Goal: Task Accomplishment & Management: Use online tool/utility

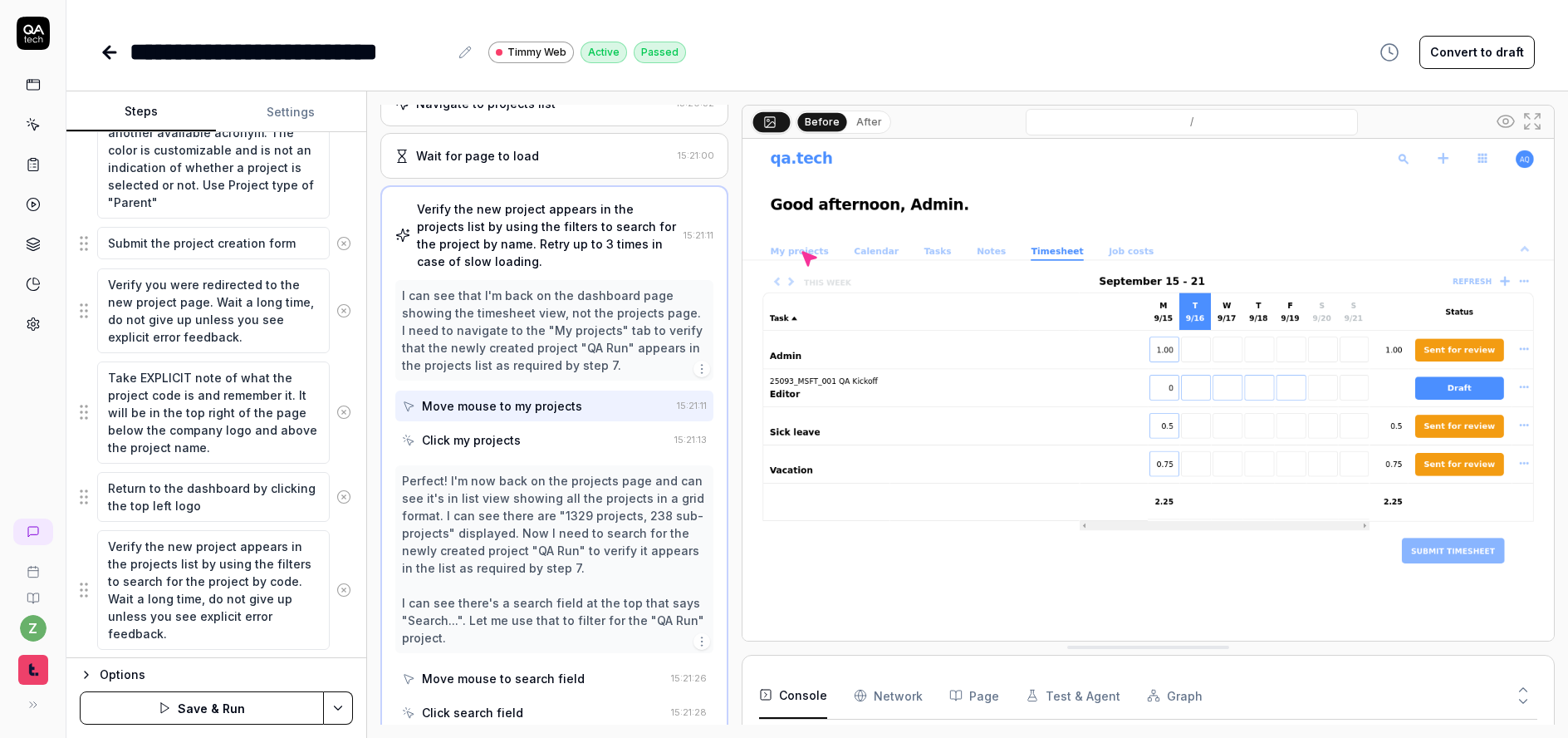
scroll to position [559, 0]
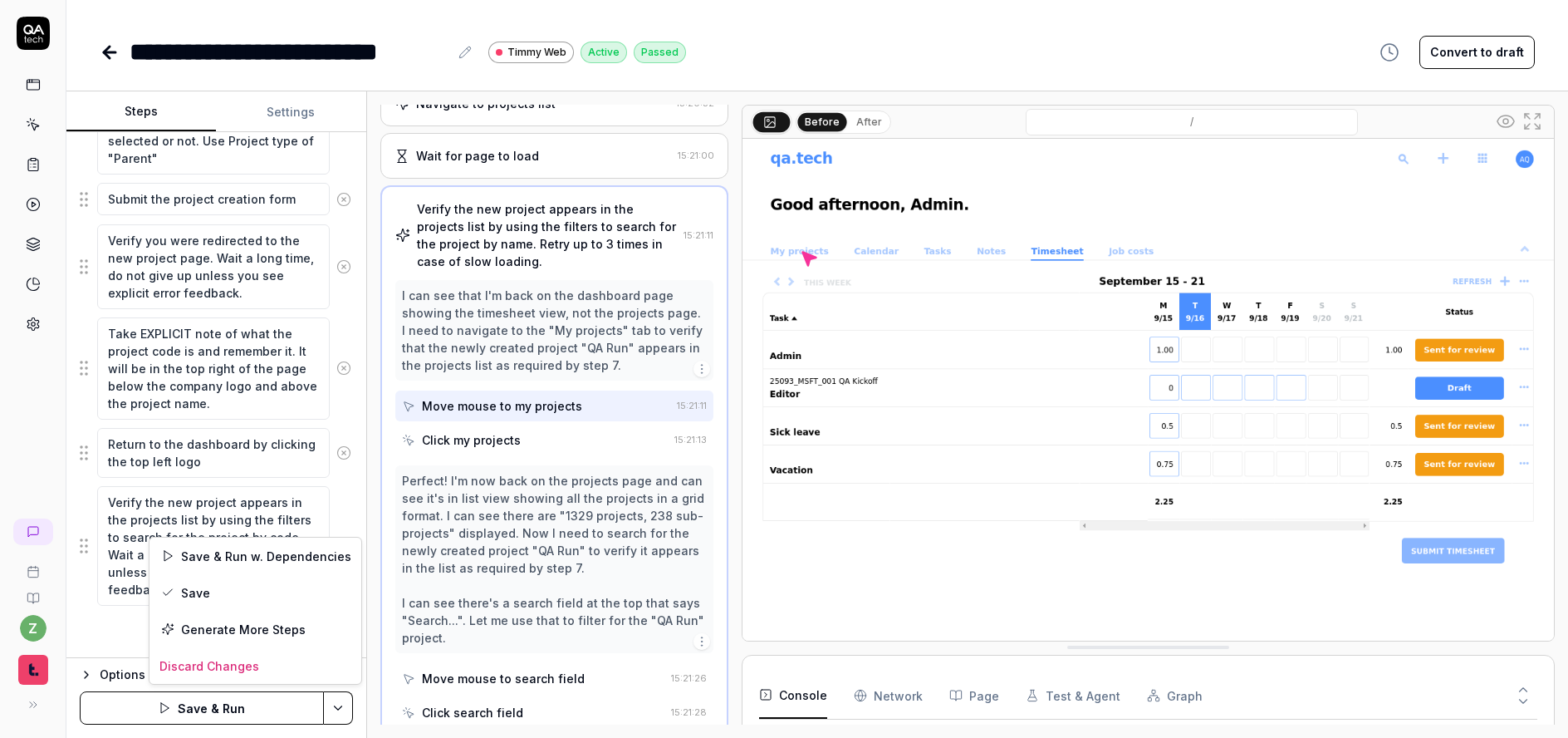
click at [349, 700] on html "**********" at bounding box center [784, 369] width 1568 height 738
click at [298, 593] on div "Save" at bounding box center [255, 592] width 211 height 37
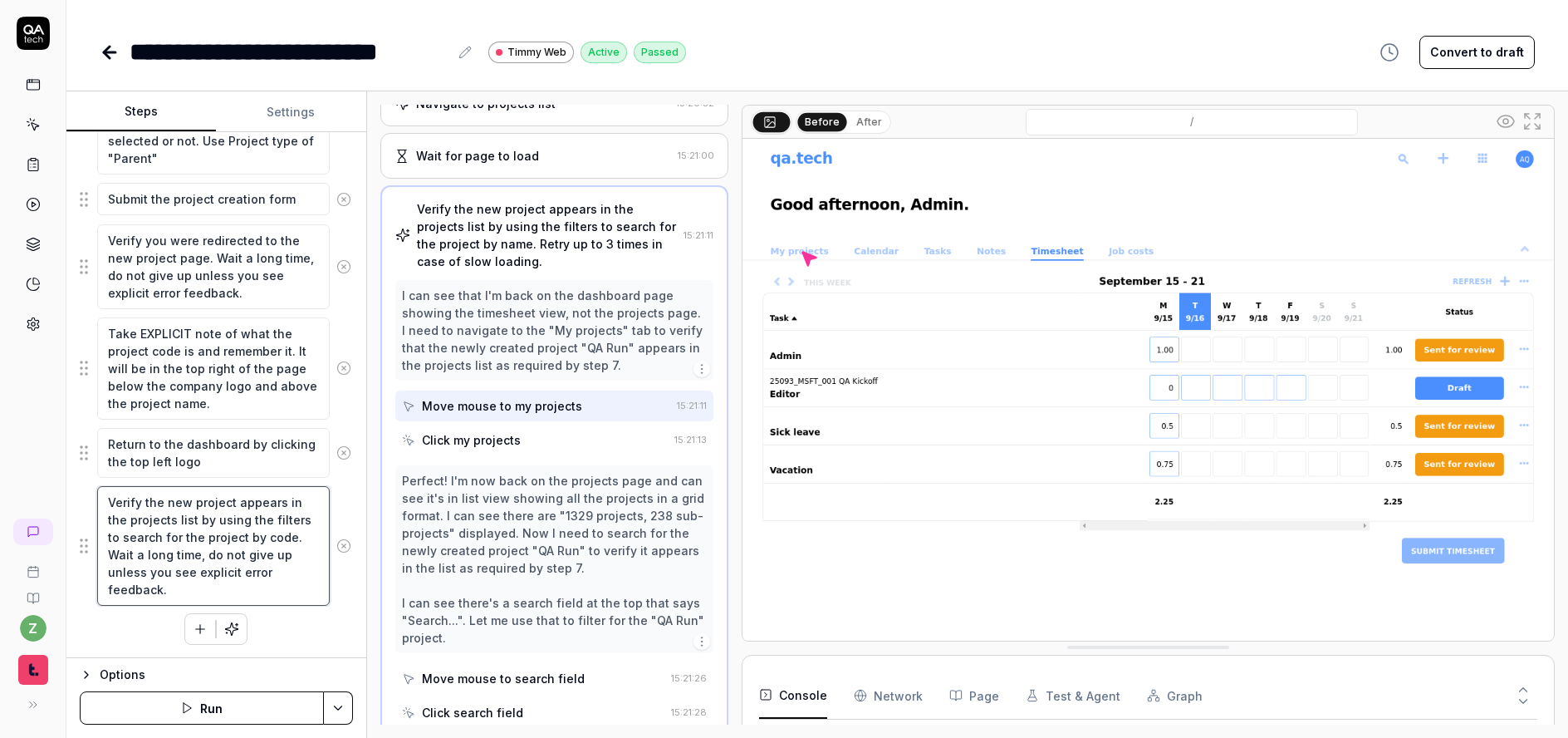
click at [221, 593] on textarea "Verify the new project appears in the projects list by using the filters to sea…" at bounding box center [213, 545] width 233 height 120
click at [193, 622] on icon "button" at bounding box center [200, 629] width 15 height 15
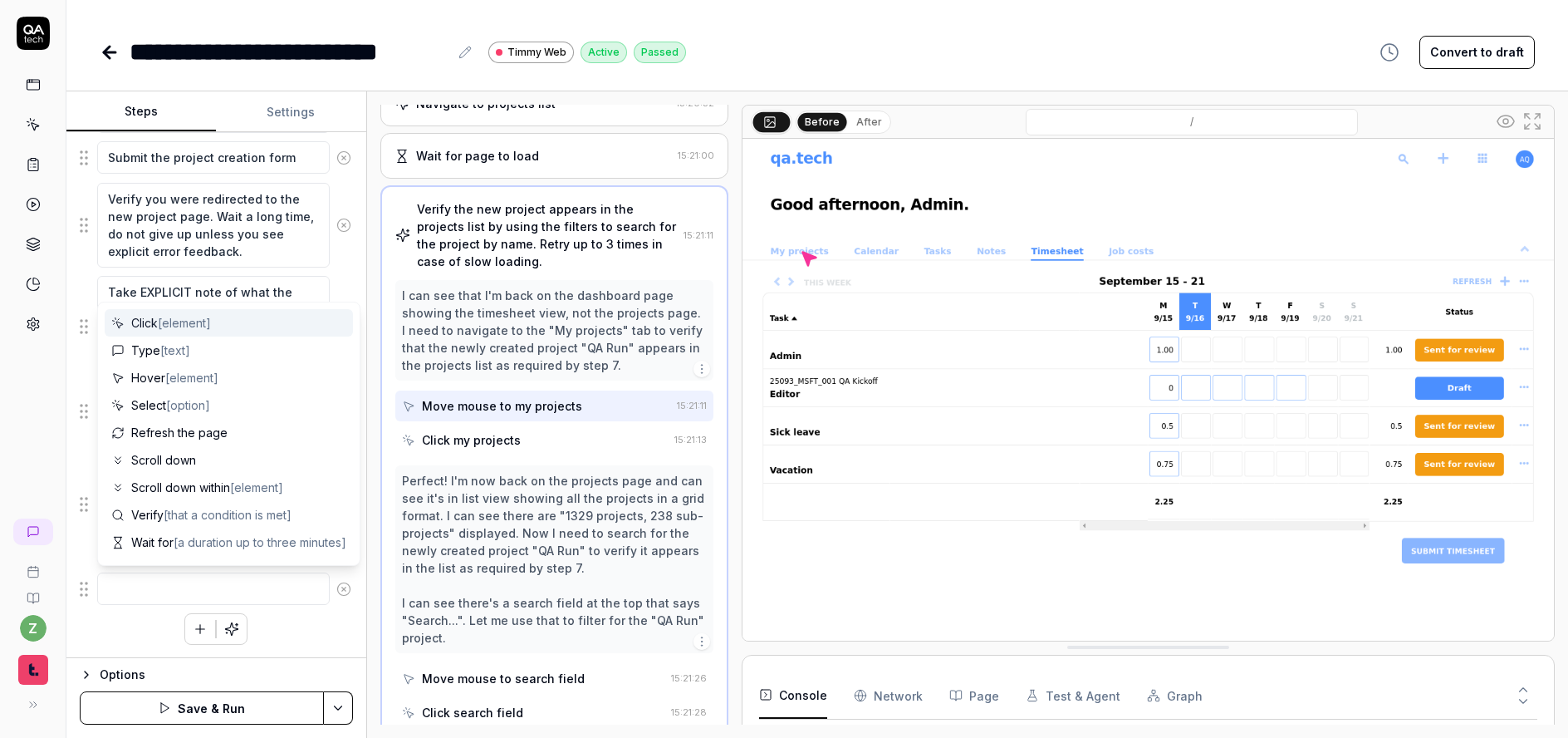
click at [190, 580] on textarea at bounding box center [213, 589] width 233 height 32
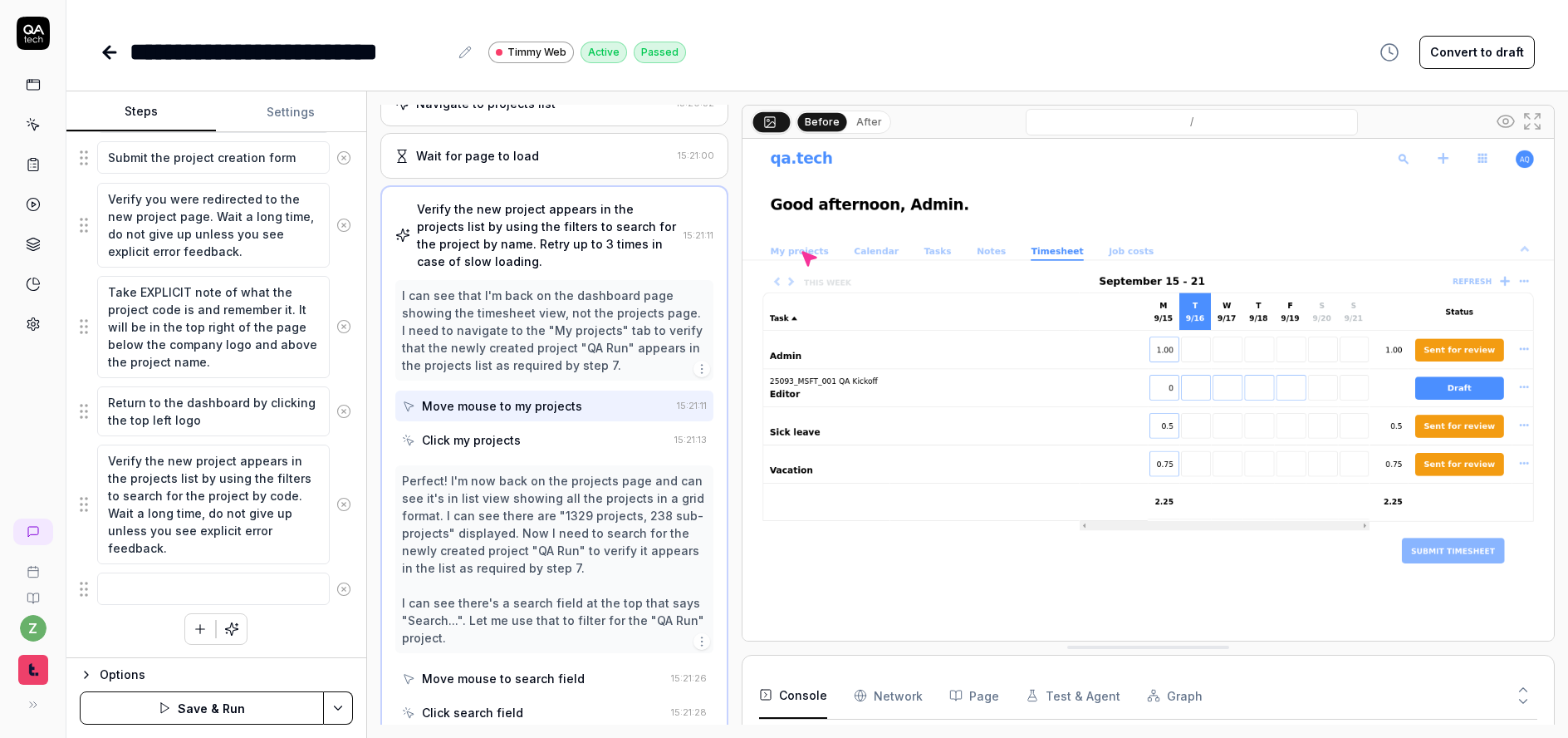
click at [341, 586] on div "Goal Create a new project in the system using the project creation interface Ex…" at bounding box center [216, 395] width 300 height 526
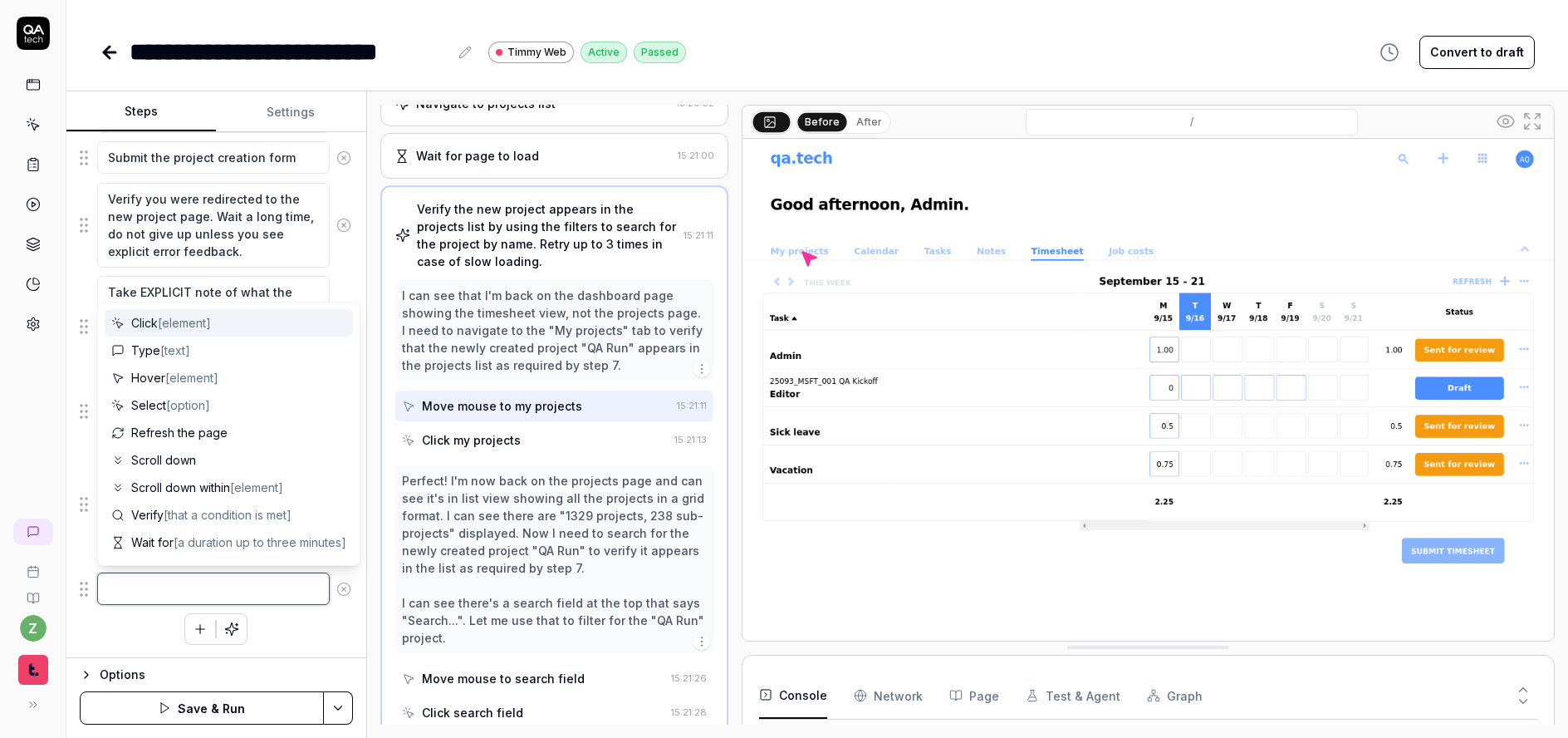
click at [288, 600] on textarea at bounding box center [213, 589] width 233 height 32
type textarea "*"
type textarea "P"
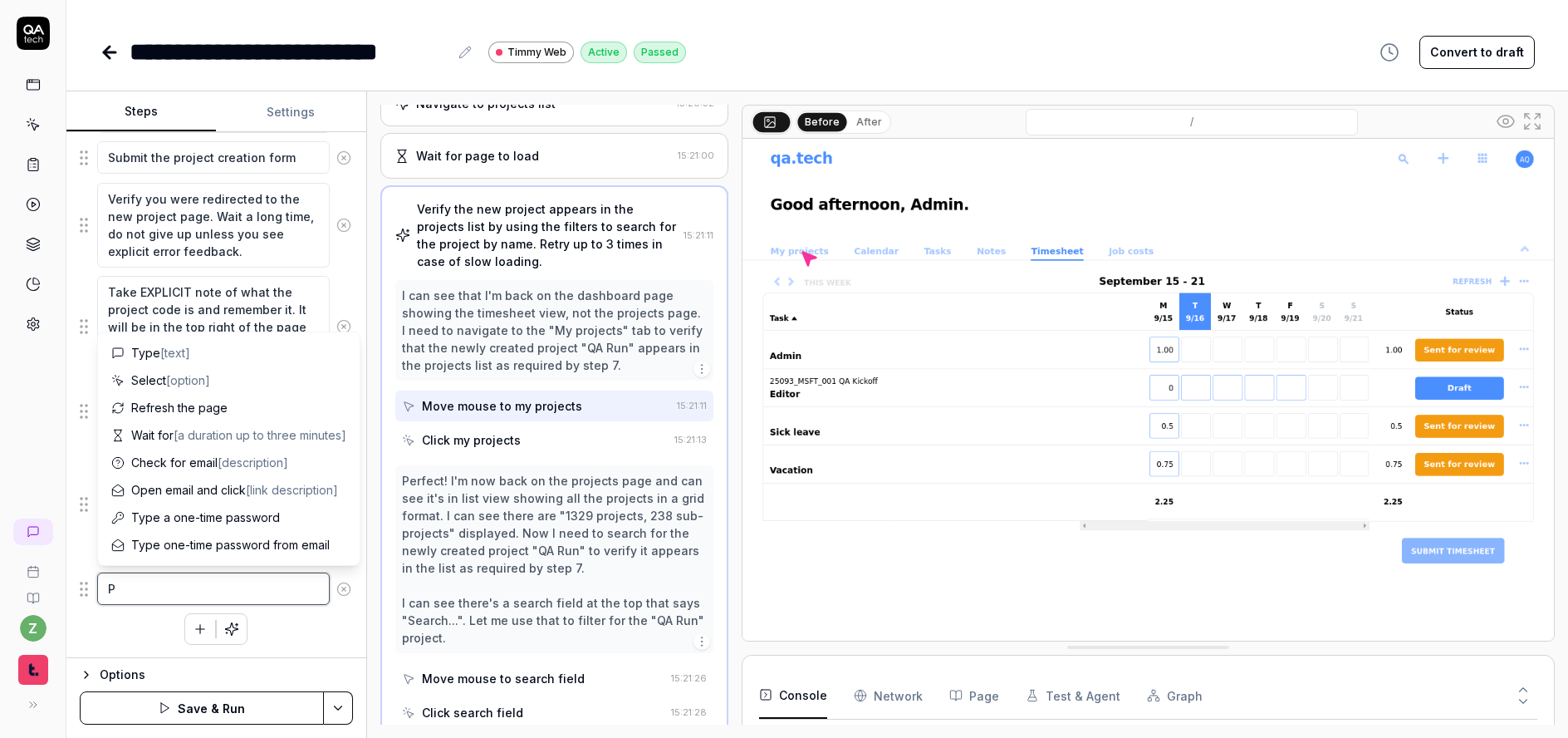
type textarea "*"
type textarea "Pa"
type textarea "*"
type textarea "Pas"
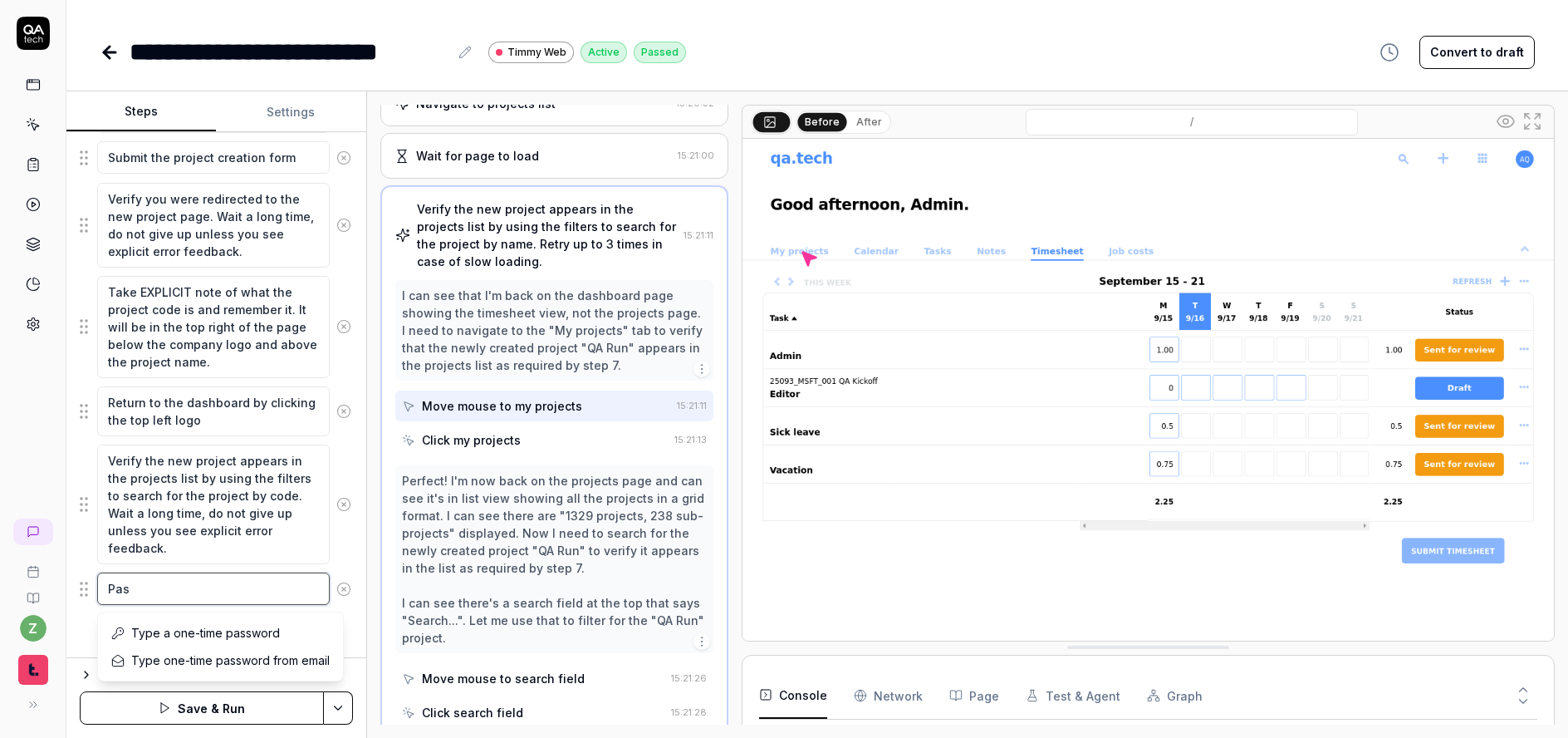
type textarea "*"
type textarea "Pass"
type textarea "*"
type textarea "Pass"
type textarea "*"
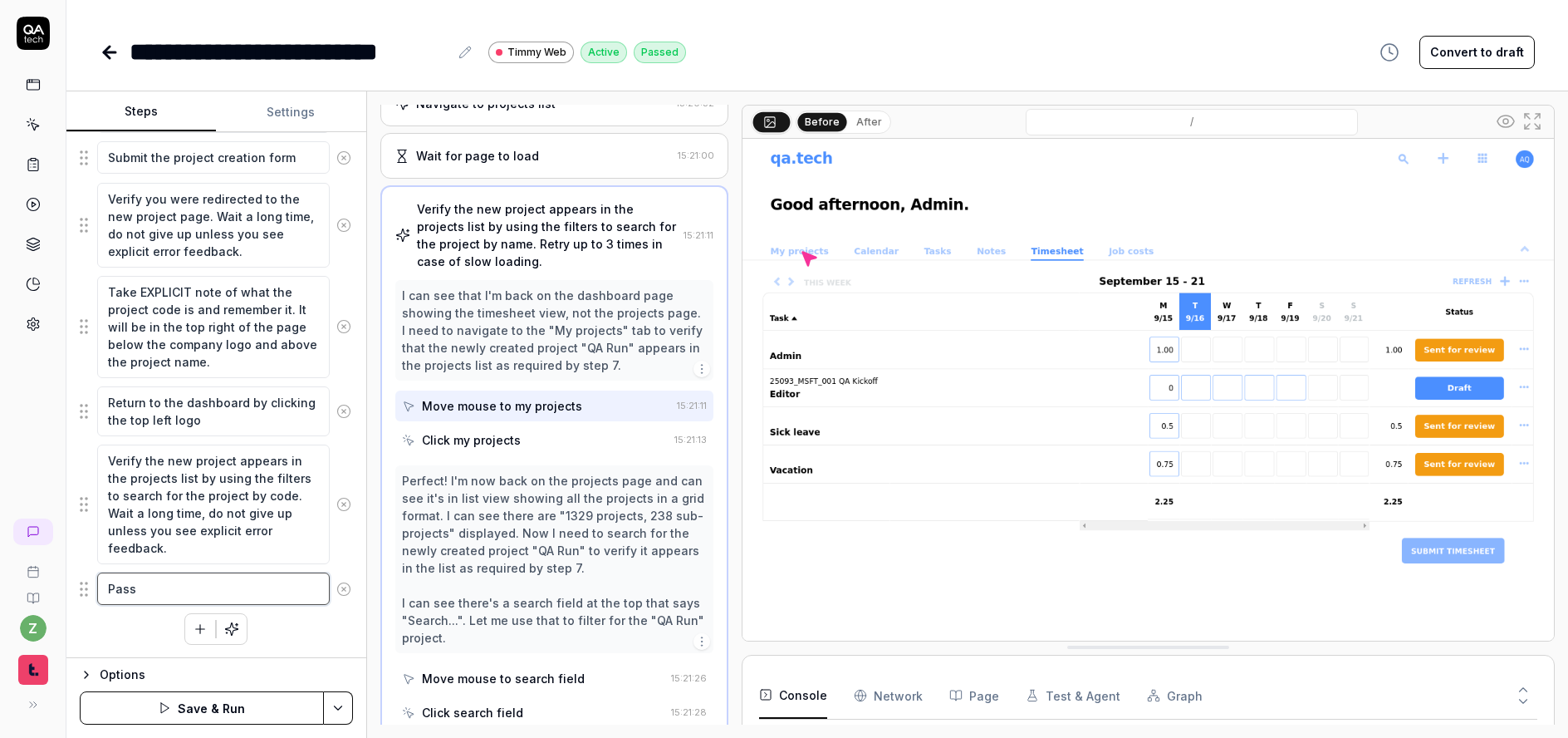
type textarea "Pass t"
type textarea "*"
type textarea "Pass th"
type textarea "*"
type textarea "Pass the"
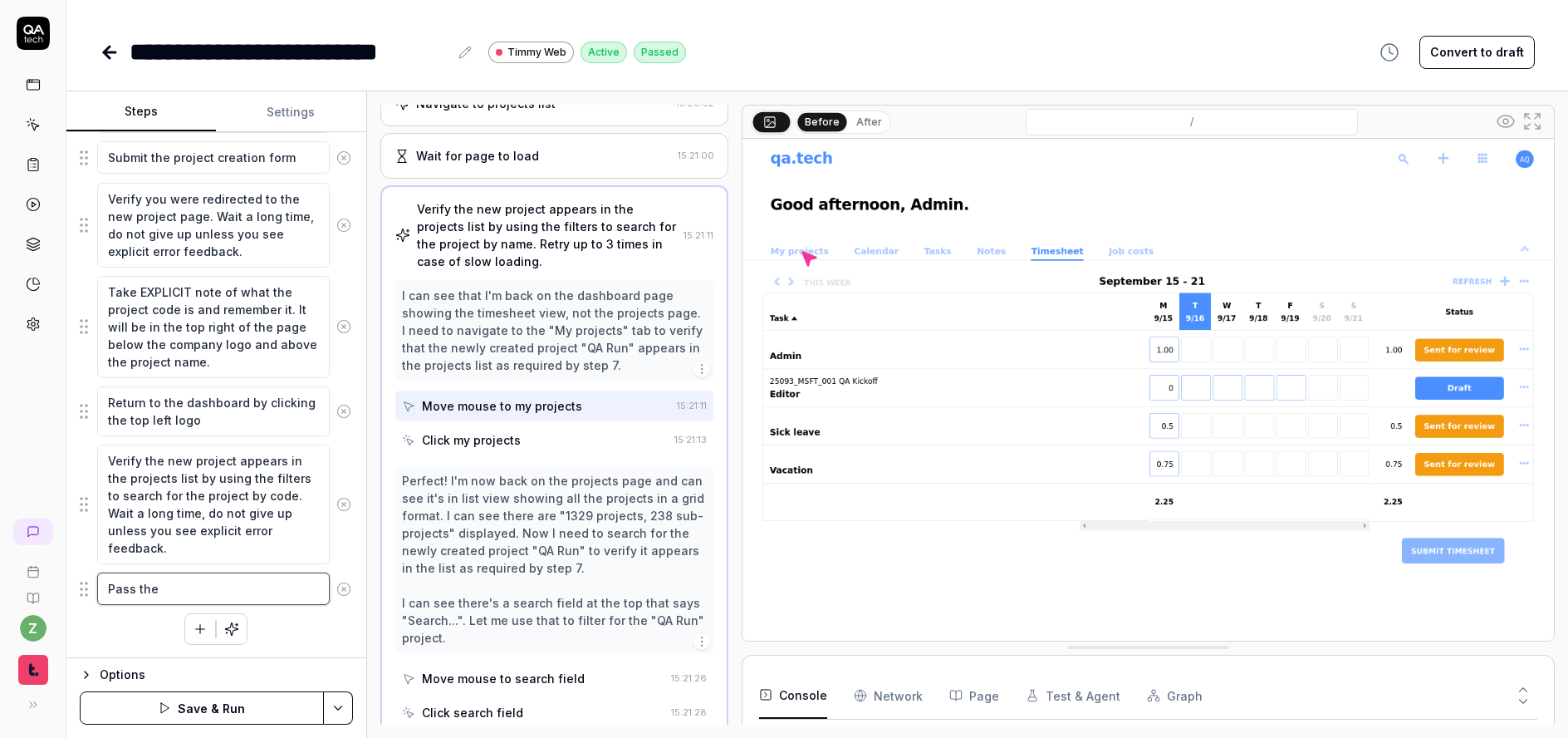
type textarea "*"
type textarea "Pass the"
type textarea "*"
type textarea "Pass the p"
type textarea "*"
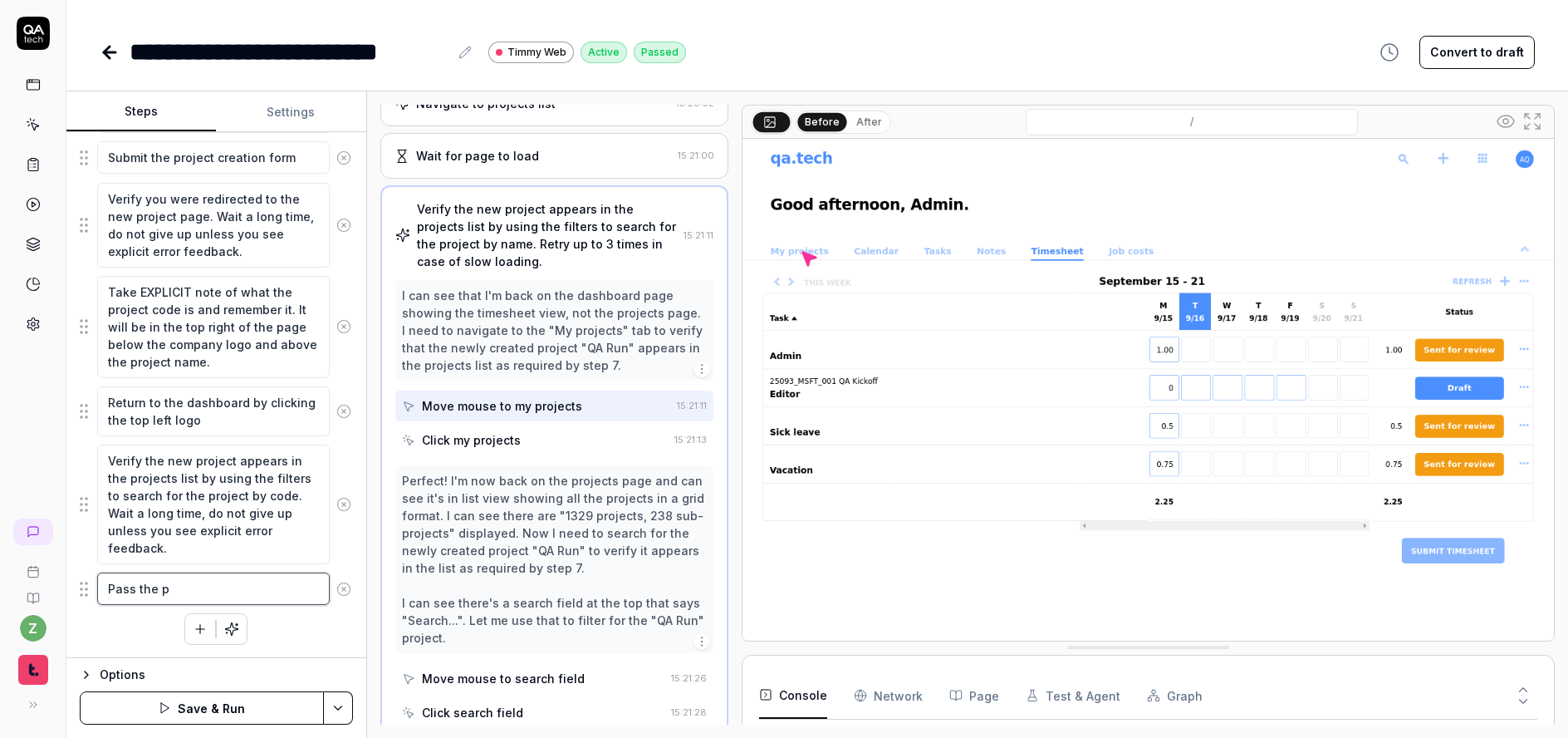
type textarea "Pass the pr"
type textarea "*"
type textarea "Pass the pro"
type textarea "*"
type textarea "Pass the proj"
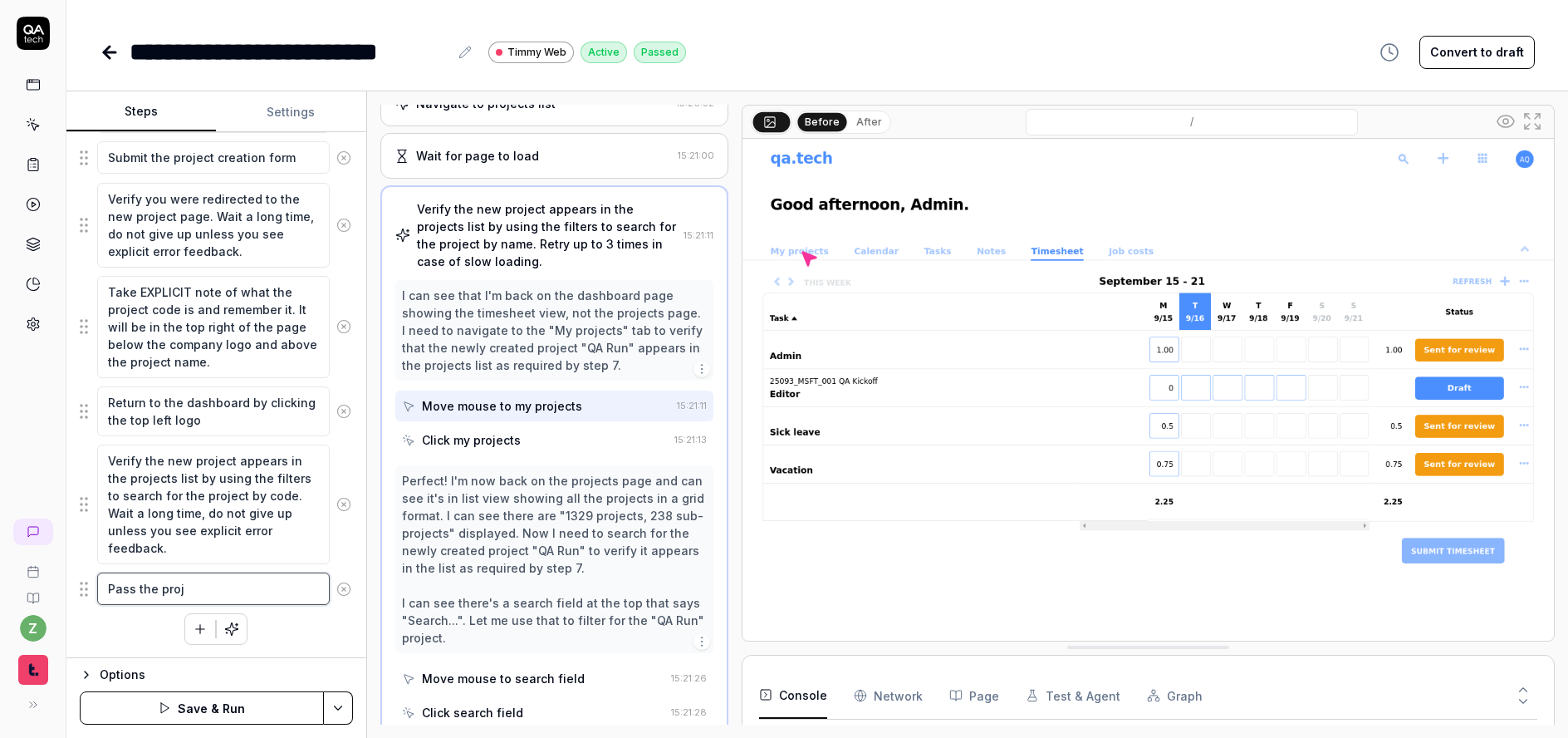
type textarea "*"
type textarea "Pass the proje"
type textarea "*"
type textarea "Pass the projec"
type textarea "*"
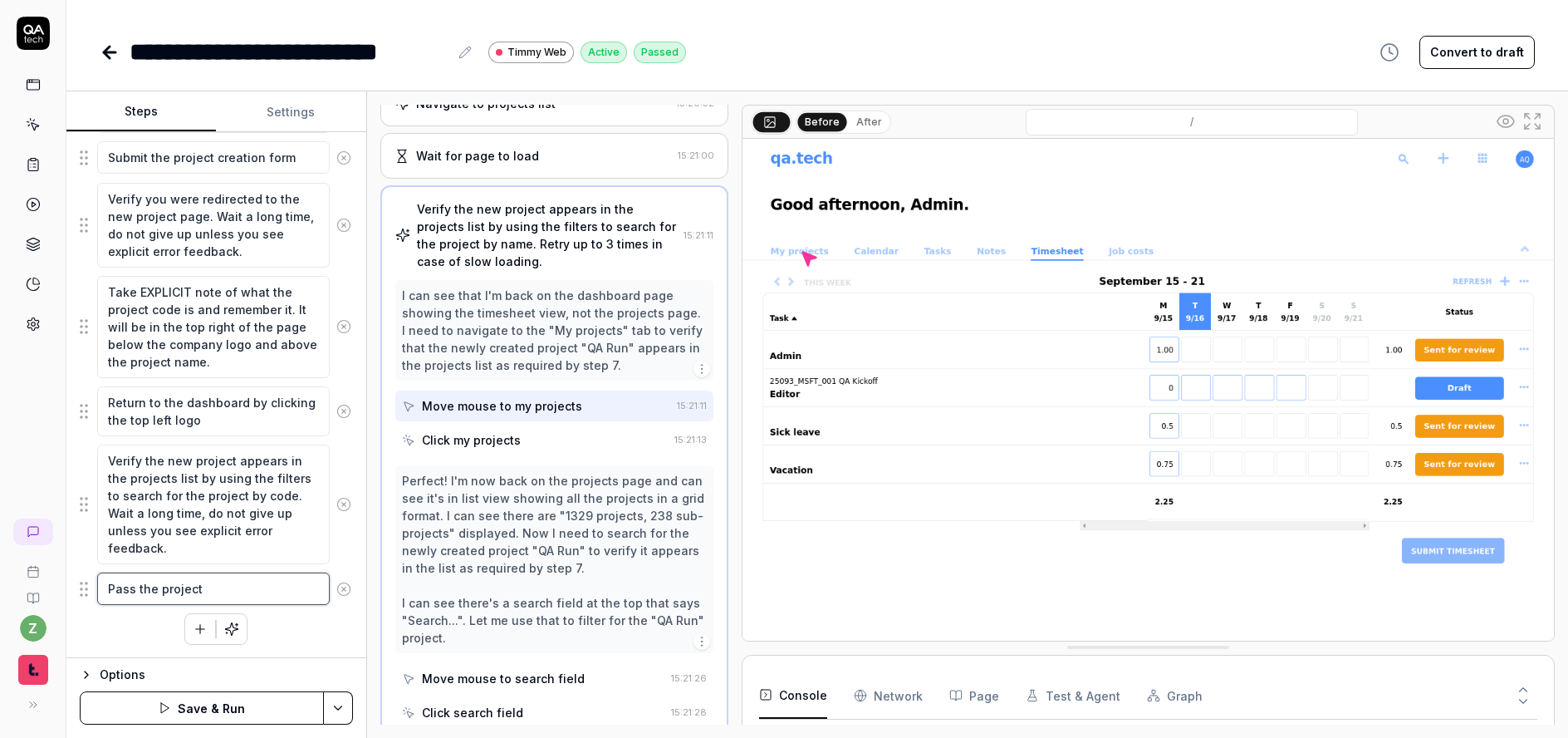
type textarea "Pass the project"
type textarea "*"
type textarea "Pass the project nu"
type textarea "*"
type textarea "Pass the project n"
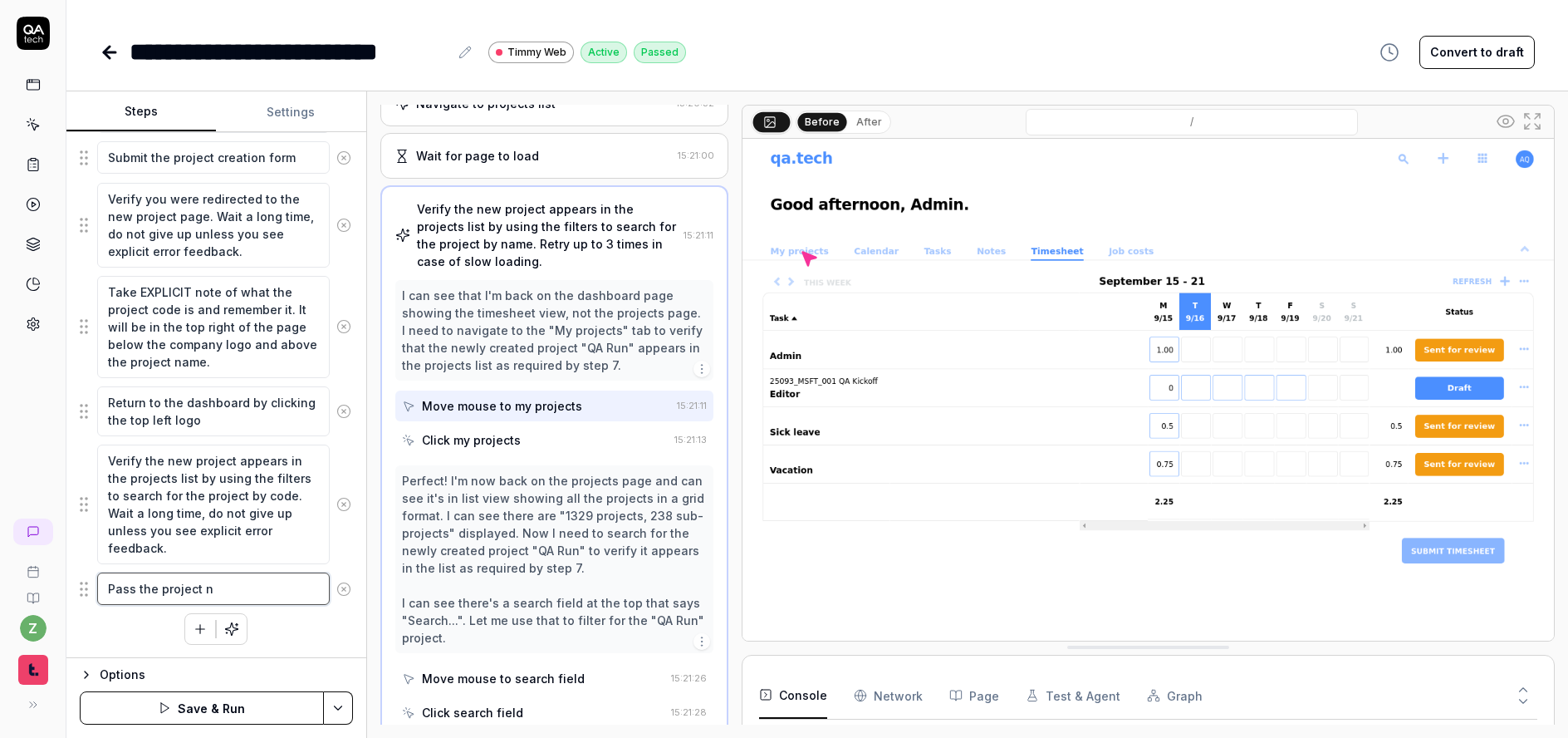
type textarea "*"
type textarea "Pass the project"
type textarea "*"
type textarea "Pass the project n"
type textarea "*"
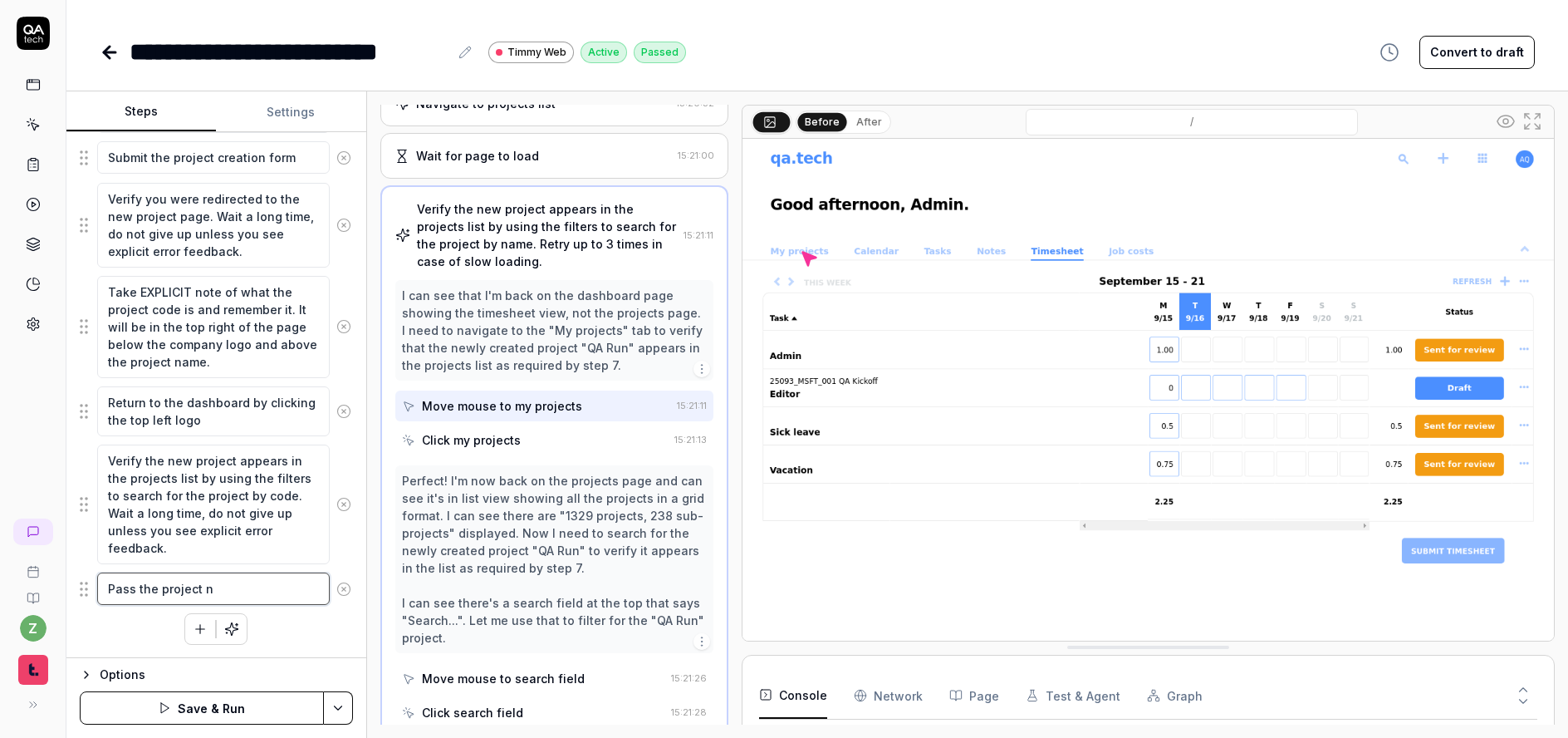
type textarea "Pass the project nu"
type textarea "*"
type textarea "Pass the project num"
type textarea "*"
type textarea "Pass the project numbe"
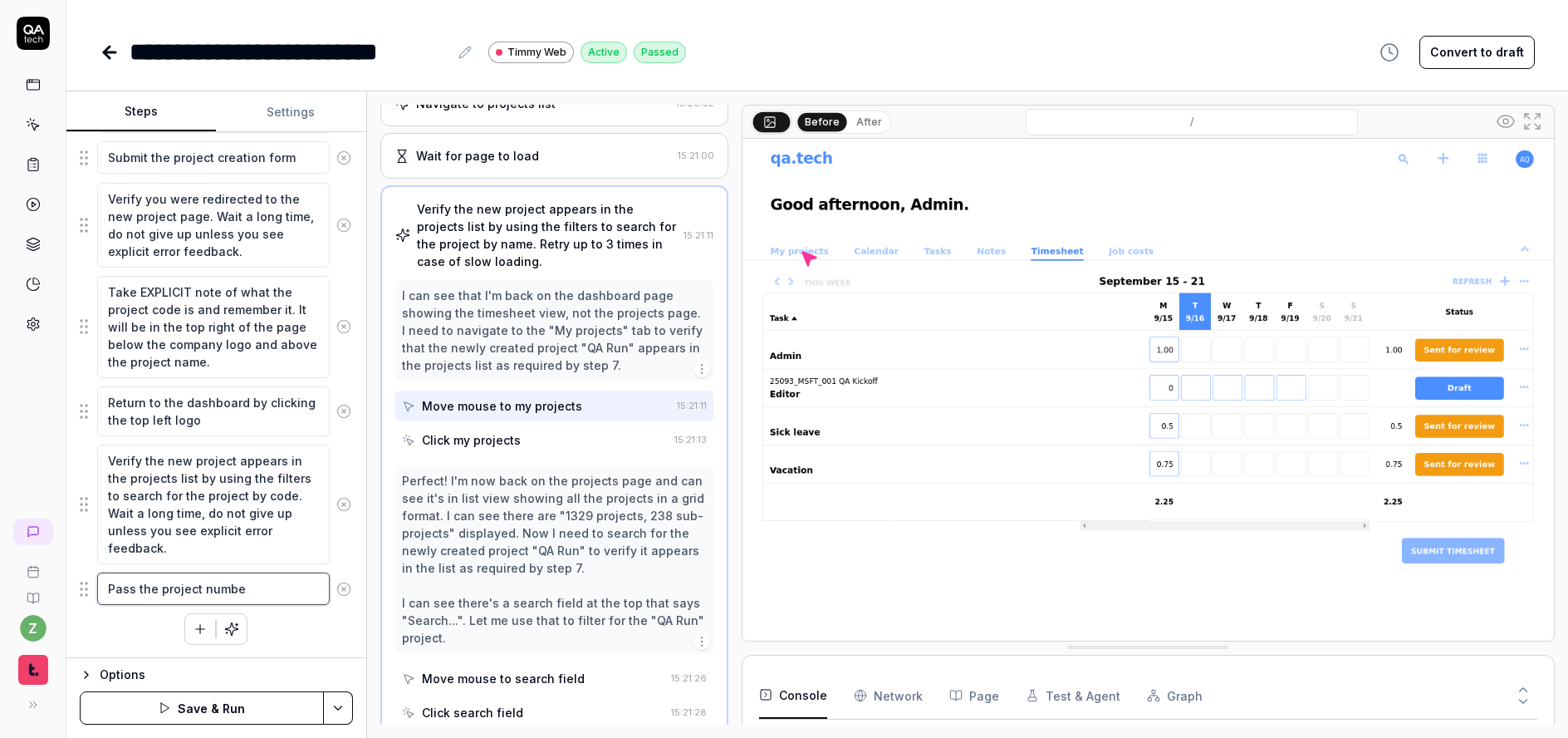
type textarea "*"
type textarea "Pass the project number"
type textarea "*"
type textarea "Pass the project numbe"
type textarea "*"
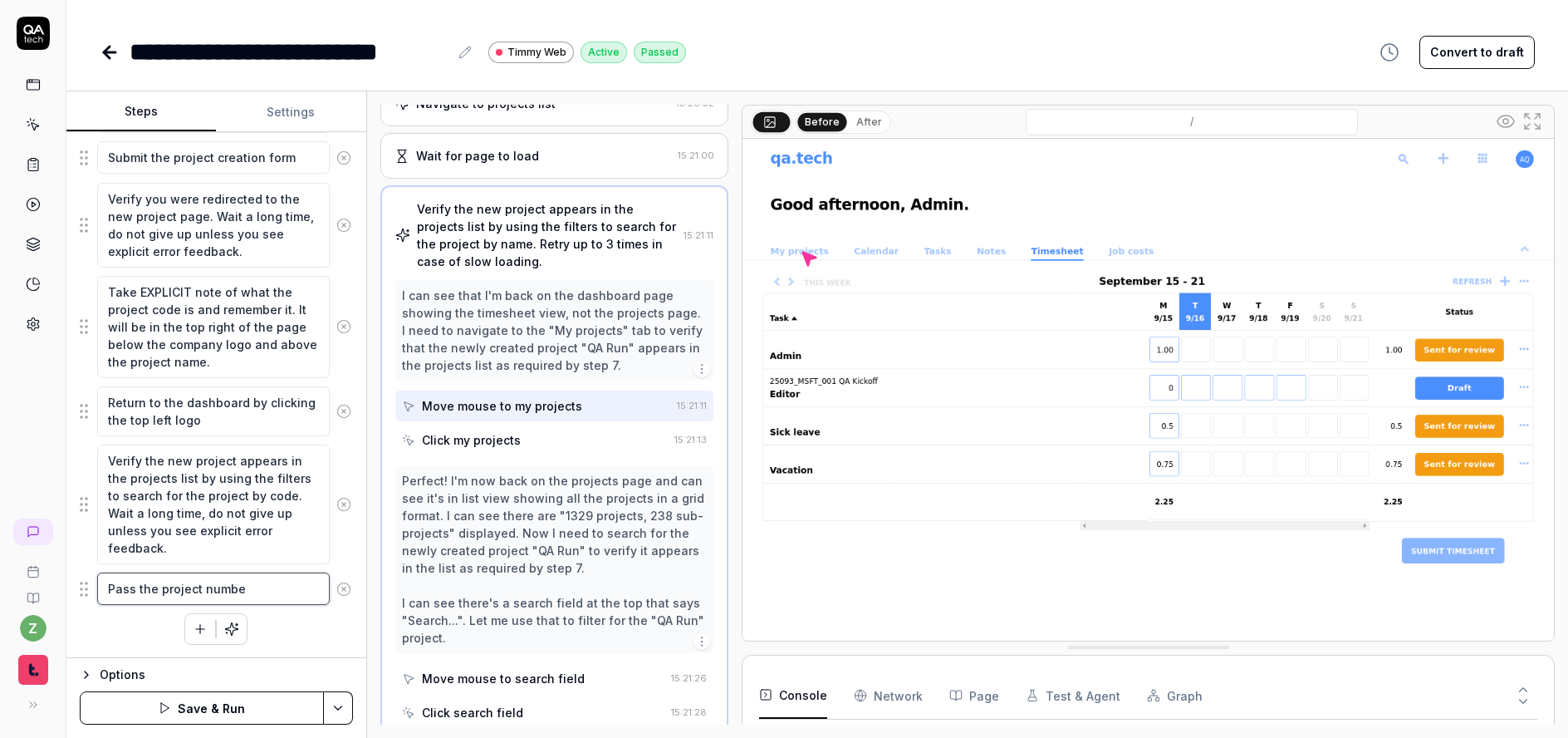
type textarea "Pass the project numbee"
type textarea "*"
type textarea "Pass the project numbeer"
type textarea "*"
type textarea "Pass the project numbee"
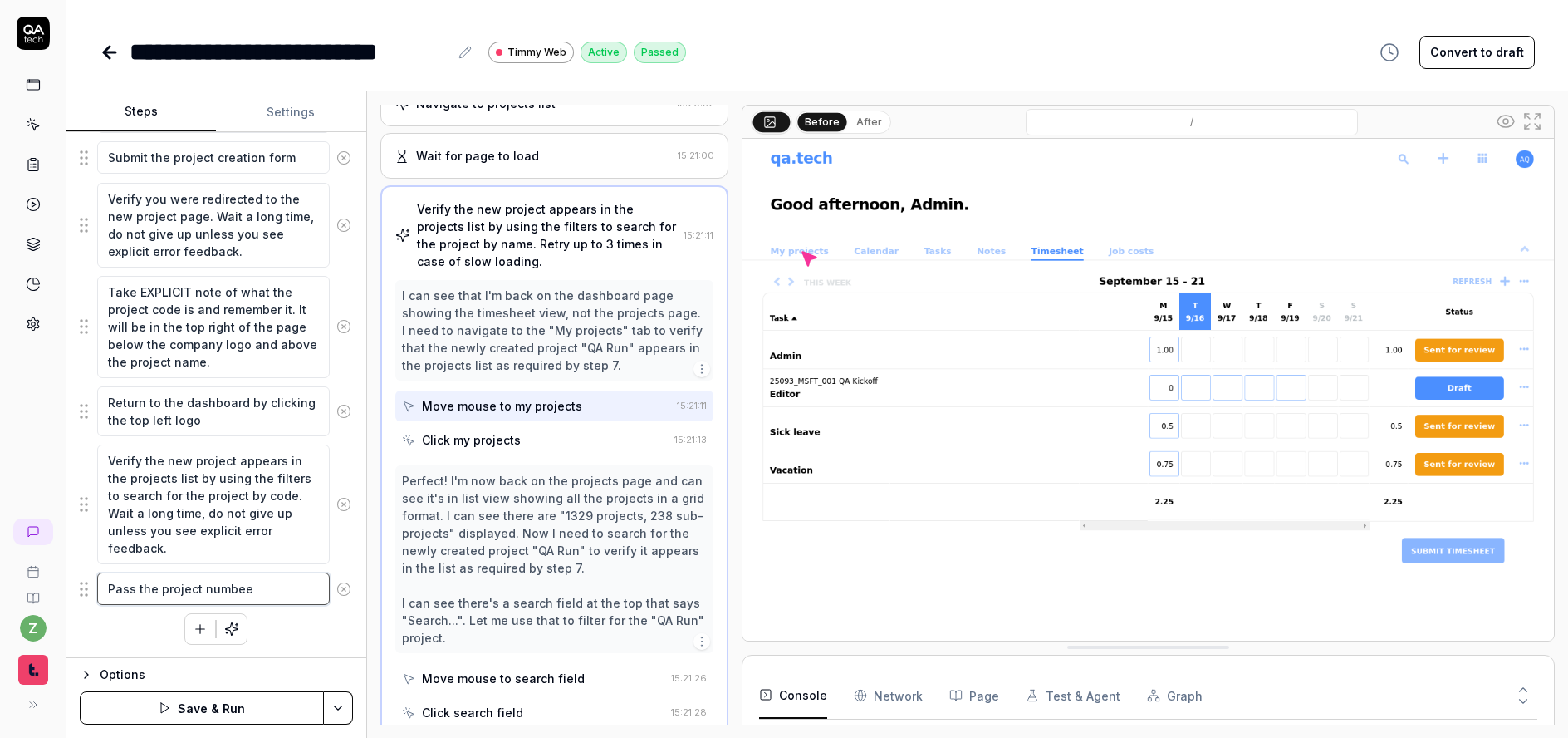
type textarea "*"
type textarea "Pass the project numbe"
type textarea "*"
type textarea "Pass the project number"
click at [175, 309] on textarea "Take EXPLICIT note of what the project code is and remember it. It will be in t…" at bounding box center [213, 328] width 233 height 103
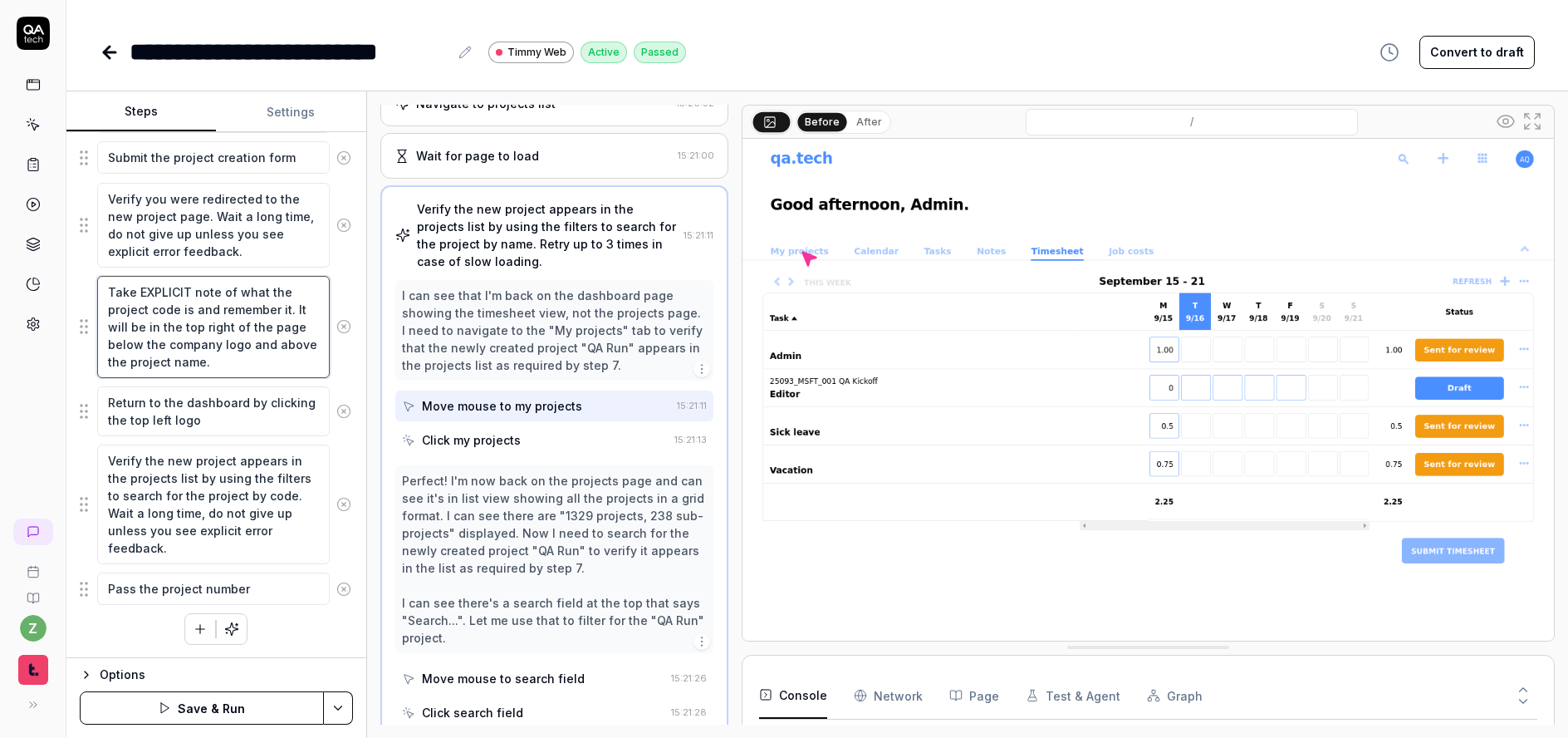
click at [178, 309] on textarea "Take EXPLICIT note of what the project code is and remember it. It will be in t…" at bounding box center [213, 328] width 233 height 103
type textarea "*"
type textarea "Take EXPLICIT note of what the project cod is and remember it. It will be in th…"
type textarea "*"
type textarea "Take EXPLICIT note of what the project co is and remember it. It will be in the…"
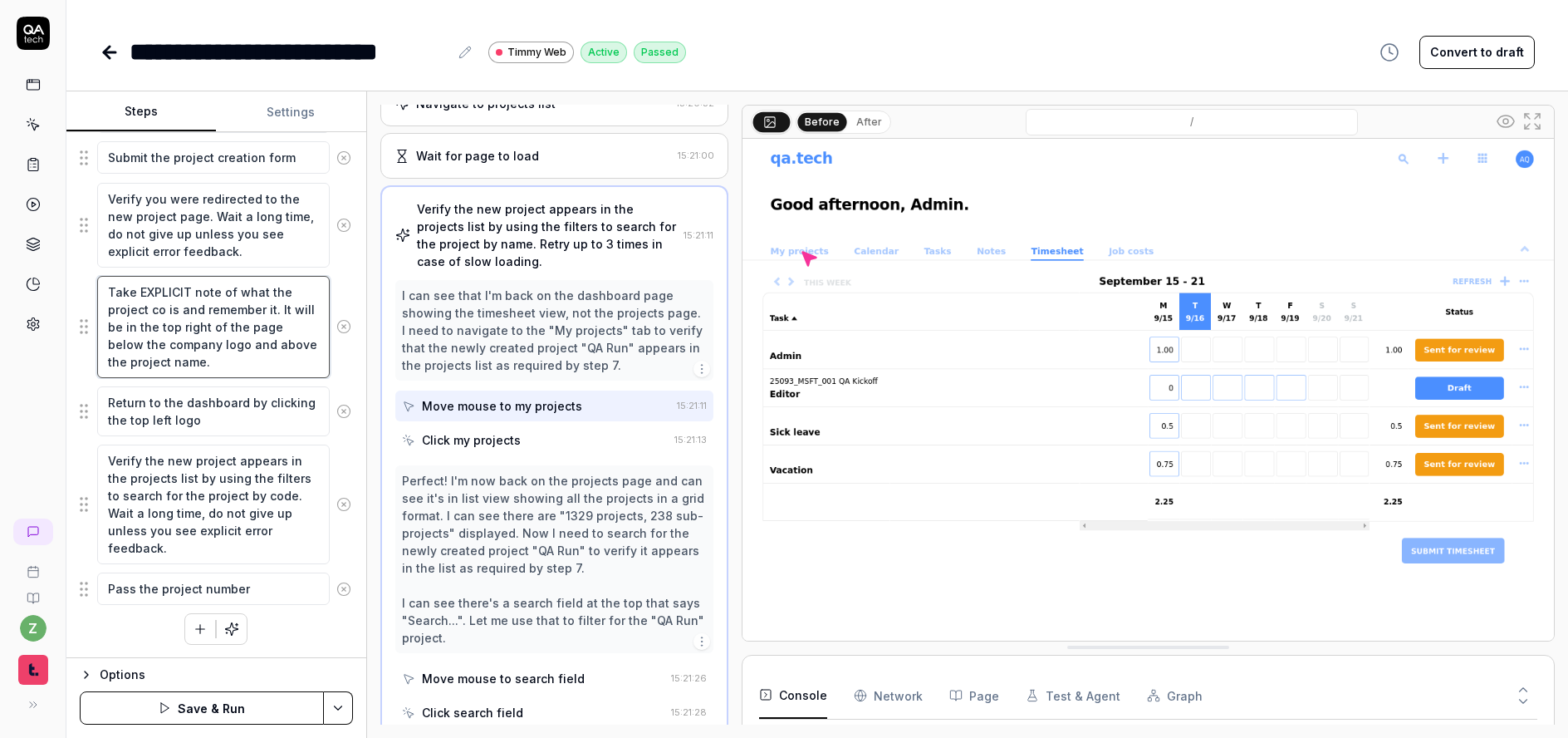
type textarea "*"
type textarea "Take EXPLICIT note of what the project c is and remember it. It will be in the …"
type textarea "*"
type textarea "Take EXPLICIT note of what the project is and remember it. It will be in the to…"
type textarea "*"
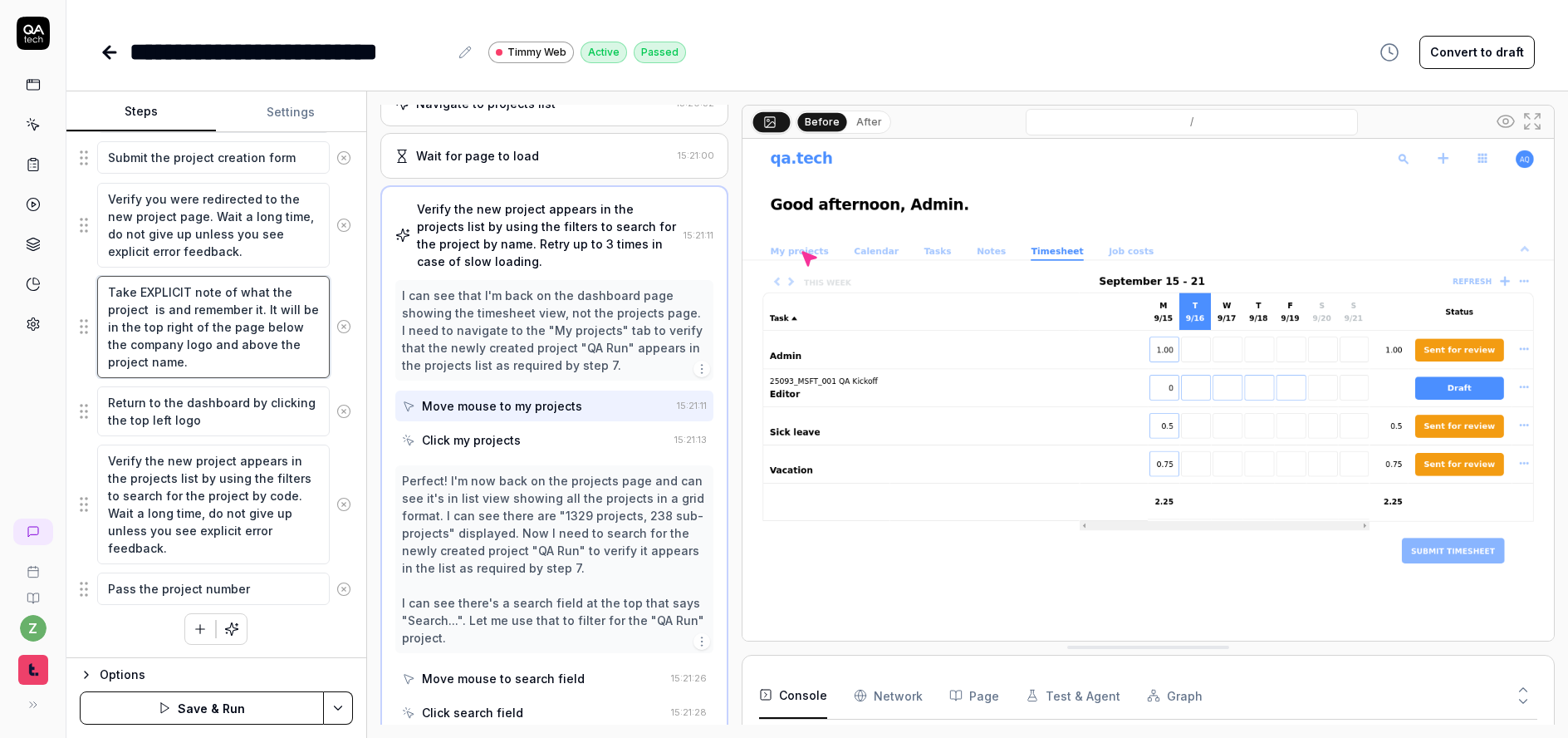
type textarea "Take EXPLICIT note of what the project n is and remember it. It will be in the …"
type textarea "*"
type textarea "Take EXPLICIT note of what the project nu is and remember it. It will be in the…"
type textarea "*"
type textarea "Take EXPLICIT note of what the project num is and remember it. It will be in th…"
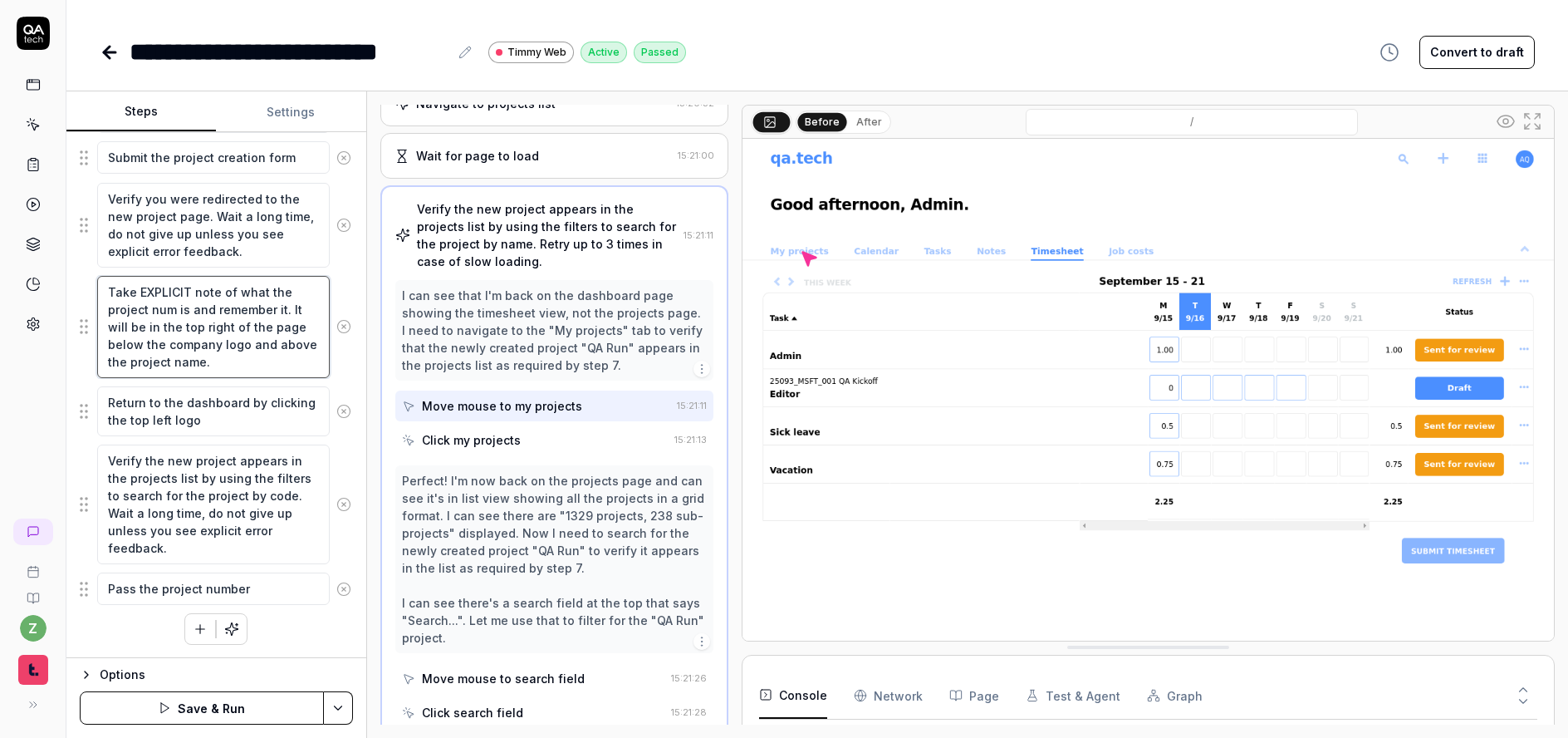
type textarea "*"
type textarea "Take EXPLICIT note of what the project numbe is and remember it. It will be in …"
type textarea "*"
type textarea "Take EXPLICIT note of what the project number is and remember it. It will be in…"
click at [292, 494] on textarea "Verify the new project appears in the projects list by using the filters to sea…" at bounding box center [213, 504] width 233 height 120
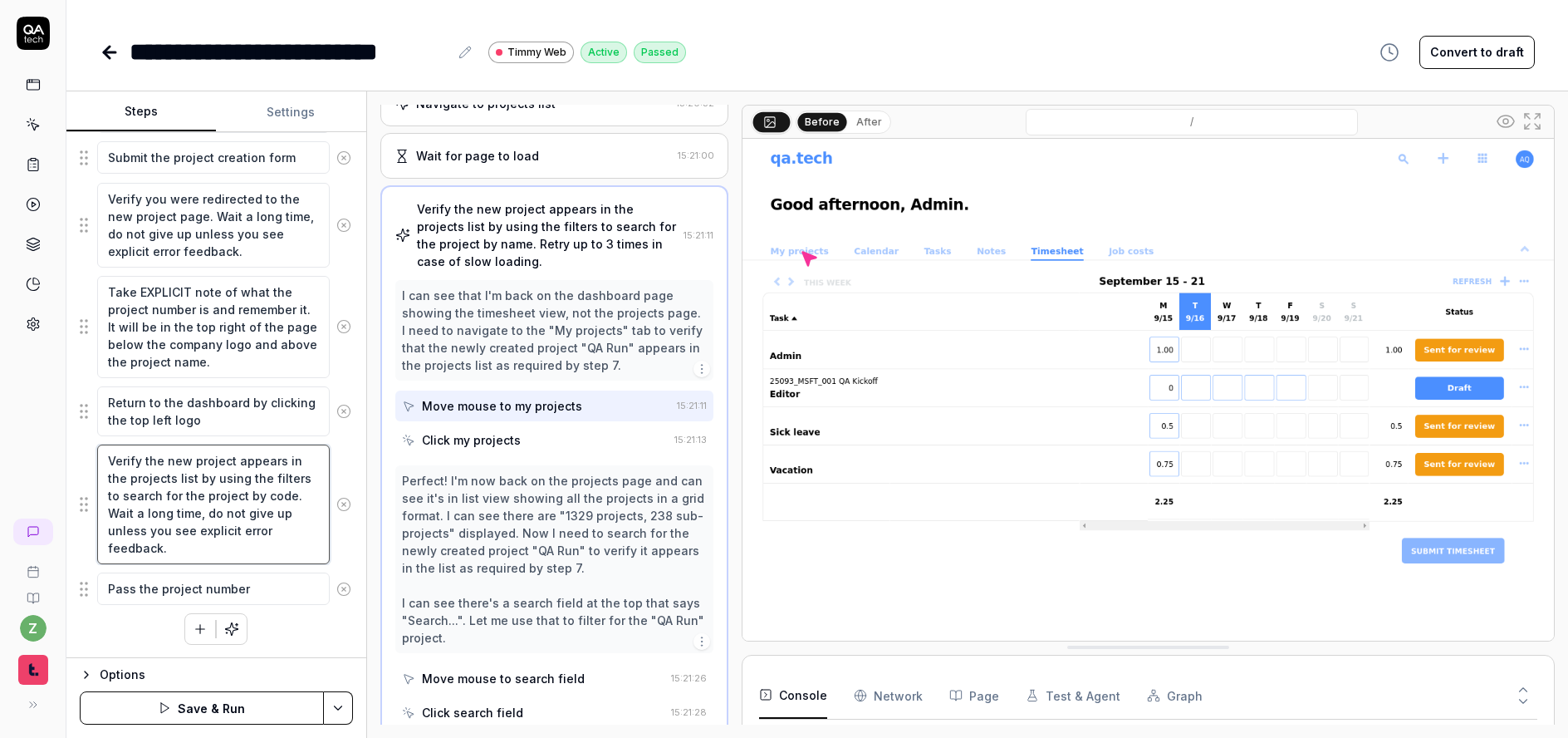
type textarea "*"
type textarea "Verify the new project appears in the projects list by using the filters to sea…"
type textarea "*"
type textarea "Verify the new project appears in the projects list by using the filters to sea…"
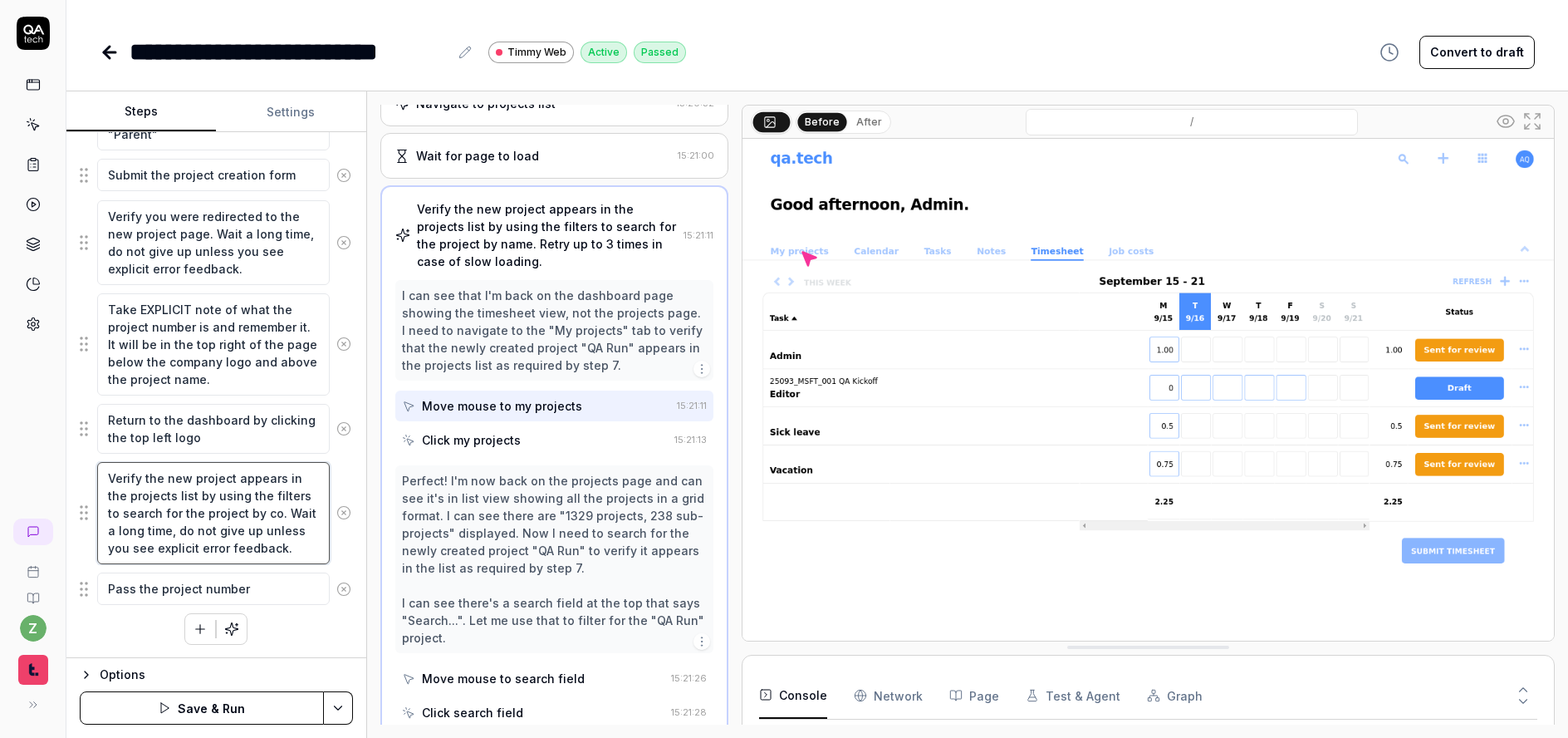
scroll to position [583, 0]
type textarea "*"
type textarea "Verify the new project appears in the projects list by using the filters to sea…"
type textarea "*"
type textarea "Verify the new project appears in the projects list by using the filters to sea…"
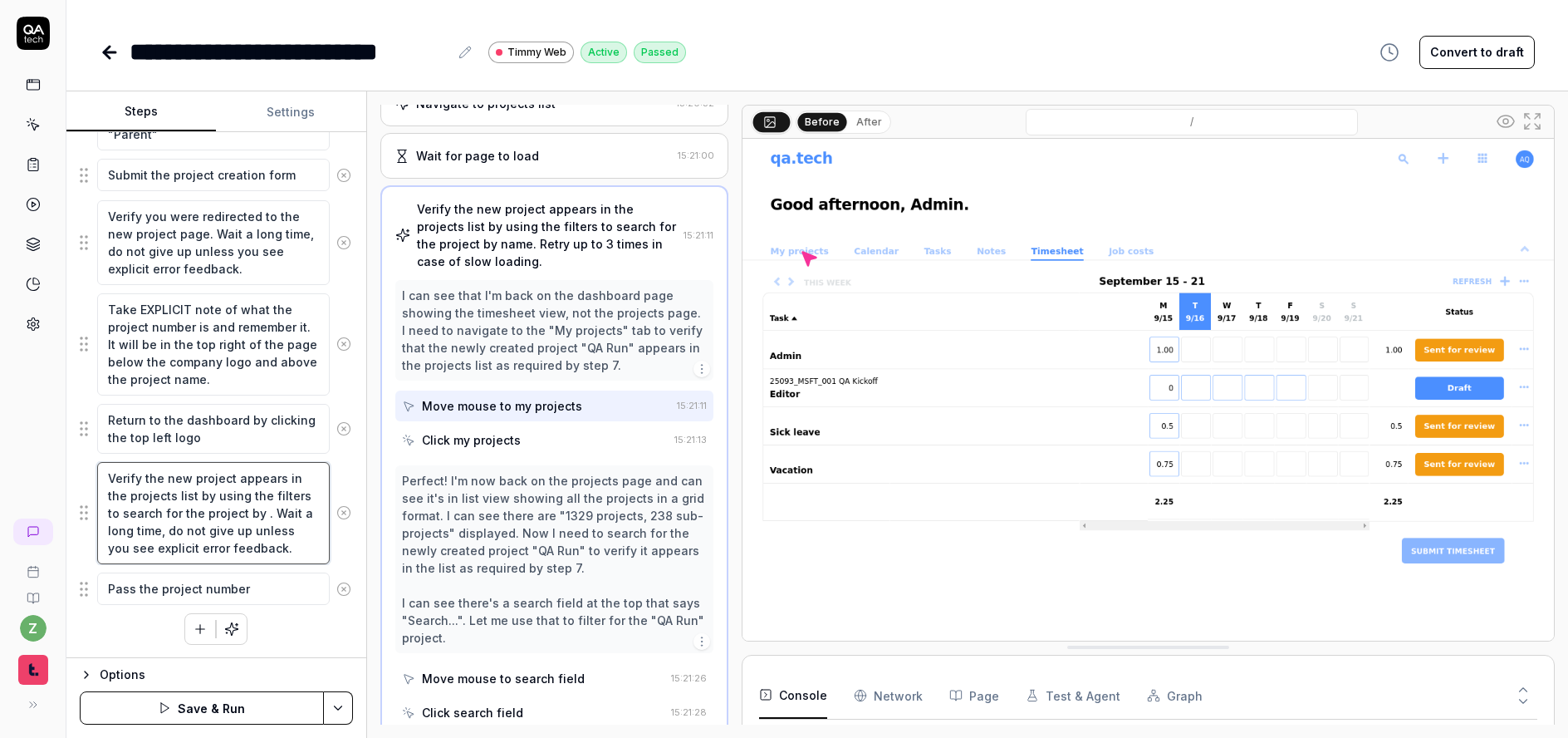
type textarea "*"
type textarea "Verify the new project appears in the projects list by using the filters to sea…"
type textarea "*"
type textarea "Verify the new project appears in the projects list by using the filters to sea…"
type textarea "*"
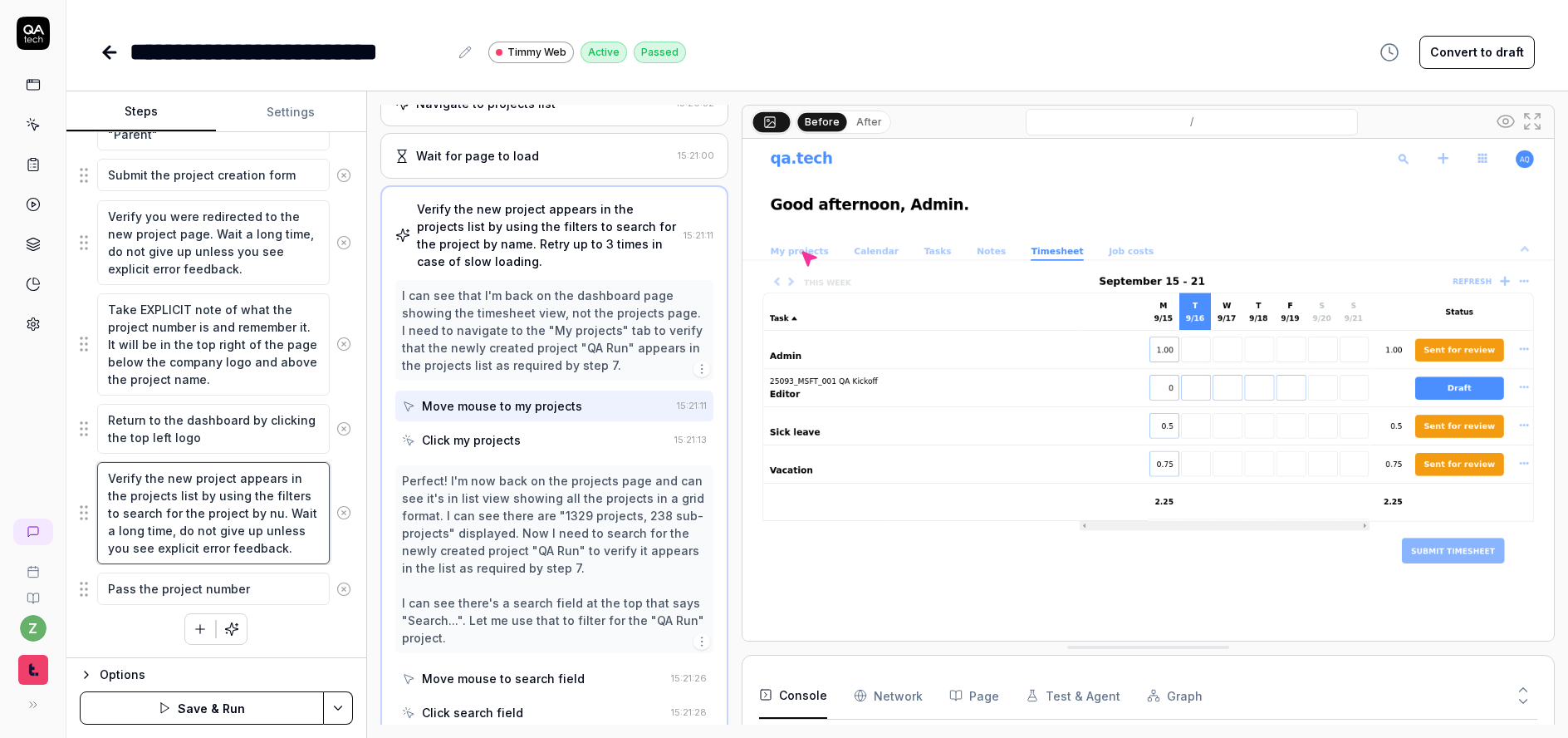
type textarea "Verify the new project appears in the projects list by using the filters to sea…"
type textarea "*"
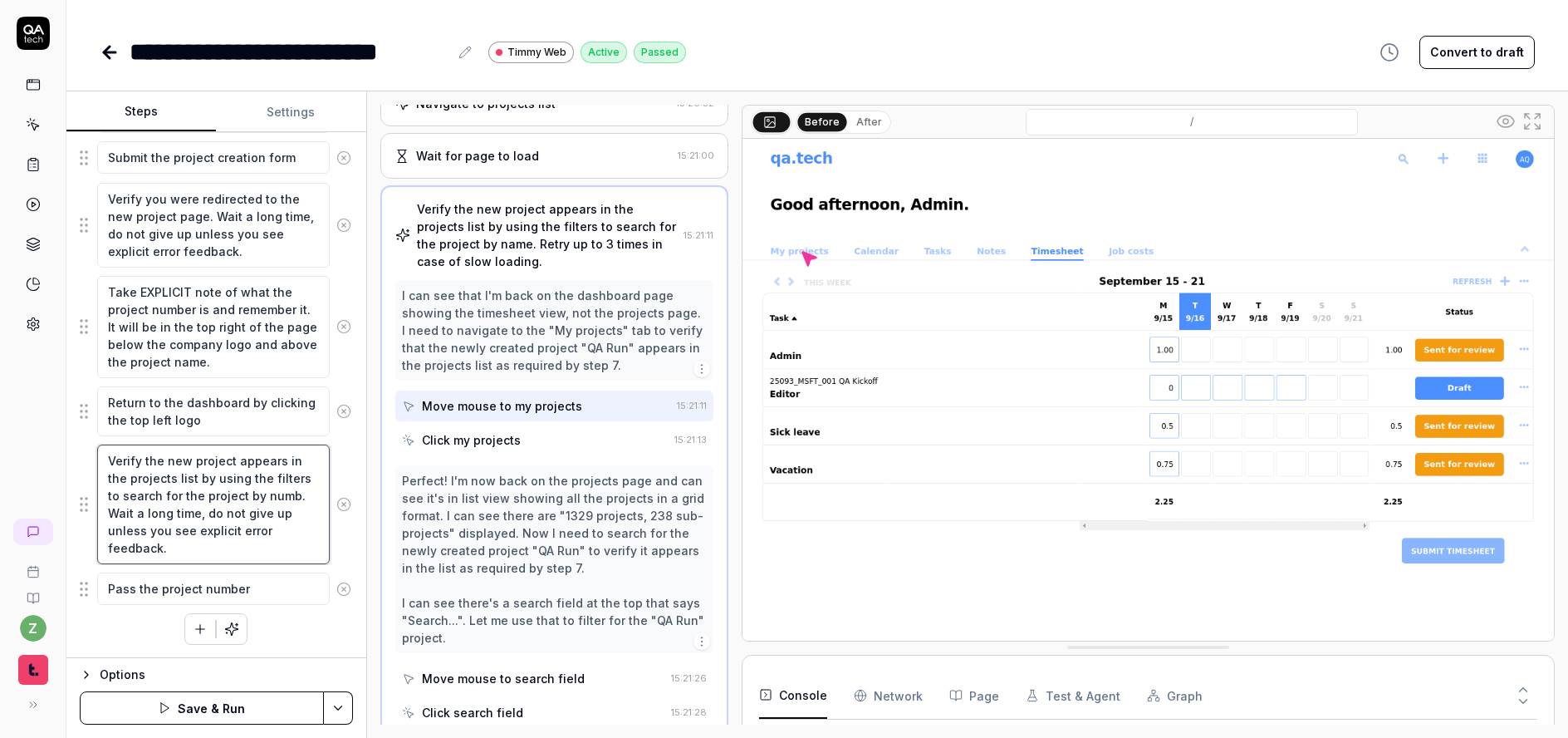
type textarea "Verify the new project appears in the projects list by using the filters to sea…"
type textarea "*"
type textarea "Verify the new project appears in the projects list by using the filters to sea…"
type textarea "*"
type textarea "Verify the new project appears in the projects list by using the filters to sea…"
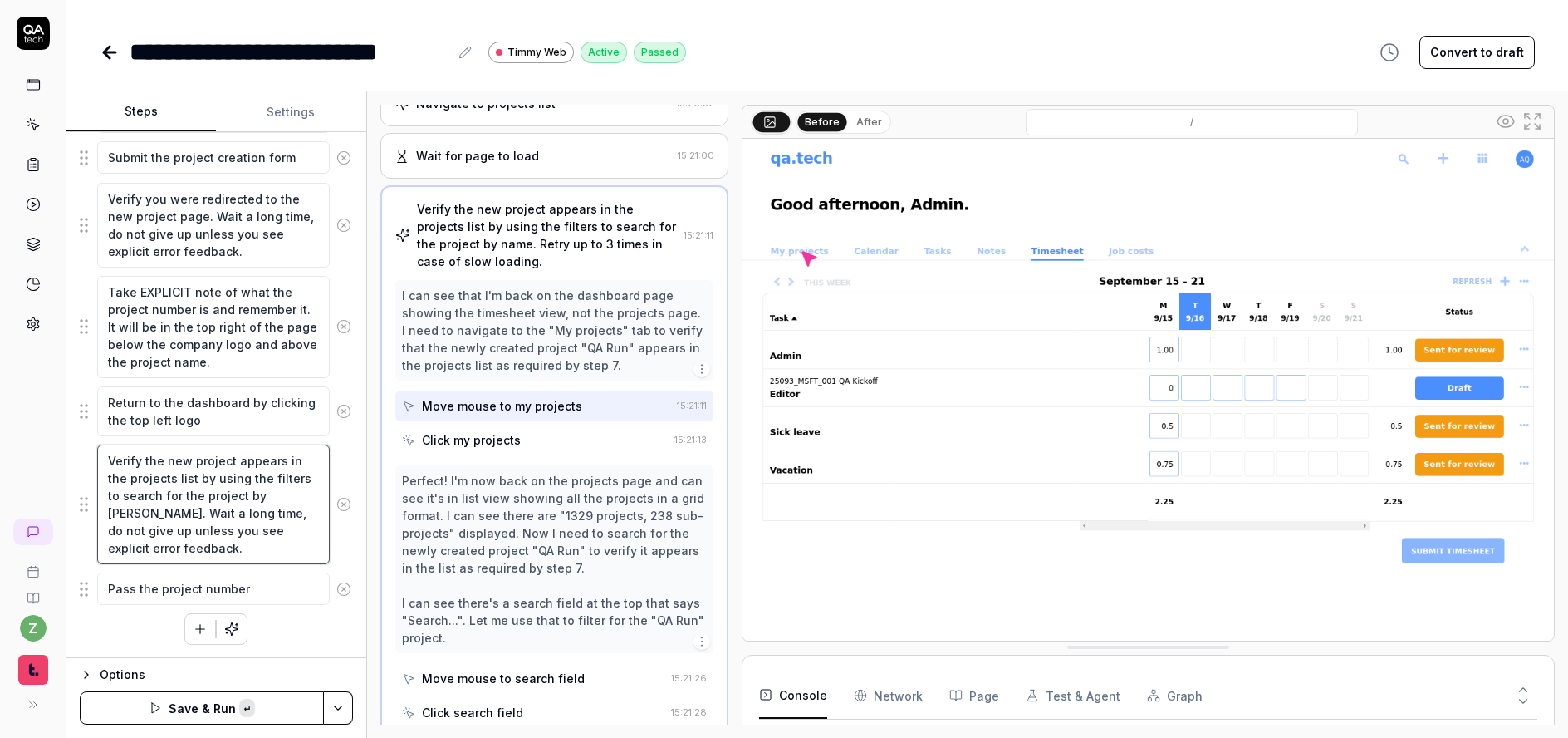
type textarea "*"
type textarea "Verify the new project appears in the projects list by using the filters to sea…"
type textarea "*"
type textarea "Verify the new project appears in the projects list by using the filters to sea…"
type textarea "*"
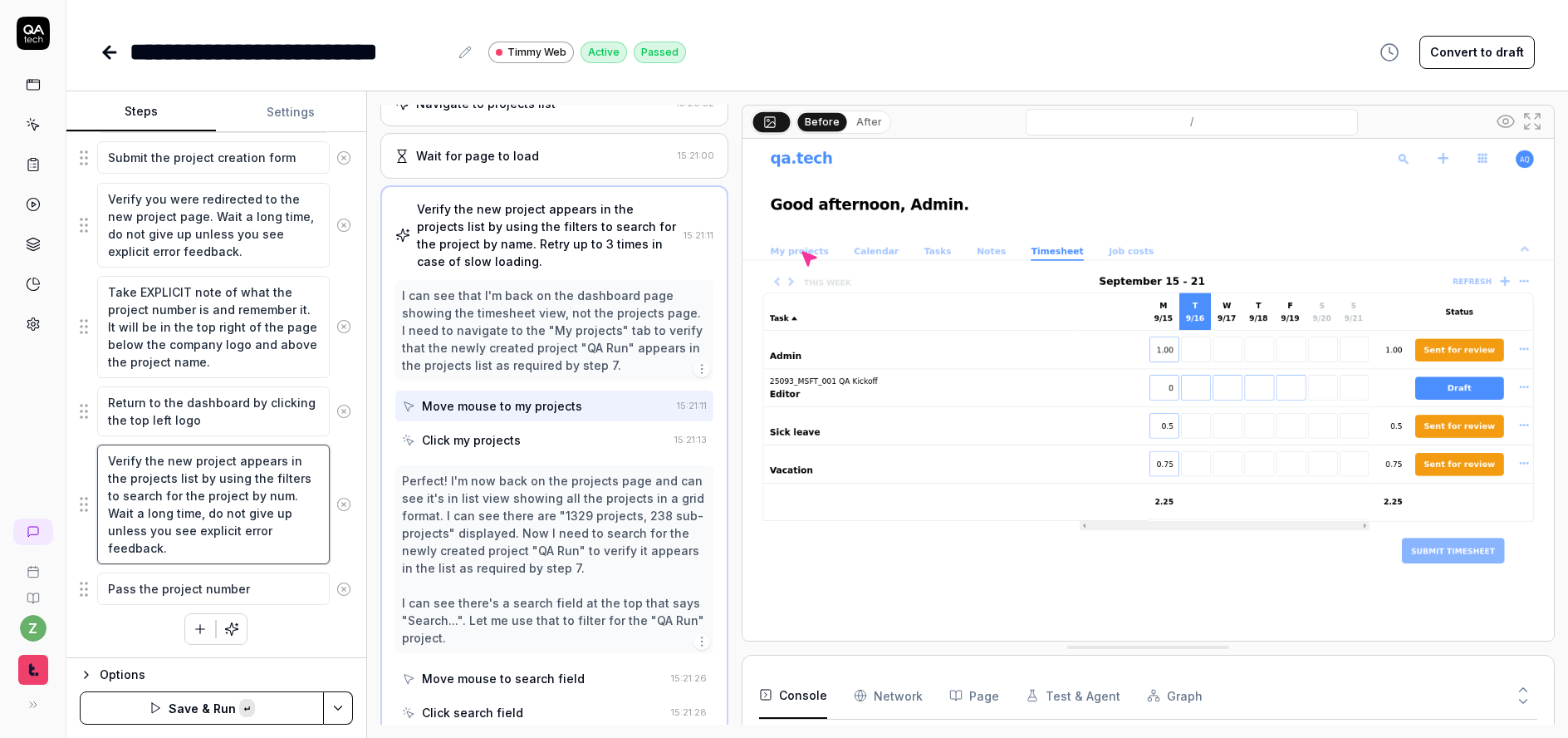
type textarea "Verify the new project appears in the projects list by using the filters to sea…"
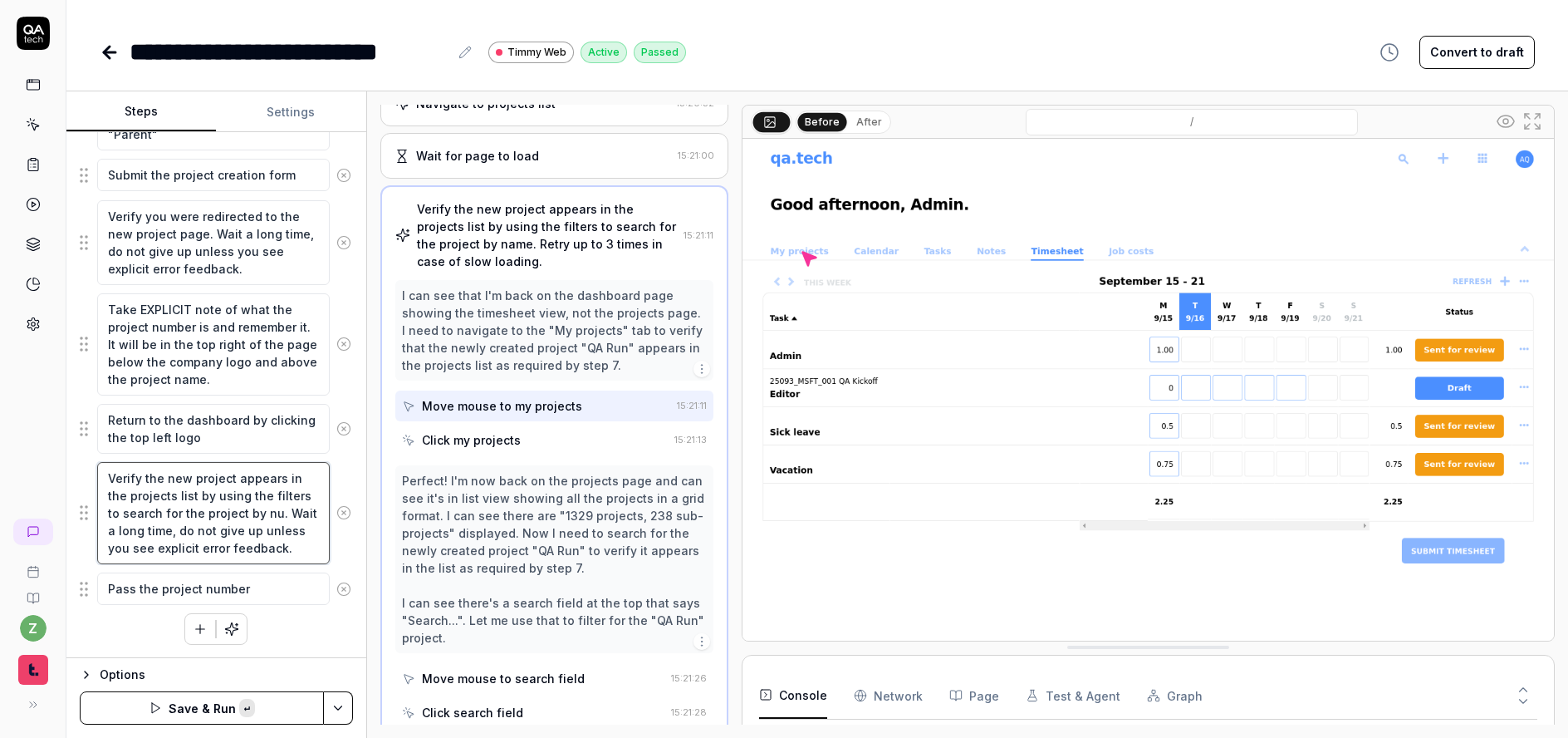
scroll to position [583, 0]
type textarea "*"
type textarea "Verify the new project appears in the projects list by using the filters to sea…"
type textarea "*"
type textarea "Verify the new project appears in the projects list by using the filters to sea…"
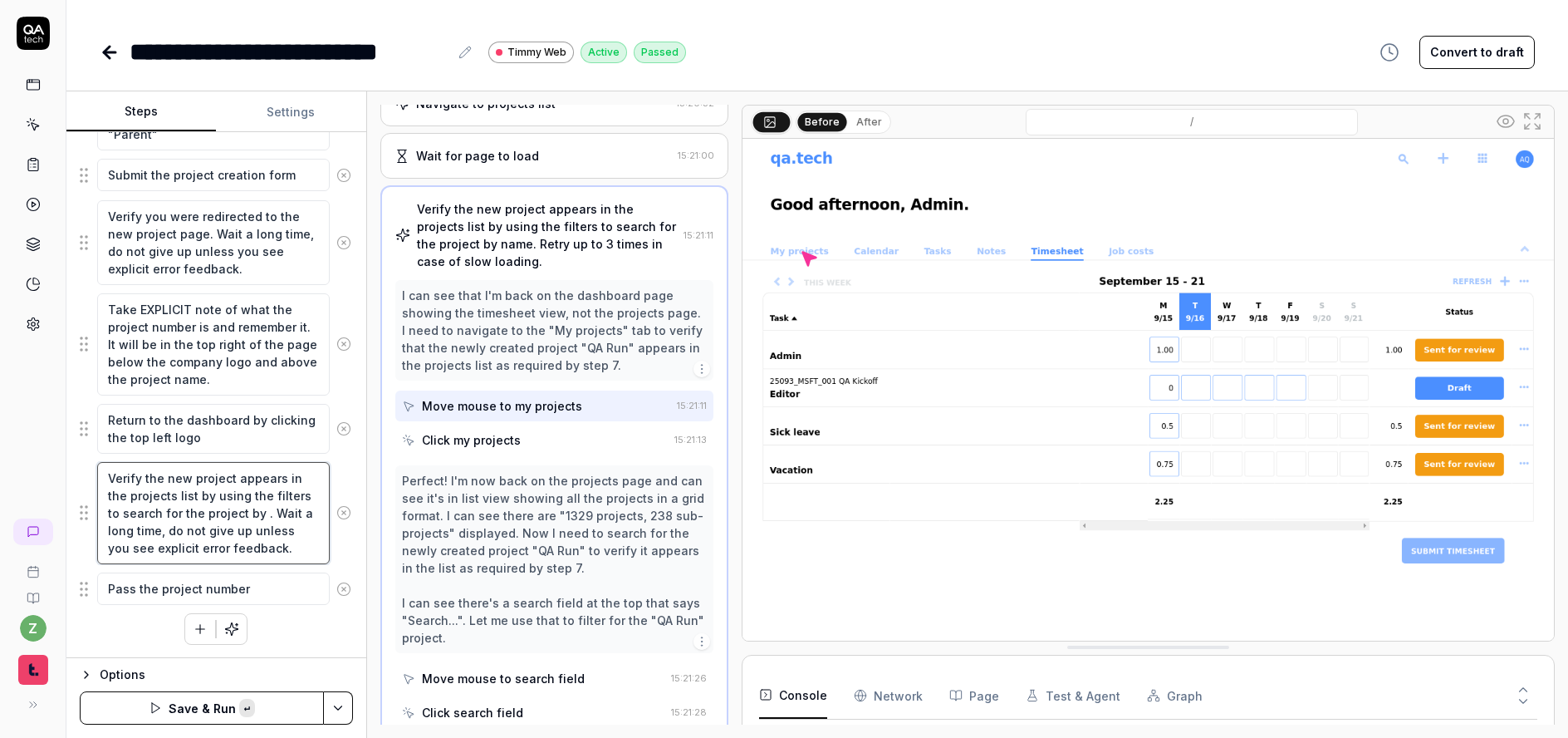
type textarea "*"
type textarea "Verify the new project appears in the projects list by using the filters to sea…"
type textarea "*"
type textarea "Verify the new project appears in the projects list by using the filters to sea…"
type textarea "*"
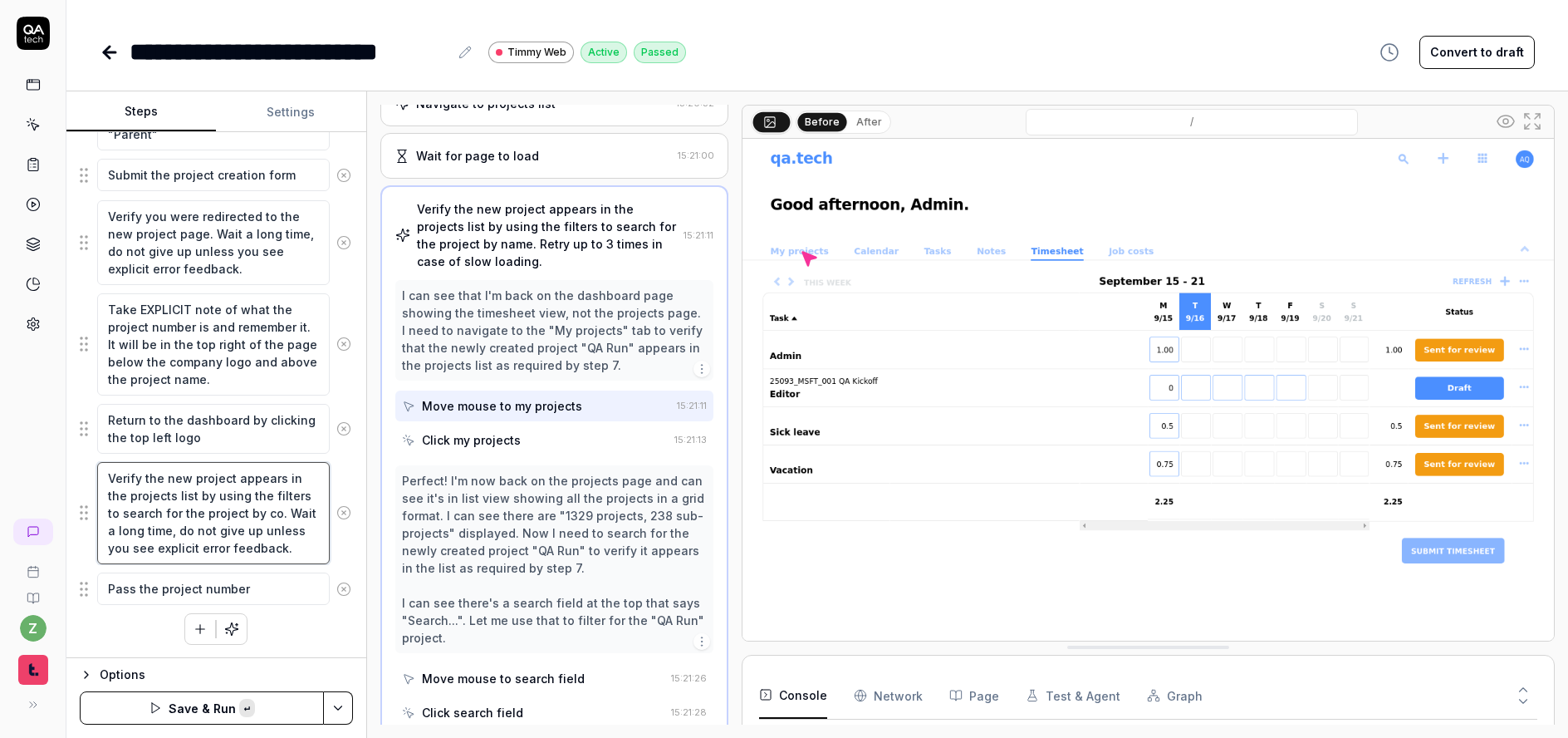
type textarea "Verify the new project appears in the projects list by using the filters to sea…"
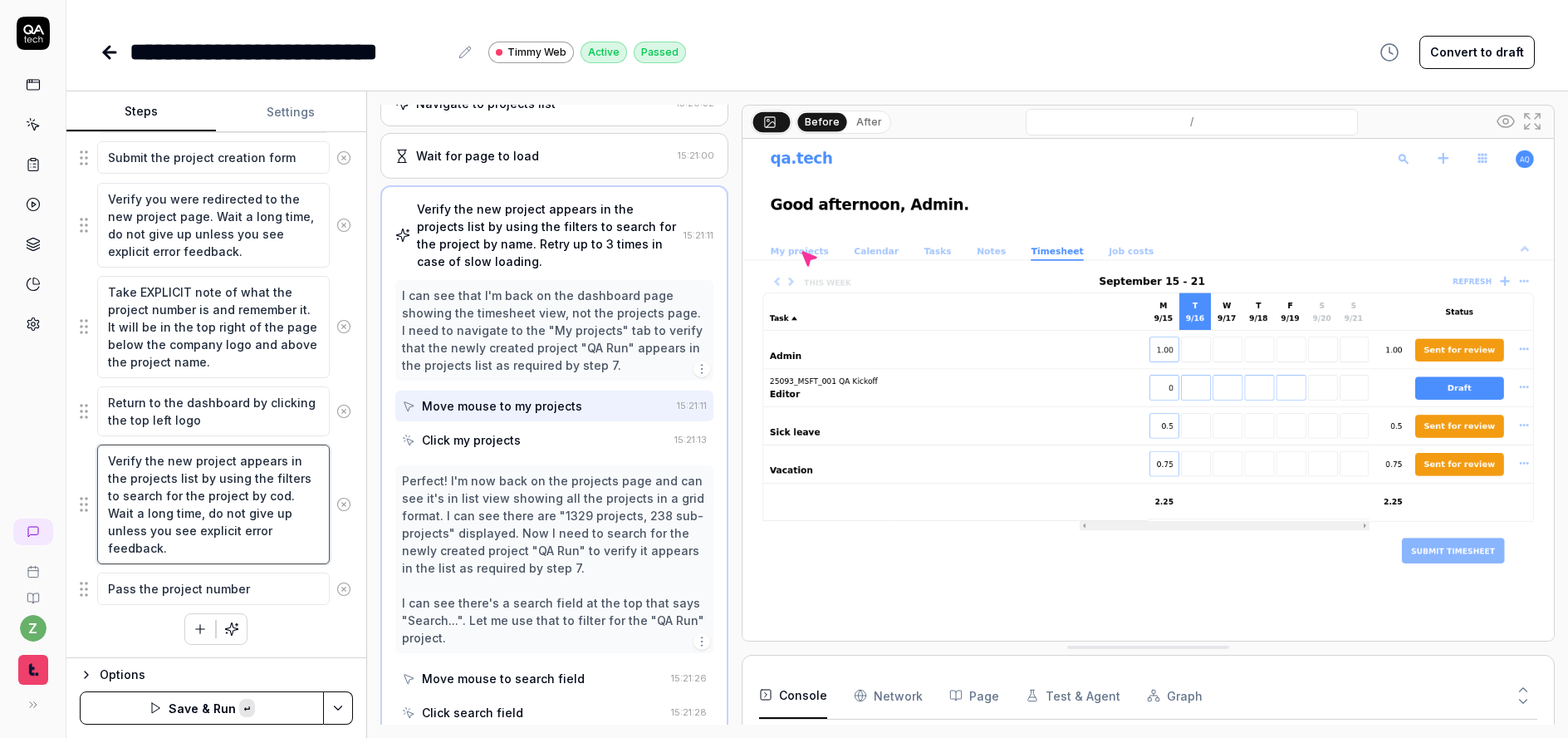
type textarea "*"
type textarea "Verify the new project appears in the projects list by using the filters to sea…"
click at [237, 325] on textarea "Take EXPLICIT note of what the project number is and remember it. It will be in…" at bounding box center [213, 328] width 233 height 103
type textarea "*"
type textarea "Take EXPLICIT note of what the project numbe is and remember it. It will be in …"
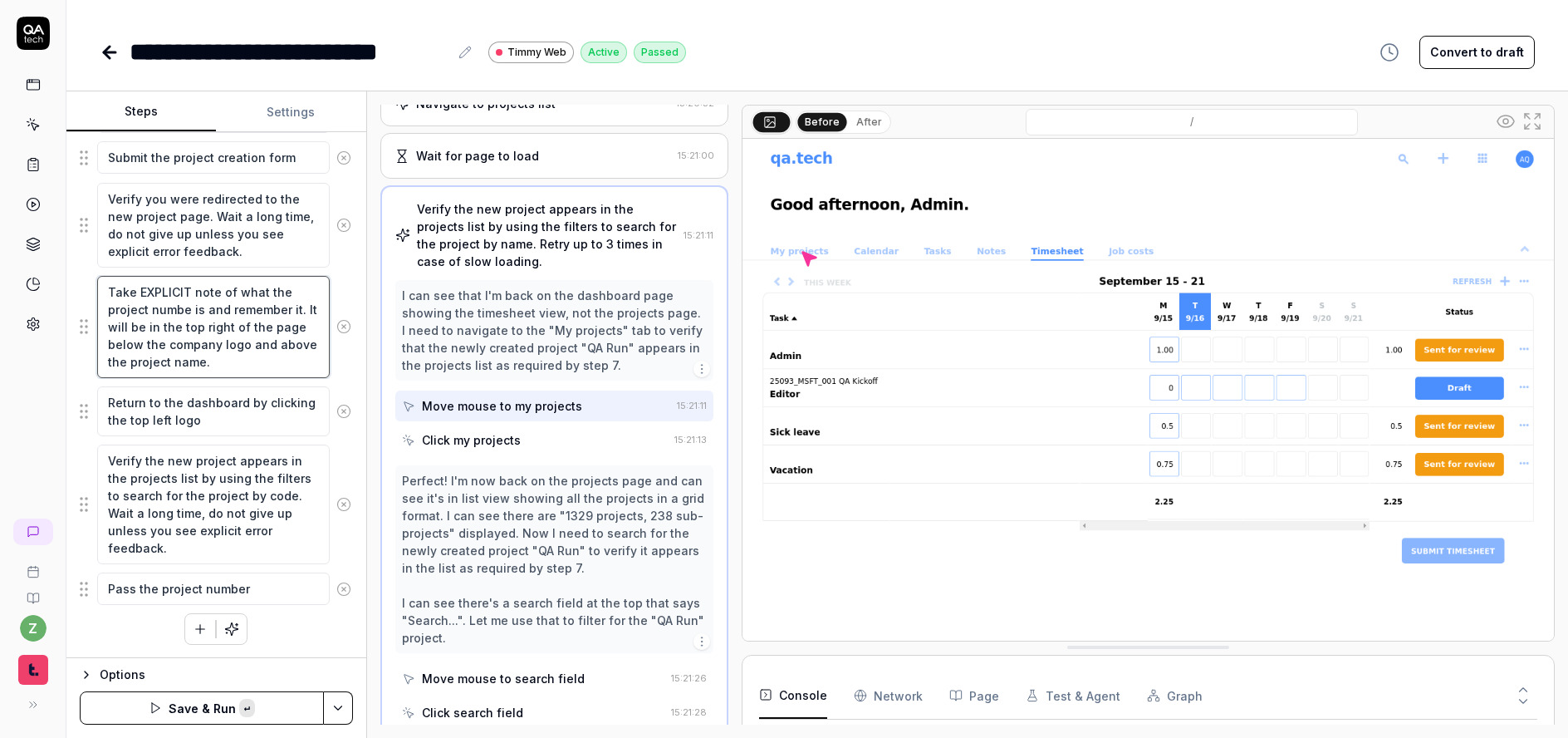
type textarea "*"
type textarea "Take EXPLICIT note of what the project numb is and remember it. It will be in t…"
type textarea "*"
type textarea "Take EXPLICIT note of what the project num is and remember it. It will be in th…"
type textarea "*"
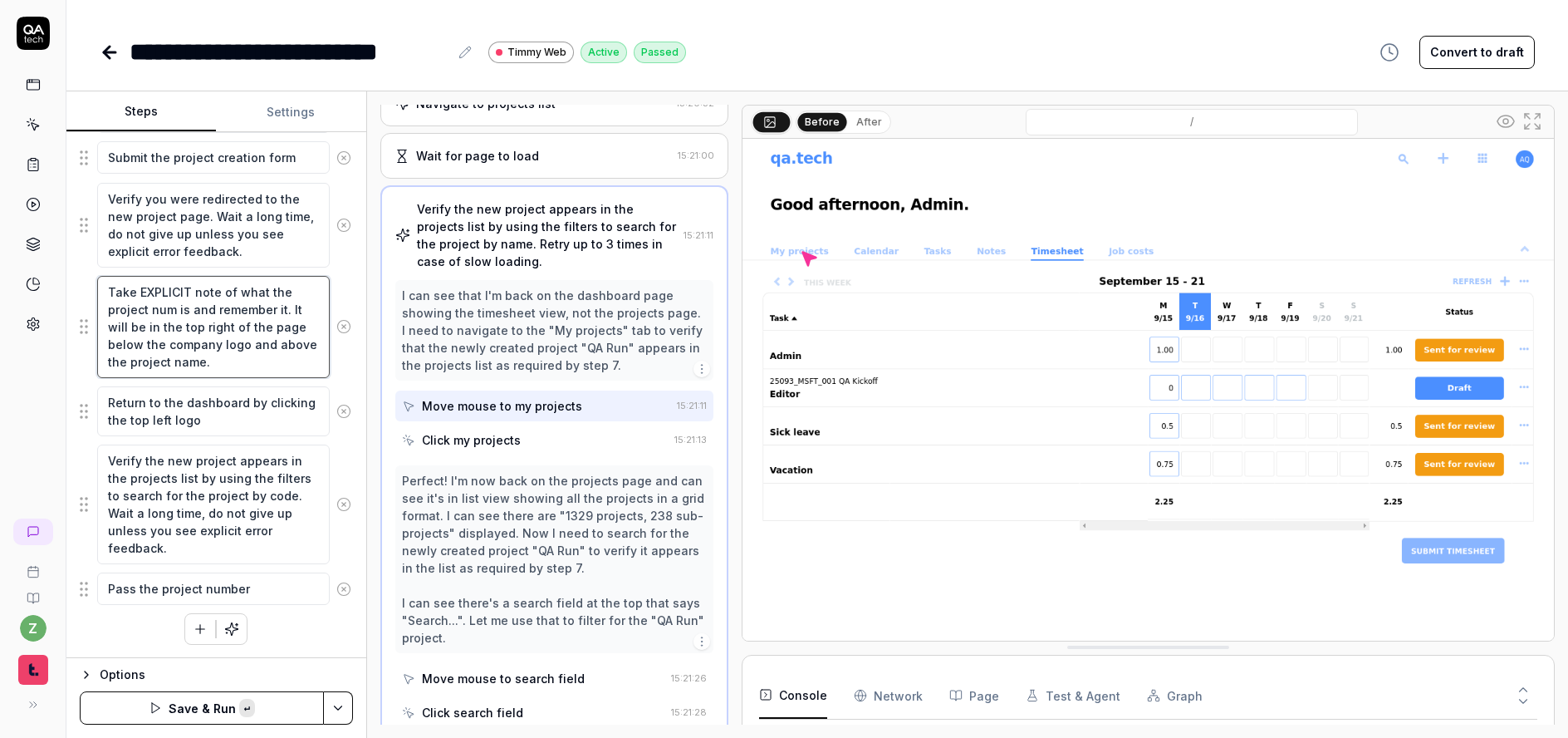
type textarea "Take EXPLICIT note of what the project nu is and remember it. It will be in the…"
type textarea "*"
type textarea "Take EXPLICIT note of what the project n is and remember it. It will be in the …"
type textarea "*"
type textarea "Take EXPLICIT note of what the project is and remember it. It will be in the to…"
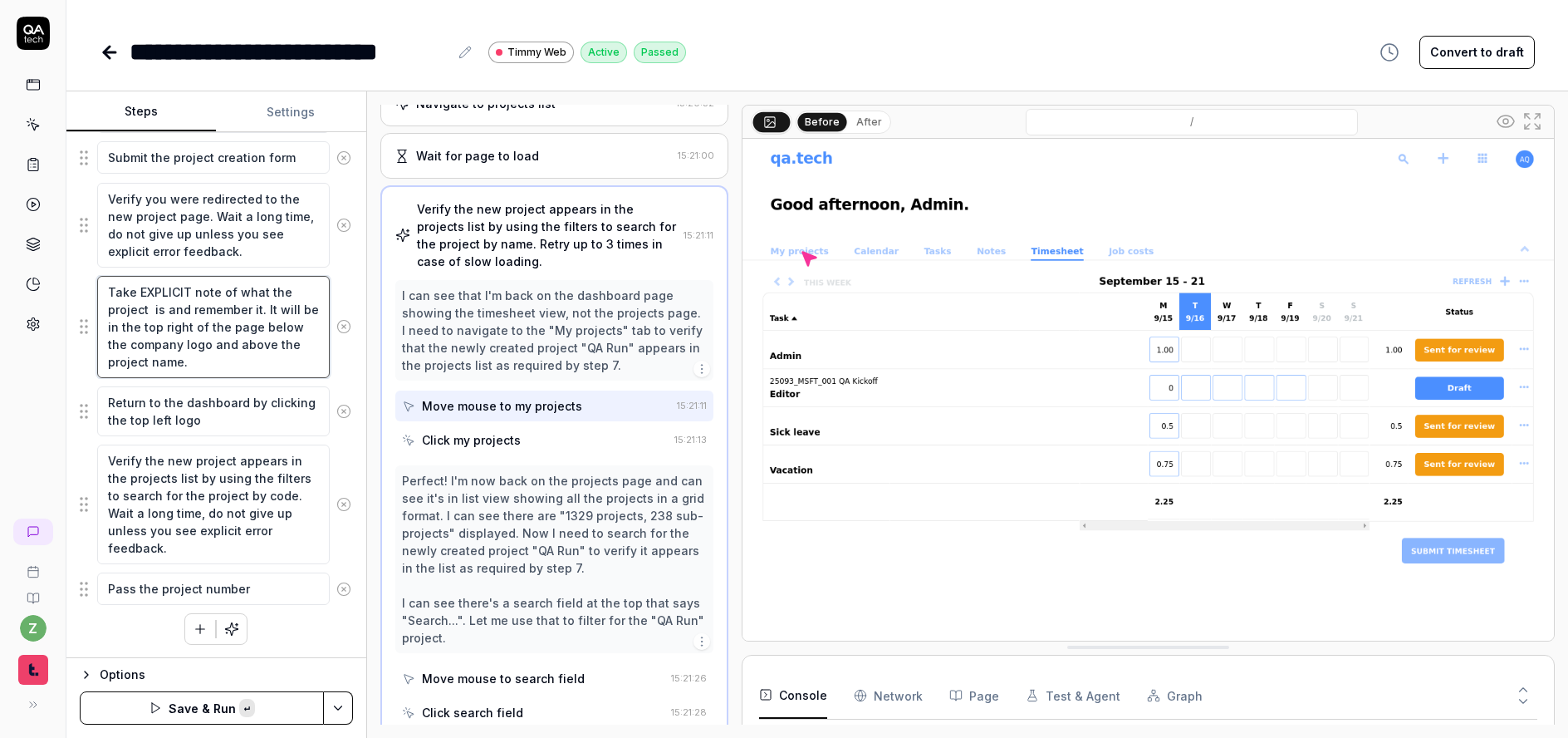
type textarea "*"
type textarea "Take EXPLICIT note of what the project c is and remember it. It will be in the …"
type textarea "*"
type textarea "Take EXPLICIT note of what the project co is and remember it. It will be in the…"
type textarea "*"
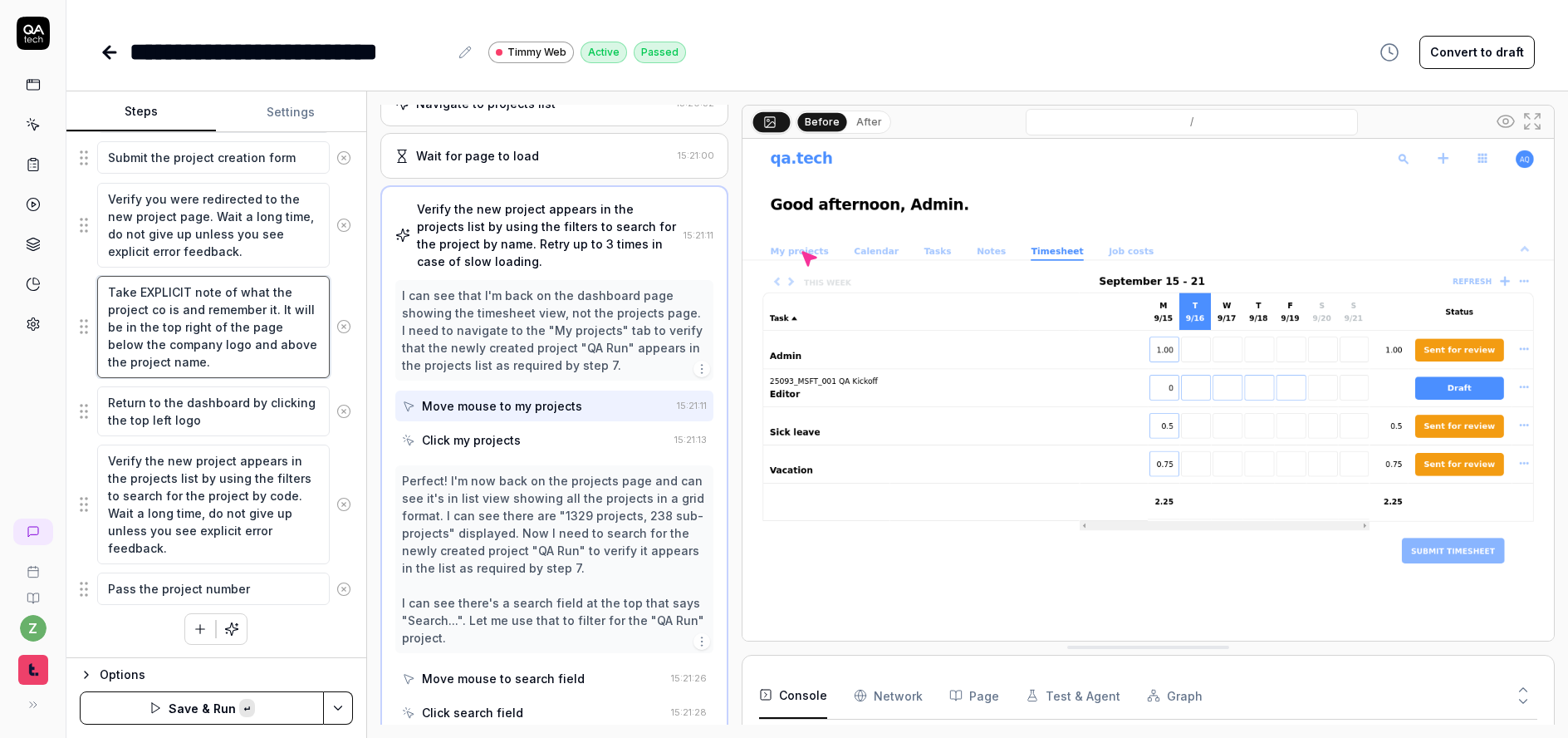
type textarea "Take EXPLICIT note of what the project cod is and remember it. It will be in th…"
type textarea "*"
type textarea "Take EXPLICIT note of what the project code is and remember it. It will be in t…"
click at [252, 578] on textarea "Pass the project number" at bounding box center [213, 589] width 233 height 32
type textarea "*"
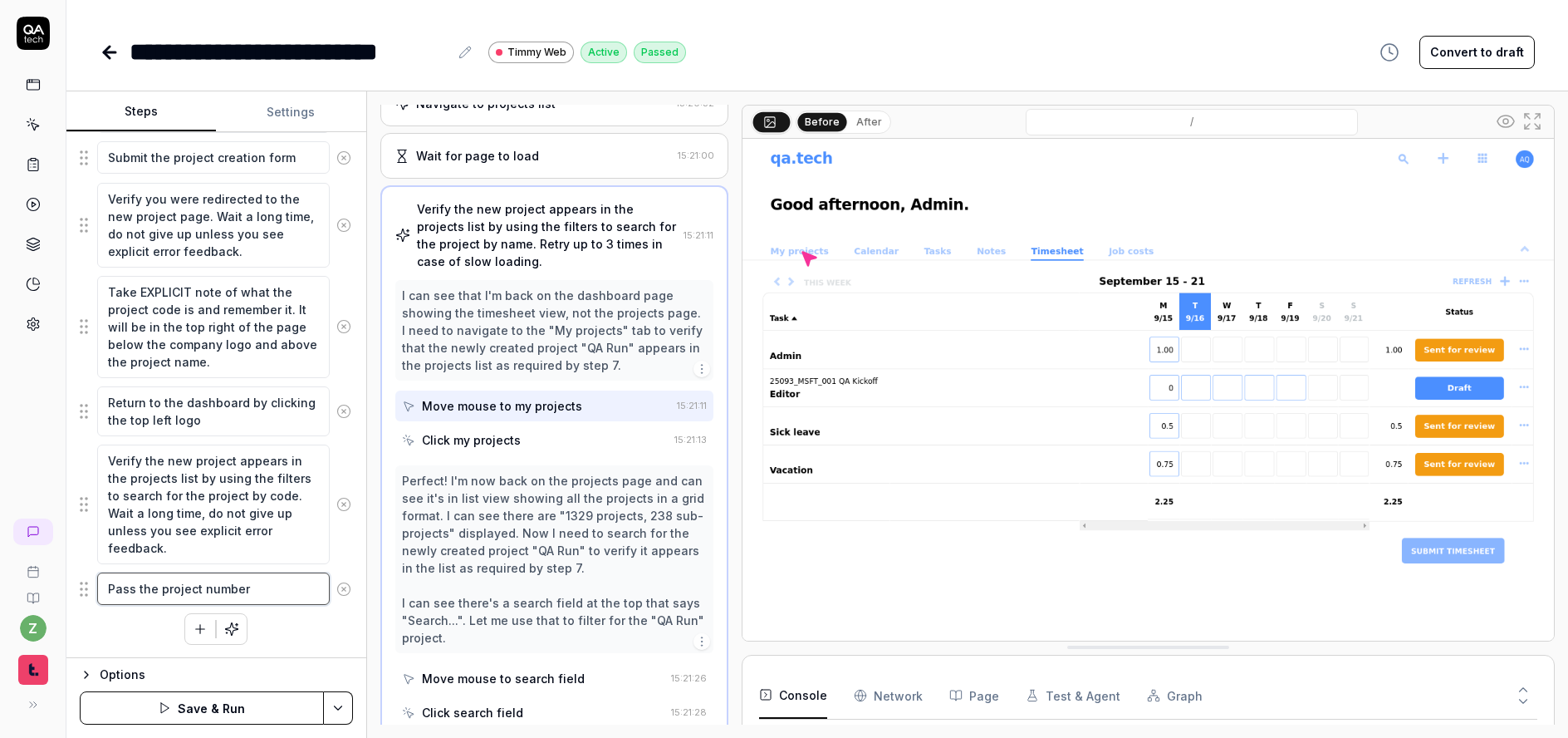
type textarea "Pass the project numbe"
type textarea "*"
type textarea "Pass the project numb"
type textarea "*"
type textarea "Pass the project num"
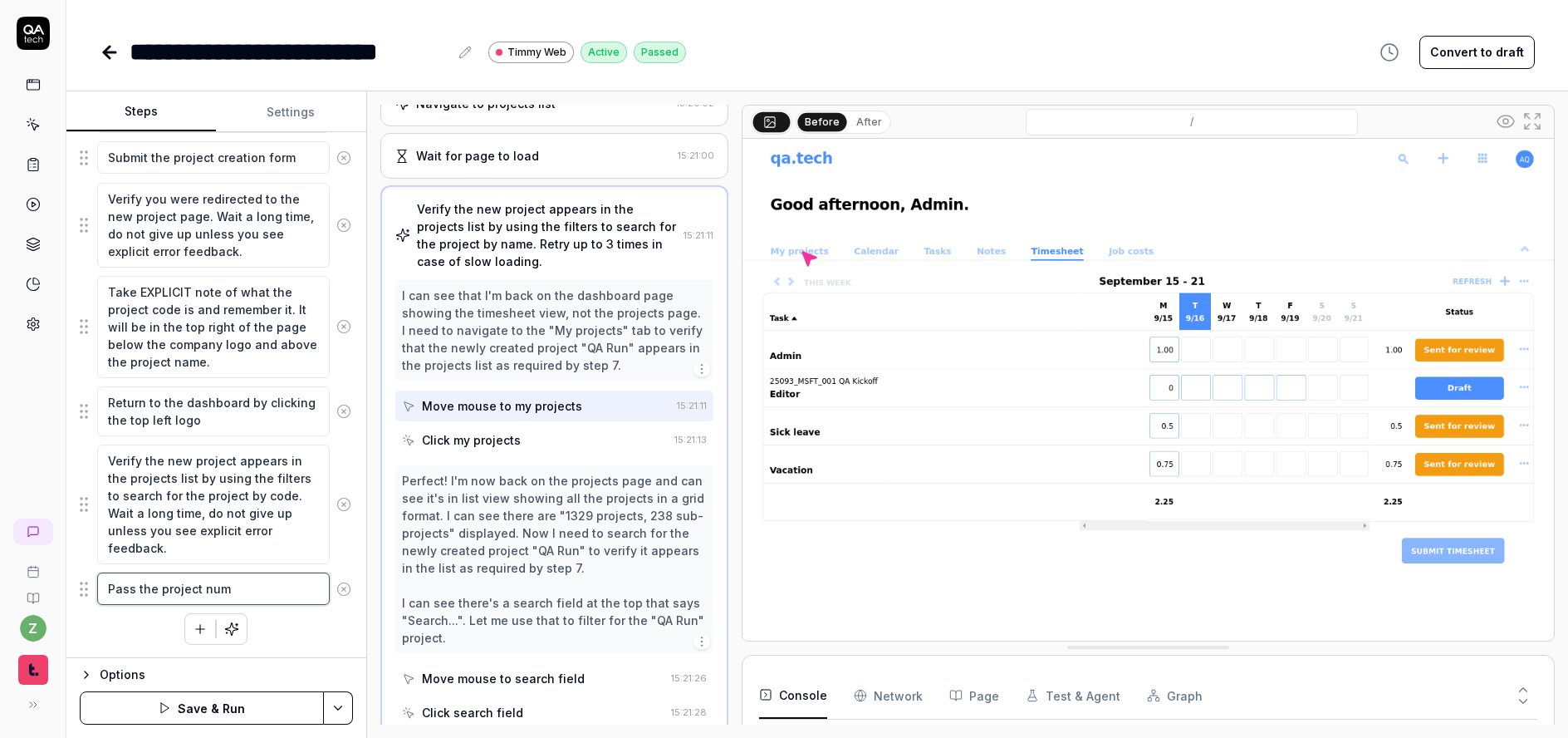
type textarea "*"
type textarea "Pass the project nu"
type textarea "*"
type textarea "Pass the project n"
type textarea "*"
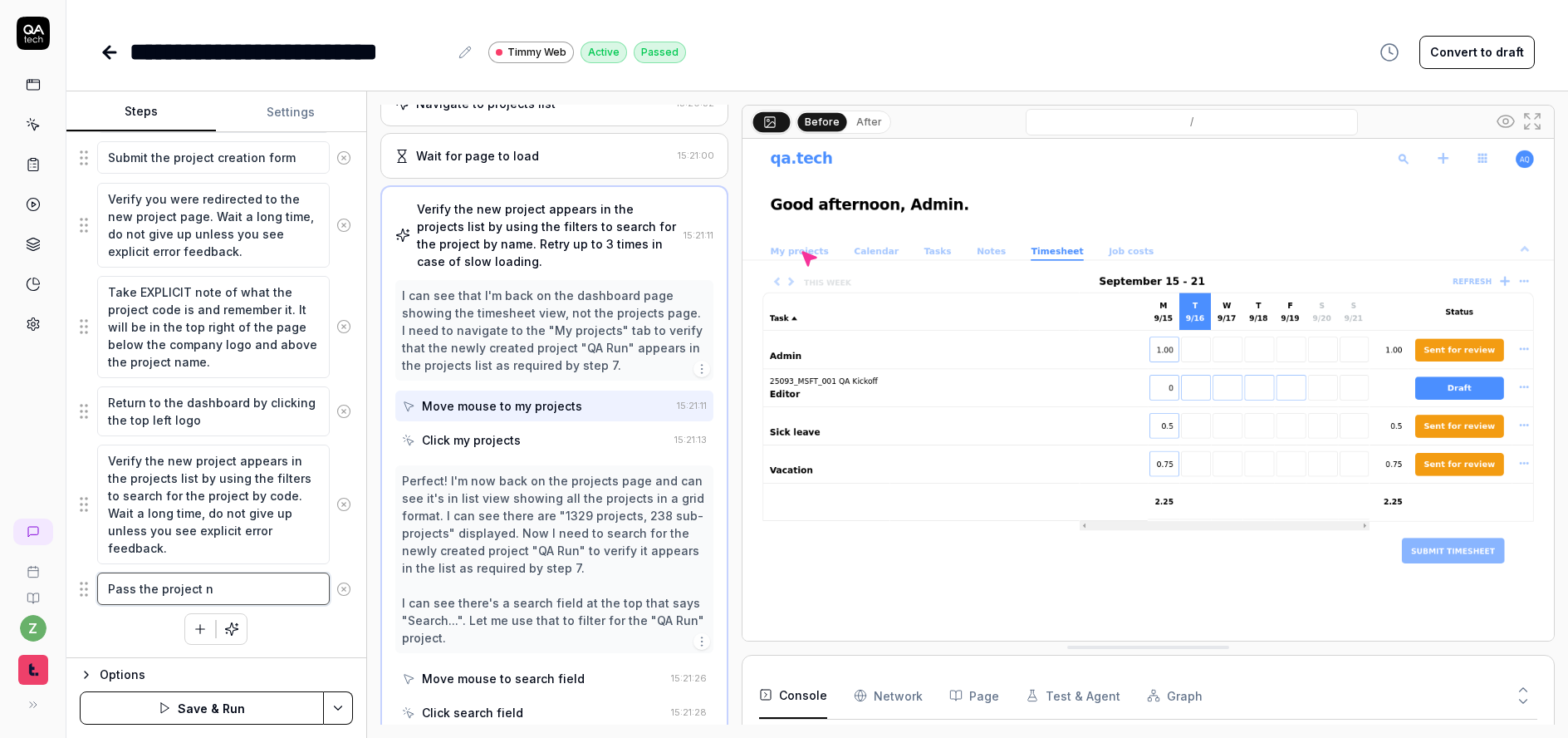
type textarea "Pass the project"
type textarea "*"
type textarea "Pass the projec"
type textarea "*"
type textarea "Pass the project"
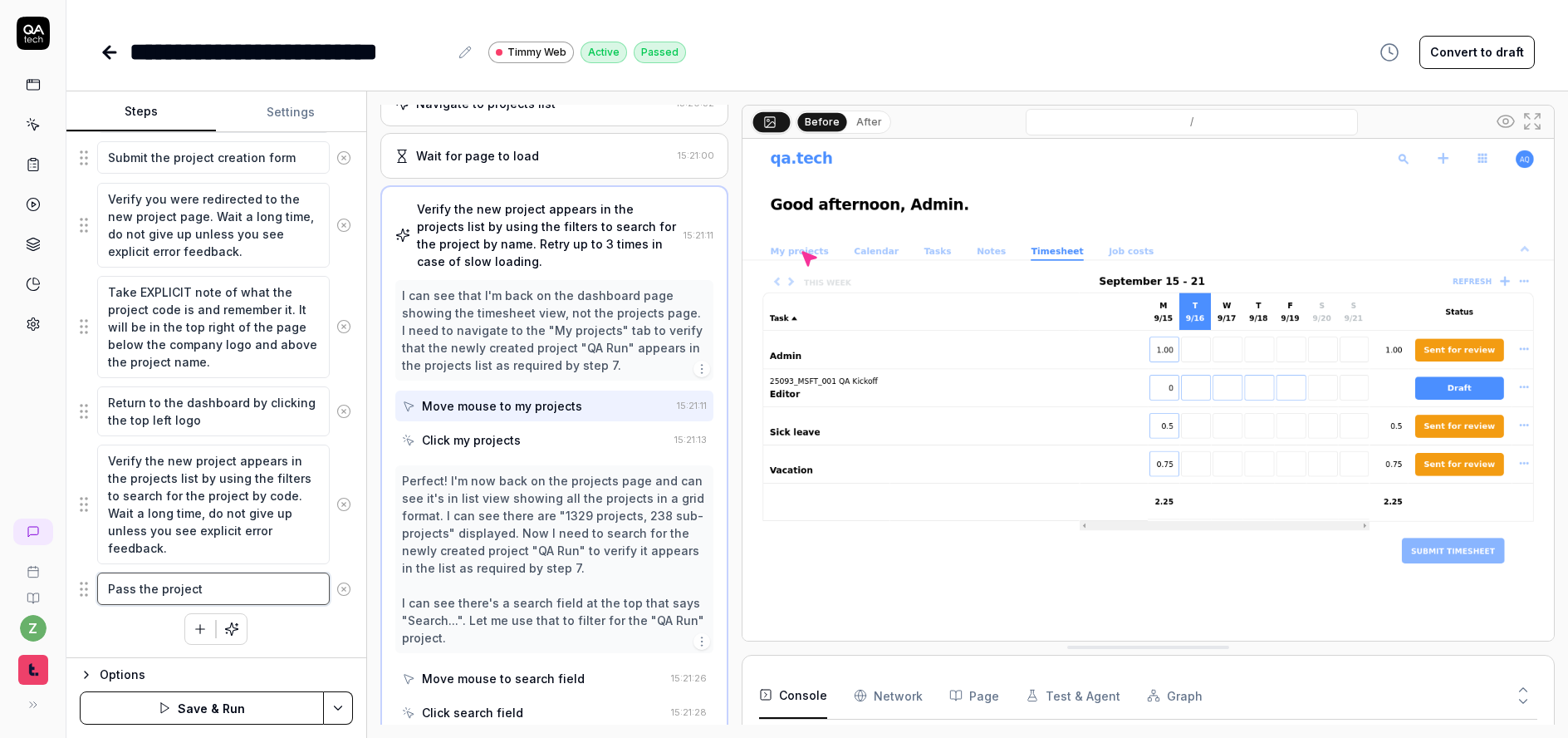
type textarea "*"
type textarea "Pass the project"
type textarea "*"
type textarea "Pass the project c"
type textarea "*"
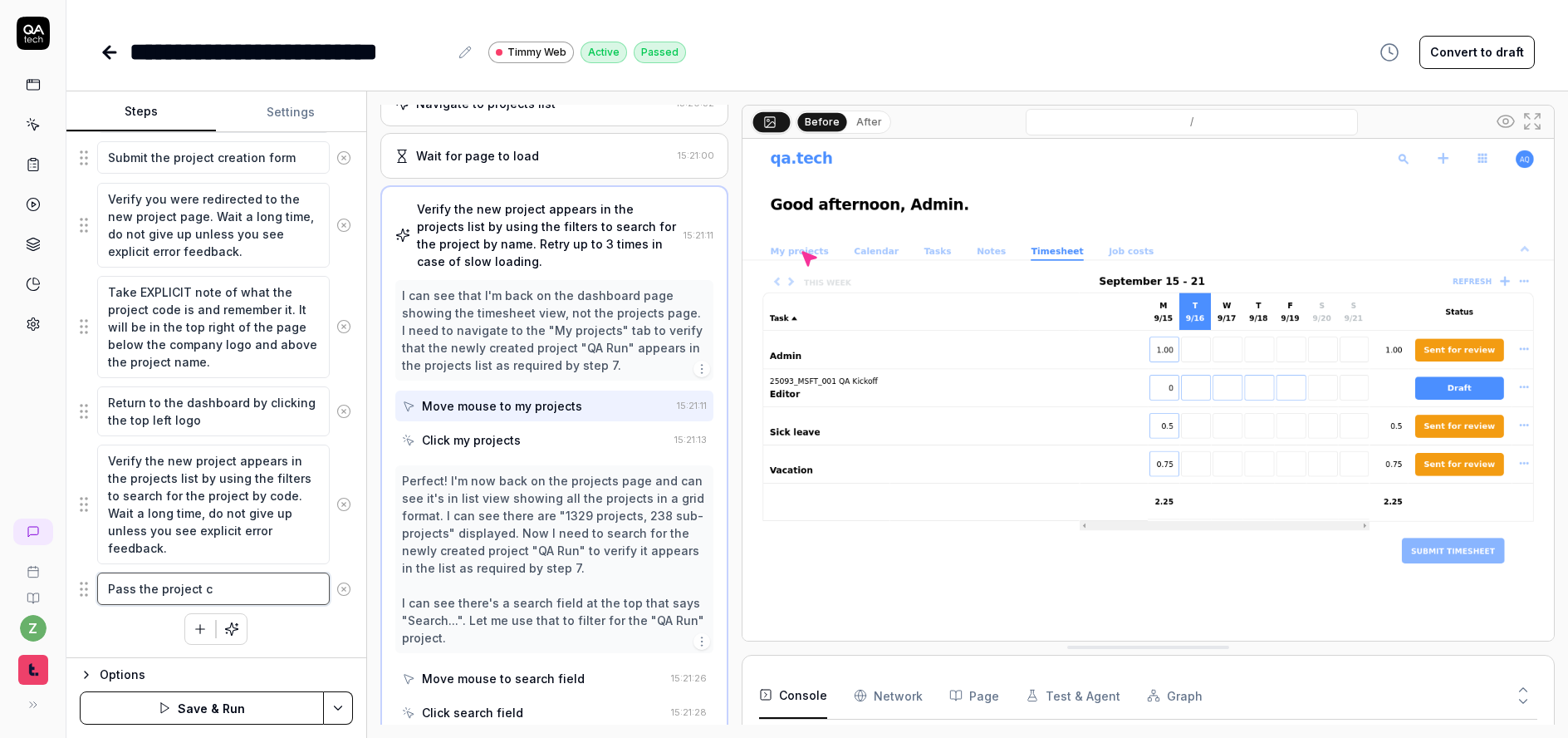
type textarea "Pass the project co"
type textarea "*"
type textarea "Pass the project code"
type textarea "*"
type textarea "Pass the project code"
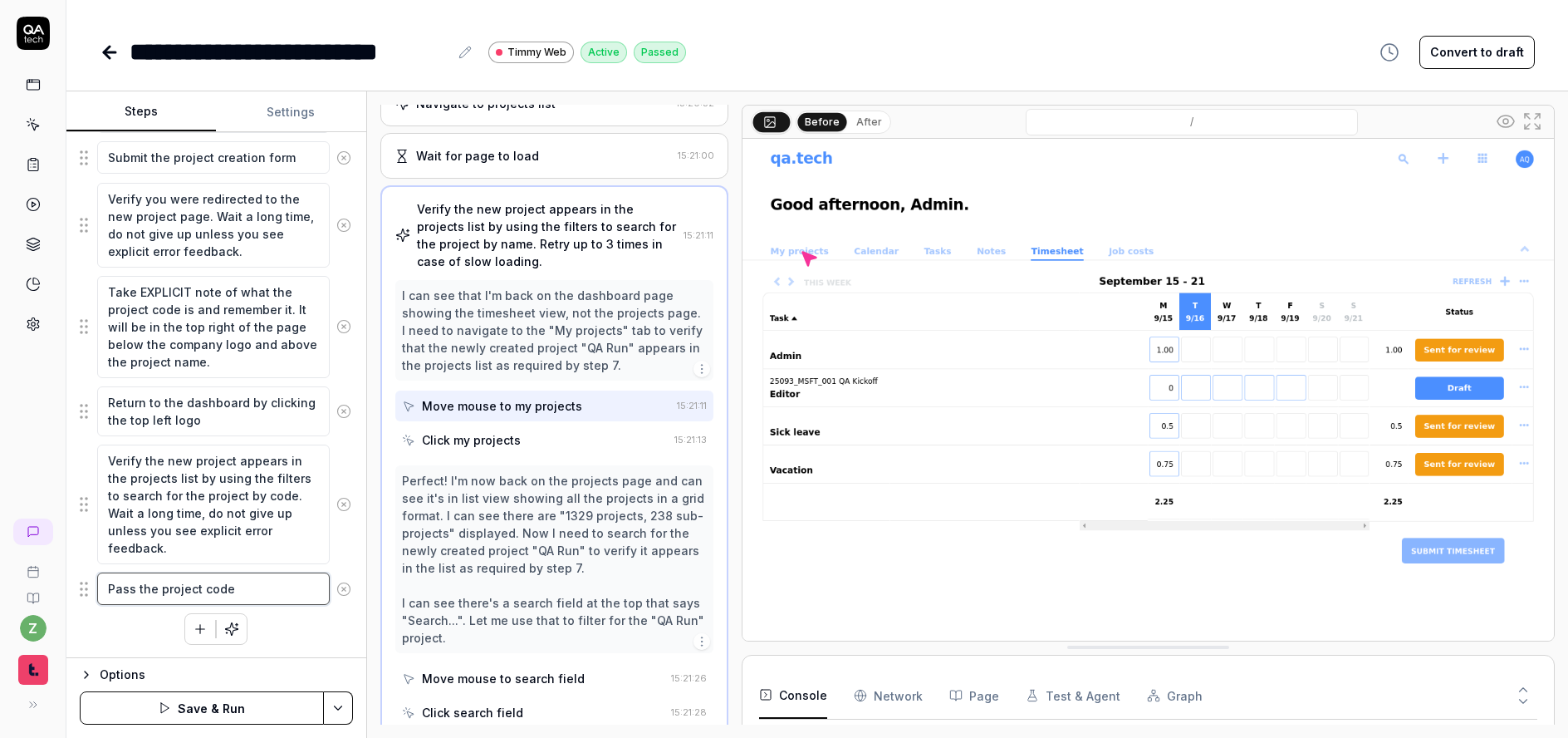
type textarea "*"
type textarea "Pass the project code to"
type textarea "*"
type textarea "Pass the project code to t"
type textarea "*"
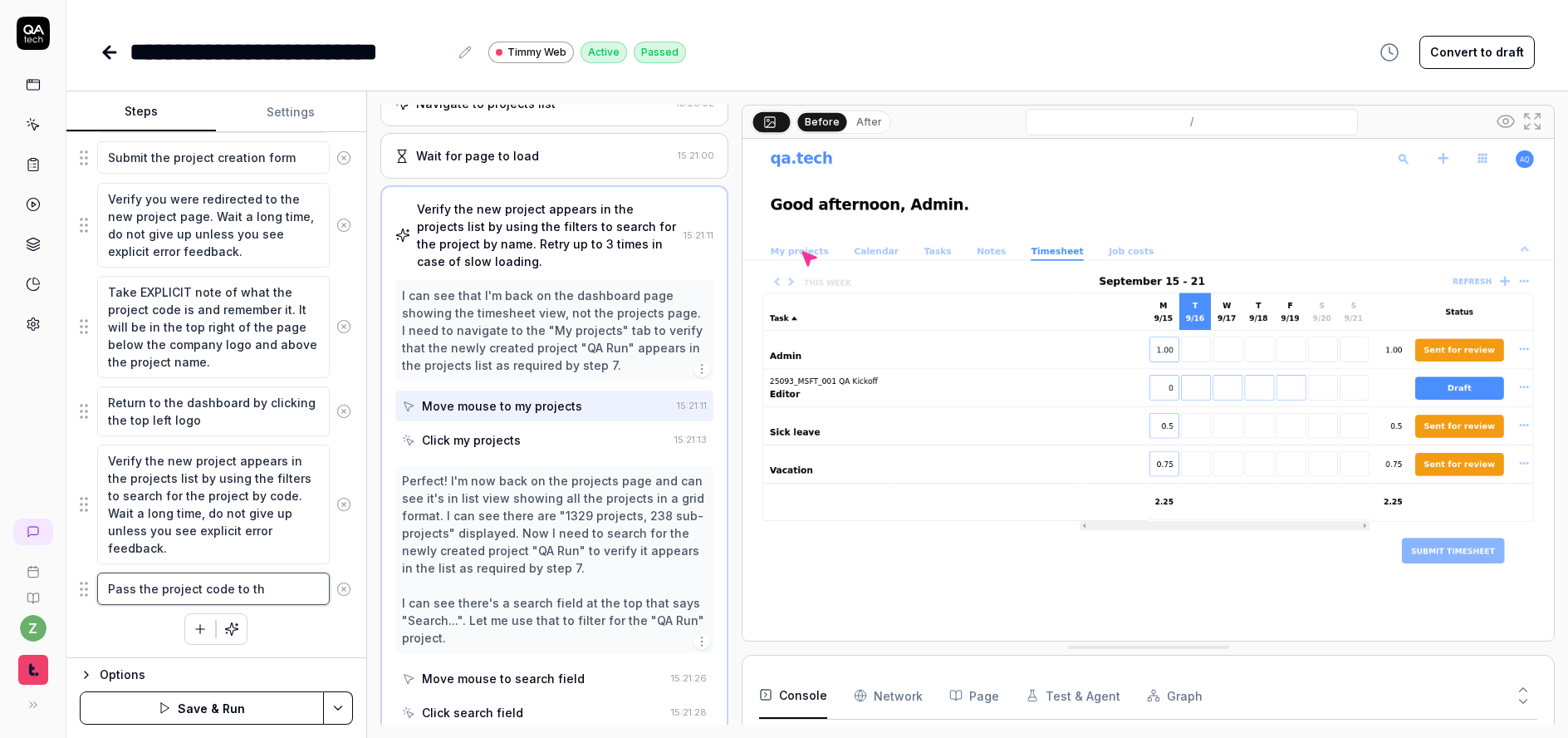
type textarea "Pass the project code to the"
type textarea "*"
type textarea "Pass the project code to the"
type textarea "*"
type textarea "Pass the project code to the d"
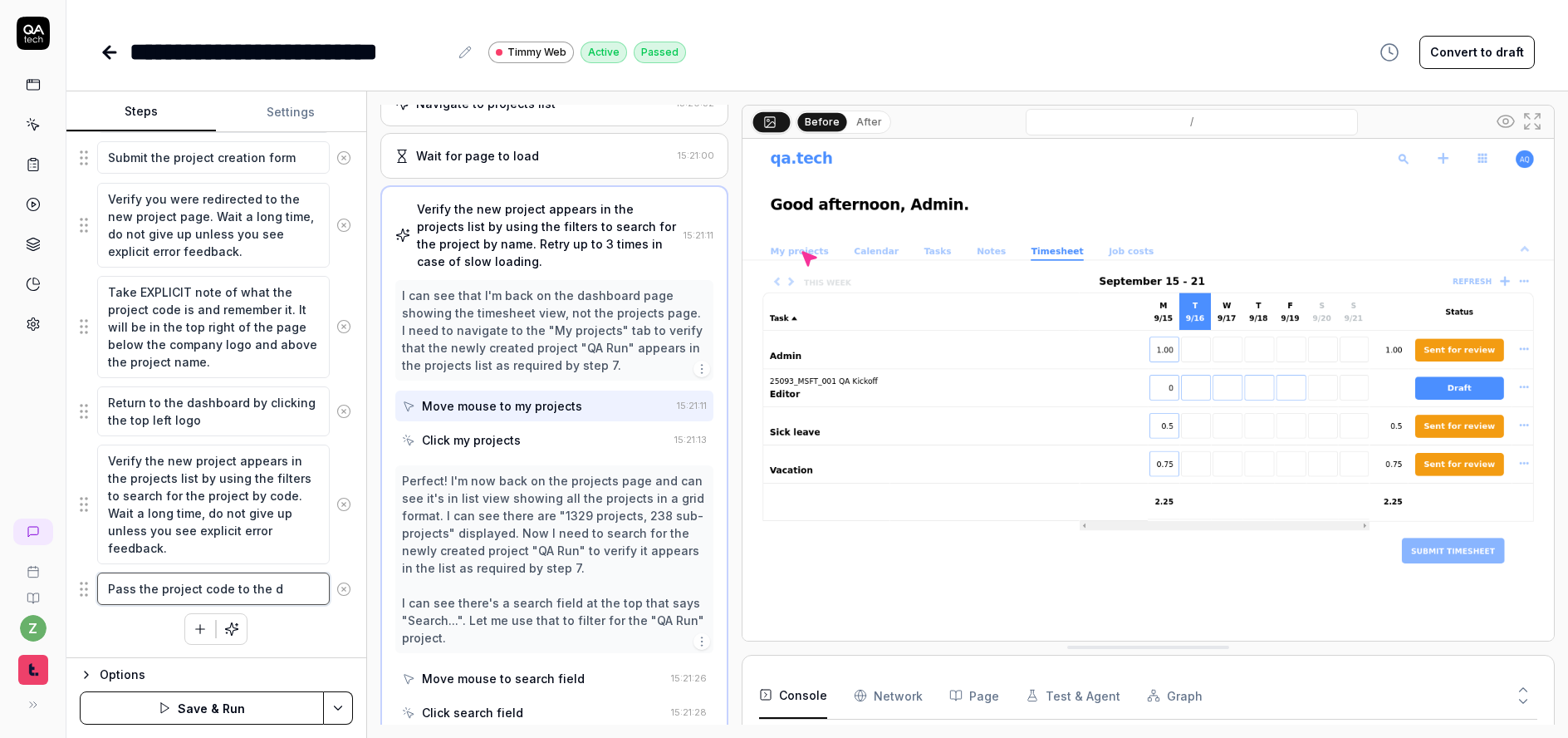
type textarea "*"
type textarea "Pass the project code to the de"
type textarea "*"
type textarea "Pass the project code to the depe"
type textarea "*"
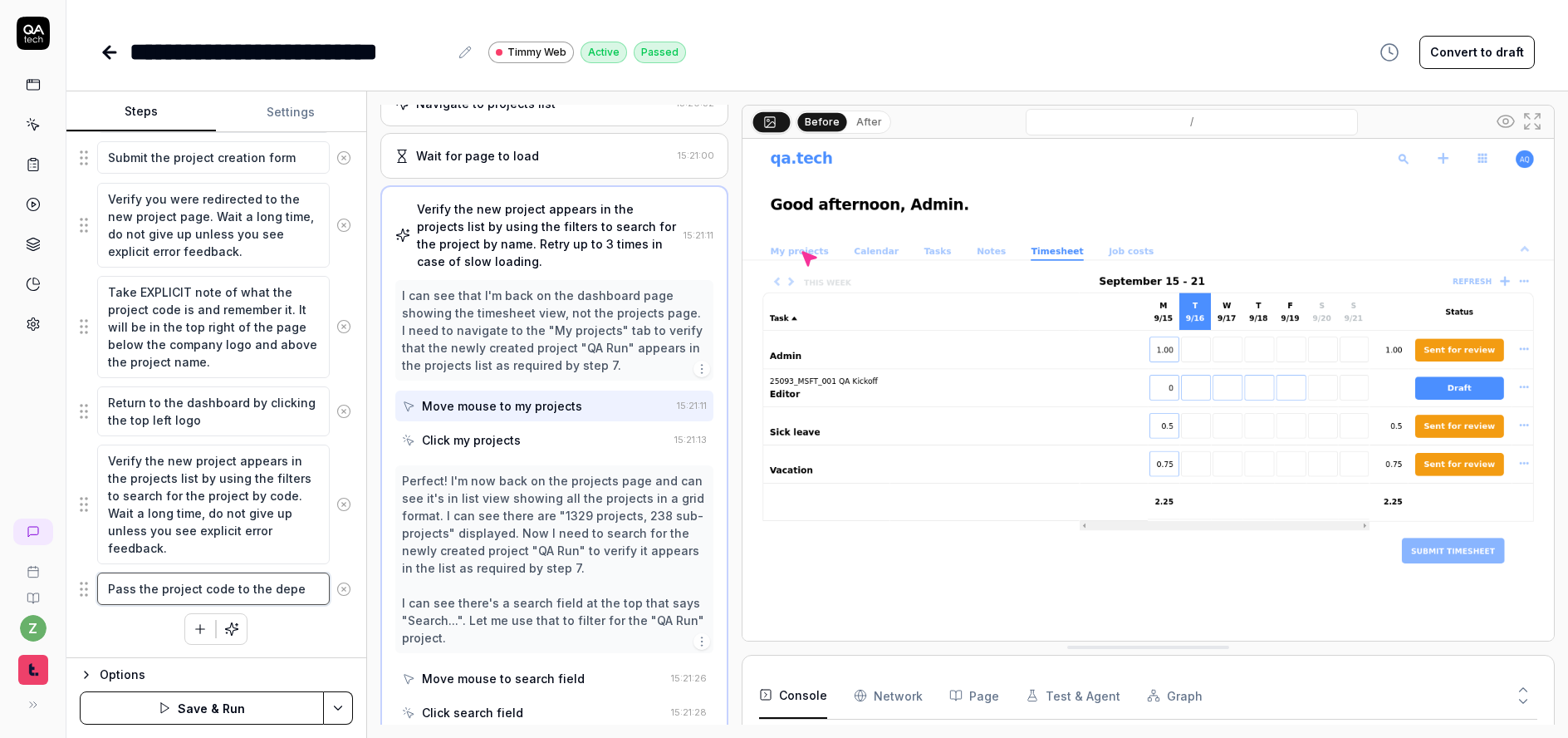
type textarea "Pass the project code to the depen"
type textarea "*"
type textarea "Pass the project code to the depend"
type textarea "*"
type textarea "Pass the project code to the depende"
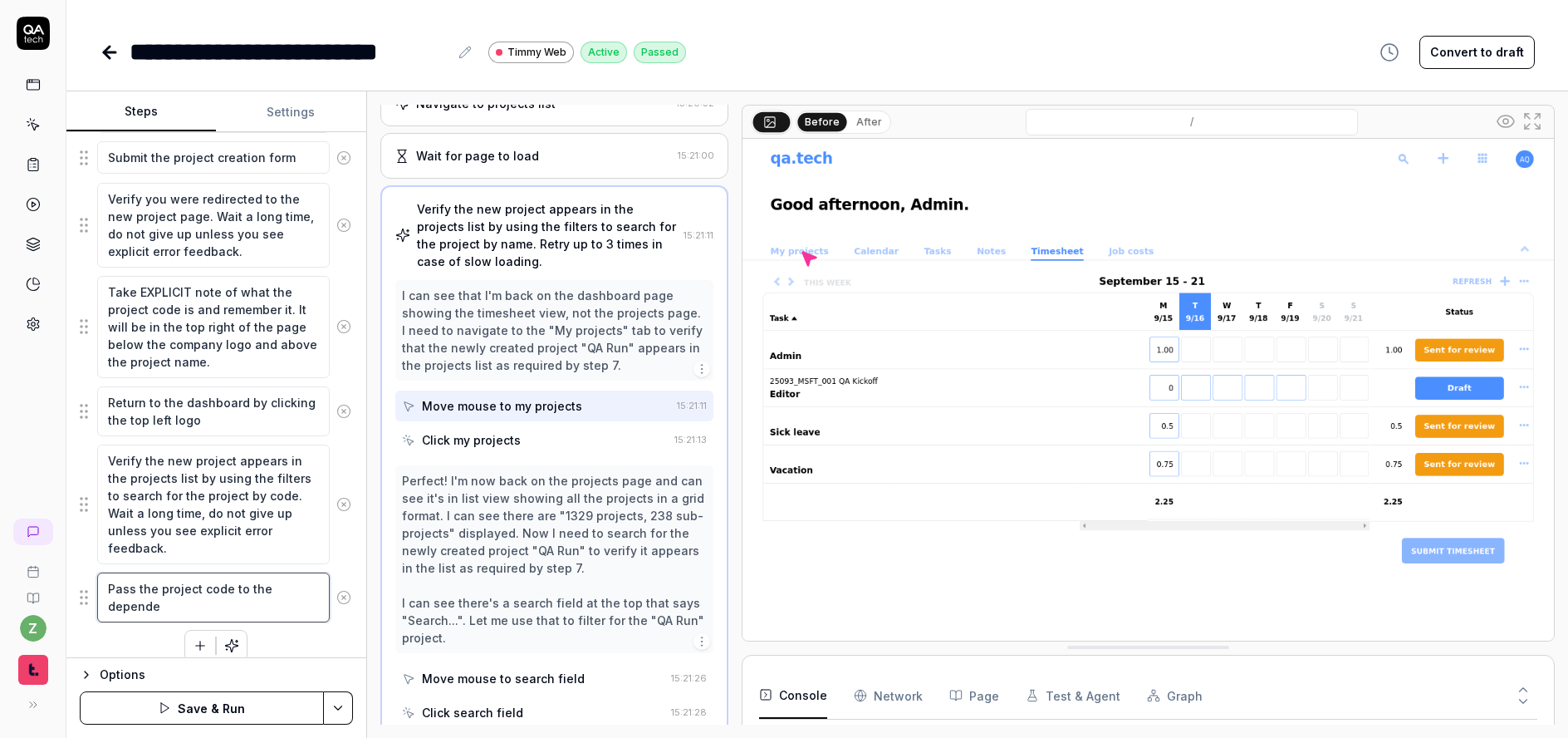
type textarea "*"
type textarea "Pass the project code to the dependen"
type textarea "*"
type textarea "Pass the project code to the dependenc"
type textarea "*"
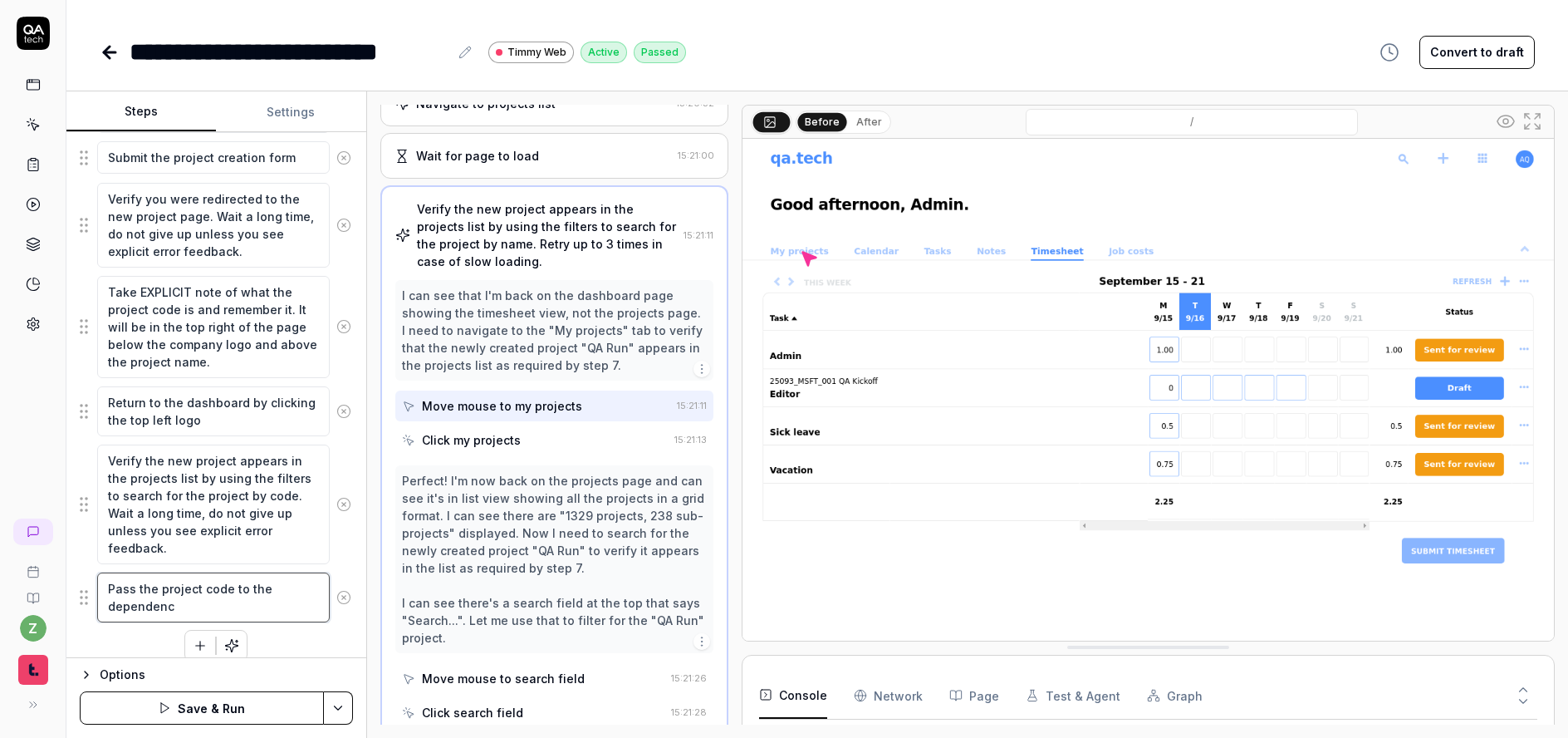
type textarea "Pass the project code to the dependenci"
type textarea "*"
type textarea "Pass the project code to the dependencie"
type textarea "*"
type textarea "Pass the project code to the dependencies"
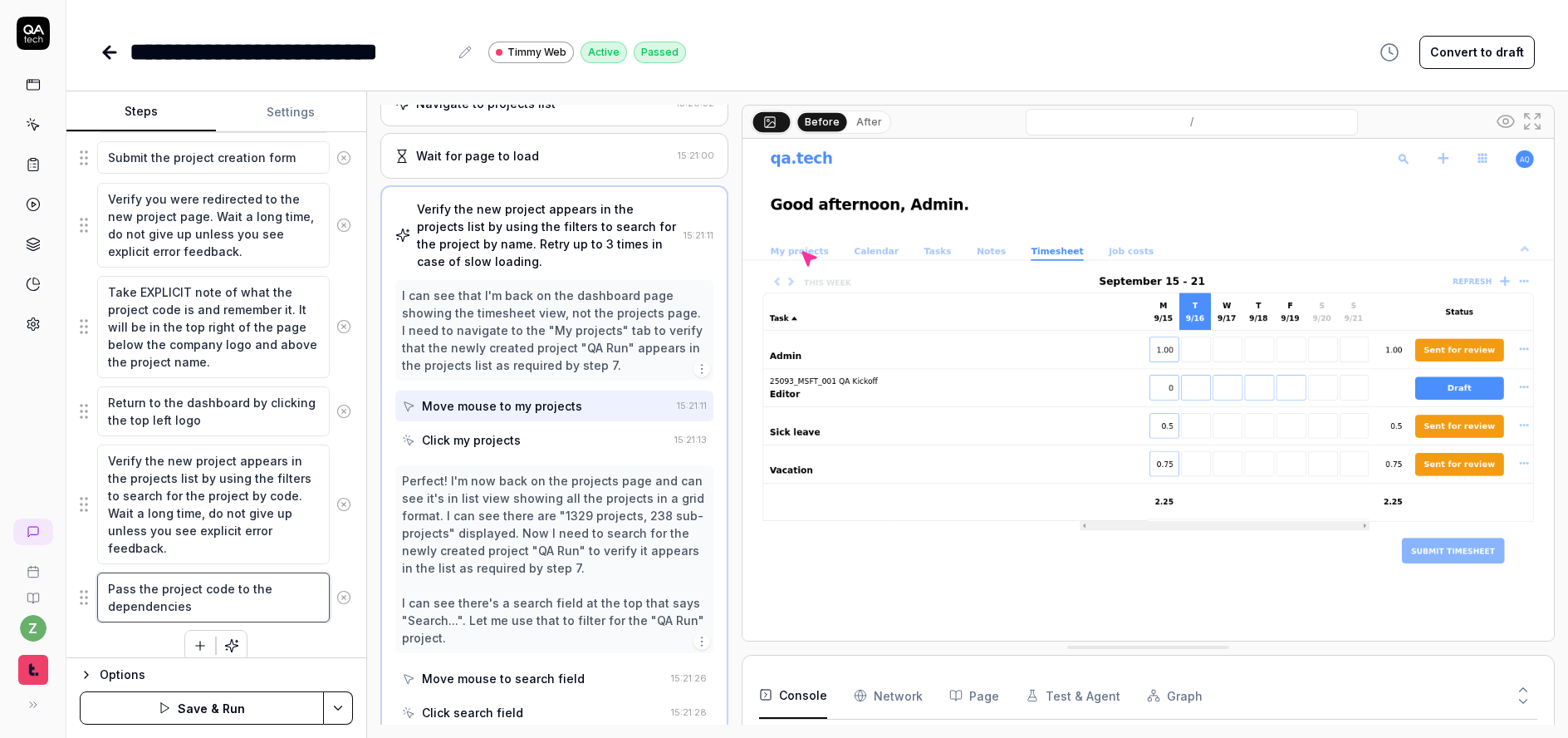
type textarea "*"
type textarea "Pass the project code to the dependencies"
type textarea "*"
type textarea "Pass the project code to the dependencies"
drag, startPoint x: 124, startPoint y: 588, endPoint x: 91, endPoint y: 580, distance: 34.0
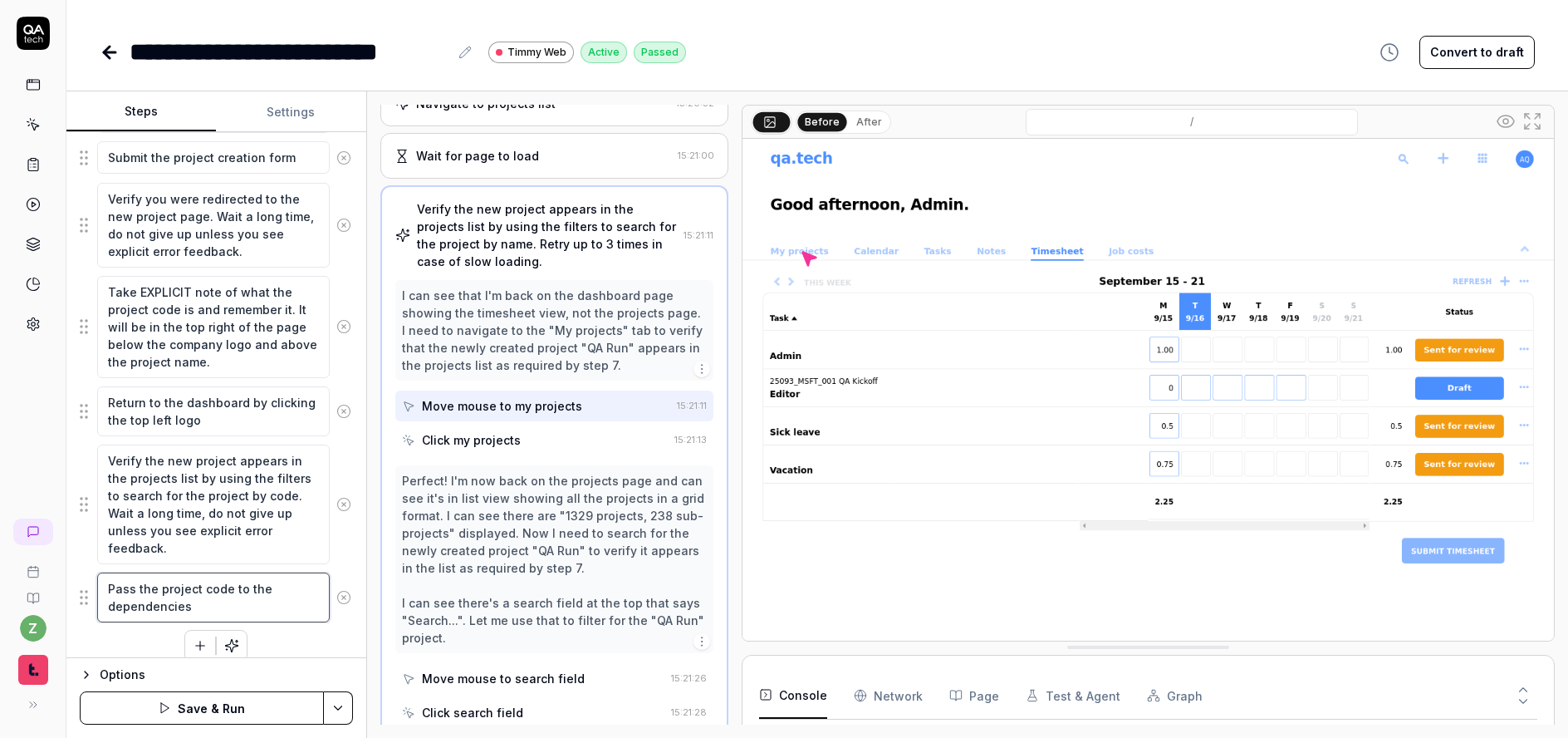
click at [91, 580] on div "Pass the project code to the dependencies" at bounding box center [217, 597] width 273 height 51
type textarea "*"
type textarea "\ss the project code to the dependencies"
type textarea "*"
type textarea "ss the project code to the dependencies"
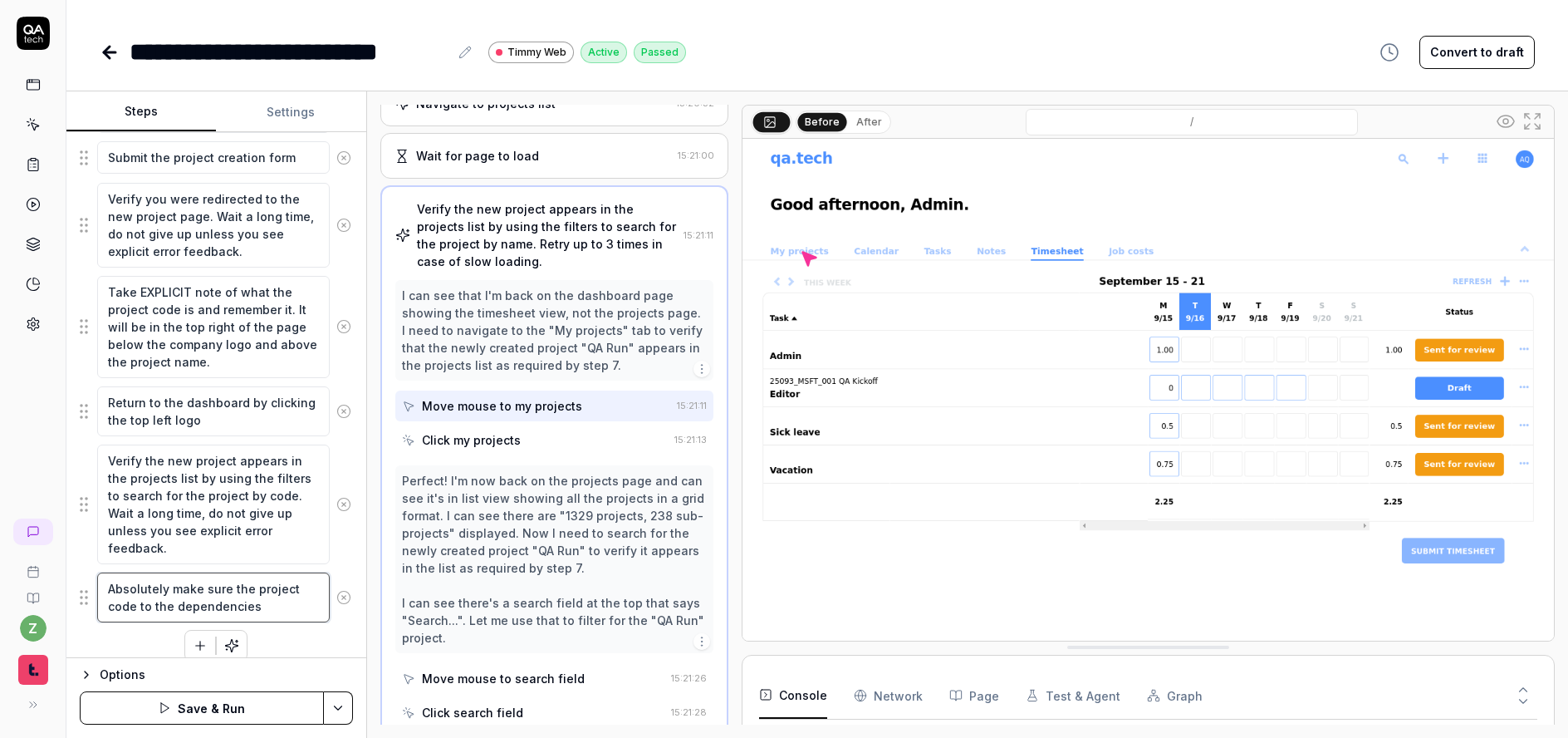
drag, startPoint x: 287, startPoint y: 601, endPoint x: 140, endPoint y: 610, distance: 147.3
click at [140, 610] on textarea "Absolutely make sure the project code to the dependencies" at bounding box center [213, 597] width 233 height 50
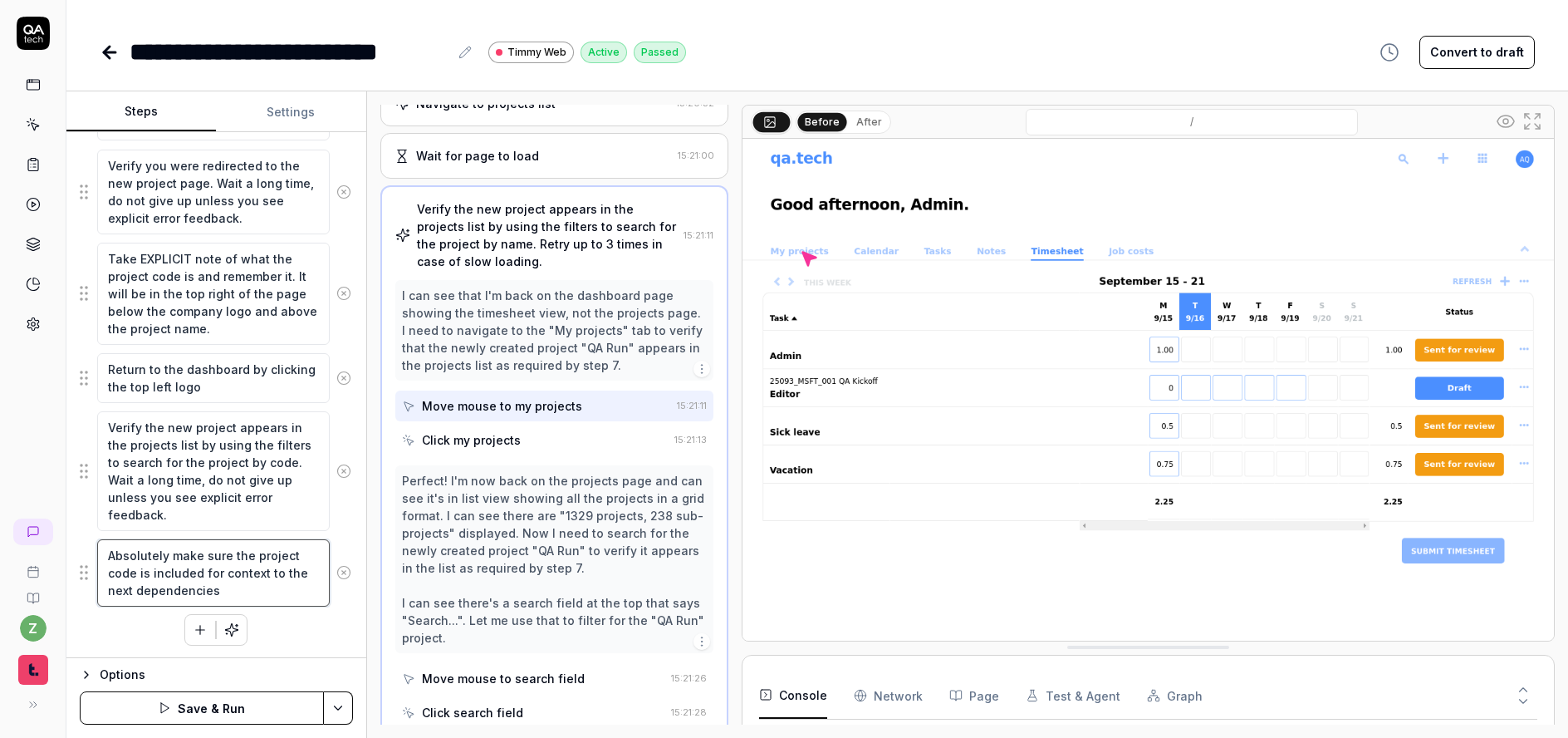
scroll to position [634, 0]
click at [282, 718] on button "Save & Run" at bounding box center [202, 707] width 244 height 33
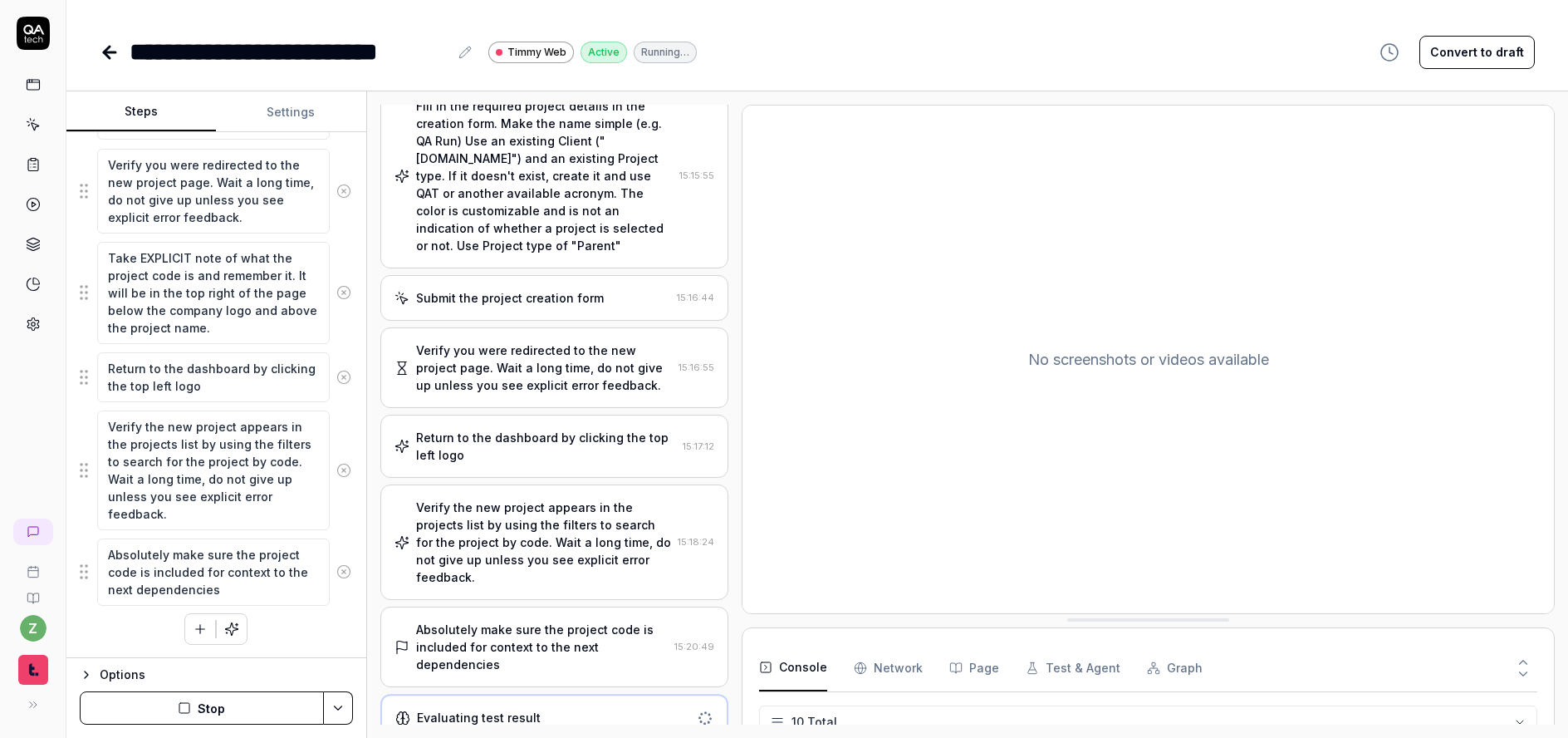
scroll to position [220, 0]
click at [538, 695] on div "Evaluating test result" at bounding box center [555, 718] width 349 height 48
click at [512, 710] on div "Evaluating test result" at bounding box center [479, 718] width 124 height 17
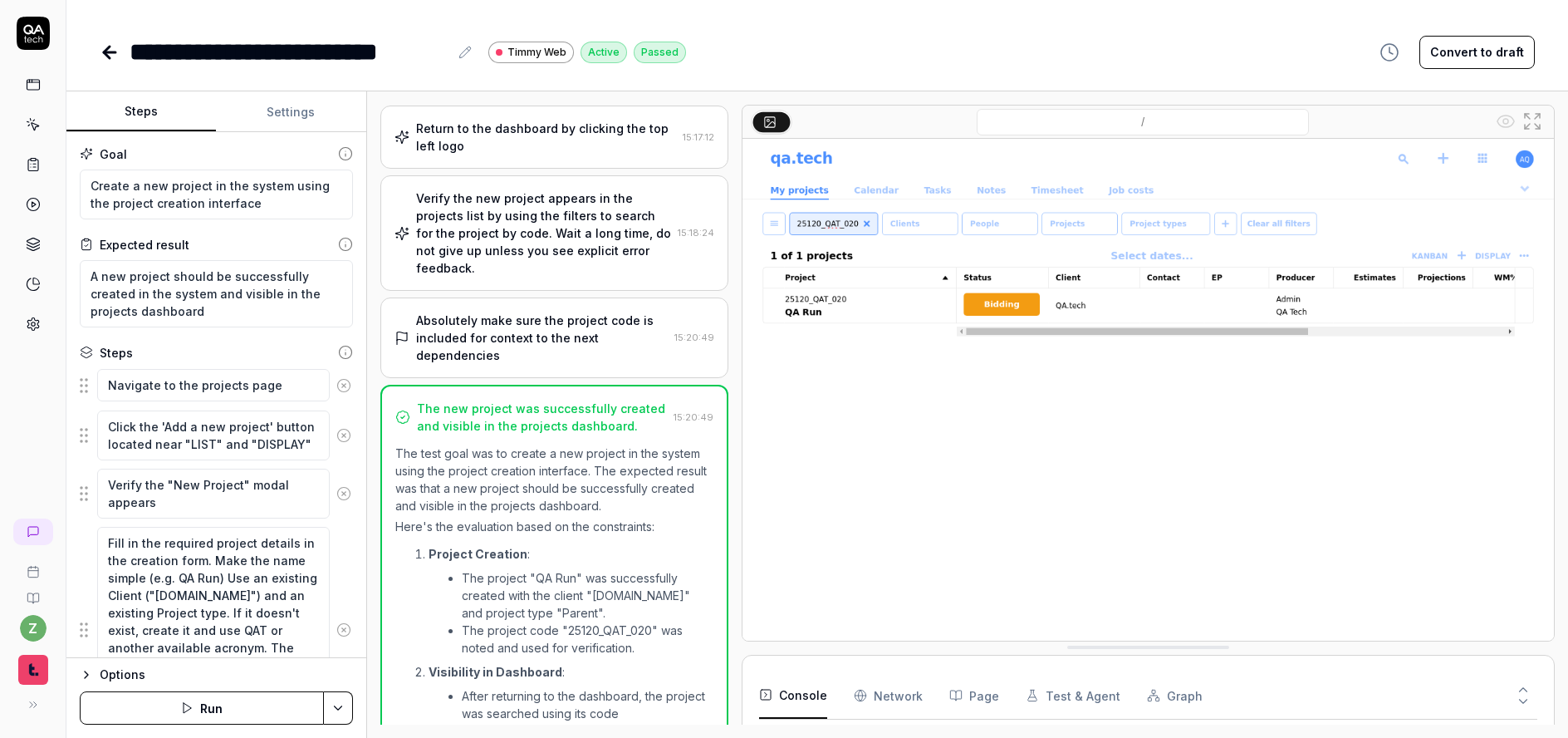
scroll to position [574, 0]
drag, startPoint x: 635, startPoint y: 364, endPoint x: 635, endPoint y: 343, distance: 21.0
click at [635, 358] on div "Open browser 15:14:58 Development [URL][DOMAIN_NAME] Navigate to the projects p…" at bounding box center [555, 414] width 349 height 620
click at [634, 340] on div "Absolutely make sure the project code is included for context to the next depen…" at bounding box center [542, 338] width 253 height 52
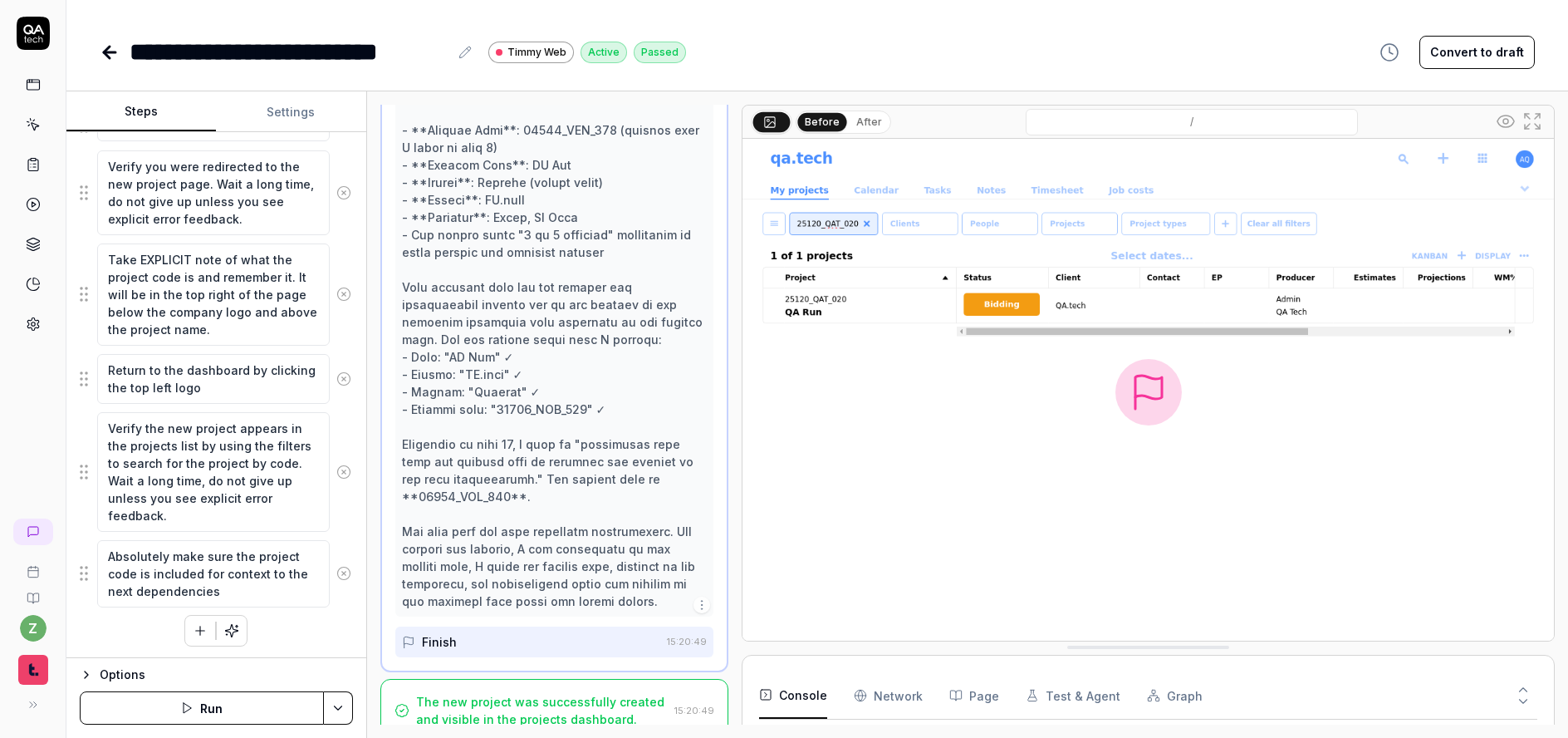
scroll to position [634, 0]
click at [109, 65] on link at bounding box center [112, 52] width 23 height 33
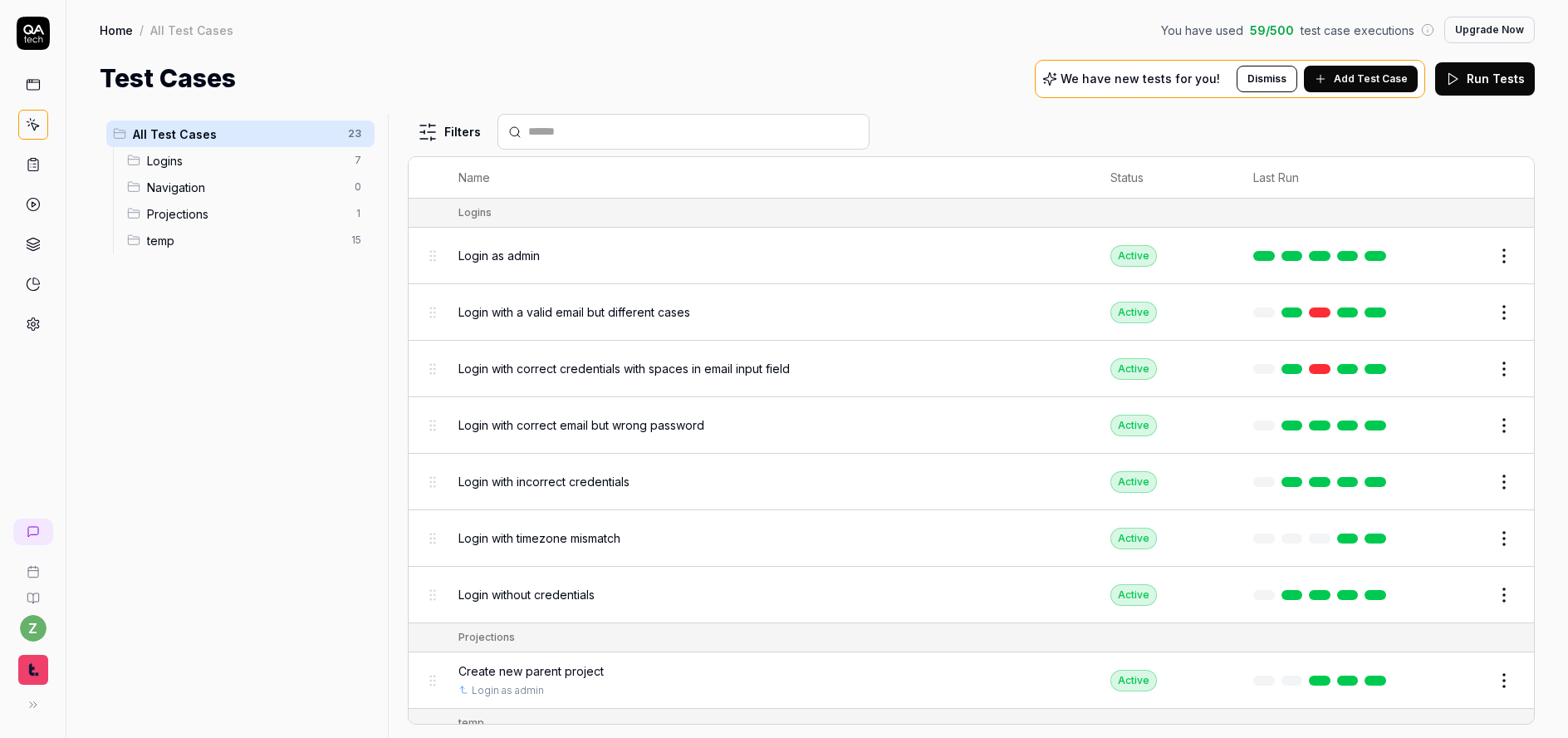
click at [233, 213] on span "Projections" at bounding box center [246, 213] width 198 height 17
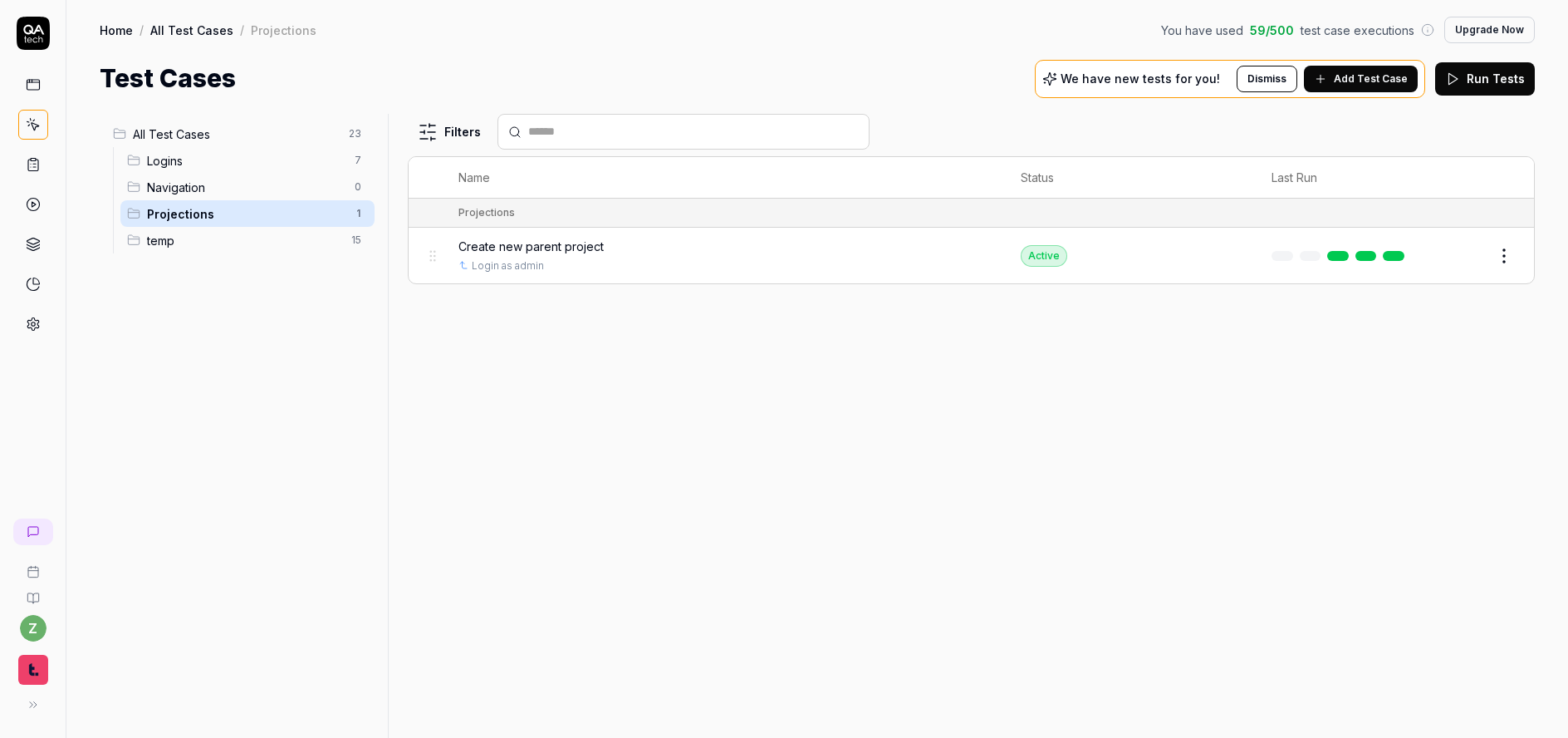
click at [233, 183] on span "Navigation" at bounding box center [246, 187] width 198 height 17
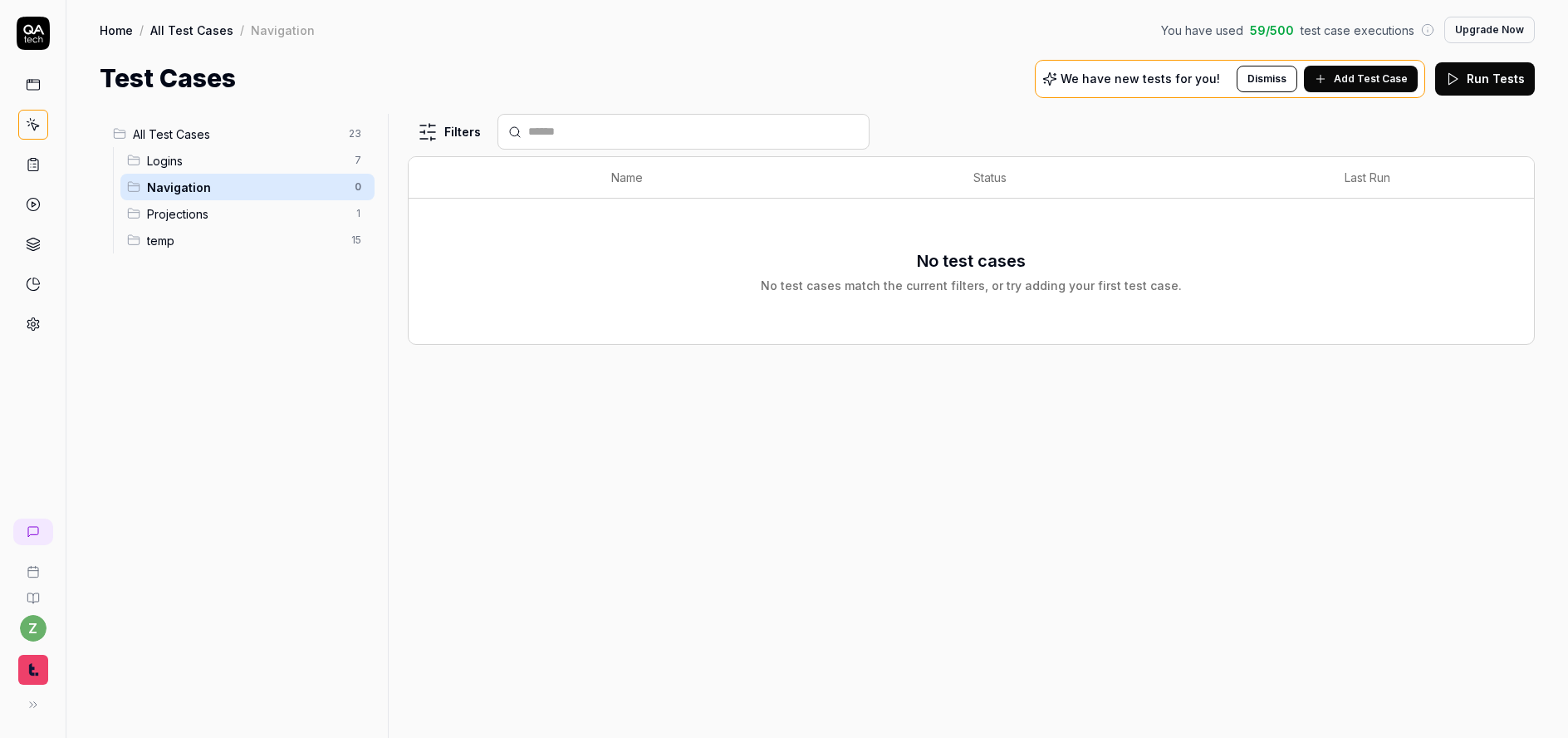
click at [251, 168] on span "Logins" at bounding box center [246, 160] width 198 height 17
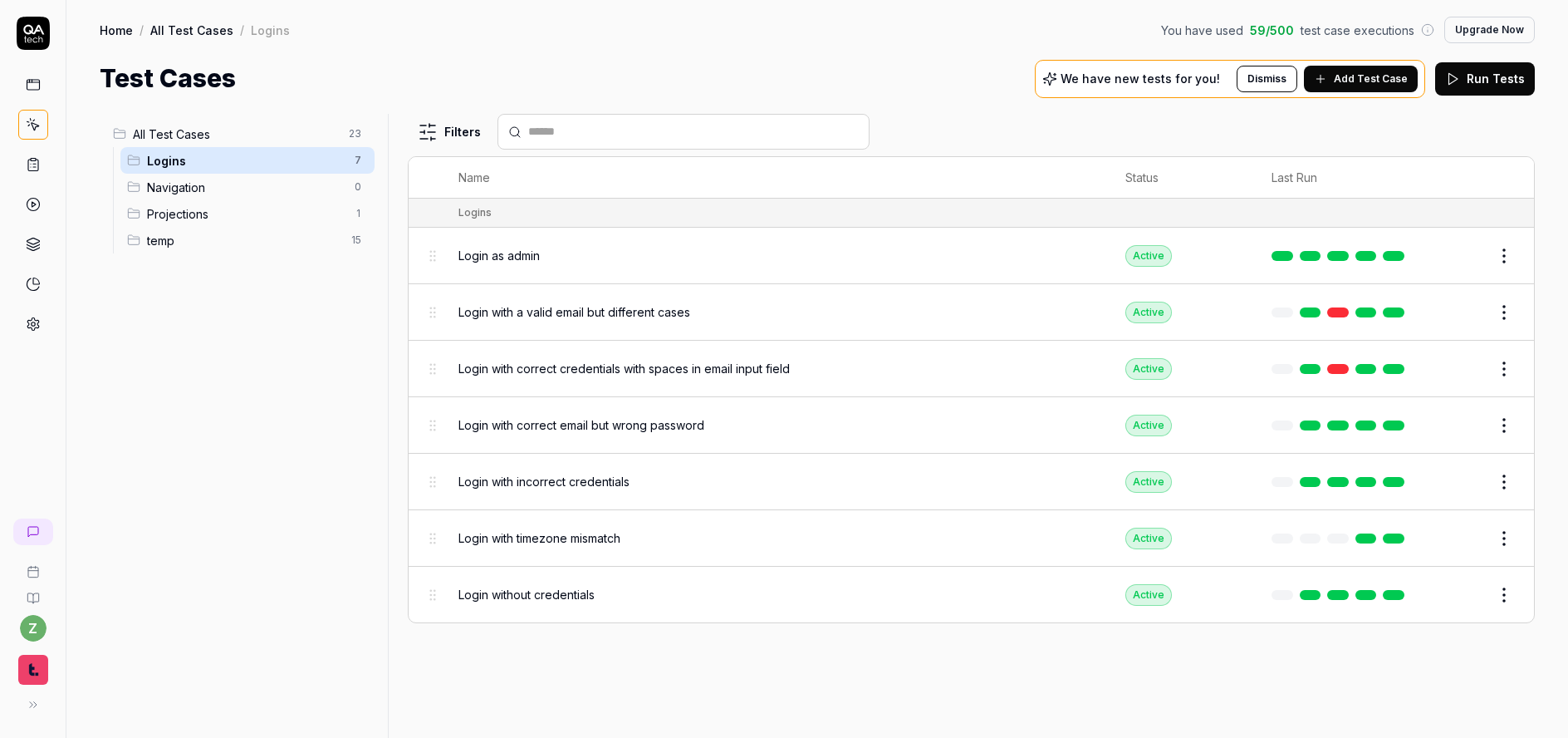
click at [181, 207] on span "Projections" at bounding box center [246, 213] width 198 height 17
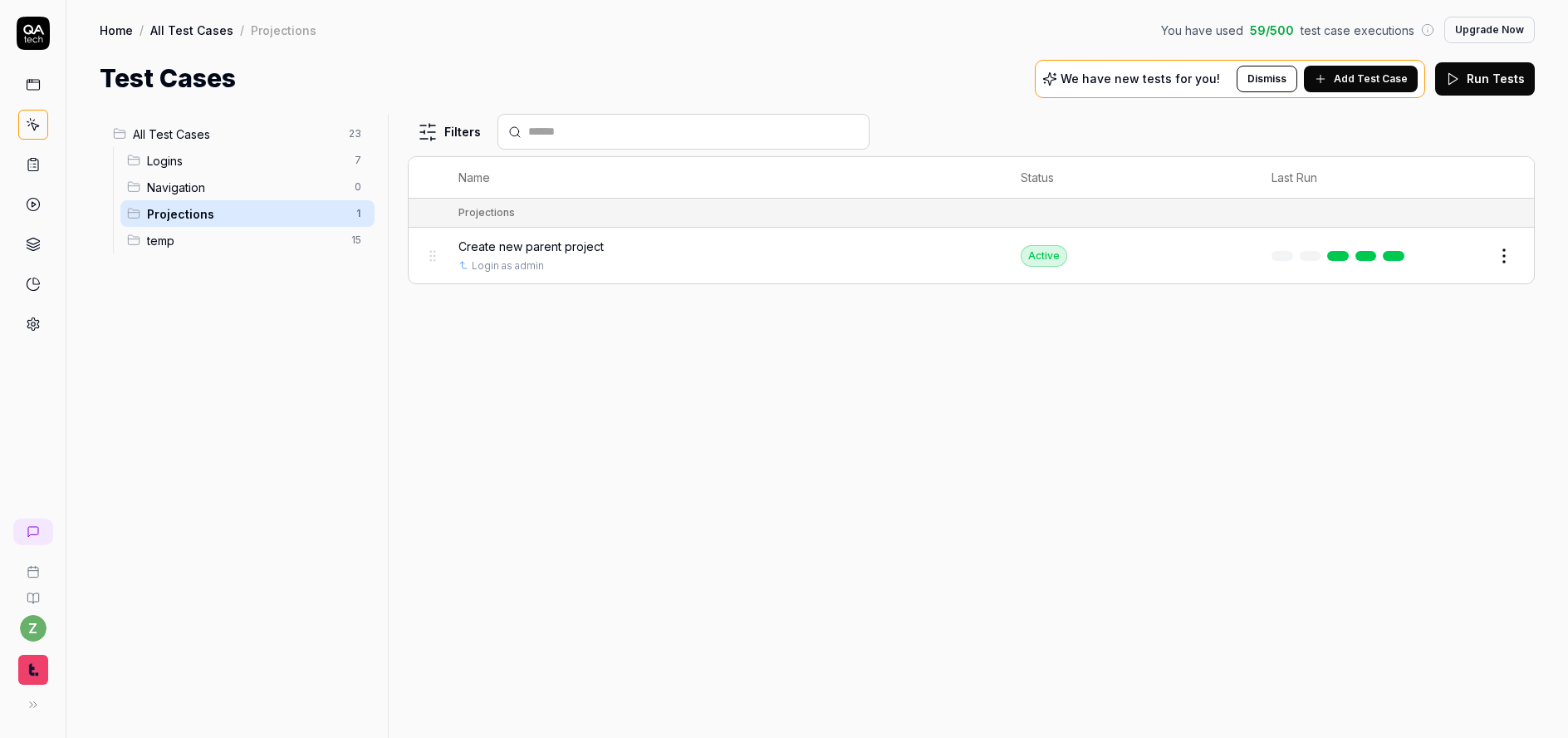
click at [202, 190] on span "Navigation" at bounding box center [246, 187] width 198 height 17
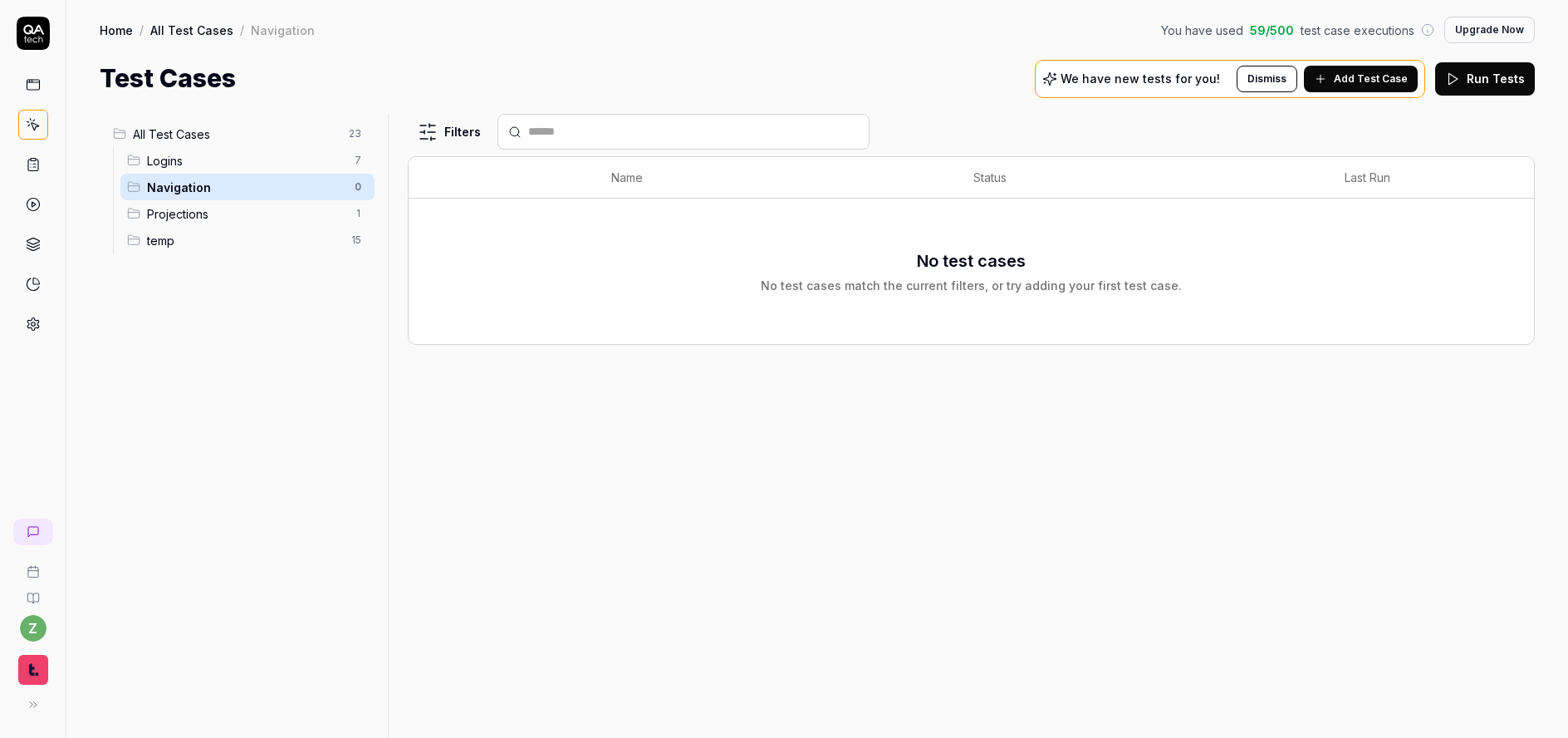
click at [243, 162] on span "Logins" at bounding box center [246, 160] width 198 height 17
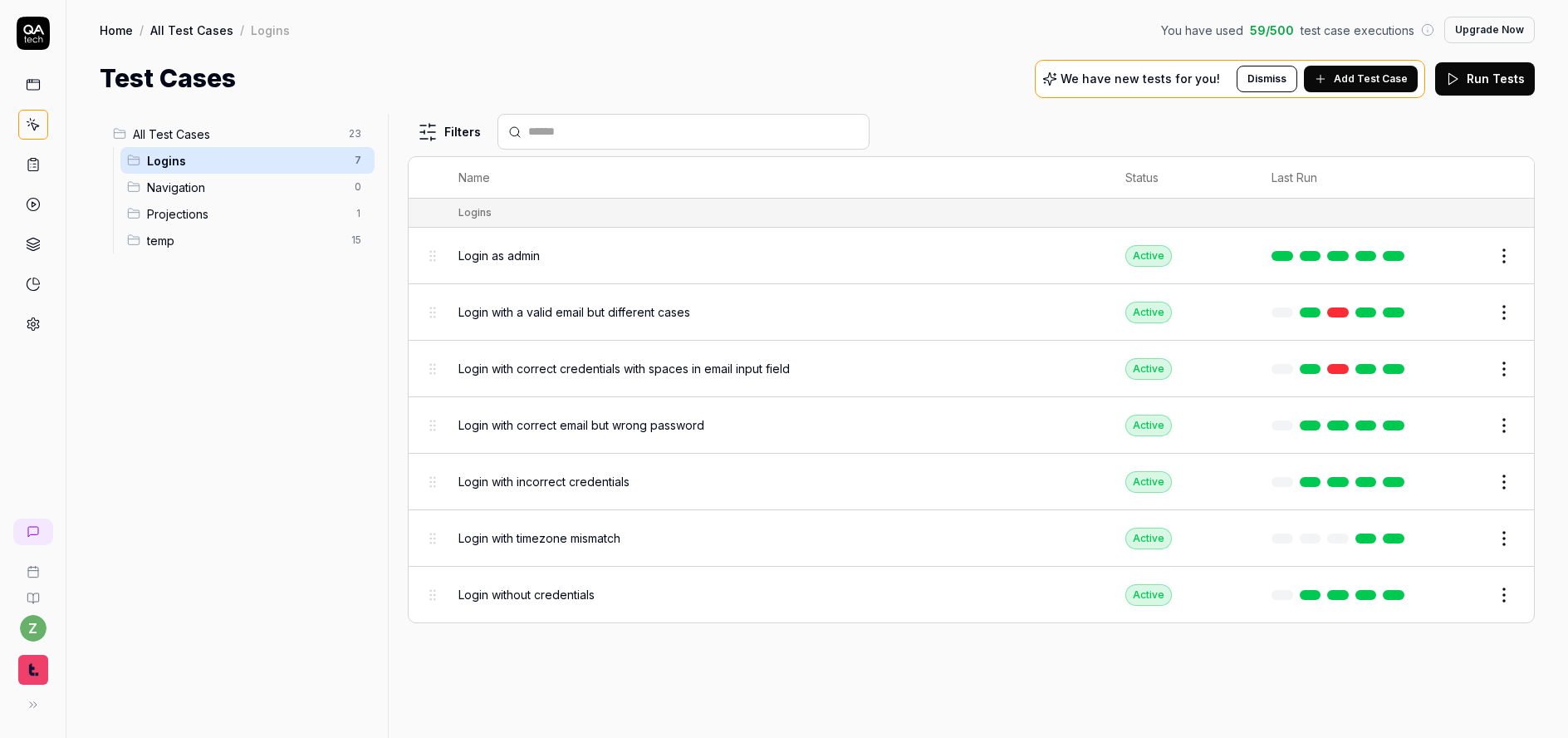
click at [212, 239] on span "temp" at bounding box center [244, 240] width 194 height 17
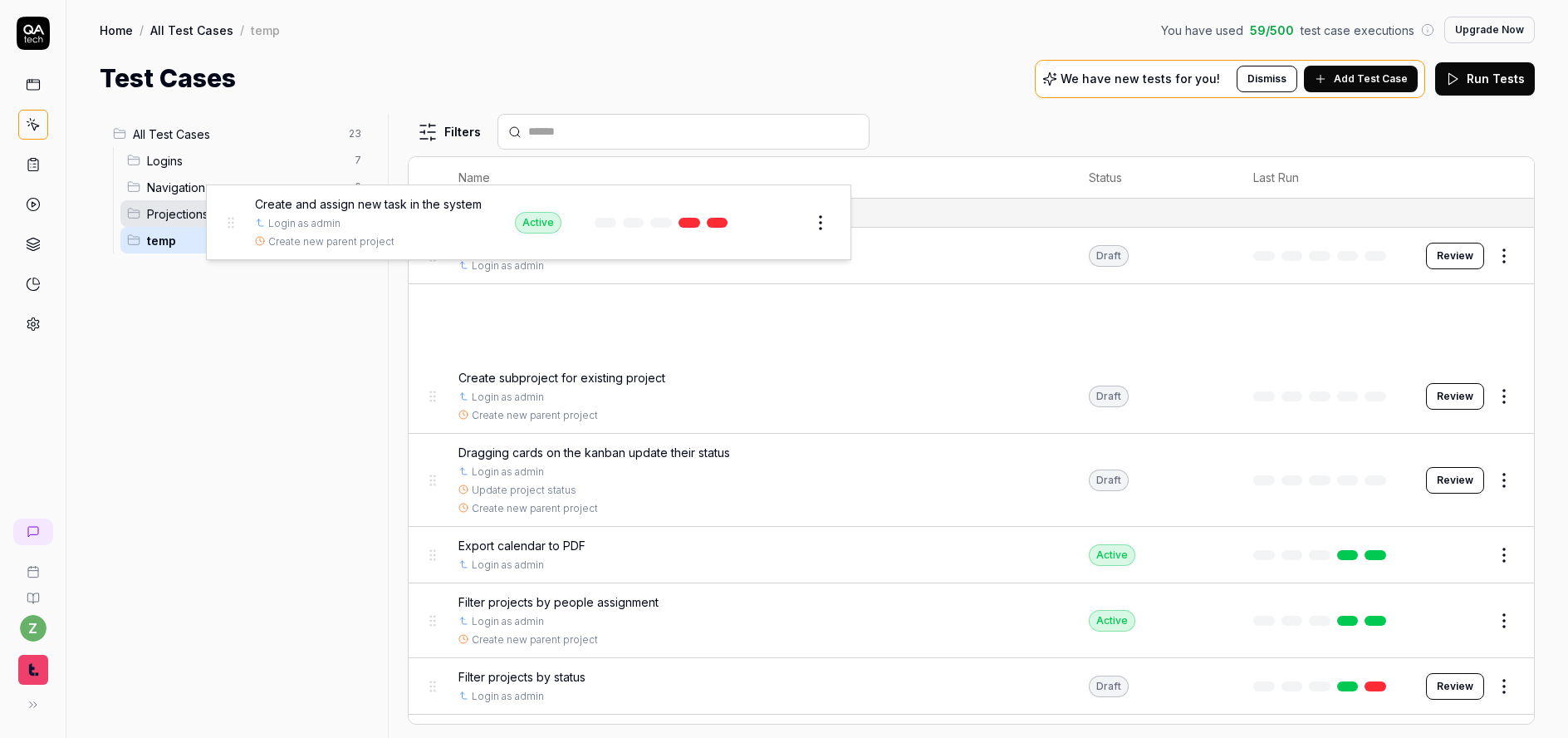
drag, startPoint x: 437, startPoint y: 323, endPoint x: 234, endPoint y: 222, distance: 226.7
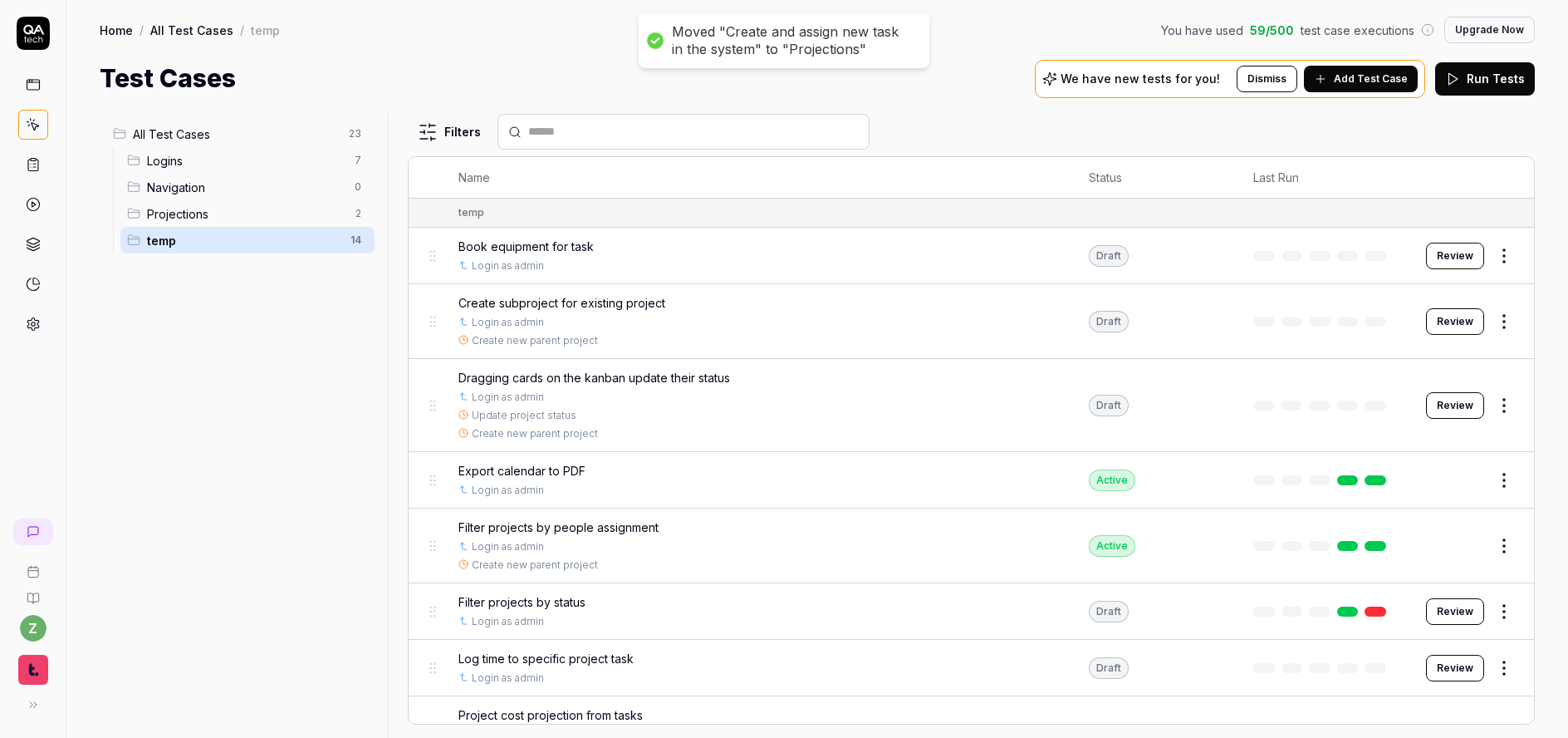
click at [234, 222] on div "Projections 2" at bounding box center [247, 214] width 255 height 27
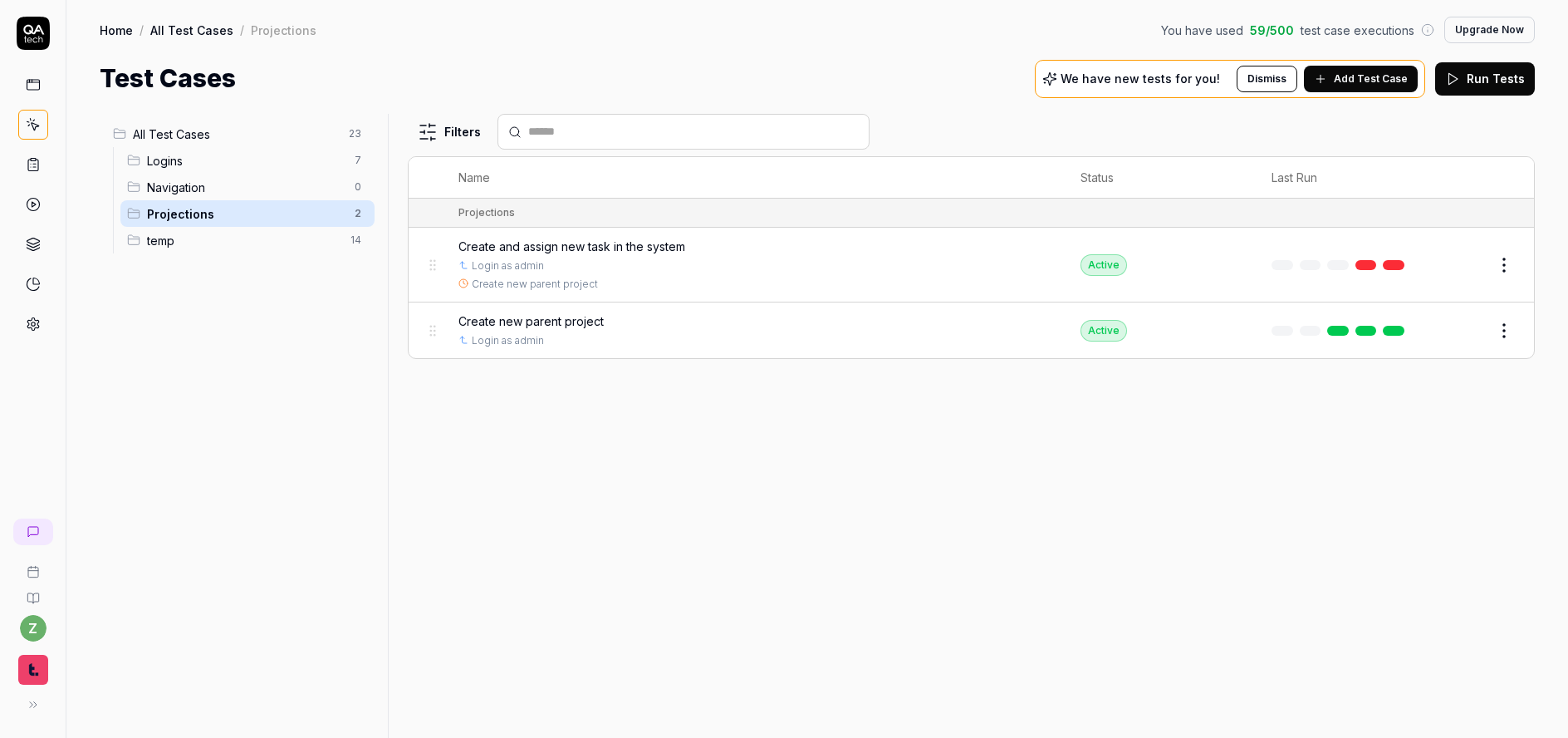
click at [1477, 272] on button "Edit" at bounding box center [1465, 266] width 40 height 27
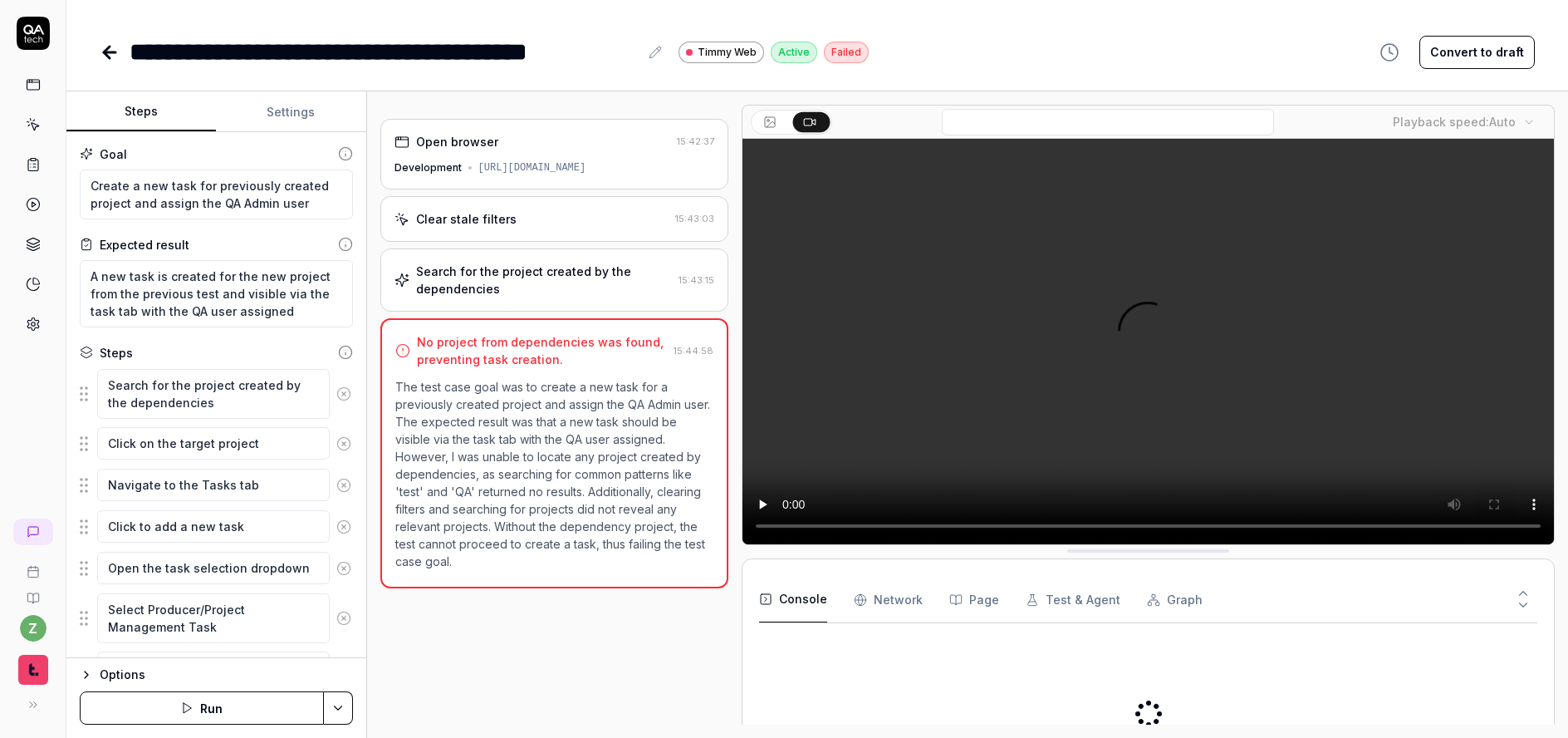
type textarea "*"
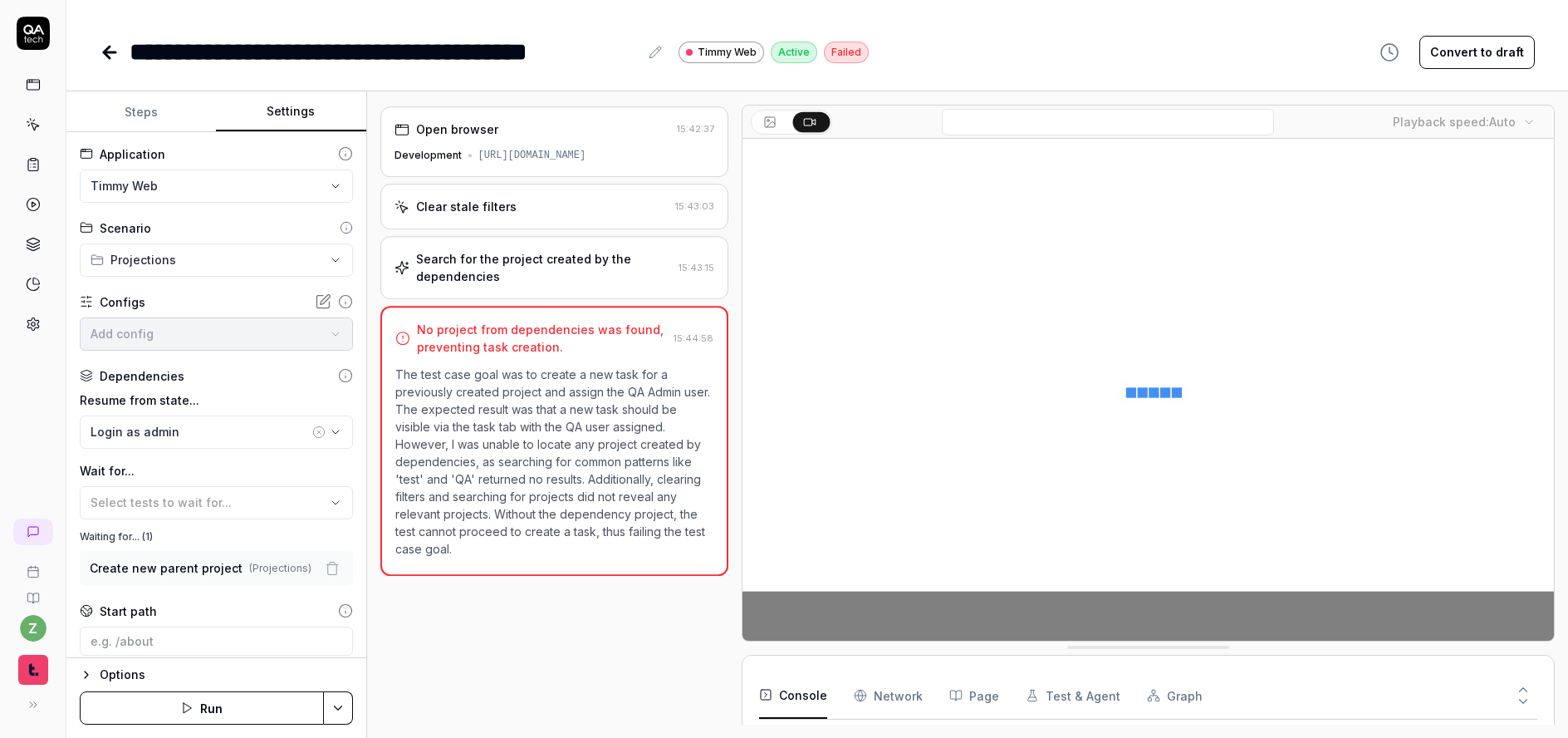
click at [299, 109] on button "Settings" at bounding box center [291, 112] width 149 height 40
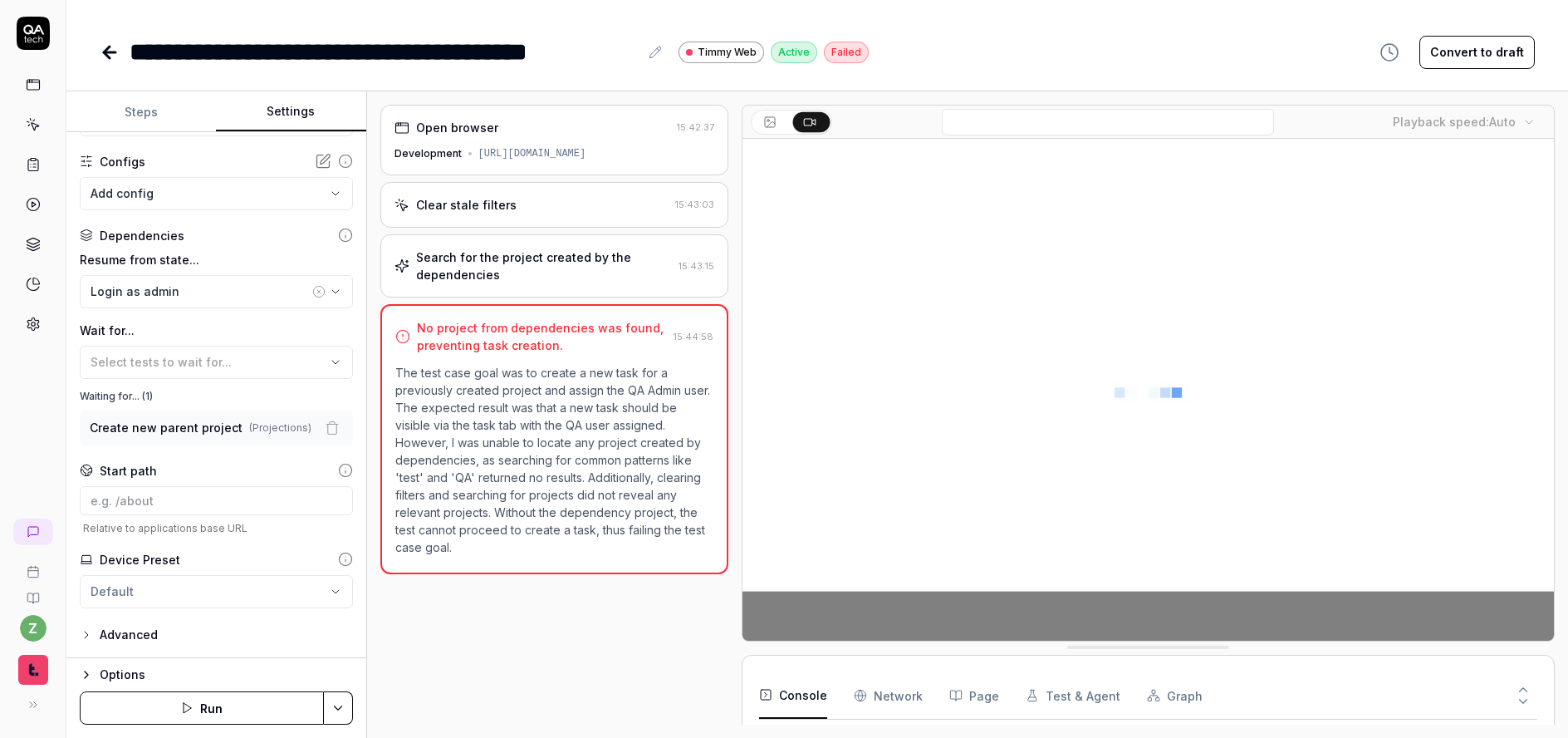
scroll to position [129, 0]
click at [121, 362] on span "Select tests to wait for..." at bounding box center [161, 362] width 141 height 14
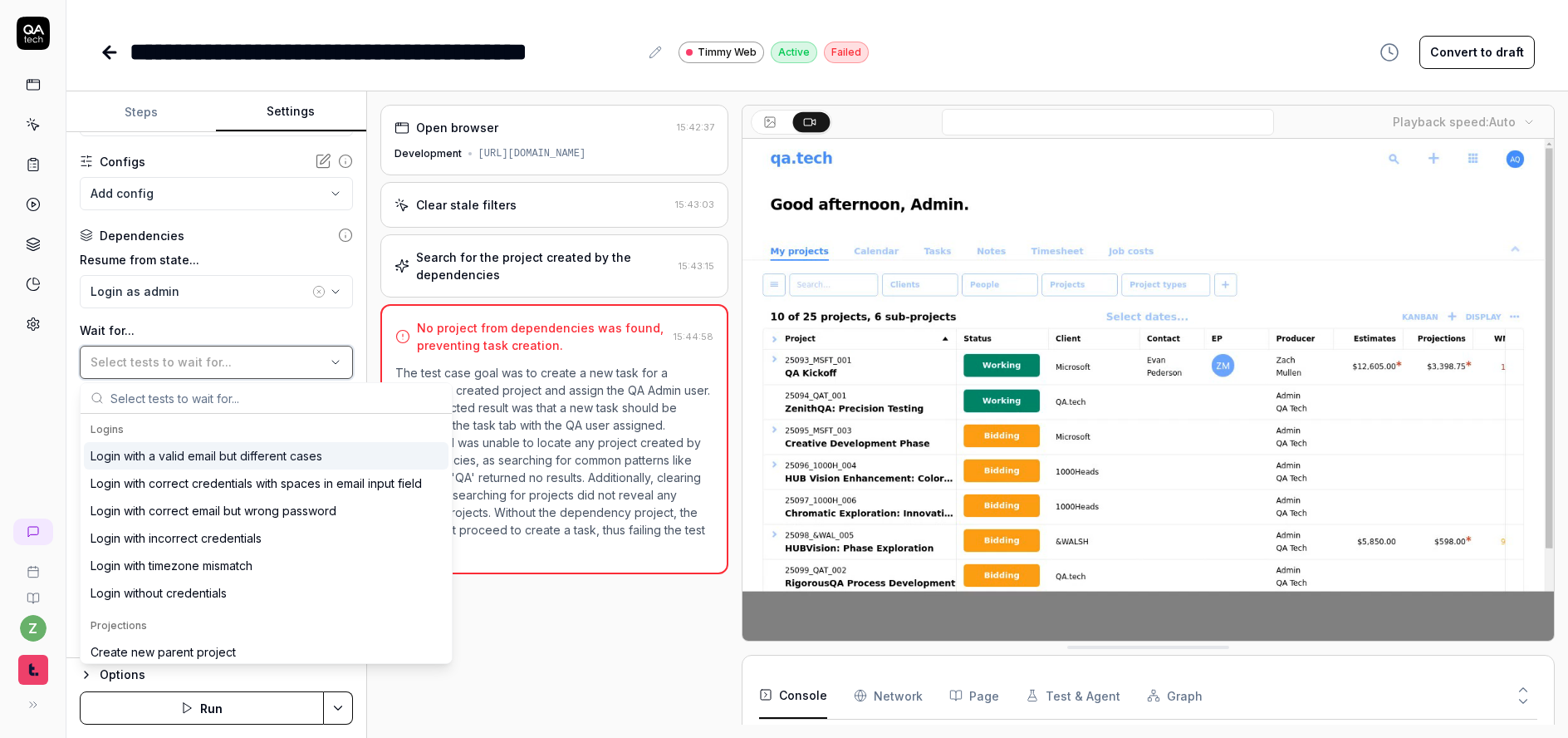
click at [211, 364] on span "Select tests to wait for..." at bounding box center [161, 362] width 141 height 14
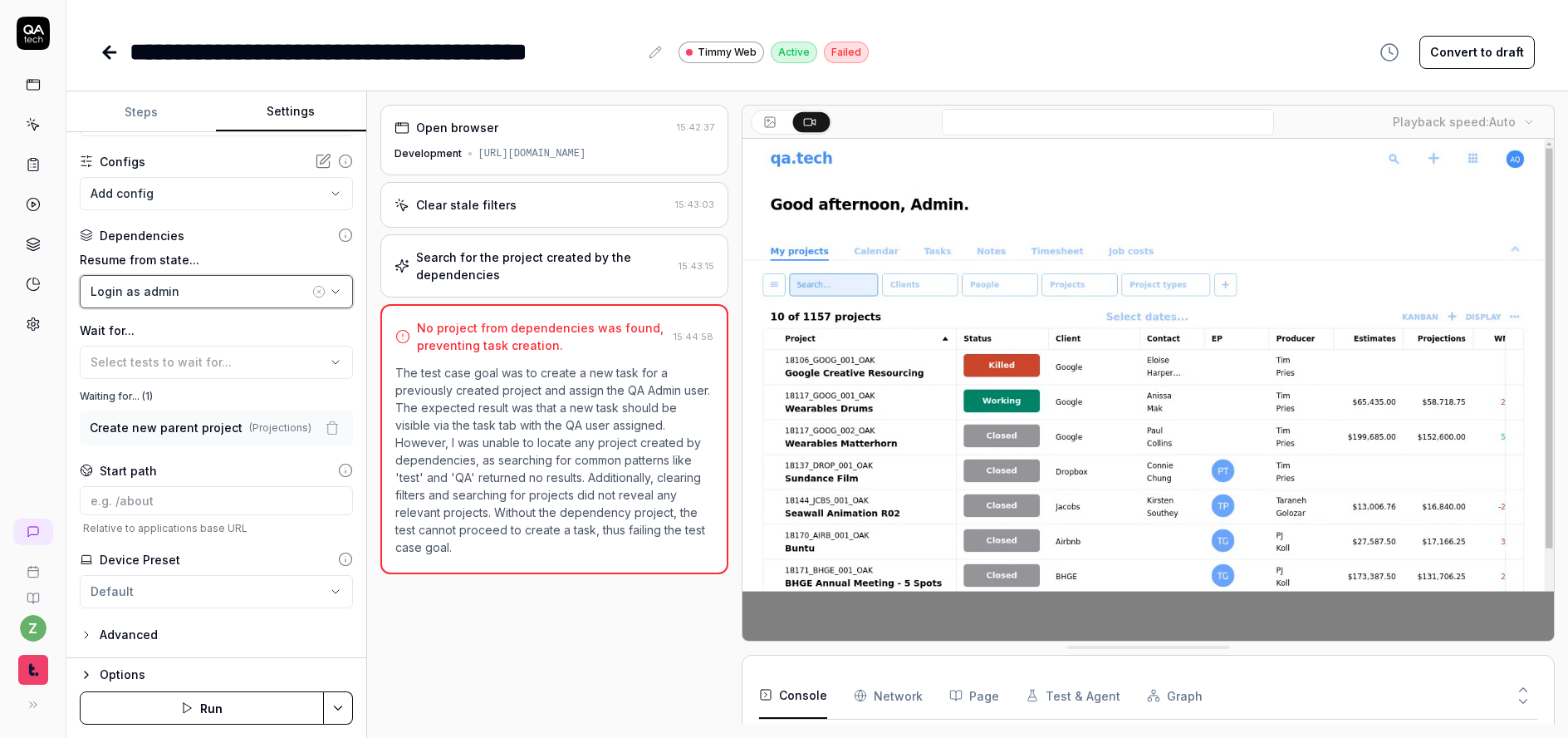
click at [119, 302] on button "Login as admin" at bounding box center [217, 292] width 273 height 33
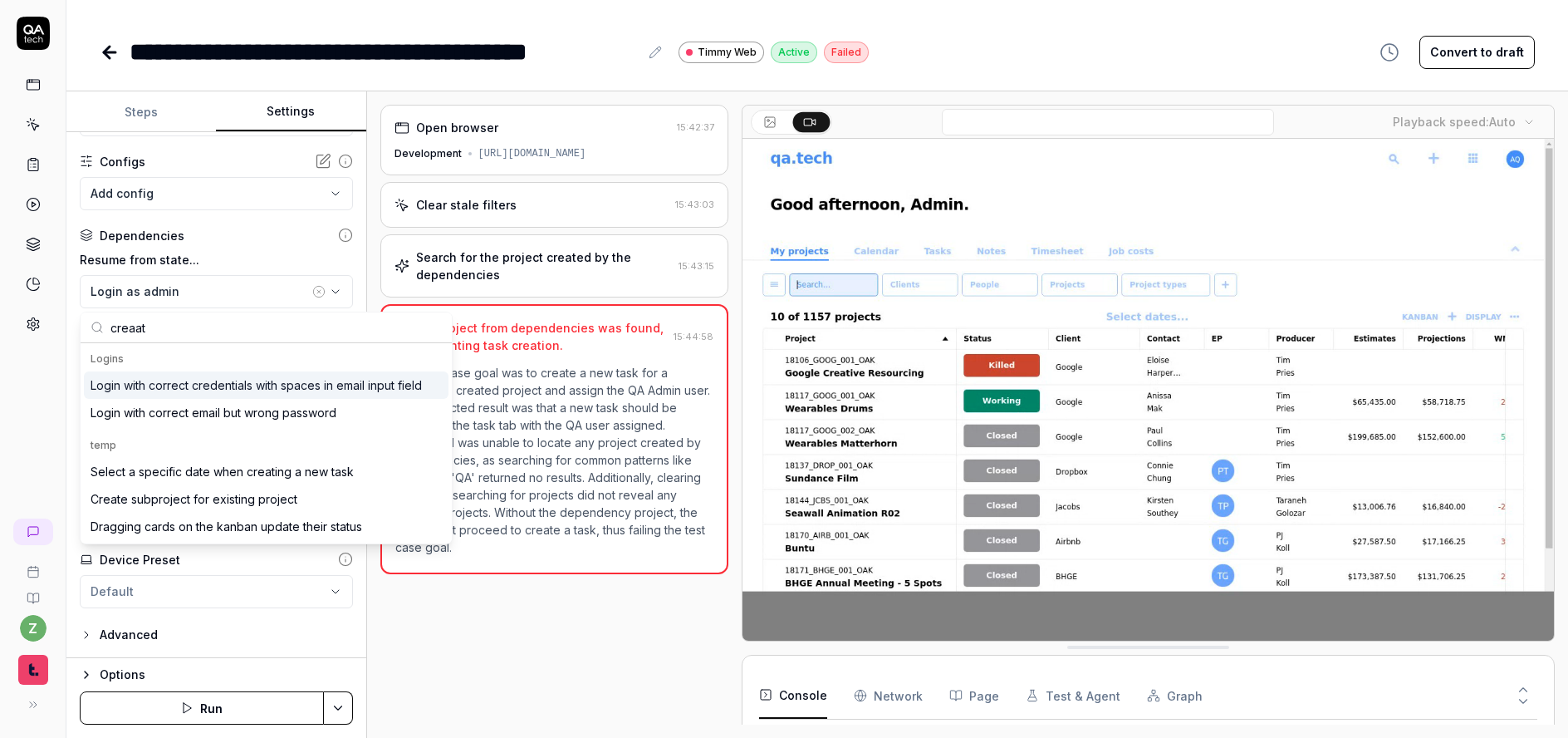
type input "creaate"
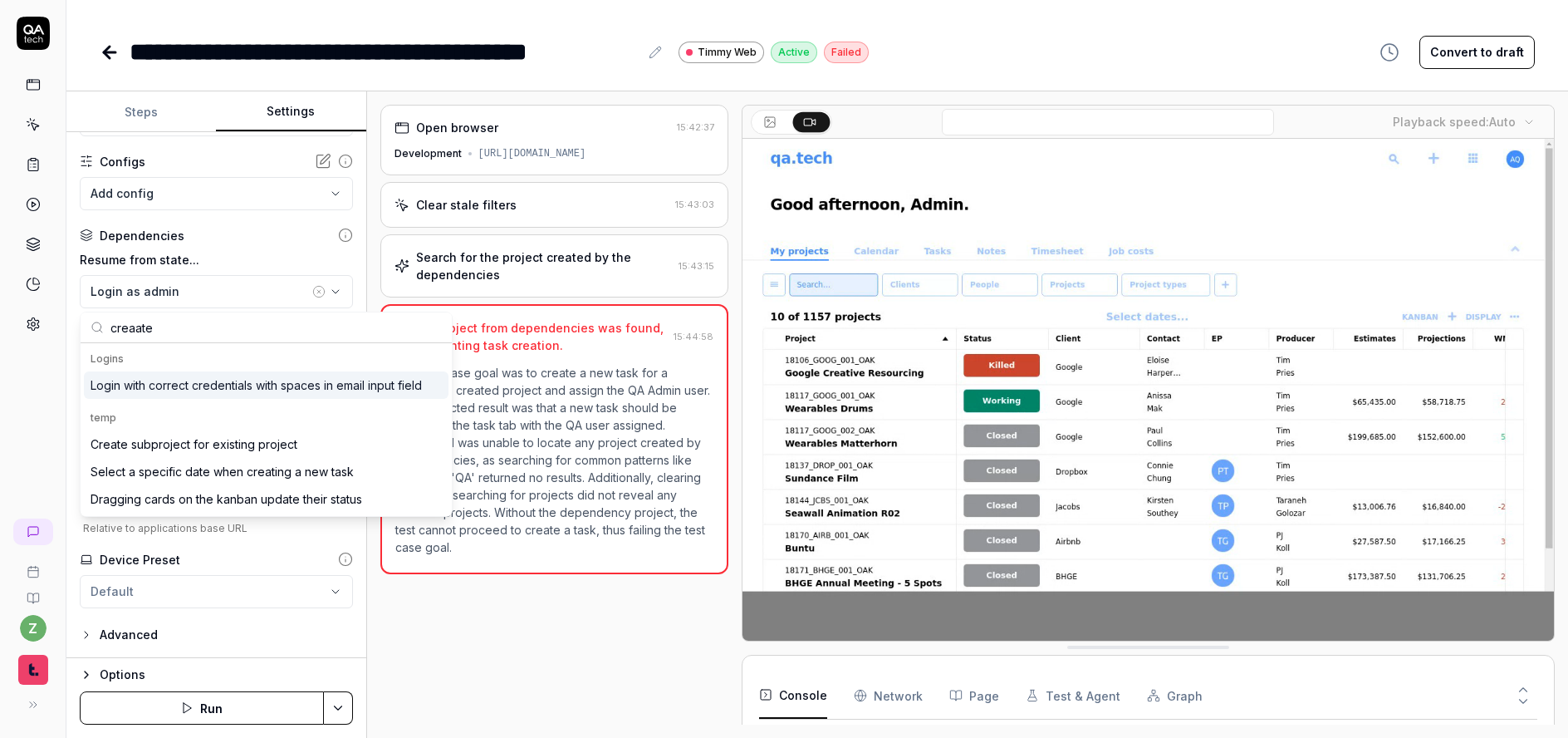
click at [166, 326] on input "creaate" at bounding box center [276, 327] width 331 height 30
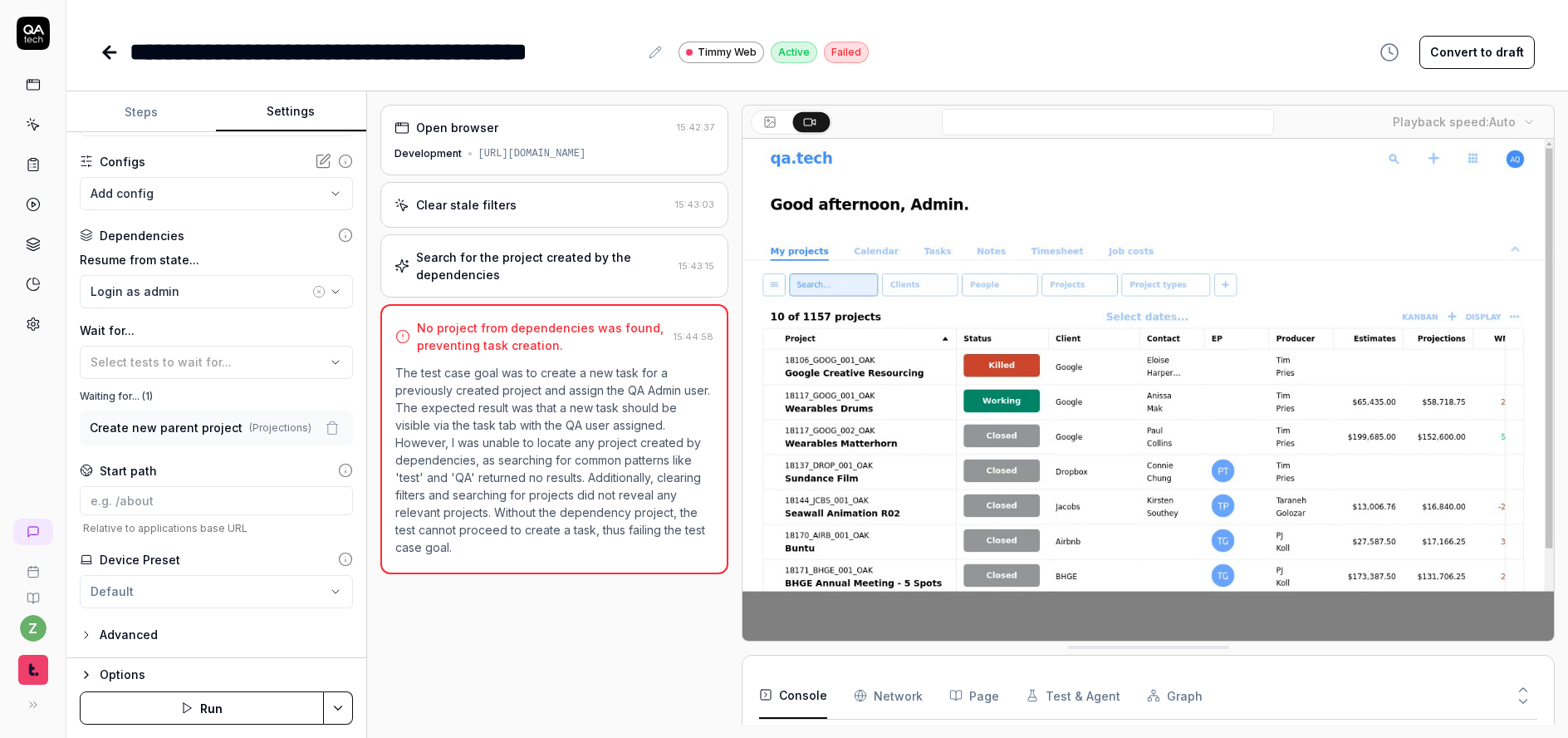
click at [231, 259] on label "Resume from state..." at bounding box center [217, 259] width 273 height 17
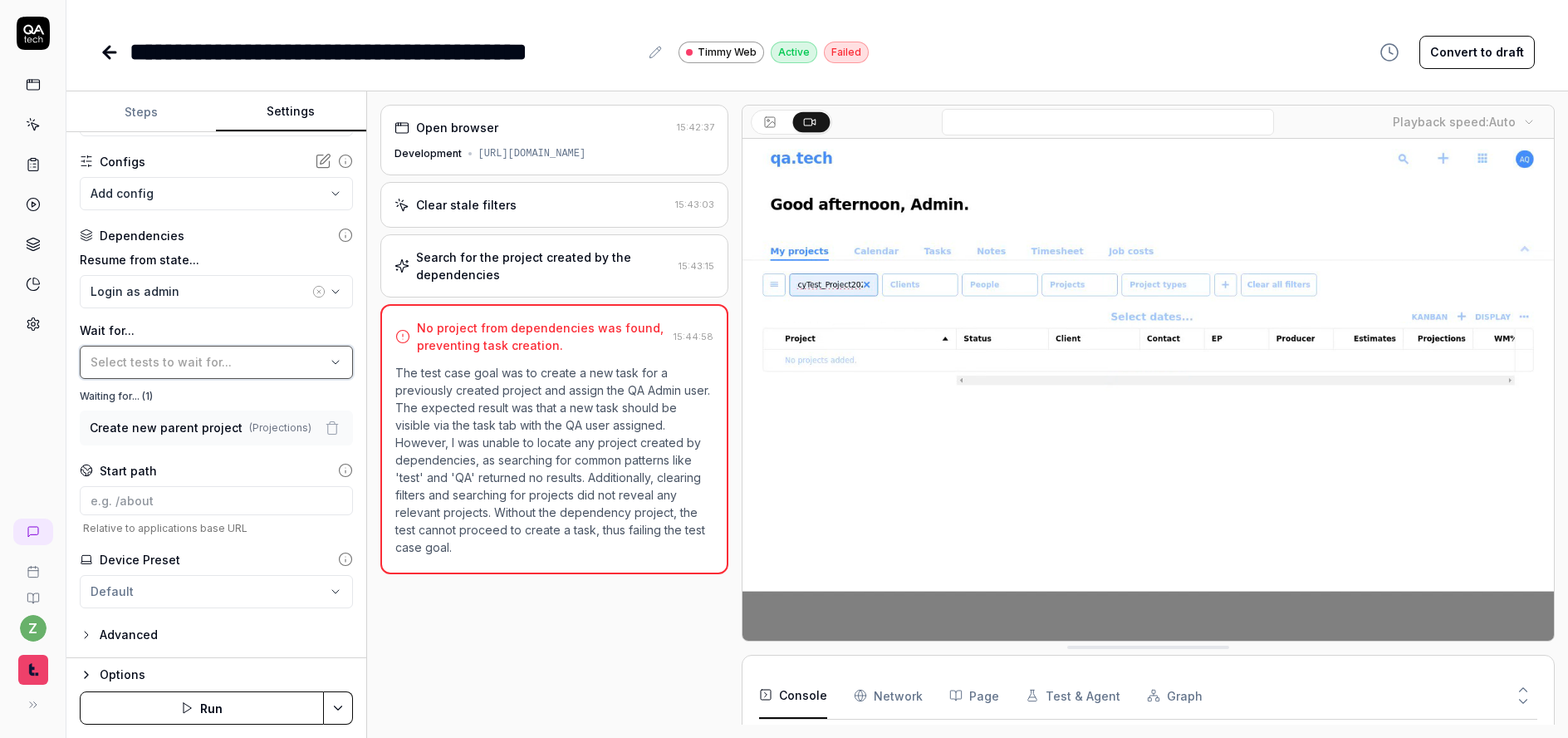
click at [198, 355] on span "Select tests to wait for..." at bounding box center [161, 362] width 141 height 14
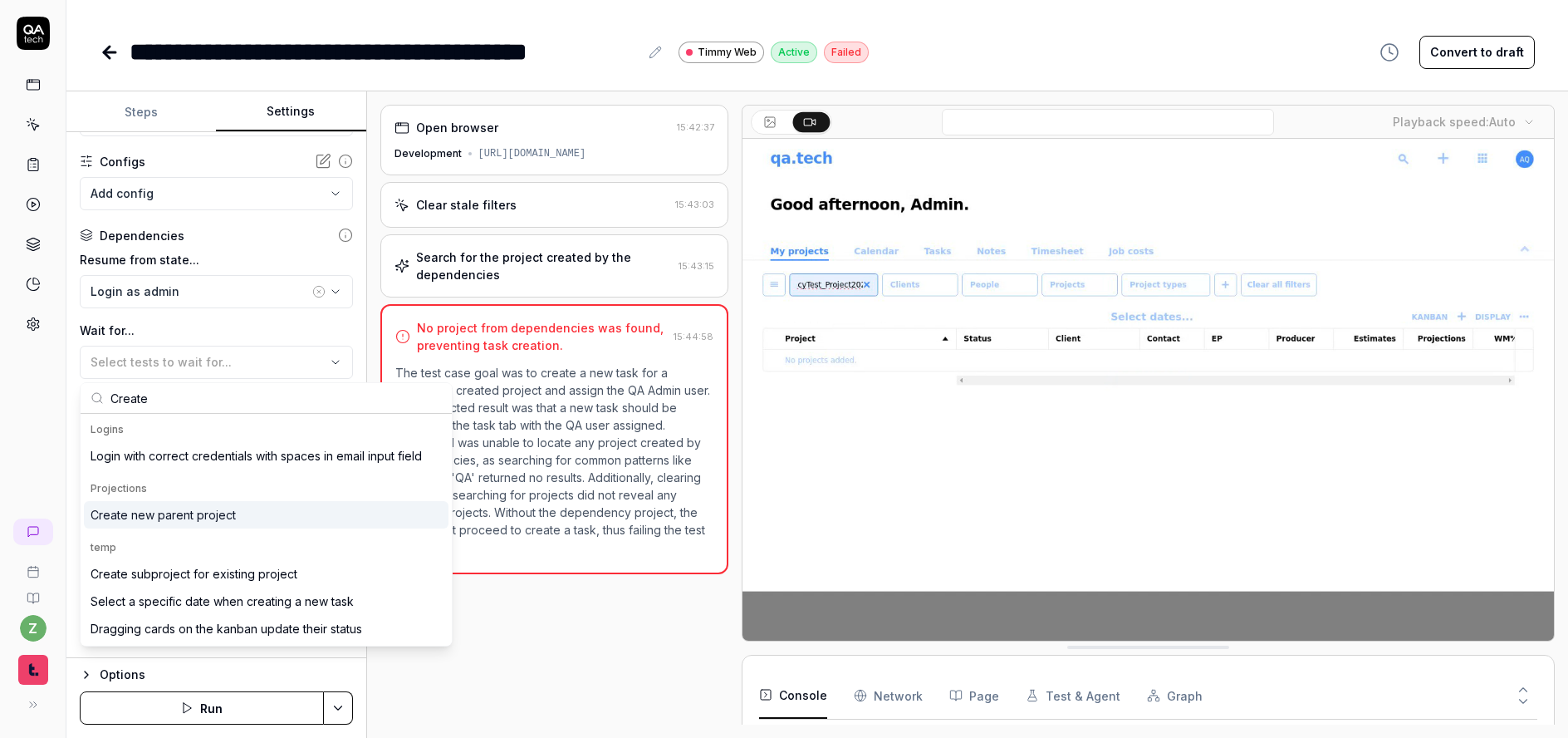
type input "Create"
click at [238, 515] on div "Create new parent project" at bounding box center [265, 515] width 364 height 27
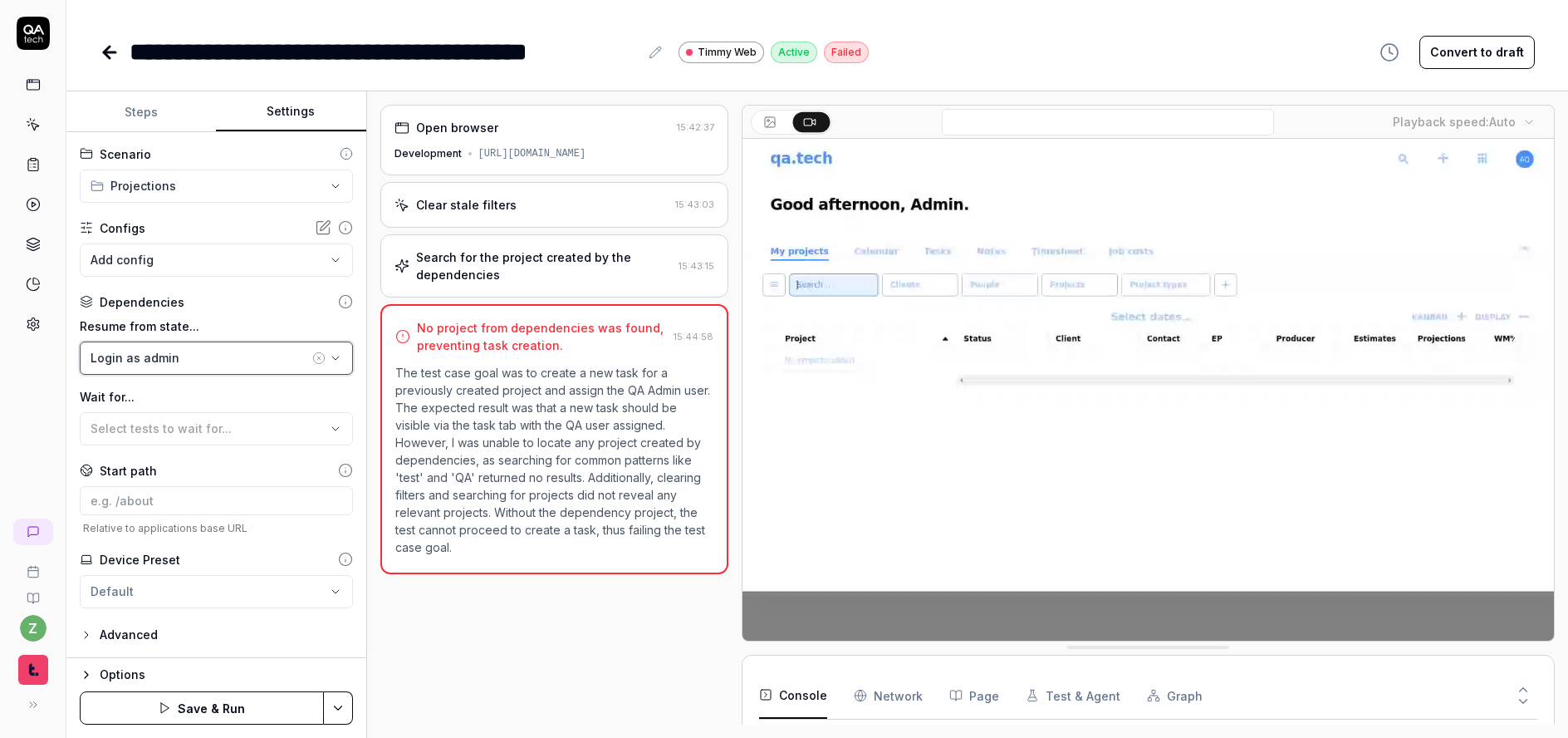
click at [222, 360] on div "Login as admin" at bounding box center [200, 357] width 219 height 17
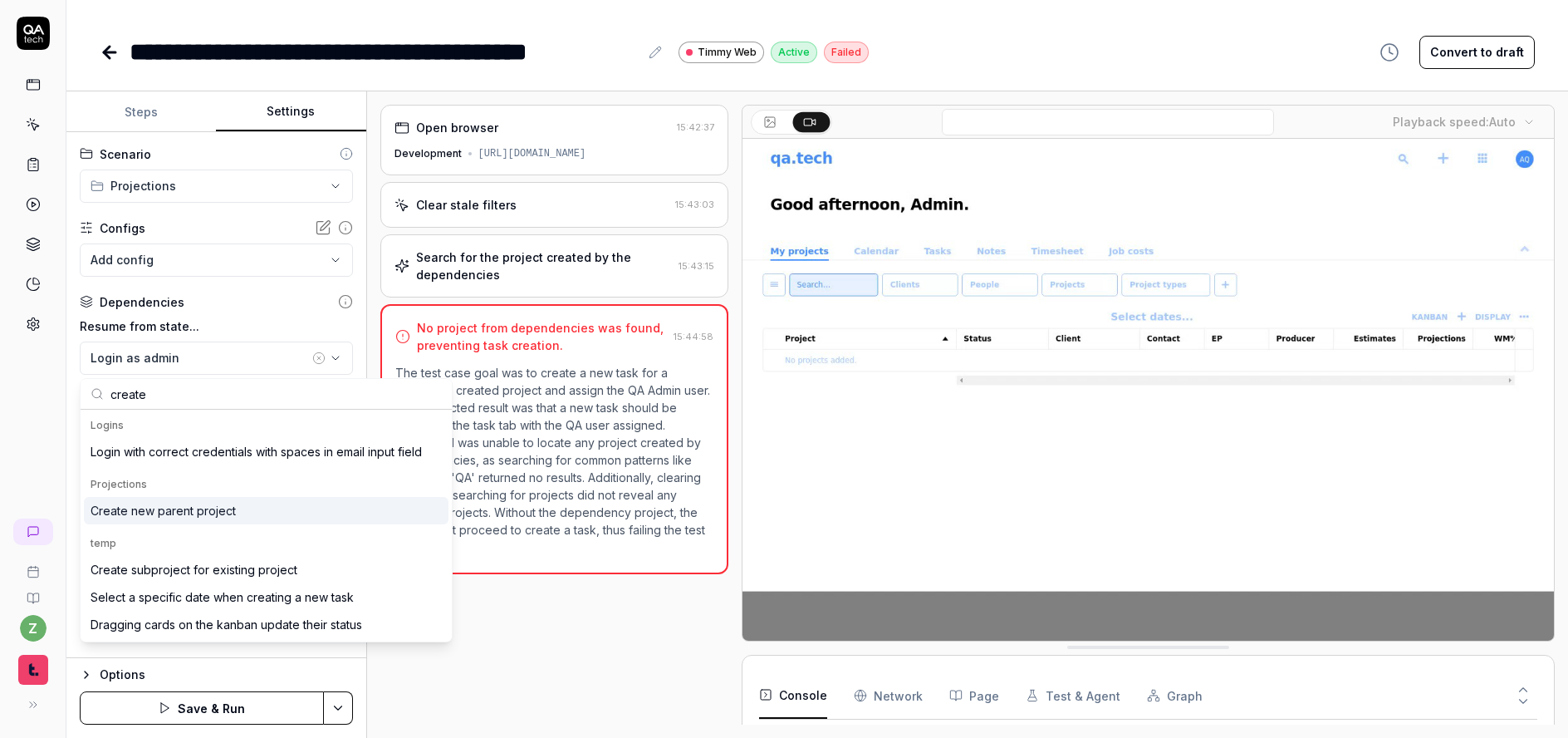
type input "create"
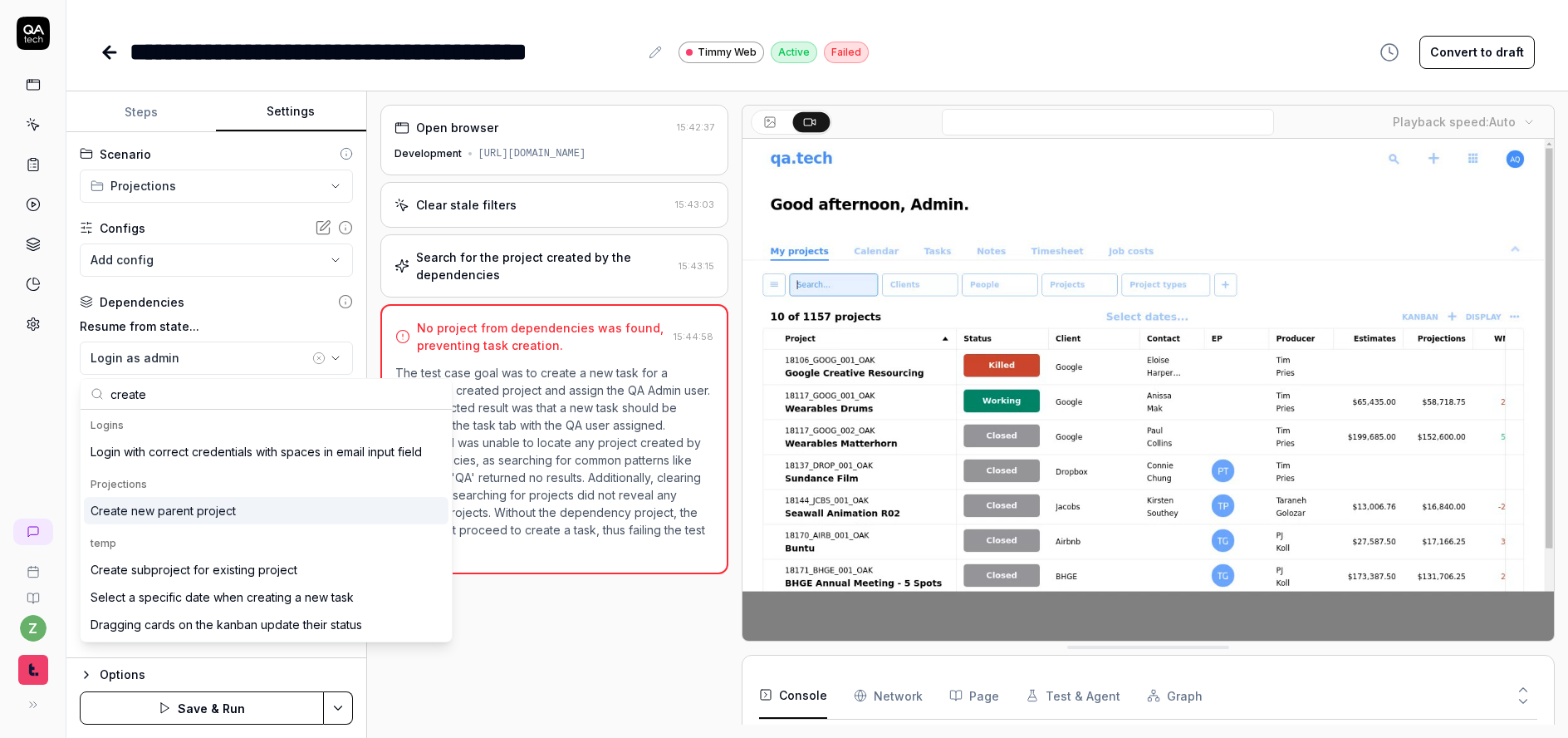
click at [184, 510] on div "Create new parent project" at bounding box center [164, 510] width 146 height 17
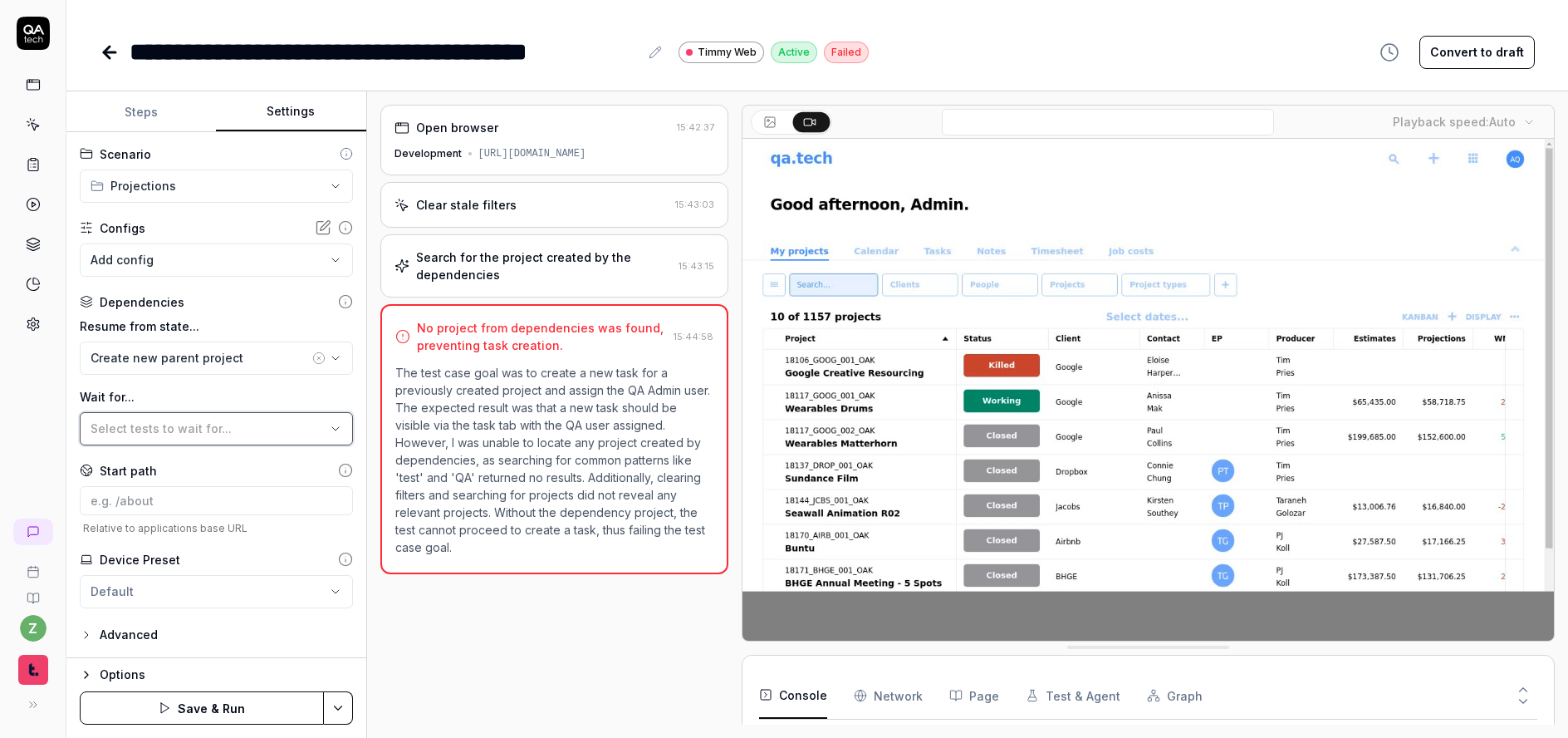
click at [220, 431] on span "Select tests to wait for..." at bounding box center [161, 428] width 141 height 14
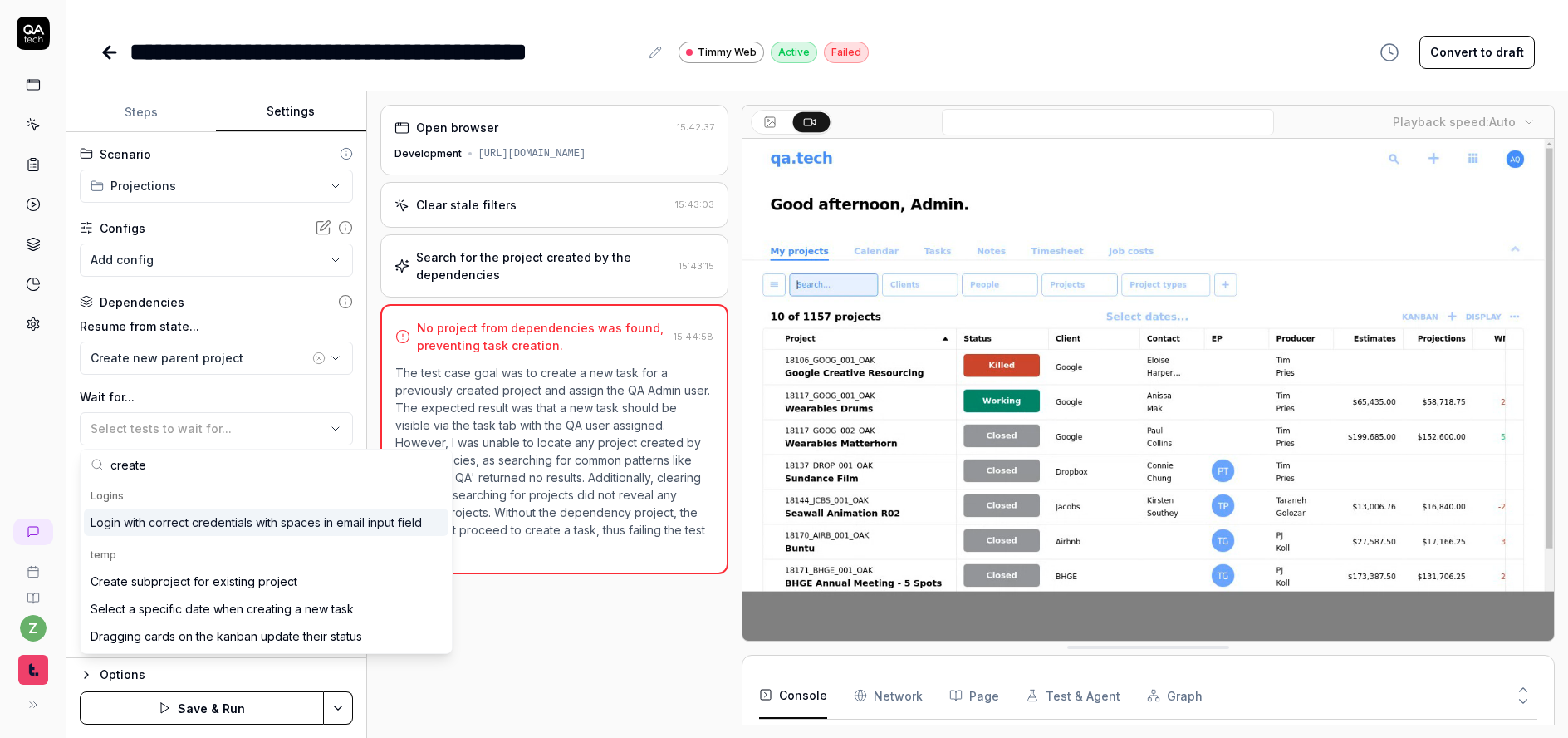
type input "create a"
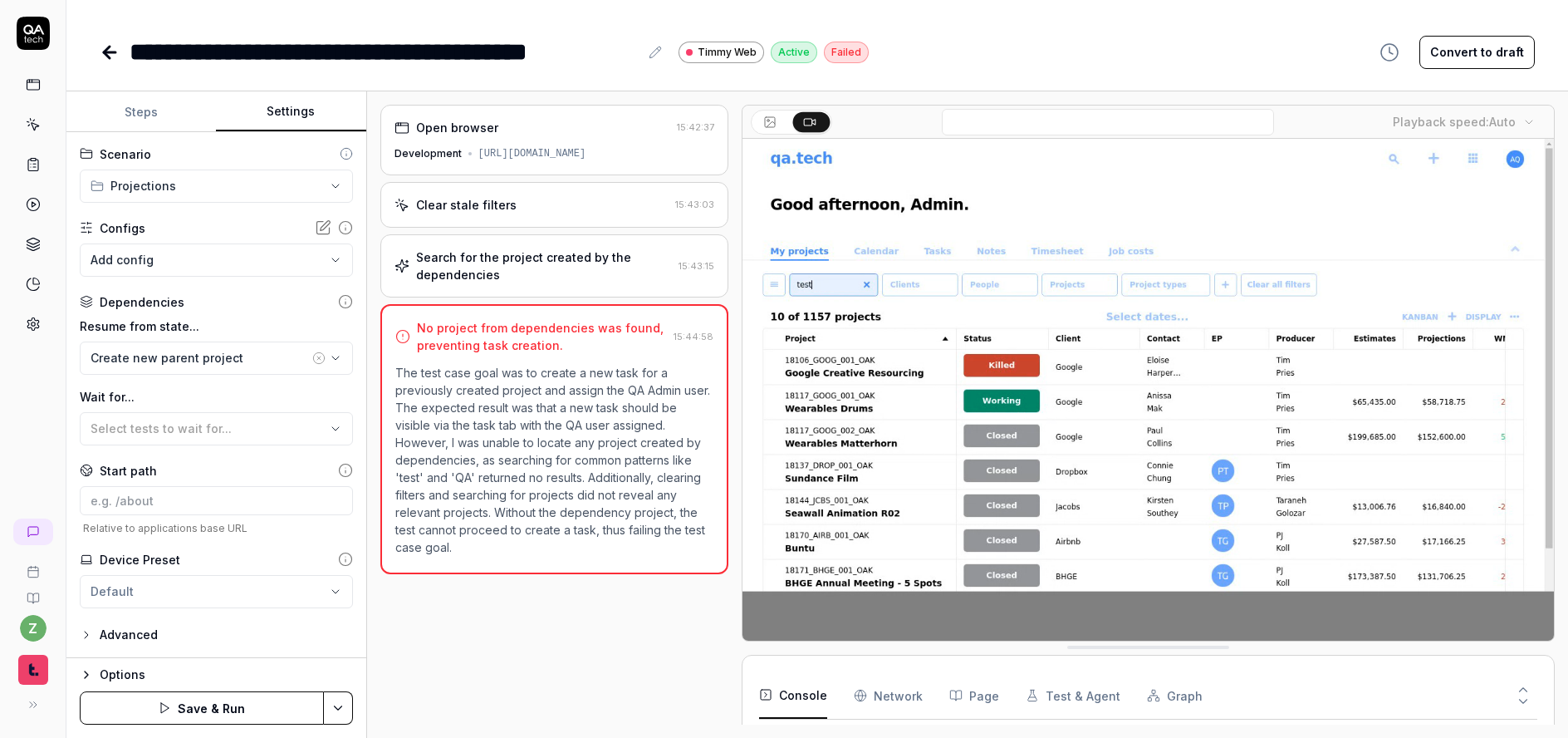
click at [211, 402] on label "Wait for..." at bounding box center [217, 396] width 273 height 17
click at [338, 468] on icon at bounding box center [345, 470] width 15 height 15
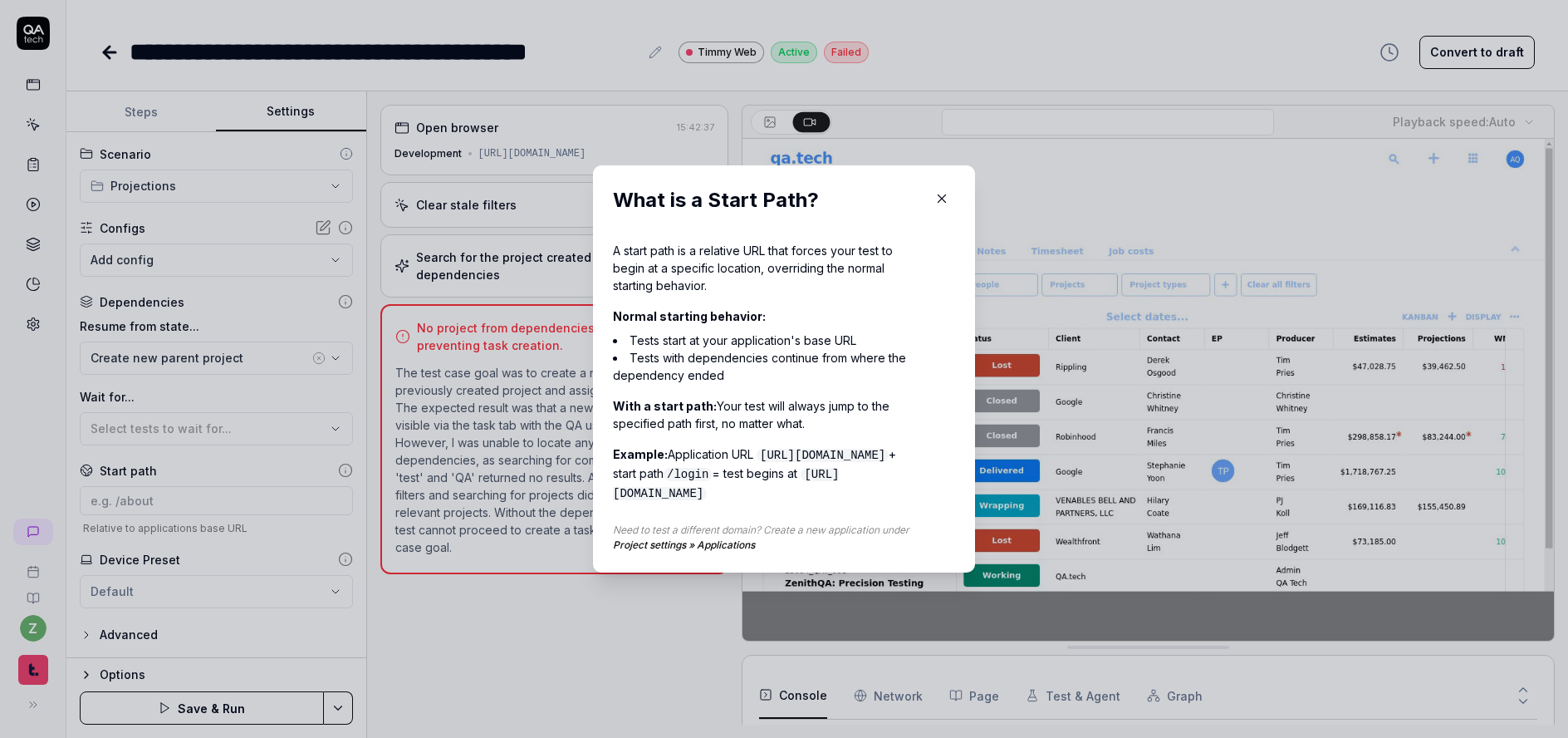
click at [936, 192] on icon "button" at bounding box center [942, 198] width 15 height 15
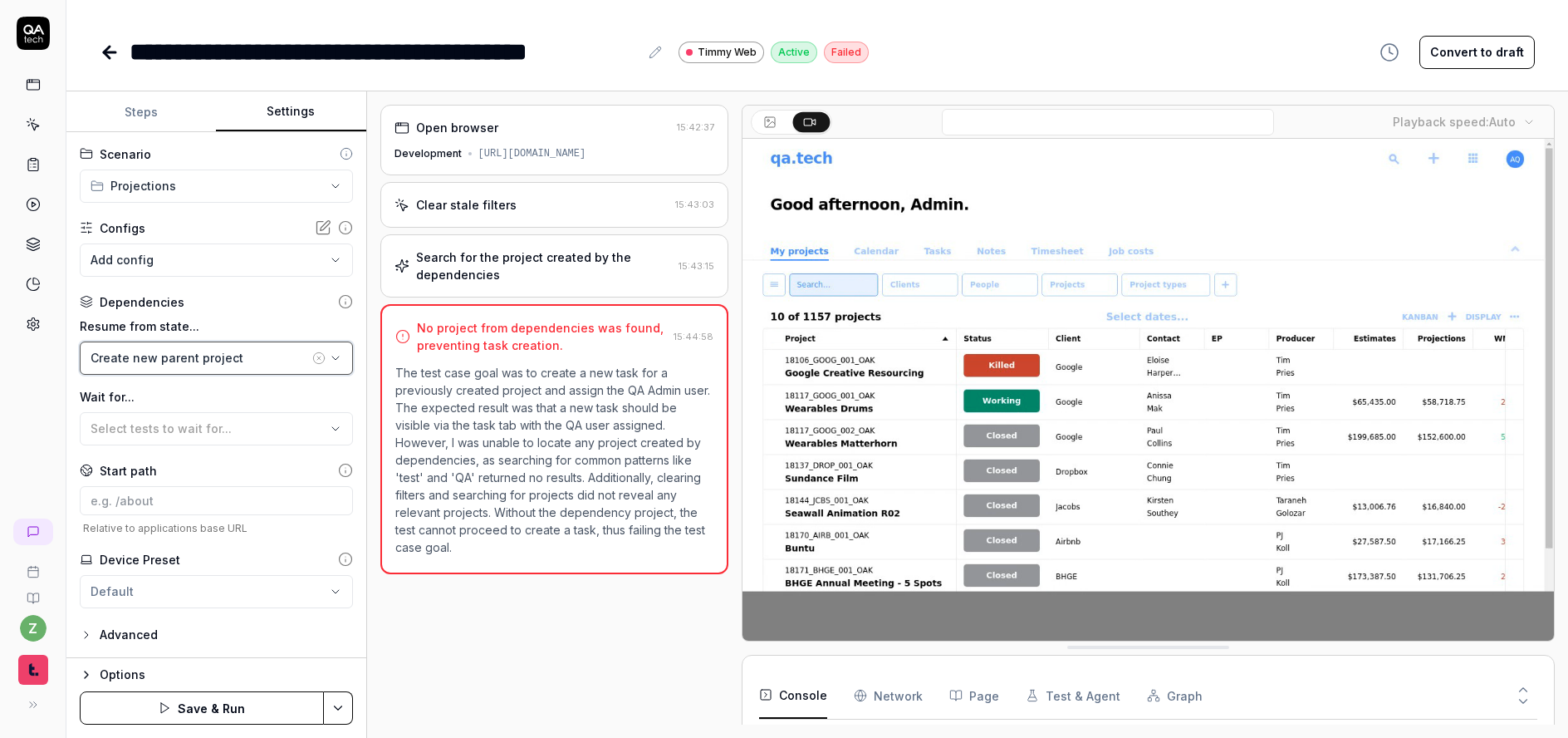
click at [244, 358] on div "Create new parent project" at bounding box center [200, 357] width 219 height 17
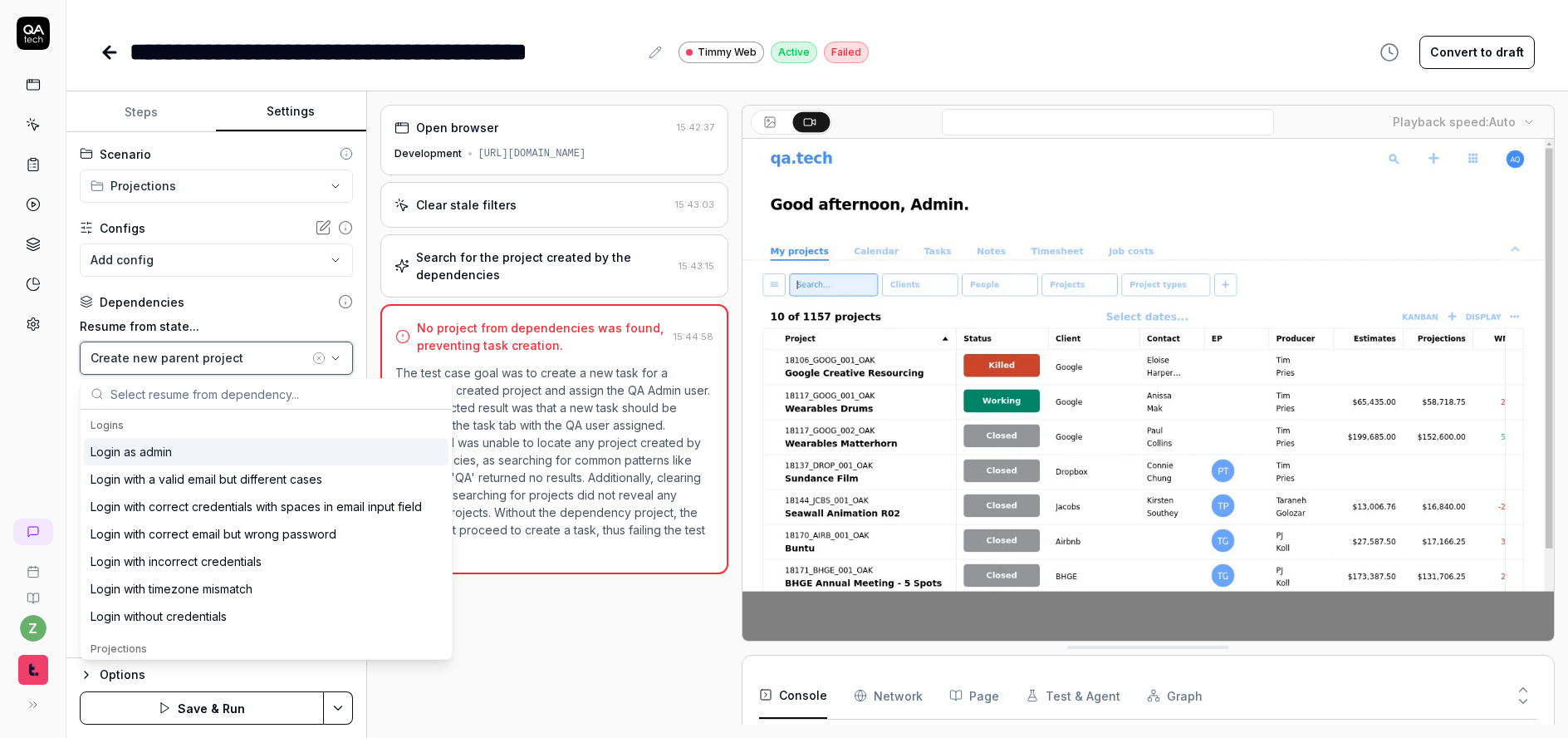
click at [235, 359] on div "Create new parent project" at bounding box center [200, 357] width 219 height 17
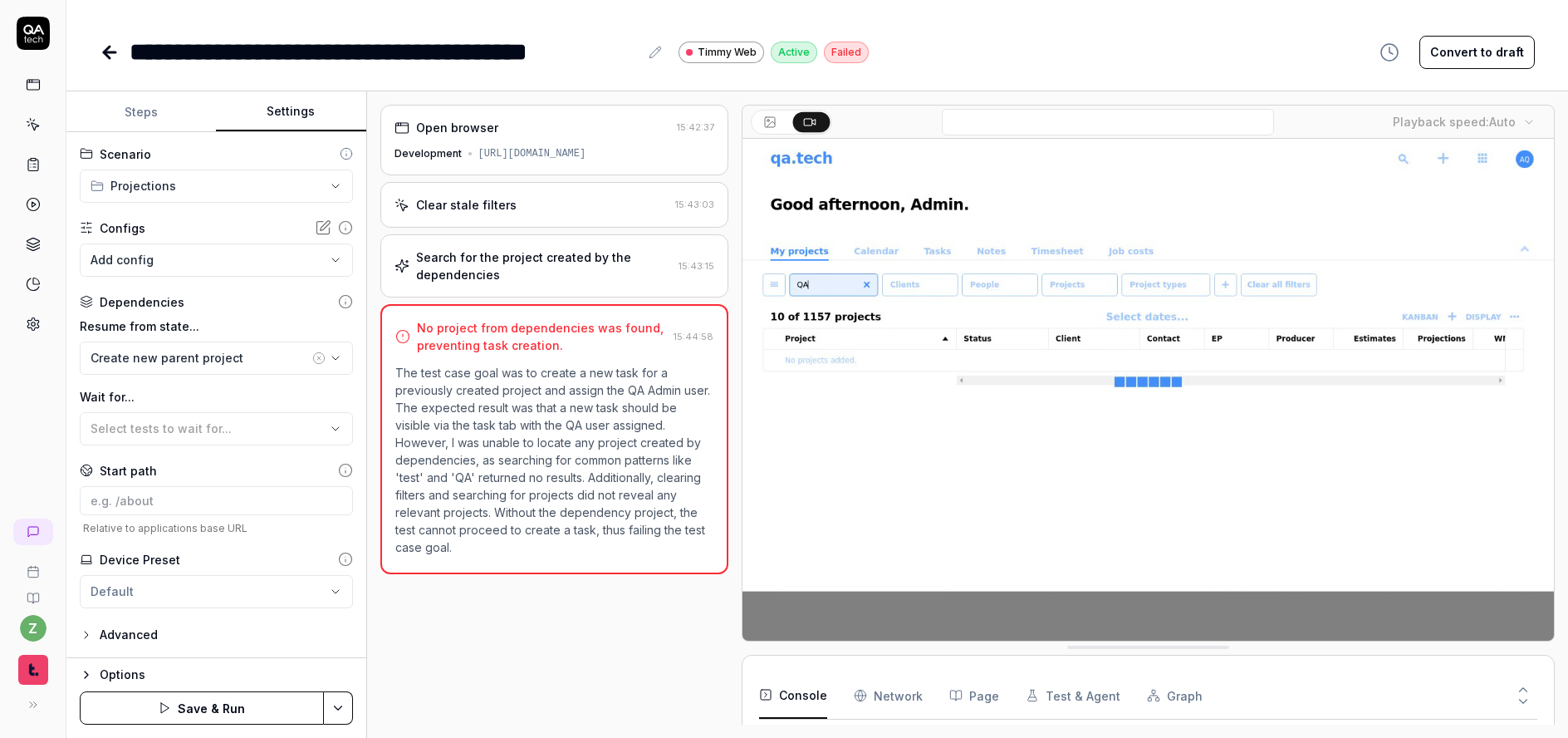
click at [312, 361] on icon "button" at bounding box center [318, 358] width 13 height 14
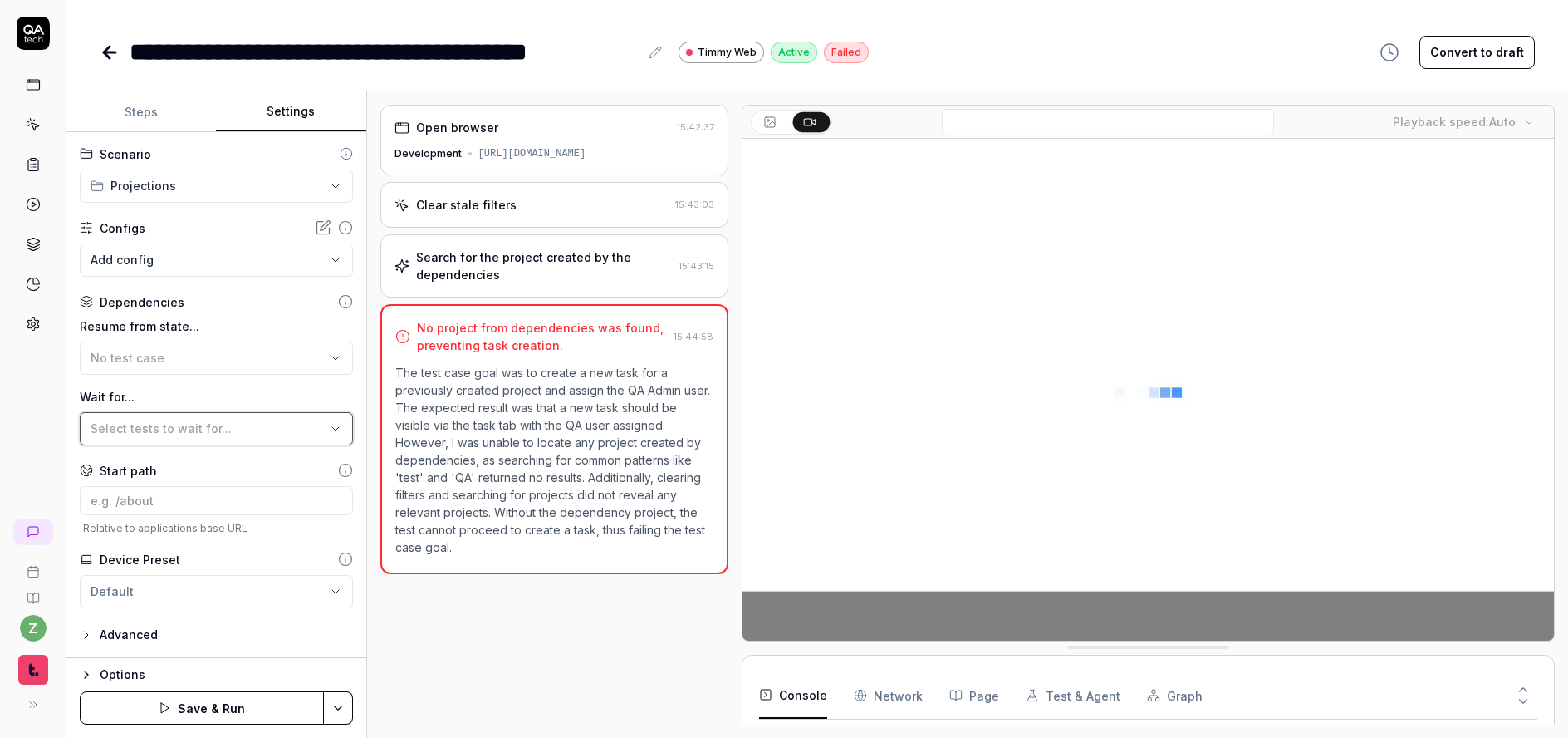
click at [204, 427] on span "Select tests to wait for..." at bounding box center [161, 428] width 141 height 14
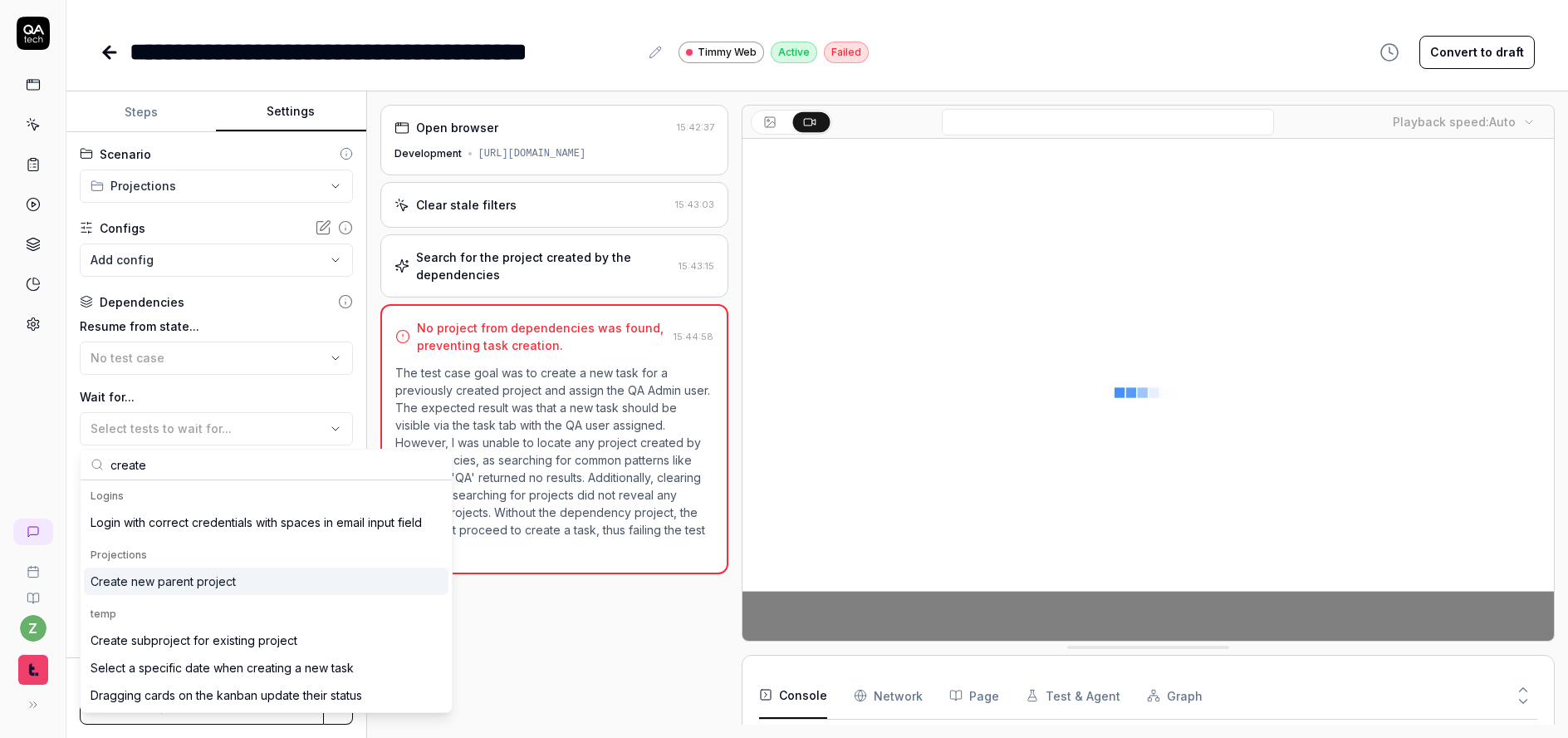
type input "create"
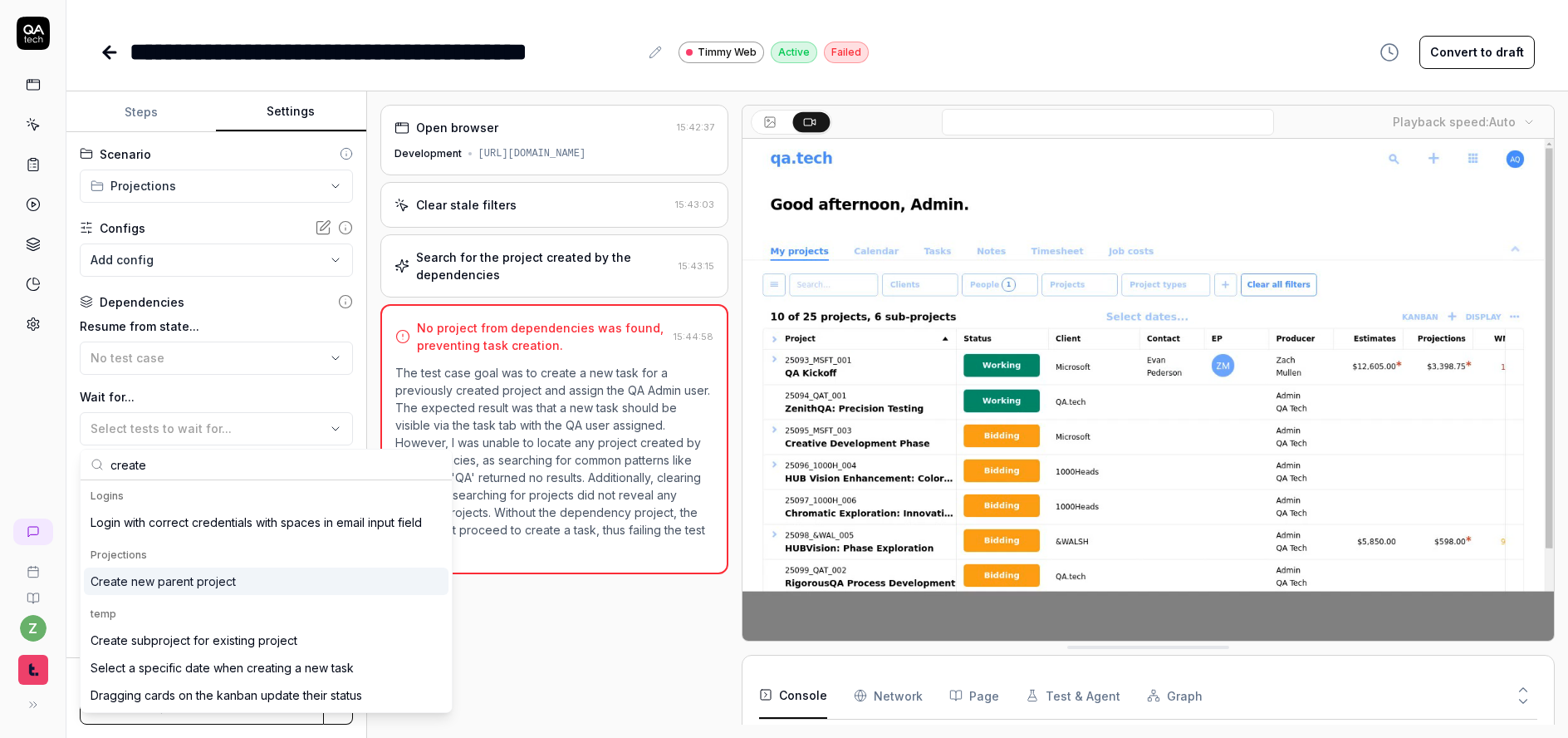
click at [190, 585] on div "Create new parent project" at bounding box center [164, 580] width 146 height 17
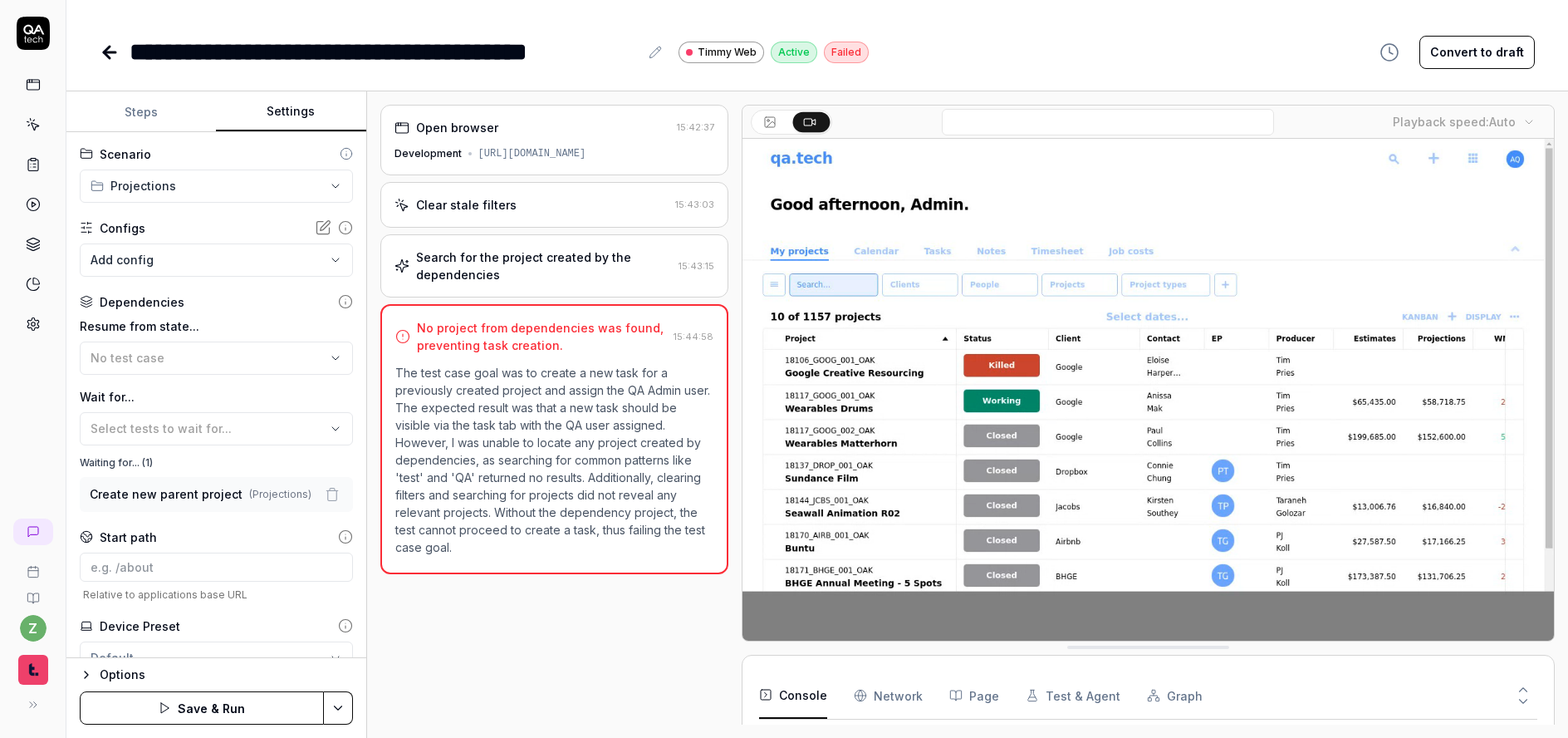
click at [112, 43] on icon at bounding box center [110, 52] width 20 height 20
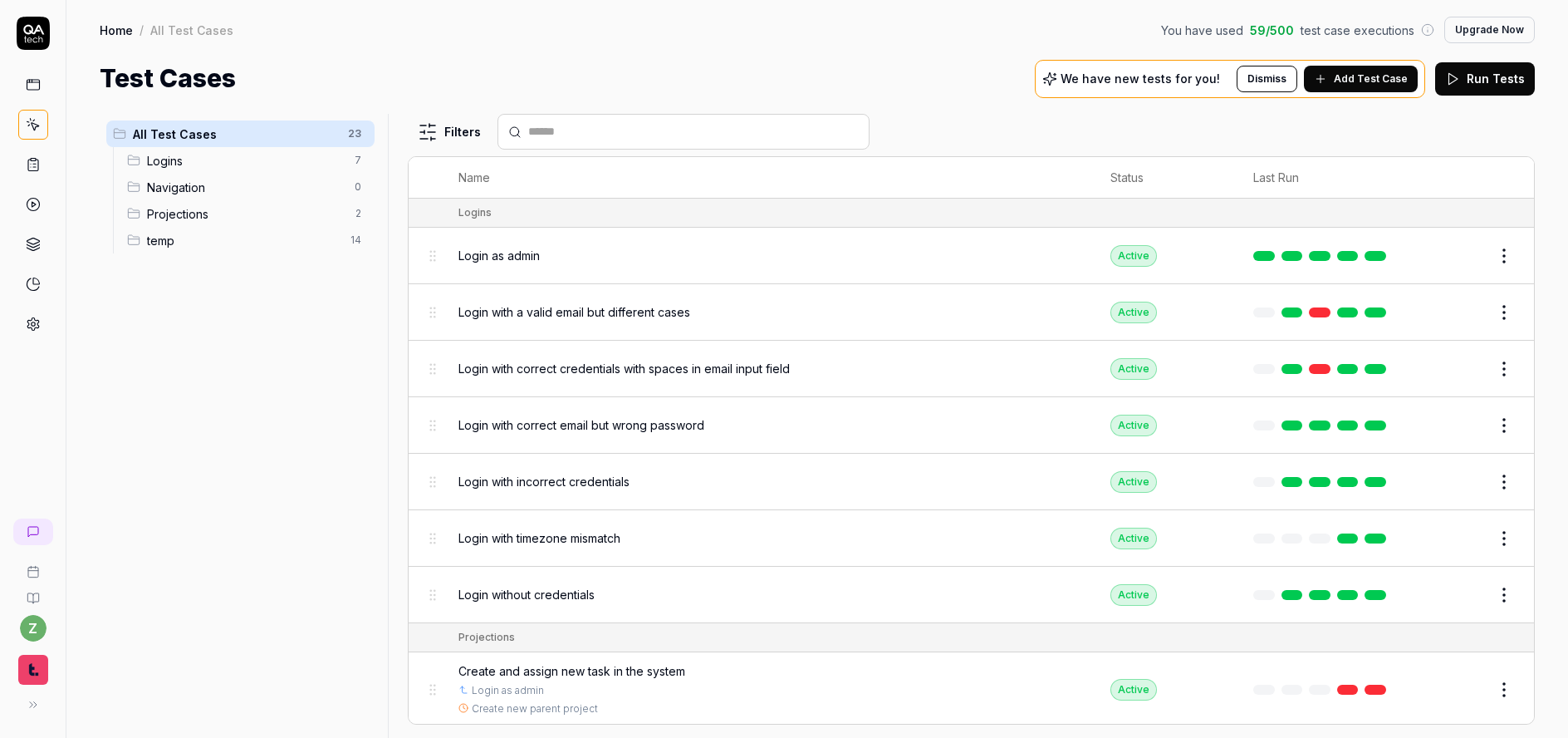
click at [1500, 273] on td "Edit" at bounding box center [1472, 256] width 125 height 57
click at [1497, 265] on html "z Home / All Test Cases You have used 59 / 500 test case executions Upgrade Now…" at bounding box center [784, 369] width 1568 height 738
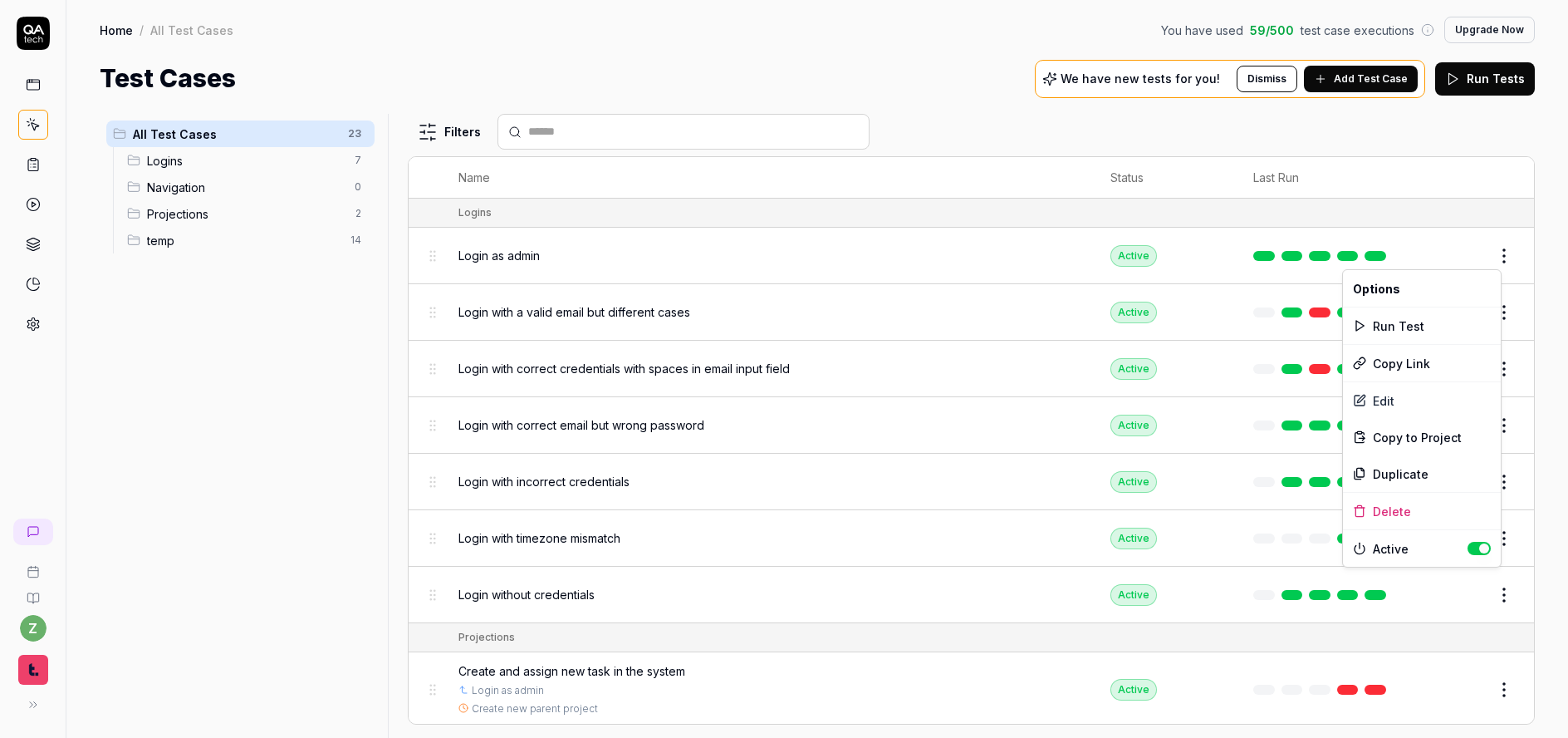
click at [474, 418] on html "z Home / All Test Cases You have used 59 / 500 test case executions Upgrade Now…" at bounding box center [784, 369] width 1568 height 738
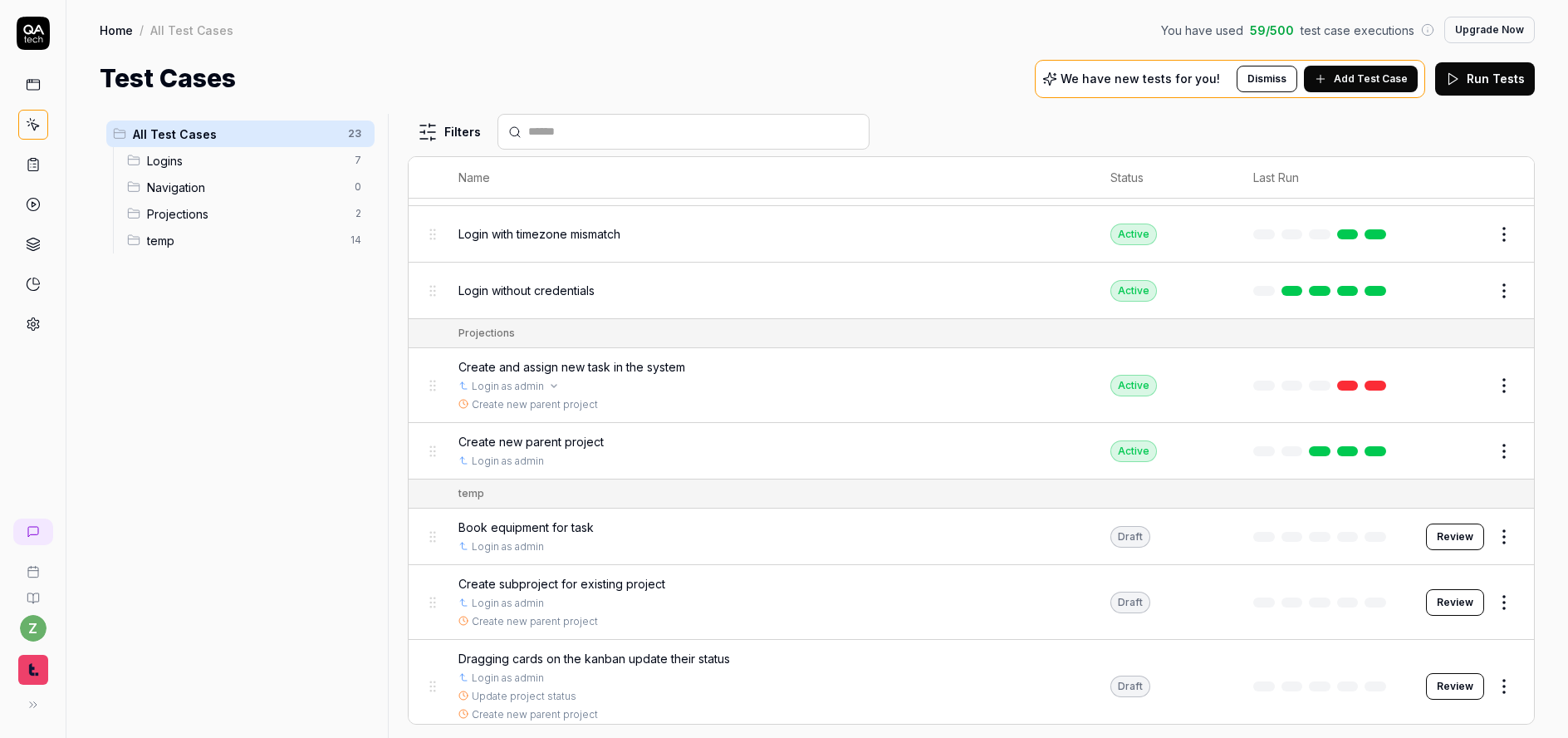
scroll to position [299, 0]
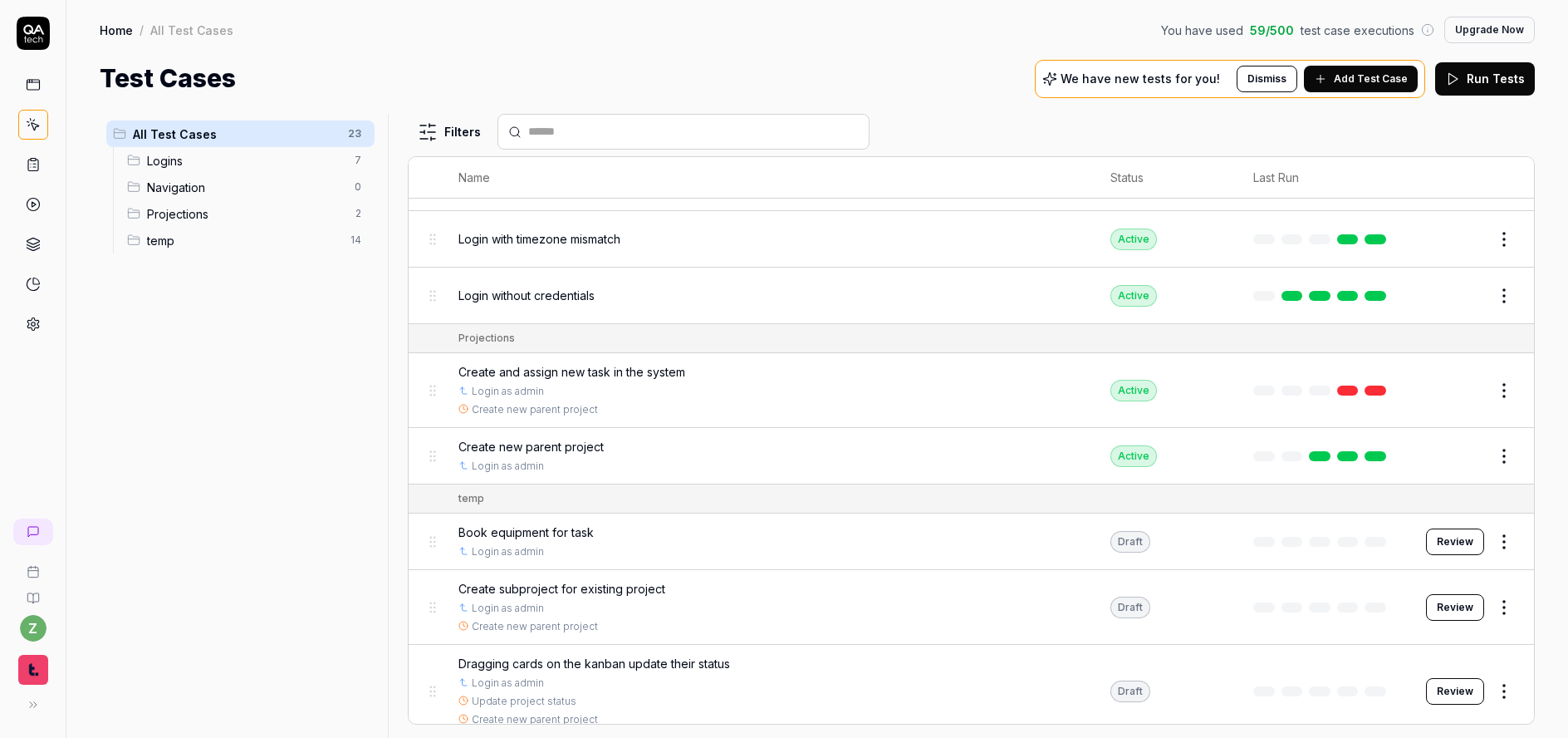
click at [362, 217] on html "z Home / All Test Cases You have used 59 / 500 test case executions Upgrade Now…" at bounding box center [784, 369] width 1568 height 738
click at [97, 356] on html "z Home / All Test Cases You have used 59 / 500 test case executions Upgrade Now…" at bounding box center [784, 369] width 1568 height 738
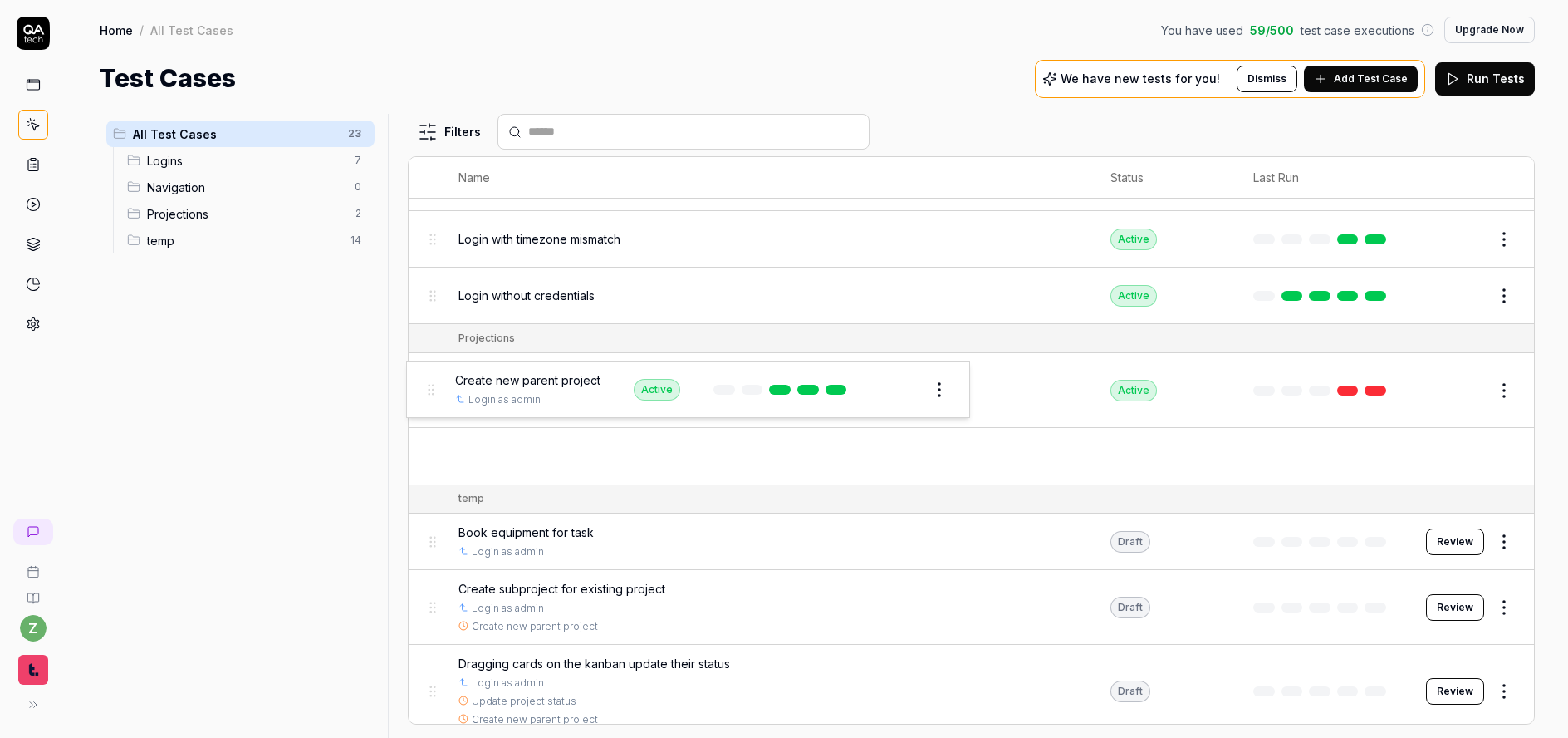
drag, startPoint x: 437, startPoint y: 448, endPoint x: 435, endPoint y: 380, distance: 68.0
click at [435, 380] on body "z Home / All Test Cases You have used 59 / 500 test case executions Upgrade Now…" at bounding box center [784, 369] width 1568 height 738
drag, startPoint x: 435, startPoint y: 455, endPoint x: 435, endPoint y: 353, distance: 102.0
click at [435, 353] on body "z Home / All Test Cases You have used 59 / 500 test case executions Upgrade Now…" at bounding box center [784, 369] width 1568 height 738
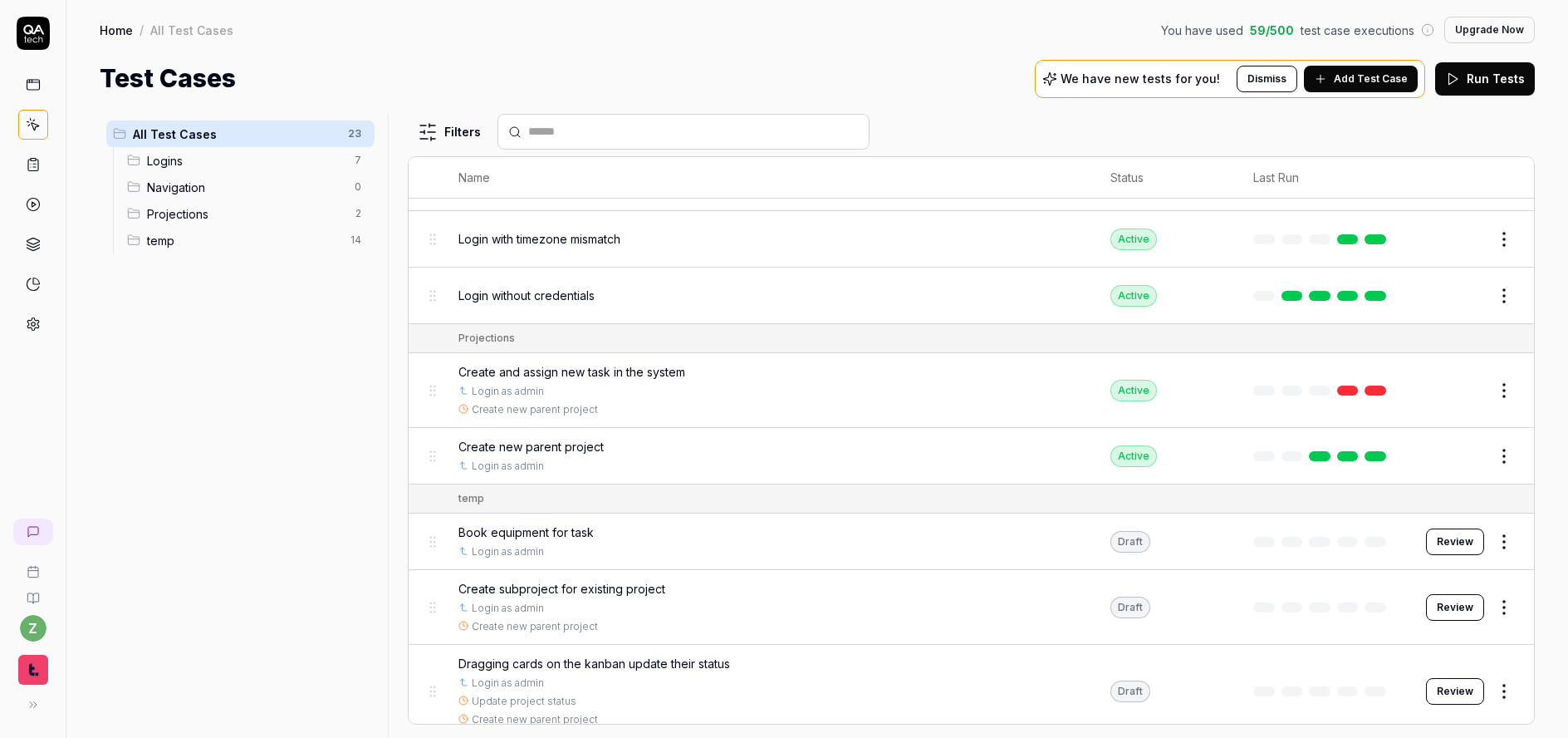
click at [656, 369] on span "Create and assign new task in the system" at bounding box center [572, 372] width 227 height 17
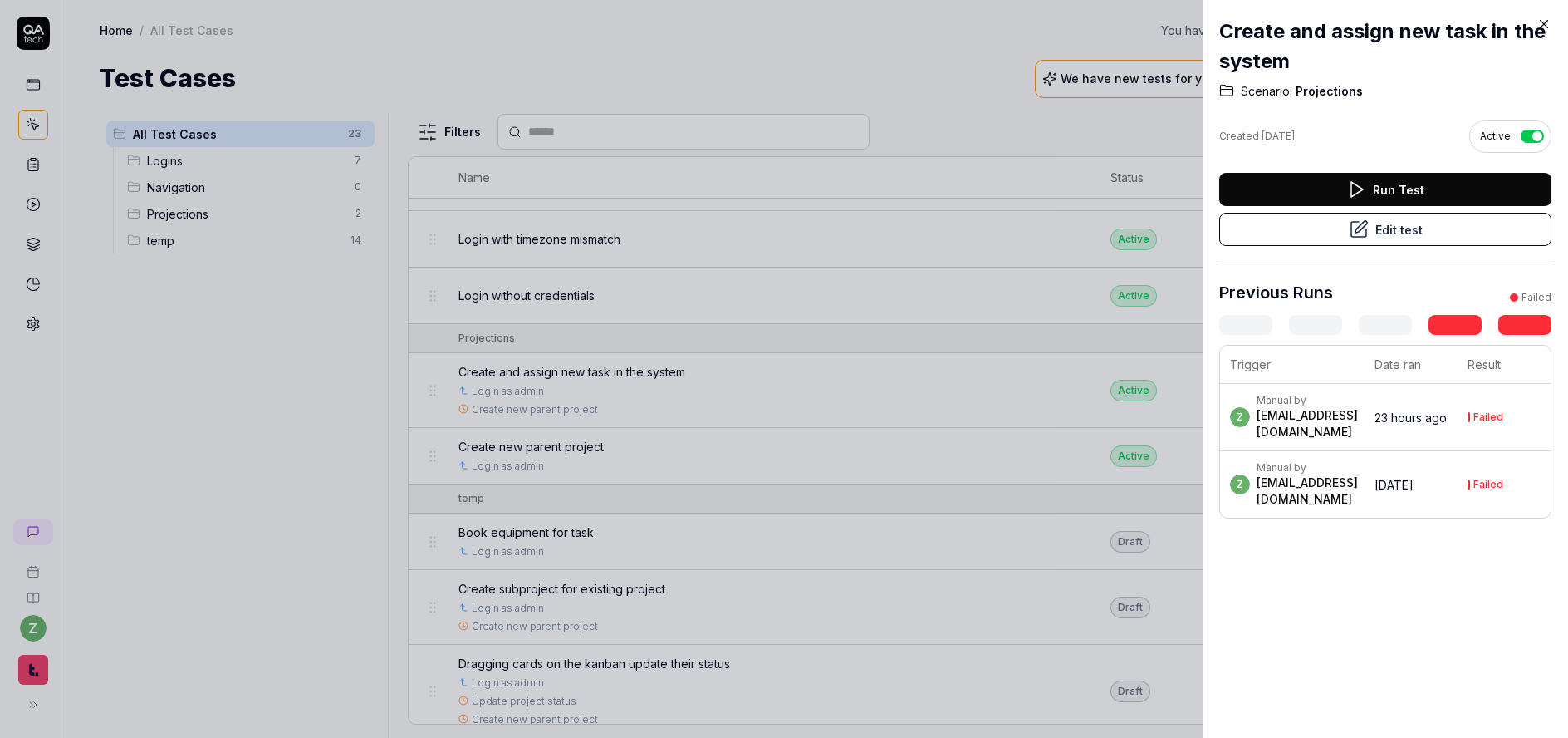
click at [587, 428] on div at bounding box center [784, 369] width 1568 height 738
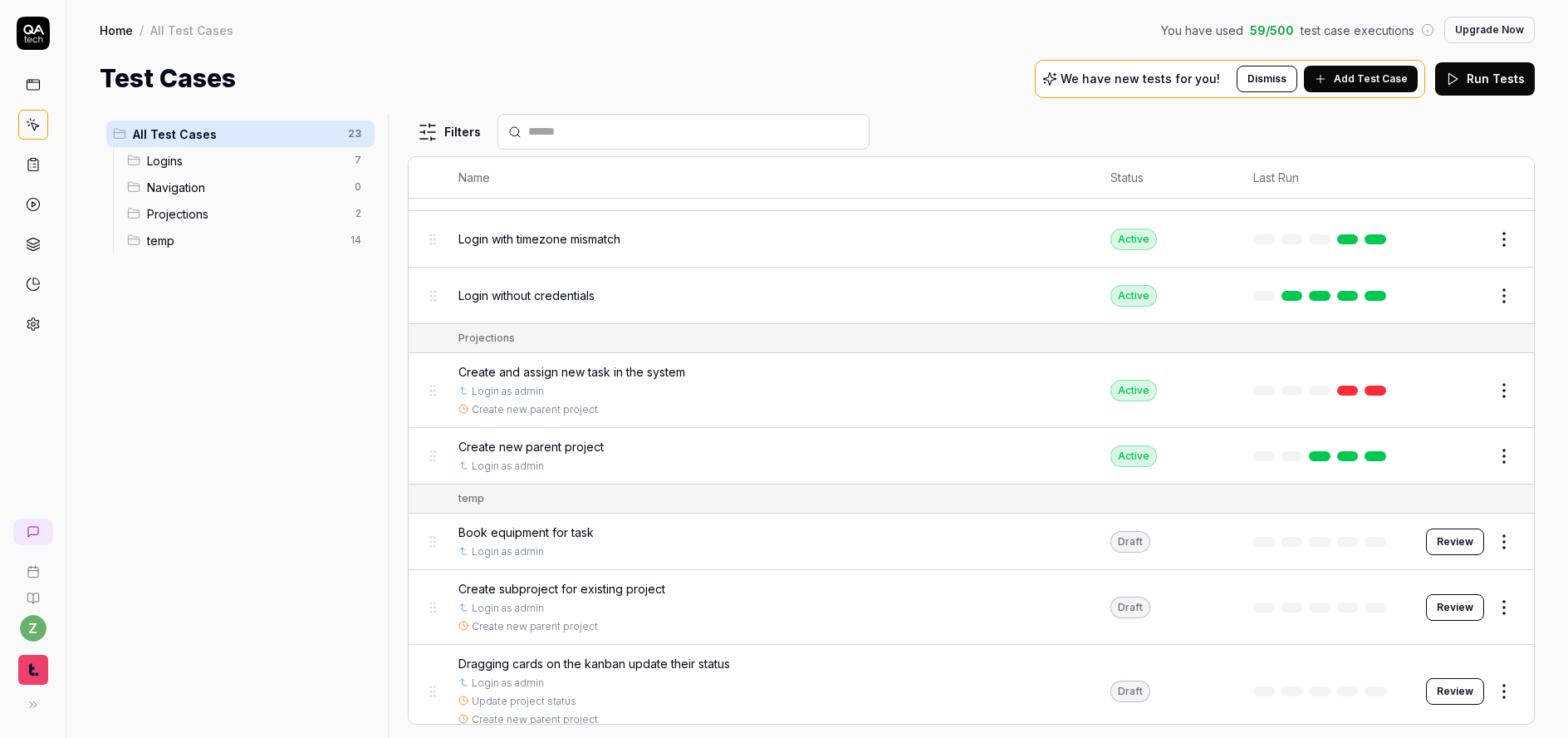
click at [554, 446] on span "Create new parent project" at bounding box center [532, 446] width 146 height 17
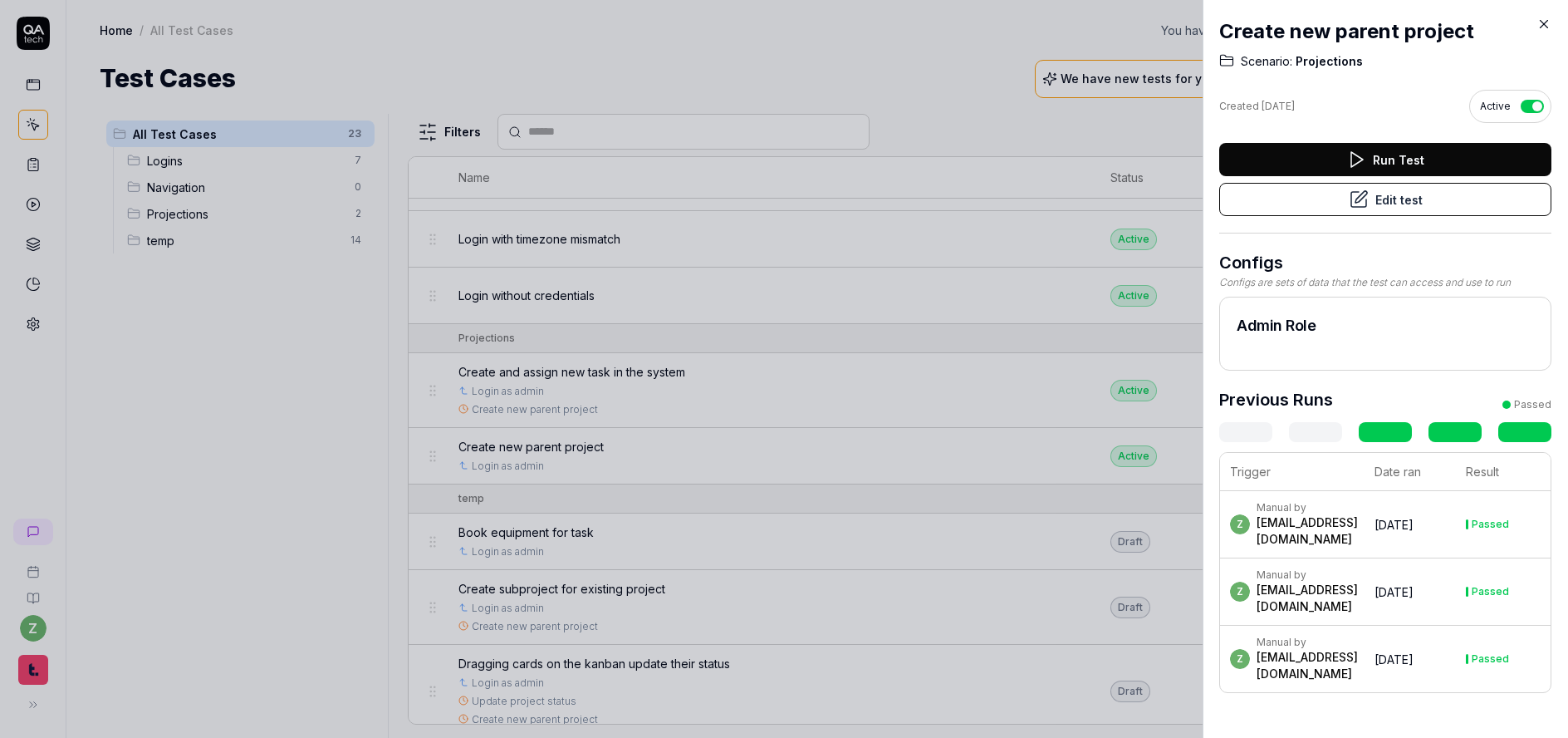
click at [1372, 201] on button "Edit test" at bounding box center [1385, 199] width 332 height 33
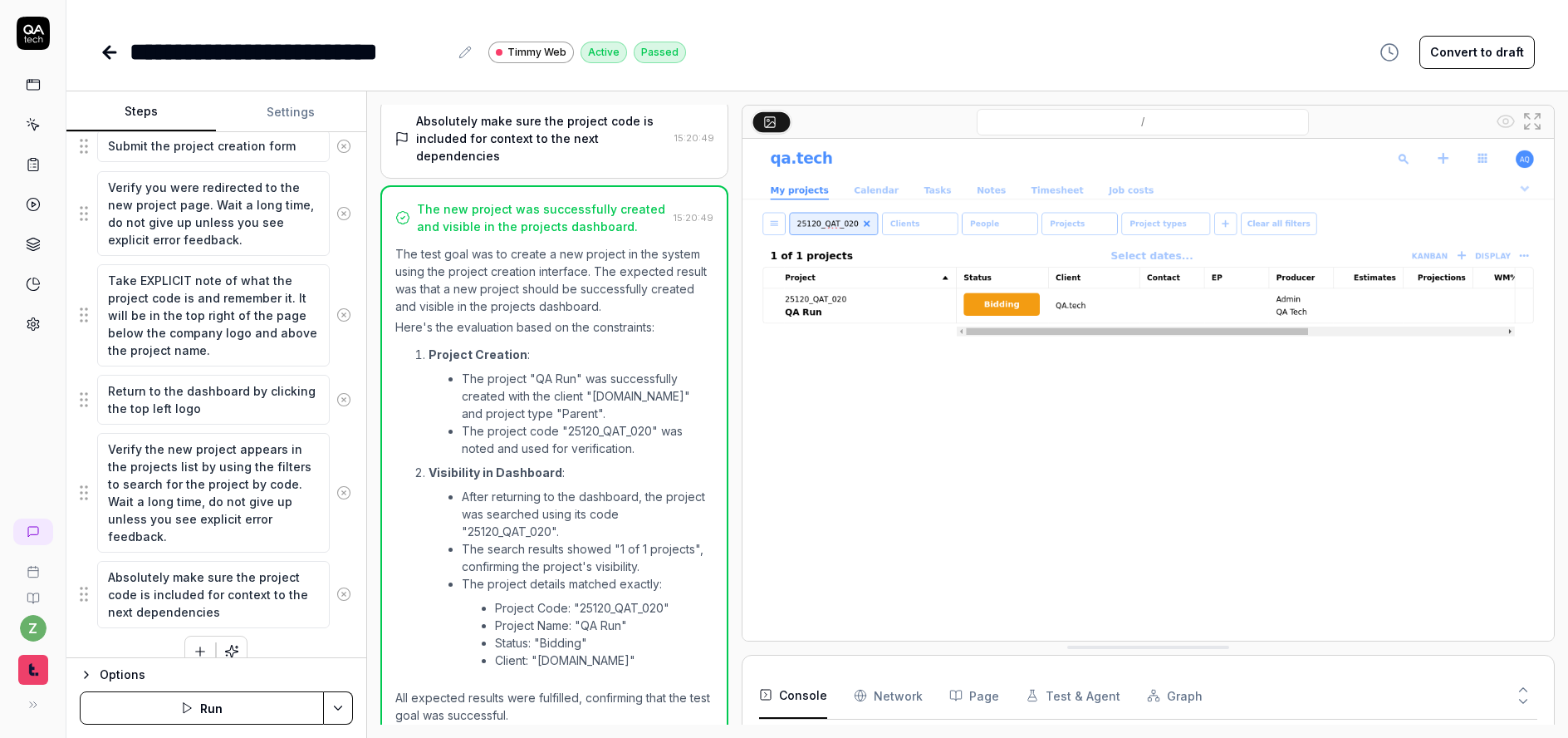
scroll to position [634, 0]
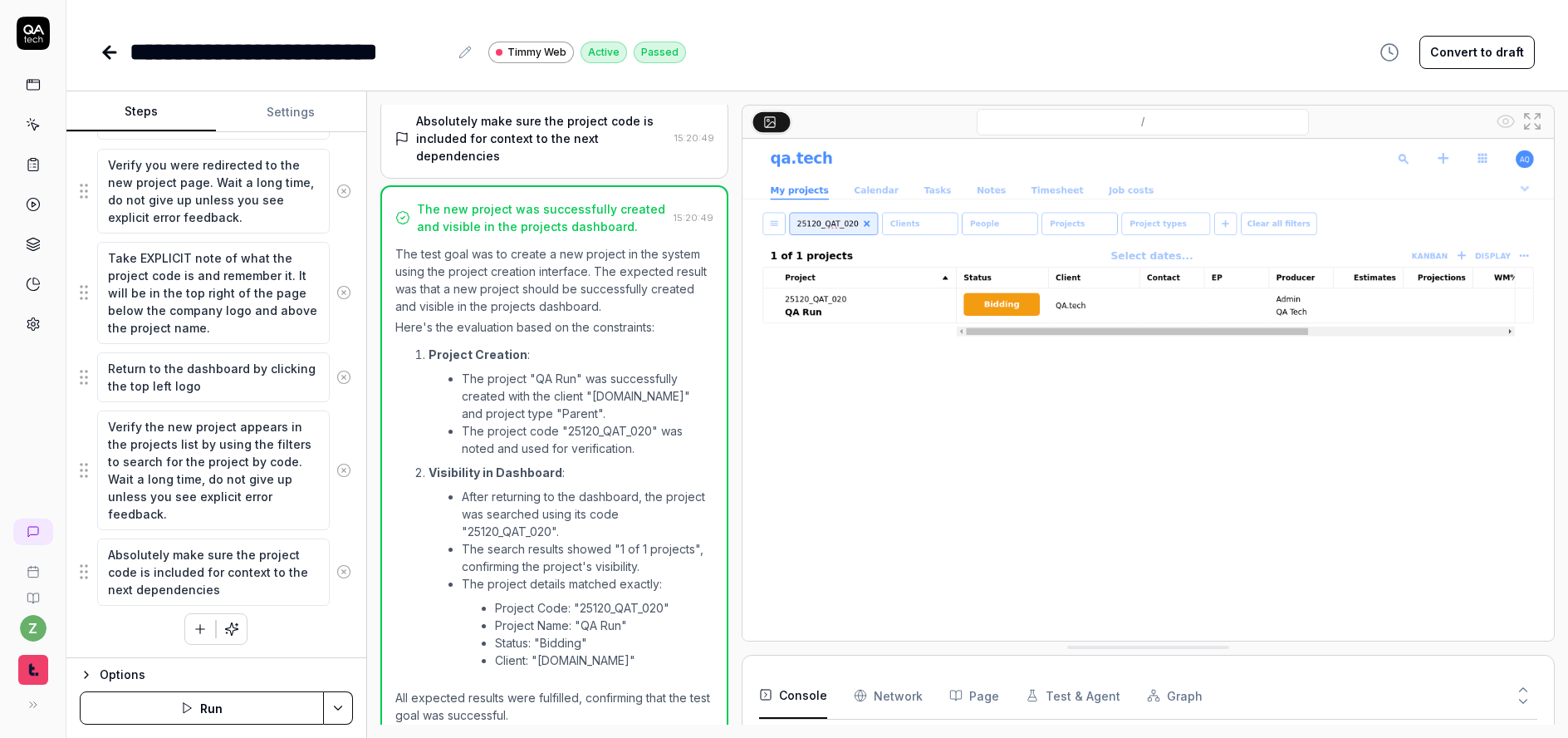
click at [342, 378] on icon at bounding box center [344, 376] width 4 height 4
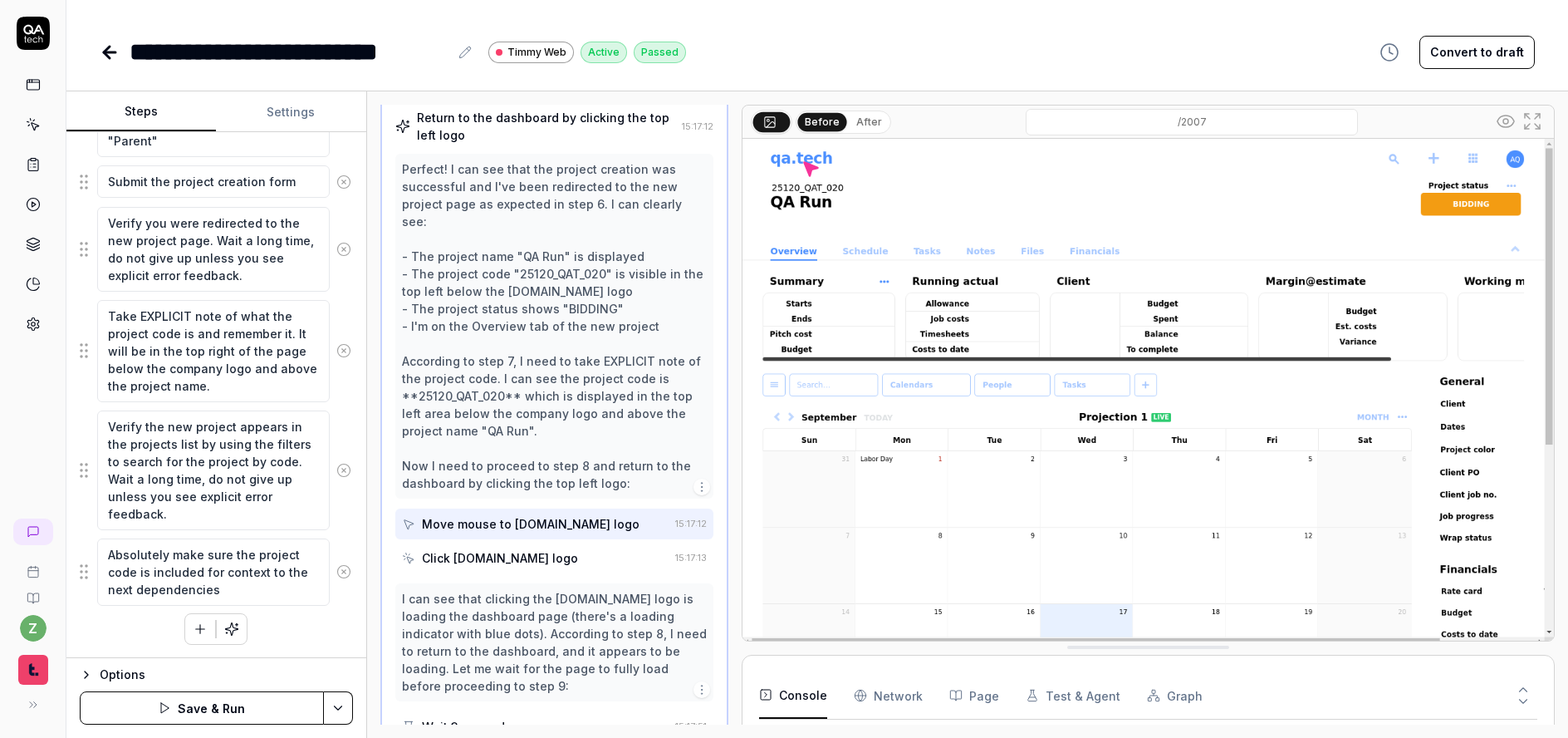
scroll to position [539, 0]
click at [336, 473] on icon at bounding box center [344, 470] width 15 height 15
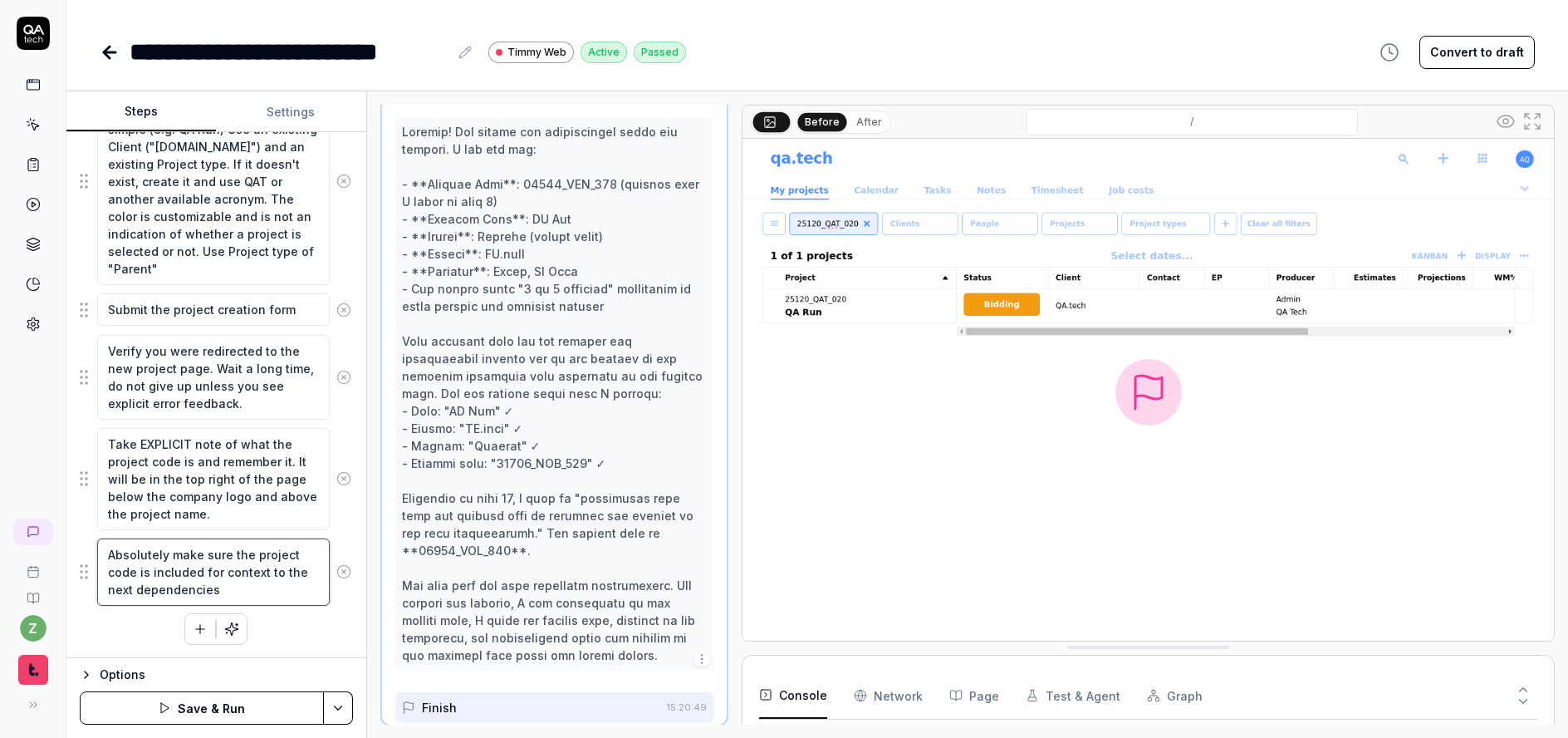
scroll to position [773, 0]
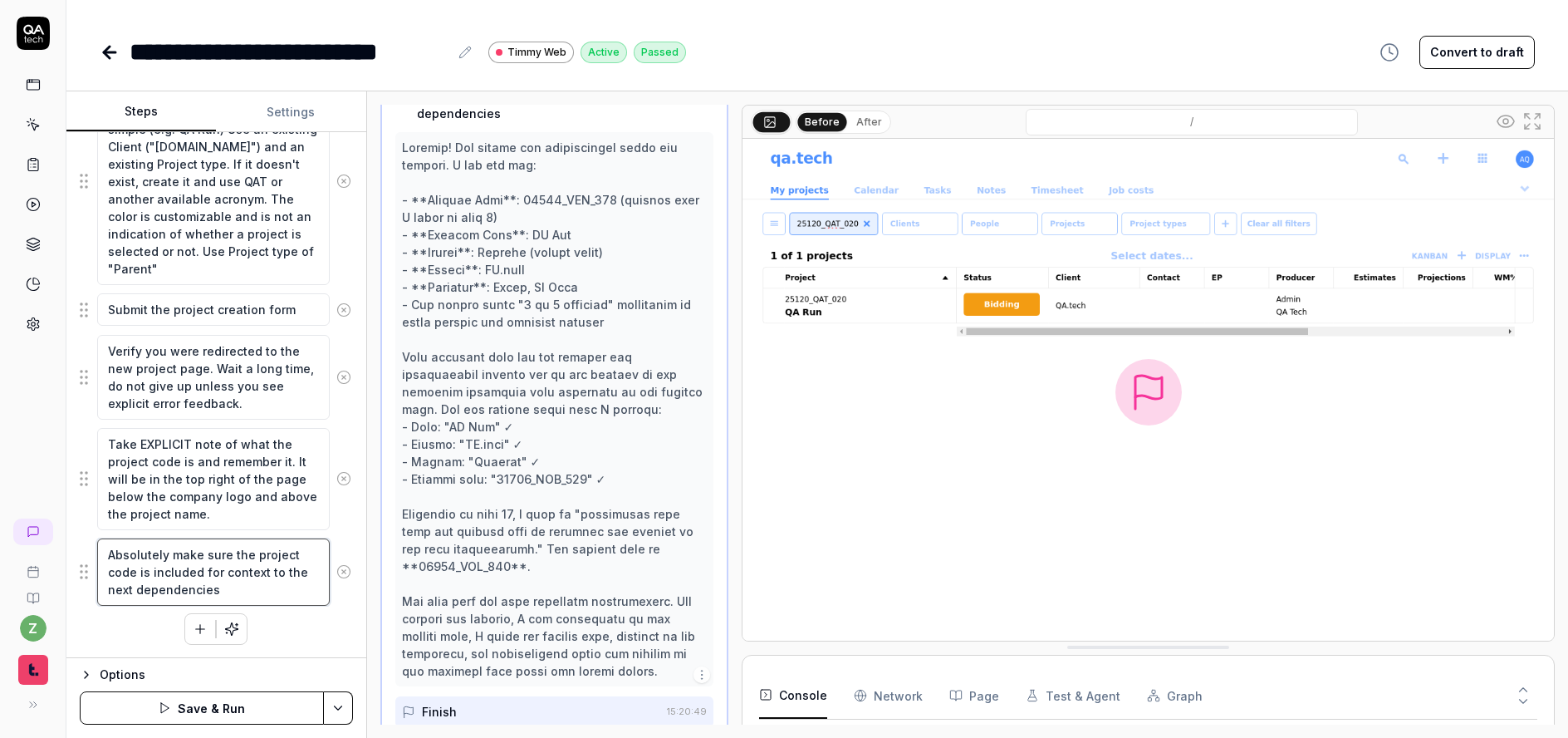
drag, startPoint x: 264, startPoint y: 592, endPoint x: 83, endPoint y: 552, distance: 185.4
click at [83, 552] on div "Absolutely make sure the project code is included for context to the next depen…" at bounding box center [217, 572] width 273 height 69
type textarea "*"
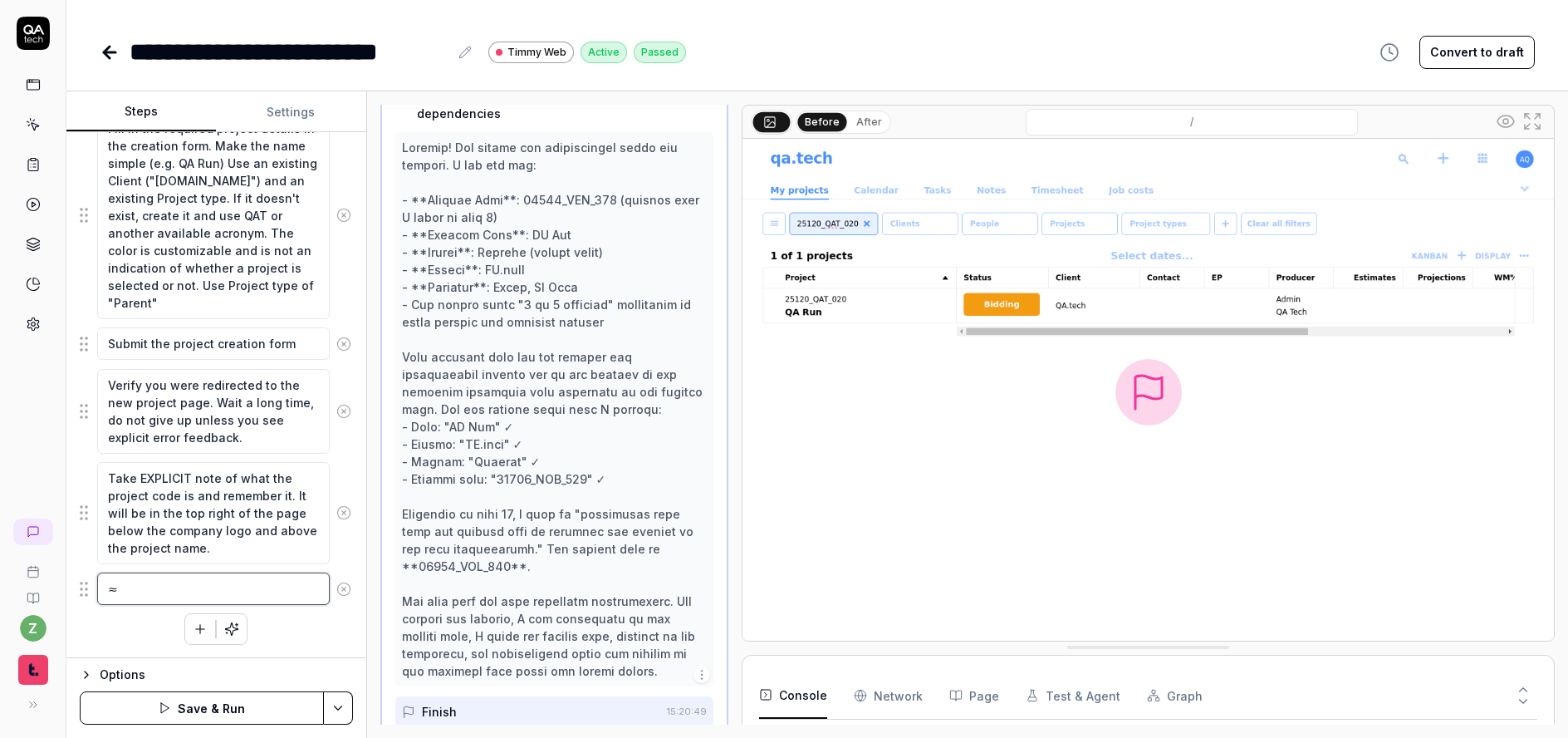
scroll to position [415, 0]
type textarea "≈"
click at [256, 543] on textarea "Take EXPLICIT note of what the project code is and remember it. It will be in t…" at bounding box center [213, 513] width 233 height 103
click at [239, 591] on textarea "≈" at bounding box center [213, 589] width 233 height 32
type textarea "*"
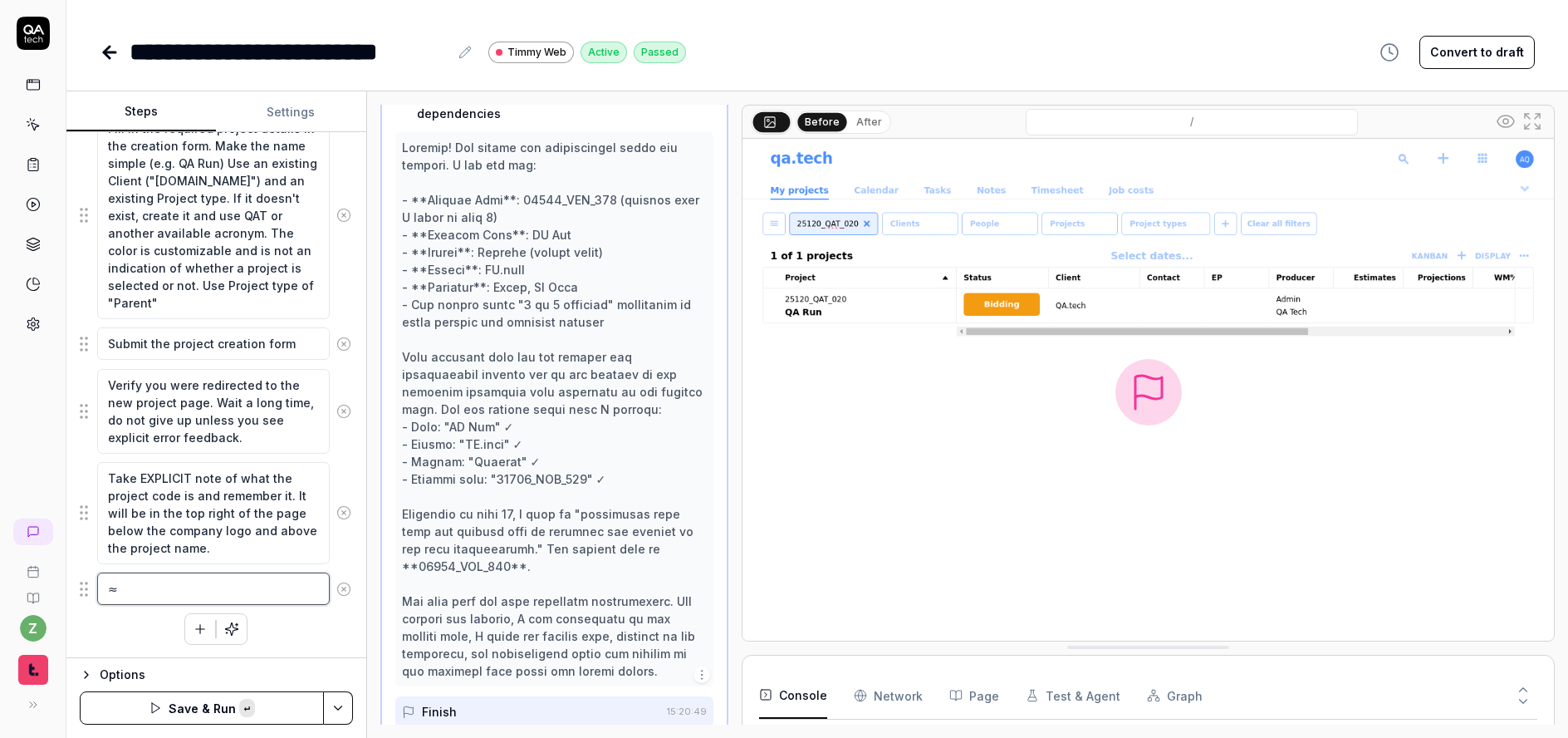
type textarea "Absolutely make sure the project code is included for context to the next depen…"
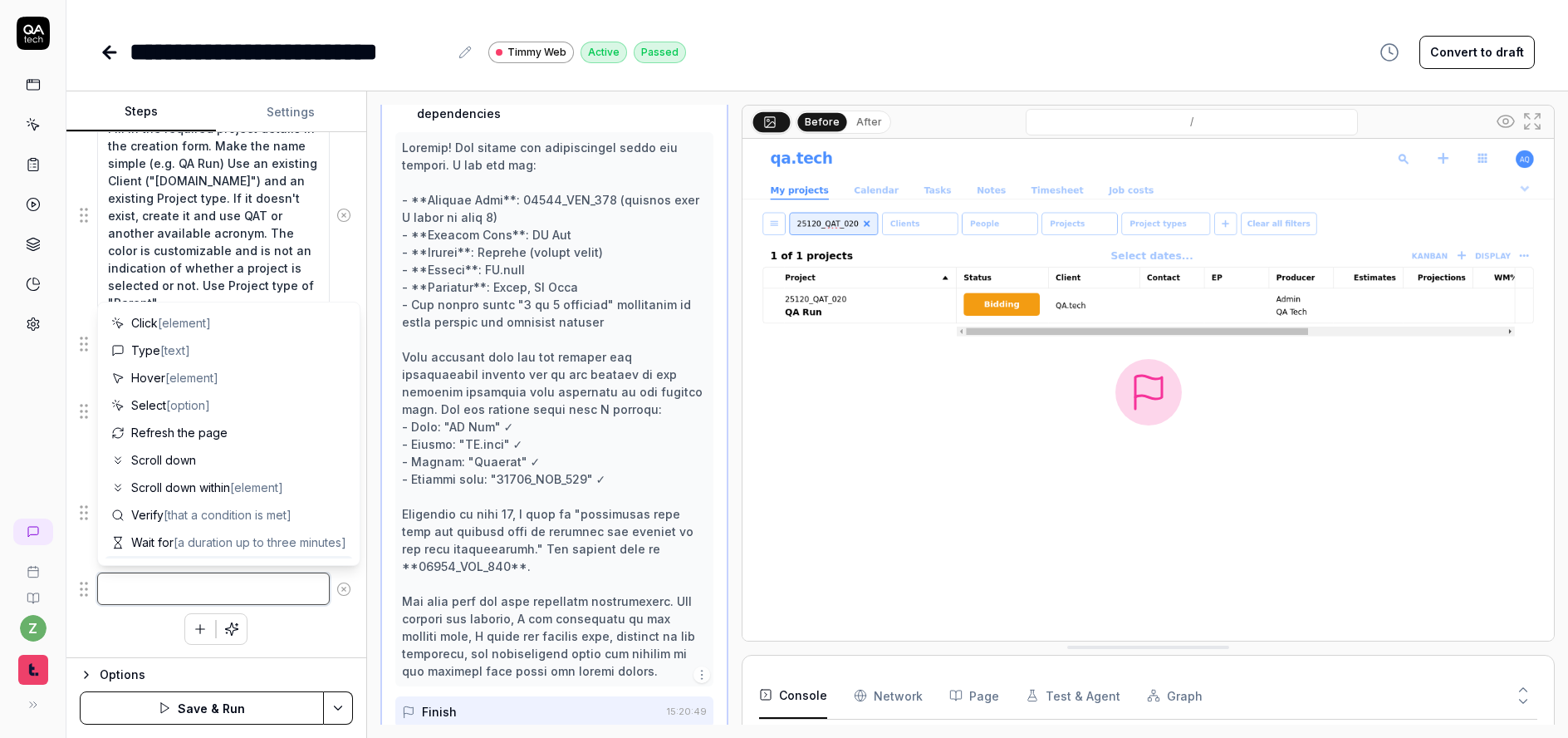
click at [263, 594] on textarea at bounding box center [213, 589] width 233 height 32
click at [336, 593] on icon at bounding box center [344, 589] width 15 height 15
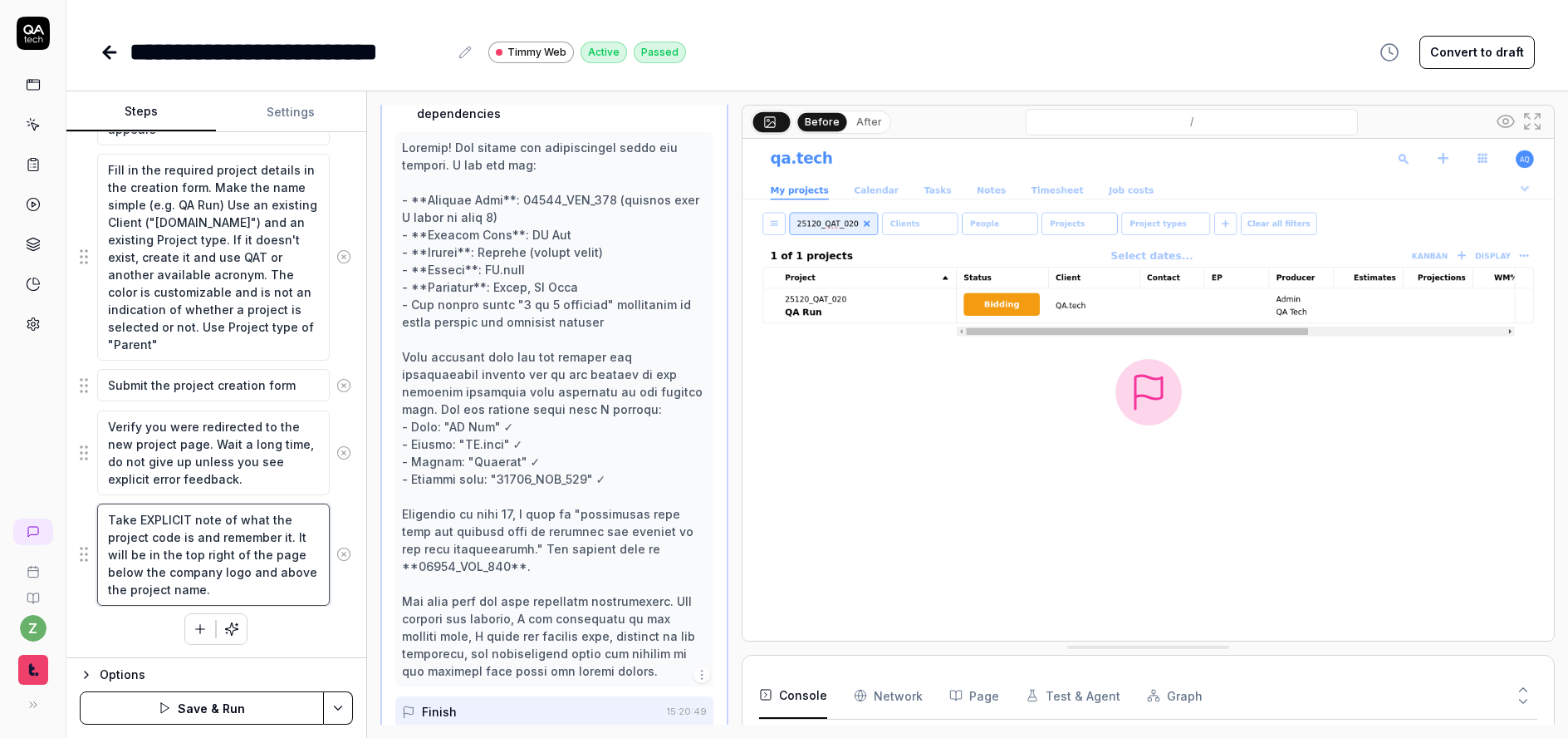
click at [264, 586] on textarea "Take EXPLICIT note of what the project code is and remember it. It will be in t…" at bounding box center [213, 555] width 233 height 103
type textarea "*"
type textarea "Take EXPLICIT note of what the project code is and remember it. It will be in t…"
paste textarea "Absolutely make sure the project code is included for context to the next depen…"
type textarea "*"
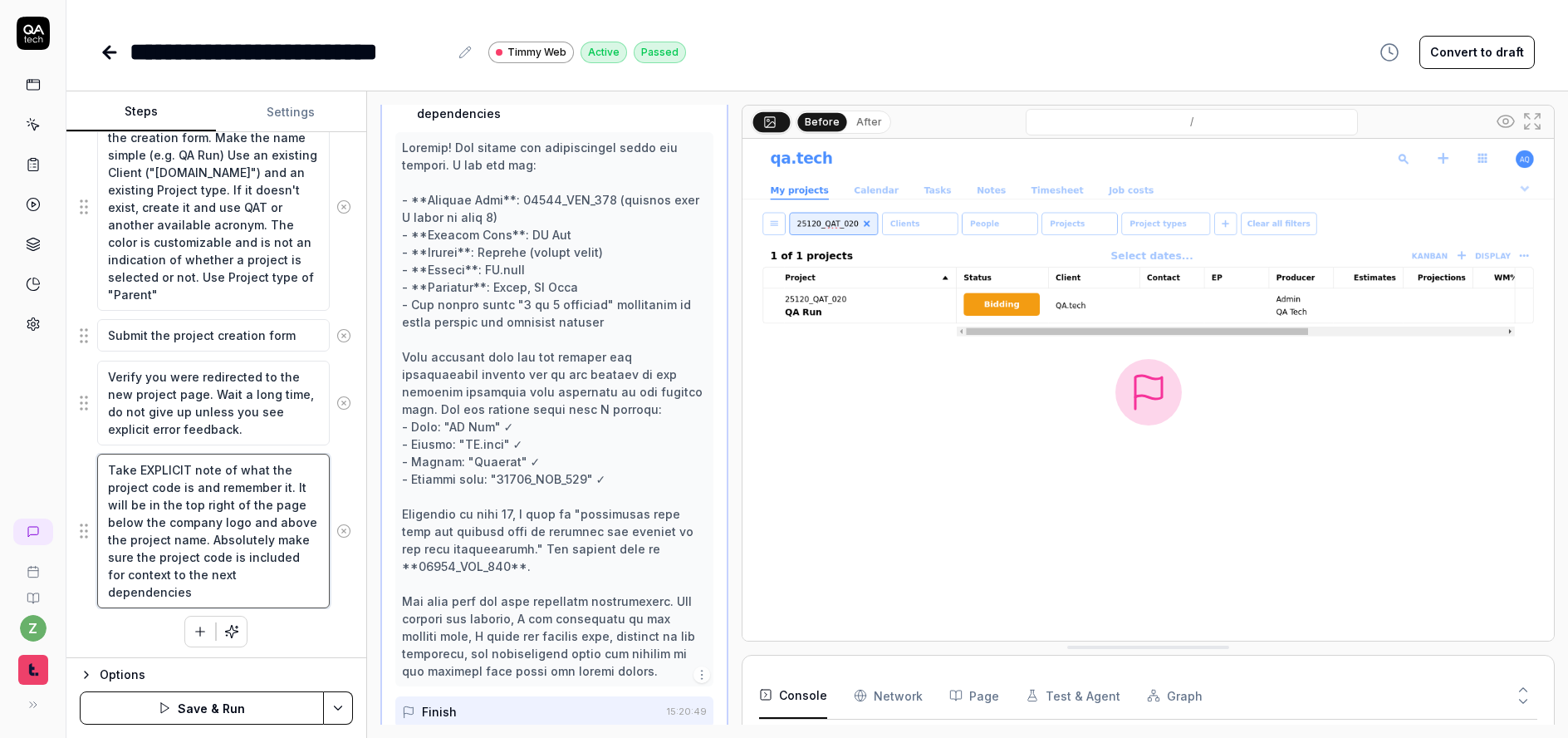
scroll to position [426, 0]
type textarea "Take EXPLICIT note of what the project code is and remember it. It will be in t…"
click at [309, 641] on div "Navigate to the projects page Click the 'Add a new project' button located near…" at bounding box center [217, 293] width 273 height 702
click at [256, 704] on button "Save & Run" at bounding box center [202, 707] width 244 height 33
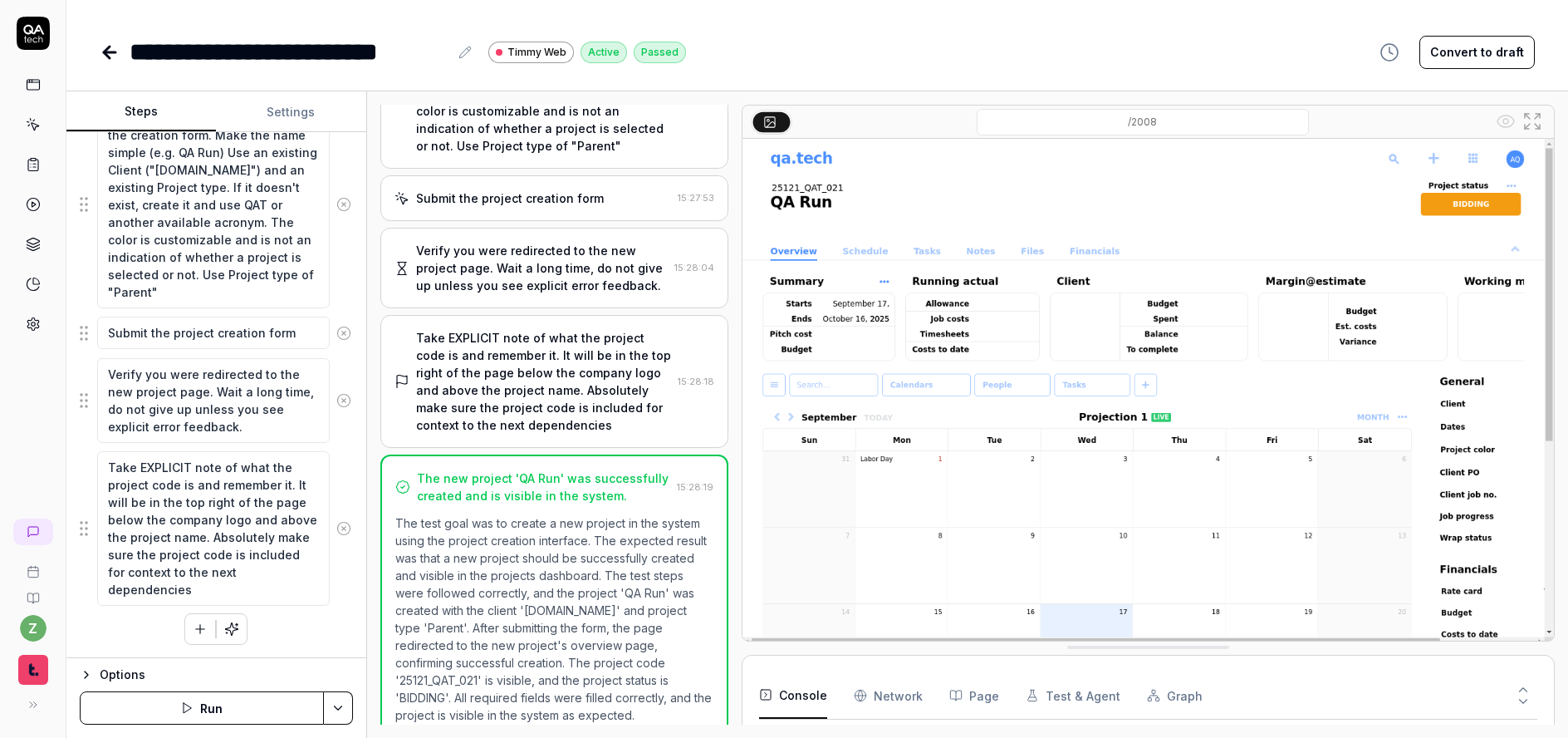
scroll to position [345, 0]
click at [109, 48] on icon at bounding box center [106, 52] width 5 height 12
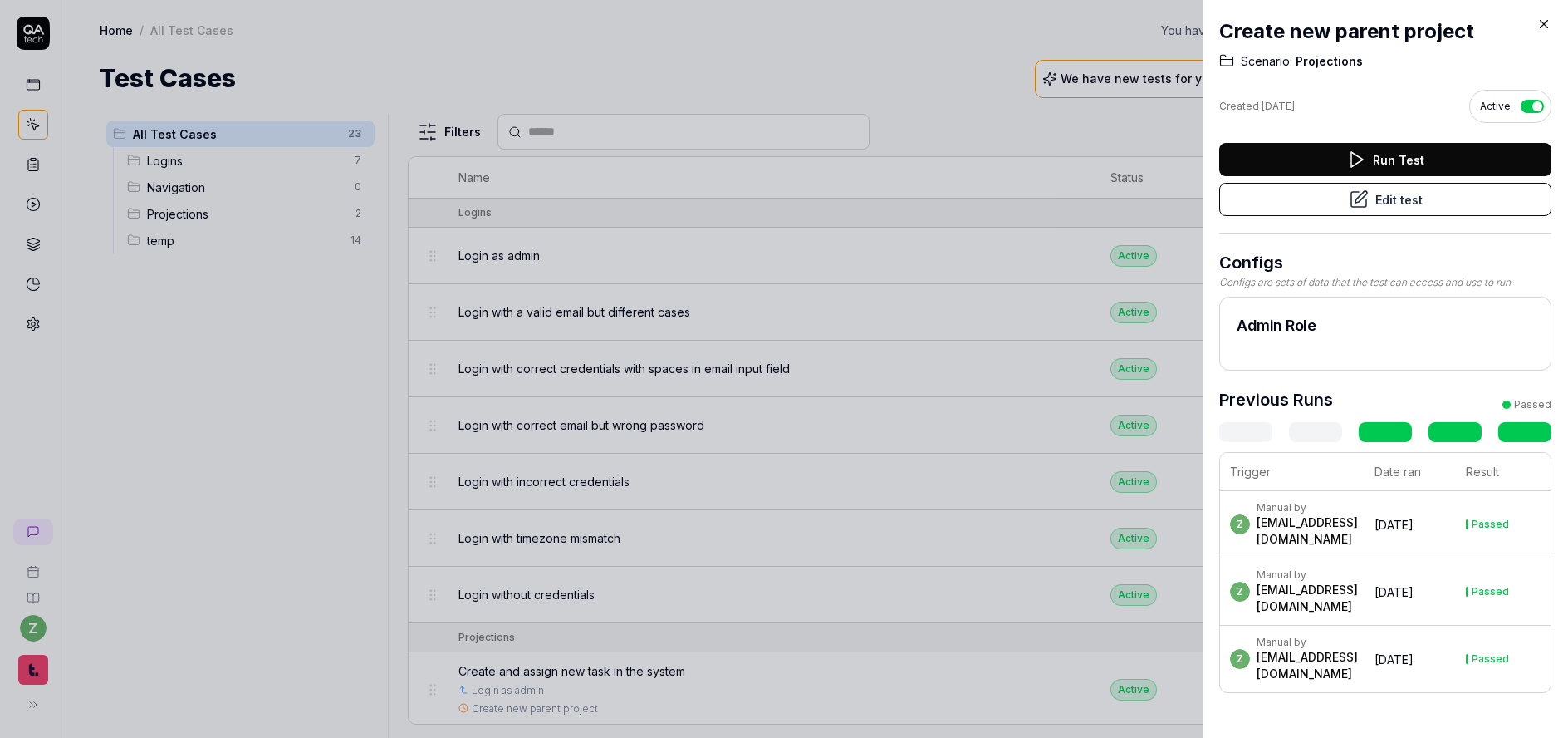
click at [354, 353] on div at bounding box center [784, 369] width 1568 height 738
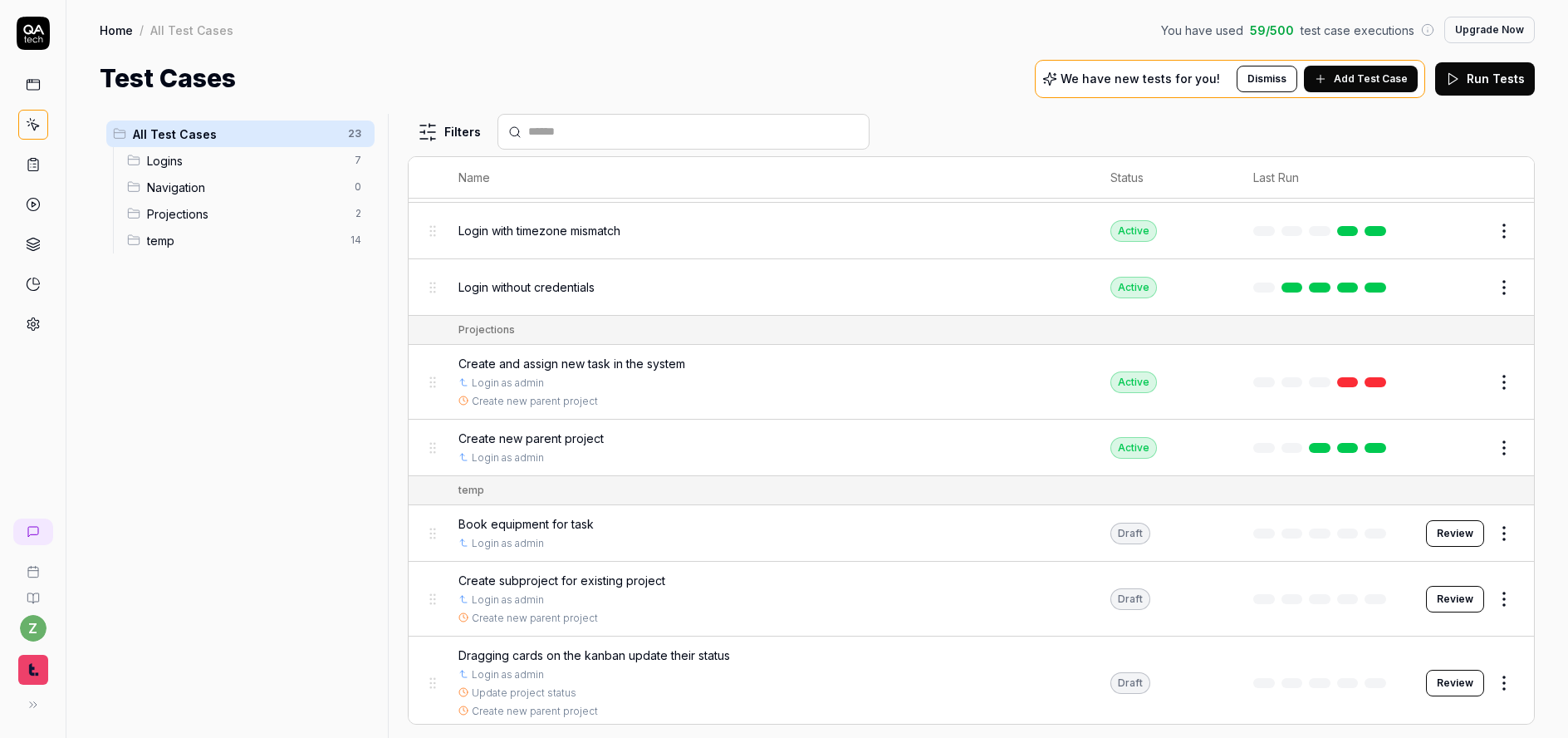
scroll to position [400, 0]
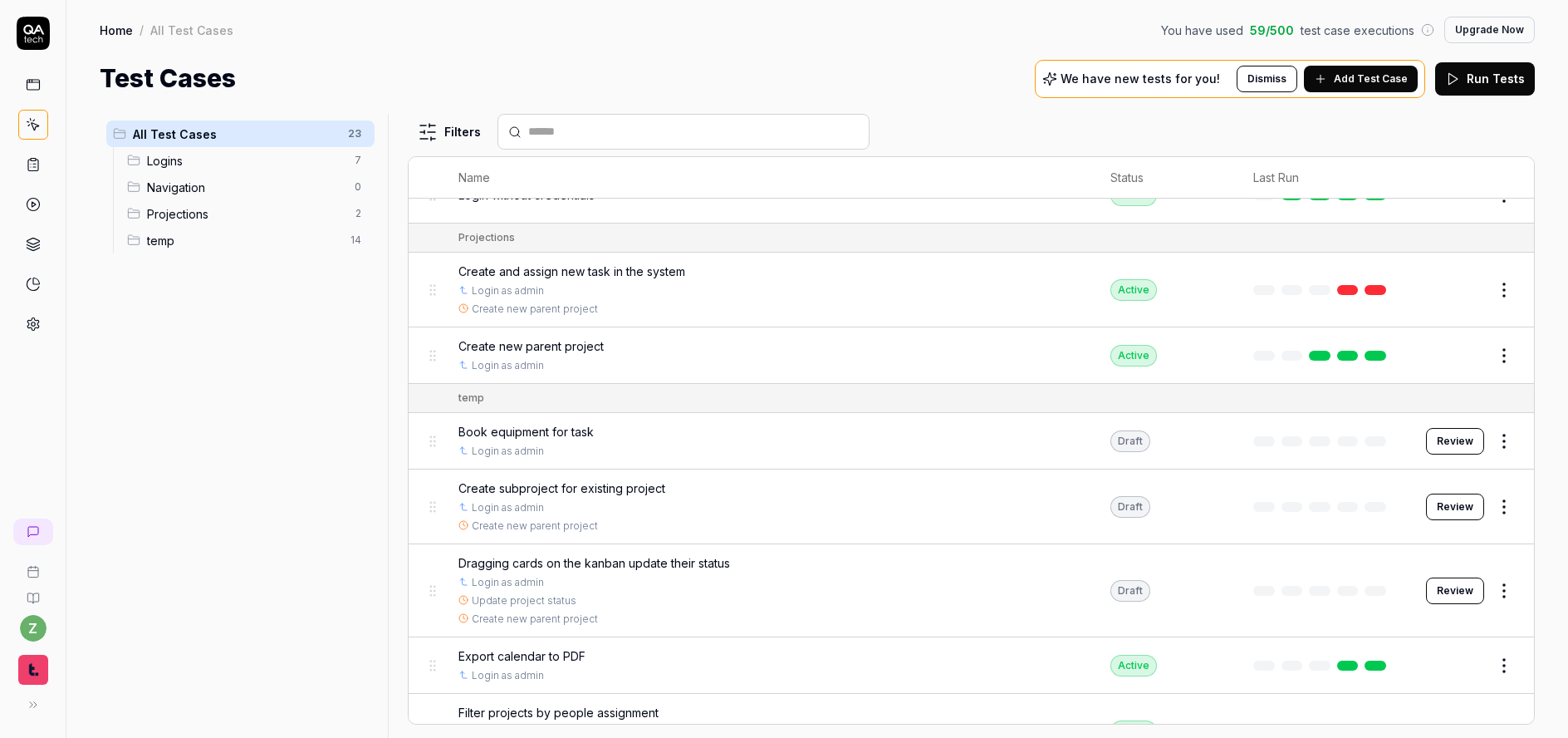
click at [637, 271] on span "Create and assign new task in the system" at bounding box center [572, 271] width 227 height 17
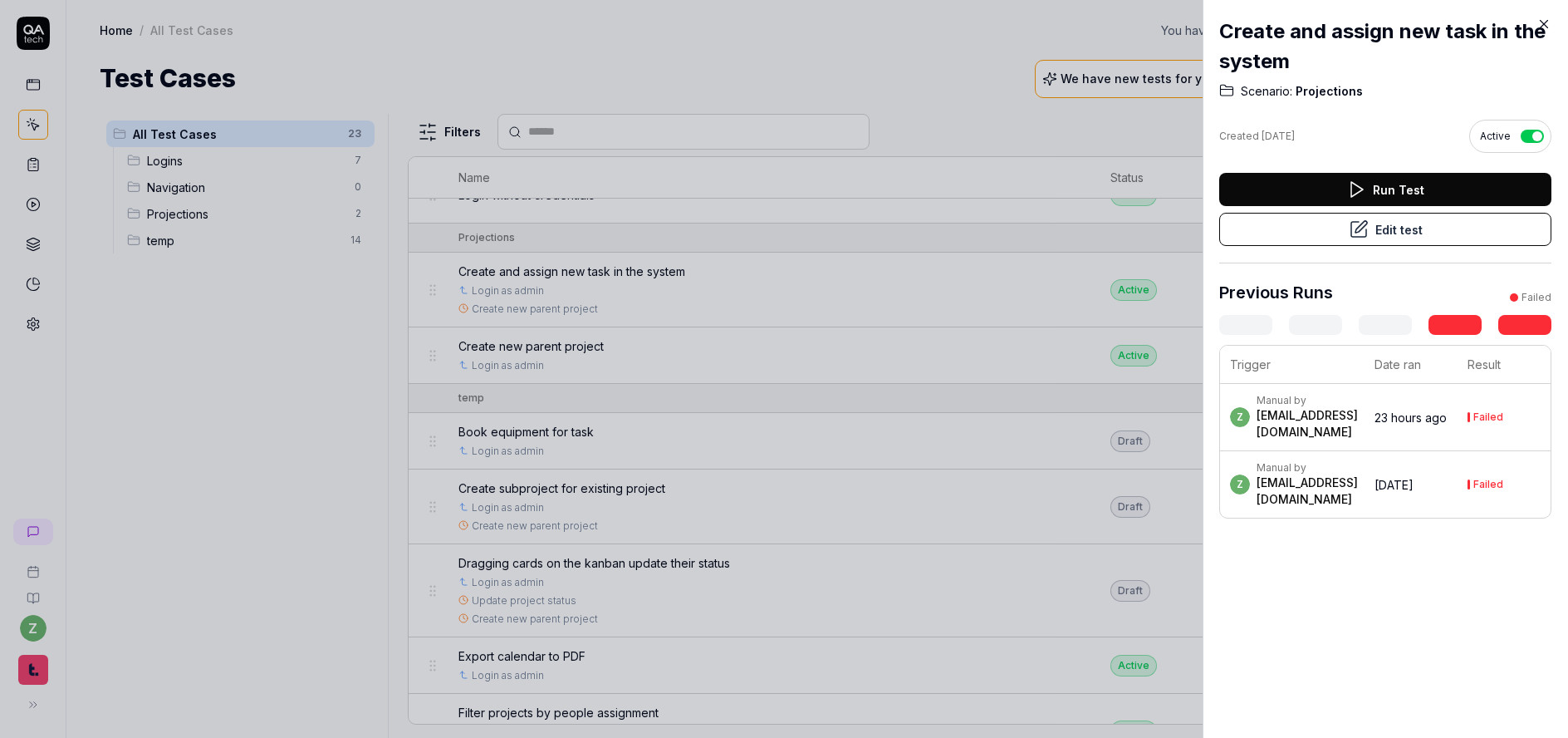
click at [1420, 233] on button "Edit test" at bounding box center [1385, 229] width 332 height 33
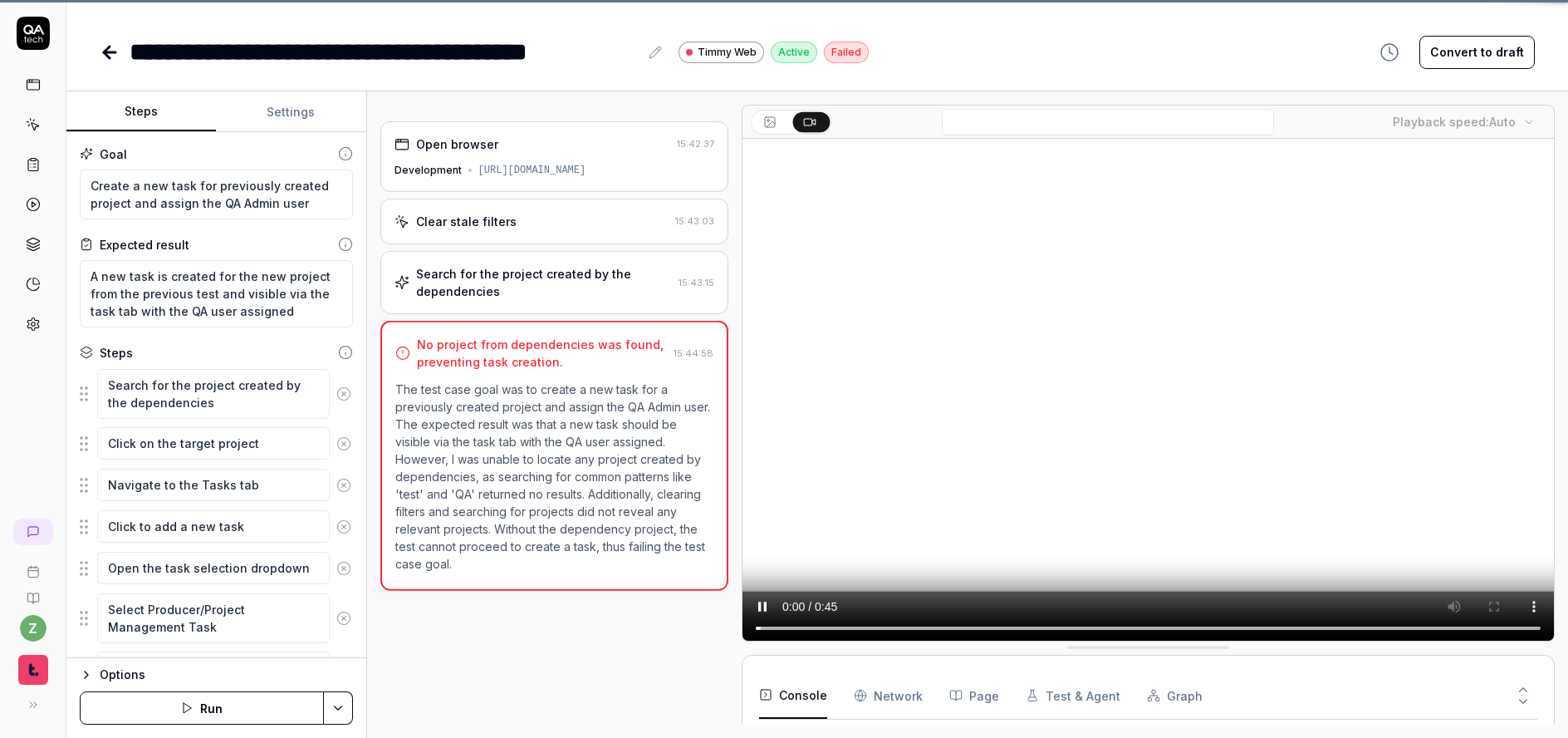
scroll to position [129, 0]
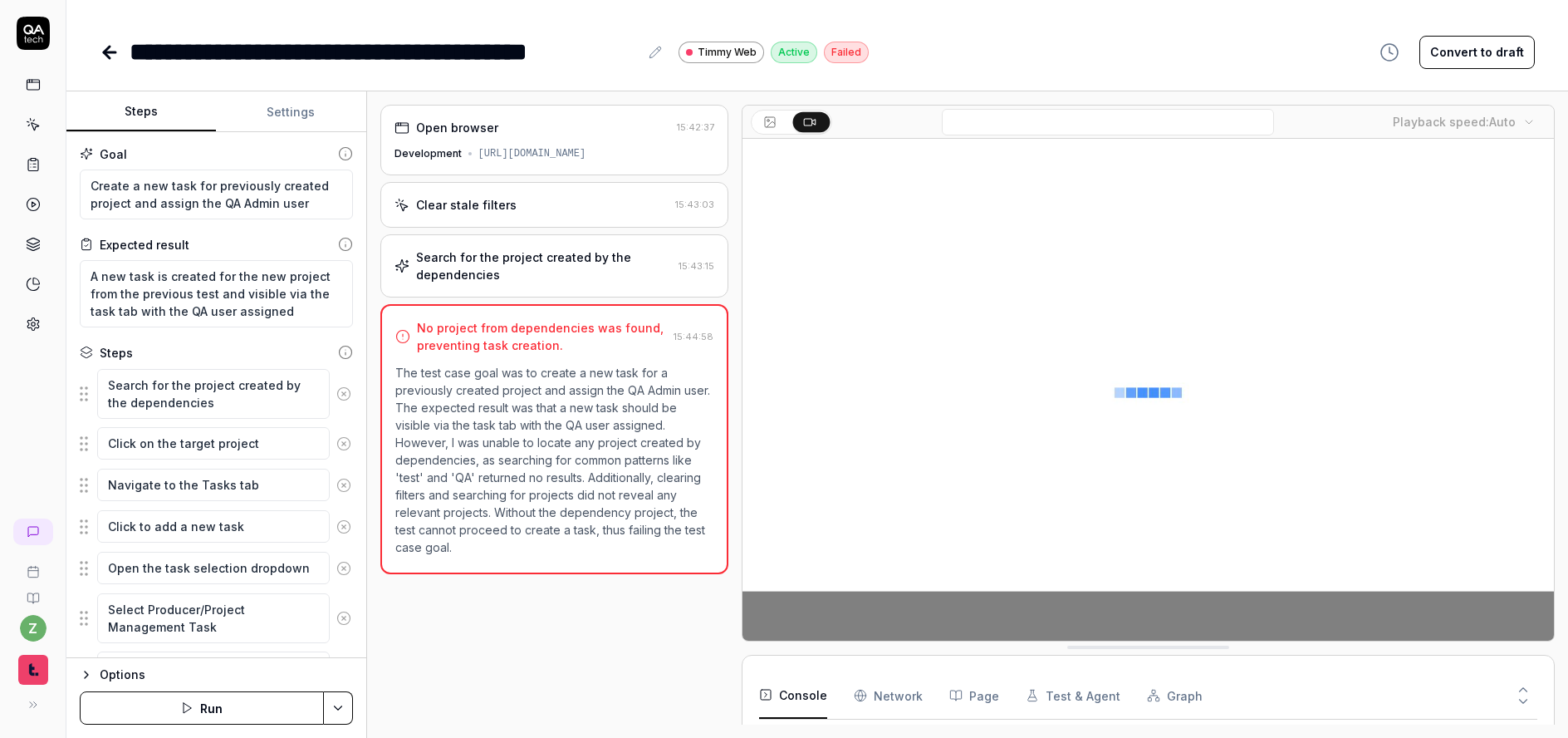
click at [336, 393] on icon at bounding box center [344, 393] width 15 height 15
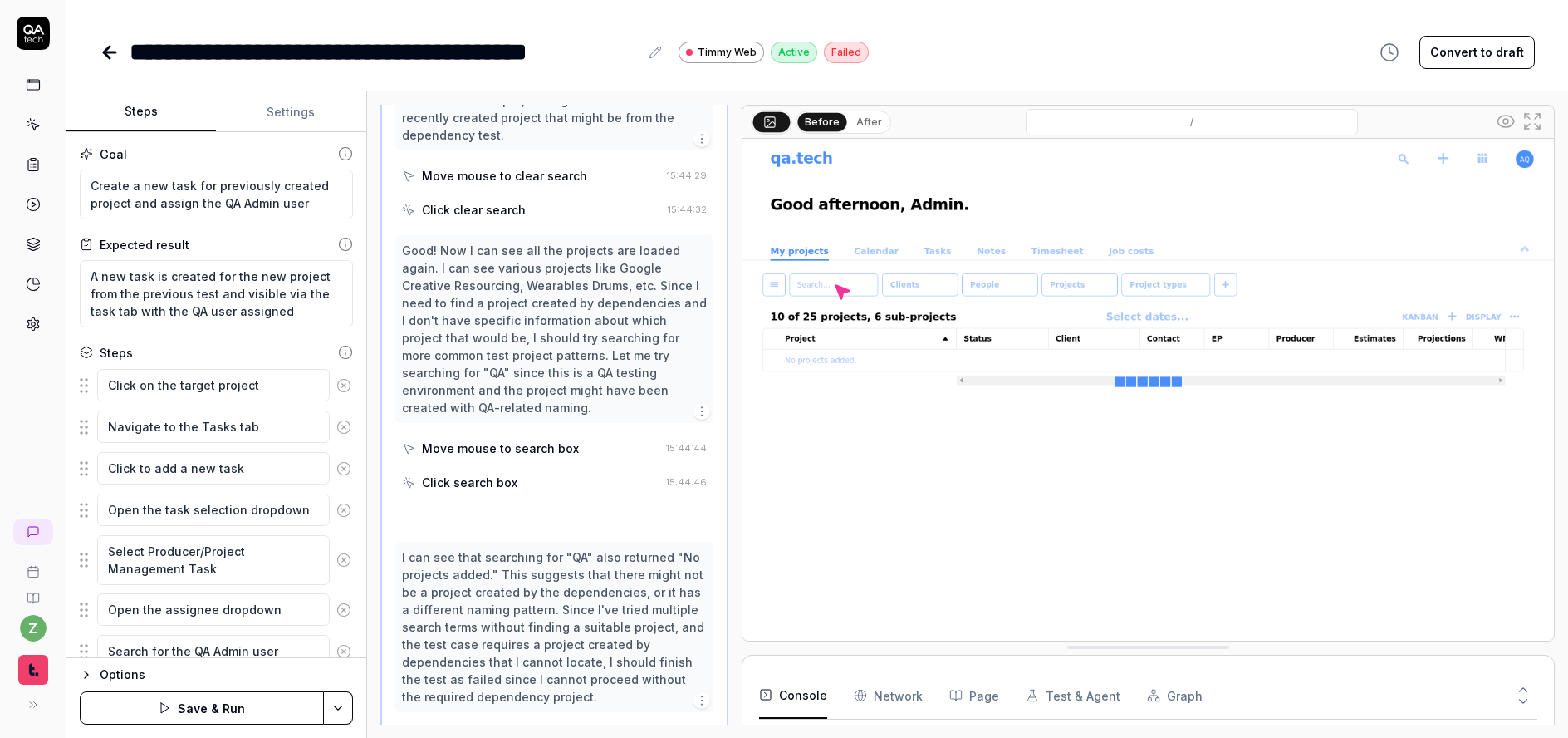
click at [336, 389] on icon at bounding box center [344, 385] width 15 height 15
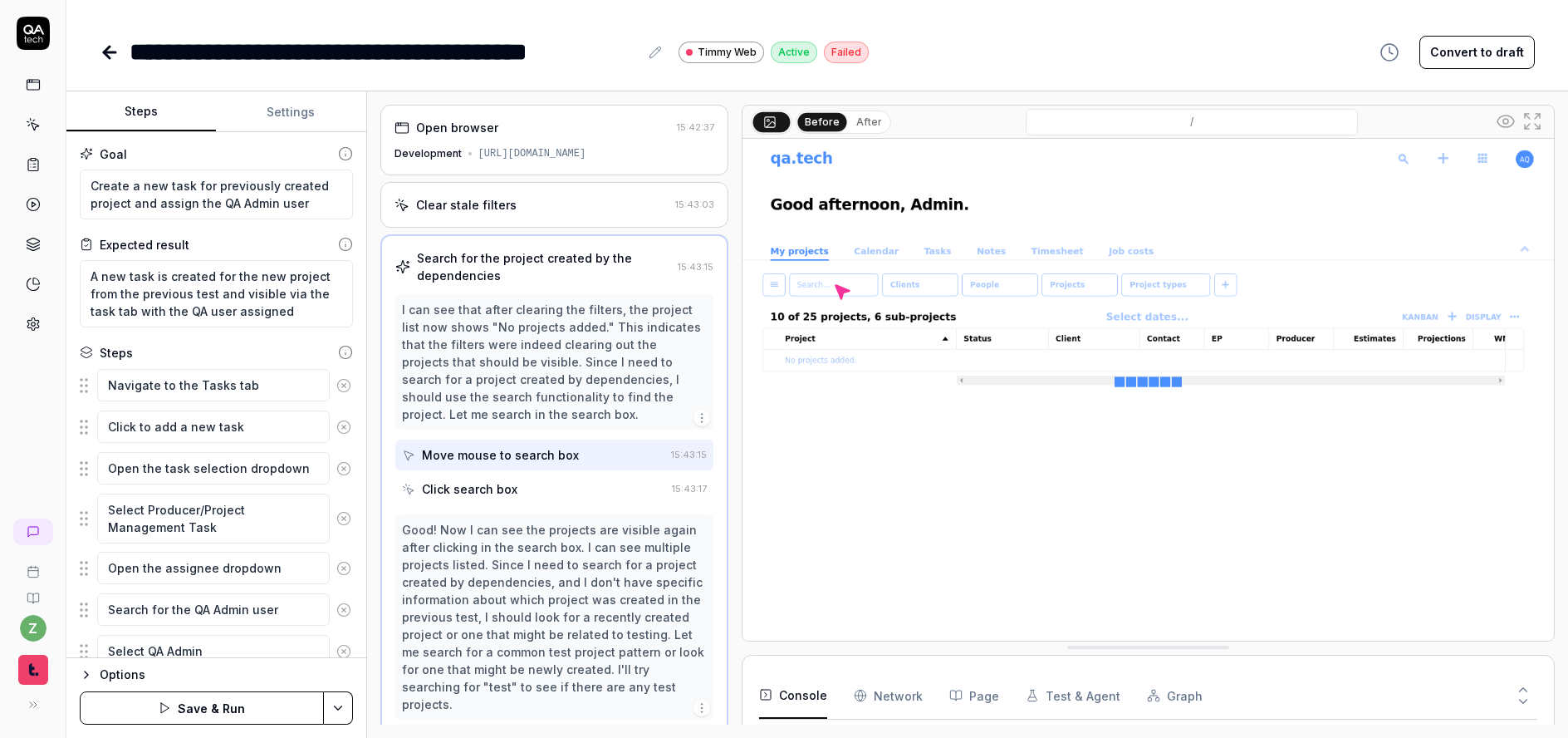
click at [483, 488] on div "Click search box" at bounding box center [470, 489] width 95 height 17
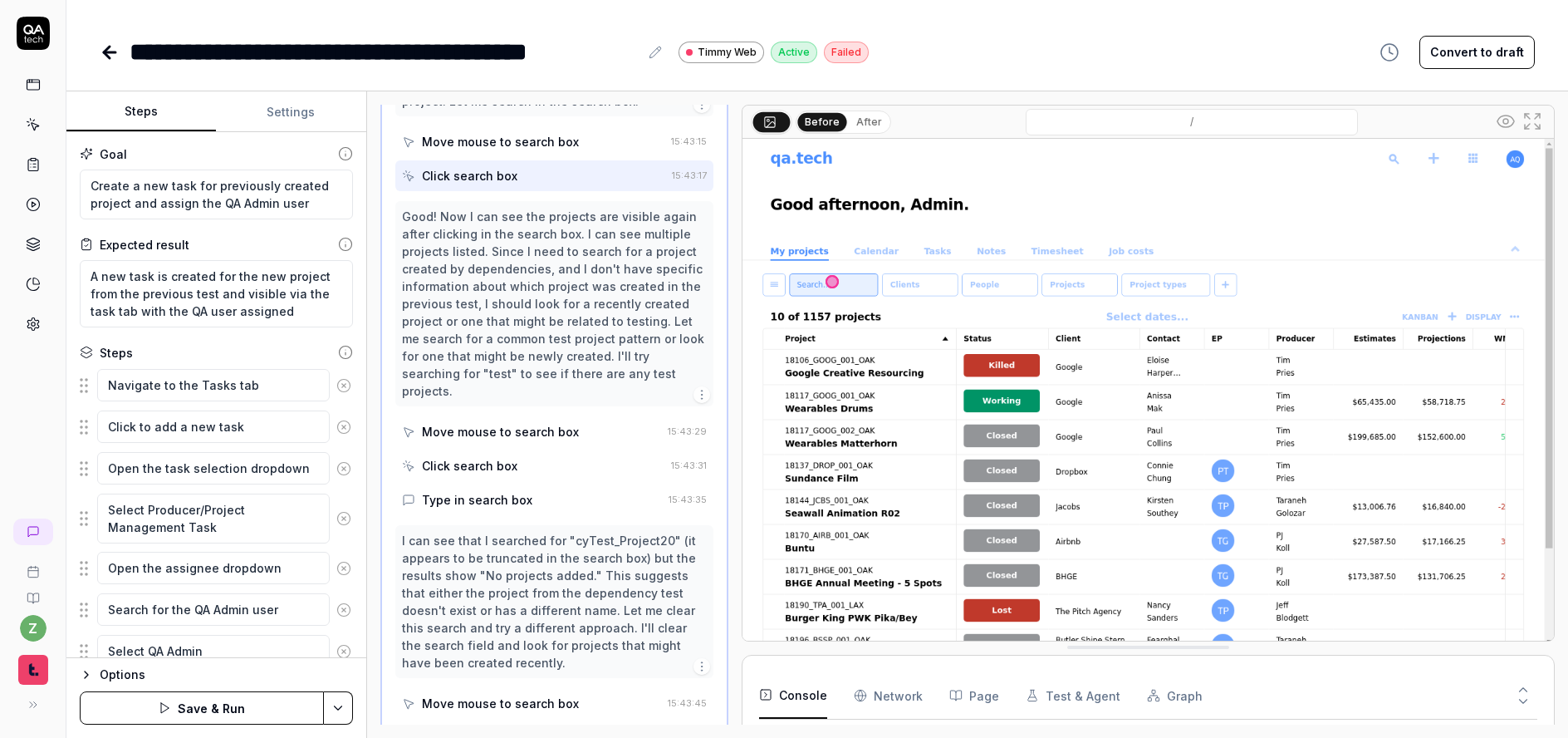
click at [511, 457] on div "Click search box" at bounding box center [470, 465] width 95 height 17
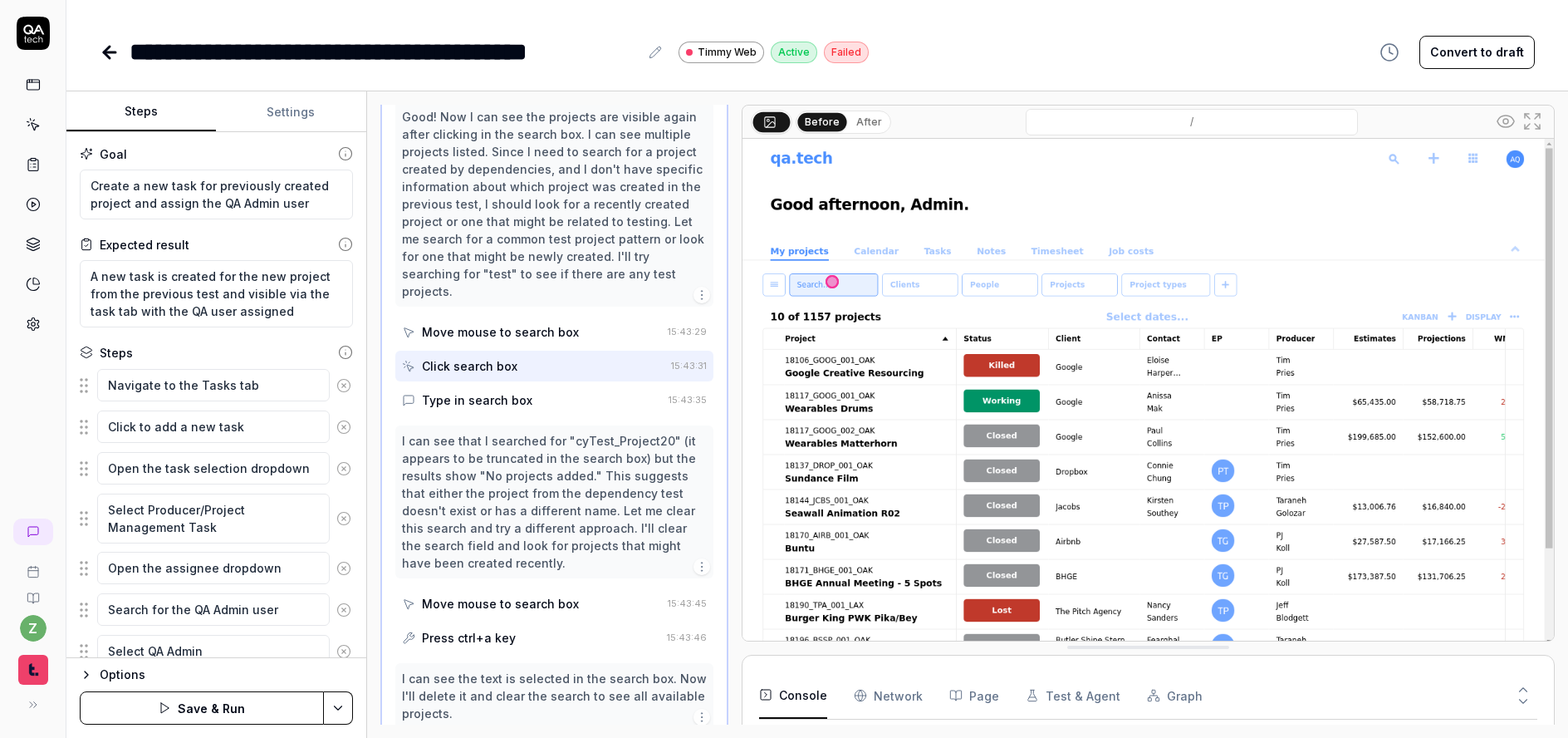
click at [507, 602] on div "Move mouse to search box" at bounding box center [500, 603] width 157 height 17
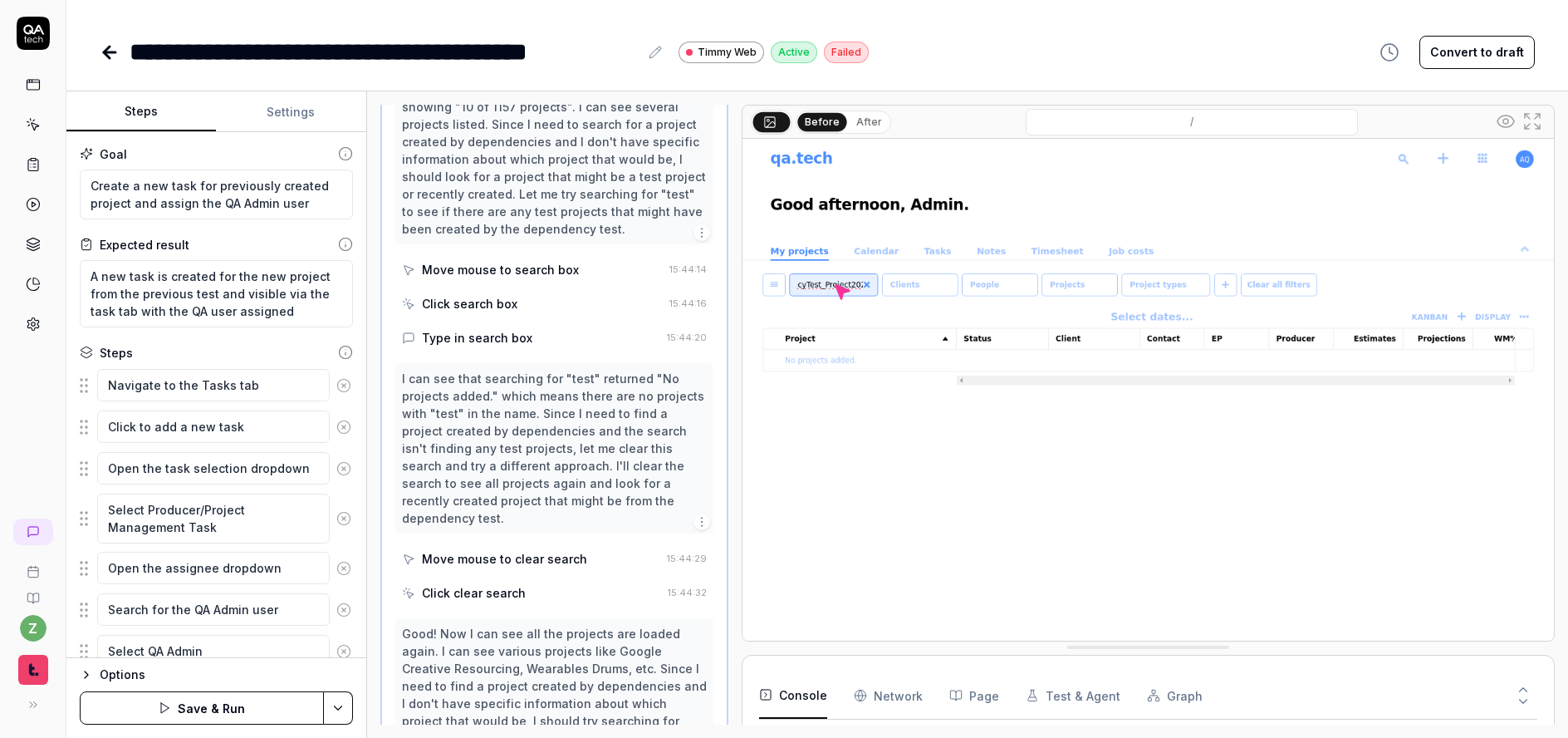
scroll to position [1310, 0]
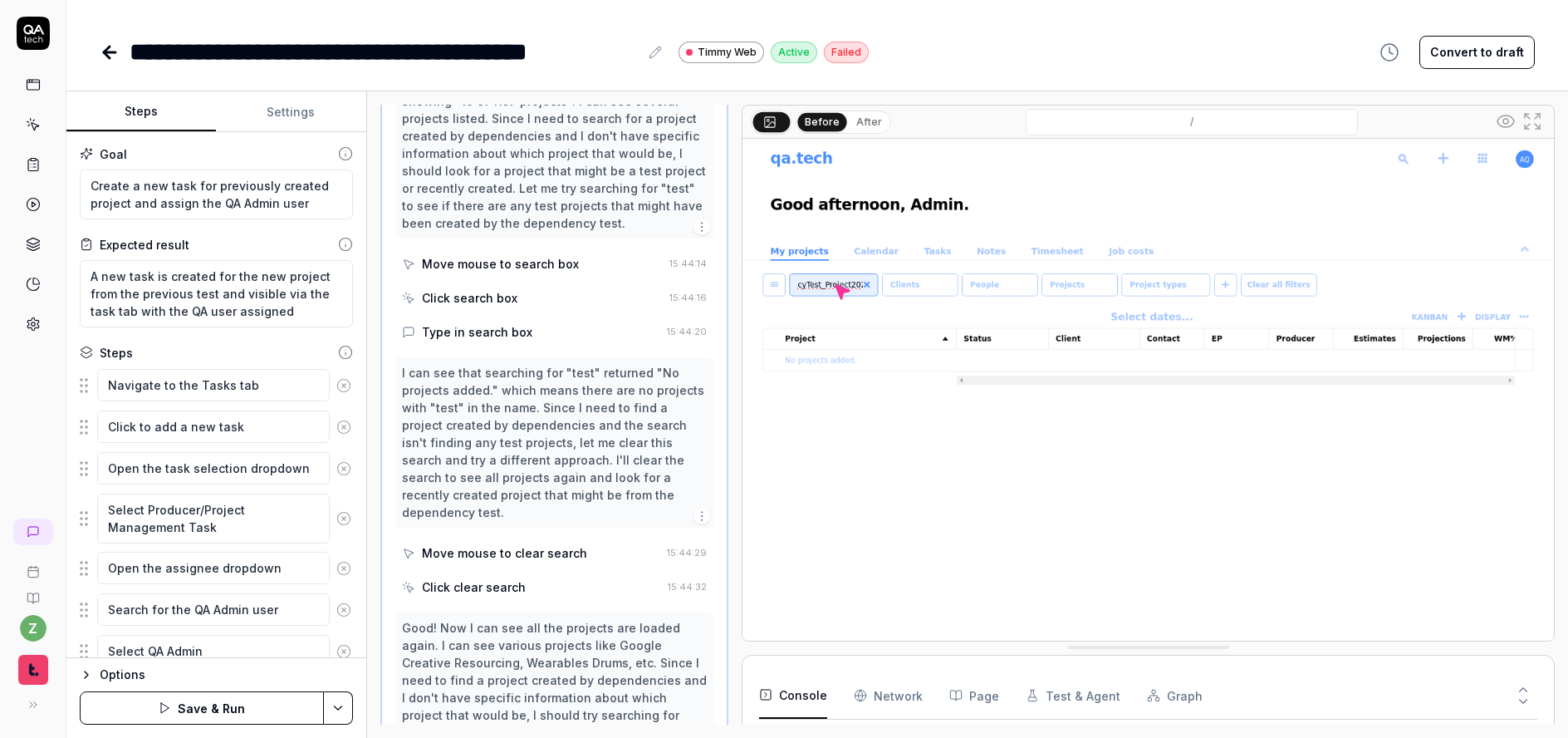
click at [526, 544] on div "Move mouse to clear search" at bounding box center [505, 553] width 166 height 17
click at [527, 572] on div "Click clear search" at bounding box center [532, 587] width 260 height 31
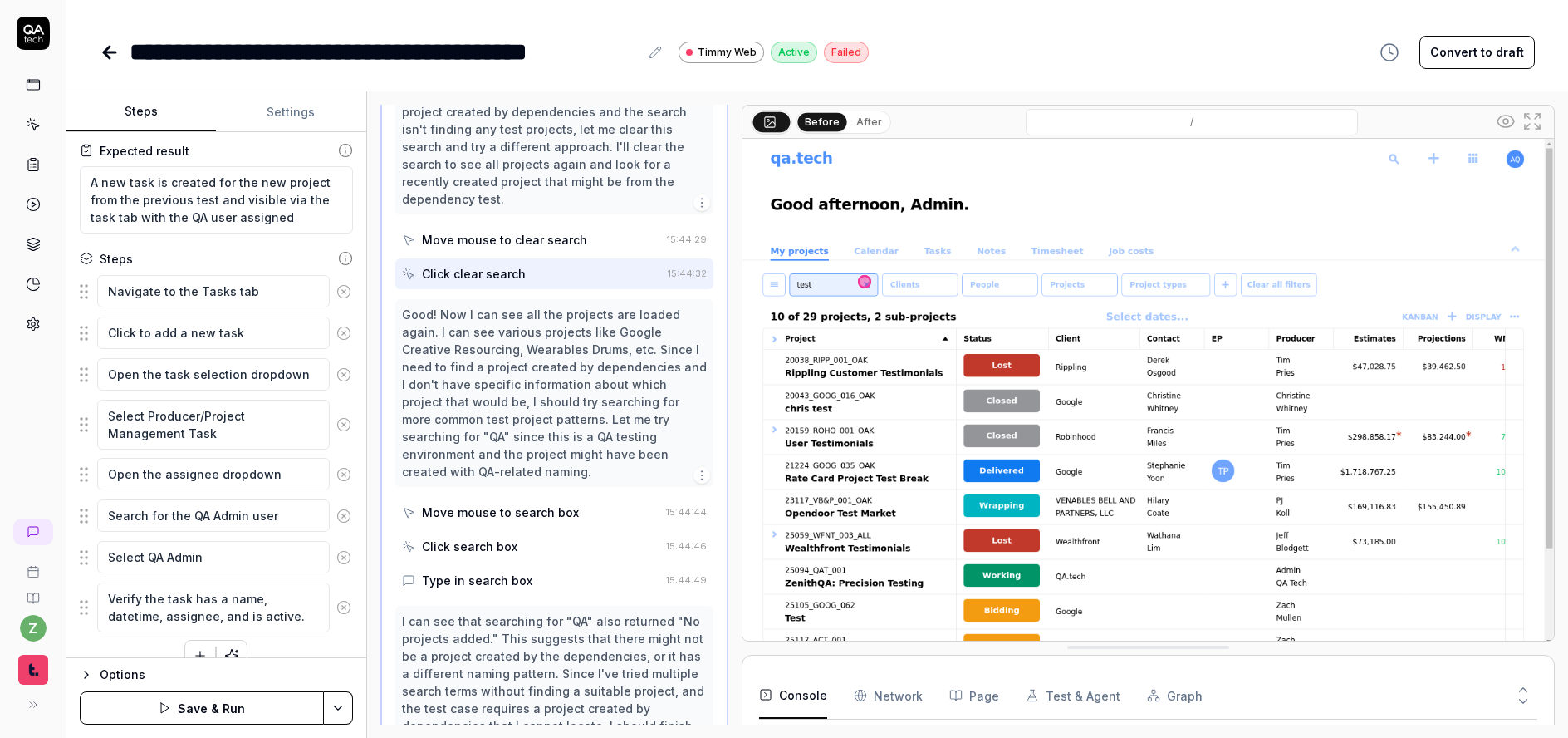
scroll to position [100, 0]
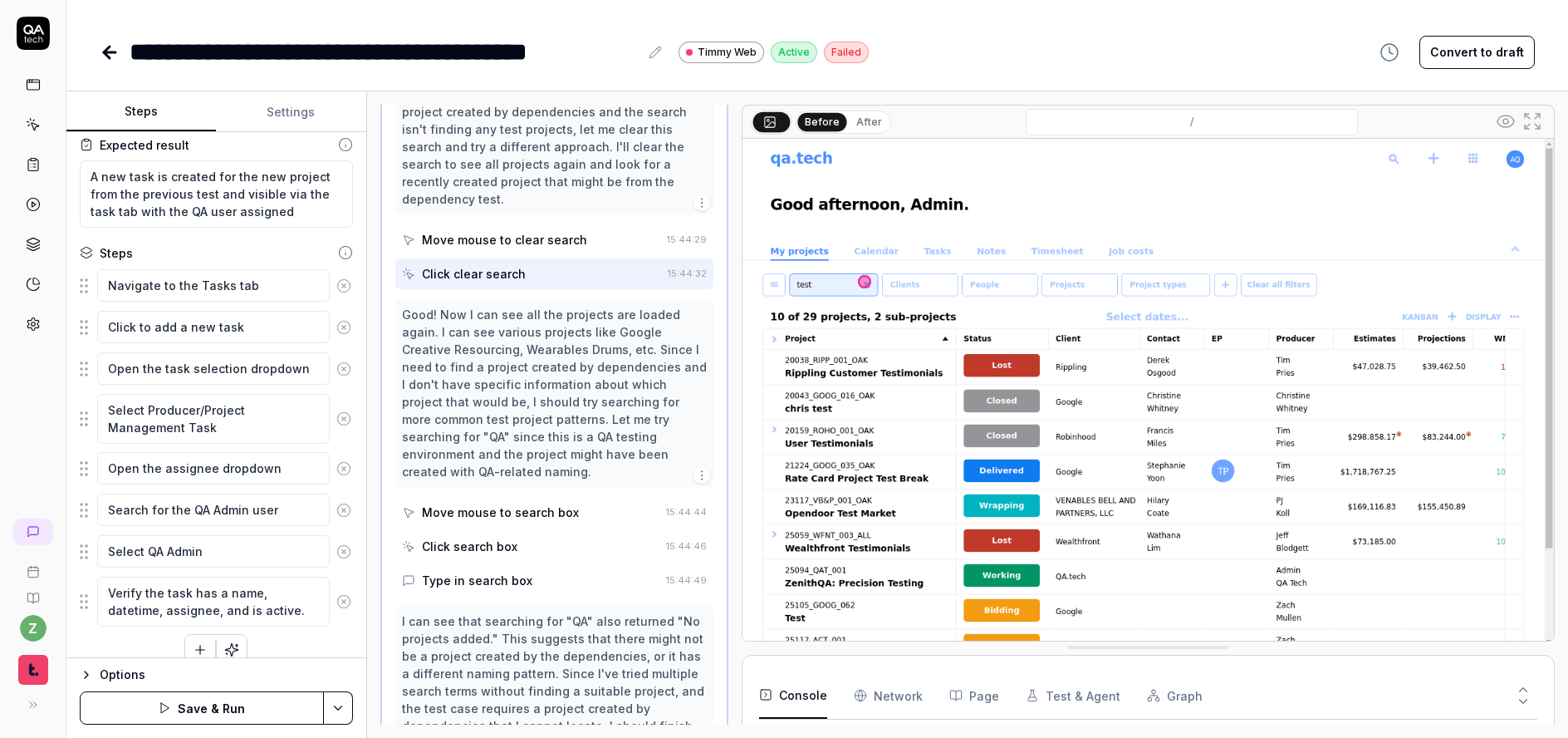
type textarea "*"
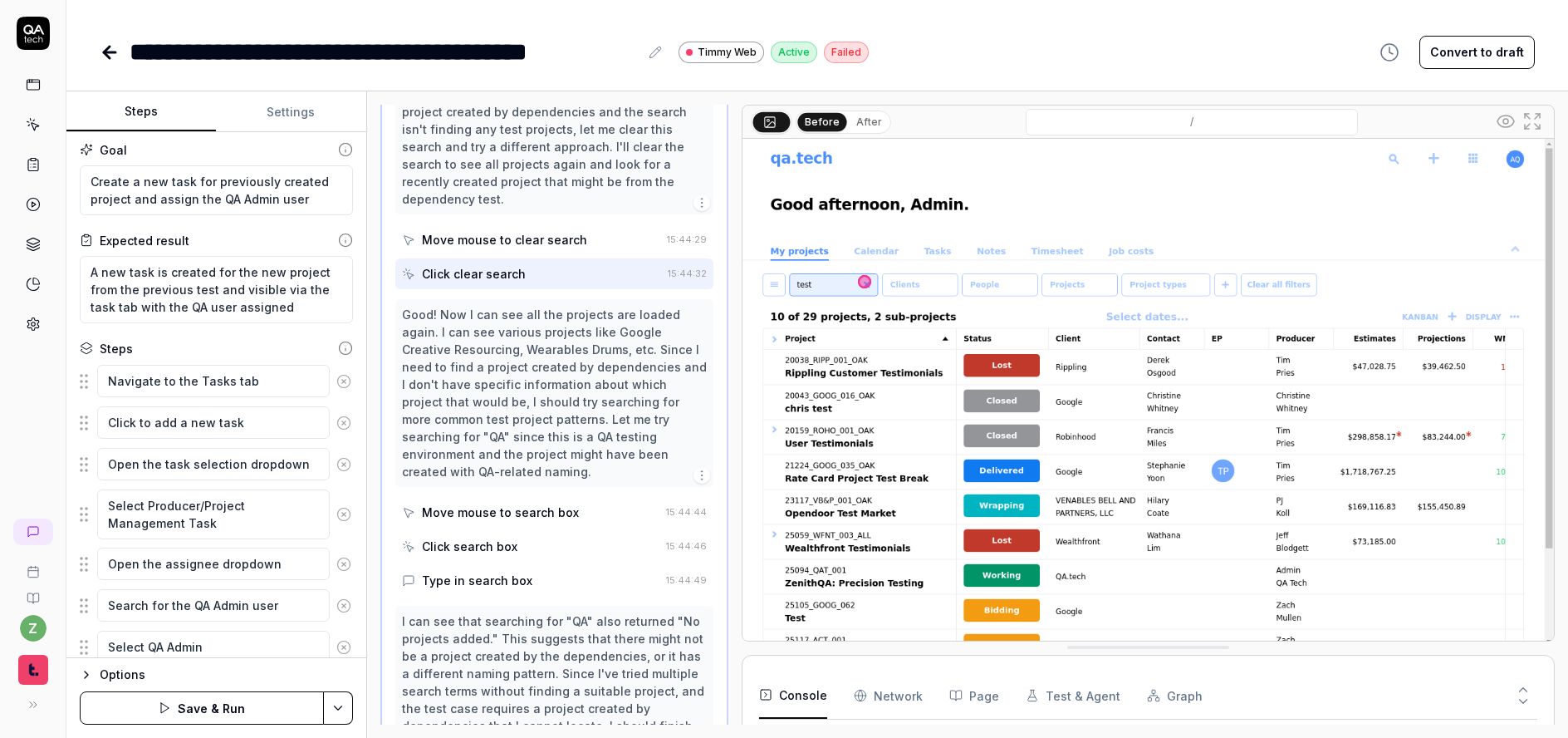
scroll to position [0, 0]
drag, startPoint x: 426, startPoint y: 44, endPoint x: 579, endPoint y: 58, distance: 153.6
click at [426, 45] on div "**********" at bounding box center [384, 52] width 509 height 38
click at [622, 55] on div "**********" at bounding box center [384, 52] width 509 height 38
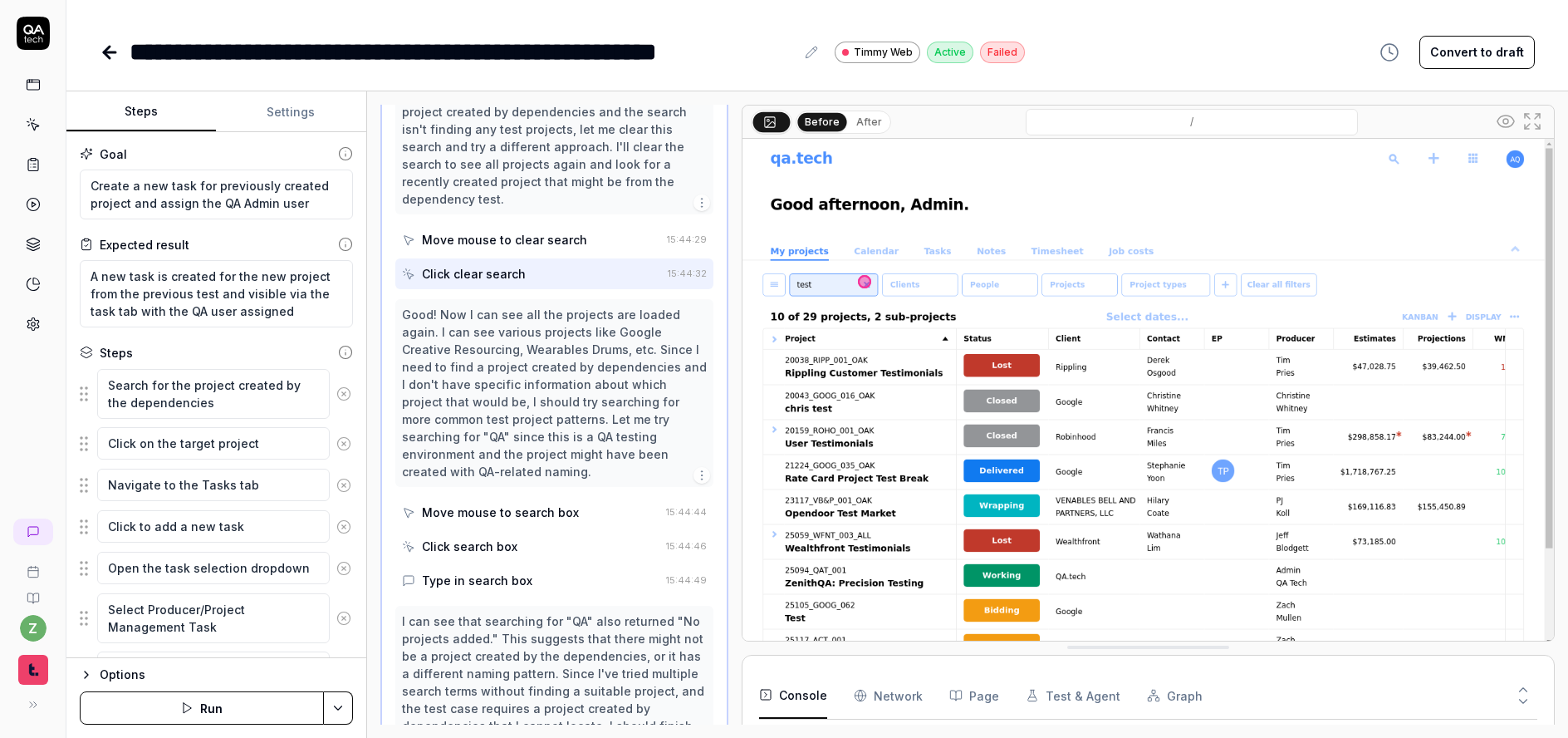
click at [336, 392] on icon at bounding box center [344, 393] width 15 height 15
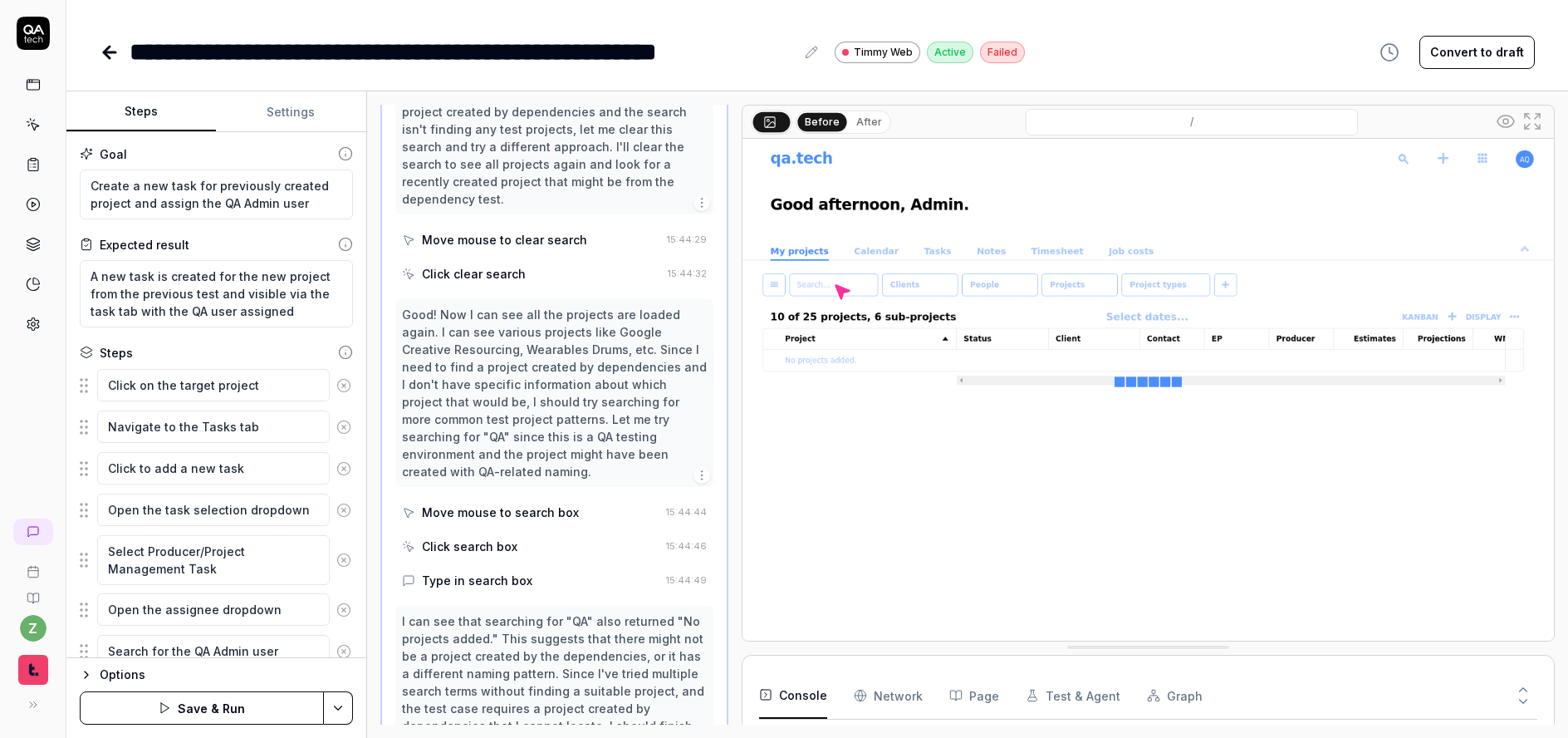
click at [336, 385] on icon at bounding box center [344, 385] width 15 height 15
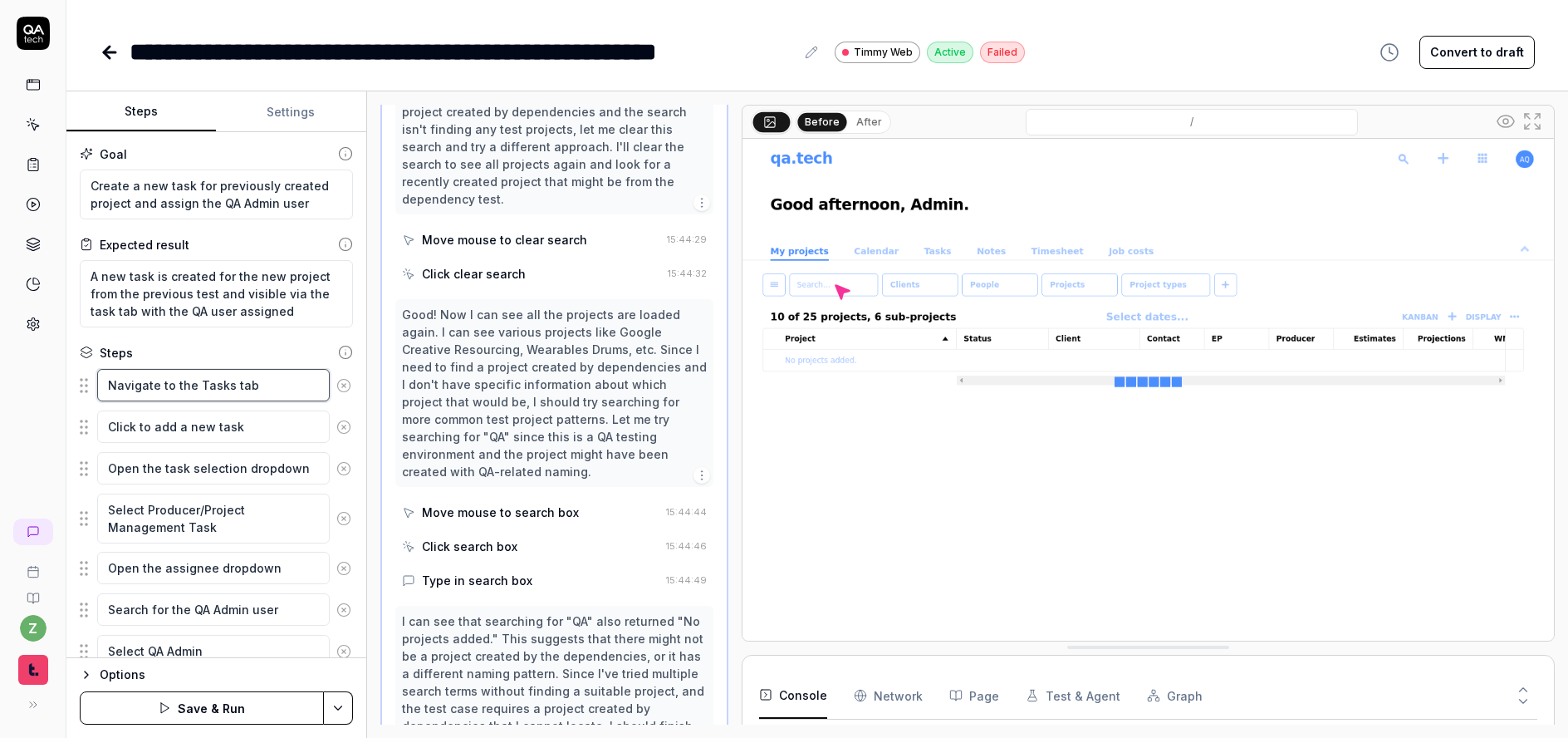
click at [298, 383] on textarea "Navigate to the Tasks tab" at bounding box center [213, 385] width 233 height 32
drag, startPoint x: 265, startPoint y: 384, endPoint x: 101, endPoint y: 374, distance: 164.3
click at [101, 374] on textarea "Navigate to the Tasks tab" at bounding box center [213, 385] width 233 height 32
type textarea "*"
type textarea "I"
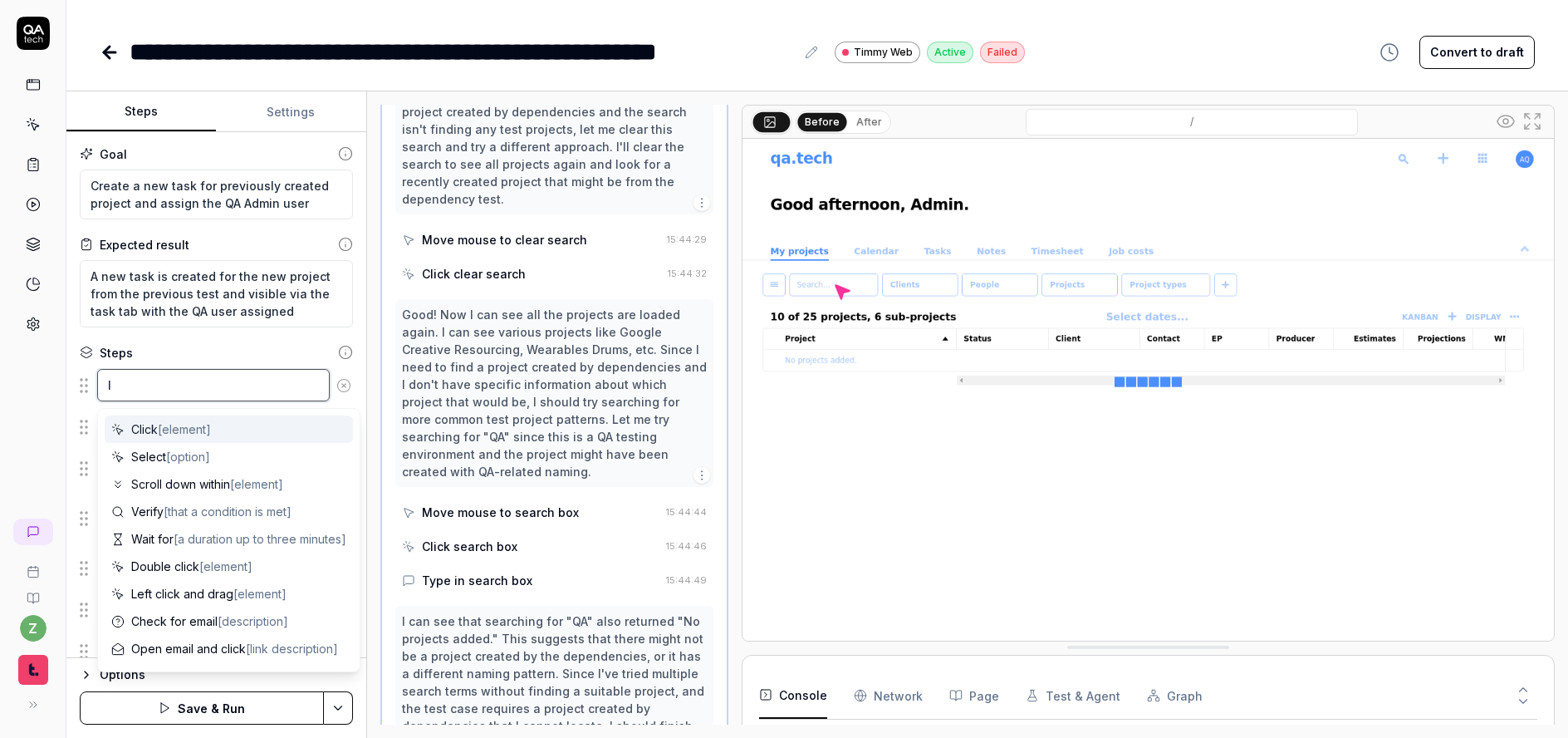
type textarea "*"
type textarea "If"
type textarea "*"
type textarea "If"
type textarea "*"
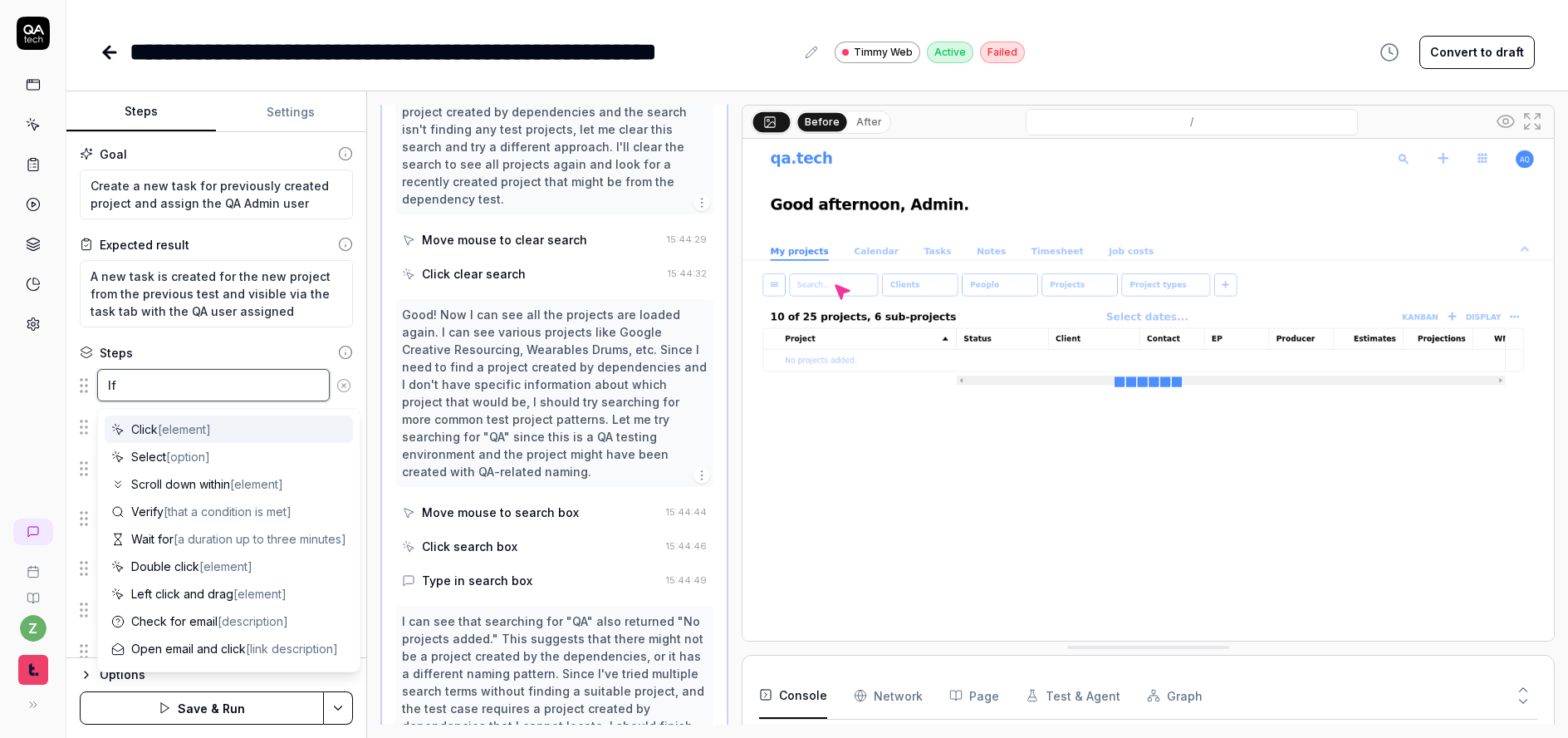
type textarea "If n"
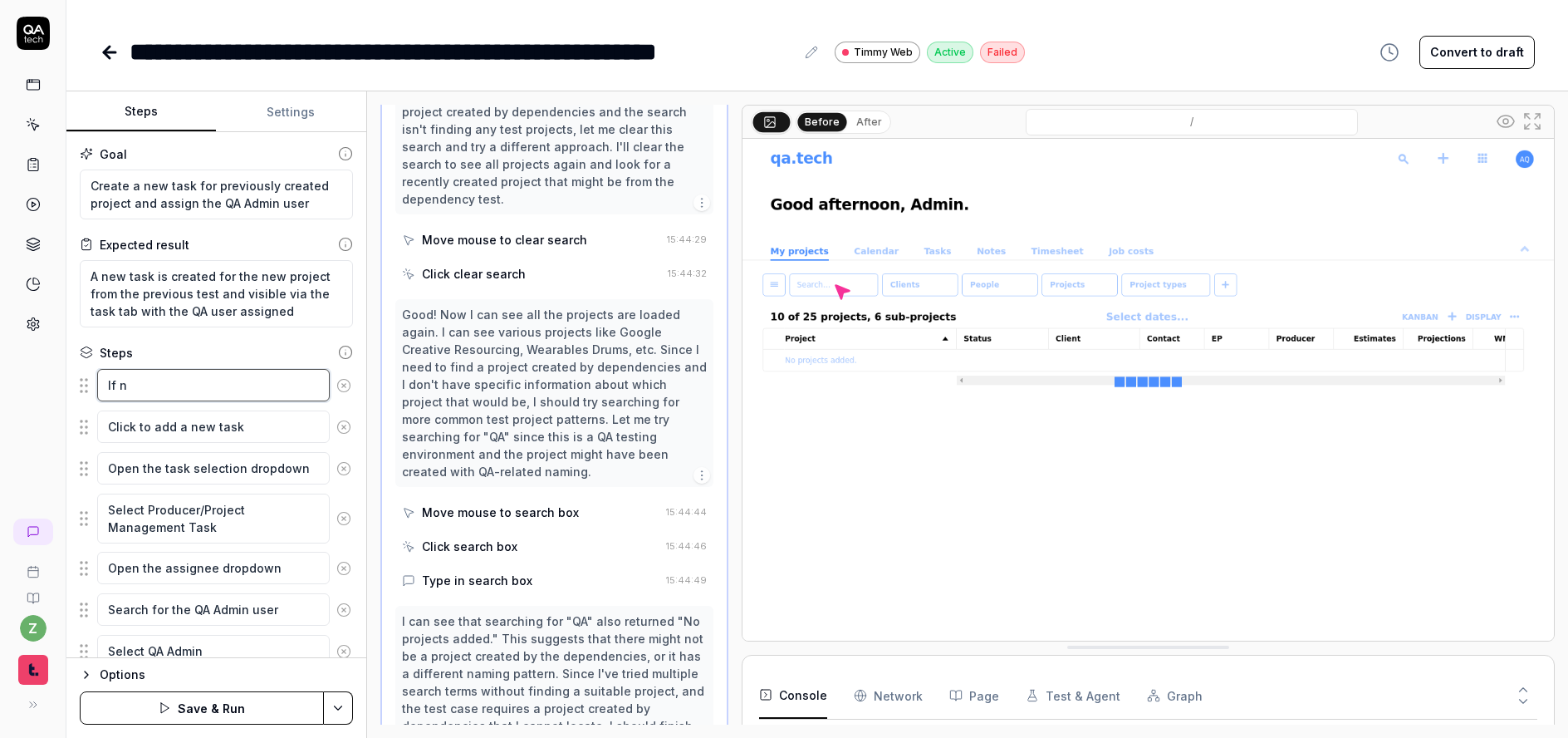
type textarea "*"
type textarea "If ne"
type textarea "*"
type textarea "If nee"
type textarea "*"
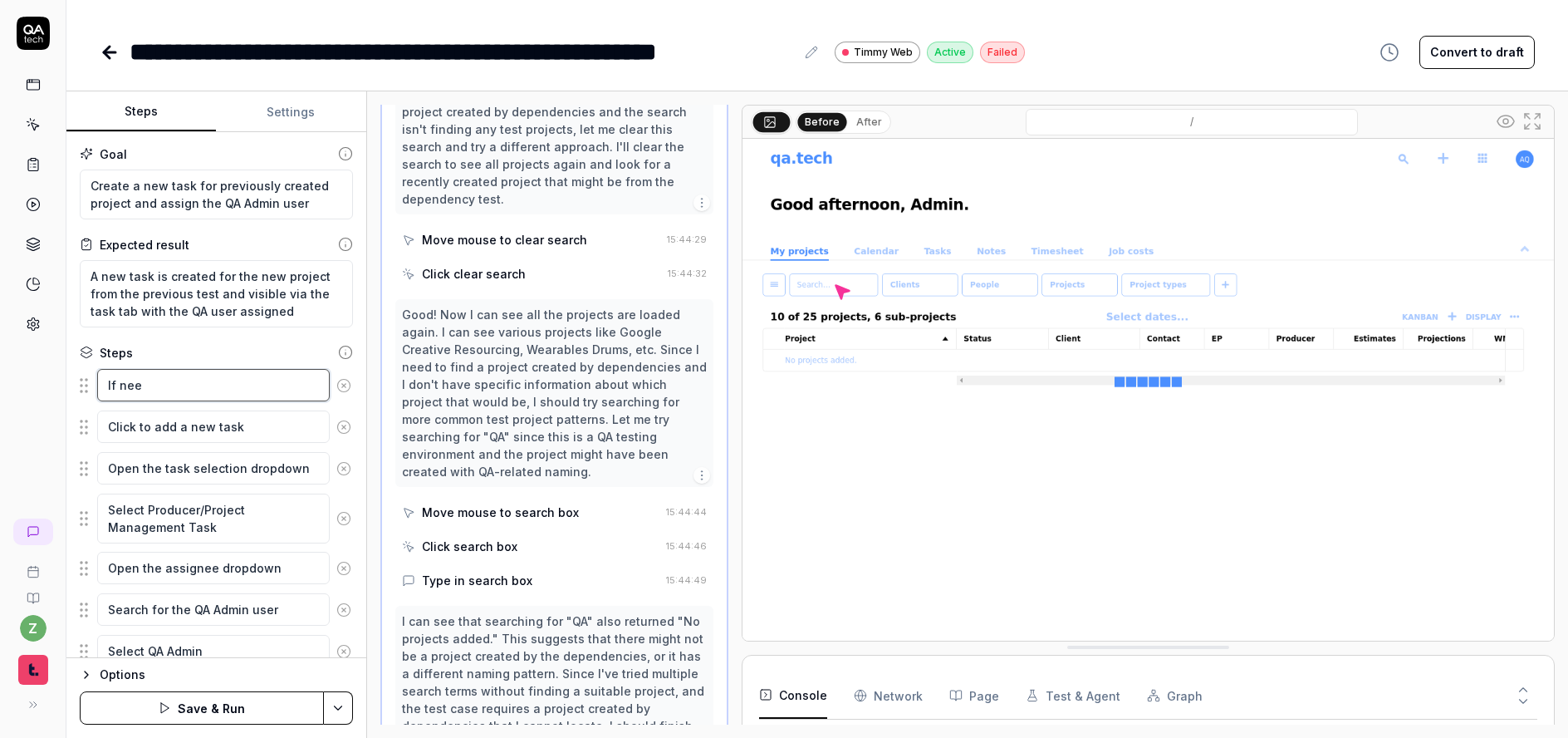
type textarea "If need"
type textarea "*"
type textarea "If neede"
type textarea "*"
type textarea "If needed"
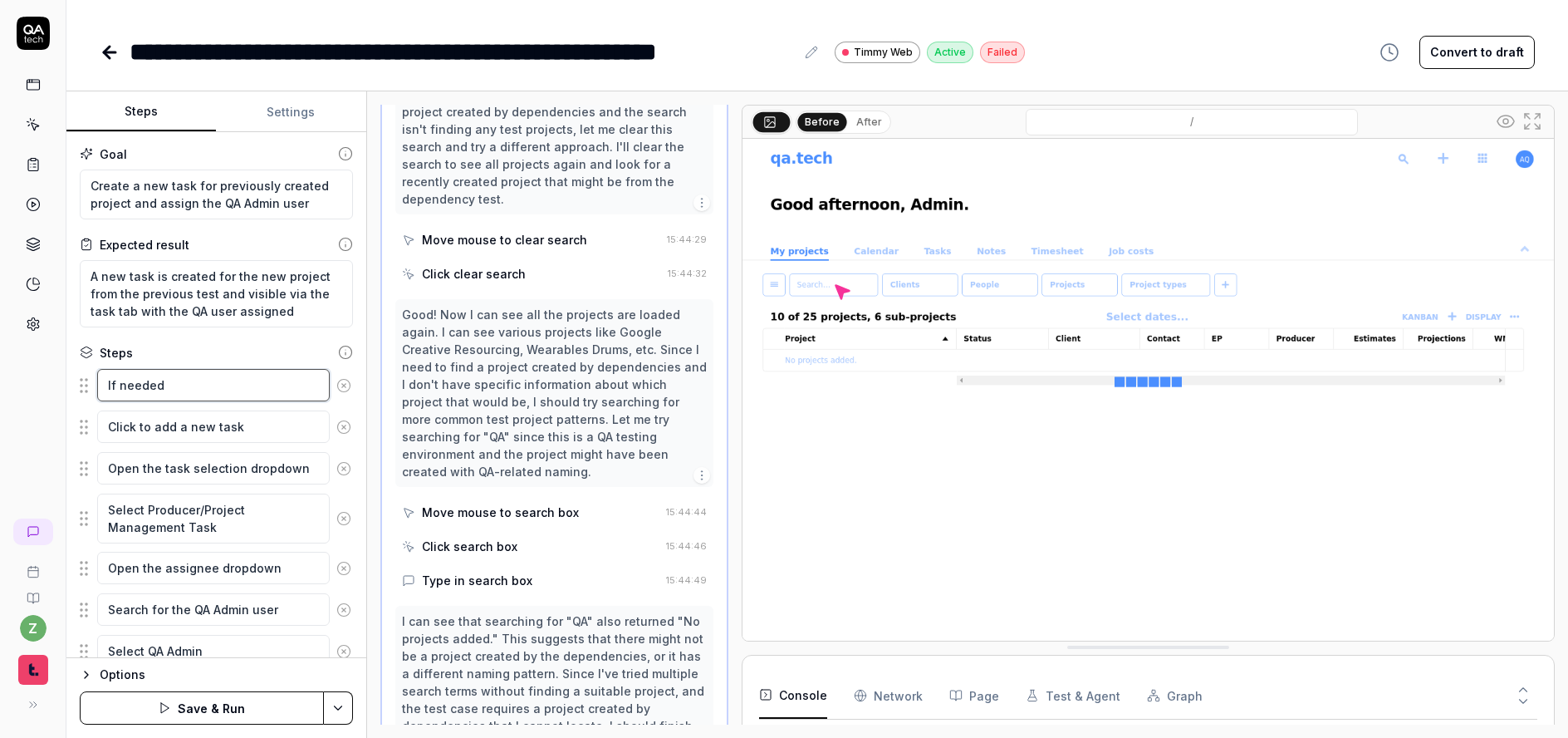
type textarea "*"
type textarea "If needed,"
type textarea "*"
type textarea "If needed,"
type textarea "*"
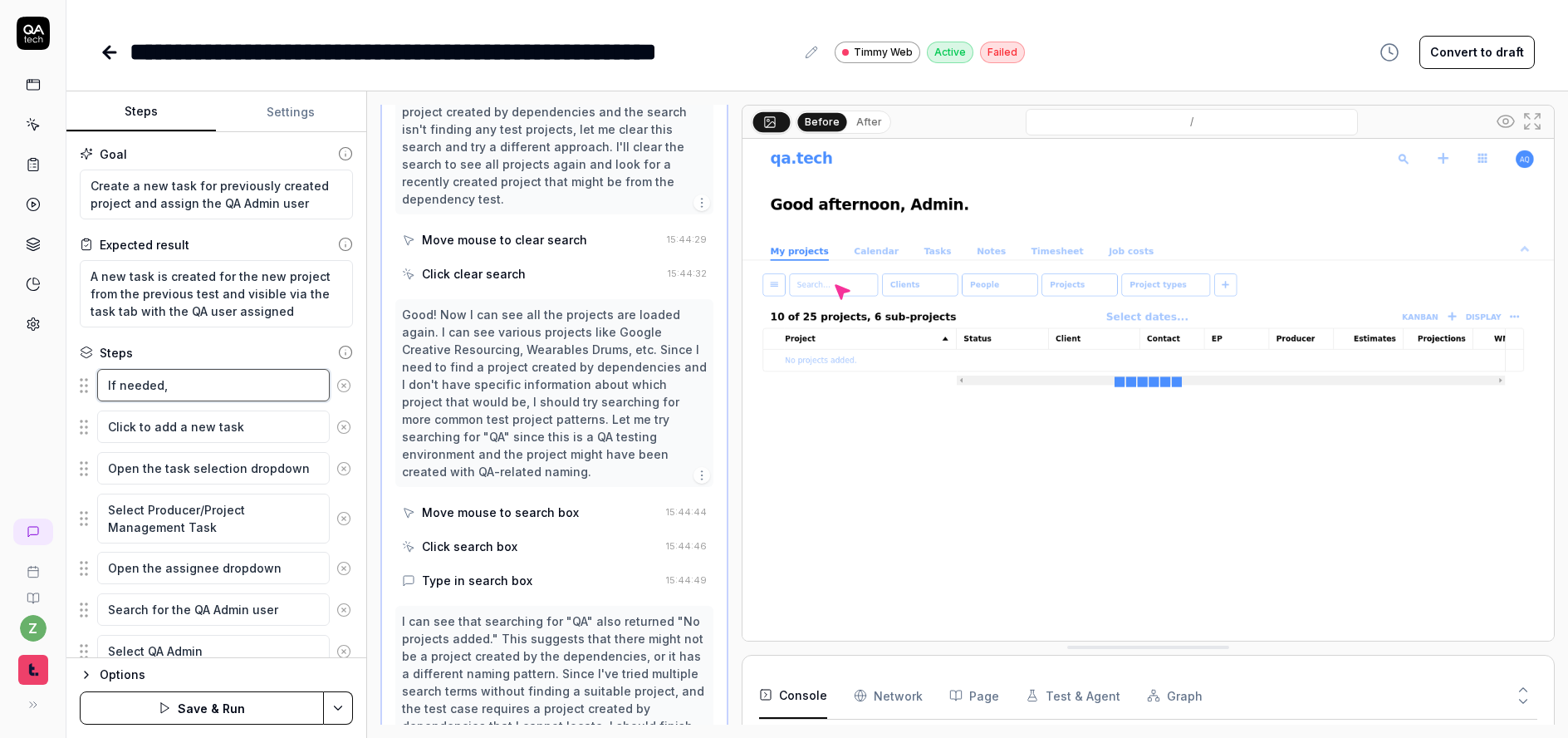
type textarea "If needed, s"
type textarea "*"
type textarea "If needed, sc"
type textarea "*"
type textarea "If needed, scr"
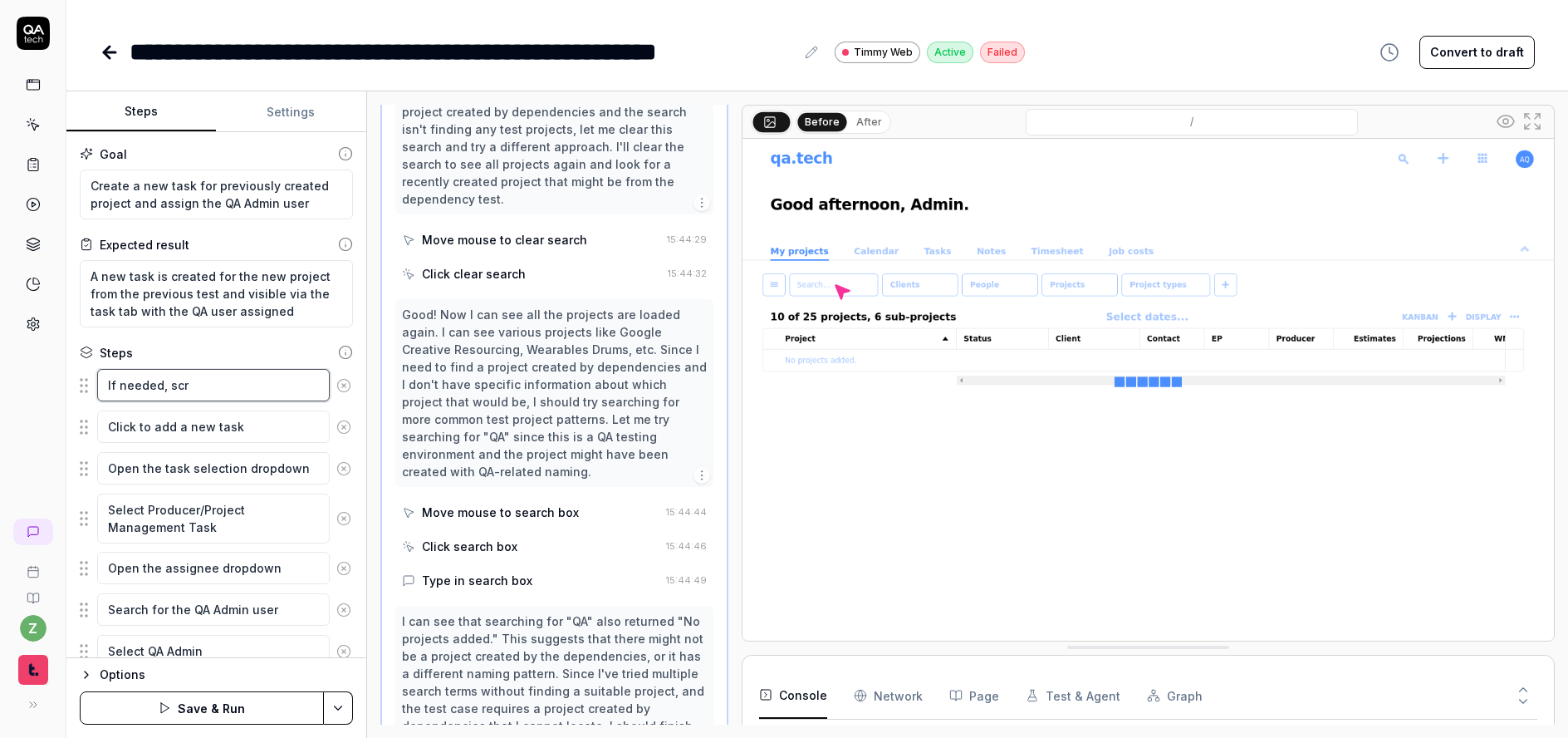
type textarea "*"
type textarea "If needed, scro"
type textarea "*"
type textarea "If needed, scrol"
type textarea "*"
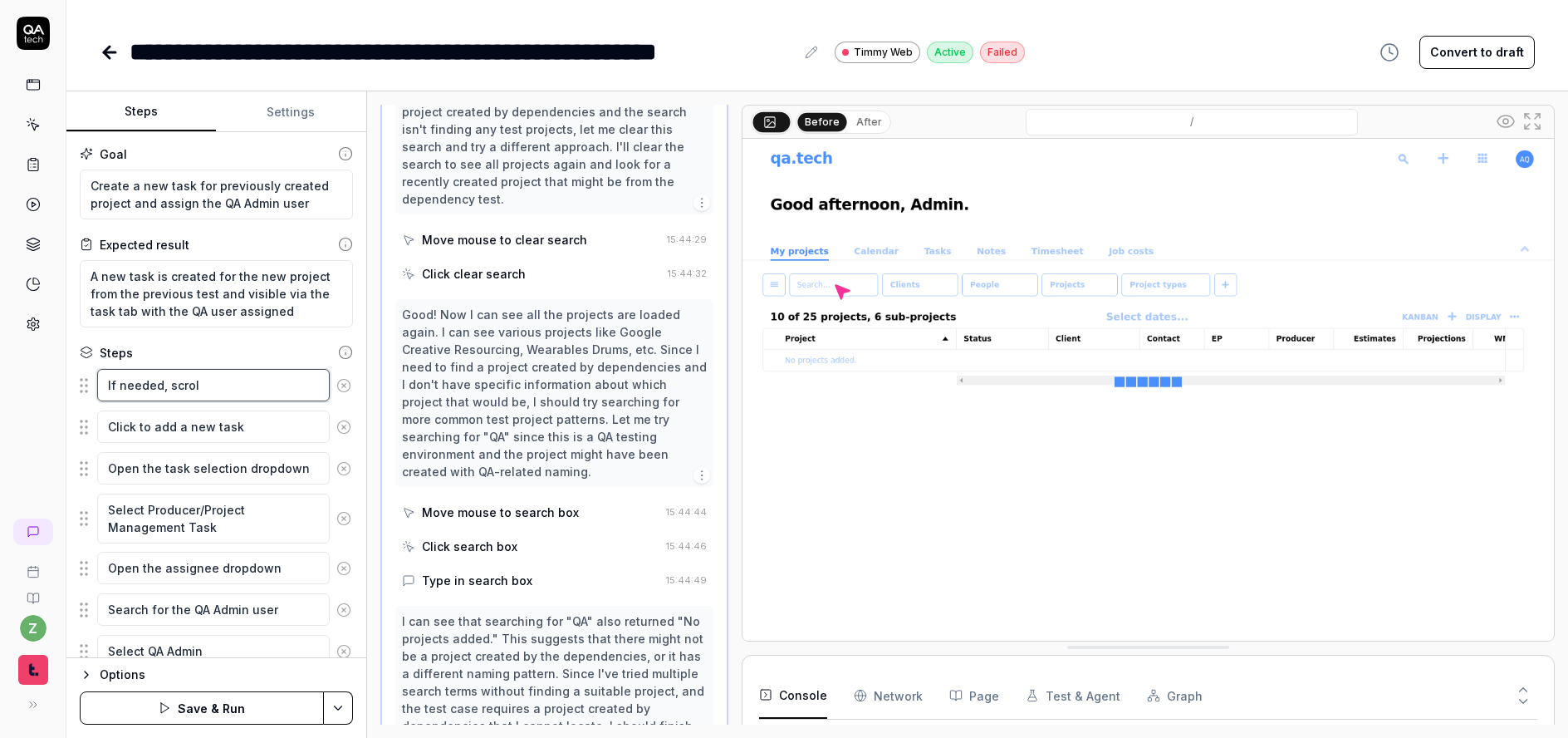
type textarea "If needed, scroll"
type textarea "*"
type textarea "If needed, scroll"
type textarea "*"
type textarea "If needed, scroll d"
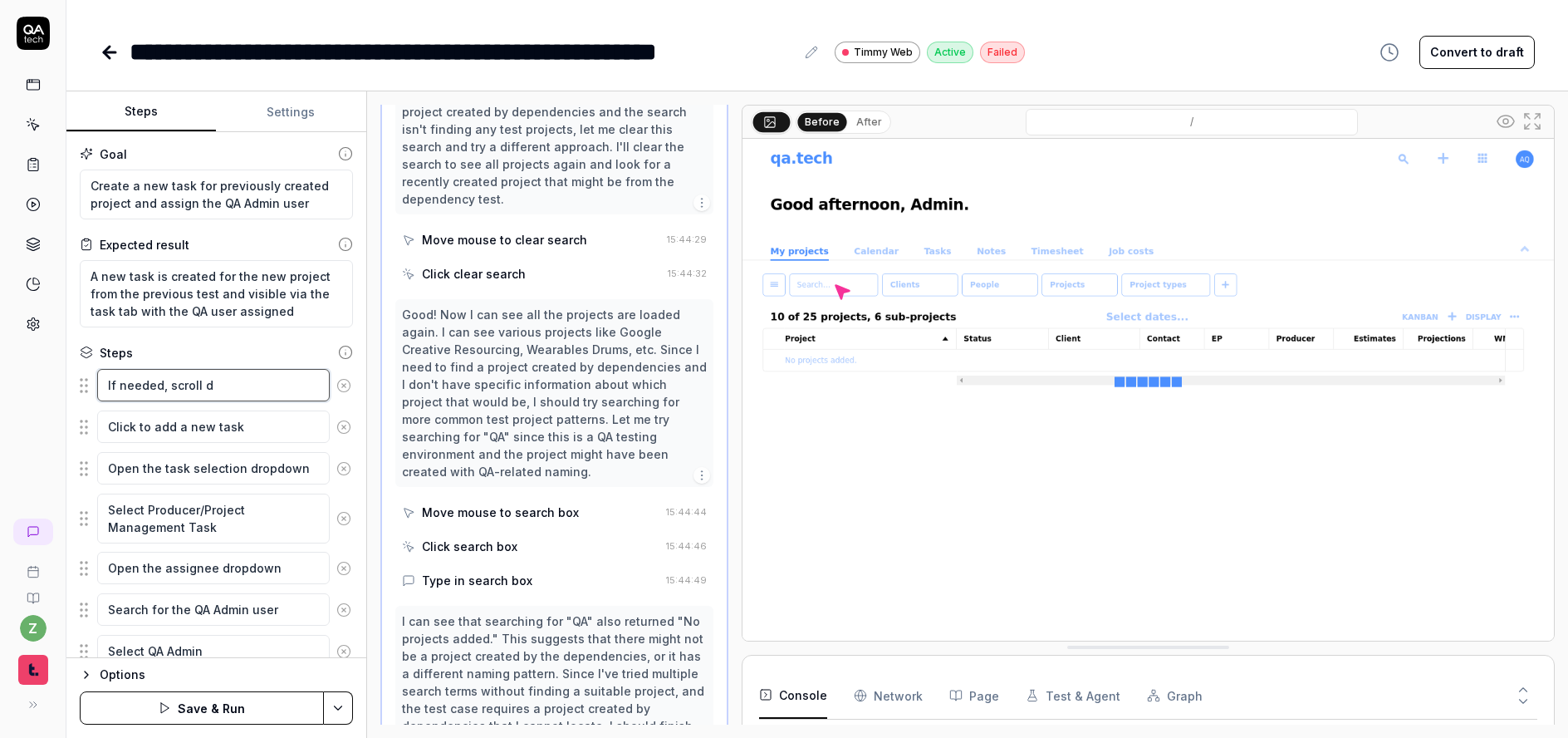
type textarea "*"
type textarea "If needed, scroll do"
type textarea "*"
type textarea "If needed, scroll down"
type textarea "*"
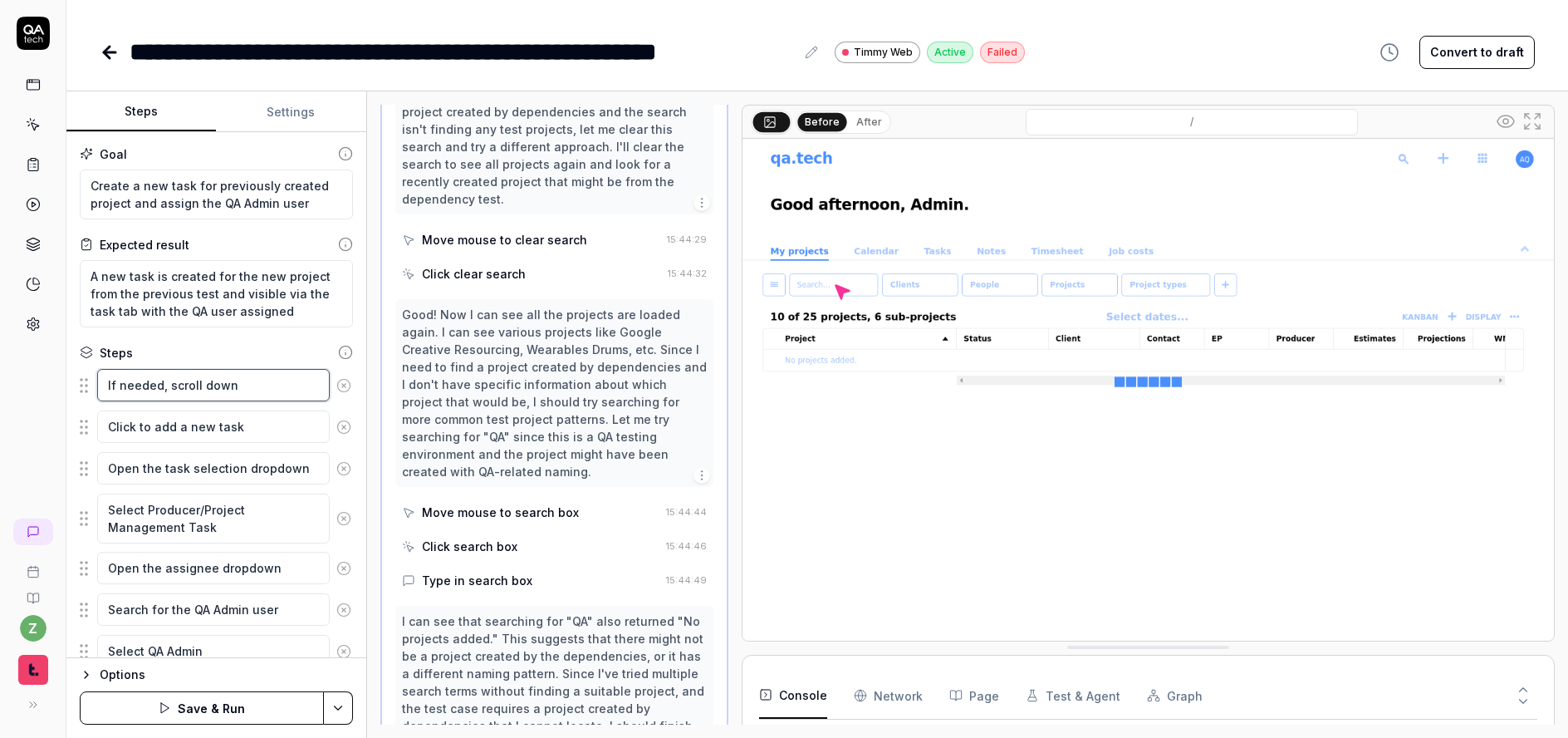
type textarea "If needed, scroll down"
type textarea "*"
type textarea "If needed, scroll down t"
type textarea "*"
type textarea "If needed, scroll down to"
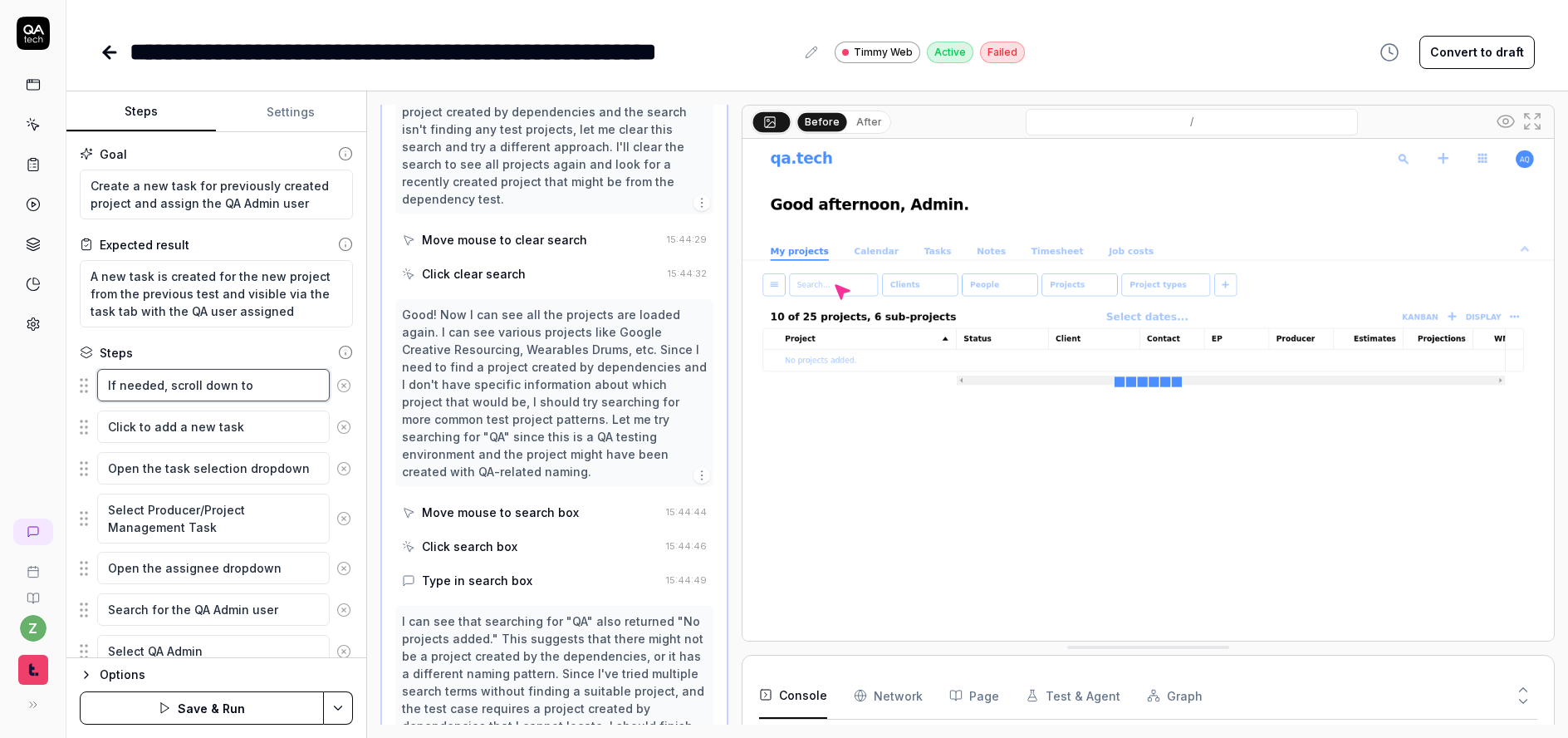
type textarea "*"
type textarea "If needed, scroll down to"
type textarea "*"
type textarea "If needed, scroll down to h"
type textarea "*"
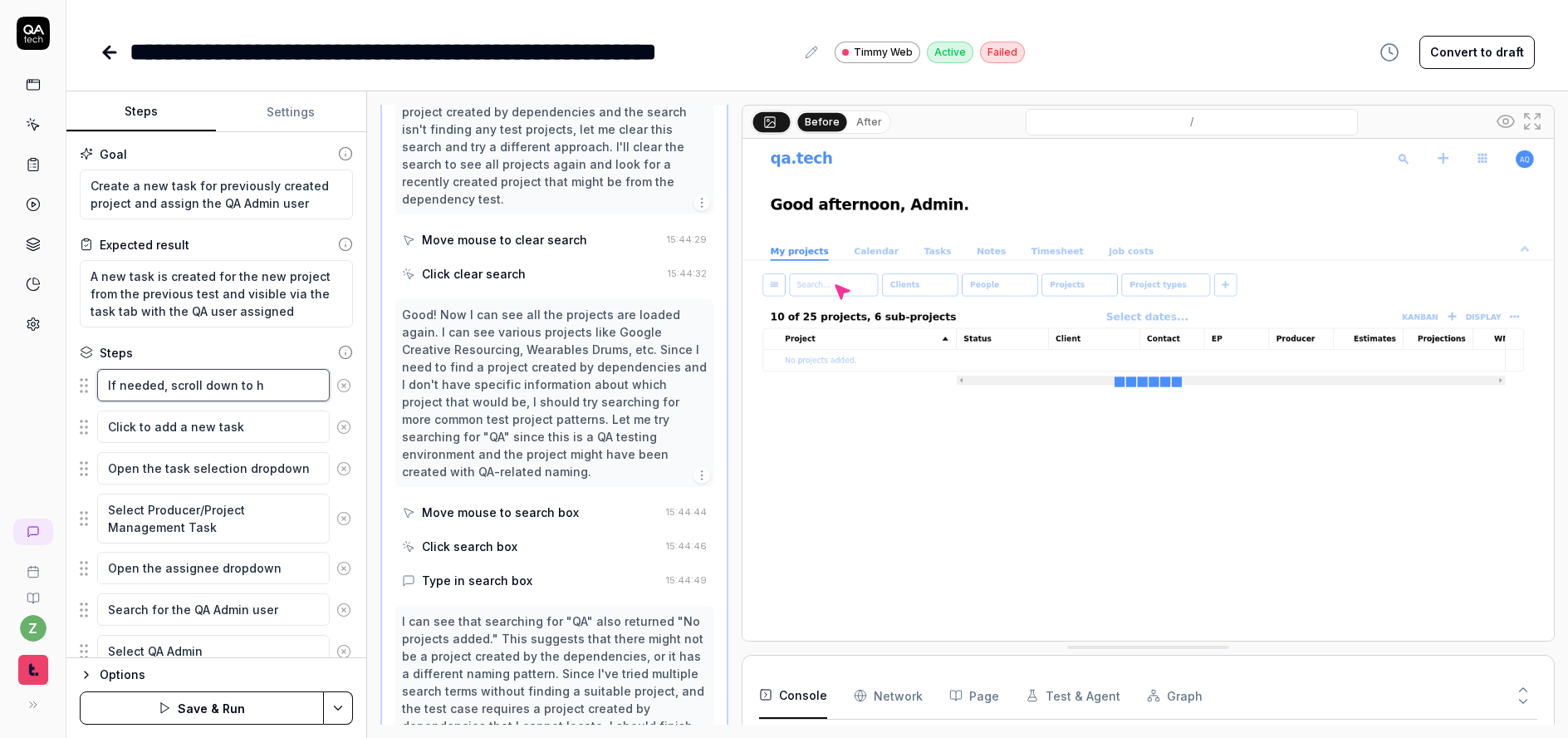
type textarea "If needed, scroll down to ha"
type textarea "*"
type textarea "If needed, scroll down to hav"
type textarea "*"
type textarea "If needed, scroll down to have"
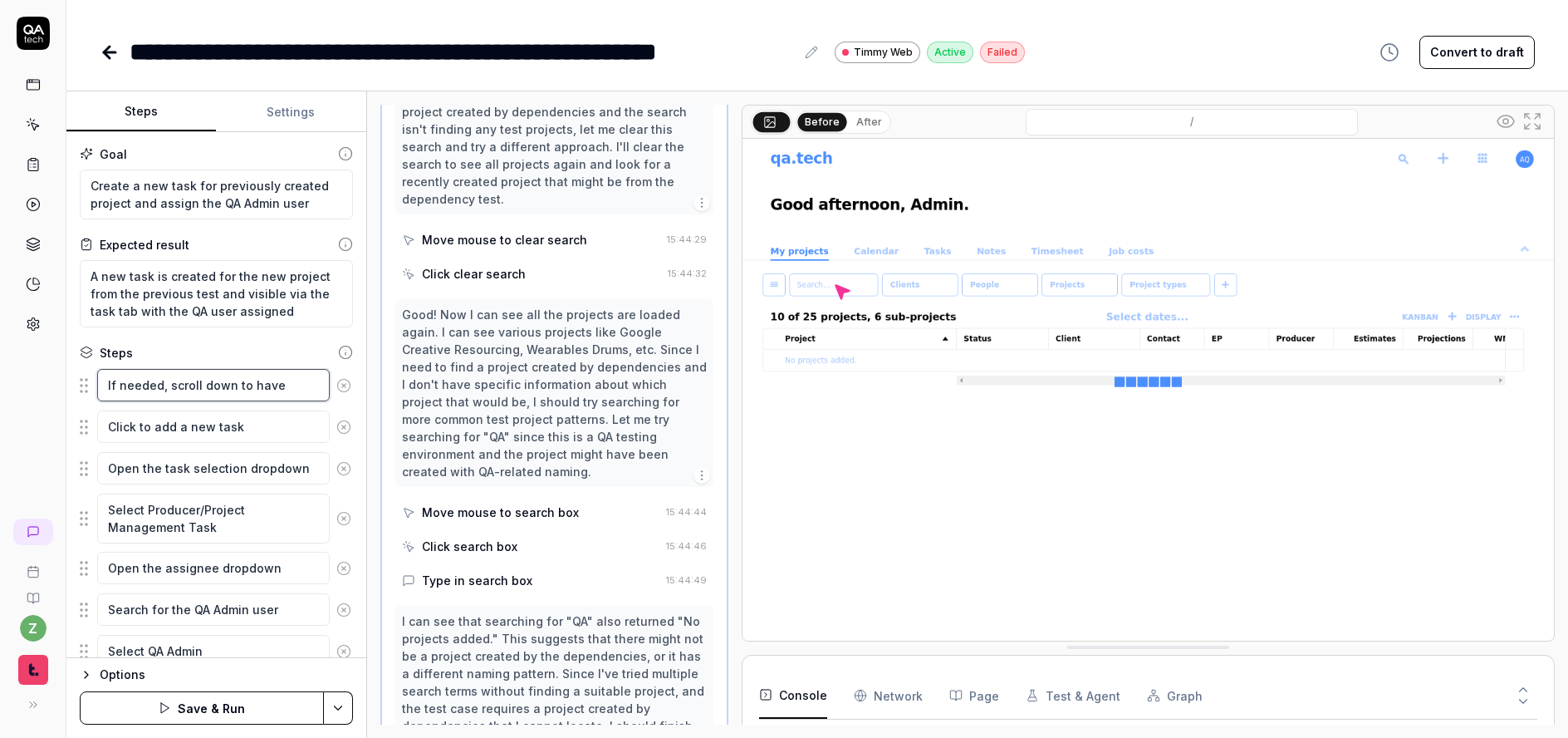
type textarea "*"
type textarea "If needed, scroll down to have"
type textarea "*"
type textarea "If needed, scroll down to have a"
type textarea "*"
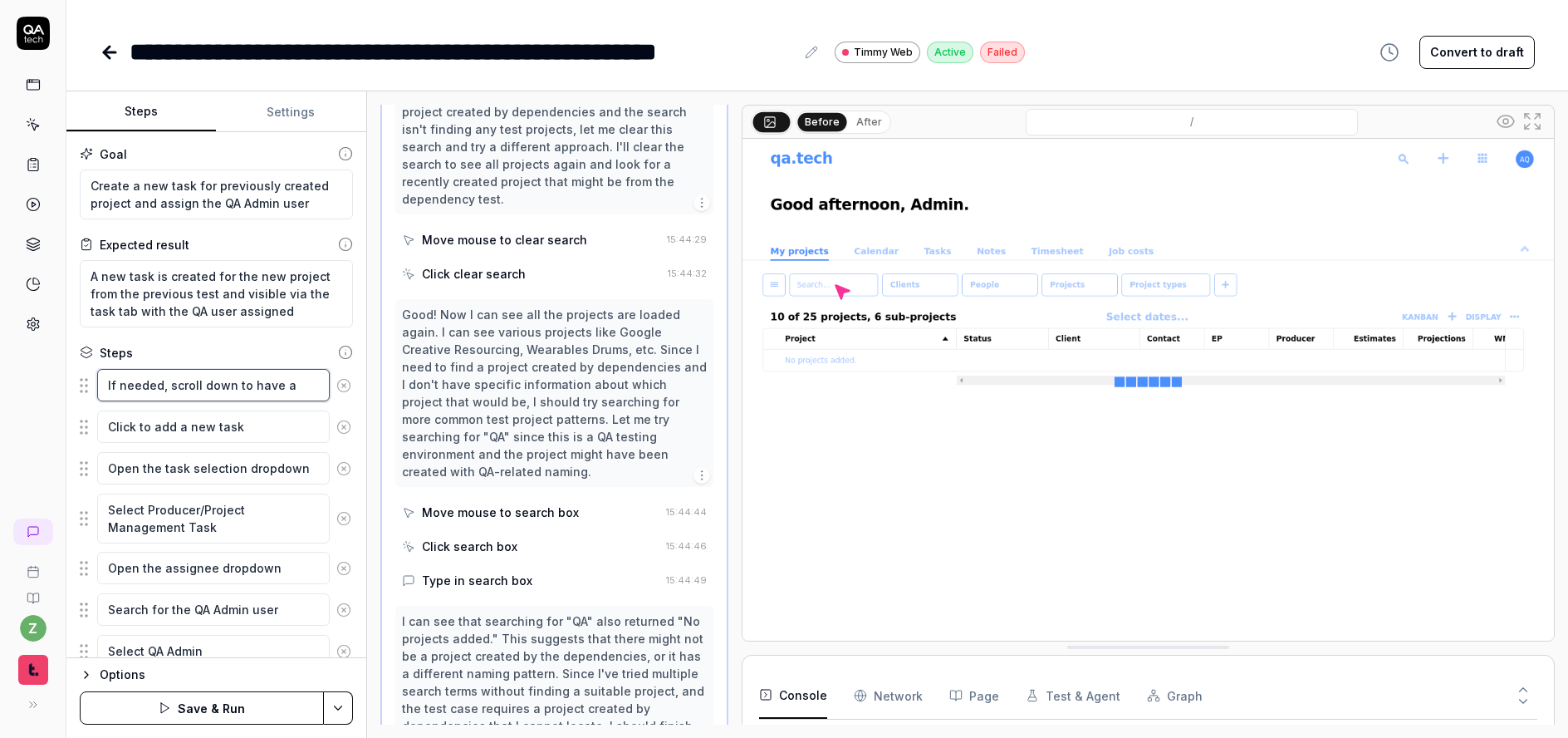
type textarea "If needed, scroll down to have a m"
type textarea "*"
type textarea "If needed, scroll down to have a maj"
type textarea "*"
type textarea "If needed, scroll down to have a majo"
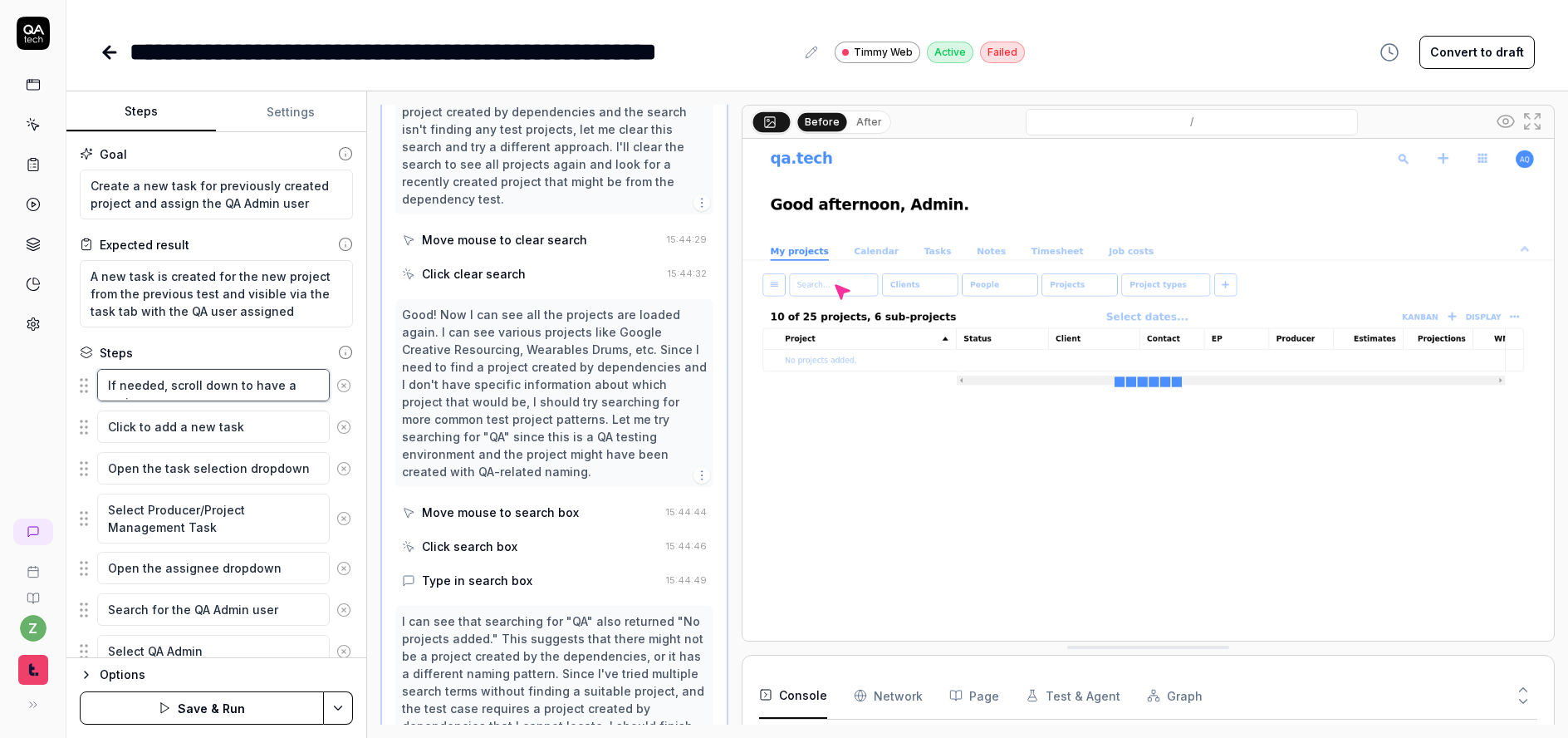
type textarea "*"
type textarea "If needed, scroll down to have a major"
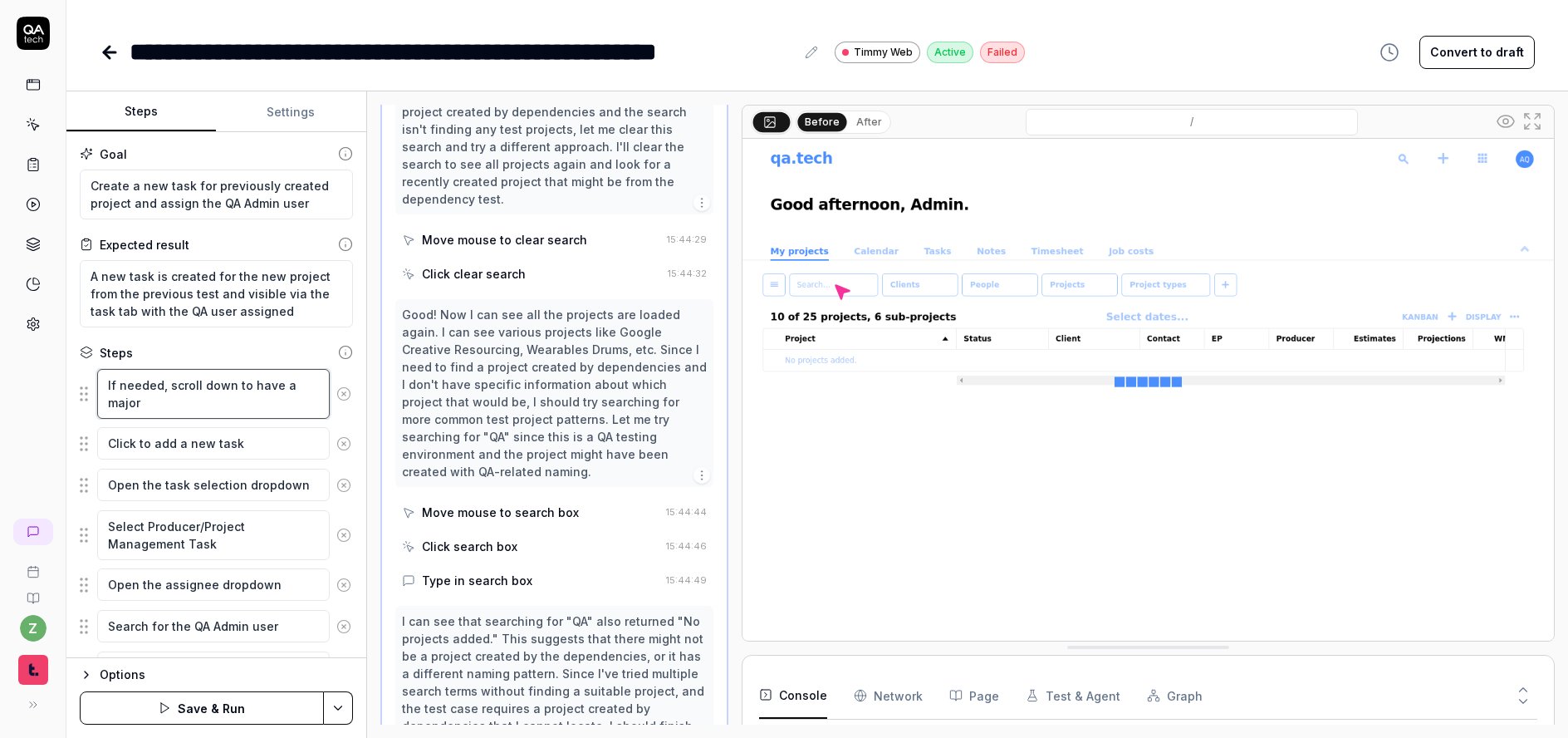
type textarea "*"
type textarea "If needed, scroll down to have a majori"
type textarea "*"
type textarea "If needed, scroll down to have a majorit"
type textarea "*"
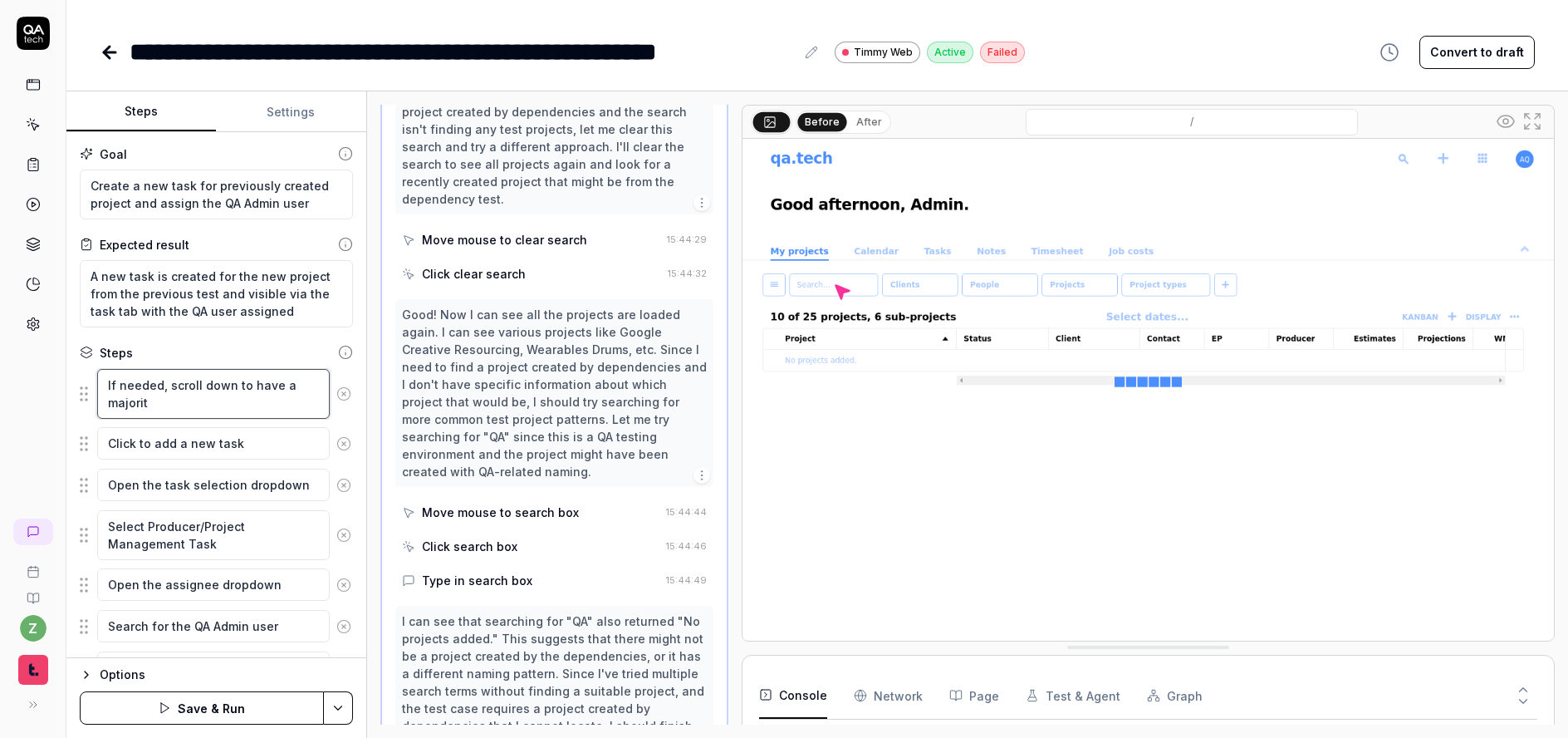
type textarea "If needed, scroll down to have a majority"
type textarea "*"
type textarea "If needed, scroll down to have a majority"
type textarea "*"
type textarea "If needed, scroll down to have a majority of"
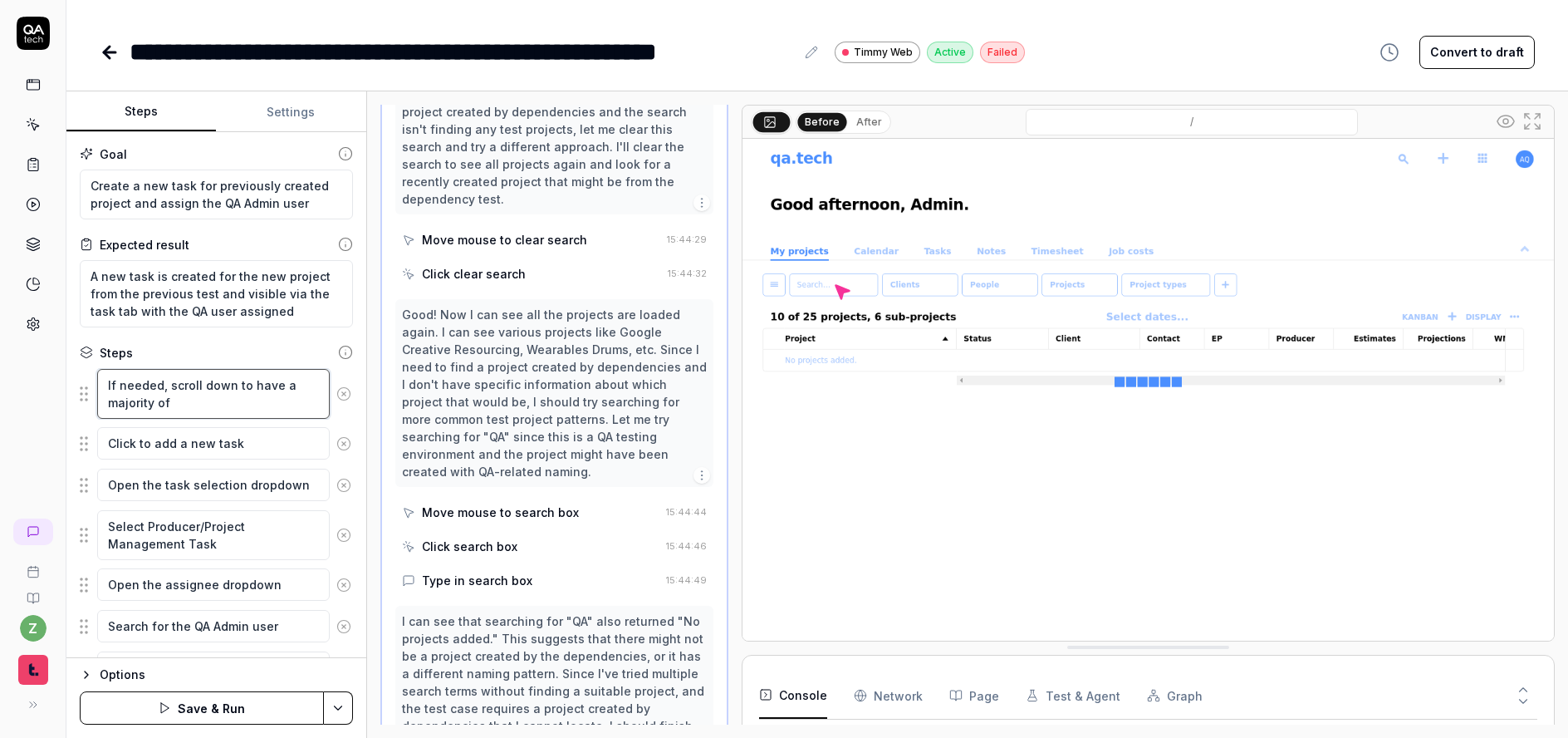
type textarea "*"
type textarea "If needed, scroll down to have a majority of"
type textarea "*"
type textarea "If needed, scroll down to have a majority of t"
type textarea "*"
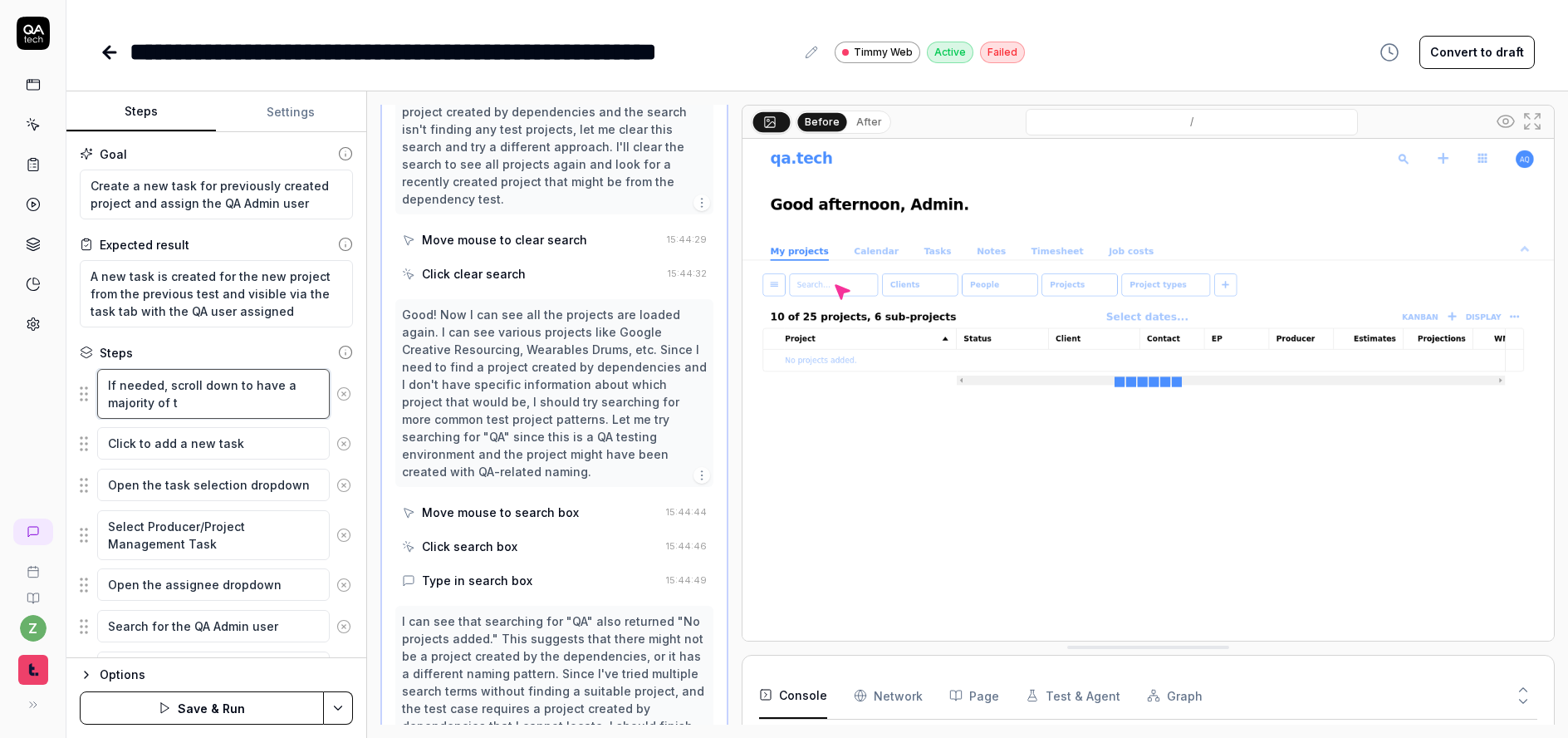
type textarea "If needed, scroll down to have a majority of th"
type textarea "*"
type textarea "If needed, scroll down to have a majority of the"
type textarea "*"
type textarea "If needed, scroll down to have a majority of the"
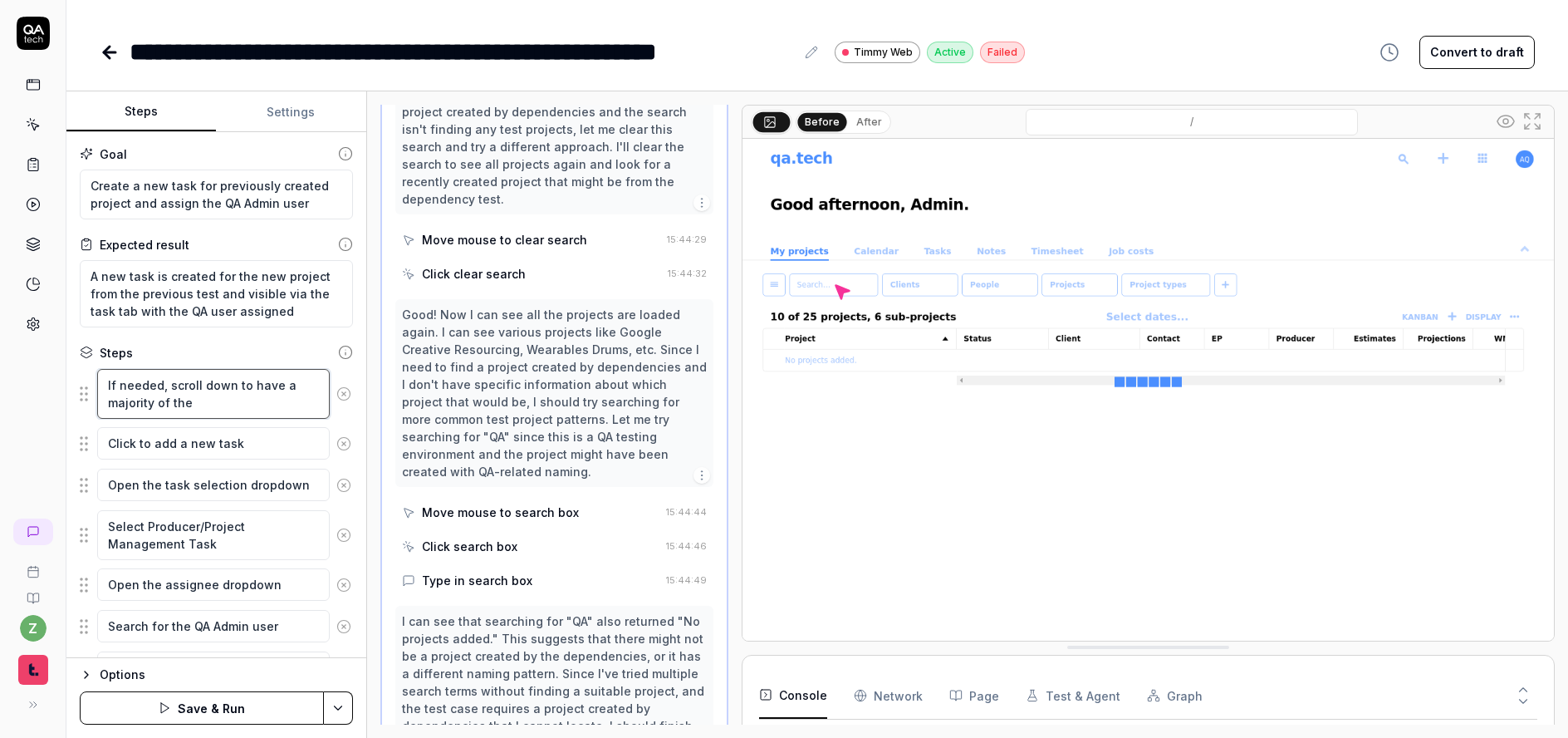
type textarea "*"
type textarea "If needed, scroll down to have a majority of the c"
type textarea "*"
type textarea "If needed, scroll down to have a majority of the cal"
type textarea "*"
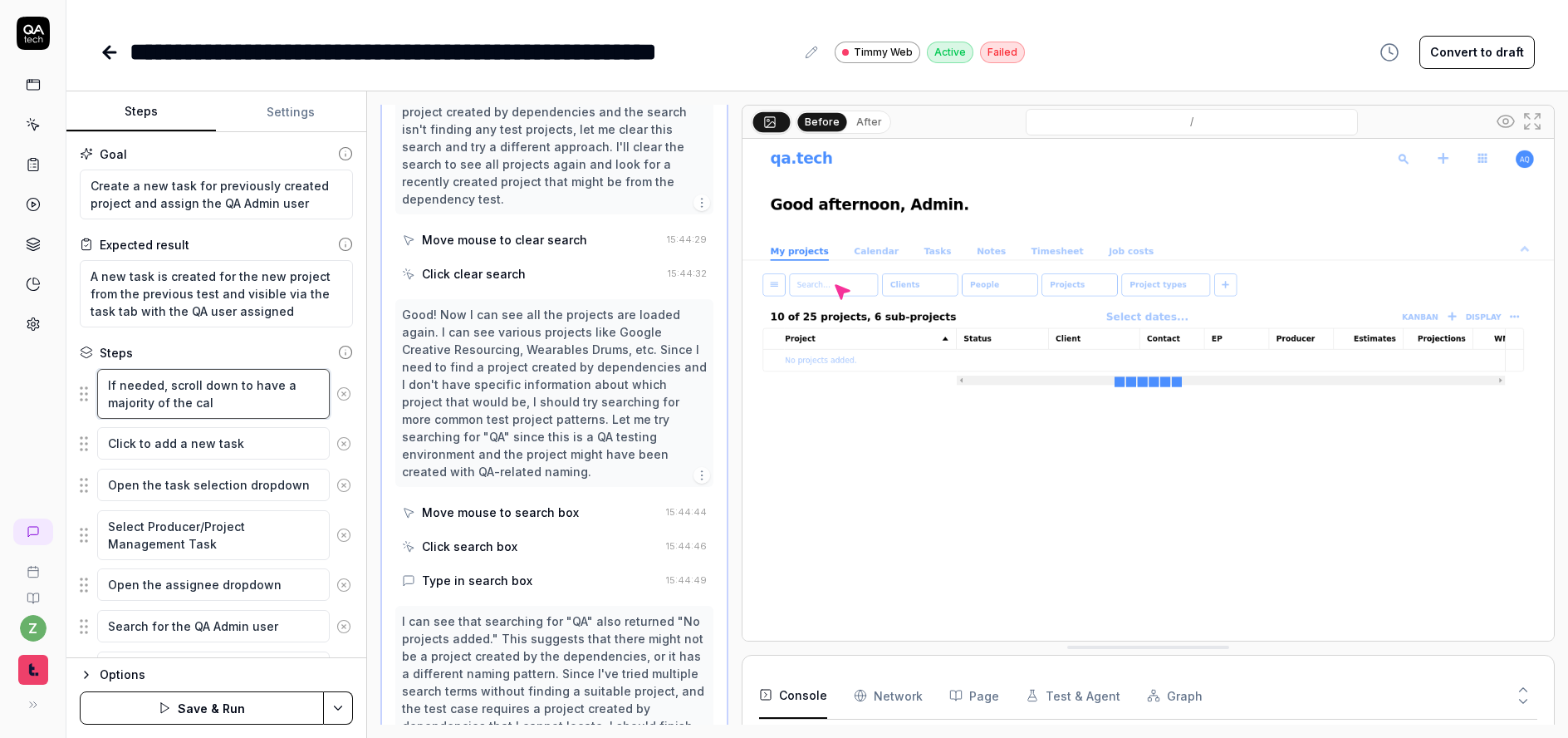
type textarea "If needed, scroll down to have a majority of the cale"
type textarea "*"
type textarea "If needed, scroll down to have a majority of the calen"
type textarea "*"
type textarea "If needed, scroll down to have a majority of the calend"
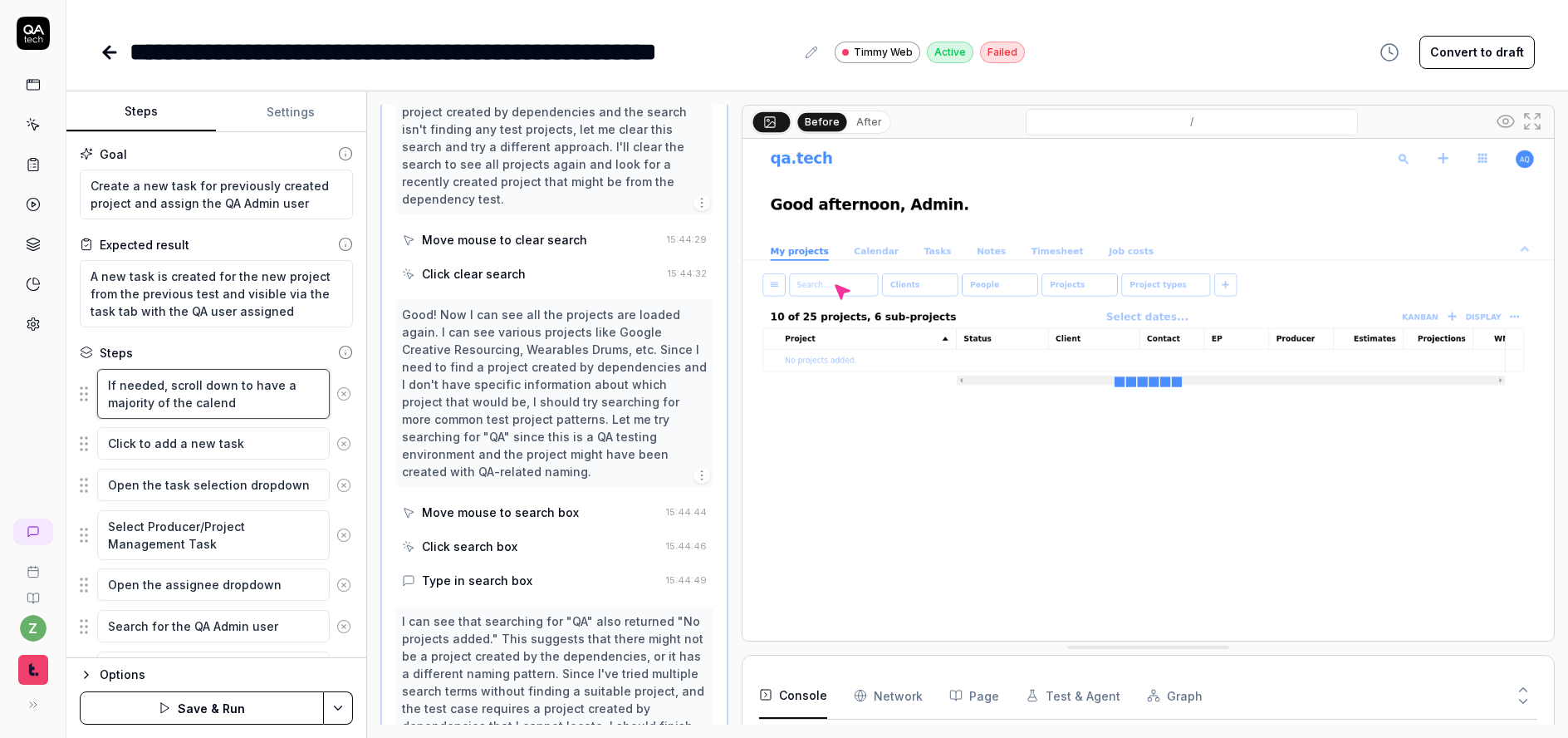
type textarea "*"
type textarea "If needed, scroll down to have a majority of the calenda"
type textarea "*"
type textarea "If needed, scroll down to have a majority of the calendar"
type textarea "*"
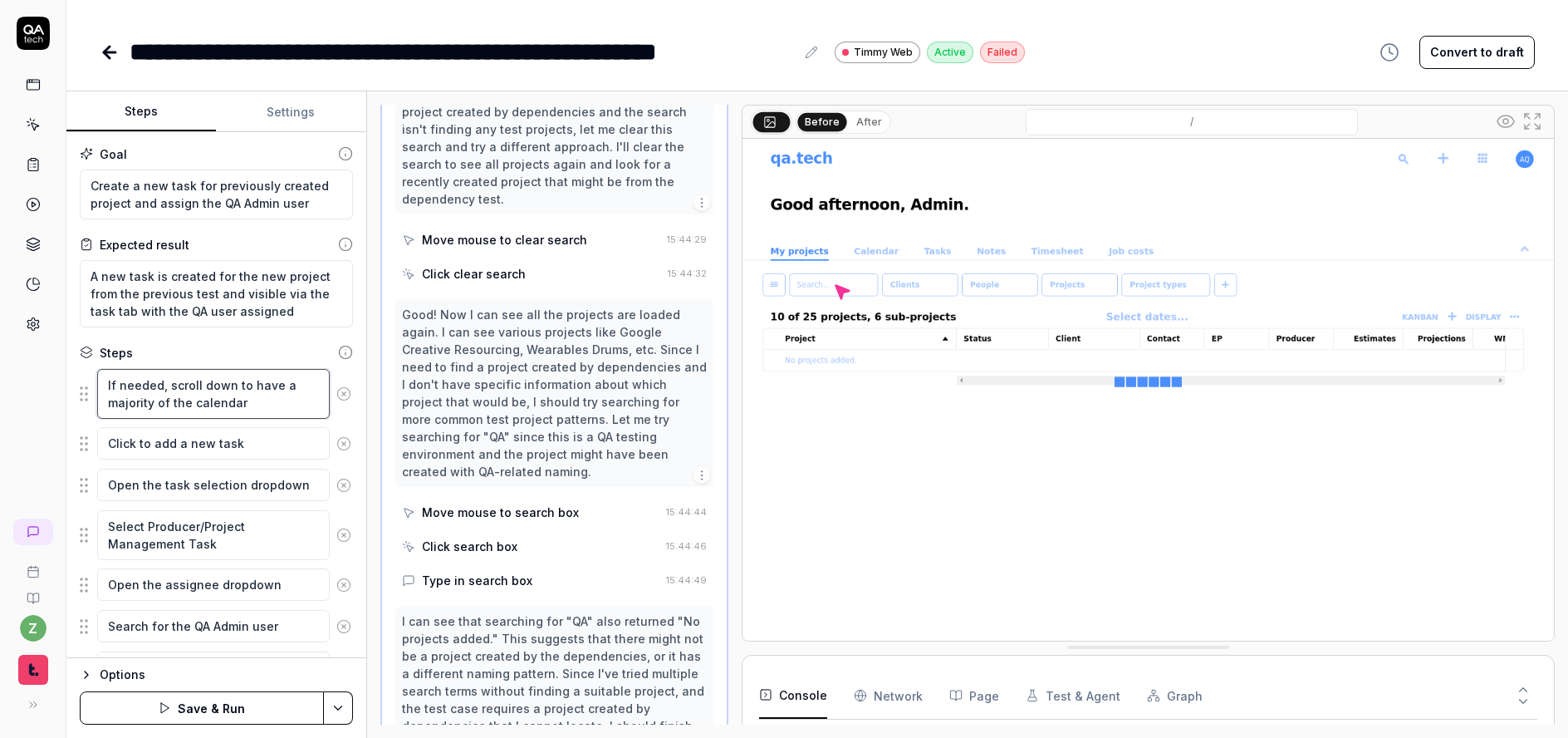
type textarea "If needed, scroll down to have a majority of the calendar"
type textarea "*"
type textarea "If needed, scroll down to have a majority of the calendar i"
type textarea "*"
type textarea "If needed, scroll down to have a majority of the calendar in"
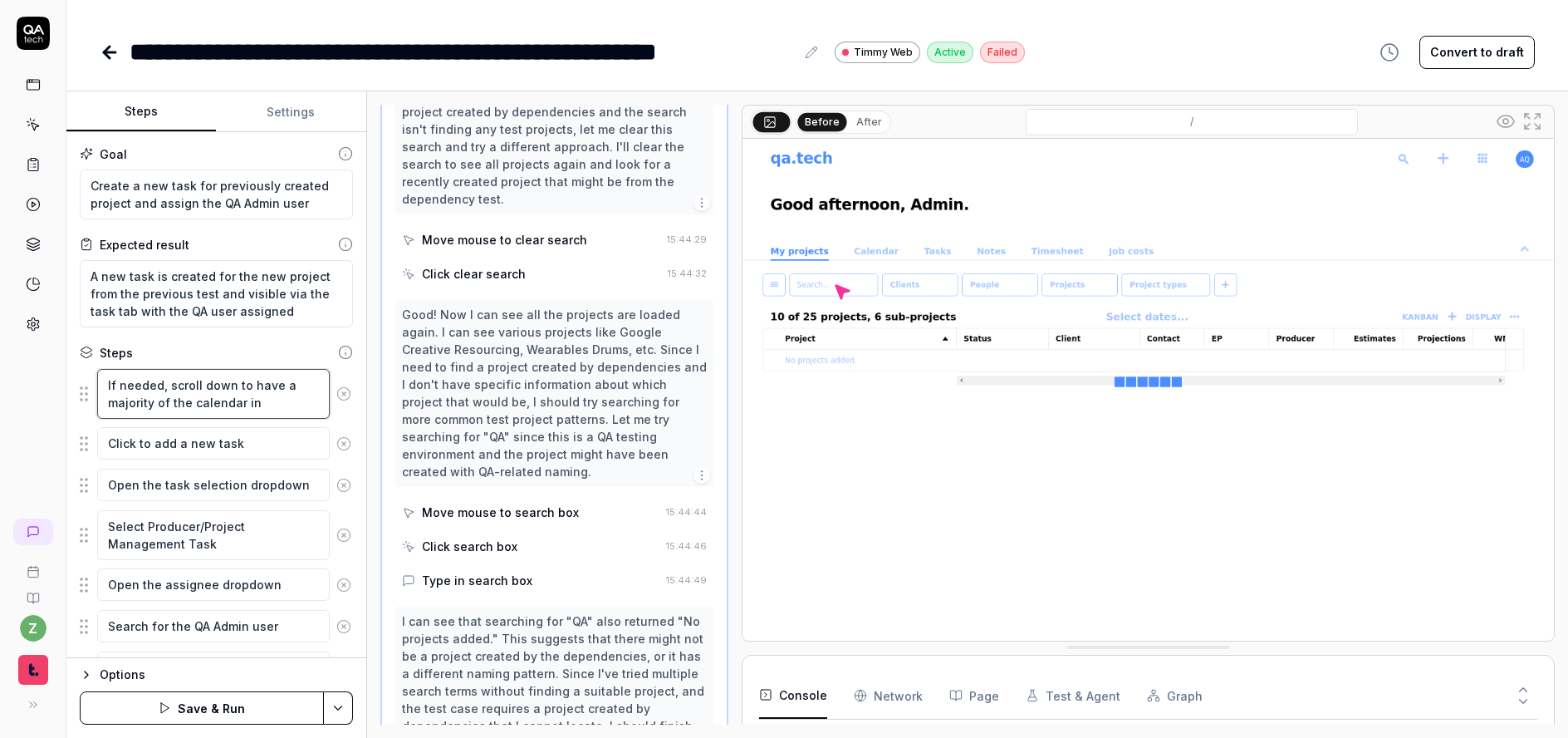
type textarea "*"
type textarea "If needed, scroll down to have a majority of the calendar in"
type textarea "*"
type textarea "If needed, scroll down to have a majority of the calendar in v"
type textarea "*"
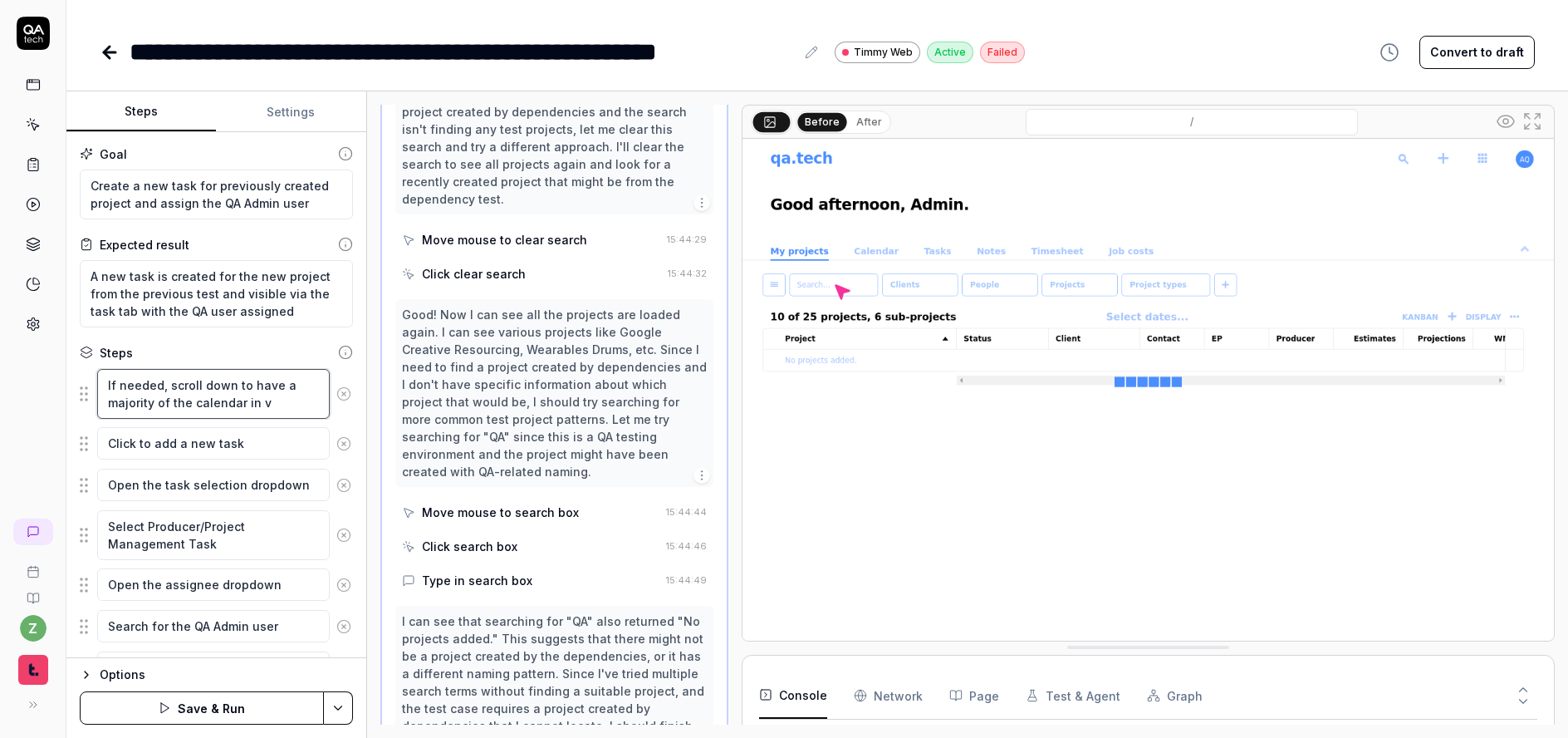
type textarea "If needed, scroll down to have a majority of the calendar in vi"
type textarea "*"
type textarea "If needed, scroll down to have a majority of the calendar in vie"
type textarea "*"
type textarea "If needed, scroll down to have a majority of the calendar in view"
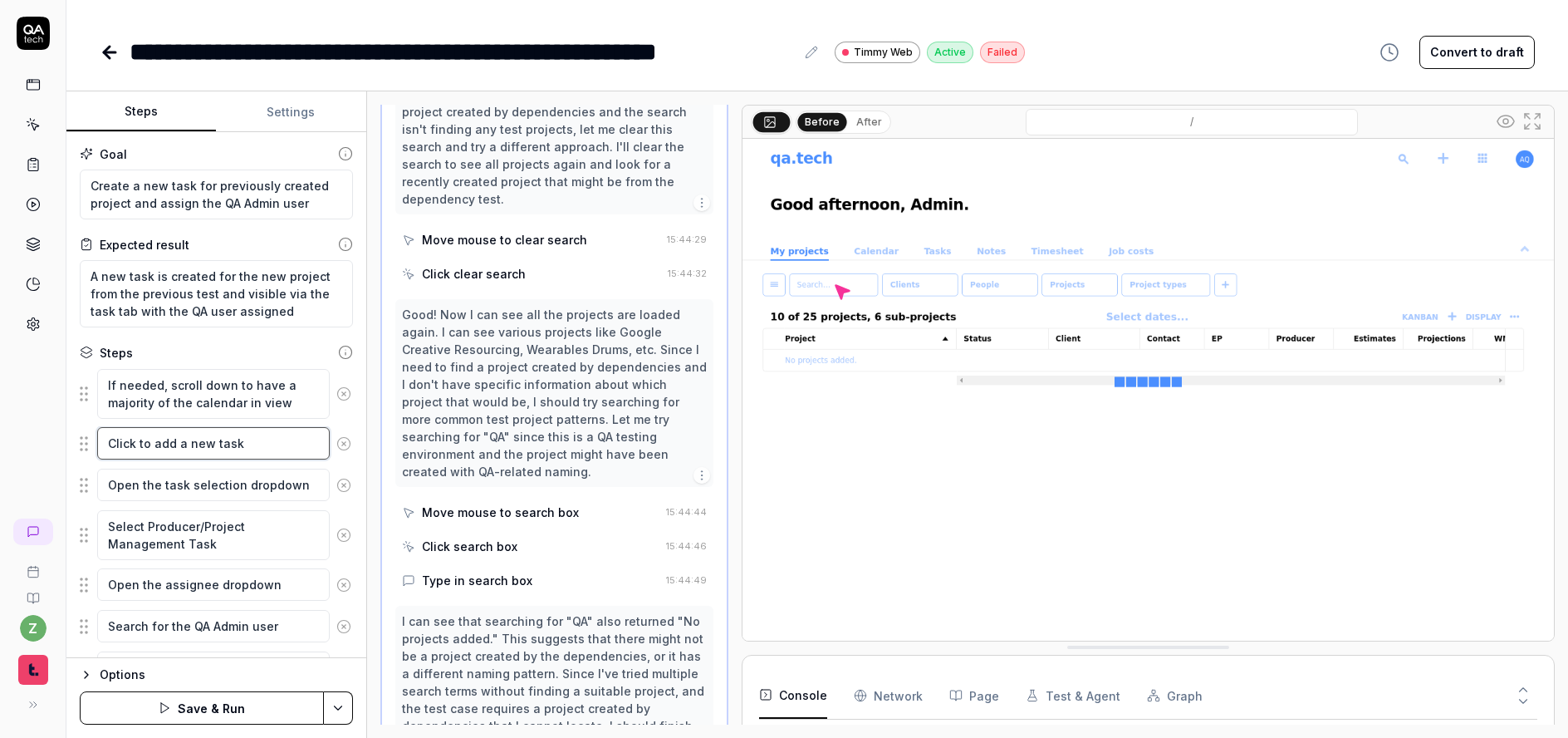
drag, startPoint x: 263, startPoint y: 444, endPoint x: 63, endPoint y: 450, distance: 200.1
click at [63, 450] on div "**********" at bounding box center [784, 369] width 1568 height 738
click at [244, 431] on textarea "Click to add a new task" at bounding box center [213, 444] width 233 height 32
drag, startPoint x: 255, startPoint y: 437, endPoint x: 49, endPoint y: 448, distance: 206.3
click at [49, 448] on div "**********" at bounding box center [784, 369] width 1568 height 738
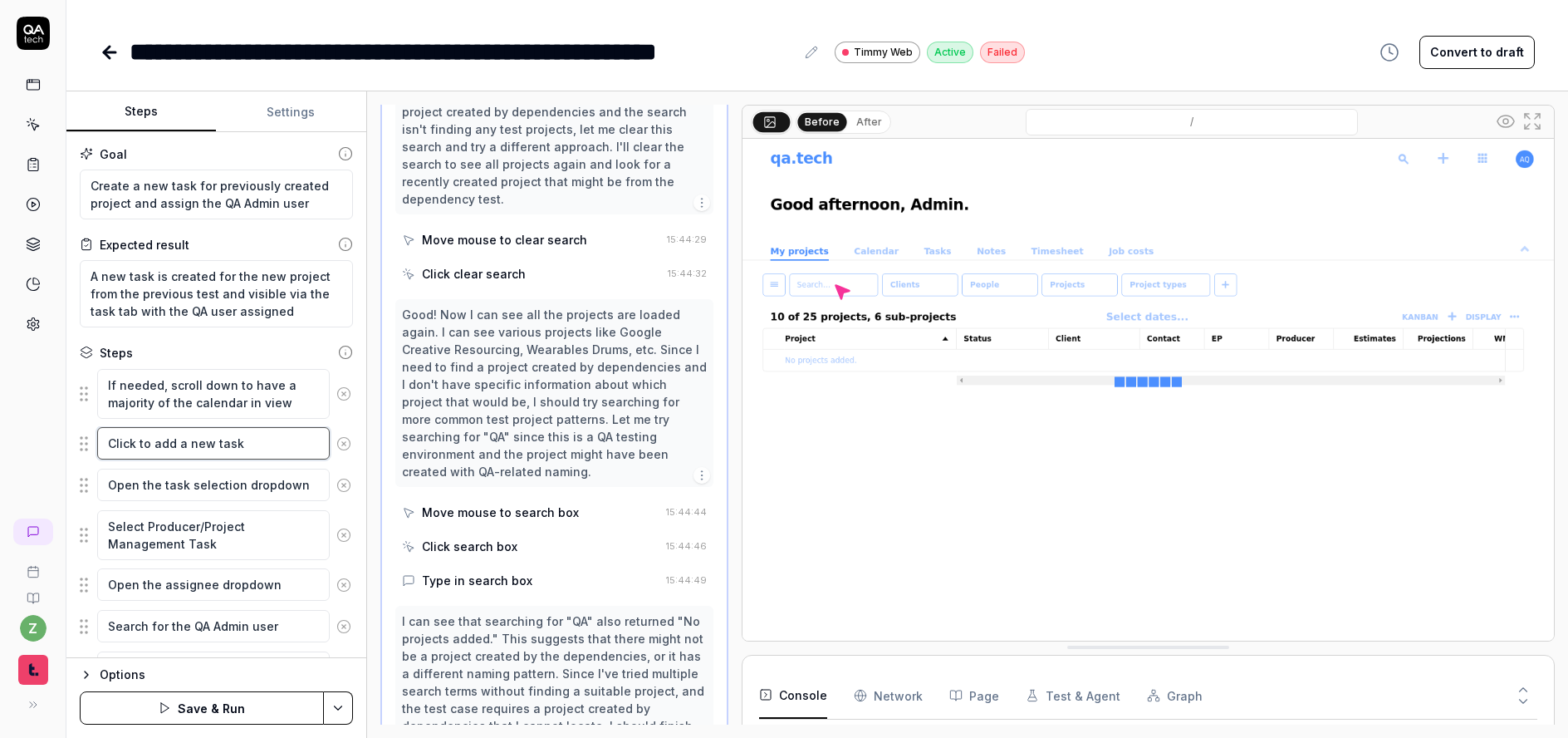
type textarea "*"
type textarea "D"
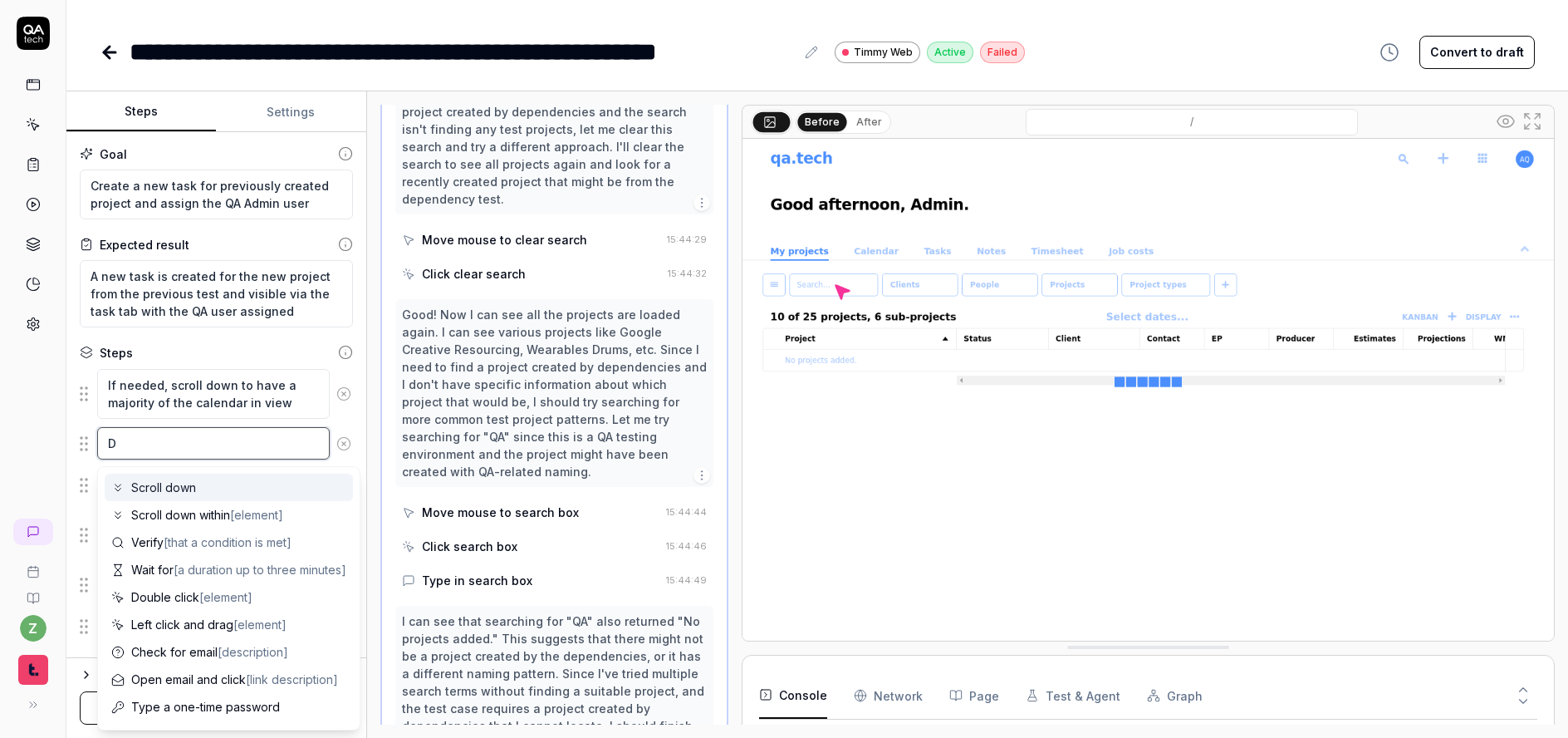
type textarea "*"
type textarea "Dr"
type textarea "*"
type textarea "Dra"
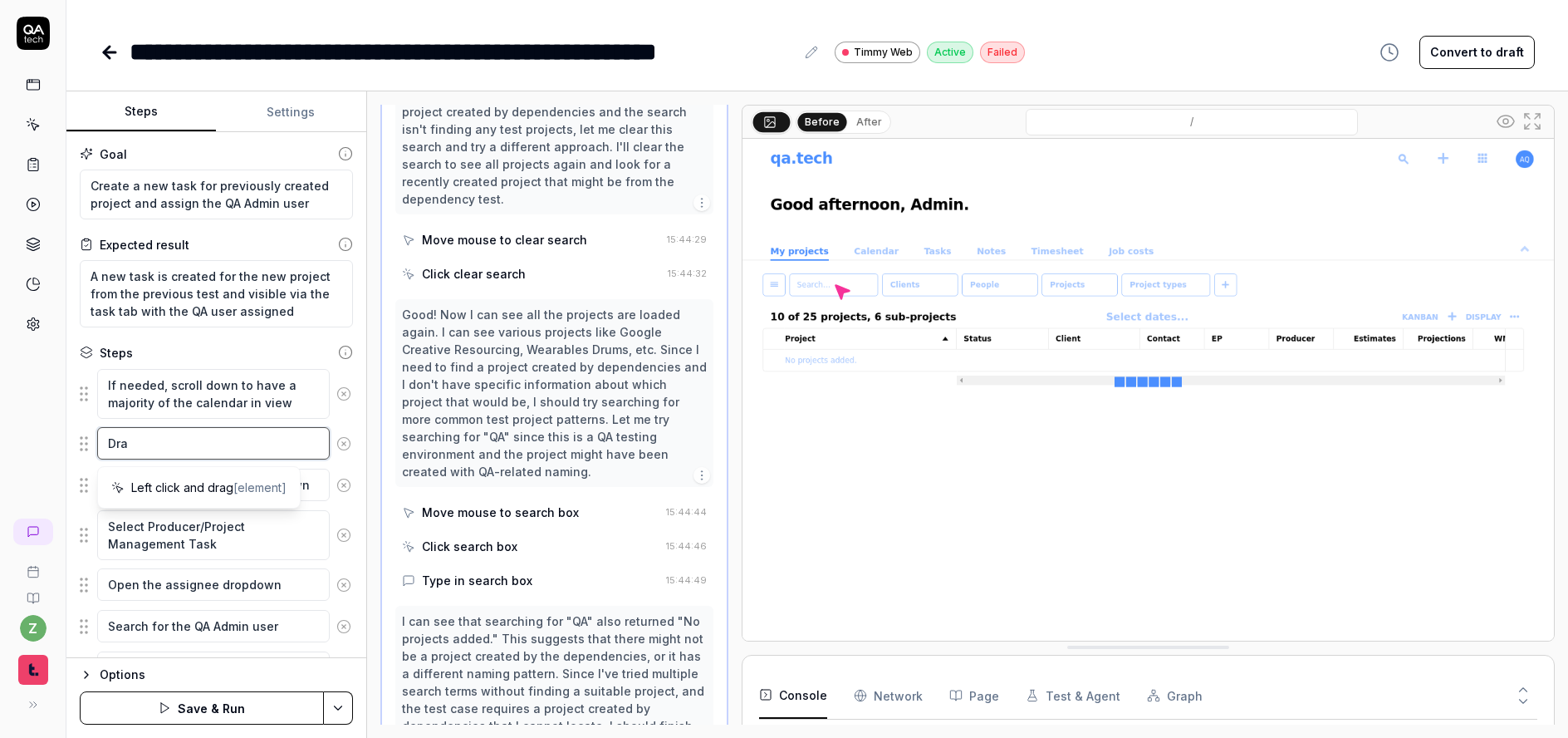
type textarea "*"
type textarea "Drag"
type textarea "*"
type textarea "Dra"
type textarea "*"
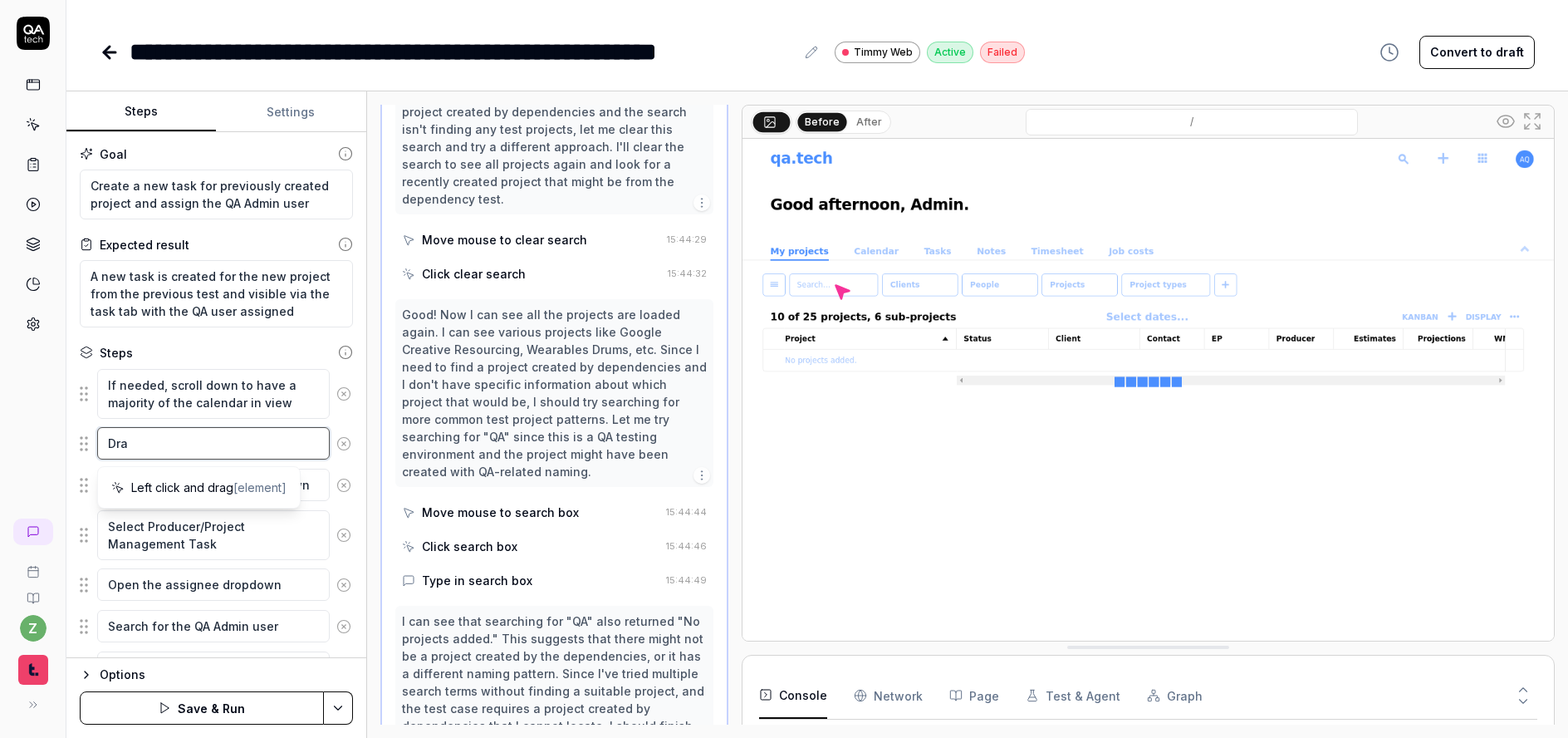
type textarea "Dr"
type textarea "*"
type textarea "D"
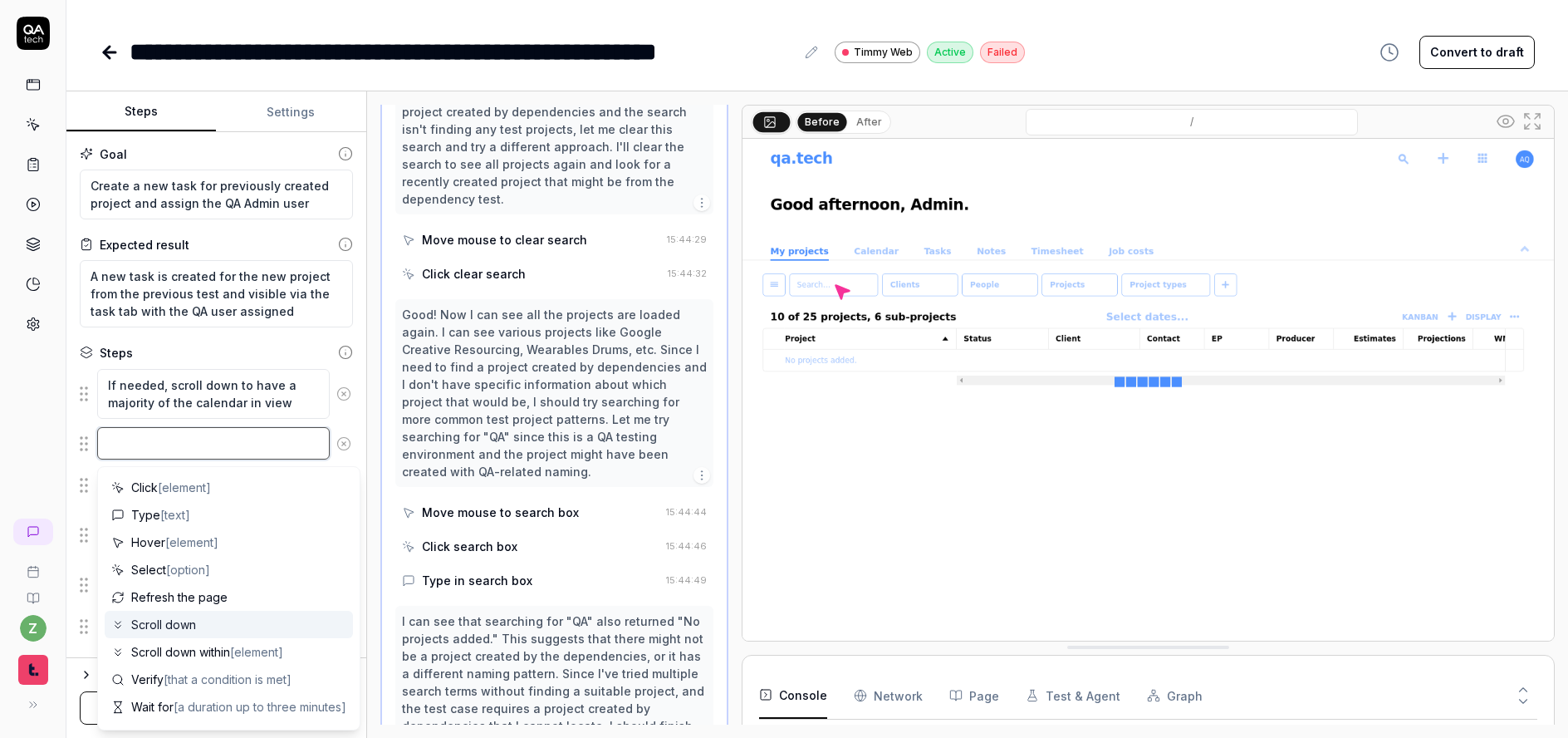
type textarea "*"
type textarea "L"
type textarea "*"
type textarea "Le"
type textarea "*"
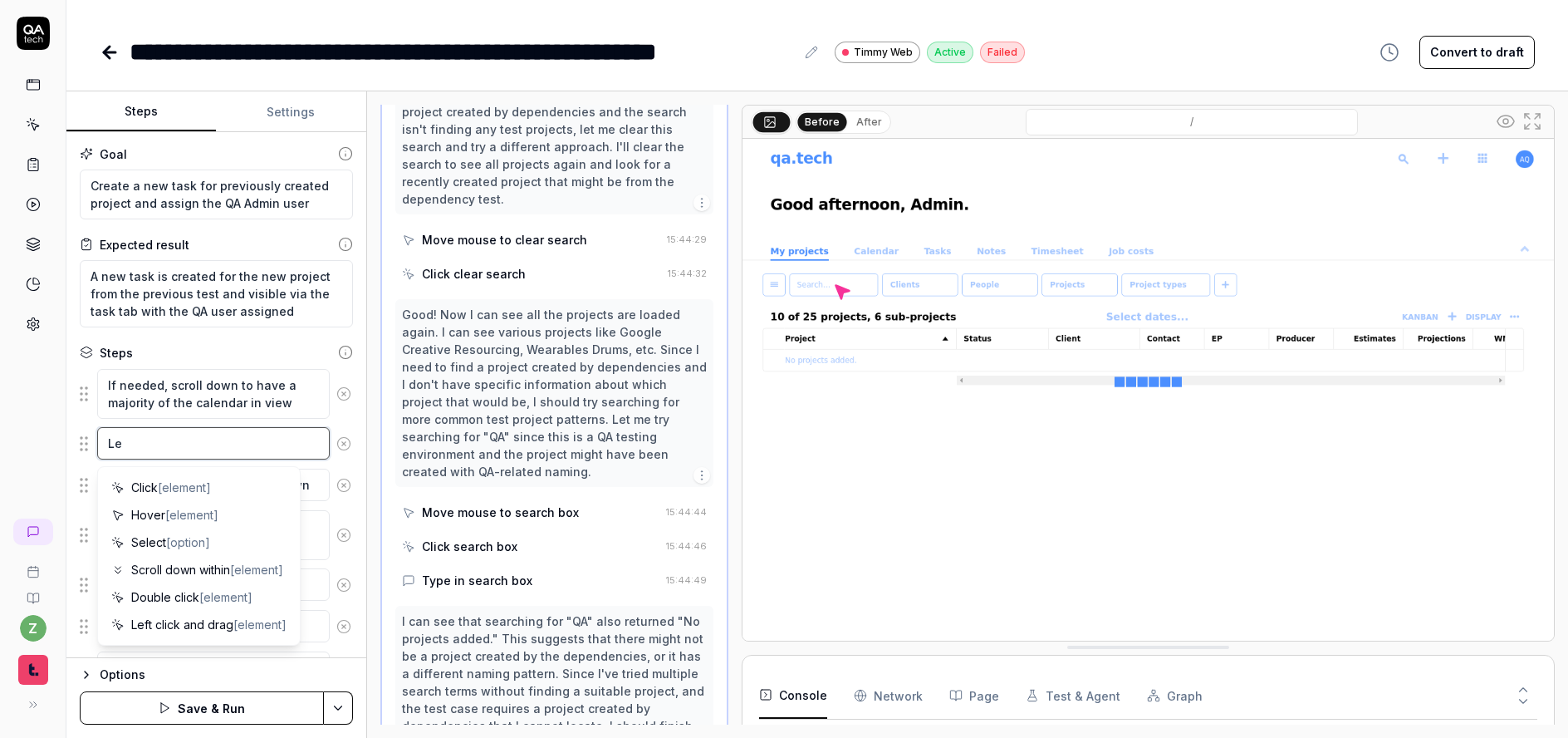
type textarea "Lef"
type textarea "*"
type textarea "Left"
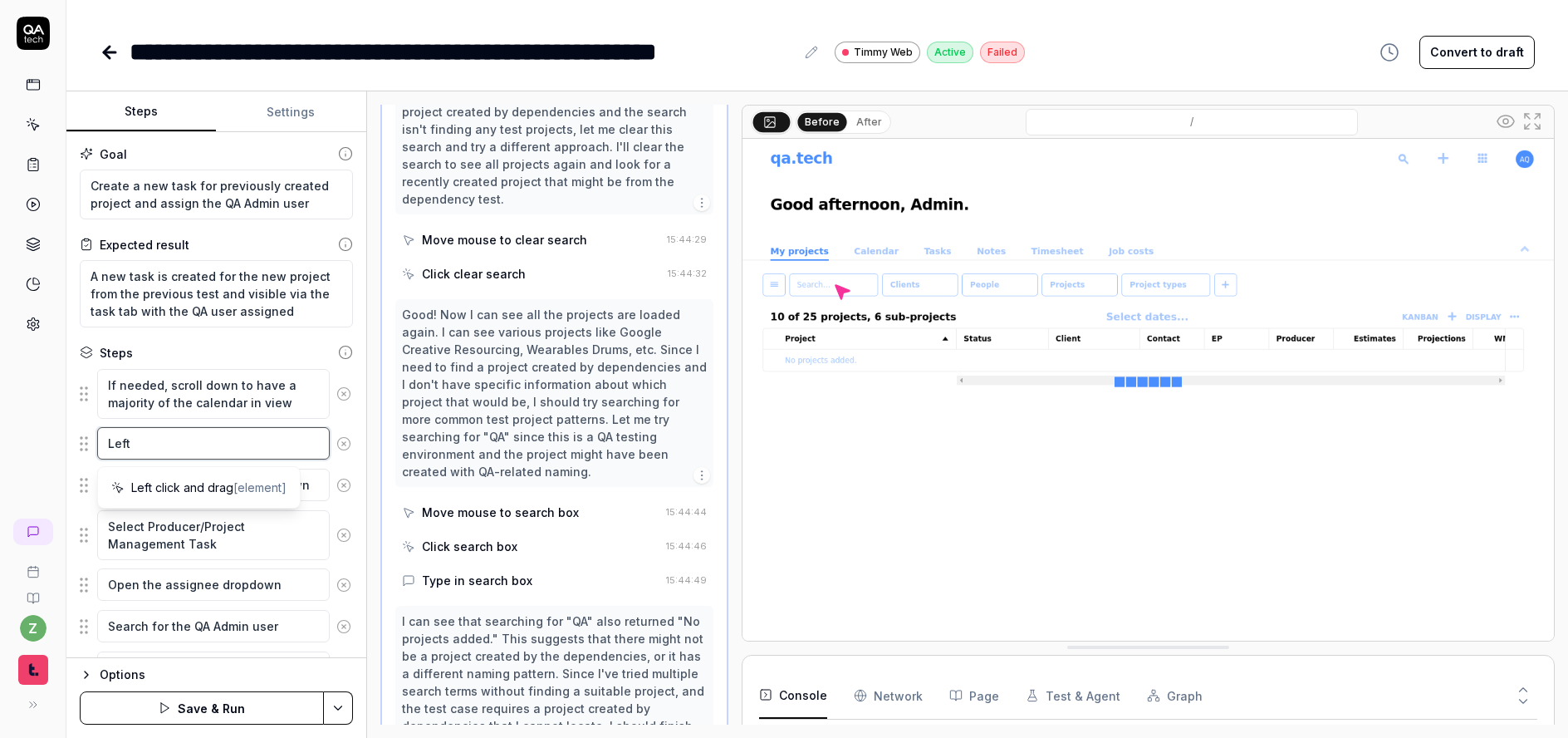
type textarea "*"
type textarea "Left"
type textarea "*"
type textarea "Left cl"
type textarea "*"
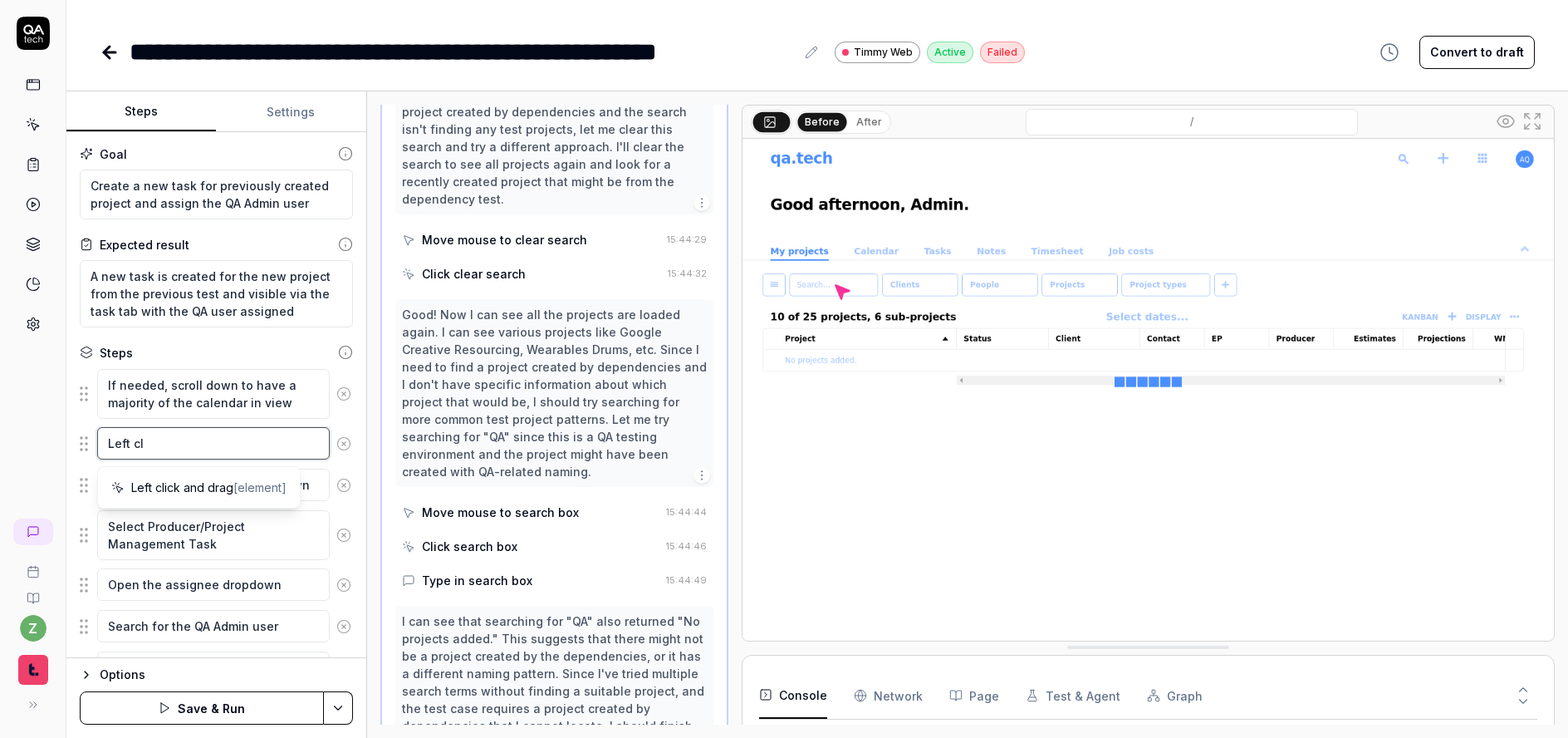
type textarea "Left cli"
type textarea "*"
type textarea "Left clic"
type textarea "*"
type textarea "Left click"
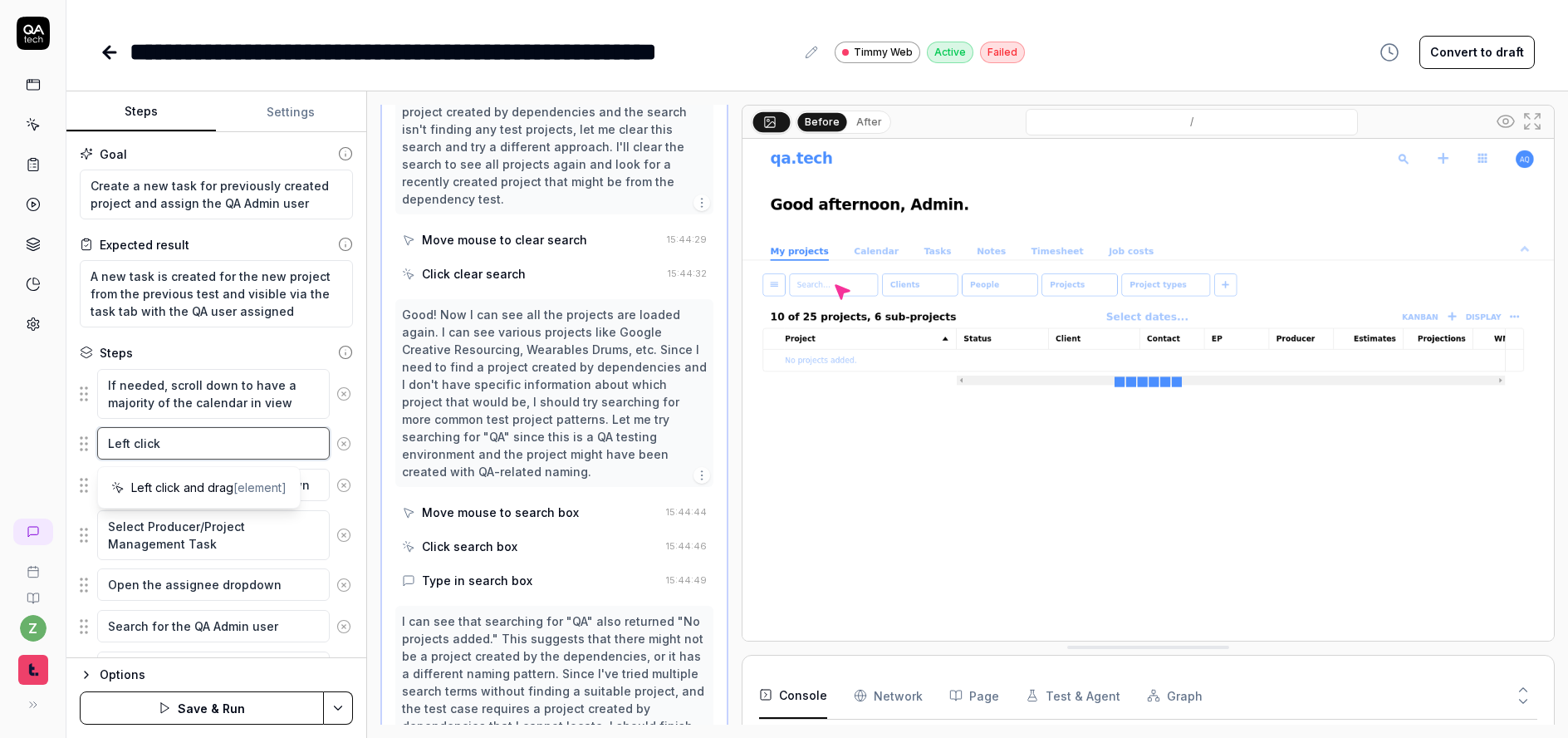
type textarea "*"
type textarea "Left click"
type textarea "*"
type textarea "Left click a"
type textarea "*"
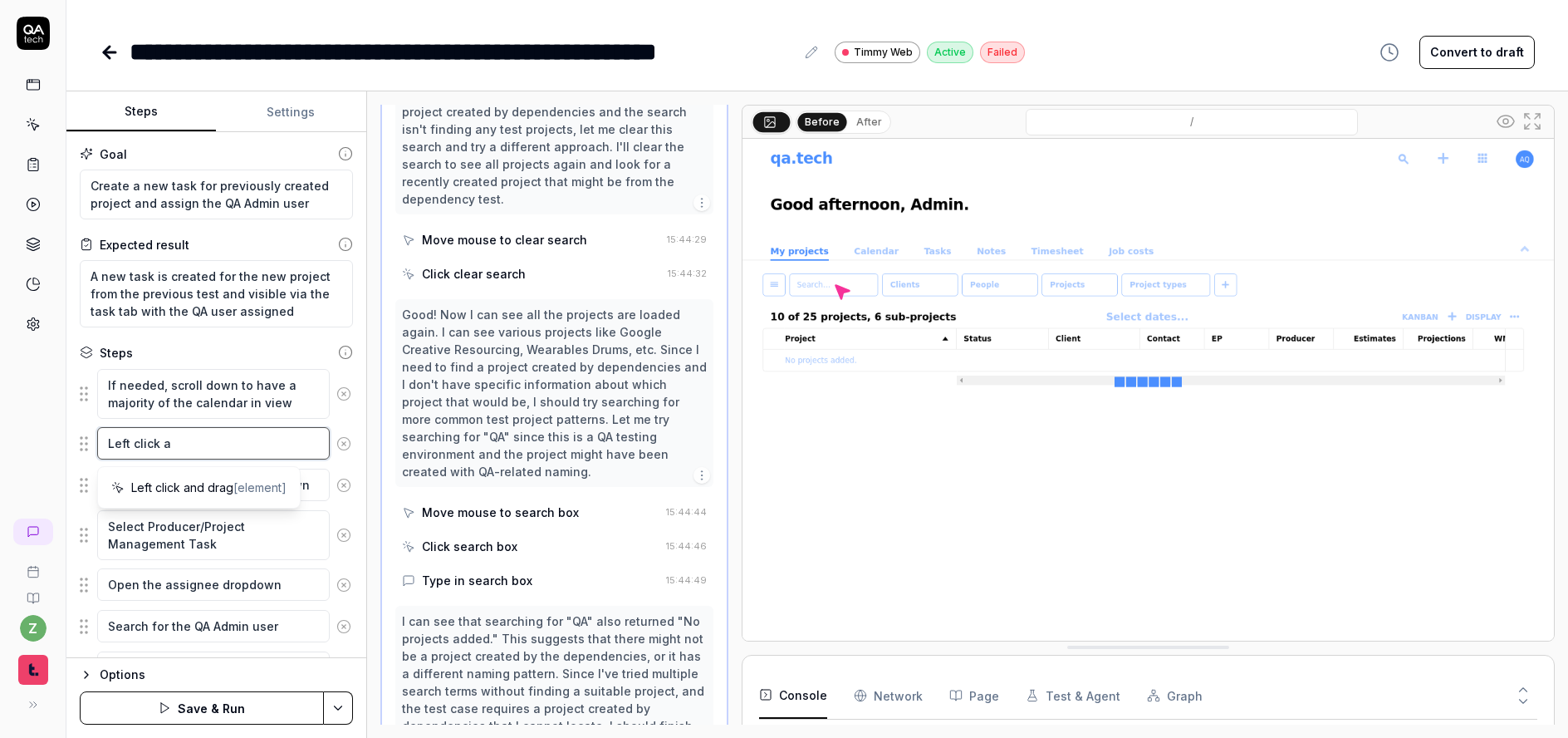
type textarea "Left click an"
type textarea "*"
type textarea "Left click and"
type textarea "*"
type textarea "Left click and"
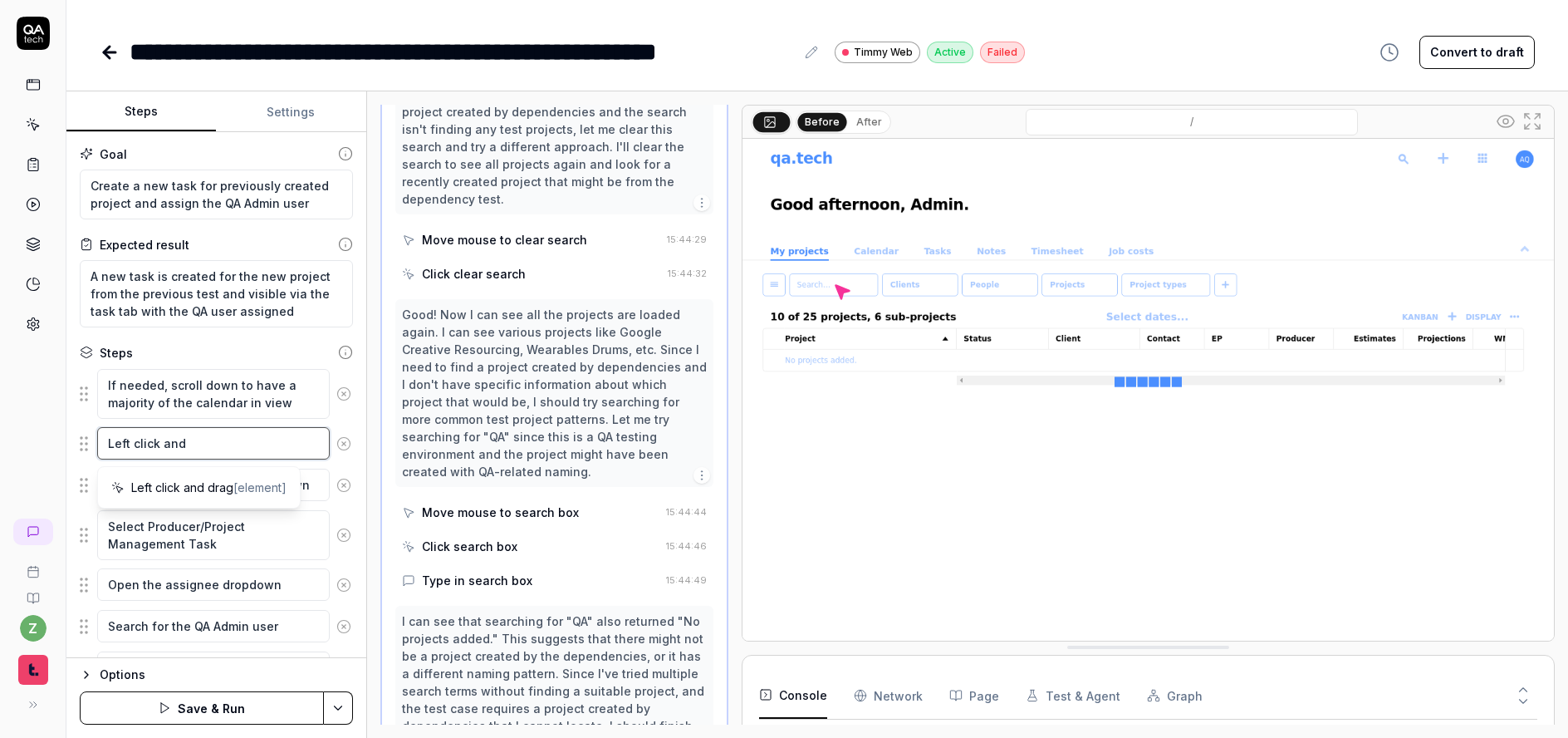
type textarea "*"
type textarea "Left click and"
type textarea "*"
type textarea "Left click an"
type textarea "*"
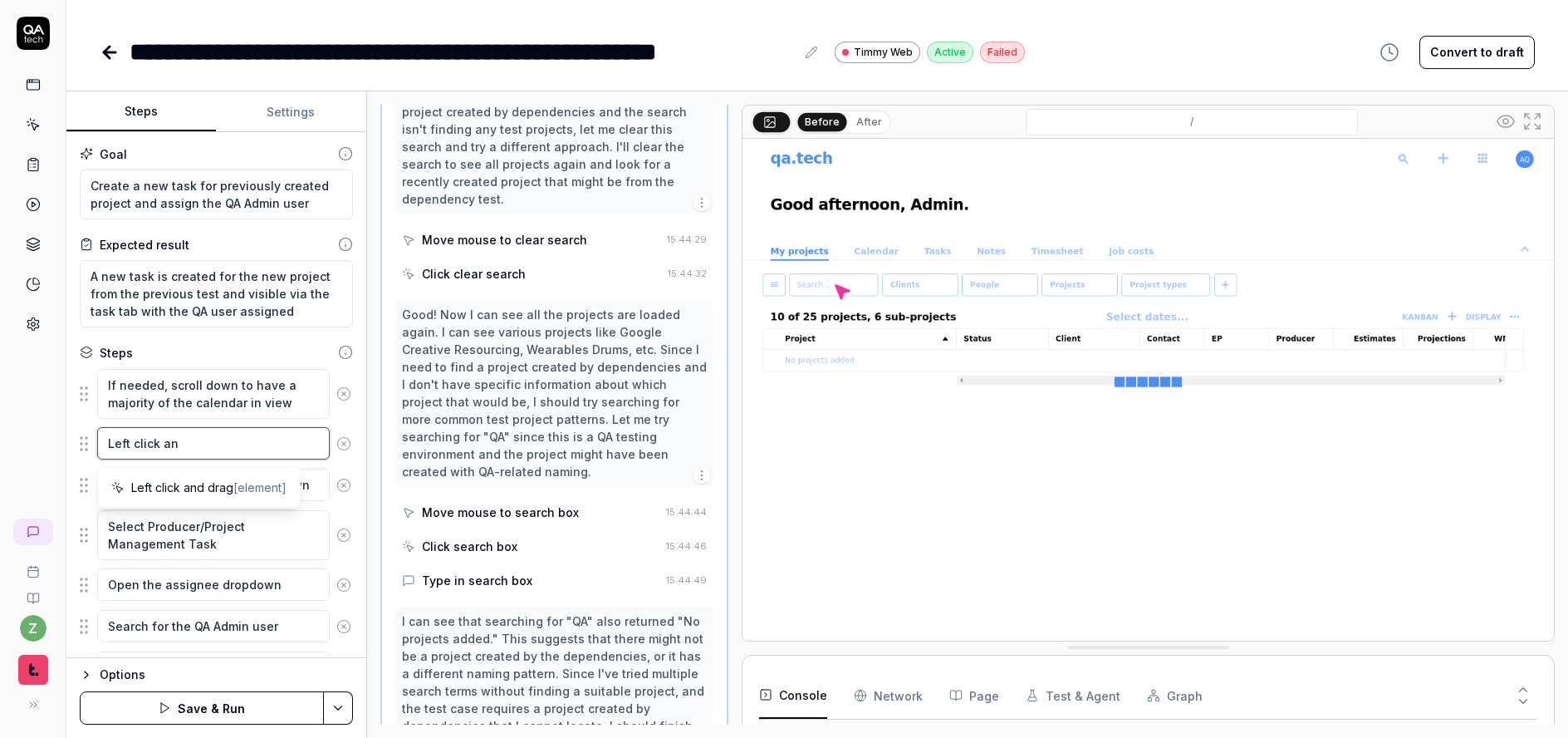
type textarea "Left click a"
type textarea "*"
type textarea "Left click"
type textarea "*"
type textarea "Left click"
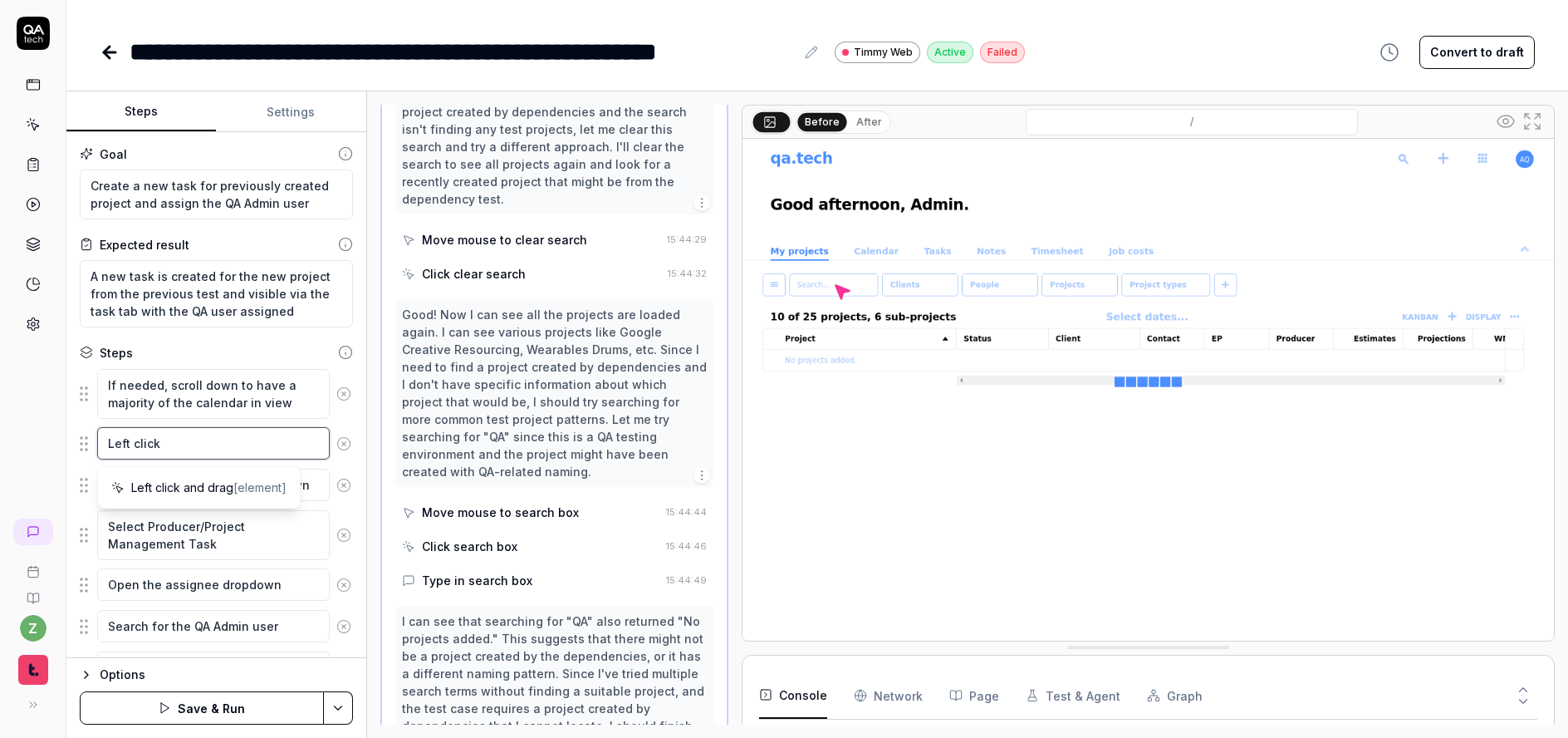
type textarea "*"
type textarea "Left clic"
type textarea "*"
type textarea "Left cli"
type textarea "*"
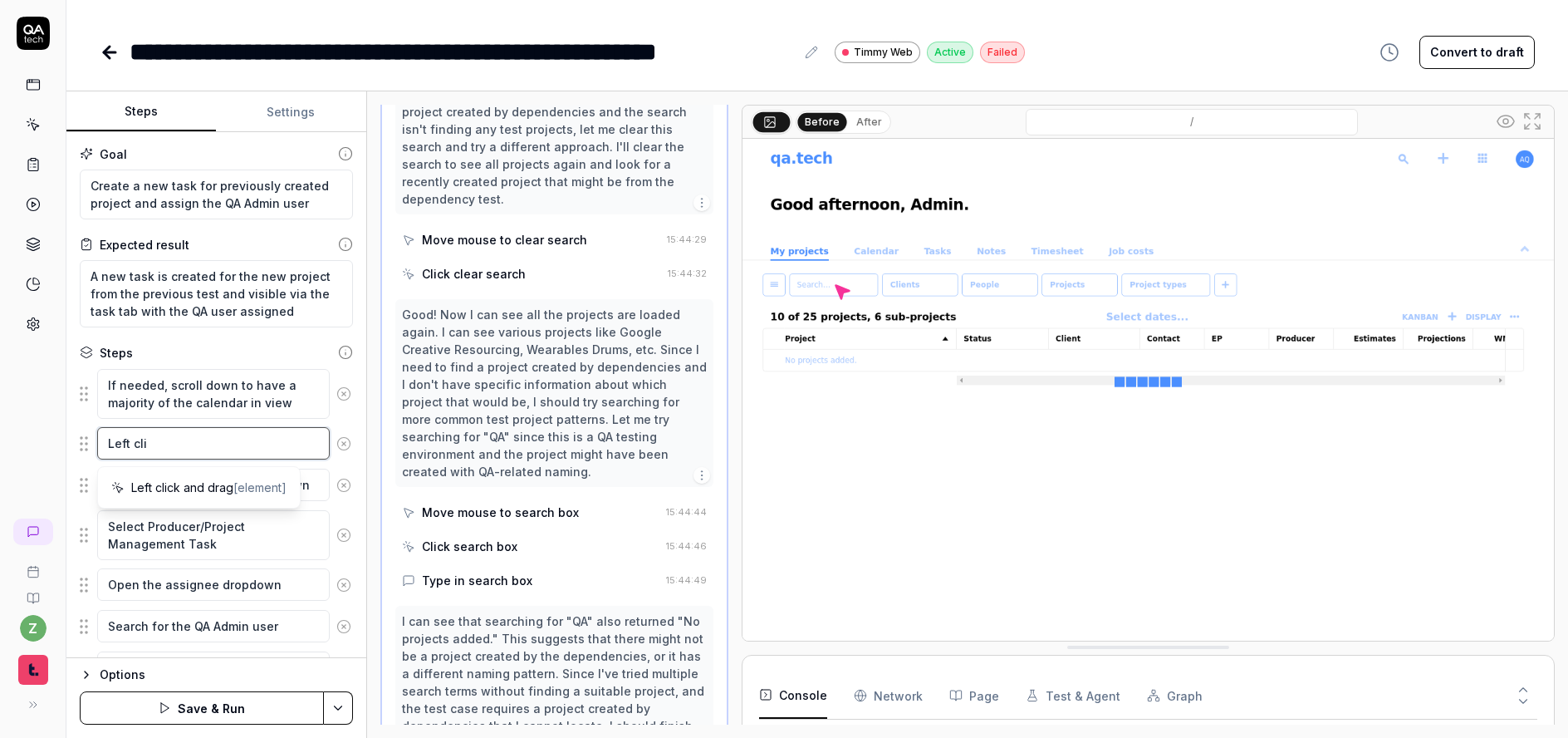
type textarea "Left cl"
type textarea "*"
type textarea "Left c"
type textarea "*"
type textarea "Left"
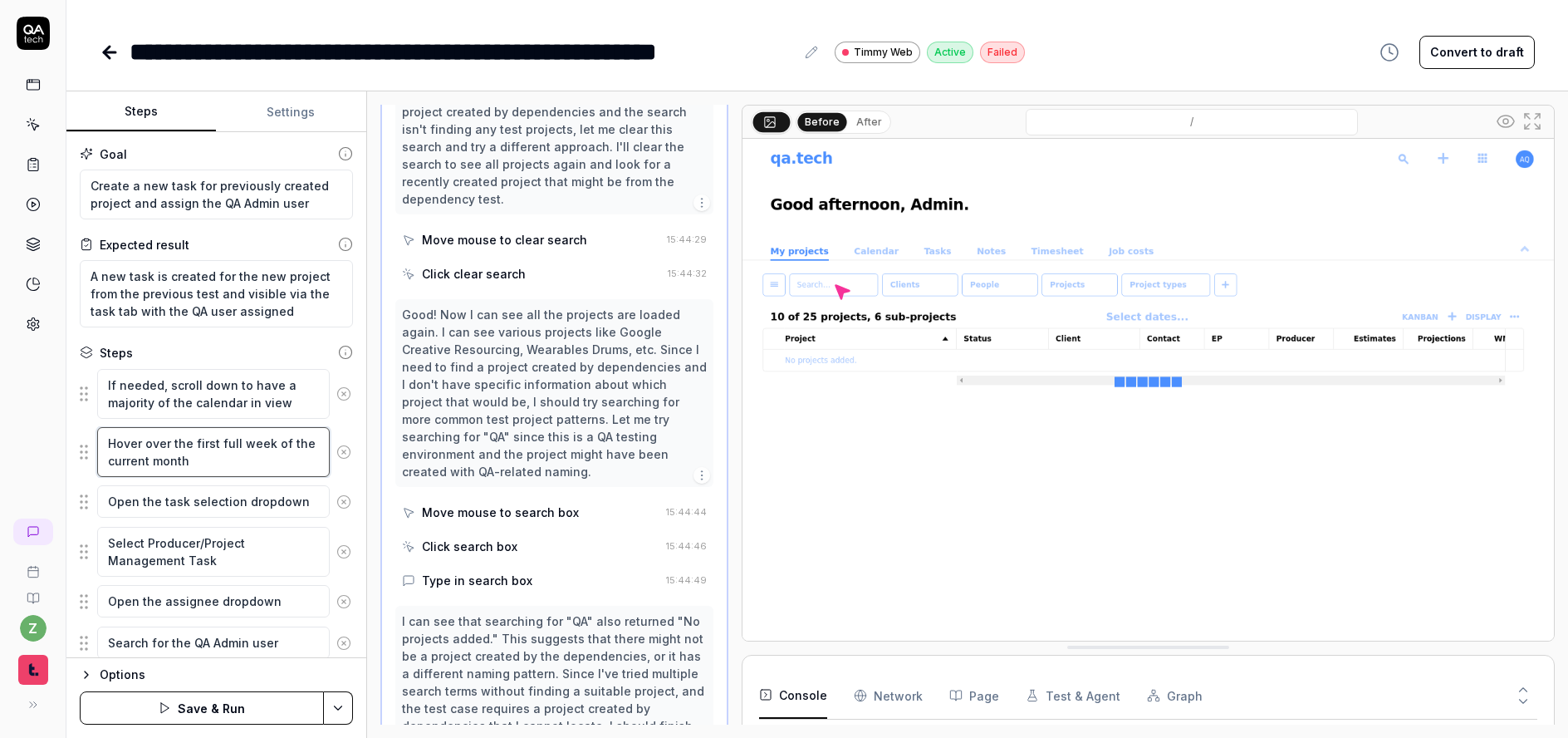
click at [213, 439] on textarea "Hover over the first full week of the current month" at bounding box center [213, 452] width 233 height 50
click at [255, 460] on textarea "Hover over the first Monday of the current month" at bounding box center [213, 452] width 233 height 50
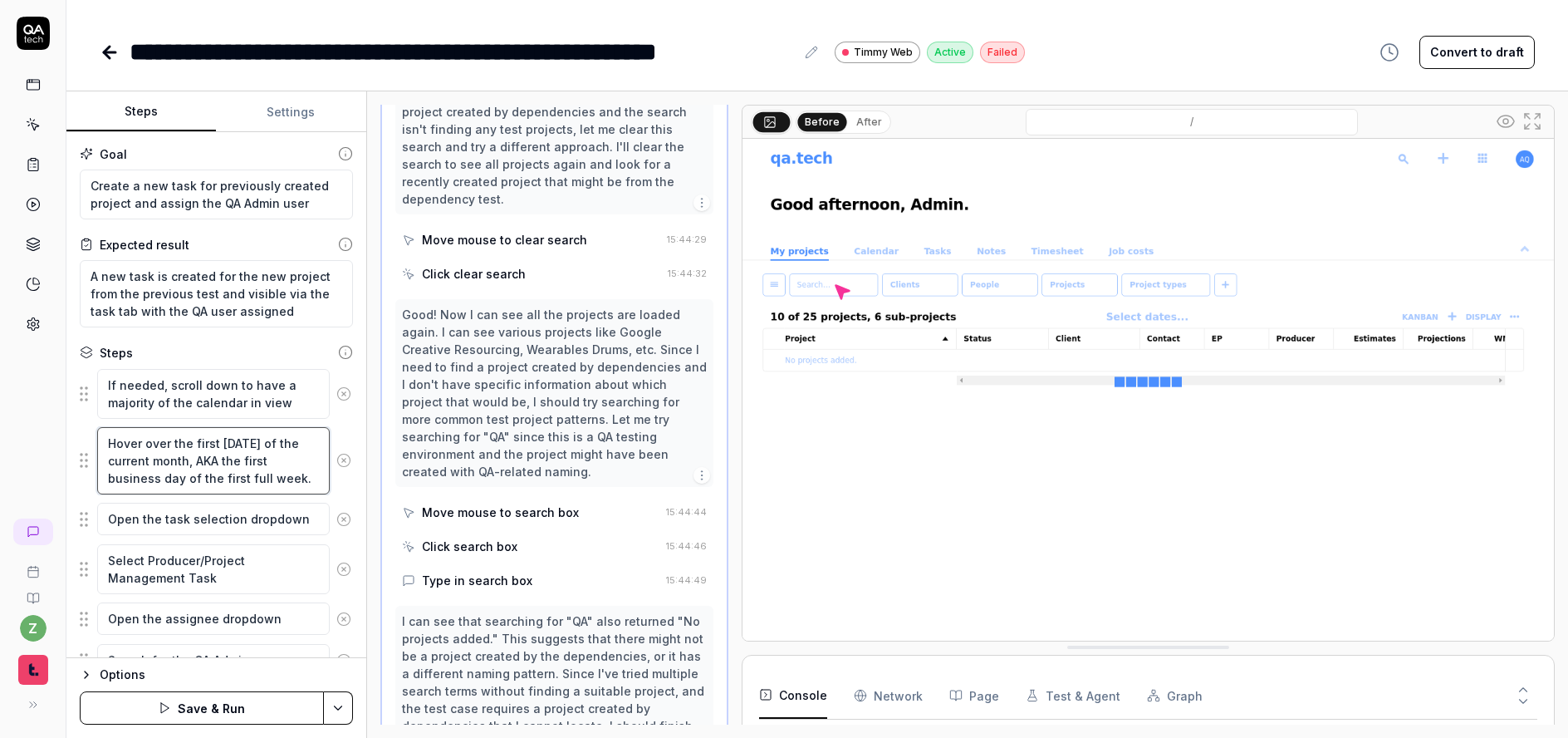
click at [144, 439] on textarea "Hover over the first Monday of the current month, AKA the first business day of…" at bounding box center [213, 461] width 233 height 68
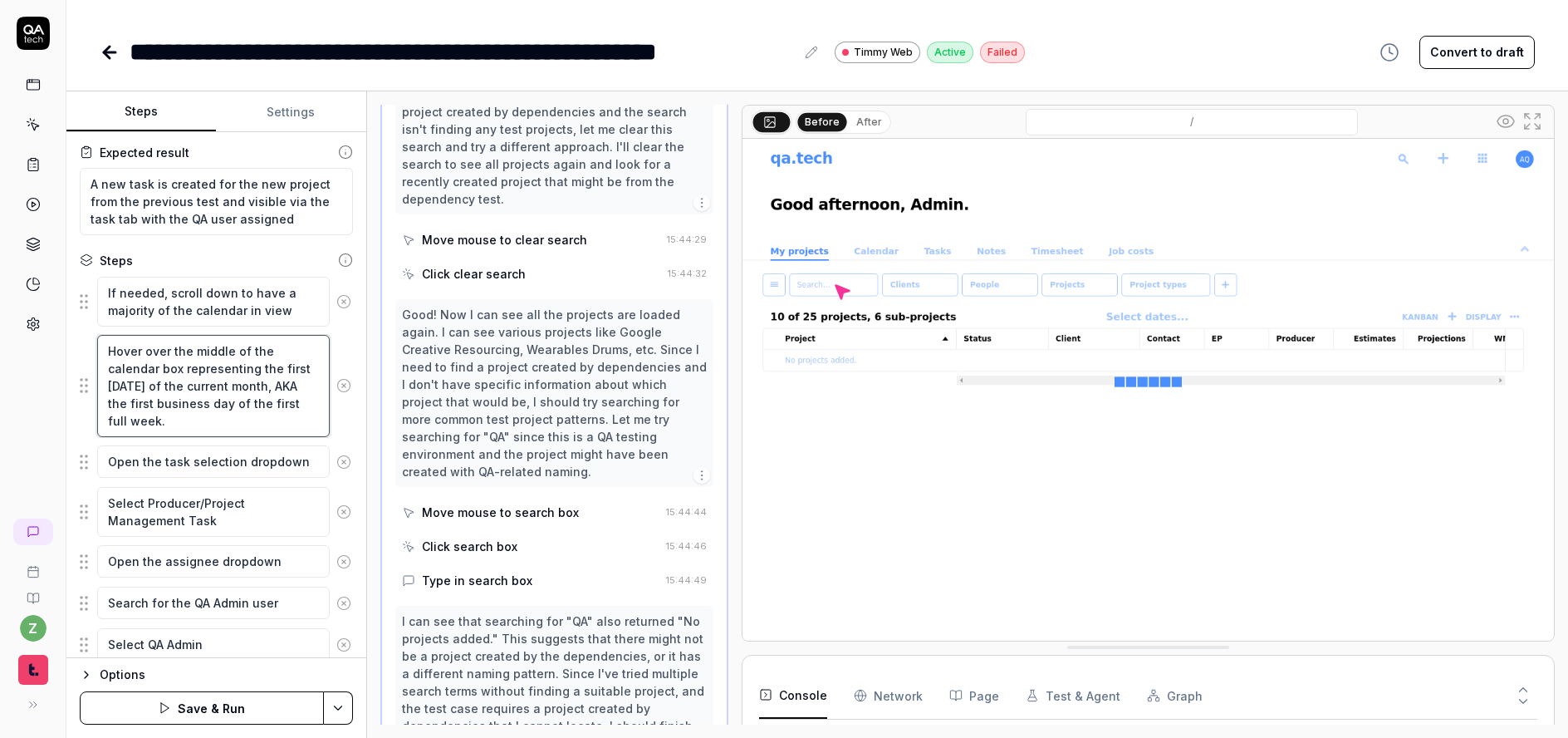
scroll to position [100, 0]
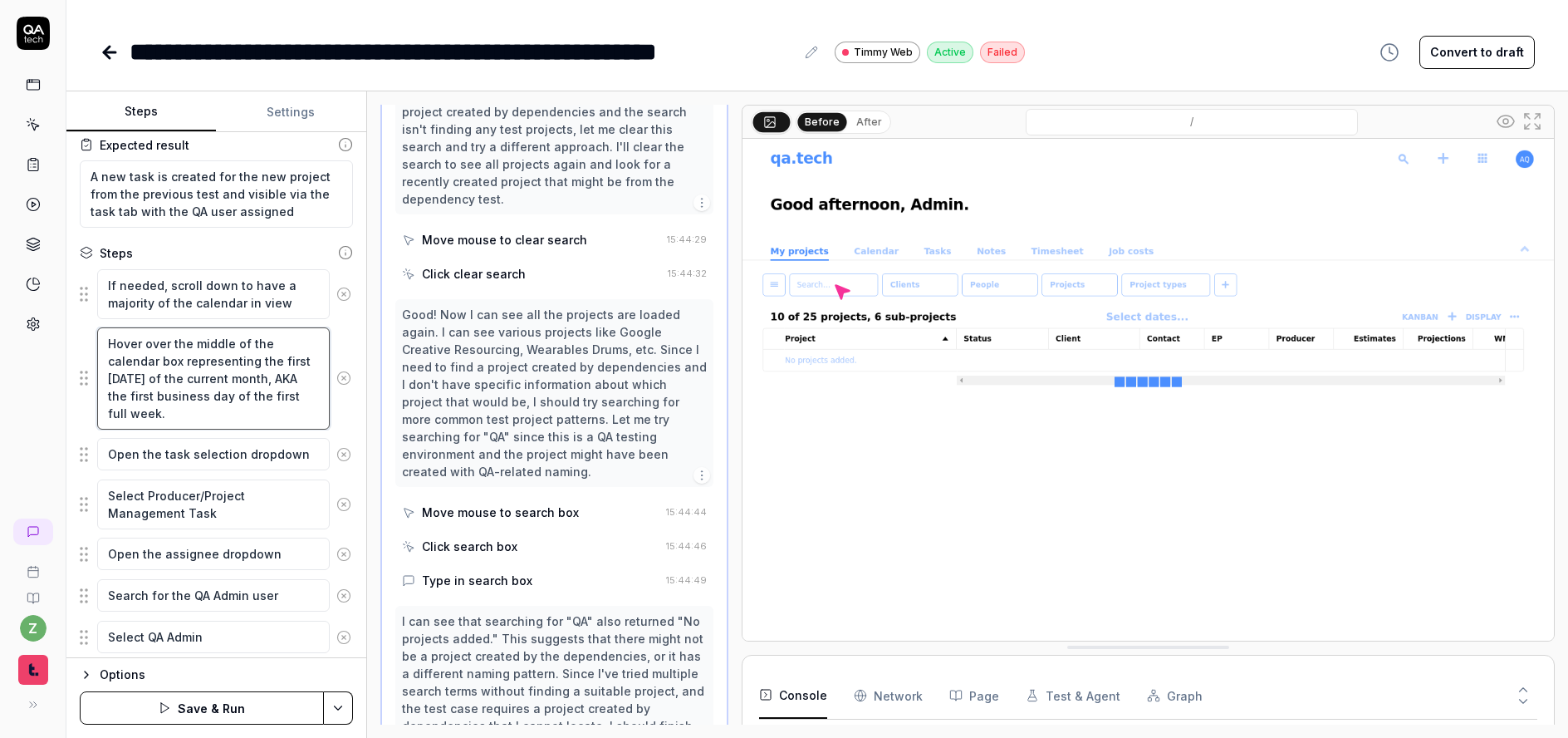
click at [275, 407] on textarea "Hover over the middle of the calendar box representing the first Monday of the …" at bounding box center [213, 379] width 233 height 103
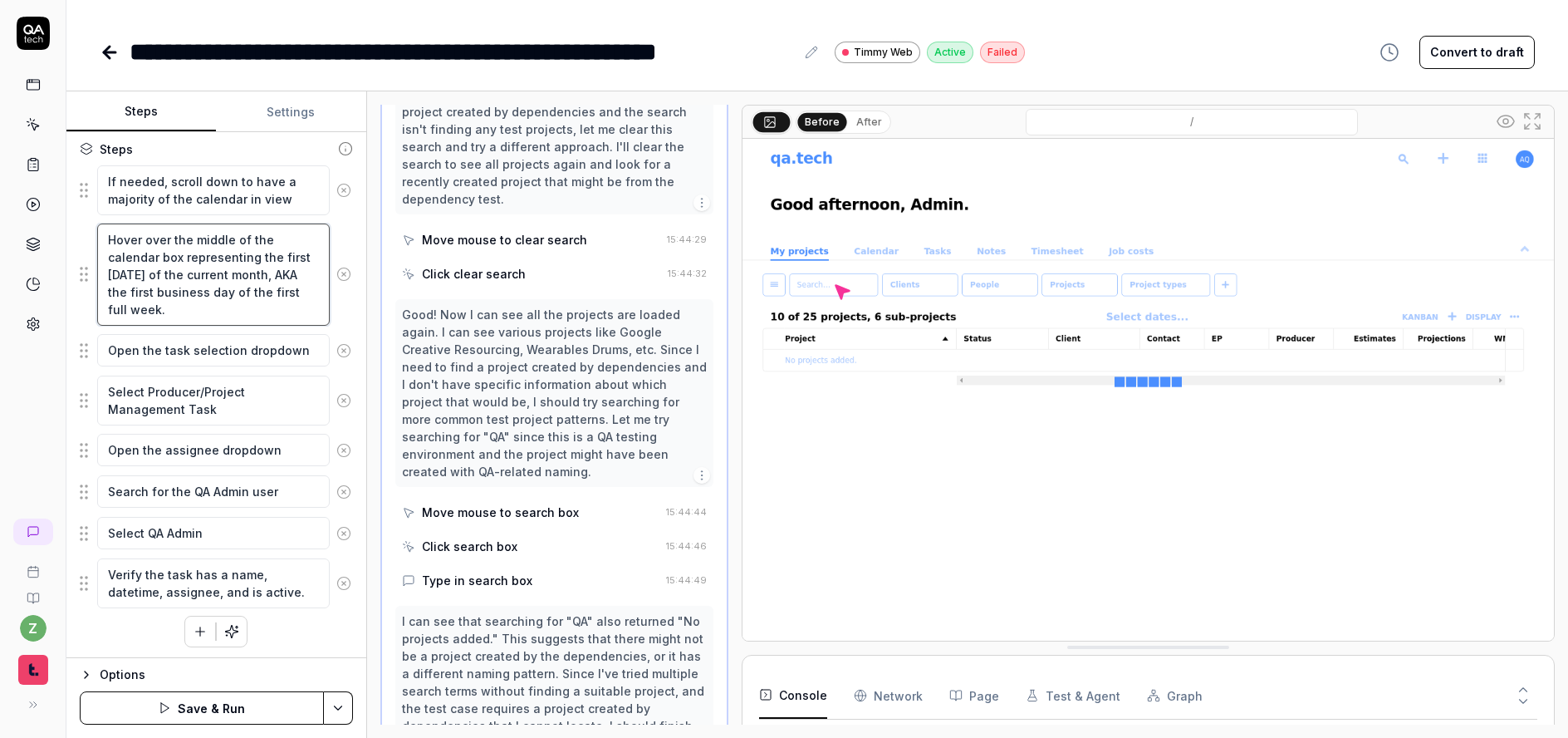
scroll to position [206, 0]
click at [139, 619] on div "If needed, scroll down to have a majority of the calendar in view Hover over th…" at bounding box center [217, 403] width 273 height 483
click at [199, 624] on icon "button" at bounding box center [200, 629] width 15 height 15
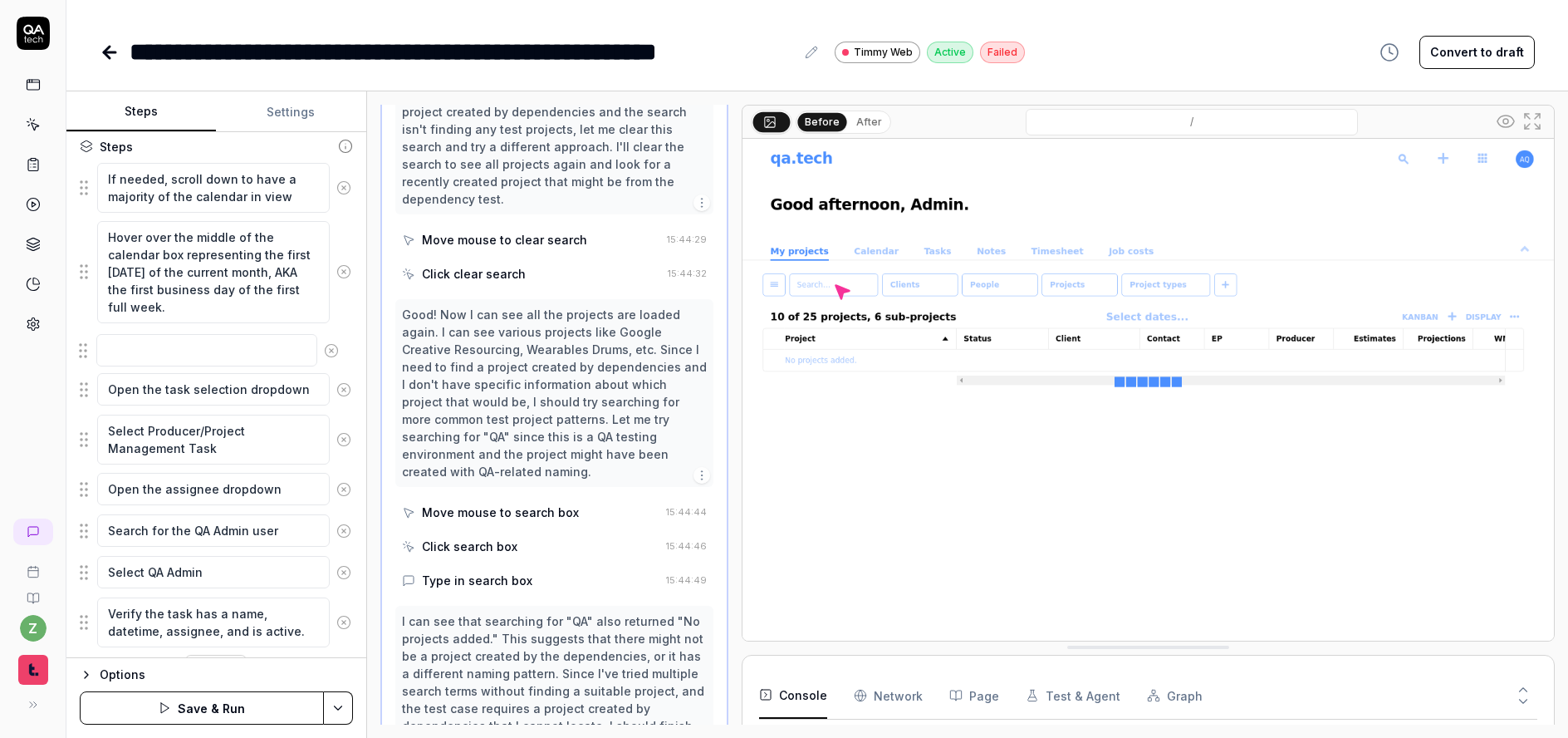
drag, startPoint x: 86, startPoint y: 629, endPoint x: 85, endPoint y: 349, distance: 280.0
click at [85, 349] on fieldset "If needed, scroll down to have a majority of the calendar in view Hover over th…" at bounding box center [217, 405] width 273 height 486
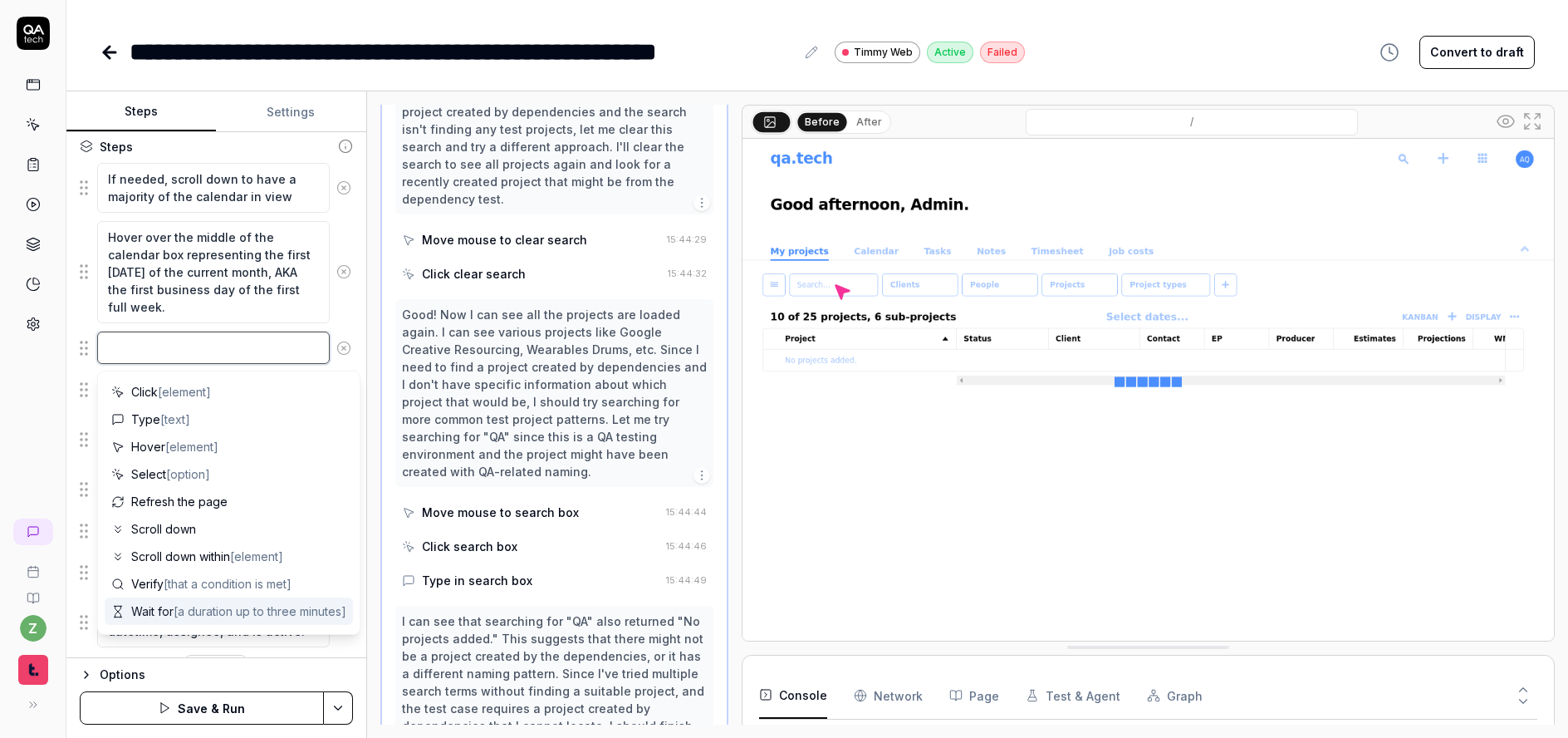
click at [179, 350] on textarea at bounding box center [213, 347] width 233 height 32
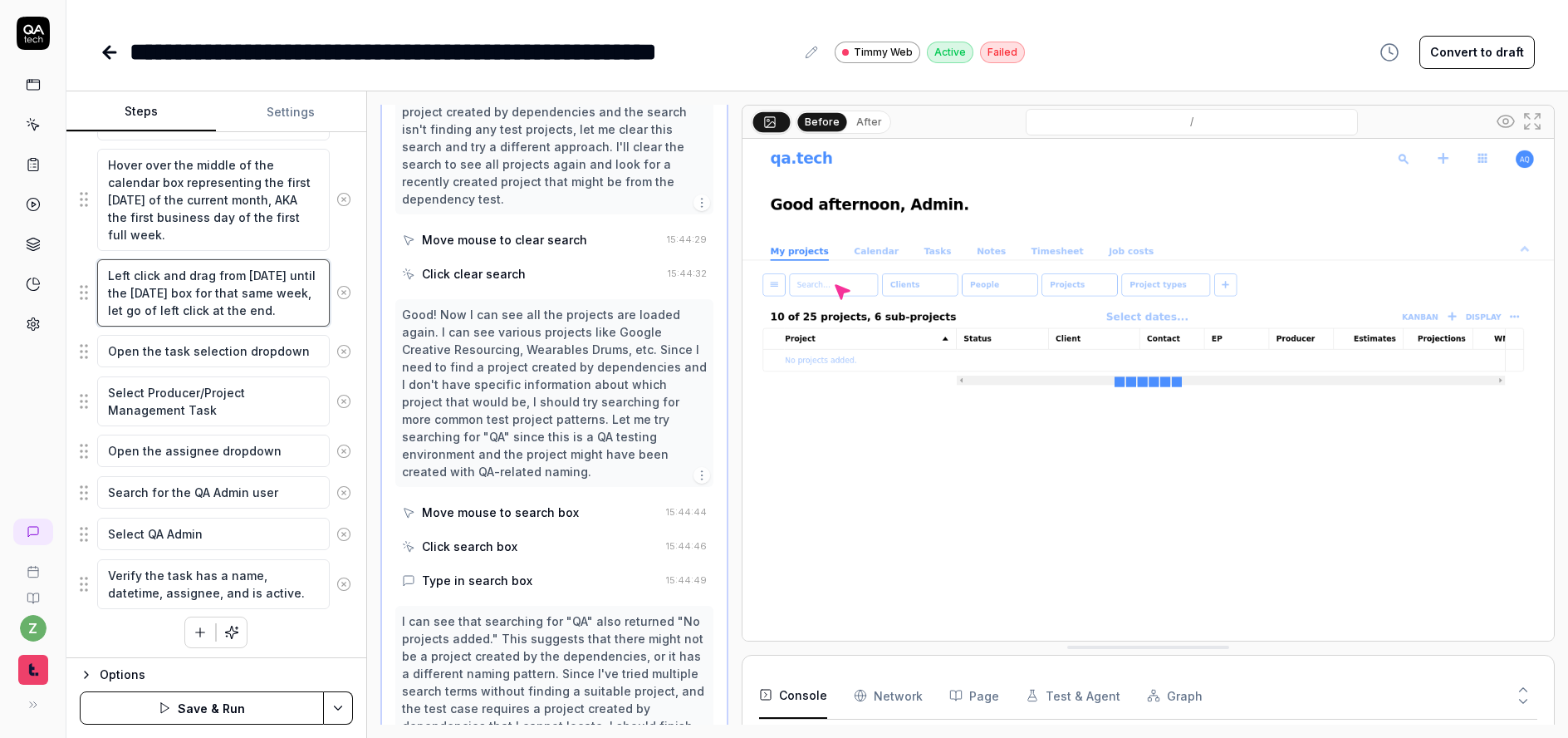
scroll to position [282, 0]
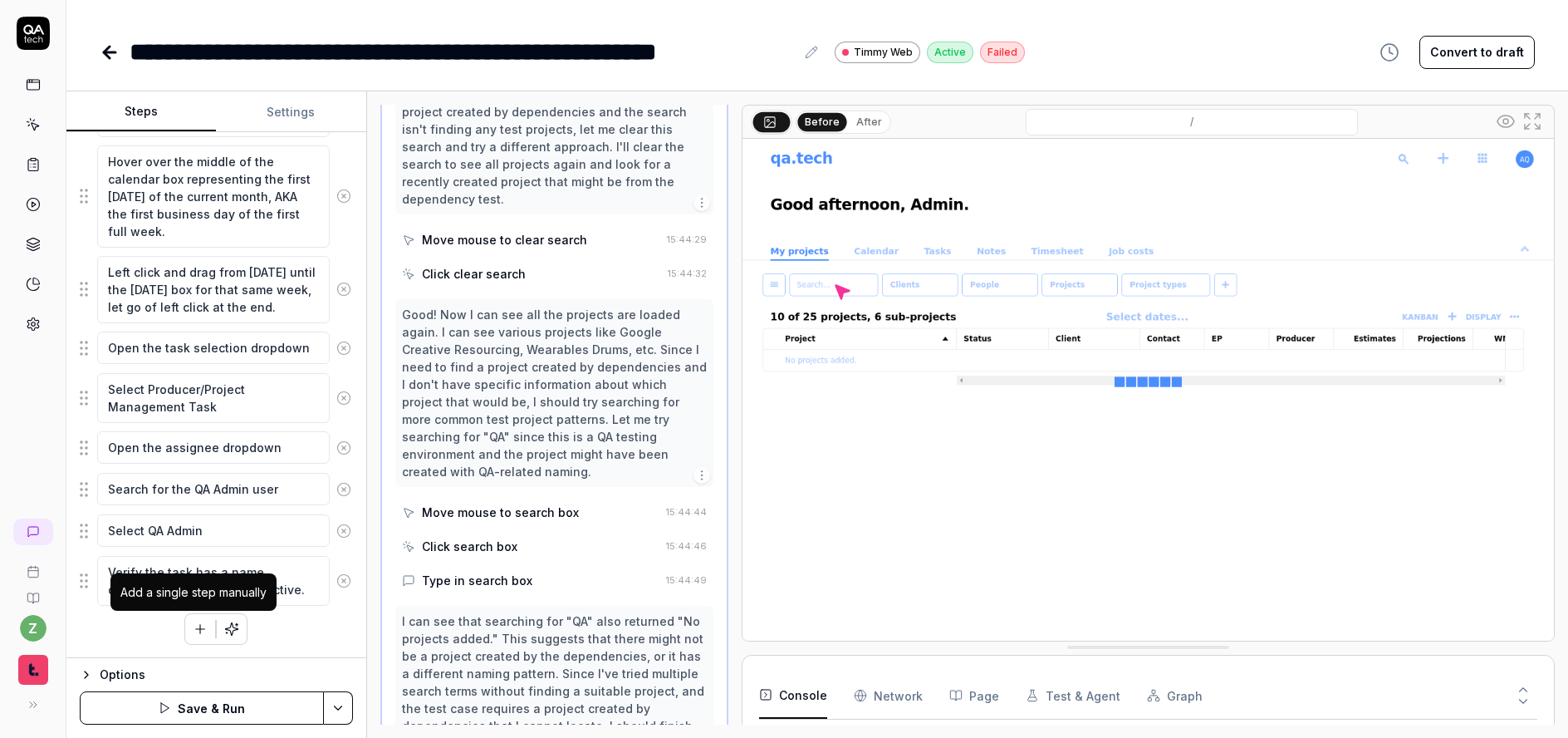
click at [197, 629] on icon "button" at bounding box center [201, 629] width 9 height 0
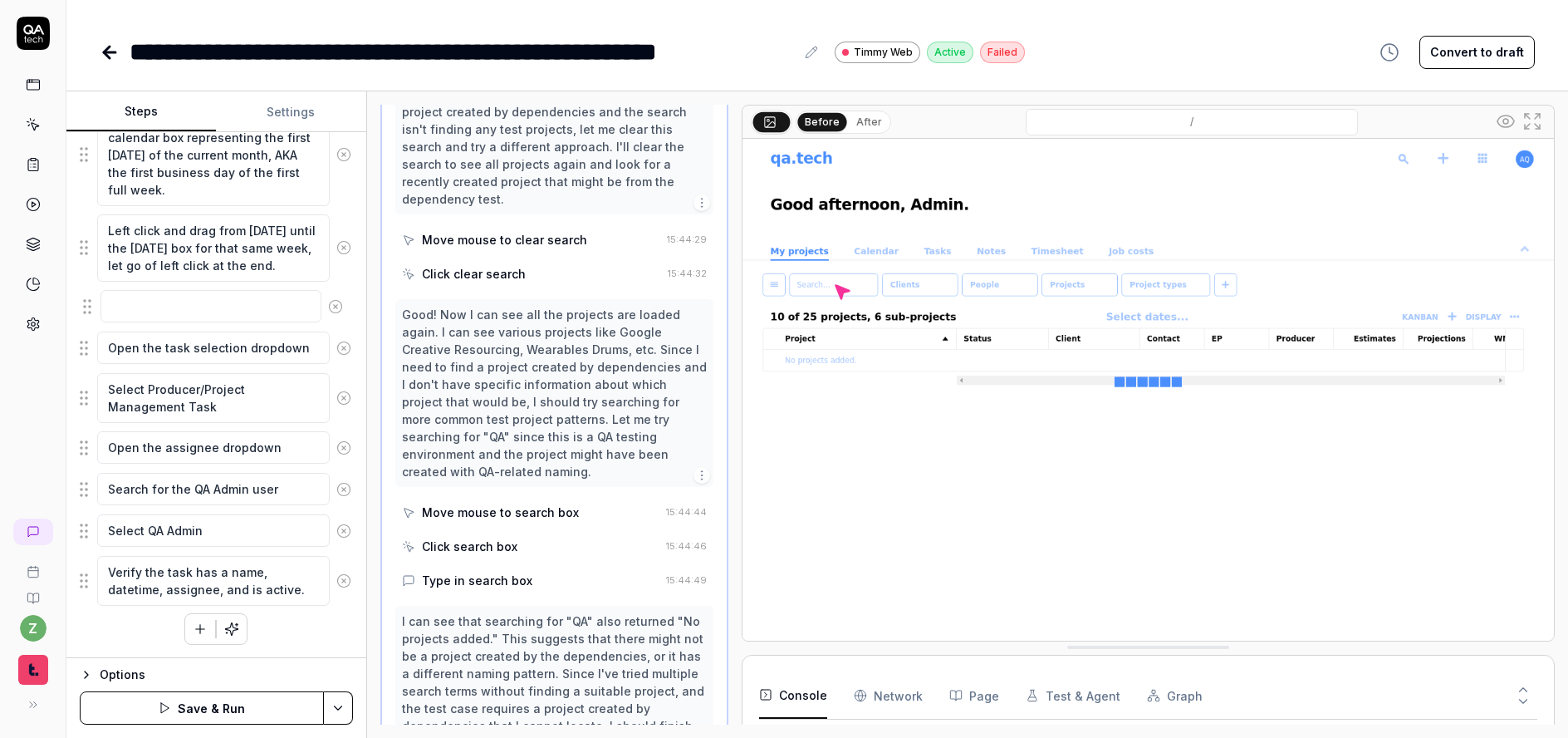
drag, startPoint x: 86, startPoint y: 586, endPoint x: 90, endPoint y: 303, distance: 283.0
click at [90, 303] on fieldset "If needed, scroll down to have a majority of the calendar in view Hover over th…" at bounding box center [217, 326] width 273 height 562
click at [162, 319] on textarea at bounding box center [213, 306] width 233 height 32
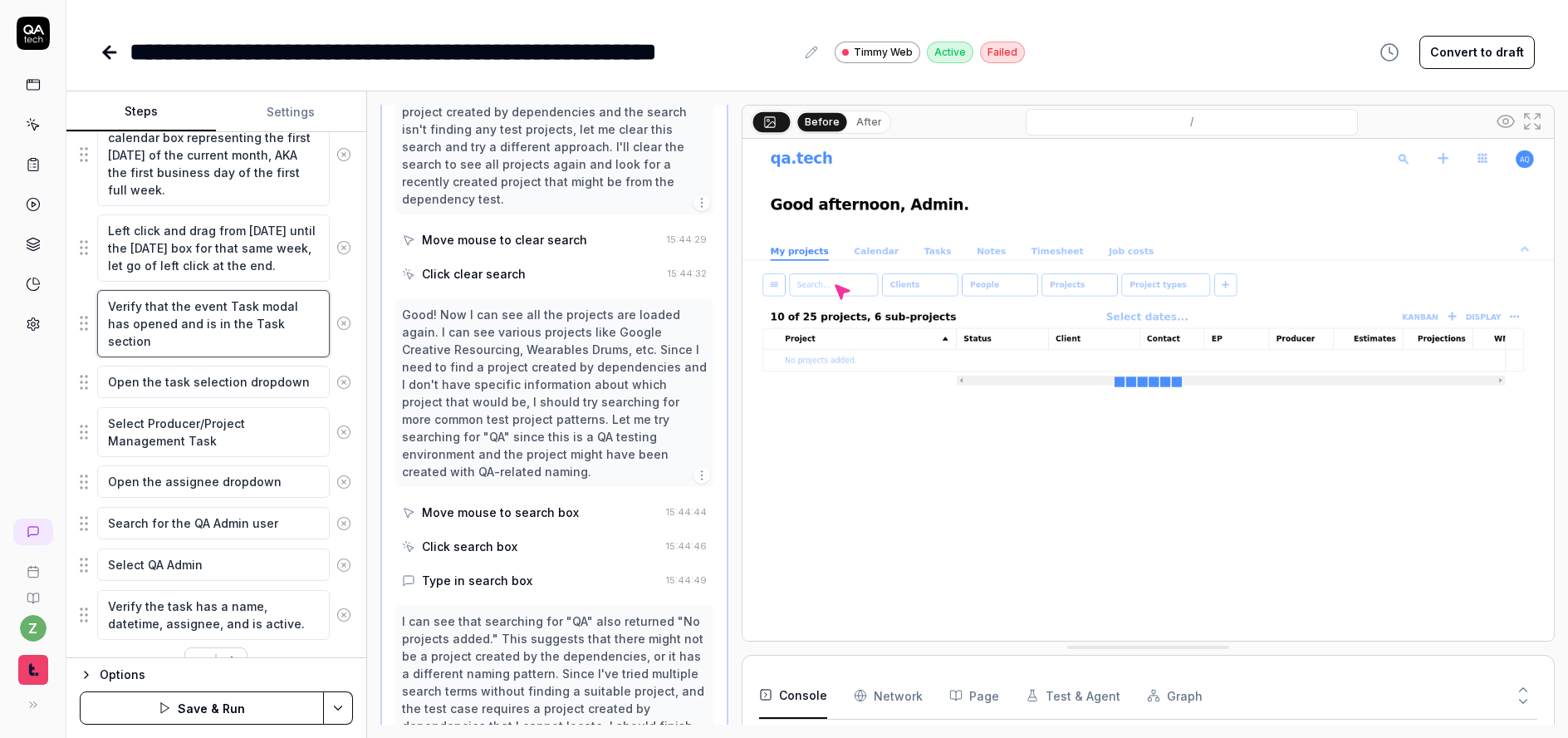
drag, startPoint x: 253, startPoint y: 308, endPoint x: 192, endPoint y: 307, distance: 61.0
click at [192, 307] on textarea "Verify that the event Task modal has opened and is in the Task section" at bounding box center [213, 323] width 233 height 68
click at [255, 310] on textarea "Verify that the event Task modal has opened and is in the Task section" at bounding box center [213, 323] width 233 height 68
drag, startPoint x: 252, startPoint y: 310, endPoint x: 234, endPoint y: 308, distance: 18.1
click at [234, 308] on textarea "Verify that the event Task modal has opened and is in the Task section" at bounding box center [213, 323] width 233 height 68
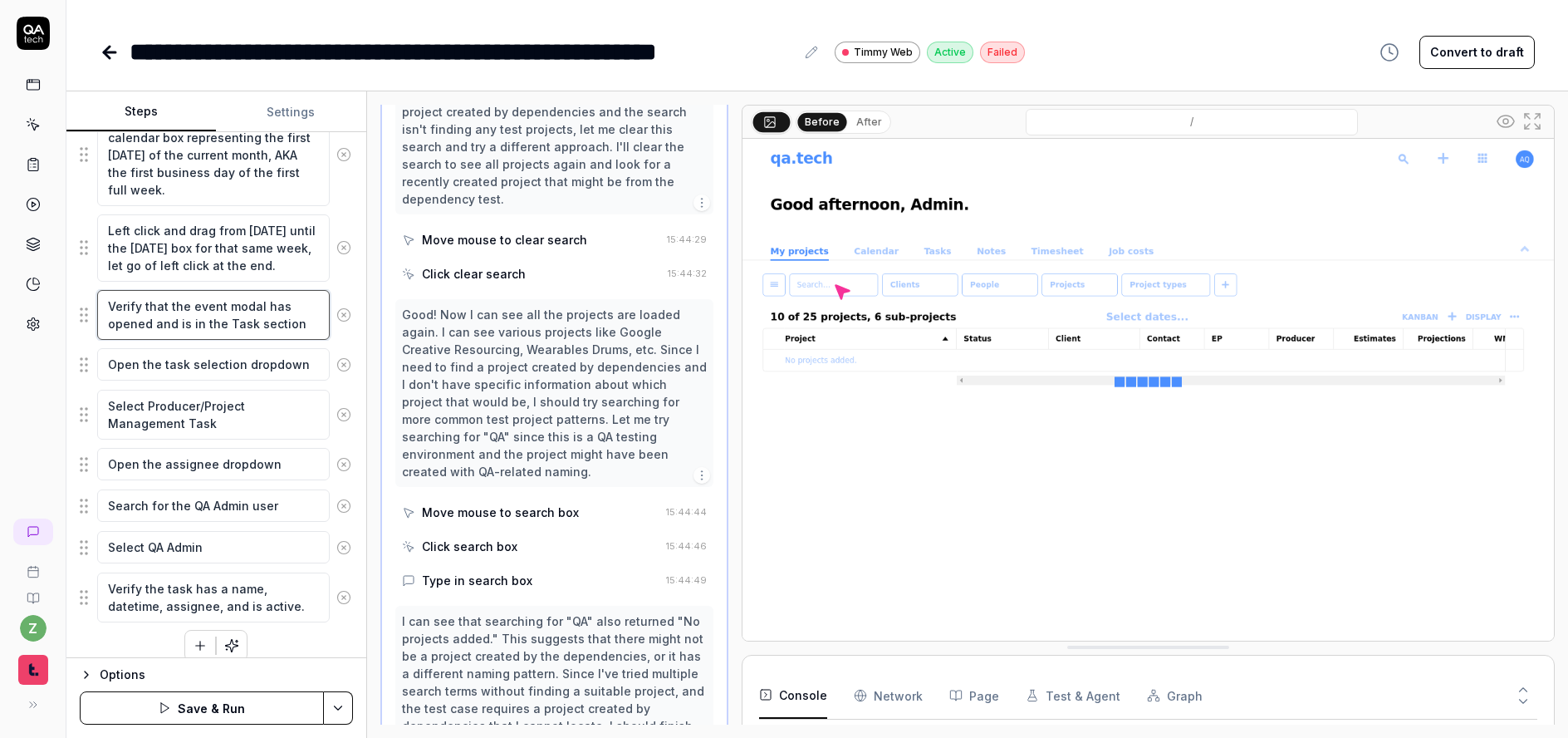
click at [295, 321] on textarea "Verify that the event modal has opened and is in the Task section" at bounding box center [213, 314] width 233 height 50
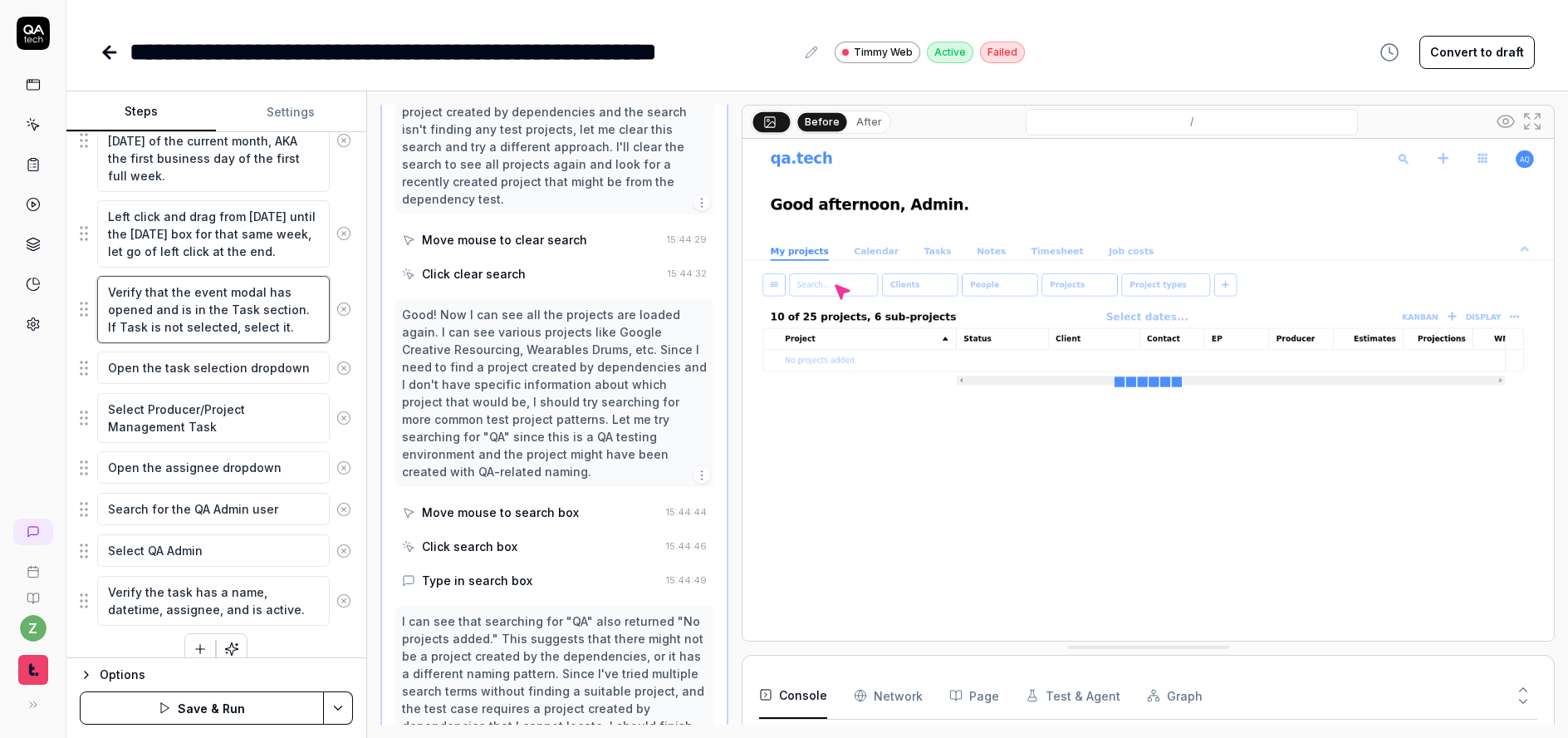
scroll to position [357, 0]
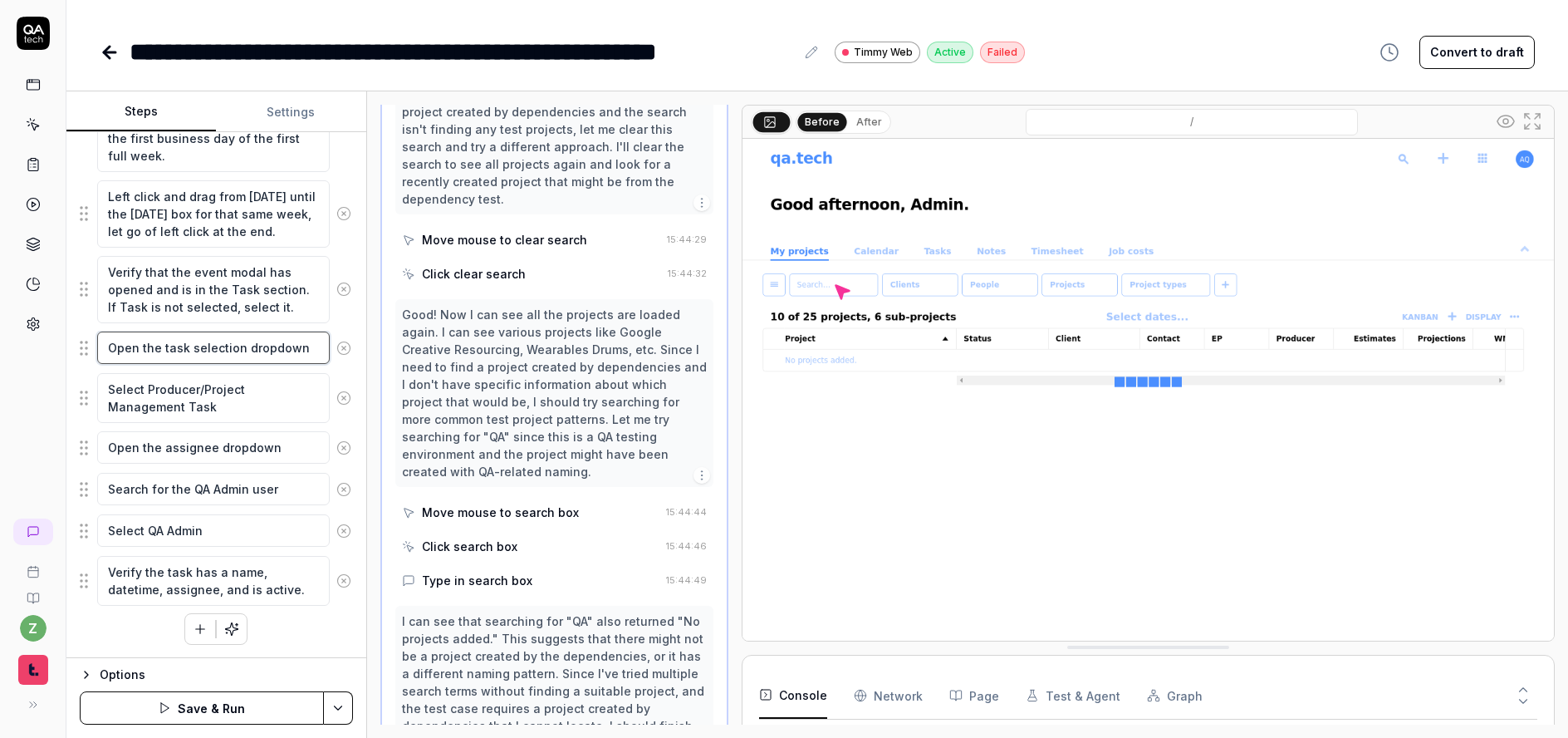
drag, startPoint x: 303, startPoint y: 355, endPoint x: 170, endPoint y: 346, distance: 133.3
click at [170, 346] on textarea "Open the task selection dropdown" at bounding box center [213, 347] width 233 height 32
drag, startPoint x: 239, startPoint y: 349, endPoint x: 165, endPoint y: 349, distance: 74.0
click at [165, 349] on textarea "Open the task selection dropdown" at bounding box center [213, 347] width 233 height 32
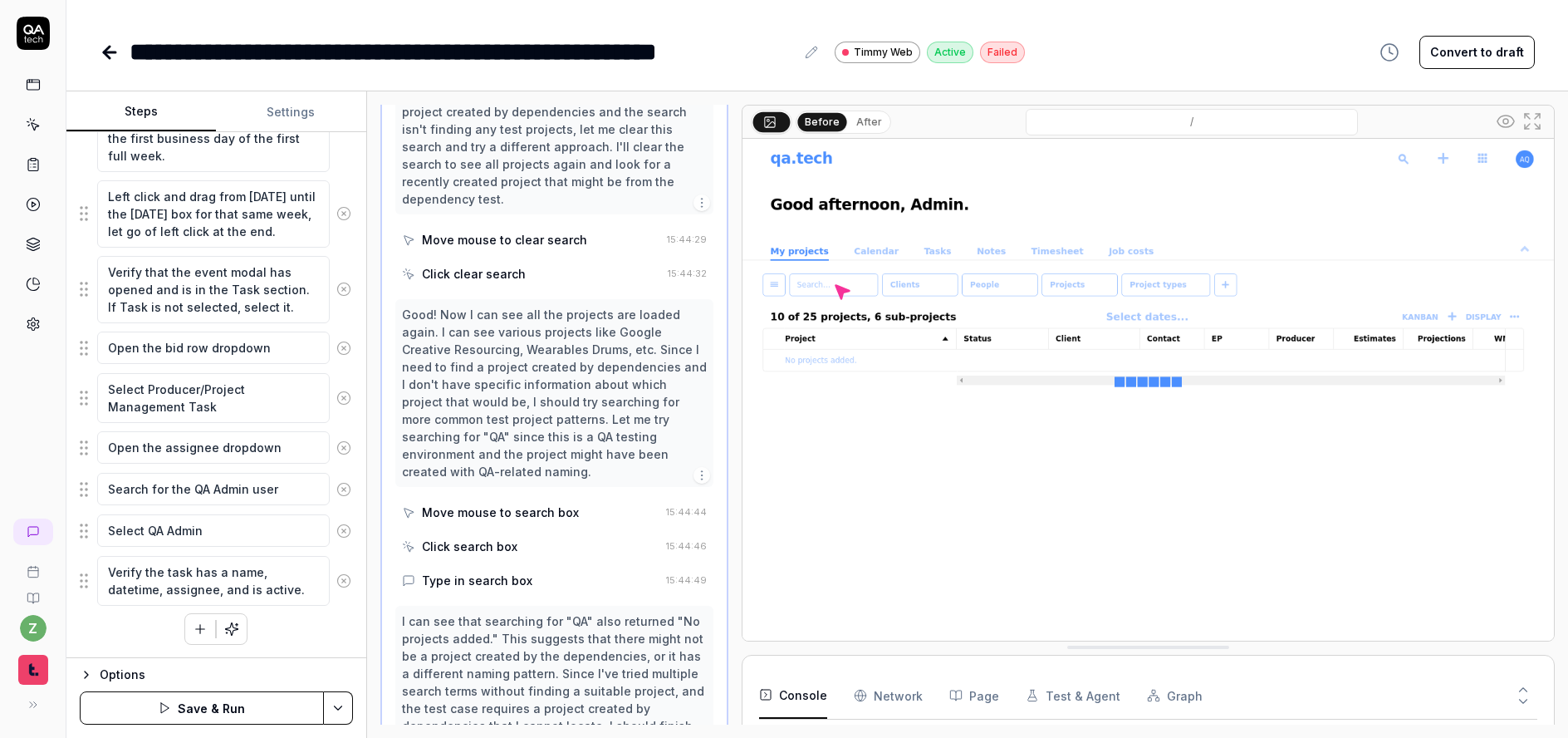
click at [193, 617] on button "button" at bounding box center [200, 628] width 30 height 30
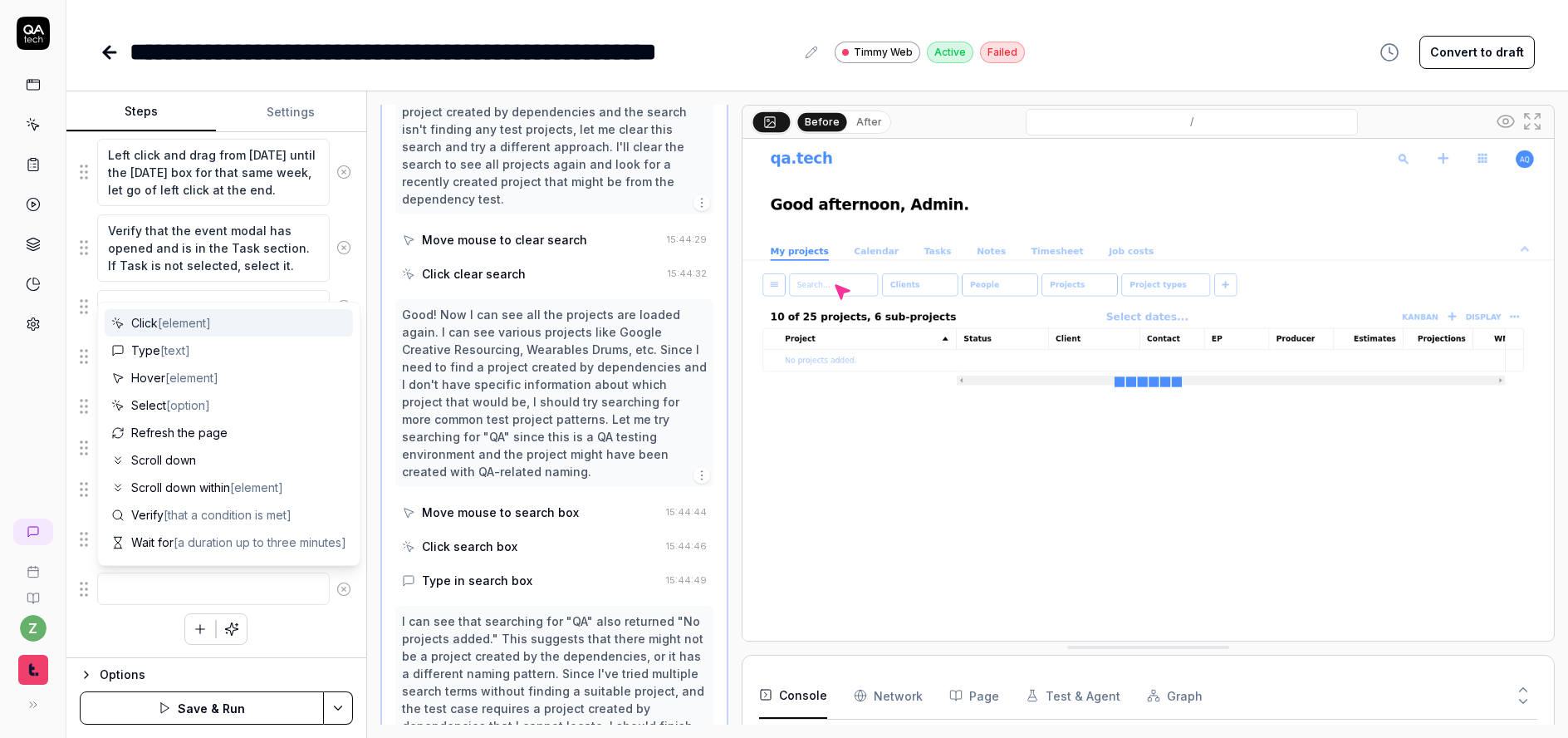
click at [93, 587] on div at bounding box center [217, 589] width 273 height 35
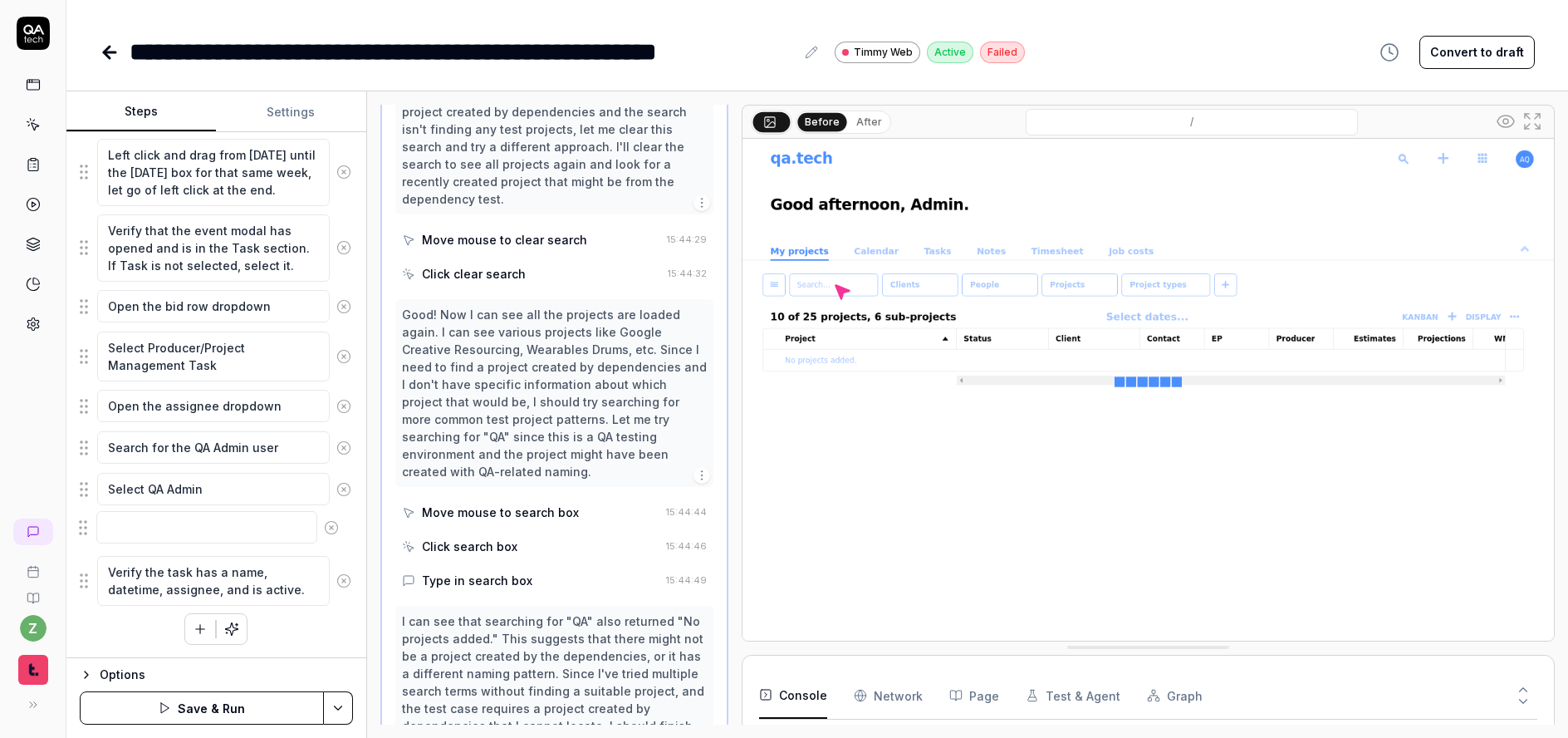
drag, startPoint x: 93, startPoint y: 586, endPoint x: 92, endPoint y: 523, distance: 63.0
click at [92, 523] on fieldset "If needed, scroll down to have a majority of the calendar in view Hover over th…" at bounding box center [217, 288] width 273 height 637
click at [201, 520] on textarea at bounding box center [213, 531] width 233 height 32
click at [201, 636] on button "button" at bounding box center [200, 628] width 30 height 30
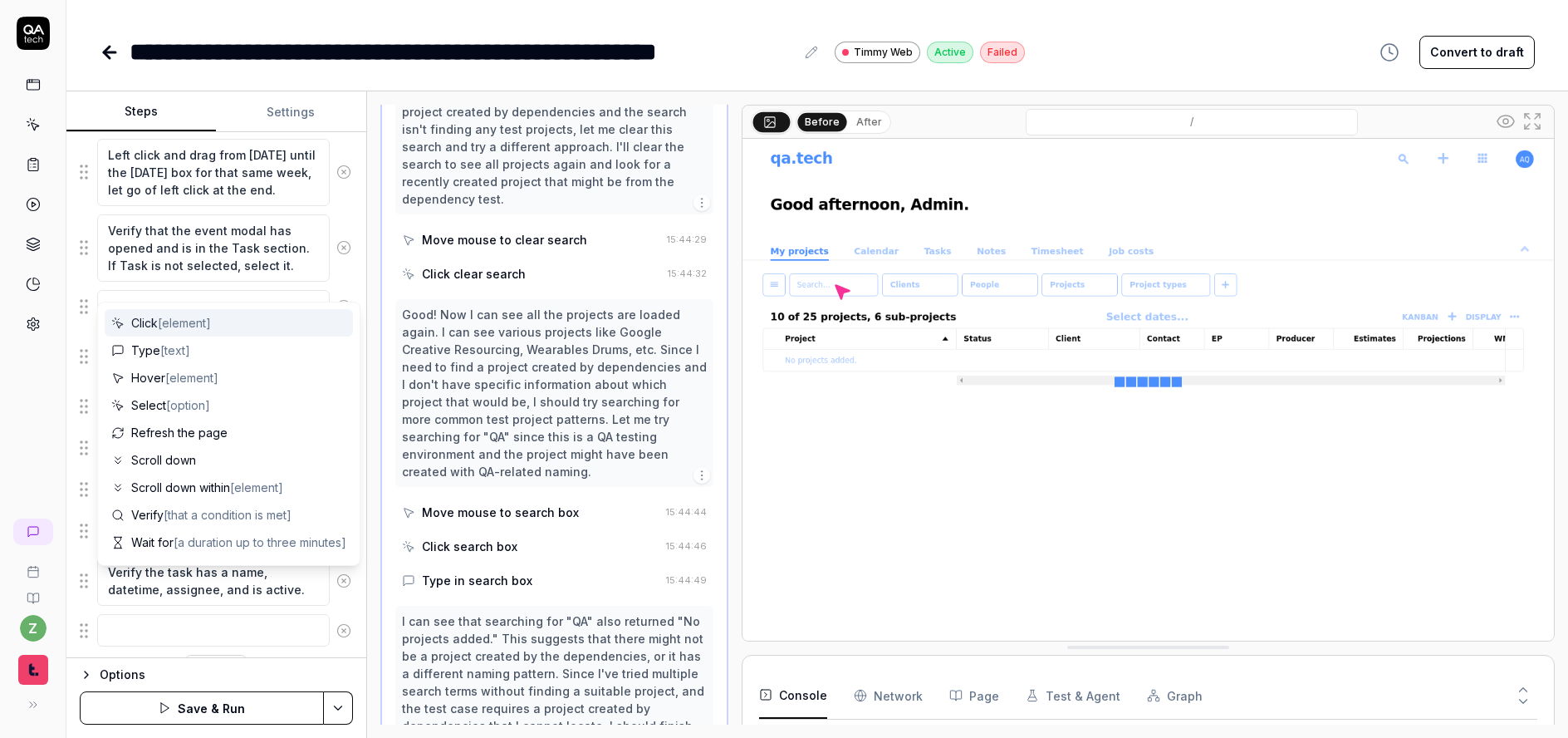
scroll to position [440, 0]
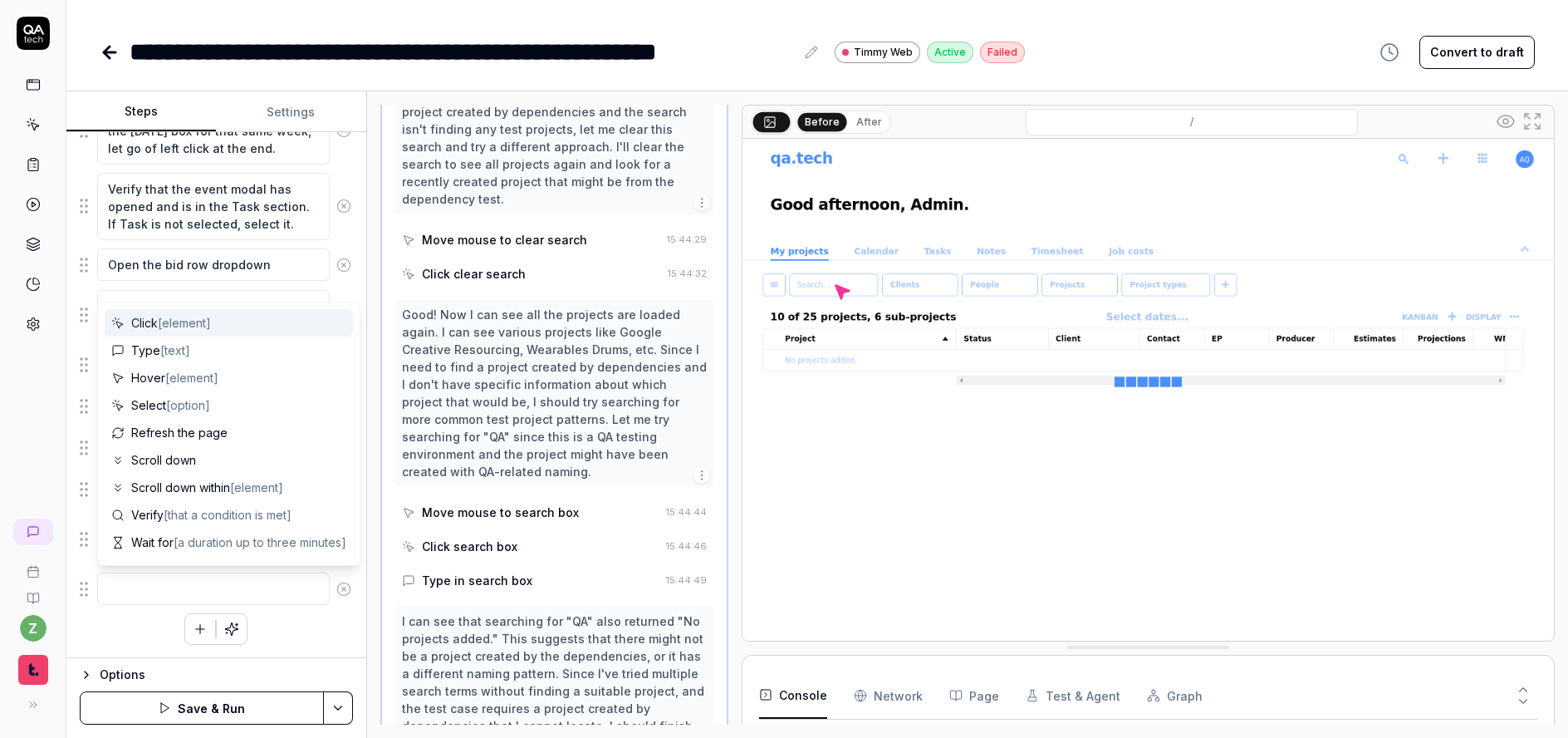
drag, startPoint x: 82, startPoint y: 599, endPoint x: 81, endPoint y: 572, distance: 27.0
click at [81, 572] on div at bounding box center [217, 589] width 273 height 35
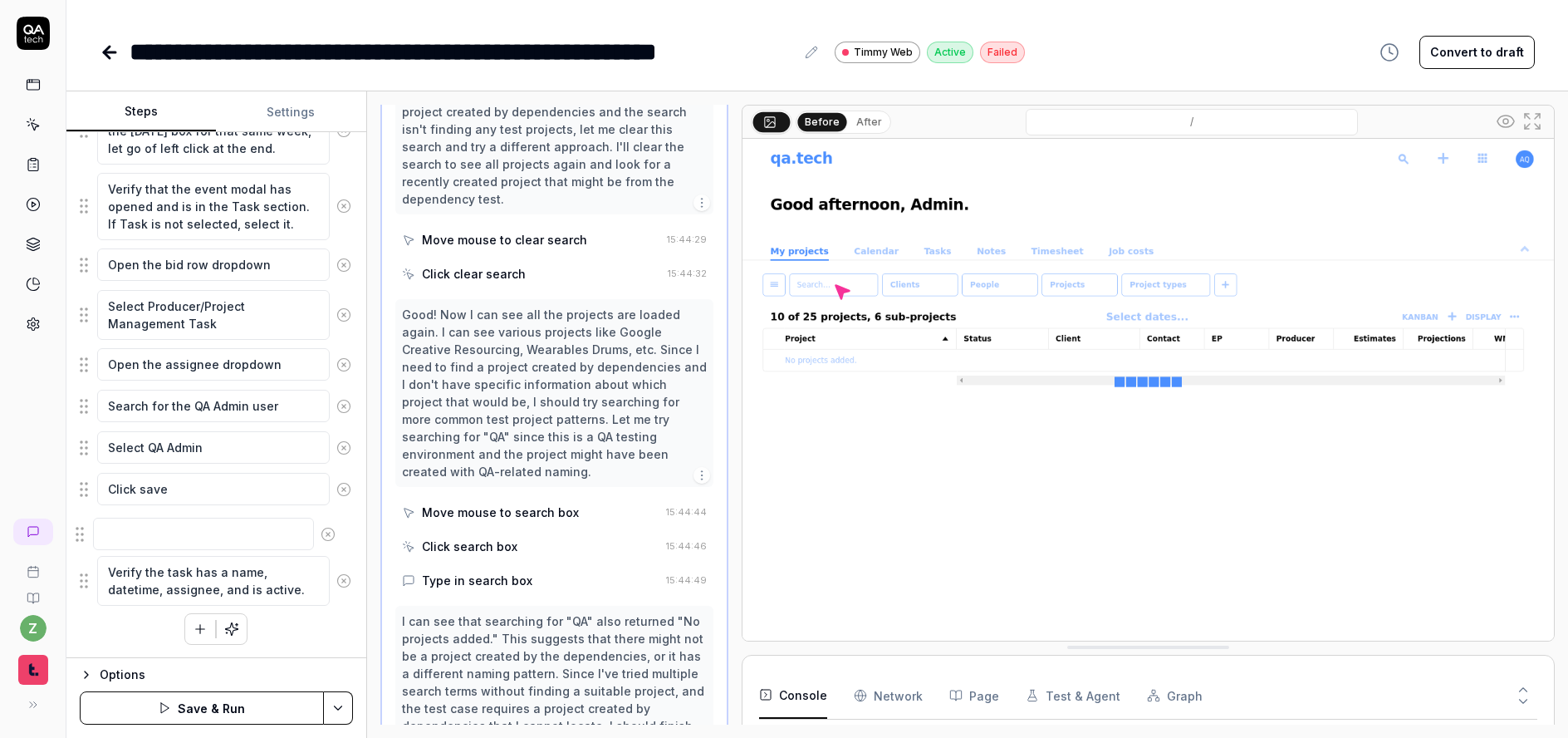
drag, startPoint x: 83, startPoint y: 585, endPoint x: 79, endPoint y: 529, distance: 56.1
click at [80, 529] on fieldset "If needed, scroll down to have a majority of the calendar in view Hover over th…" at bounding box center [217, 267] width 273 height 679
click at [180, 528] on textarea at bounding box center [213, 531] width 233 height 32
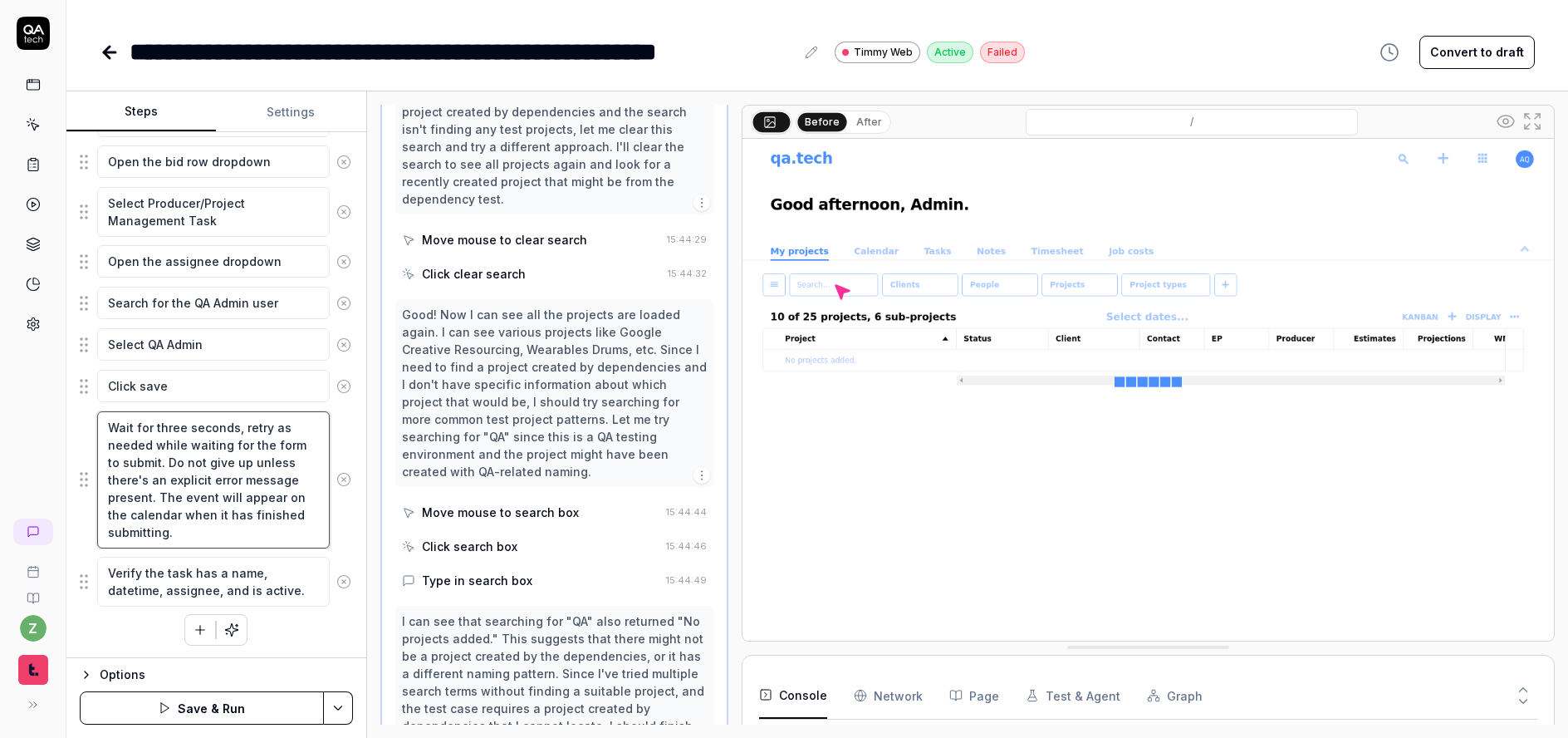
scroll to position [544, 0]
click at [341, 539] on div "Goal Create a new task for previously created project and assign the QA Admin u…" at bounding box center [216, 395] width 300 height 526
click at [193, 631] on icon "button" at bounding box center [200, 629] width 15 height 15
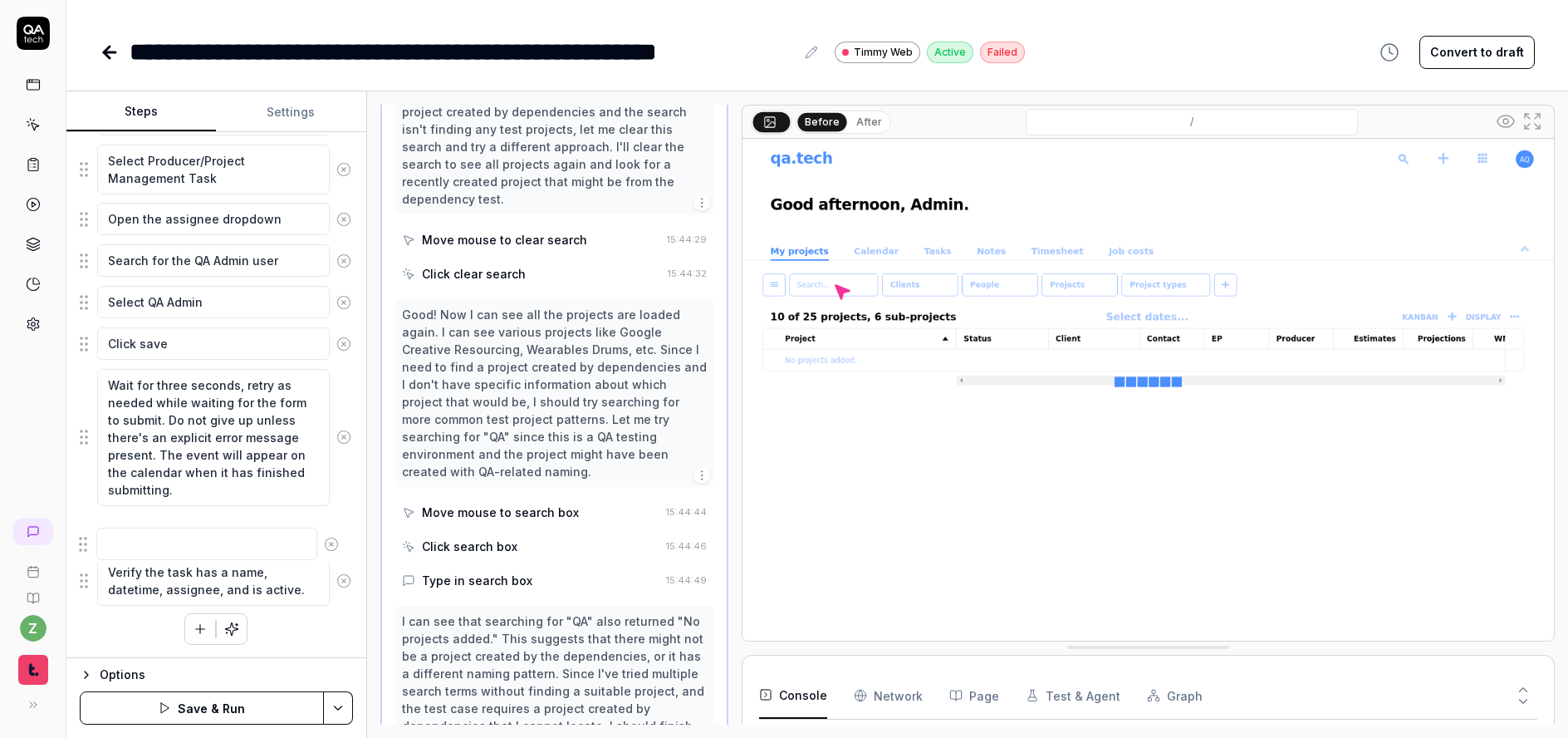
drag, startPoint x: 85, startPoint y: 592, endPoint x: 84, endPoint y: 535, distance: 57.0
click at [84, 536] on fieldset "If needed, scroll down to have a majority of the calendar in view Hover over th…" at bounding box center [217, 194] width 273 height 824
click at [160, 537] on textarea at bounding box center [213, 531] width 233 height 32
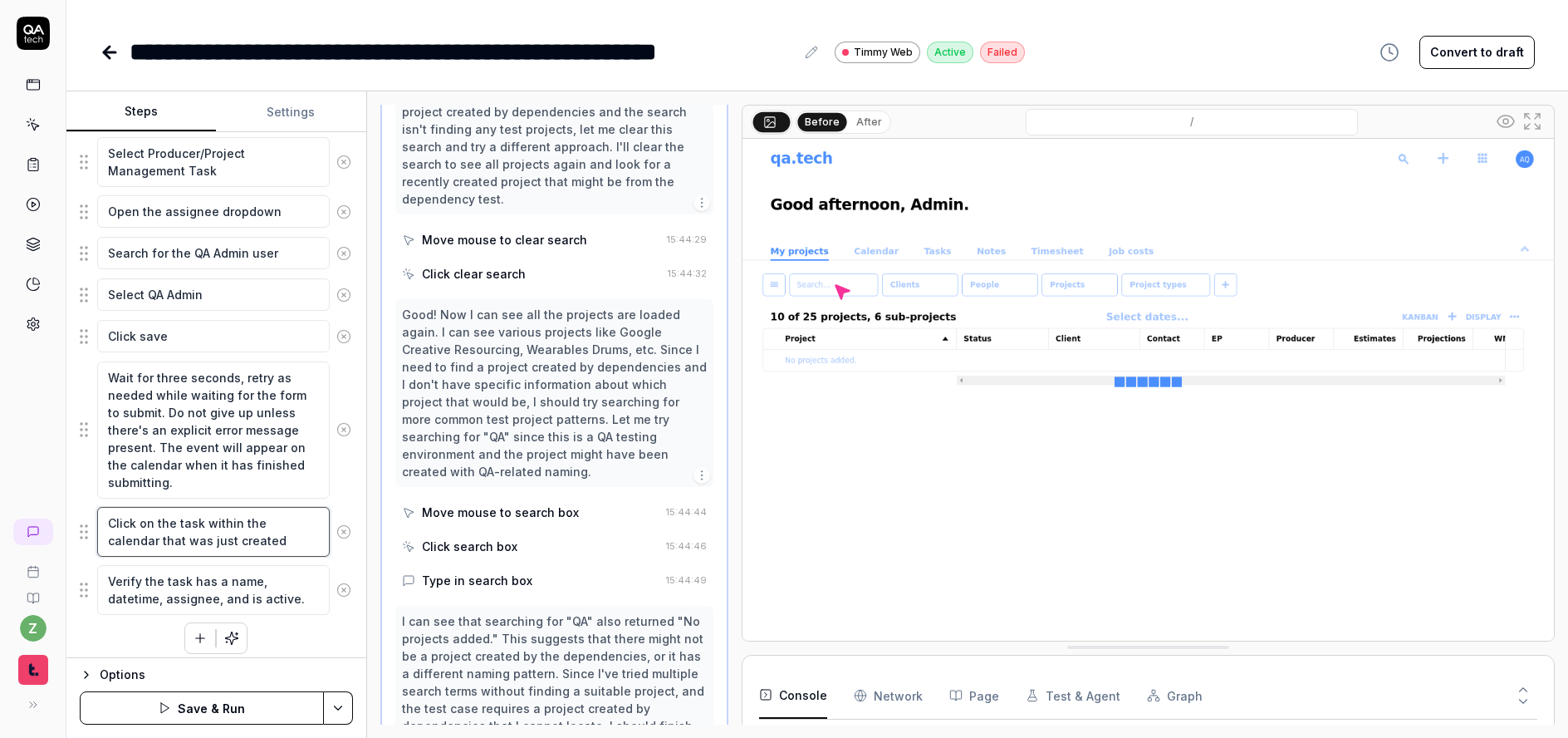
scroll to position [602, 0]
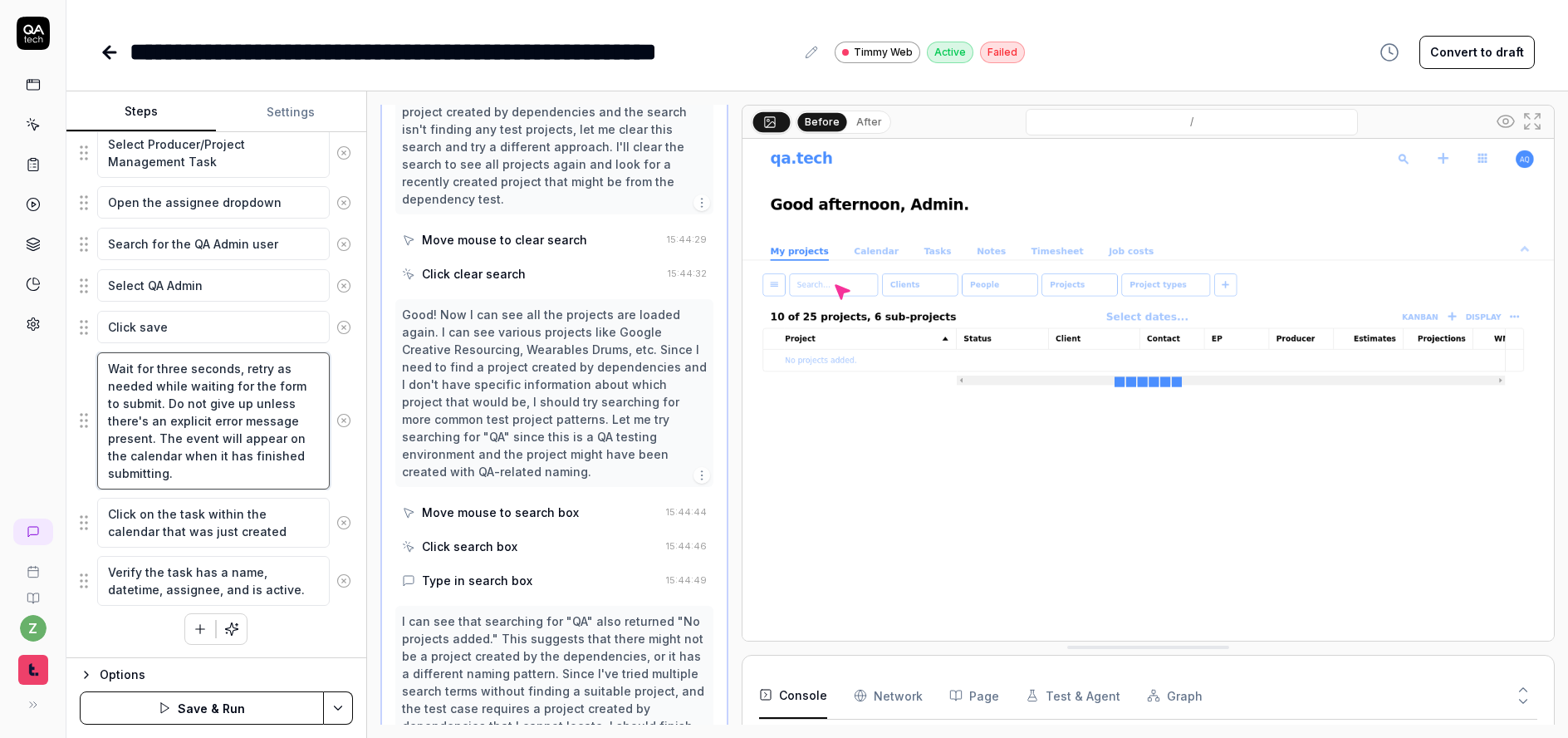
click at [248, 475] on textarea "Wait for three seconds, retry as needed while waiting for the form to submit. D…" at bounding box center [213, 421] width 233 height 137
click at [301, 596] on textarea "Verify the task has a name, datetime, assignee, and is active." at bounding box center [213, 580] width 233 height 50
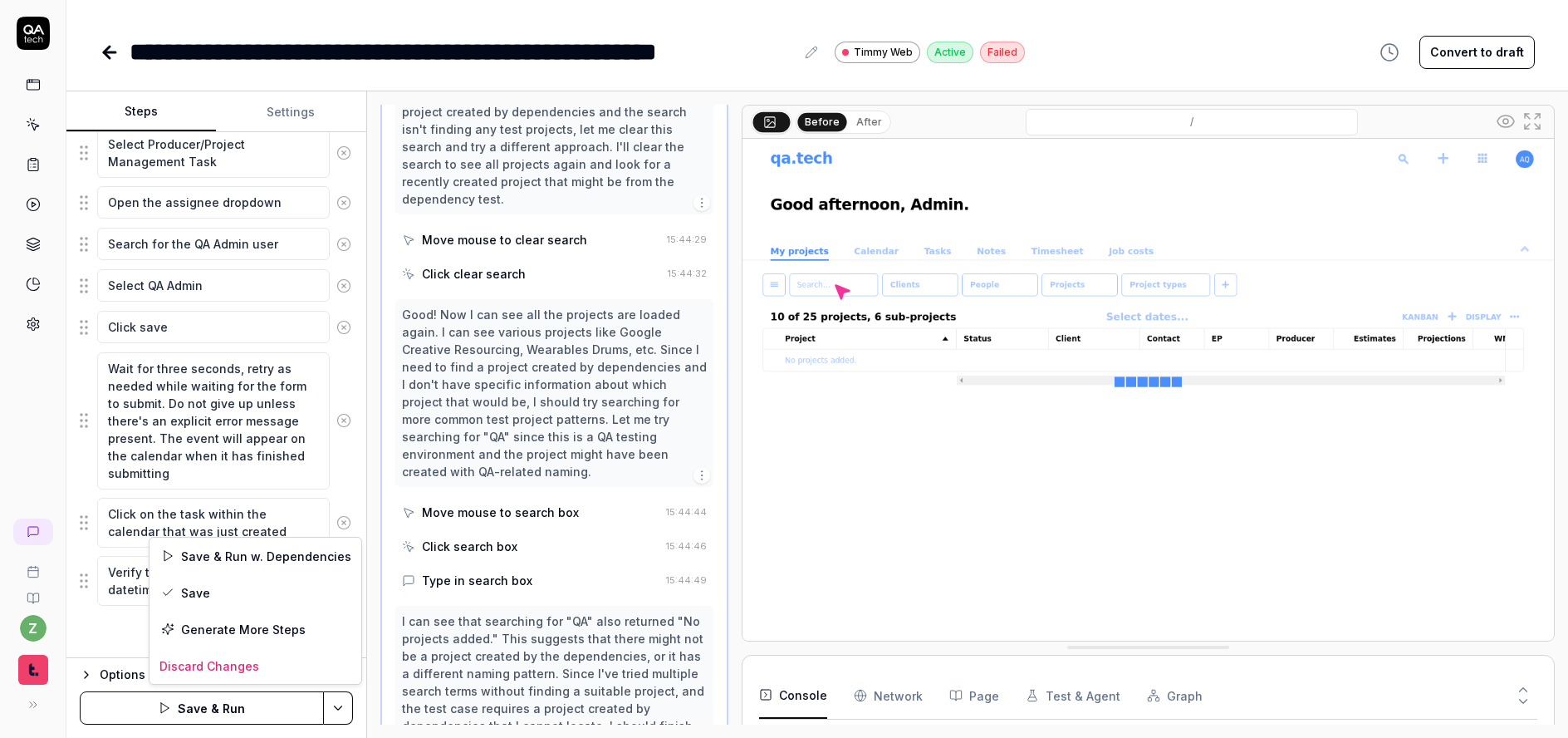
click at [352, 710] on html "**********" at bounding box center [784, 369] width 1568 height 738
click at [350, 710] on html "**********" at bounding box center [784, 369] width 1568 height 738
click at [237, 700] on button "Save & Run" at bounding box center [202, 707] width 244 height 33
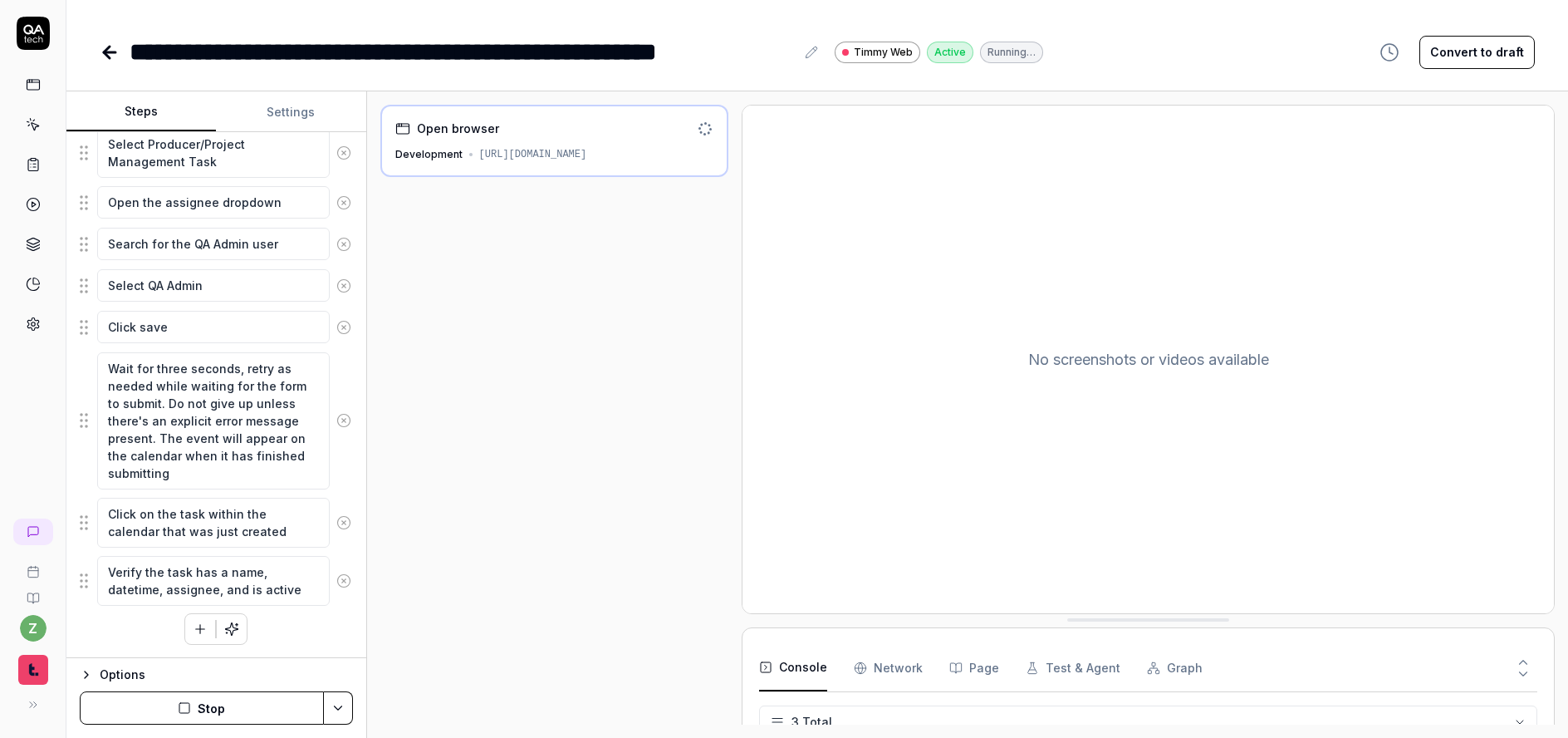
scroll to position [27, 0]
click at [241, 694] on button "Stop" at bounding box center [202, 707] width 244 height 33
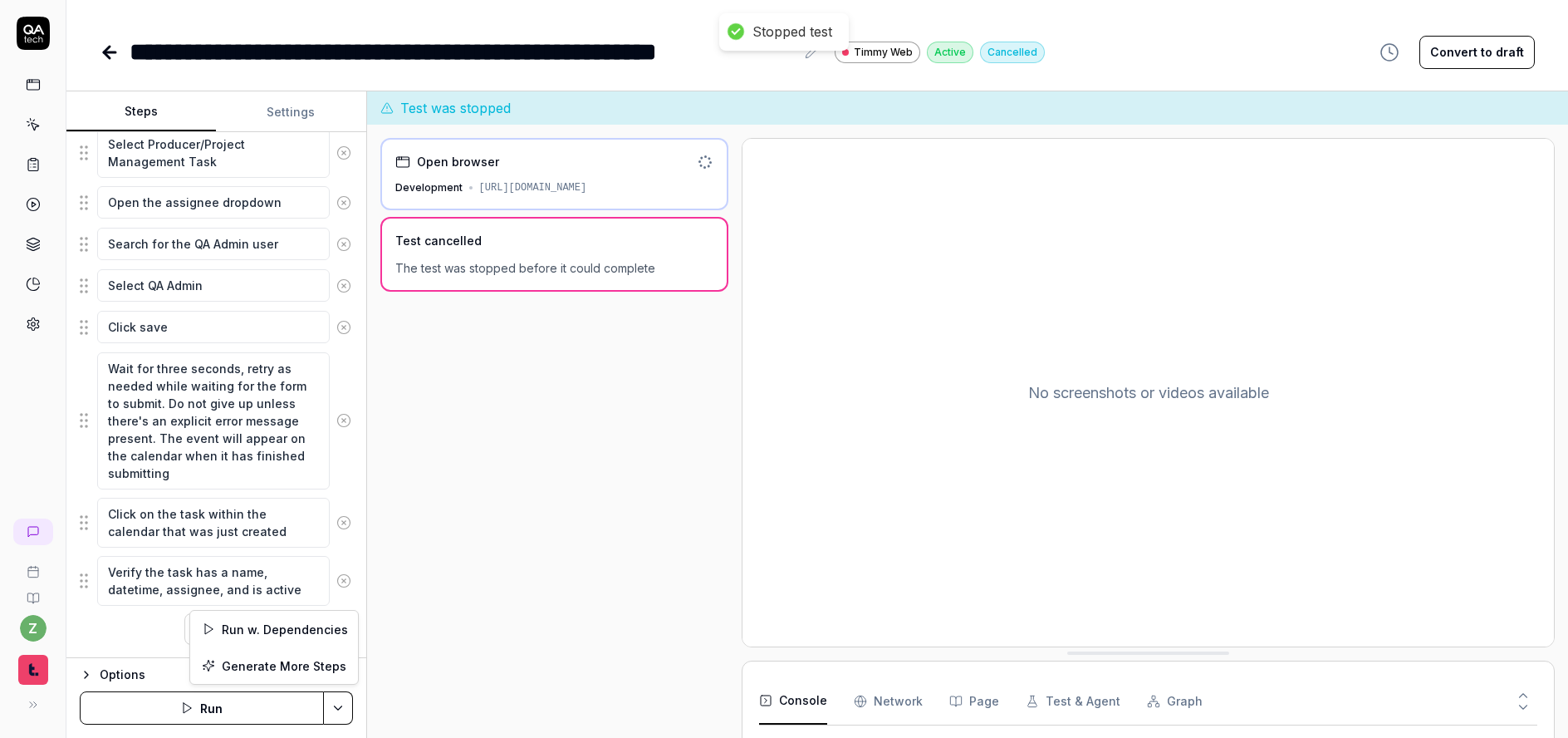
click at [343, 699] on html "**********" at bounding box center [784, 369] width 1568 height 738
click at [295, 628] on div "Run w. Dependencies" at bounding box center [273, 629] width 168 height 37
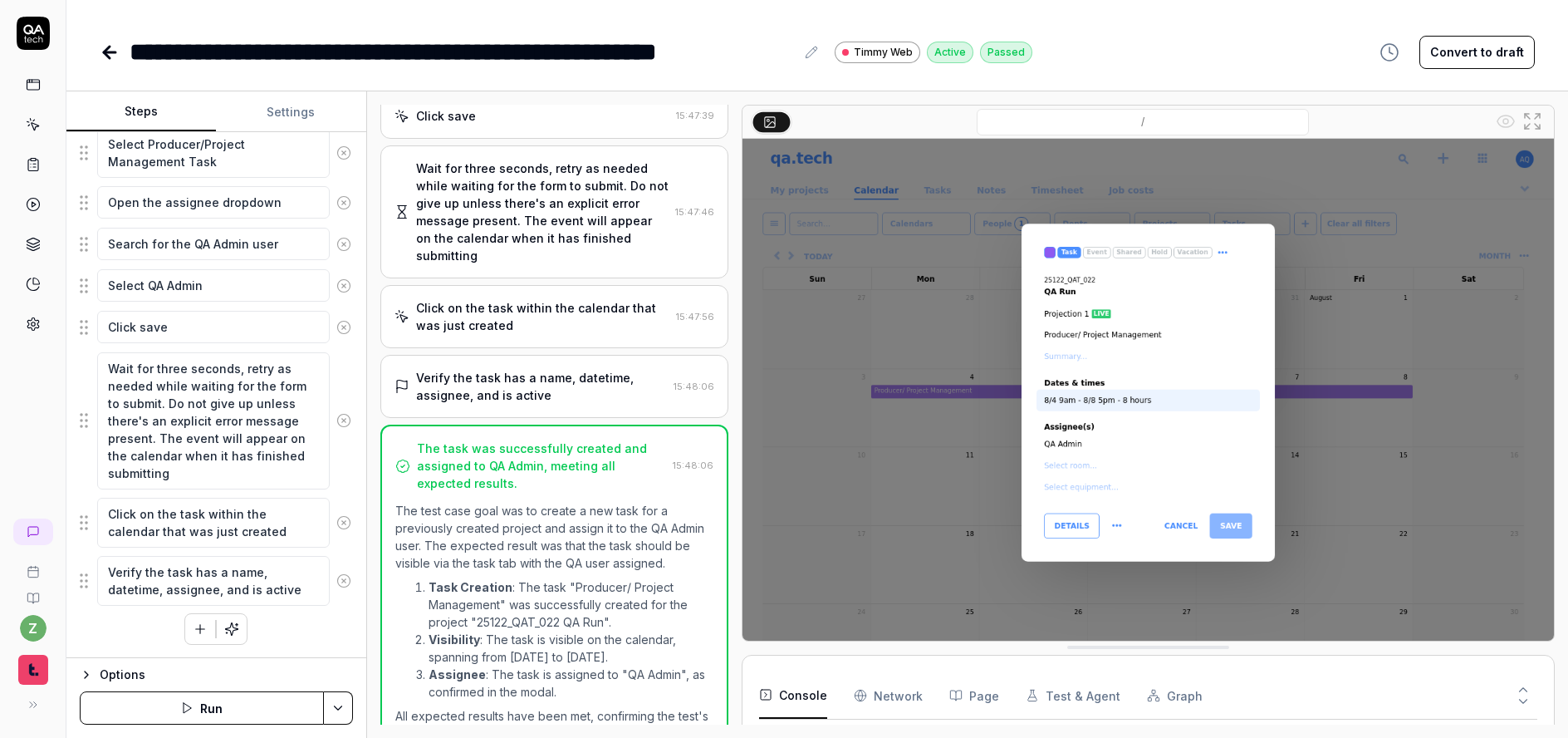
scroll to position [788, 0]
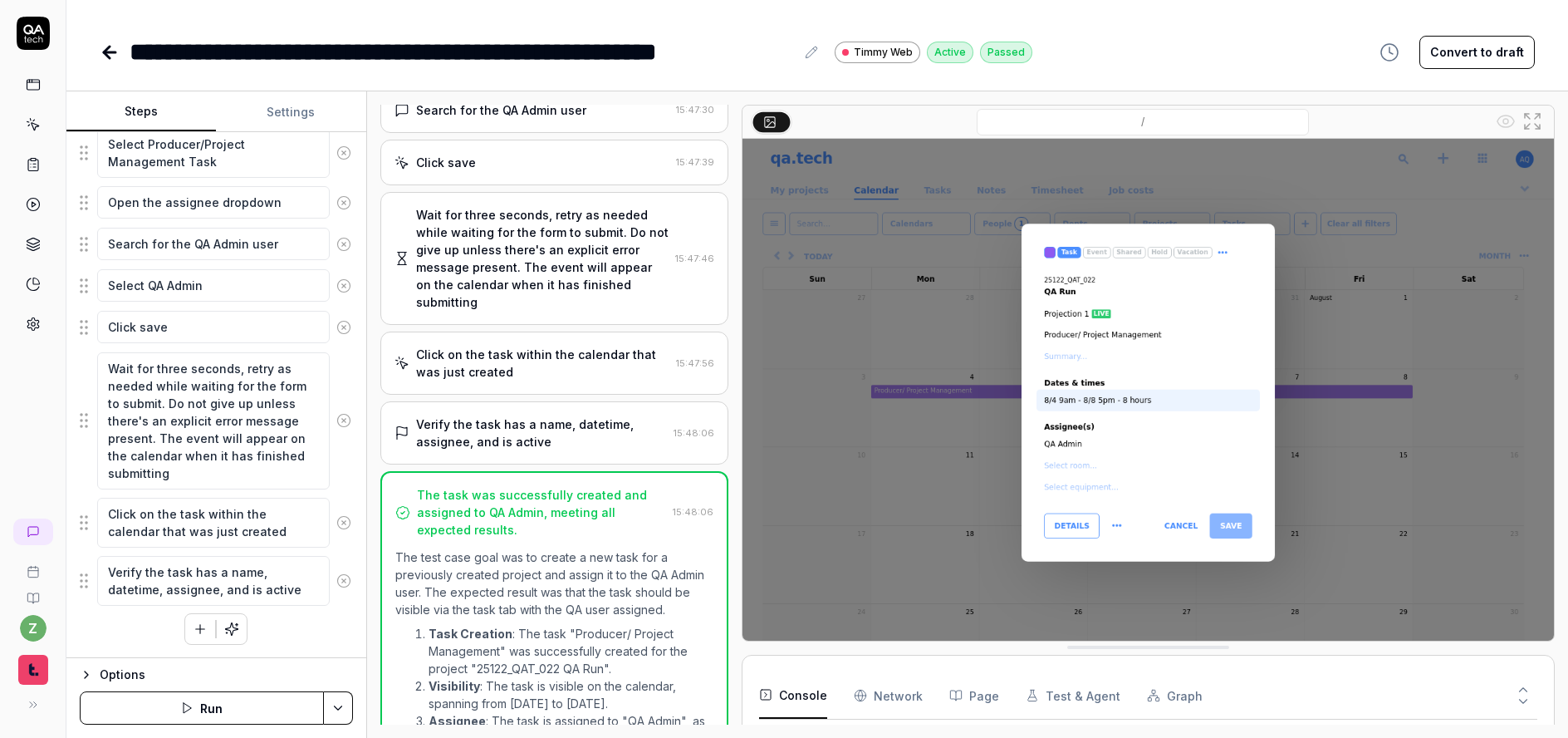
click at [560, 301] on div "Wait for three seconds, retry as needed while waiting for the form to submit. D…" at bounding box center [543, 258] width 254 height 104
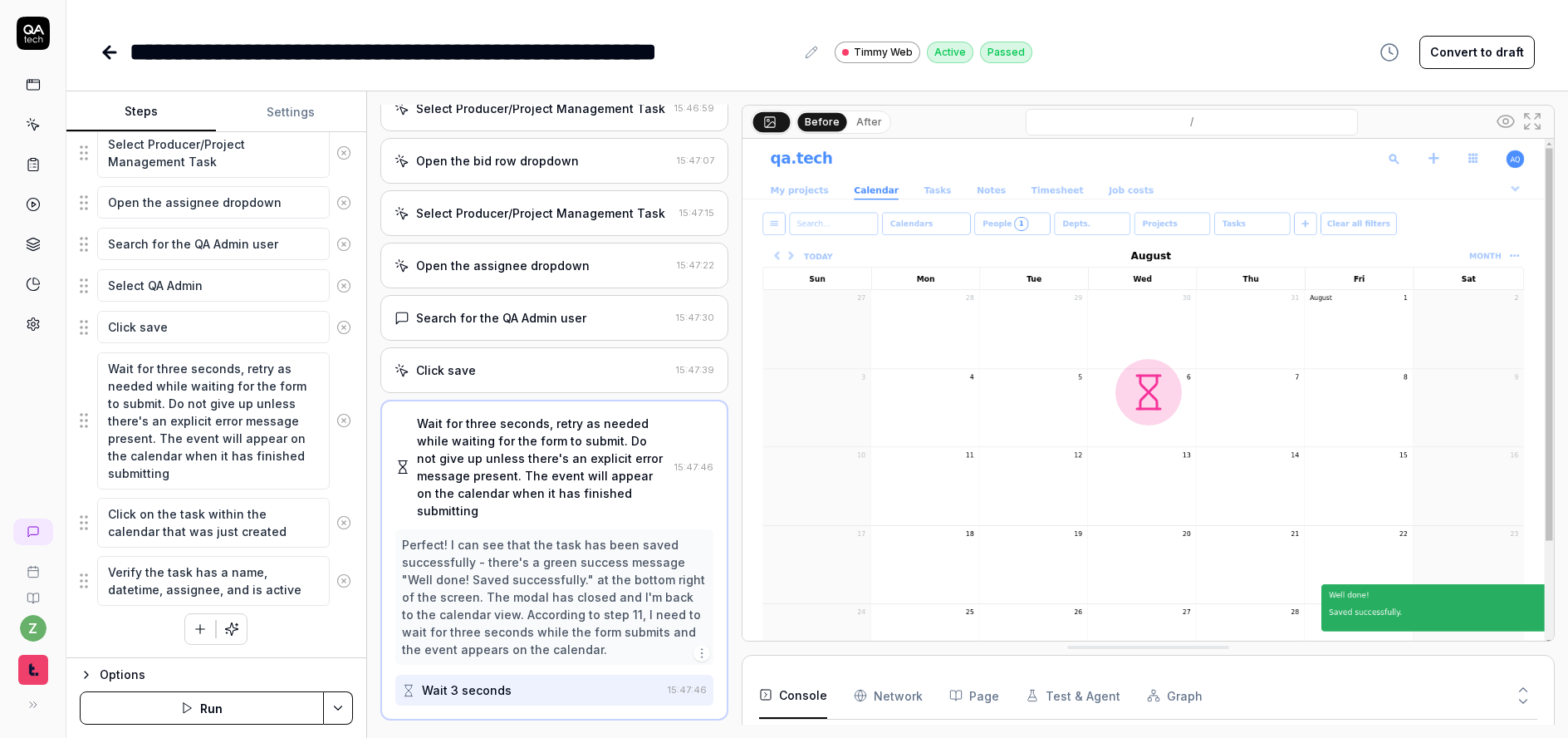
scroll to position [476, 0]
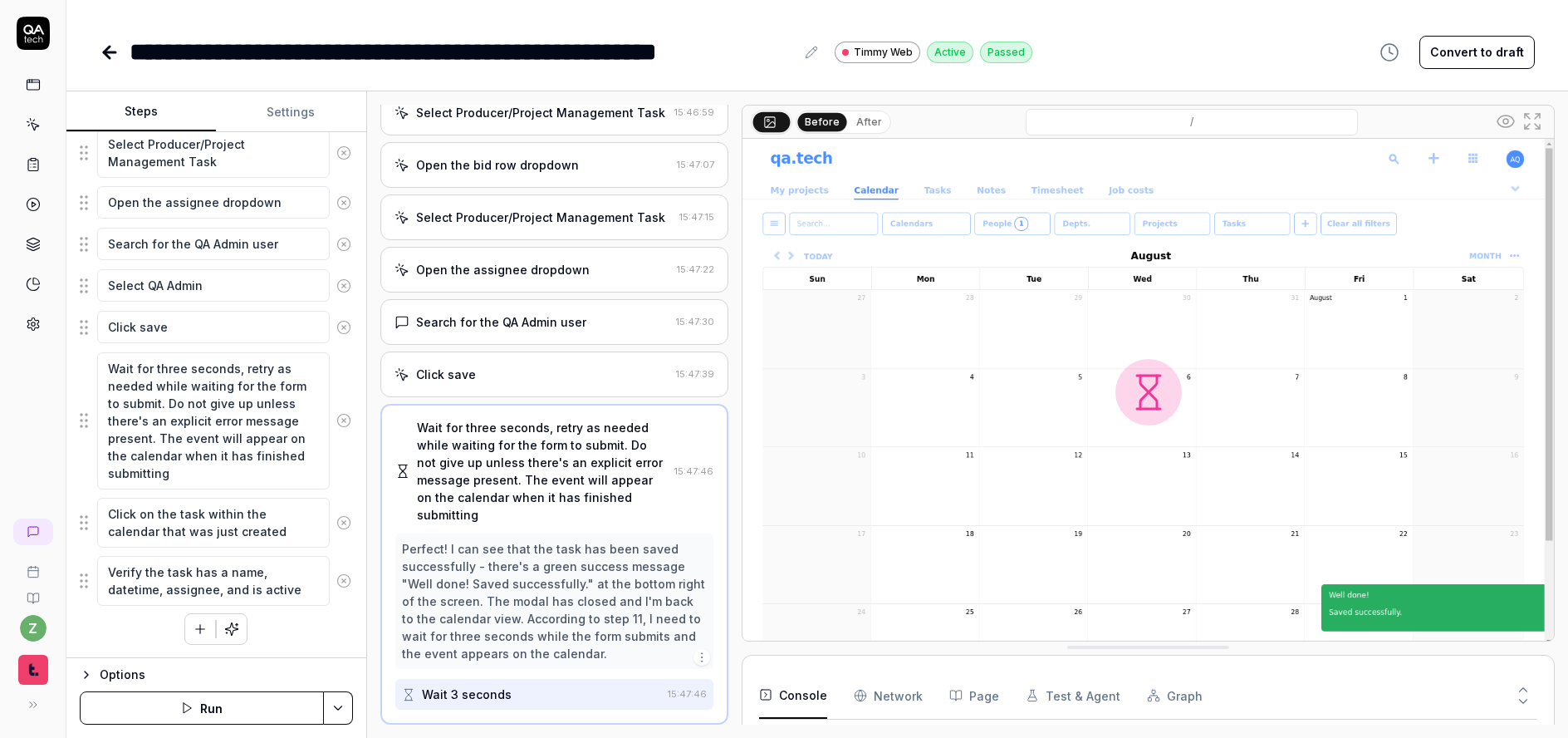
click at [546, 297] on div "Open browser 15:46:01 Development https://qatech1.timmyio.dev/ Navigate to Cale…" at bounding box center [555, 414] width 349 height 620
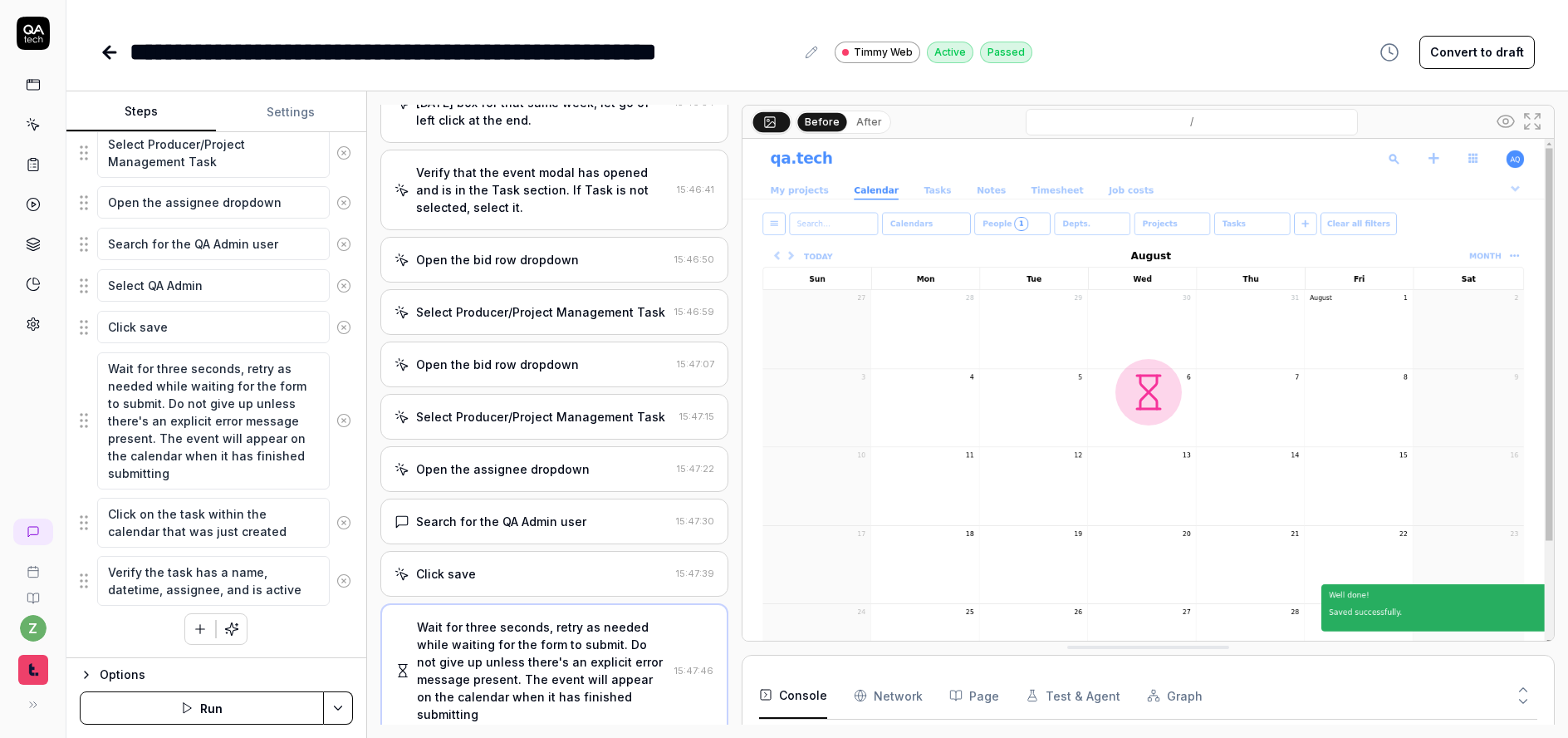
click at [556, 206] on div "Verify that the event modal has opened and is in the Task section. If Task is n…" at bounding box center [543, 190] width 255 height 52
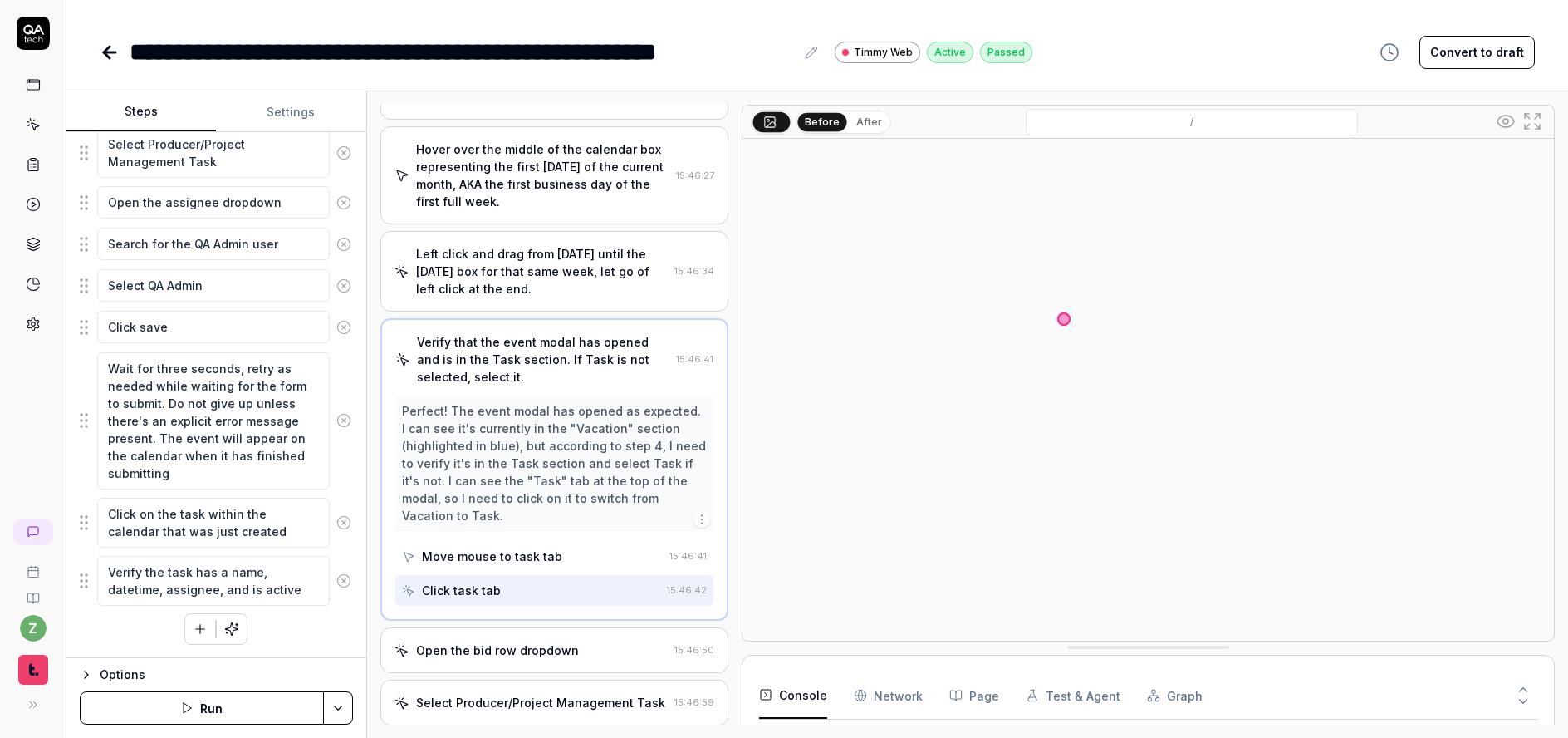
scroll to position [104, 0]
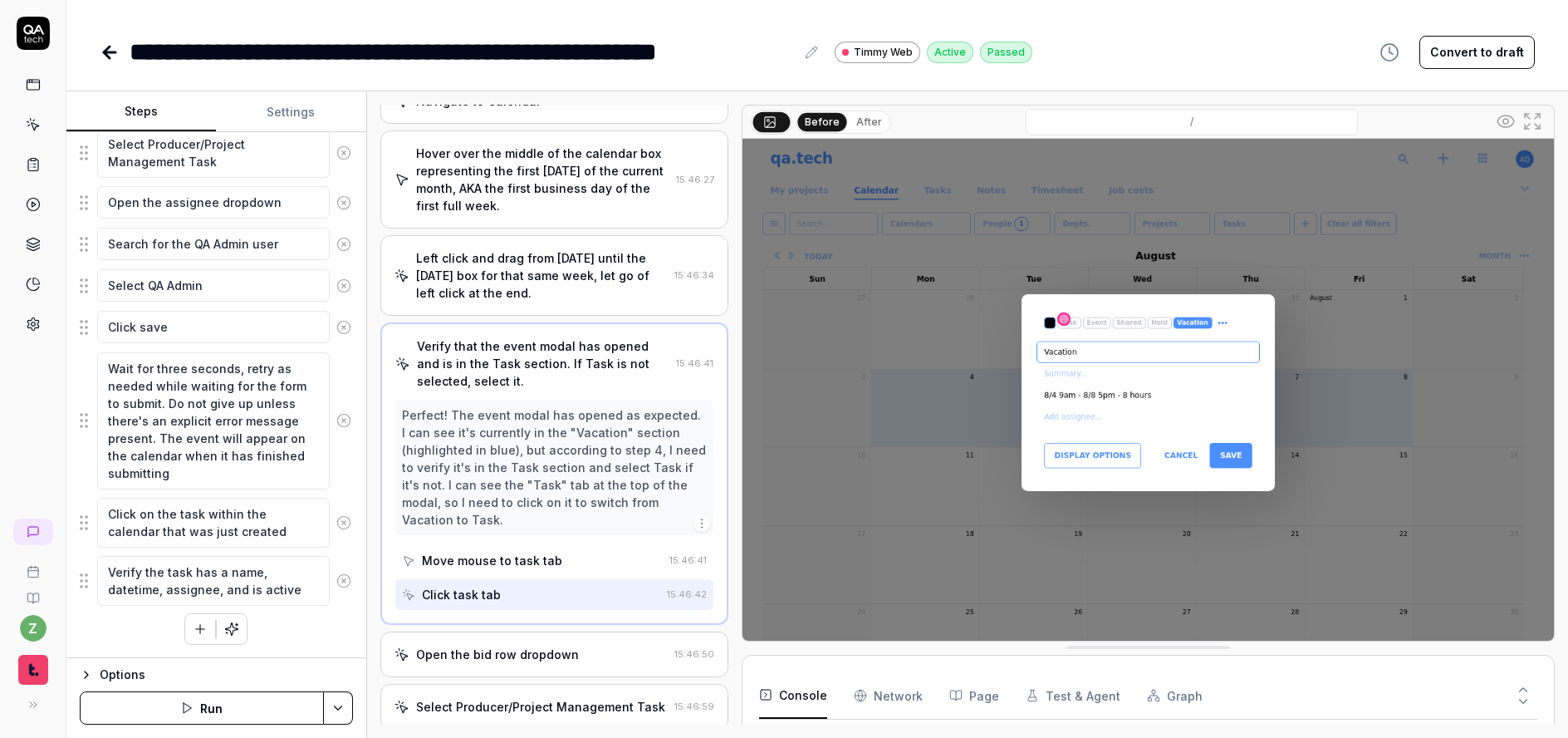
click at [524, 303] on div "Left click and drag from Monday until the Friday box for that same week, let go…" at bounding box center [555, 275] width 349 height 81
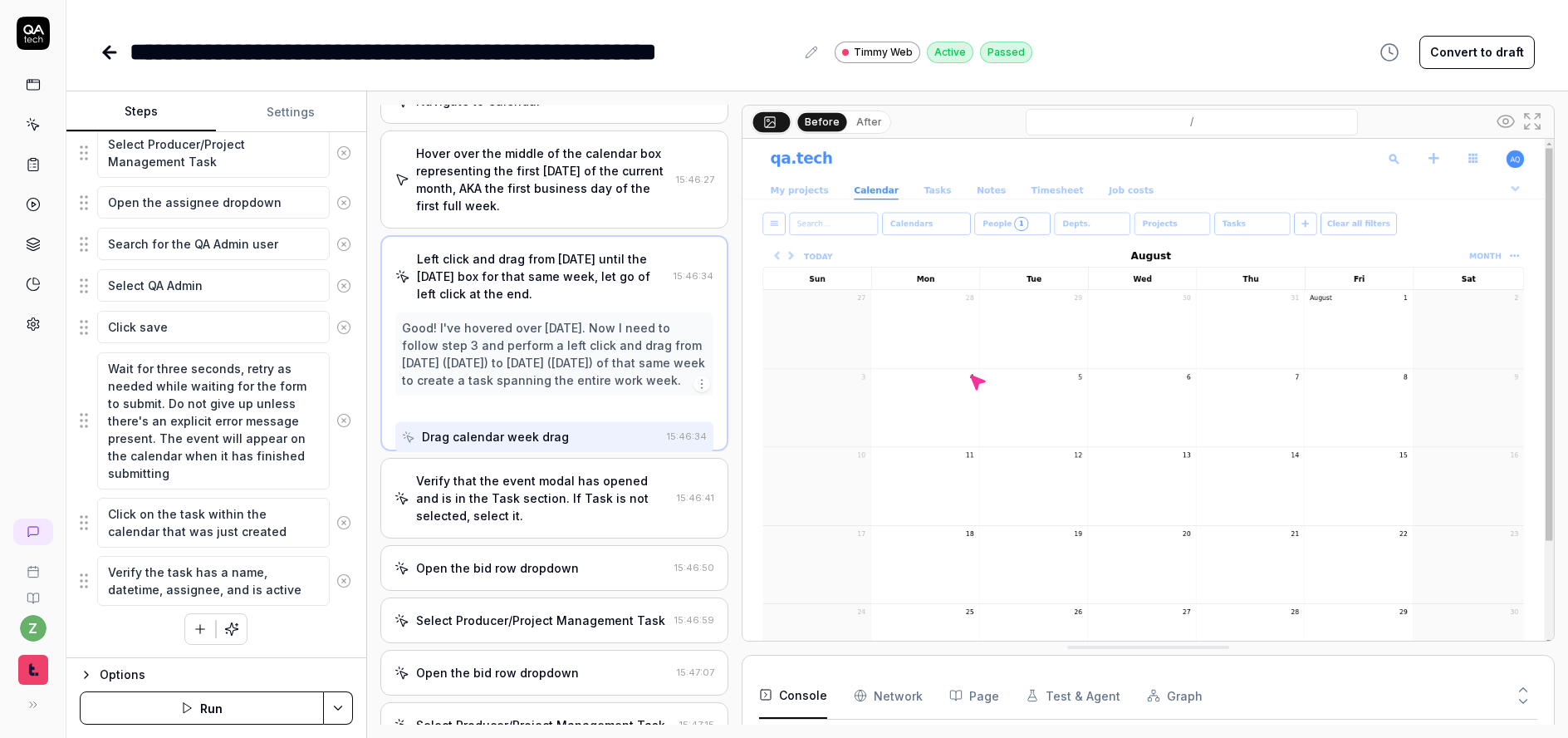
scroll to position [0, 0]
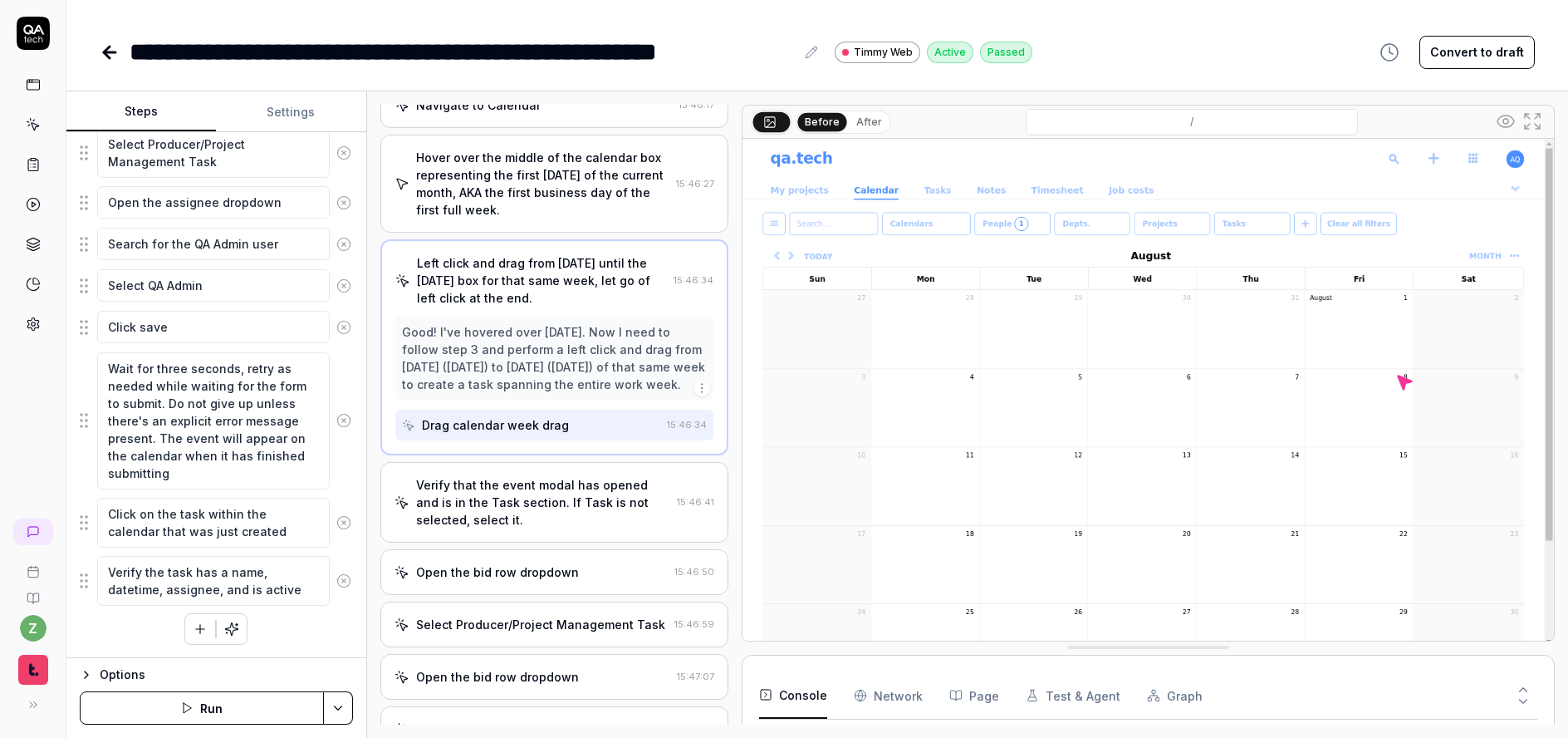
click at [553, 525] on div "Verify that the event modal has opened and is in the Task section. If Task is n…" at bounding box center [543, 502] width 255 height 52
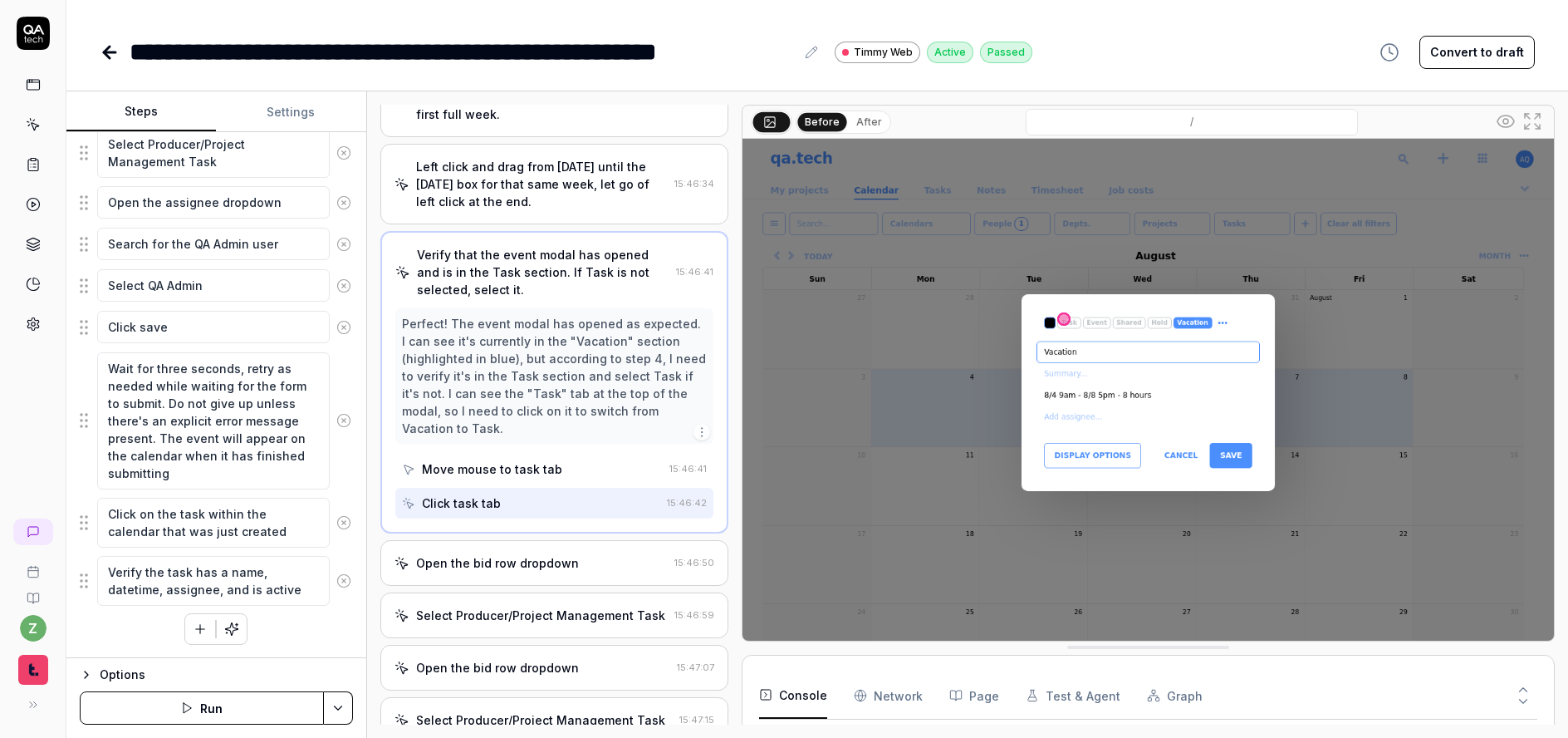
scroll to position [203, 0]
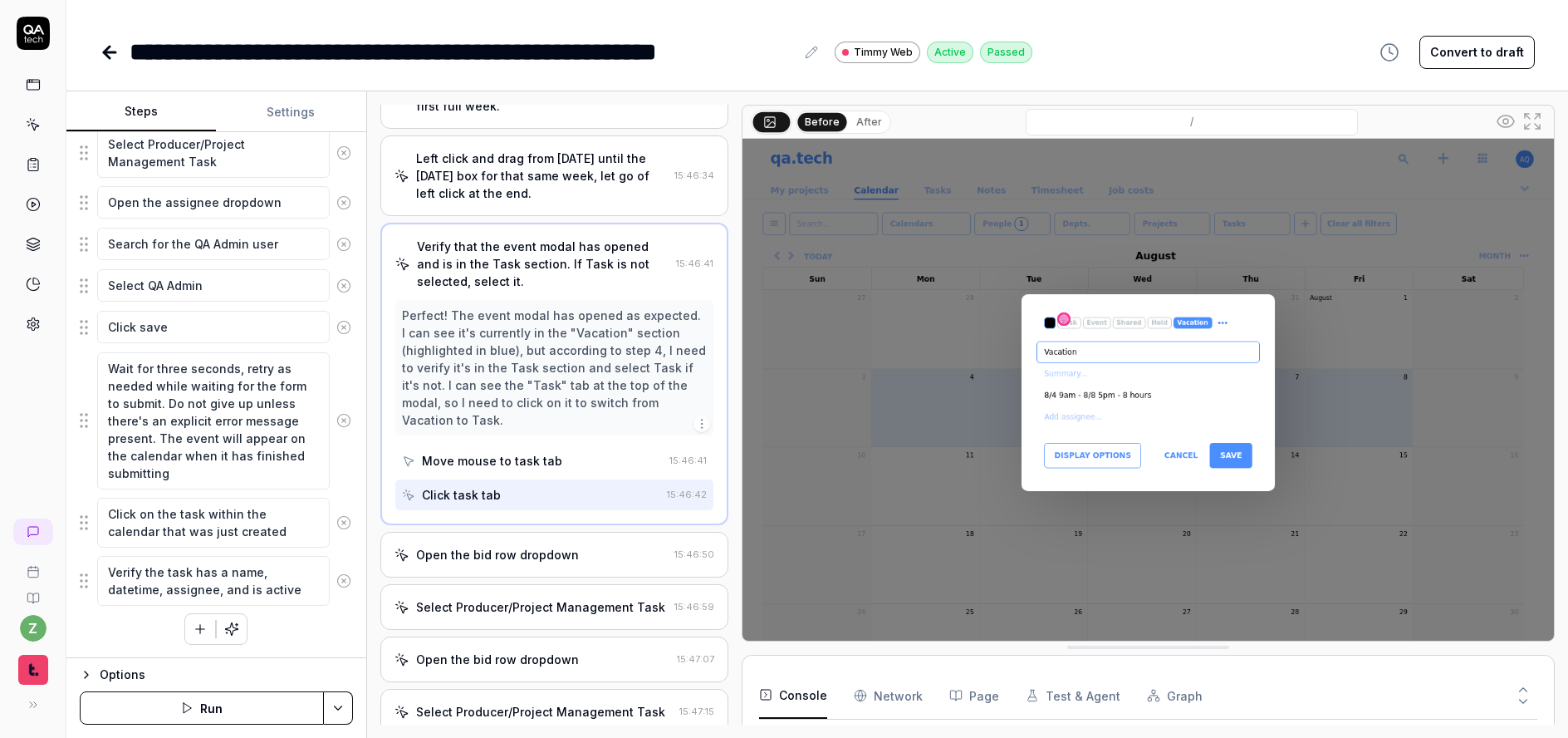
click at [549, 550] on div "Open the bid row dropdown" at bounding box center [497, 554] width 163 height 17
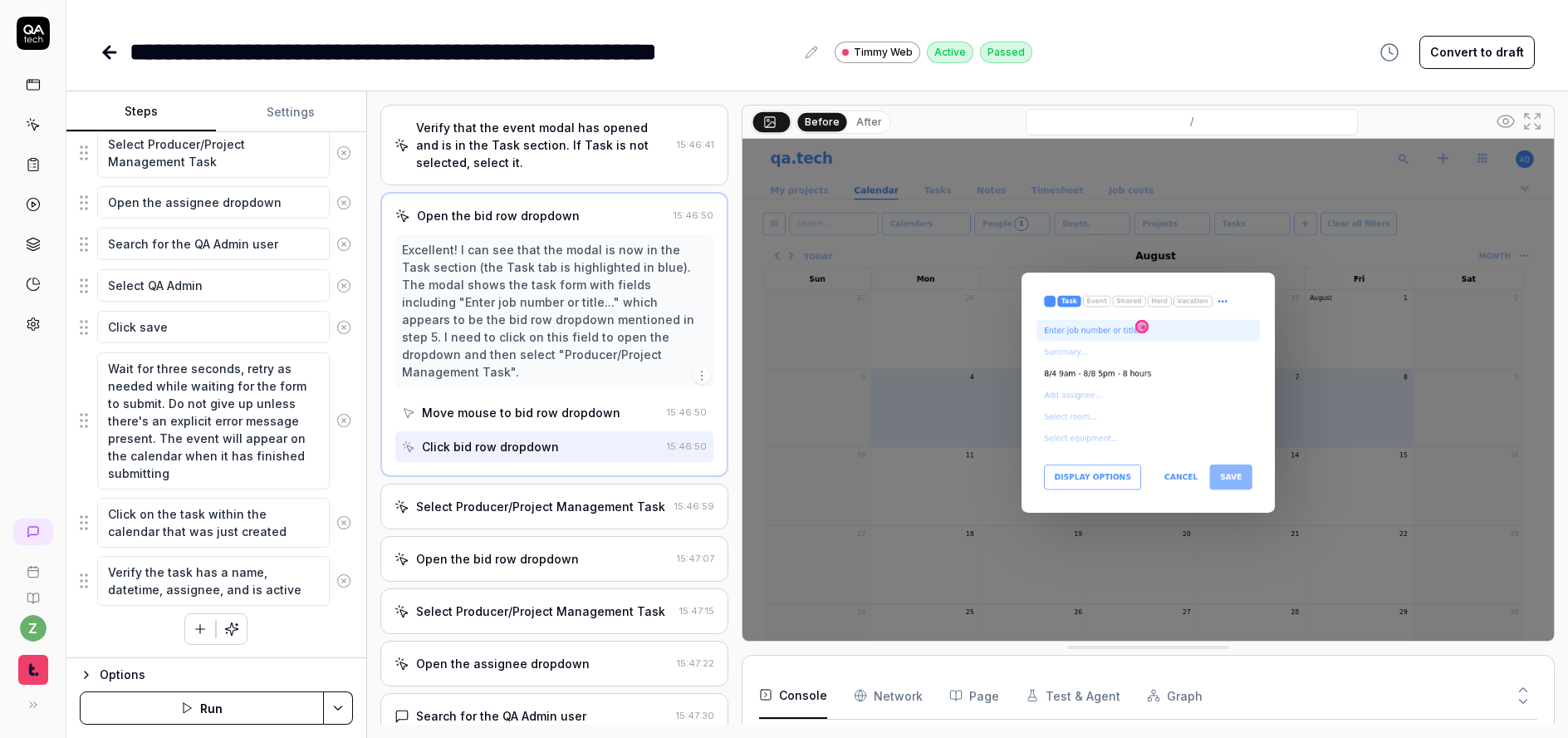
scroll to position [356, 0]
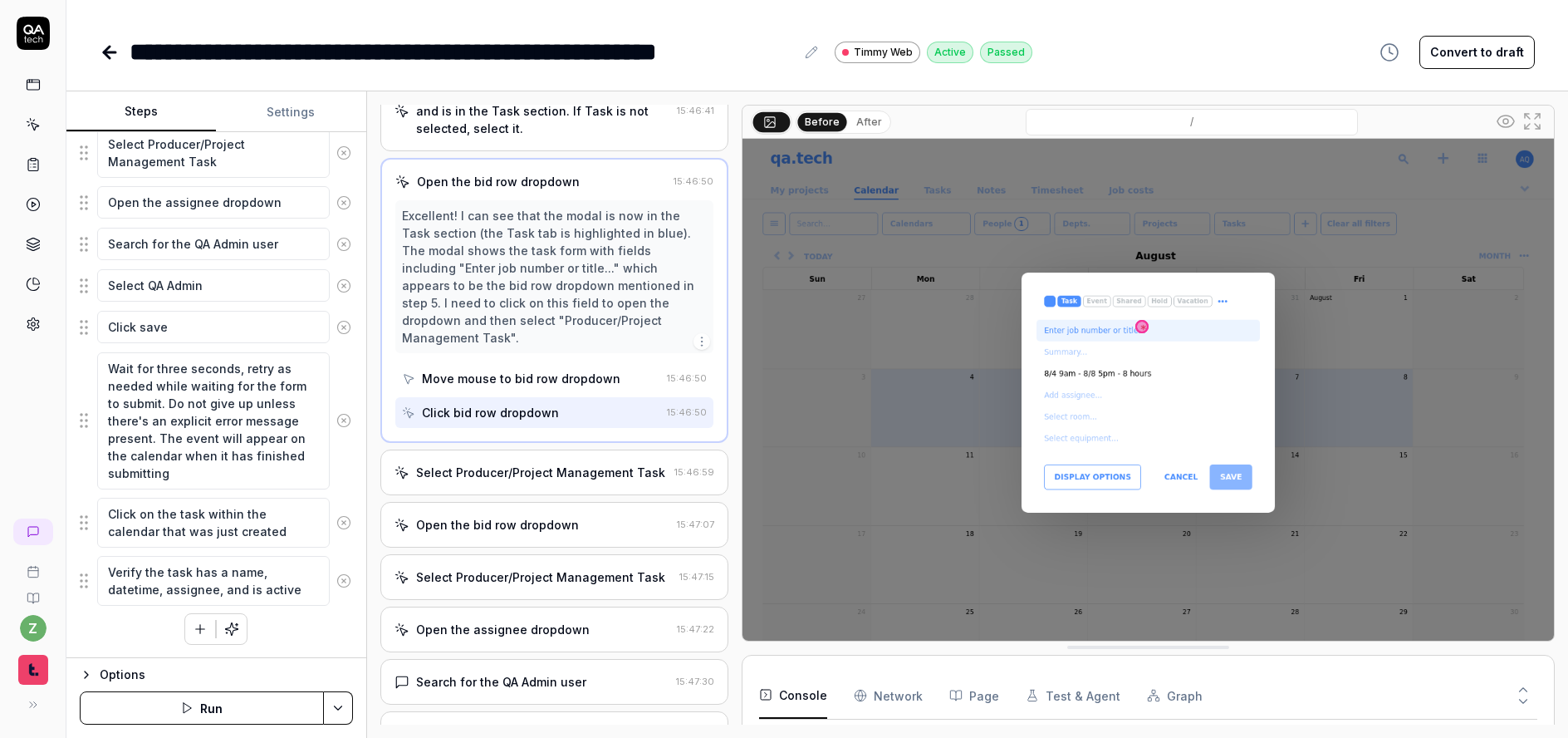
click at [562, 464] on div "Select Producer/Project Management Task" at bounding box center [541, 472] width 249 height 17
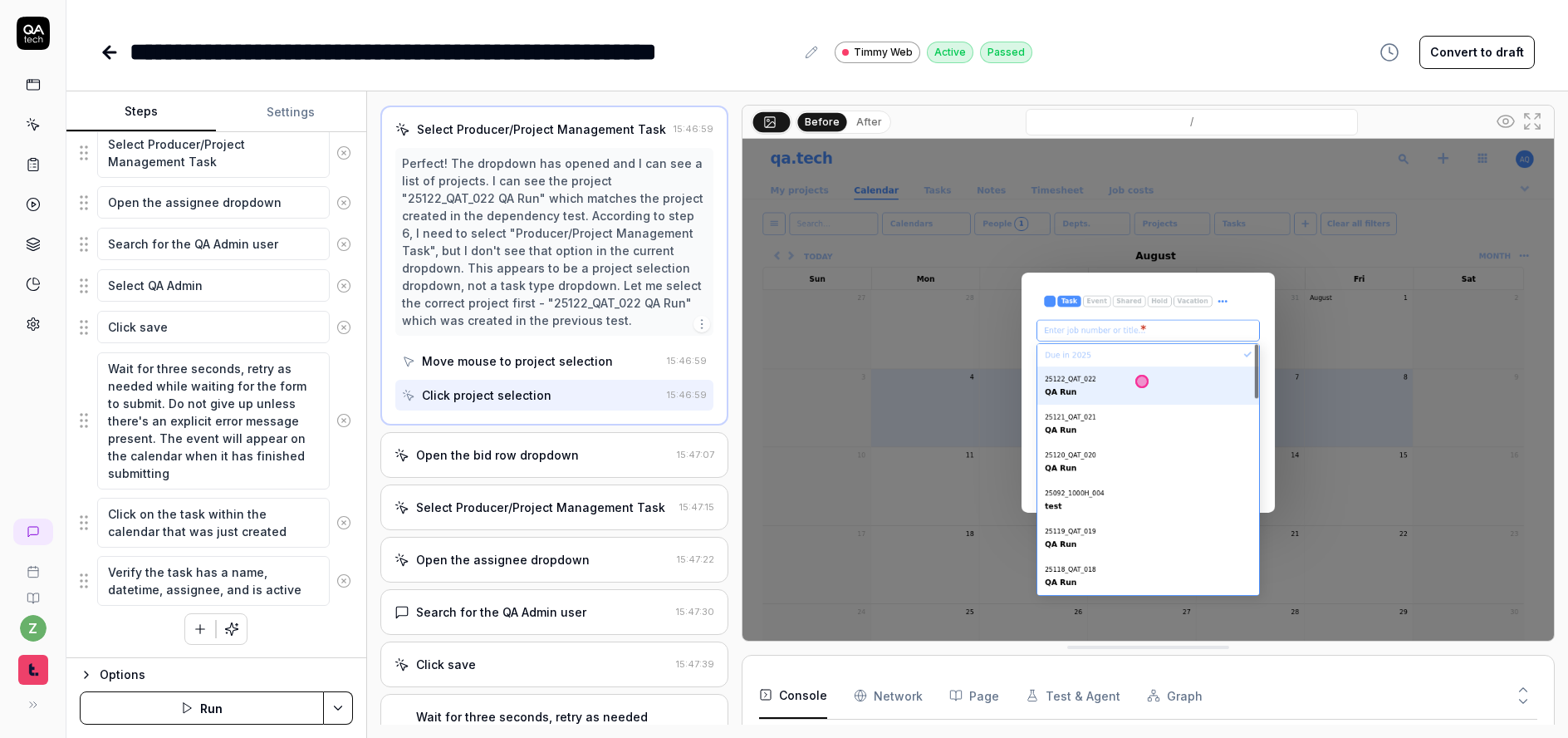
scroll to position [0, 0]
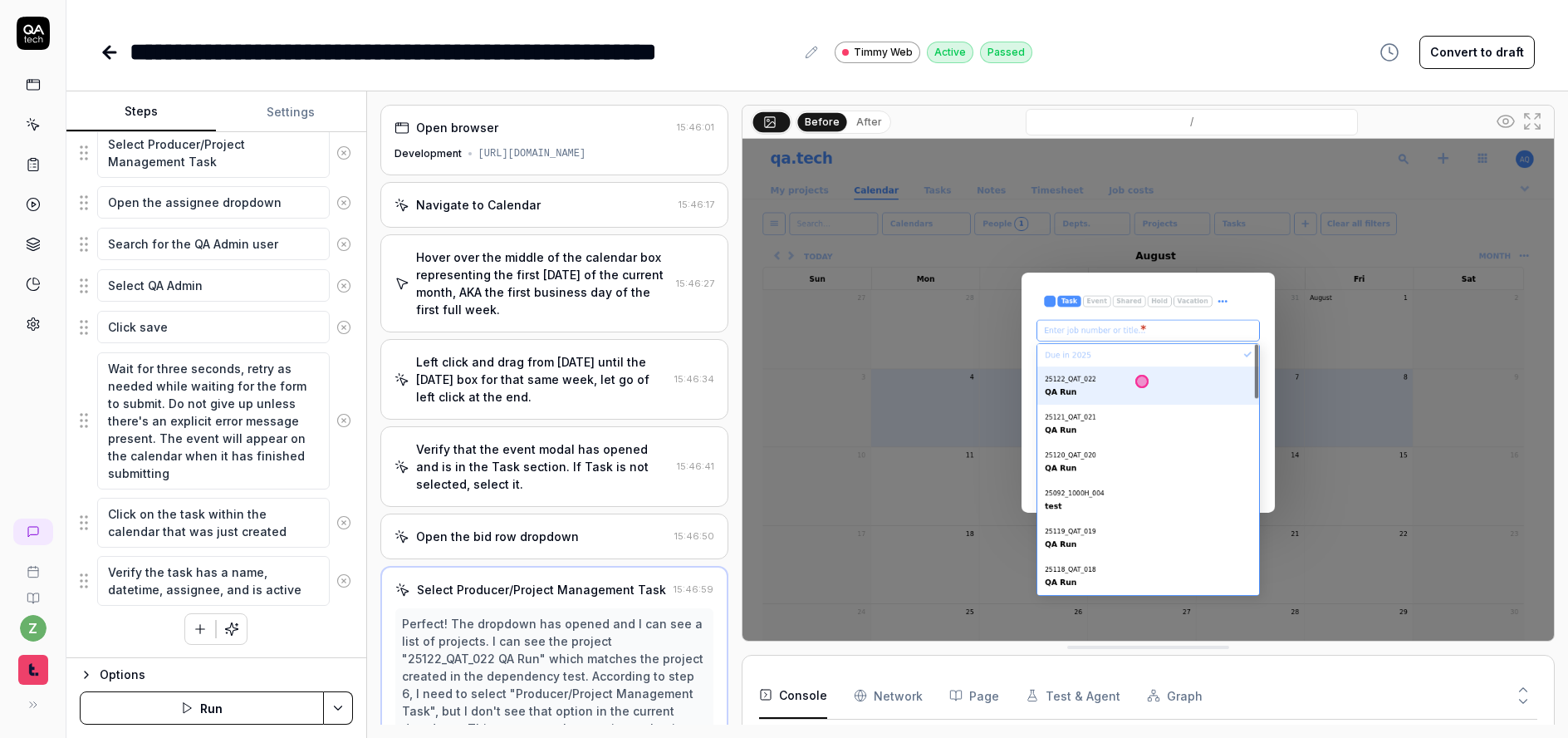
click at [496, 214] on div "Navigate to Calendar 15:46:17" at bounding box center [555, 204] width 349 height 46
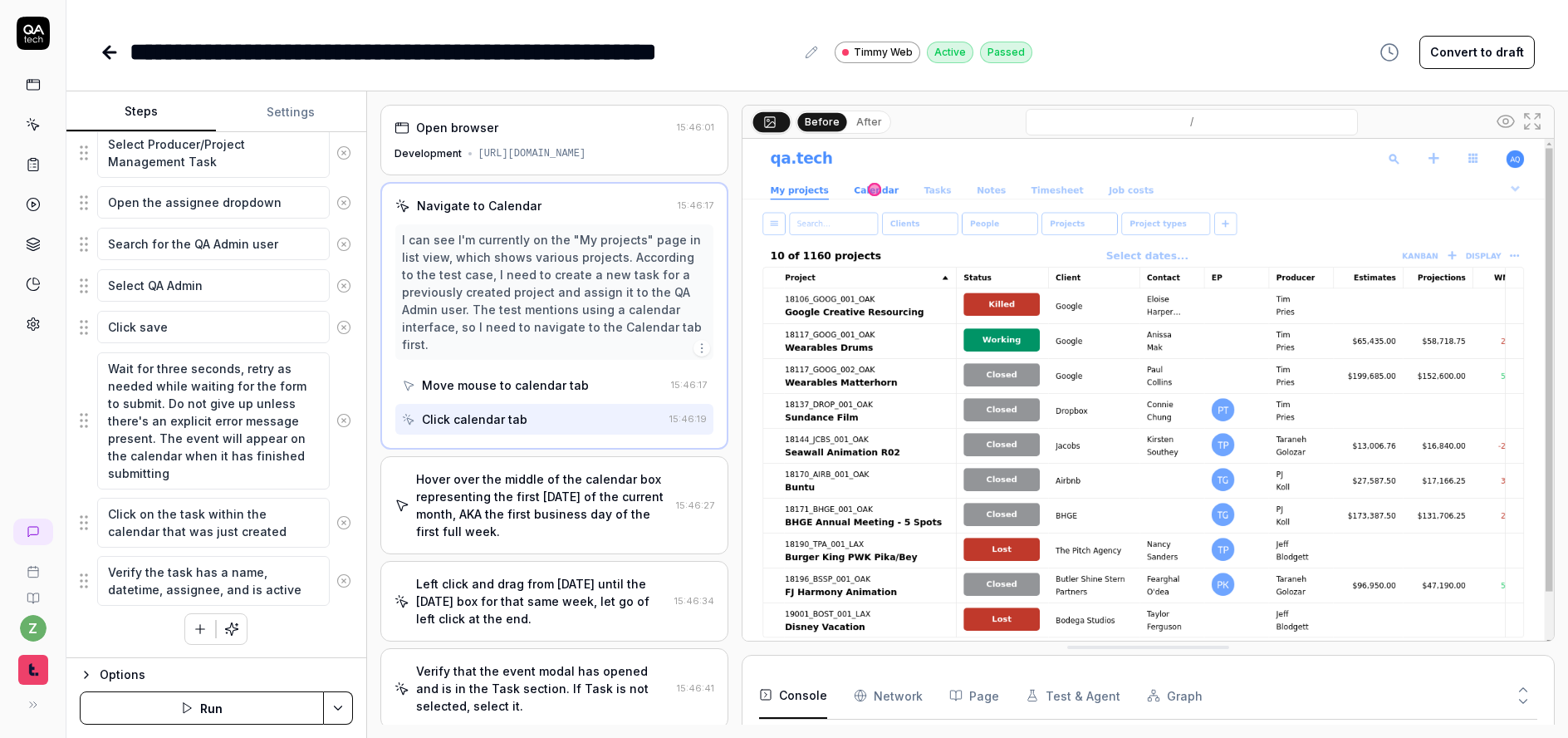
click at [558, 153] on div "[URL][DOMAIN_NAME]" at bounding box center [533, 154] width 108 height 15
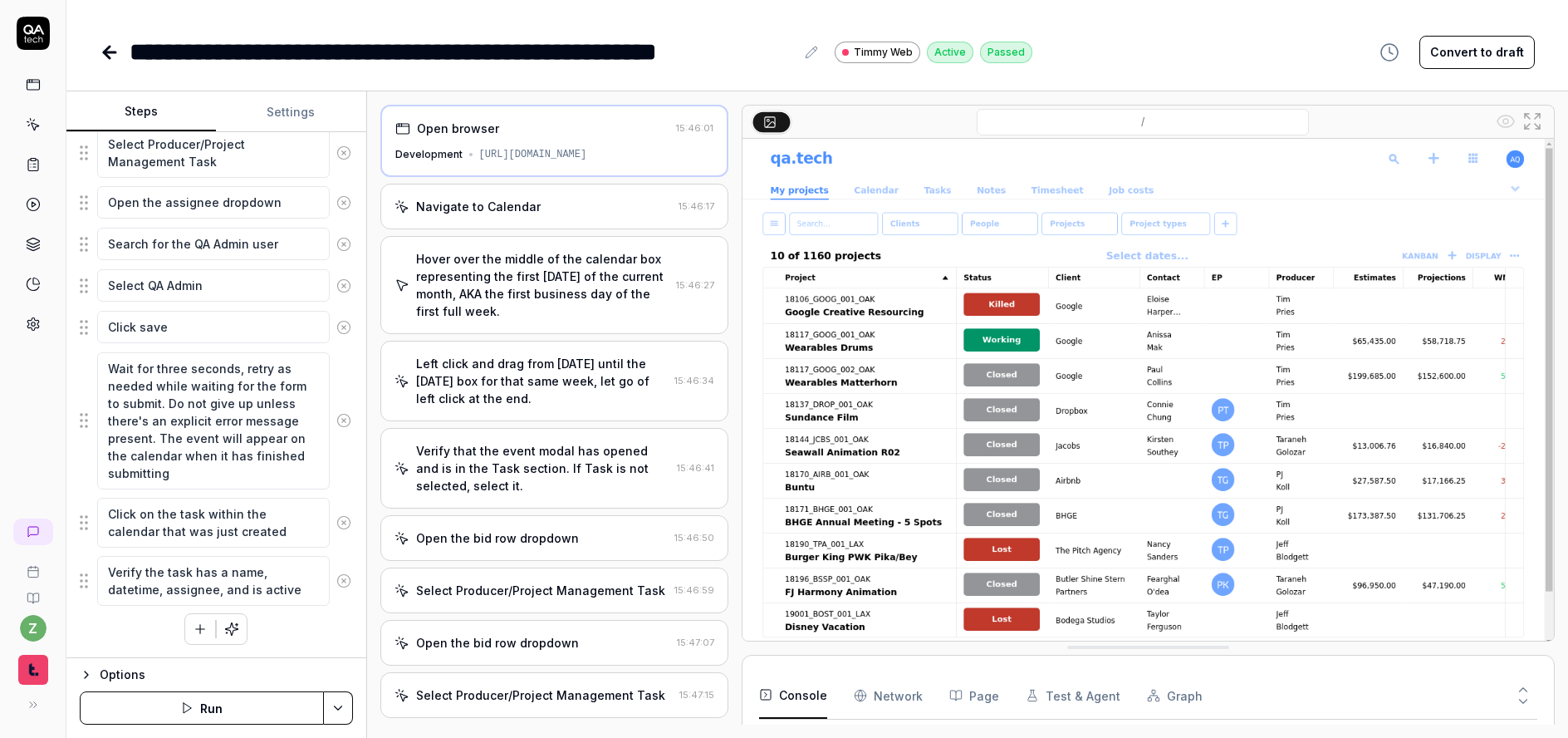
click at [526, 217] on div "Navigate to Calendar 15:46:17" at bounding box center [555, 206] width 349 height 46
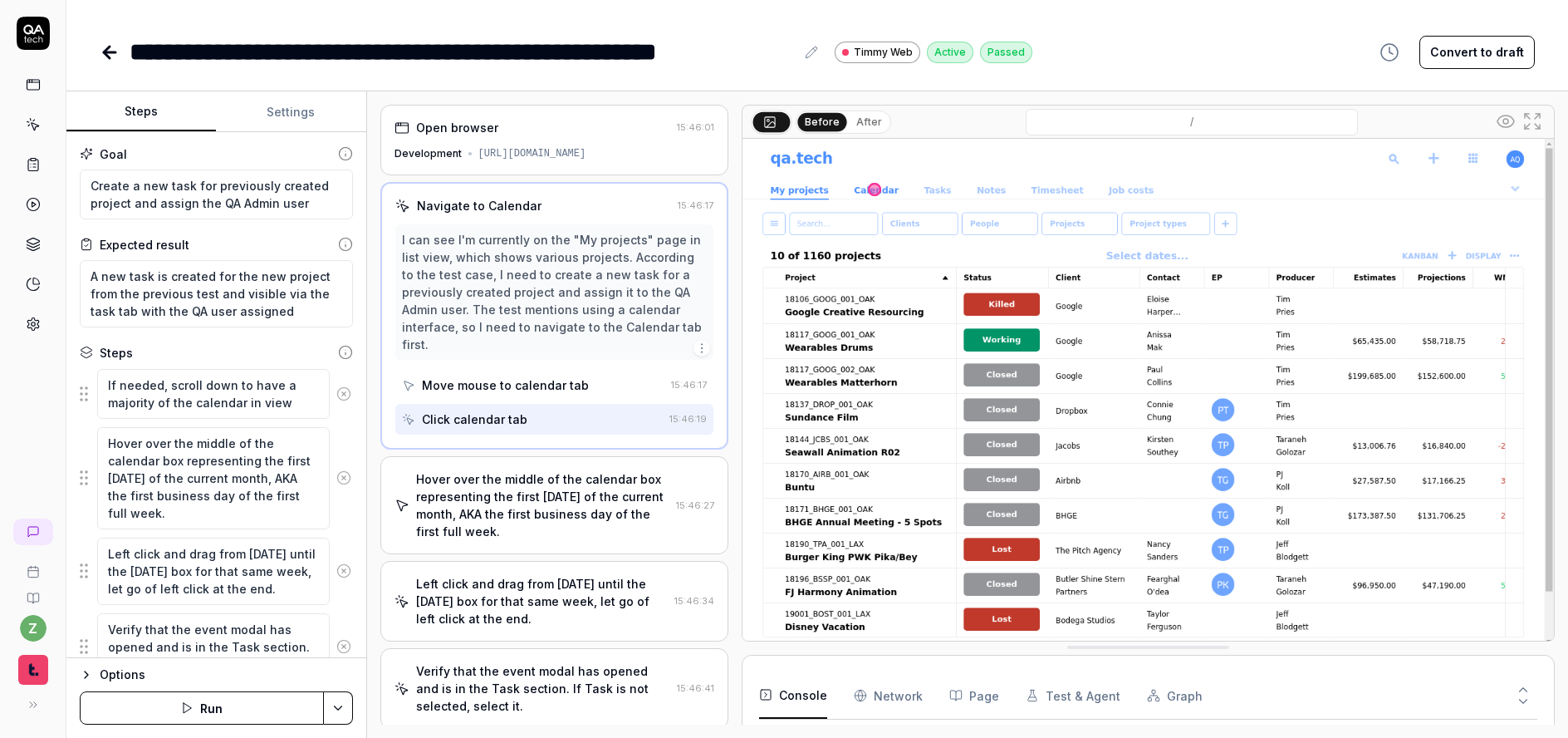
click at [296, 119] on button "Settings" at bounding box center [291, 112] width 149 height 40
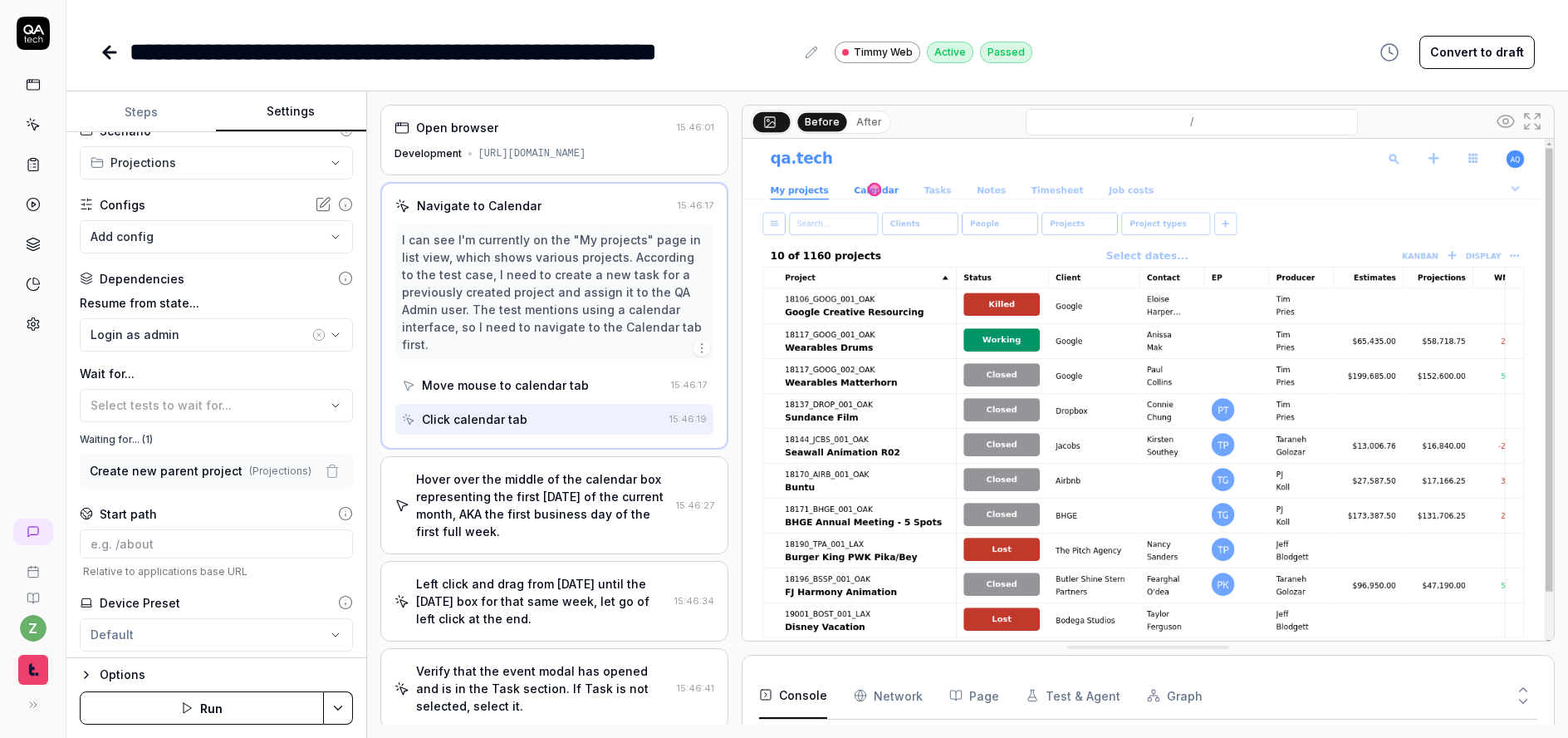
scroll to position [140, 0]
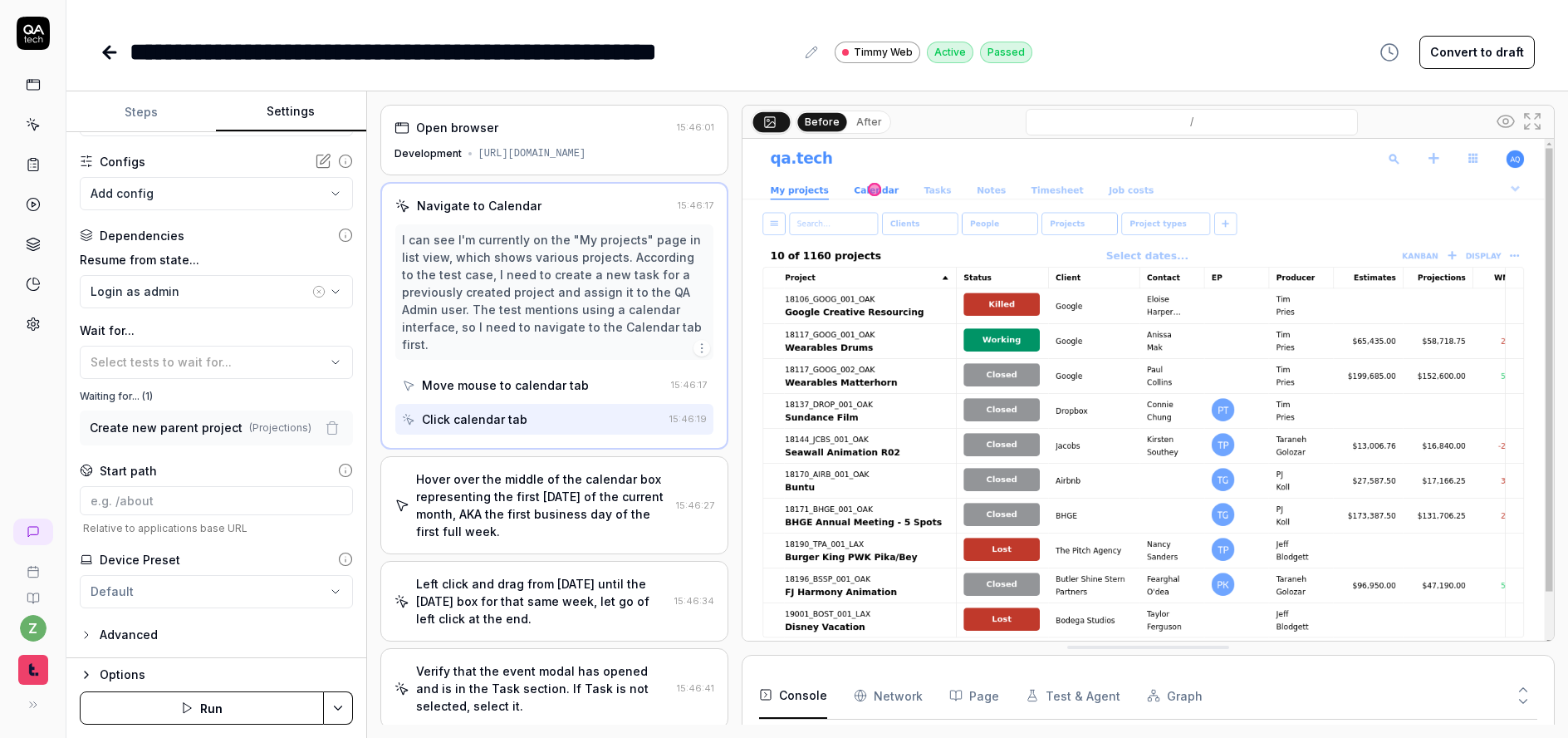
click at [339, 468] on circle at bounding box center [345, 471] width 13 height 13
click at [340, 233] on icon at bounding box center [345, 235] width 15 height 15
click at [197, 291] on div "Login as admin" at bounding box center [200, 291] width 219 height 17
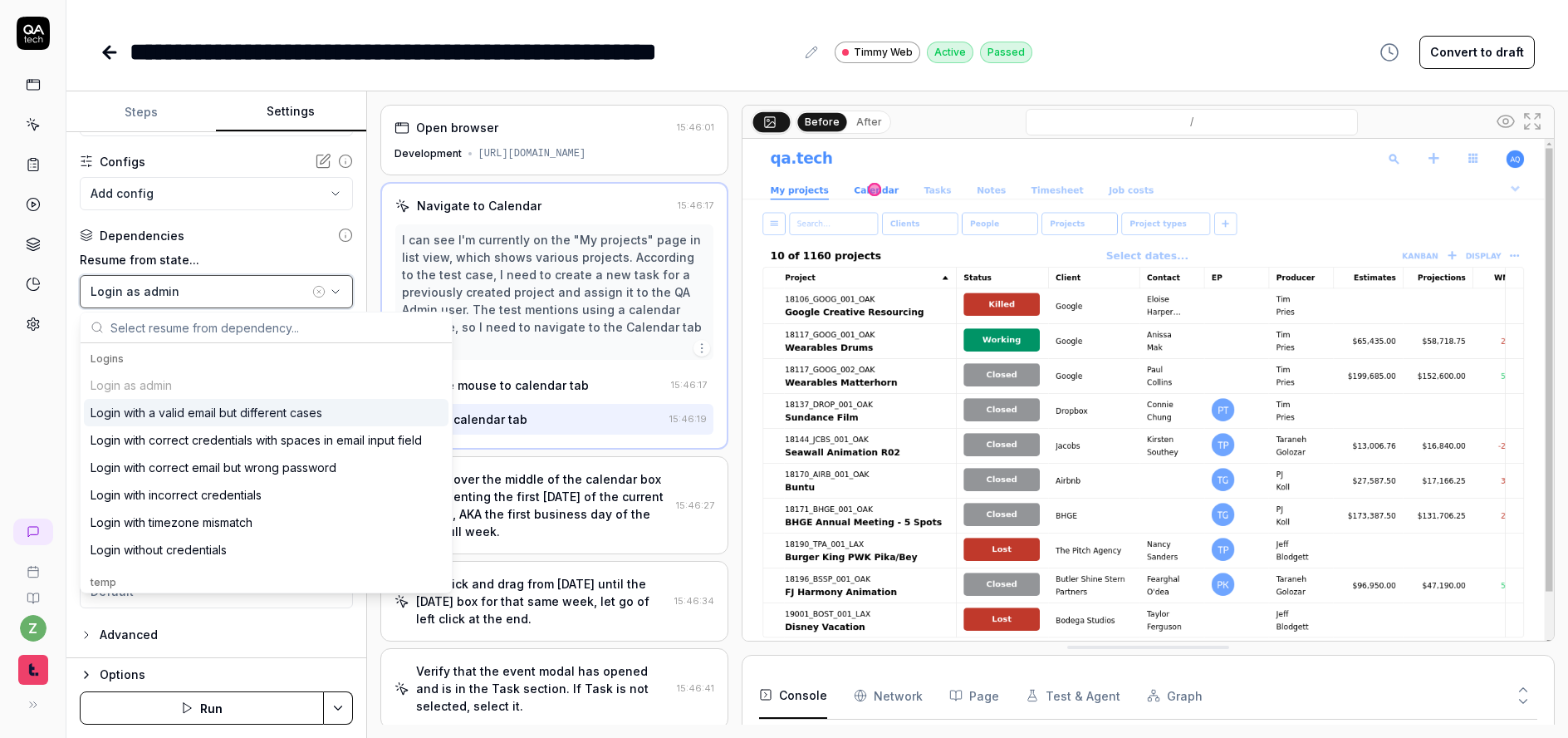
click at [197, 291] on div "Login as admin" at bounding box center [200, 291] width 219 height 17
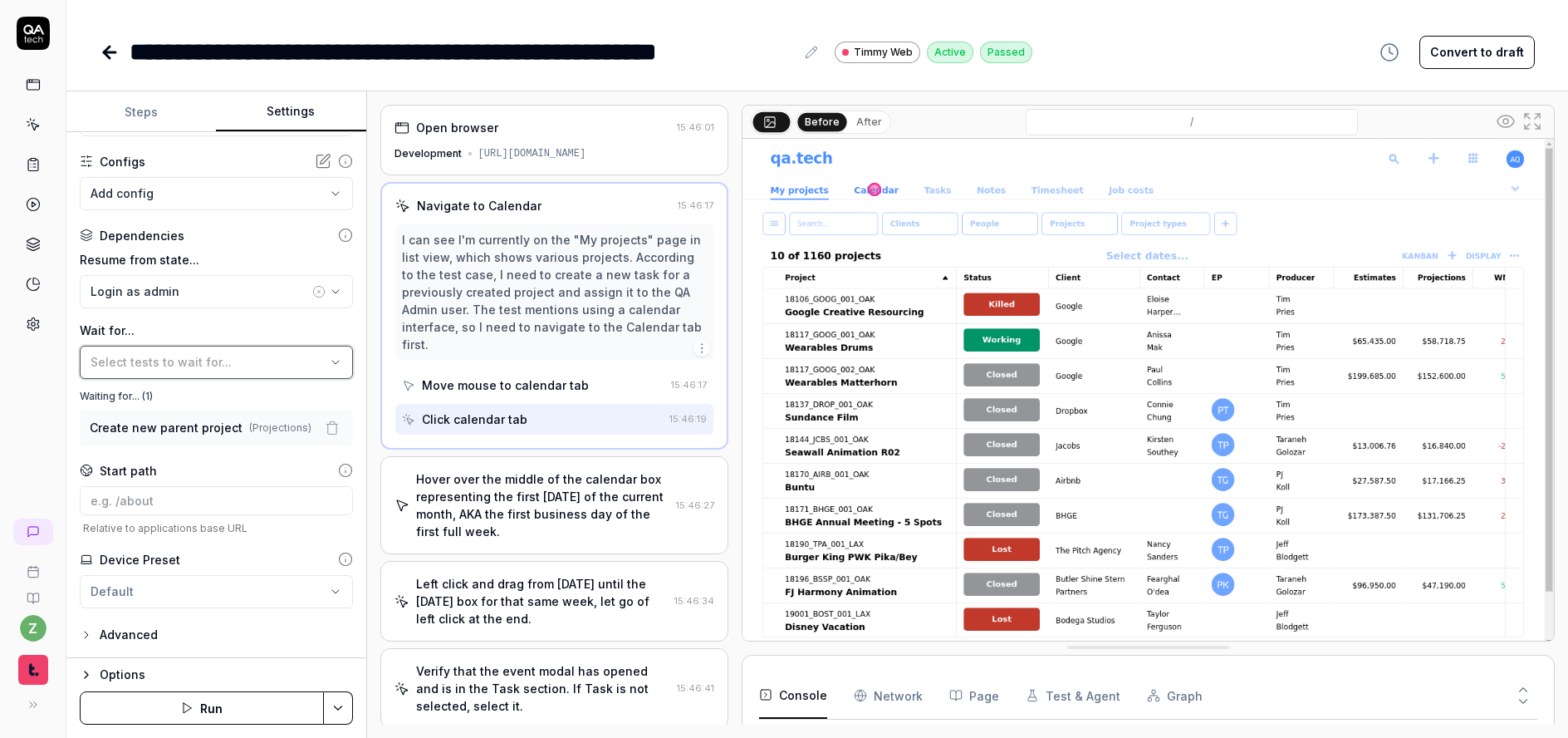
click at [184, 364] on span "Select tests to wait for..." at bounding box center [161, 362] width 141 height 14
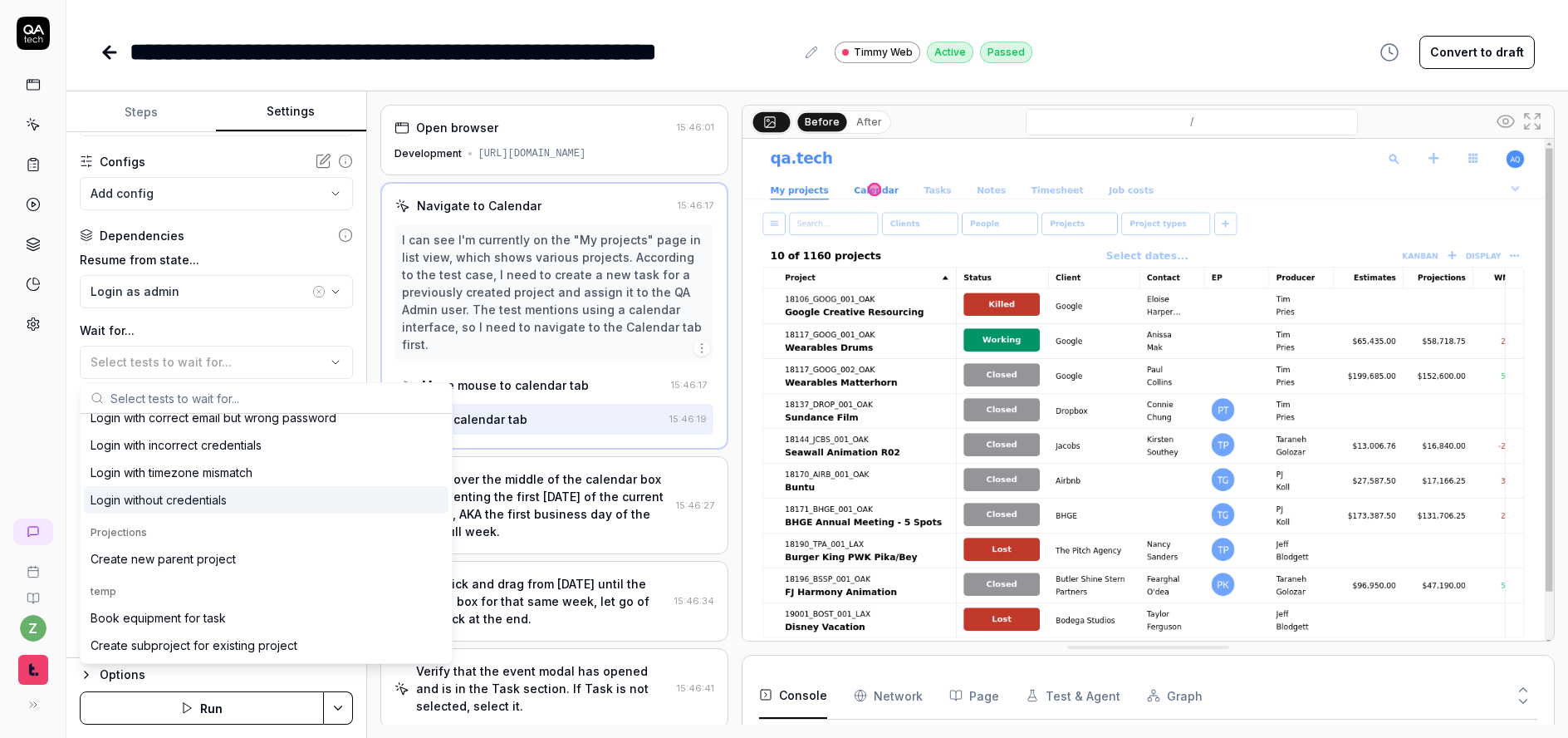
scroll to position [100, 0]
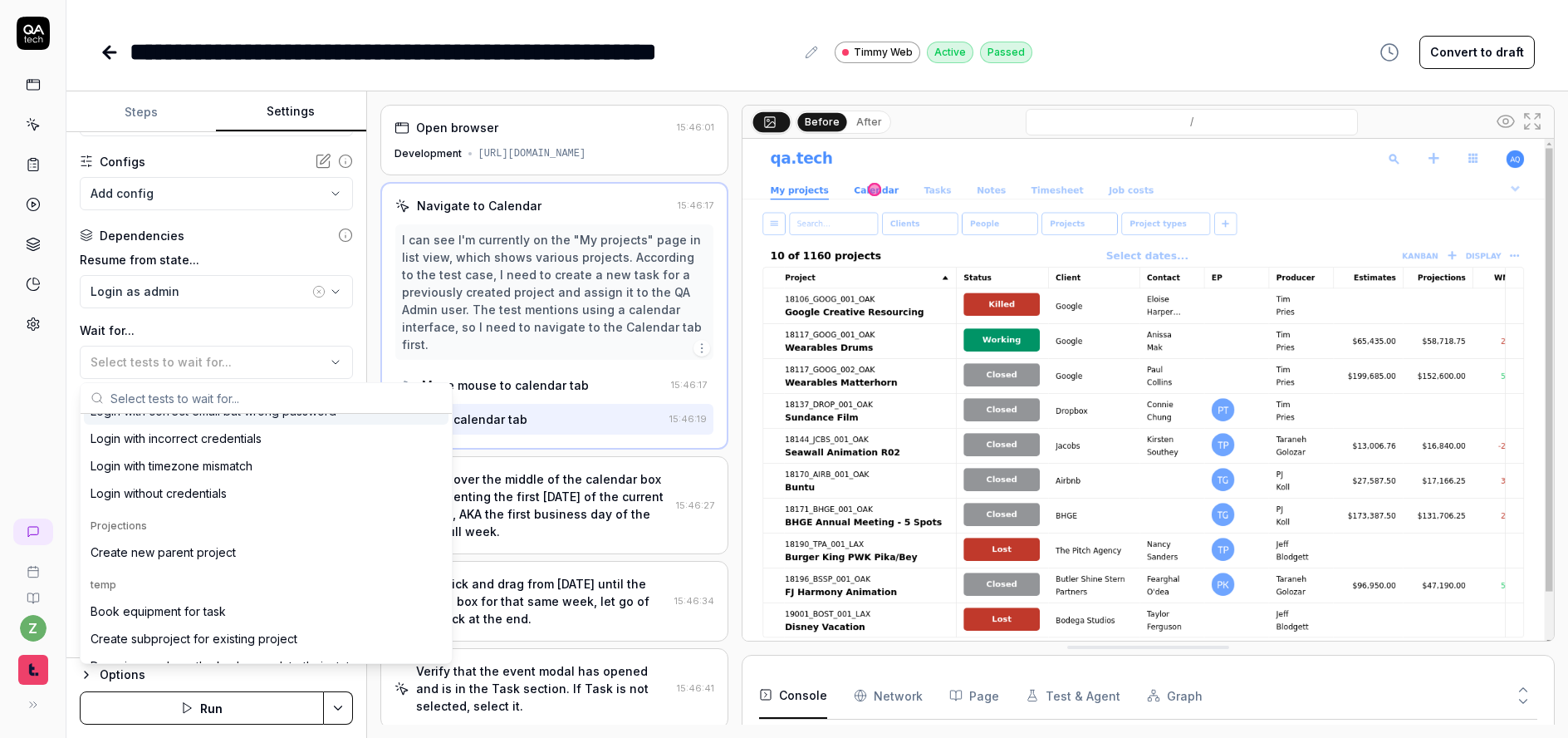
click at [203, 321] on label "Wait for..." at bounding box center [217, 329] width 273 height 17
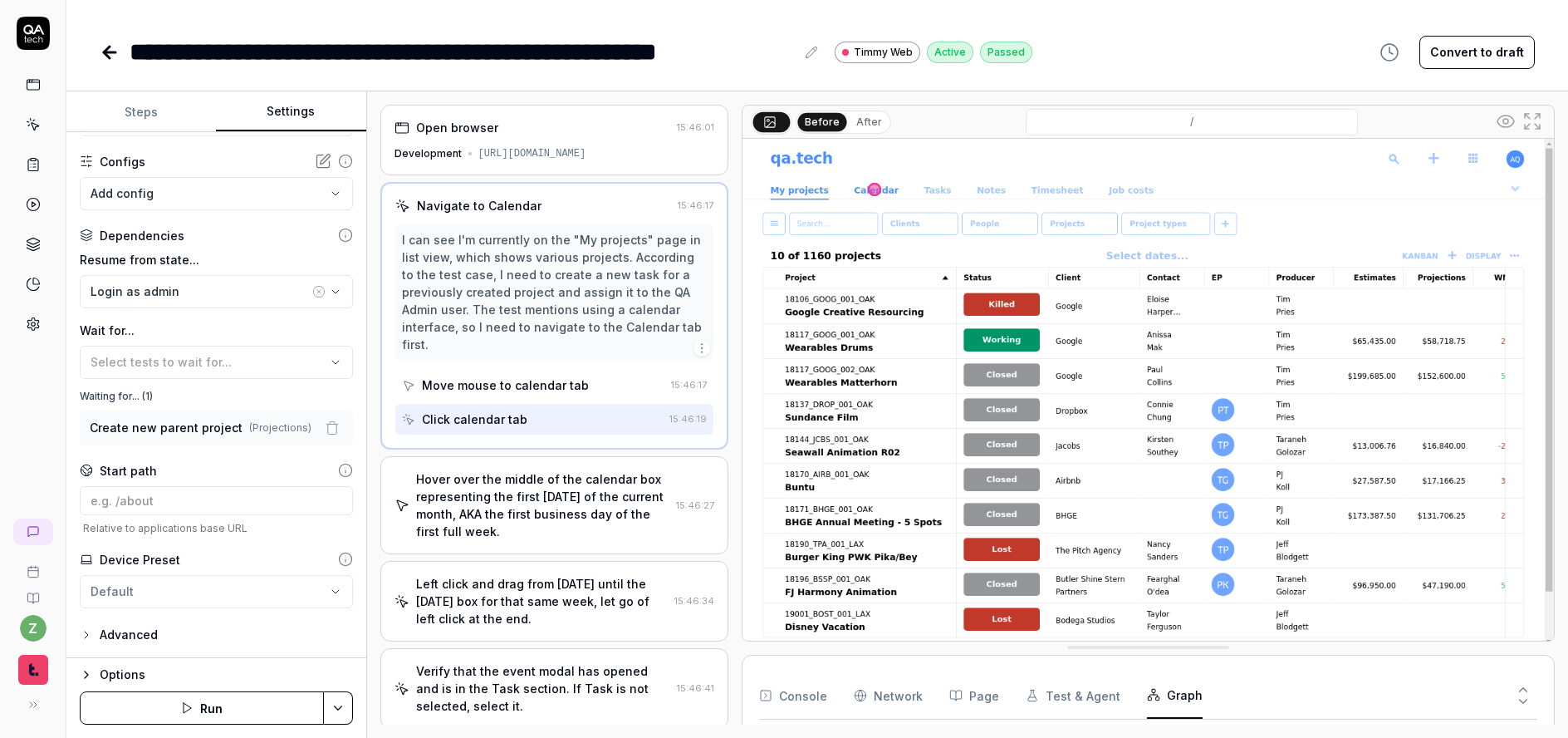
click at [1147, 704] on button "Graph" at bounding box center [1175, 696] width 56 height 47
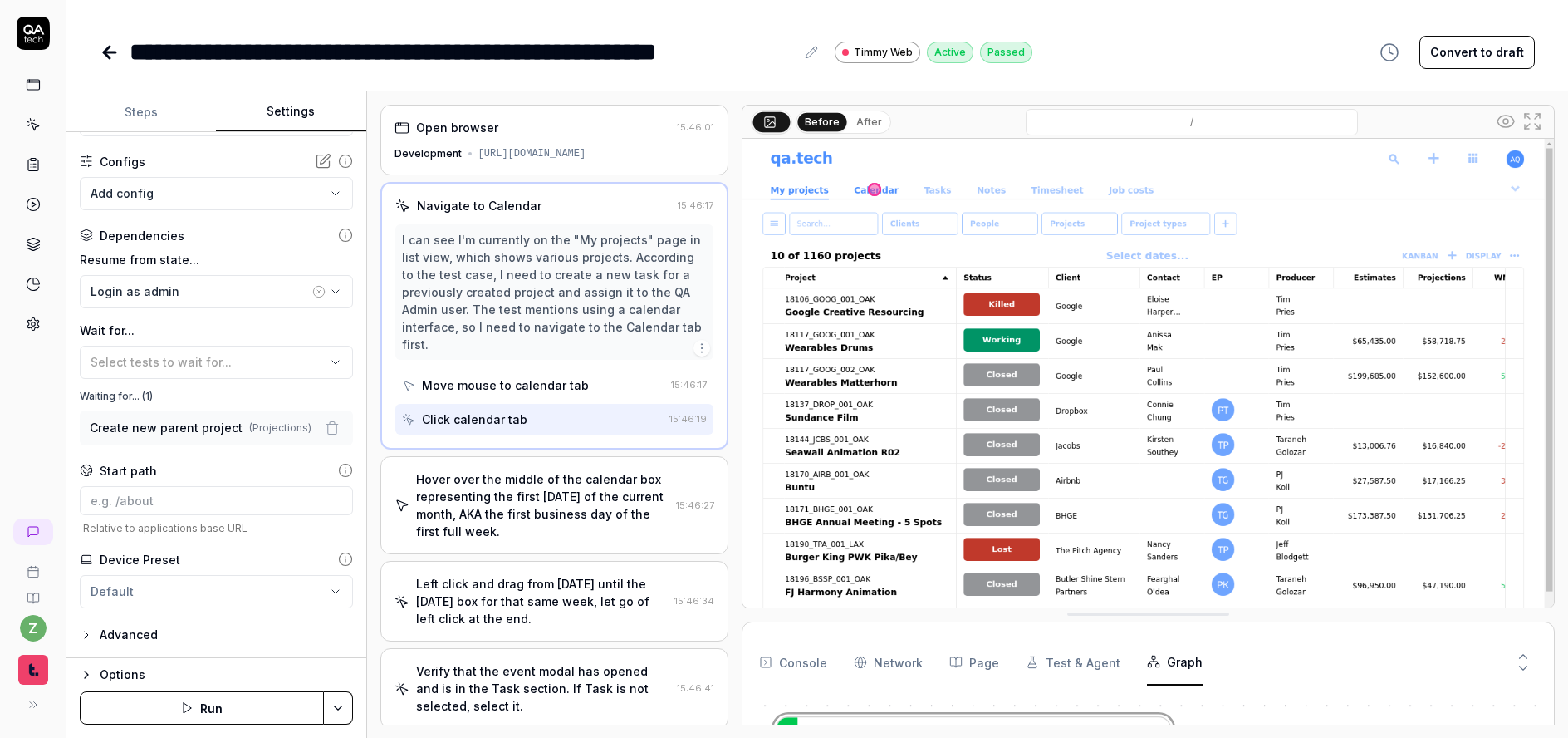
drag, startPoint x: 1099, startPoint y: 651, endPoint x: 1048, endPoint y: 641, distance: 52.0
click at [768, 668] on icon "button" at bounding box center [766, 670] width 13 height 14
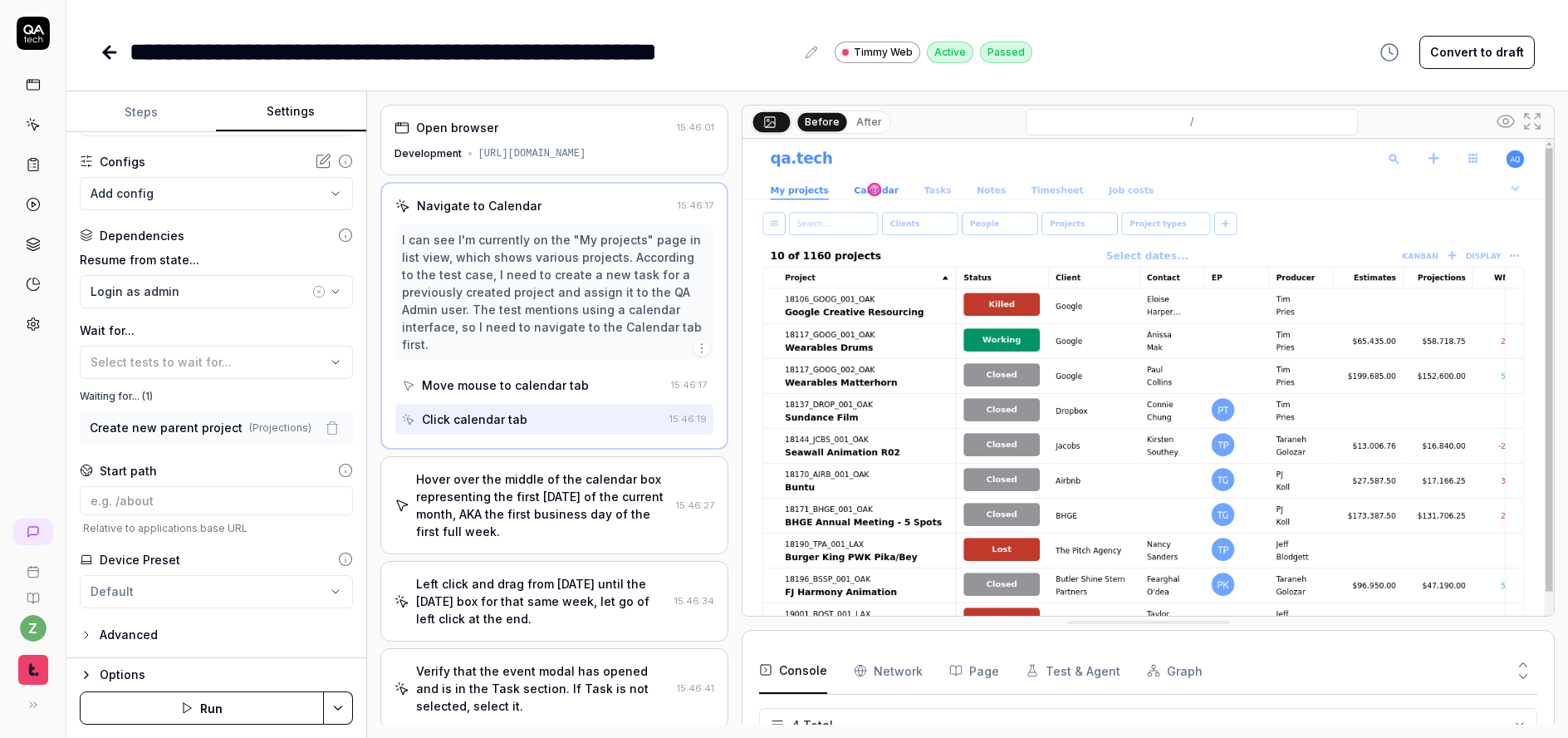
scroll to position [129, 0]
click at [202, 284] on div "Login as admin" at bounding box center [200, 291] width 219 height 17
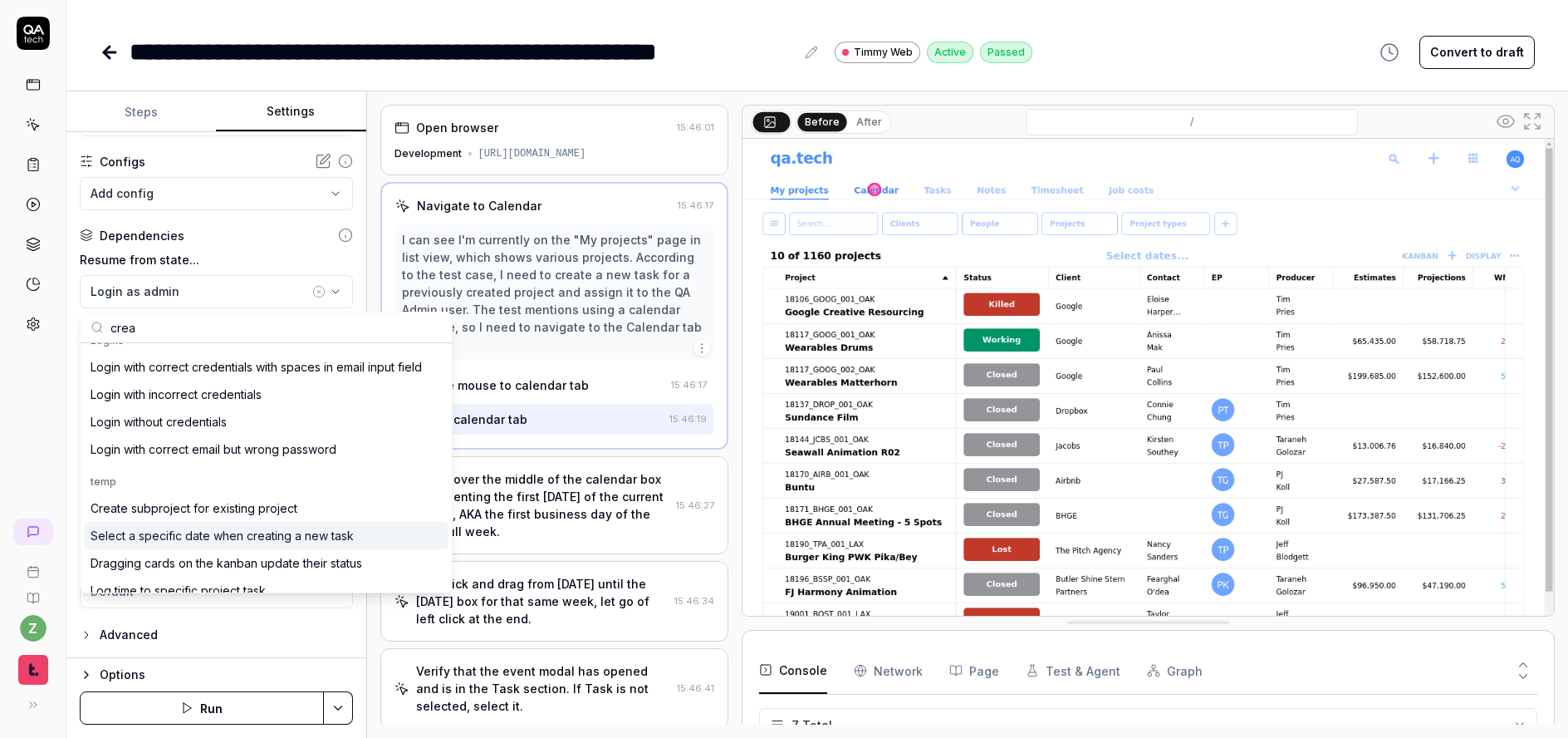
scroll to position [0, 0]
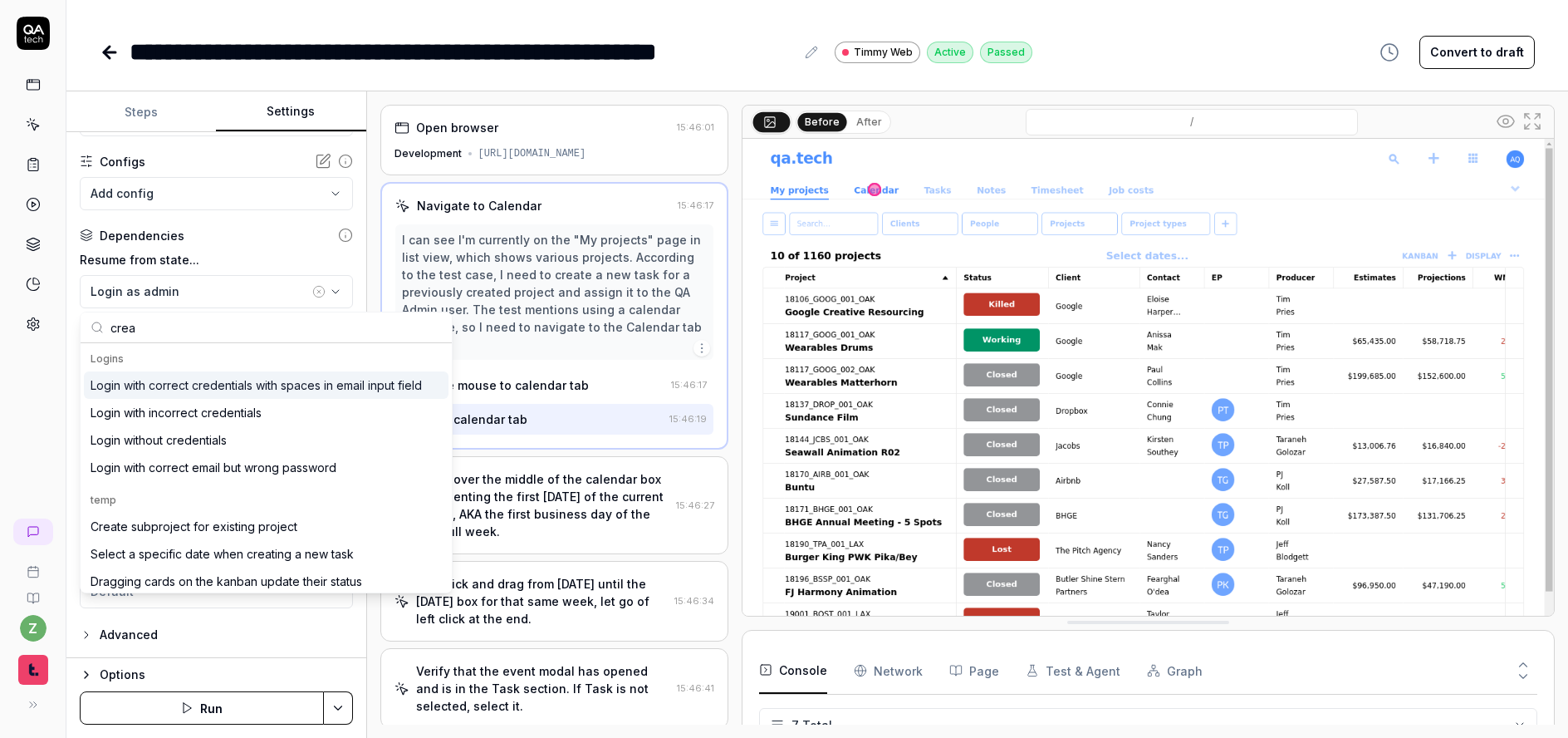
click at [74, 330] on div "**********" at bounding box center [216, 395] width 300 height 526
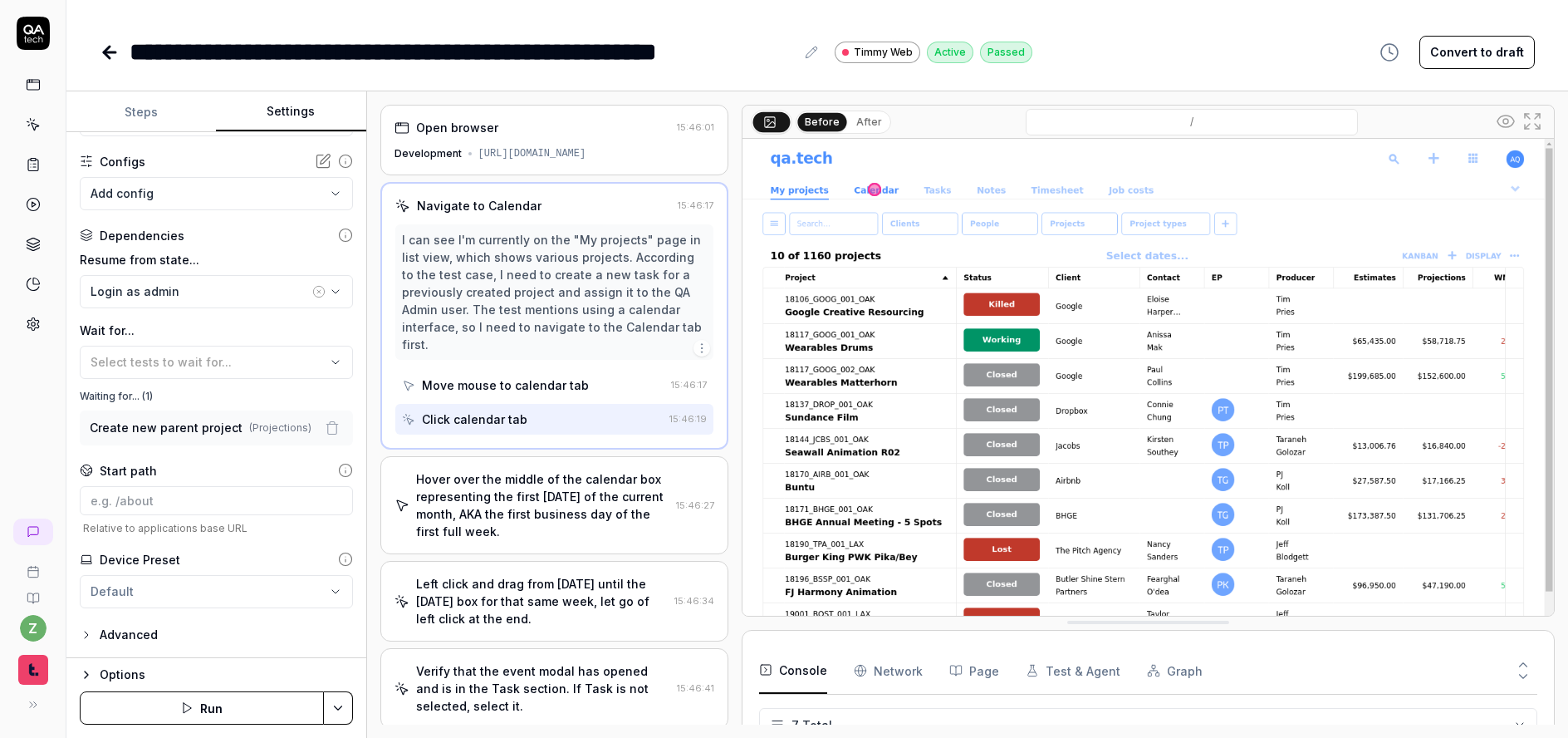
click at [325, 428] on icon "button" at bounding box center [332, 428] width 15 height 15
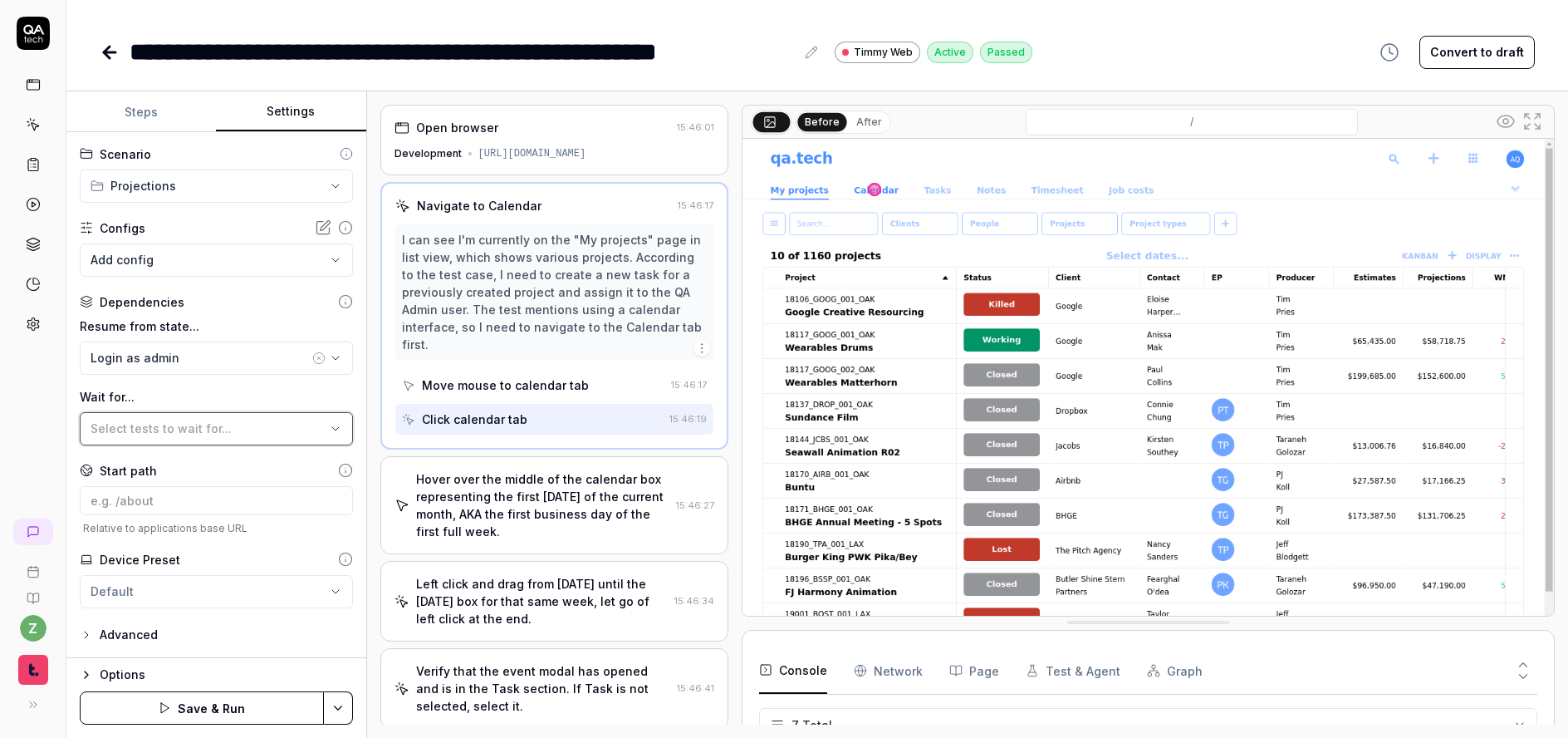
click at [193, 424] on span "Select tests to wait for..." at bounding box center [161, 428] width 141 height 14
click at [171, 356] on div "Login as admin" at bounding box center [200, 357] width 219 height 17
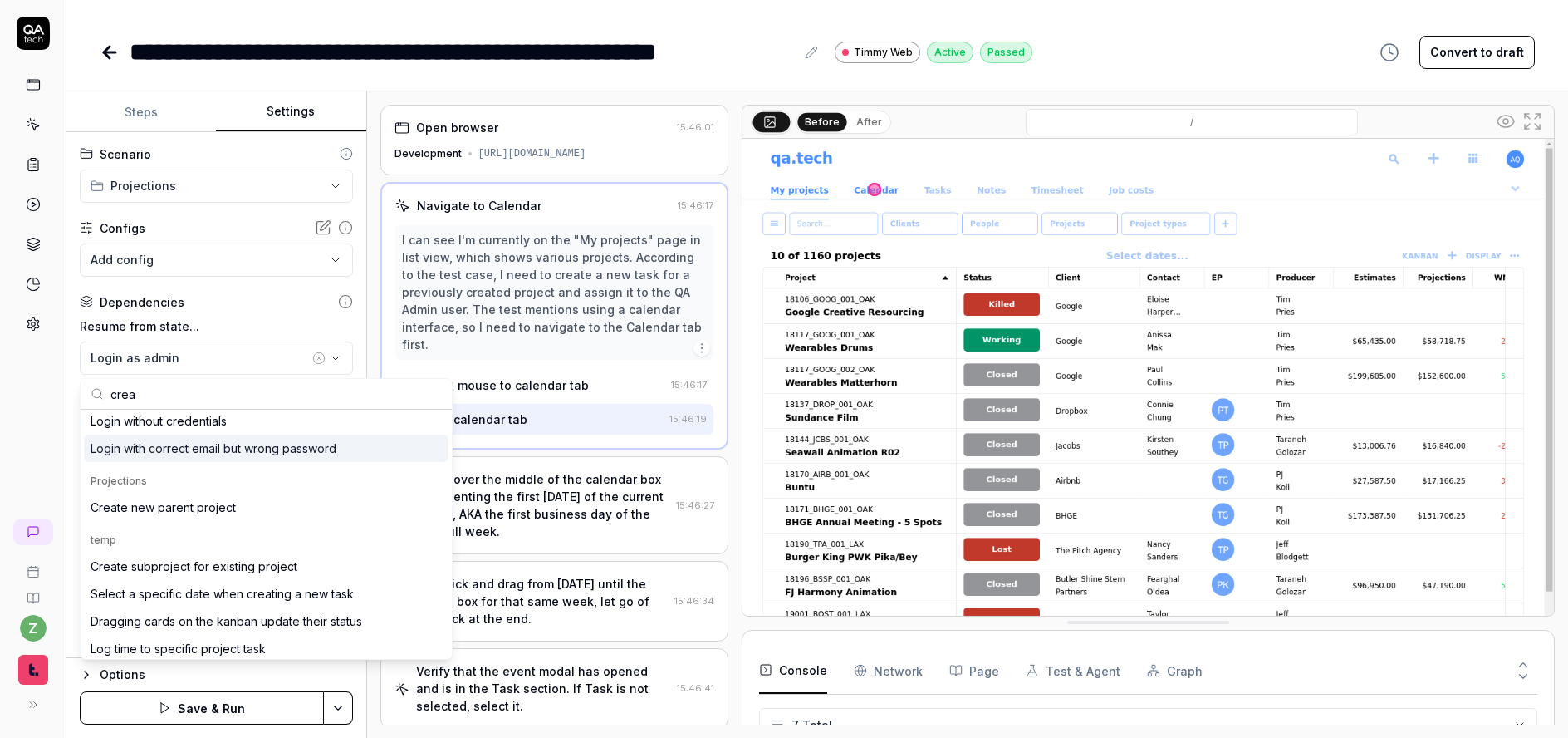
scroll to position [93, 0]
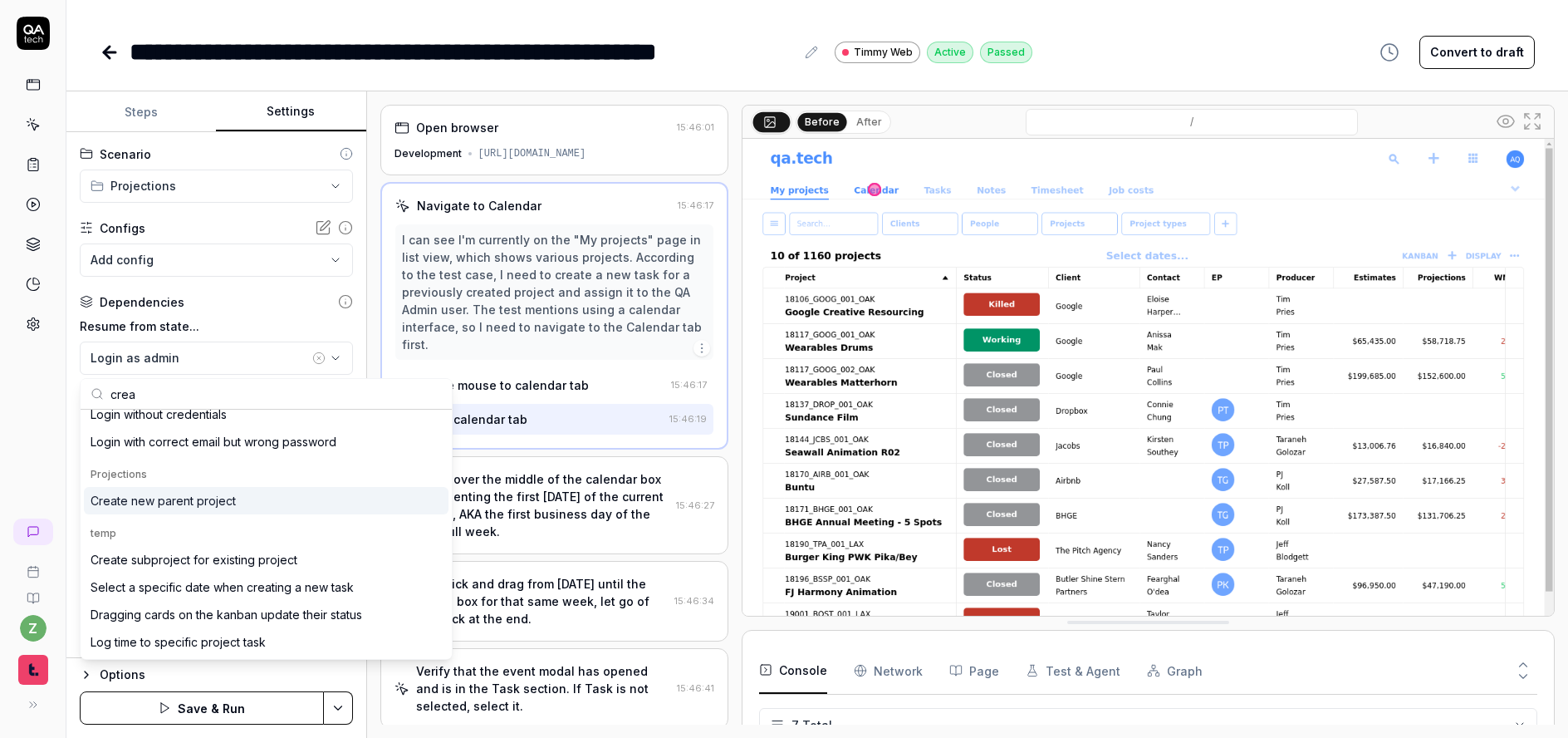
click at [191, 503] on div "Create new parent project" at bounding box center [164, 500] width 146 height 17
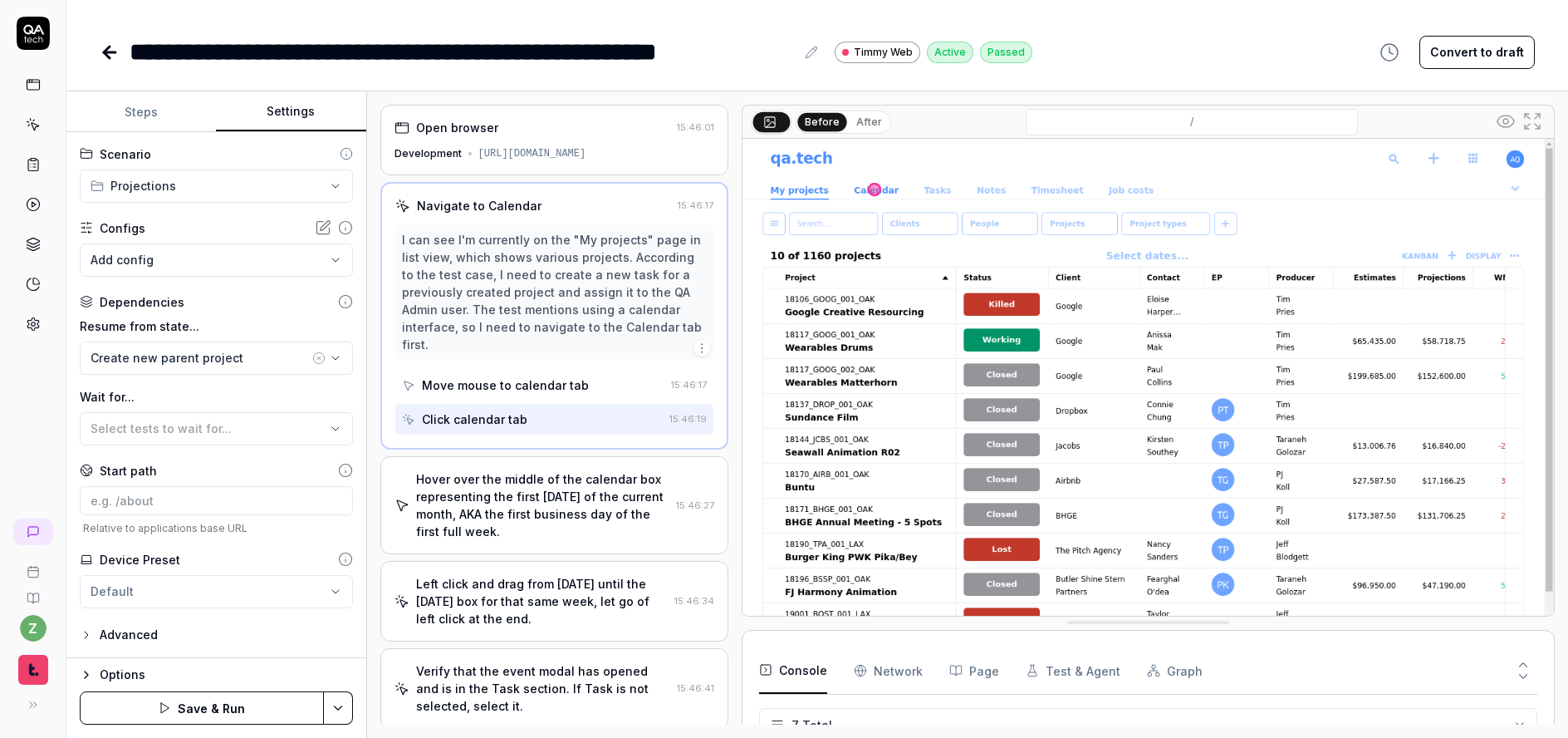
click at [342, 400] on div "**********" at bounding box center [216, 395] width 300 height 526
click at [345, 704] on html "**********" at bounding box center [784, 369] width 1568 height 738
click at [297, 556] on div "Save & Run w. Dependencies" at bounding box center [255, 555] width 211 height 37
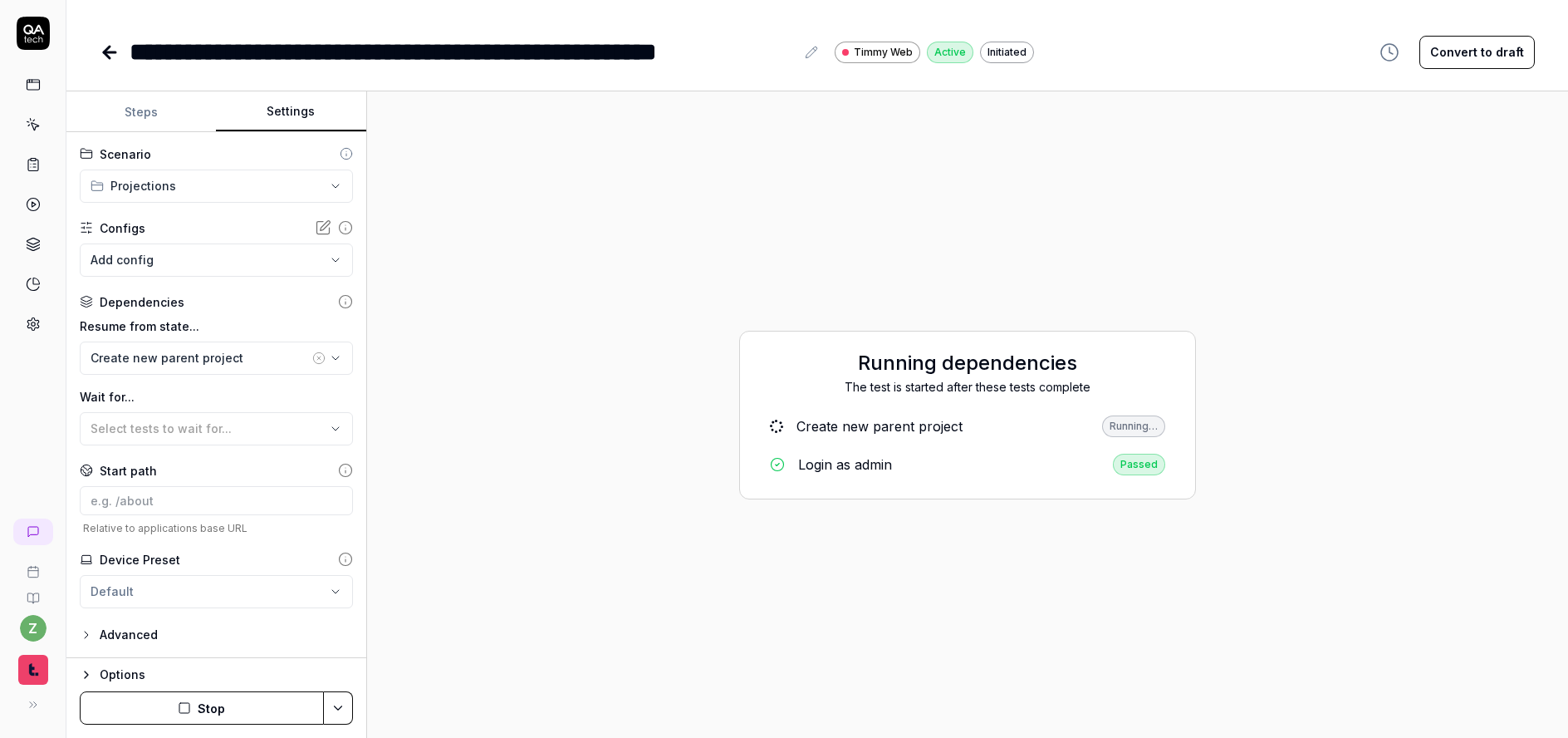
click at [664, 146] on div "Running dependencies The test is started after these tests complete Create new …" at bounding box center [968, 414] width 1175 height 620
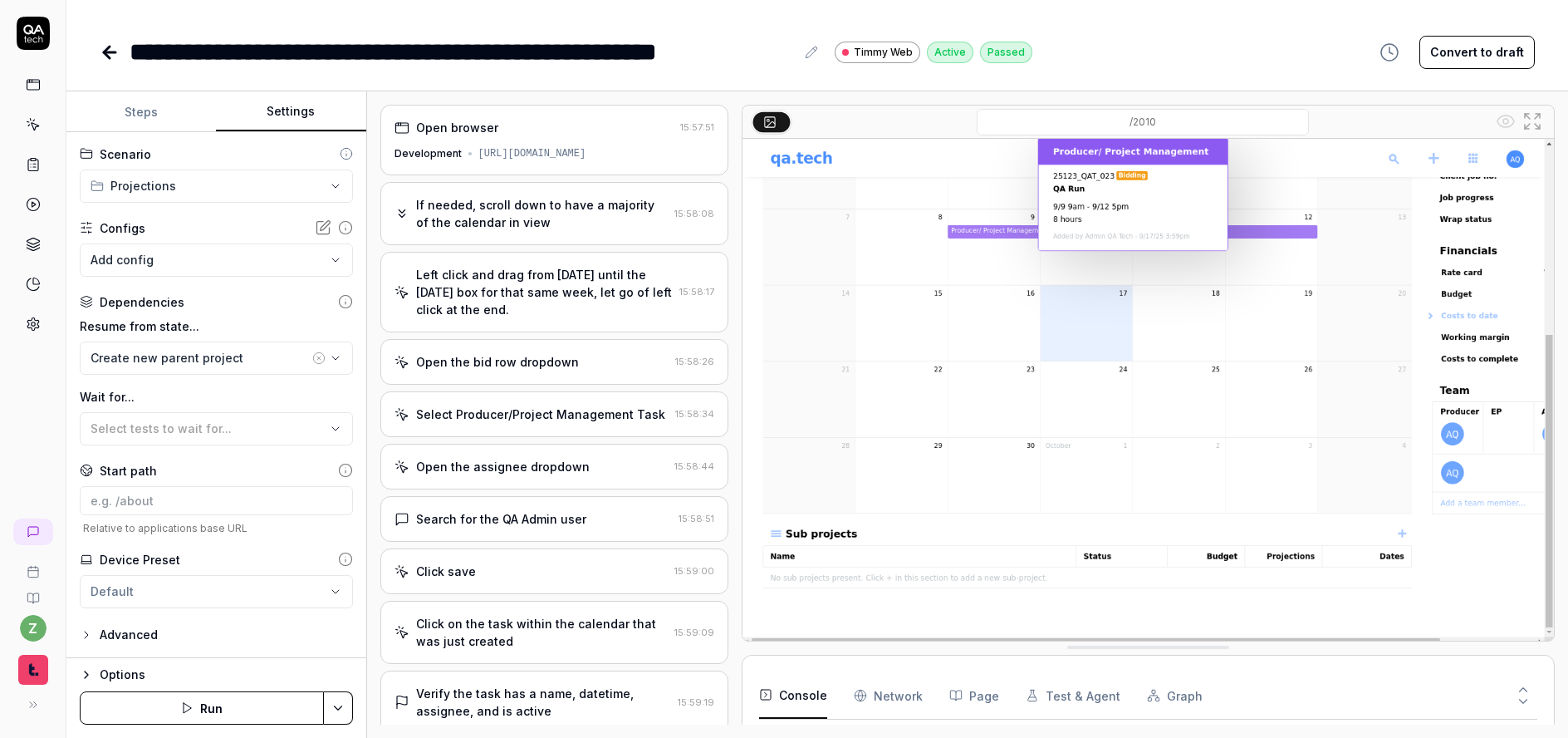
click at [531, 207] on div "If needed, scroll down to have a majority of the calendar in view" at bounding box center [542, 213] width 253 height 35
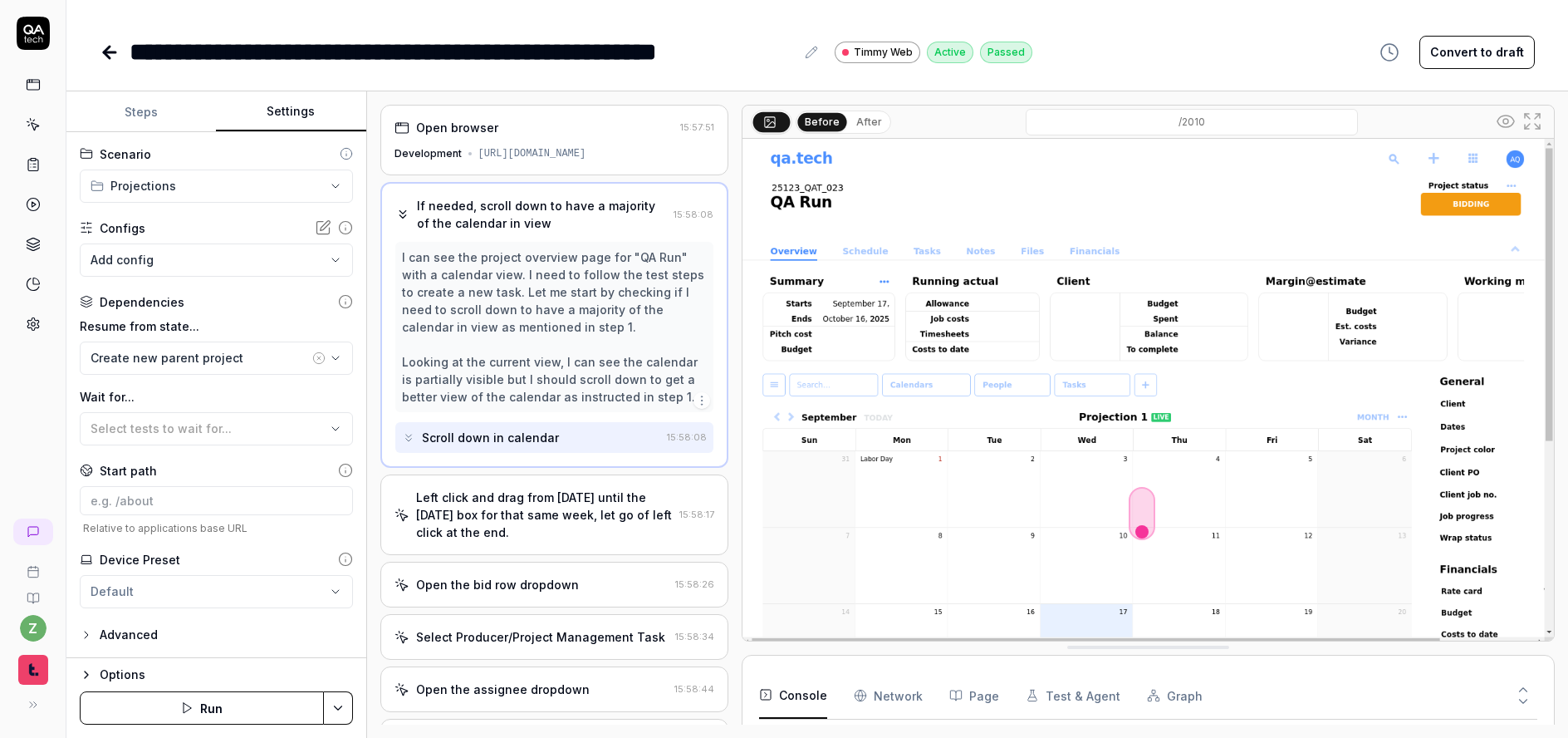
click at [510, 507] on div "Left click and drag from Monday until the Friday box for that same week, let go…" at bounding box center [545, 515] width 257 height 52
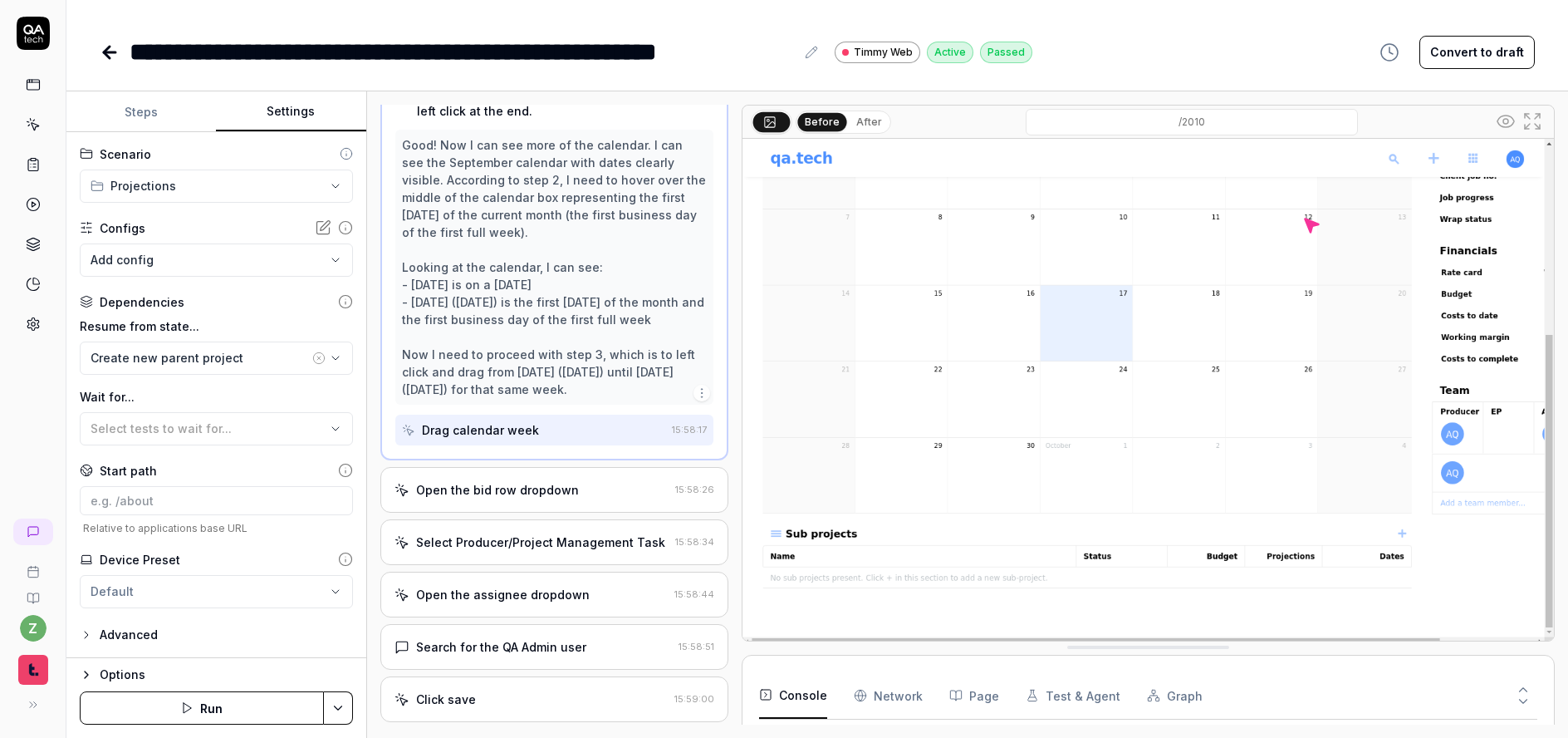
click at [524, 499] on div "Open the bid row dropdown" at bounding box center [497, 490] width 163 height 17
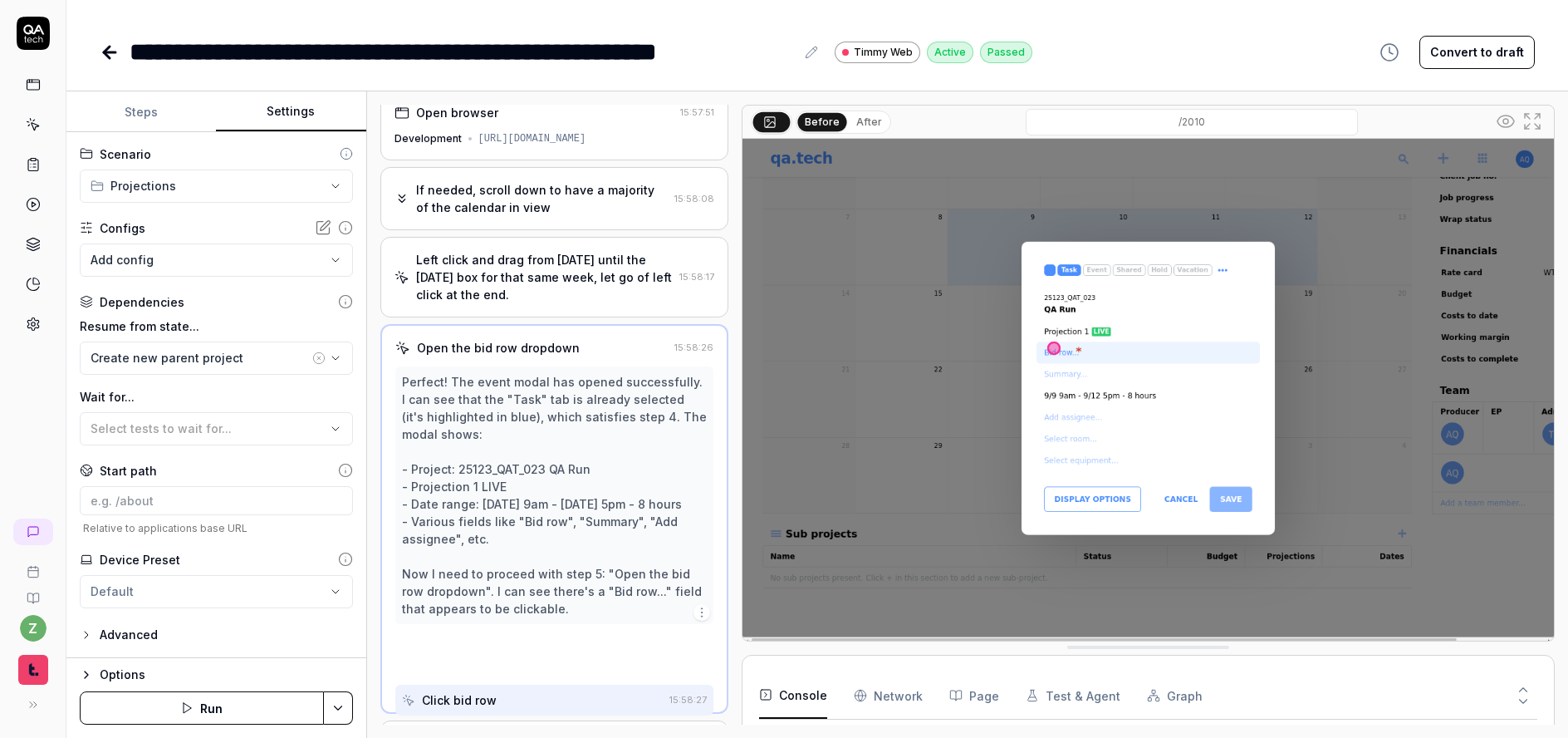
scroll to position [4, 0]
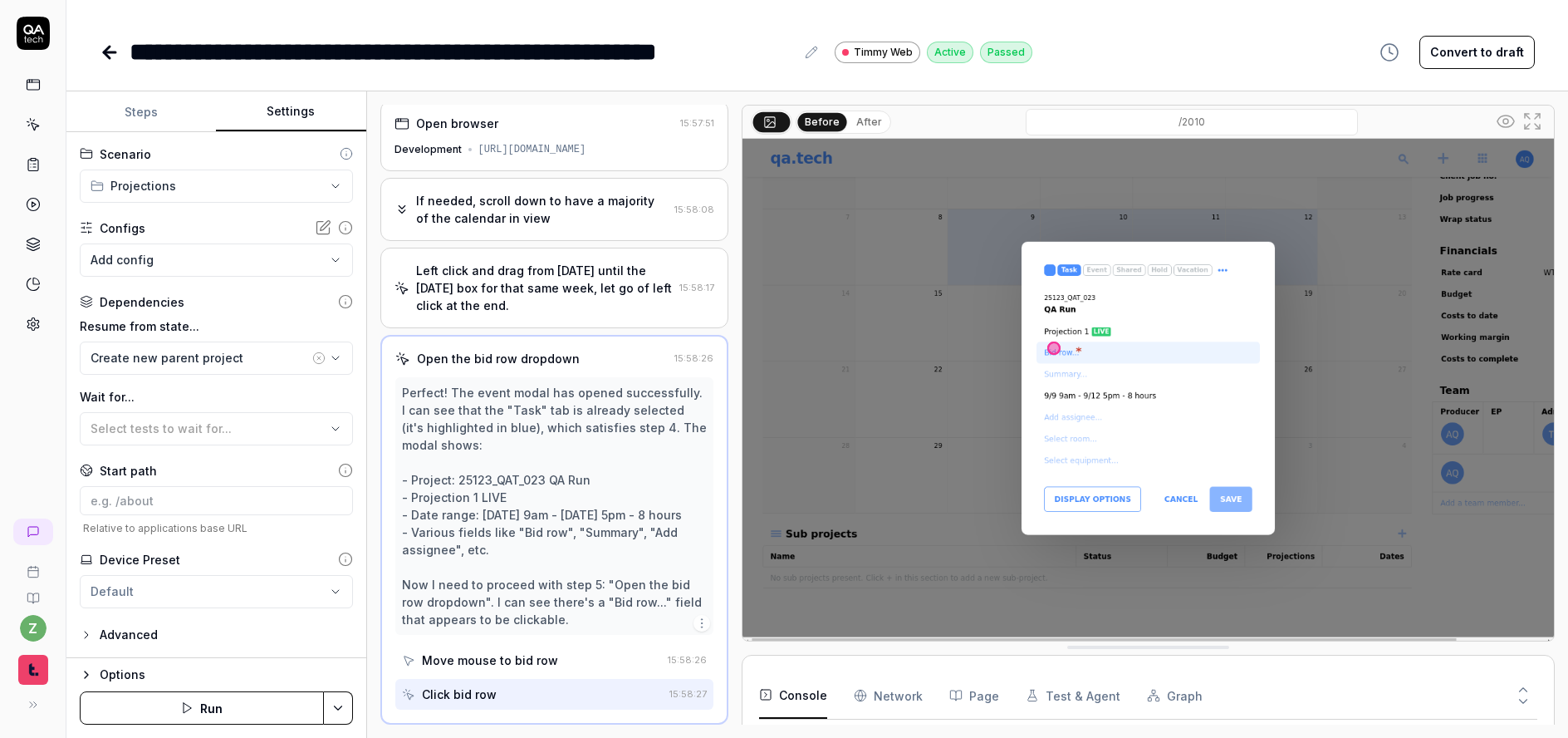
click at [518, 284] on div "Left click and drag from Monday until the Friday box for that same week, let go…" at bounding box center [545, 288] width 257 height 52
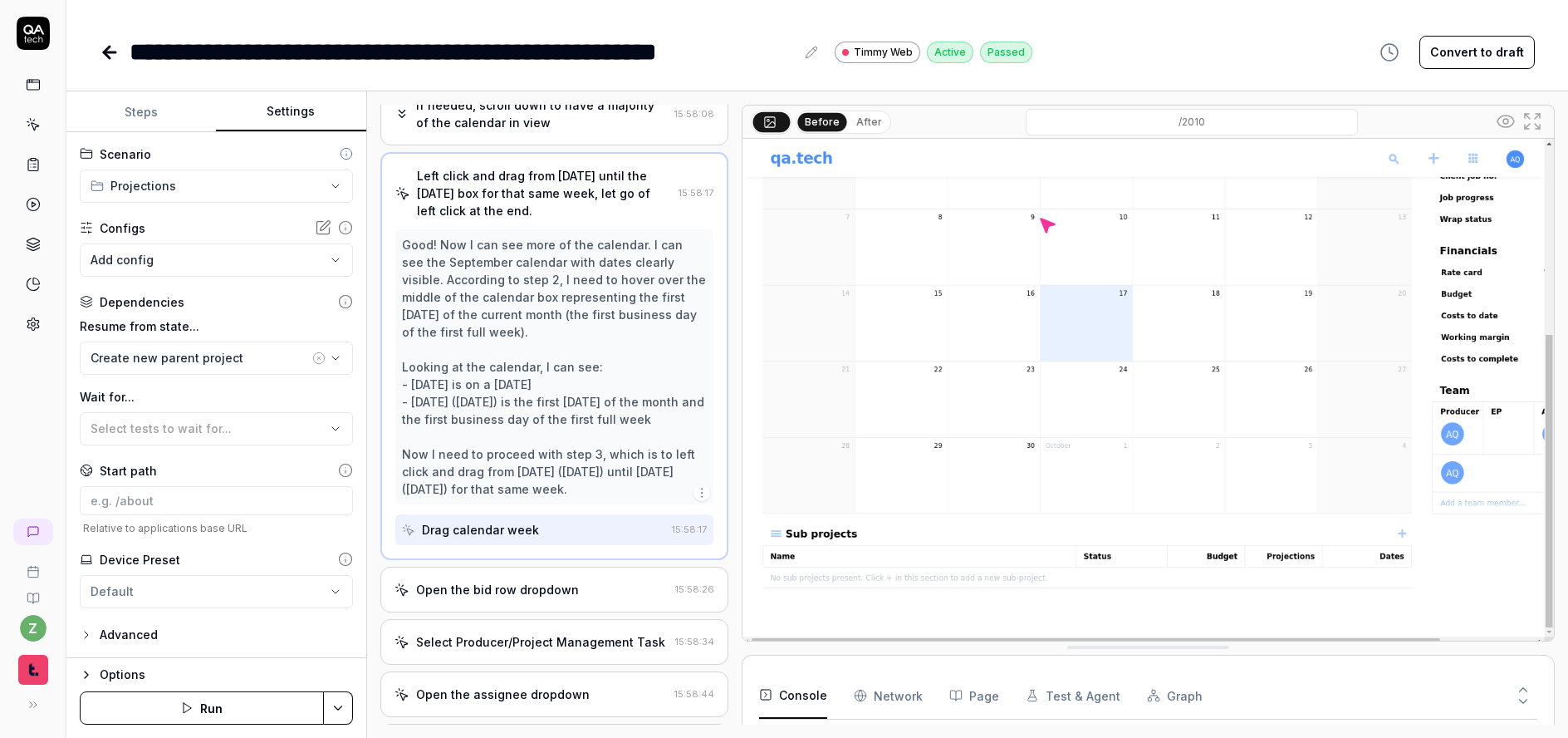
scroll to position [0, 0]
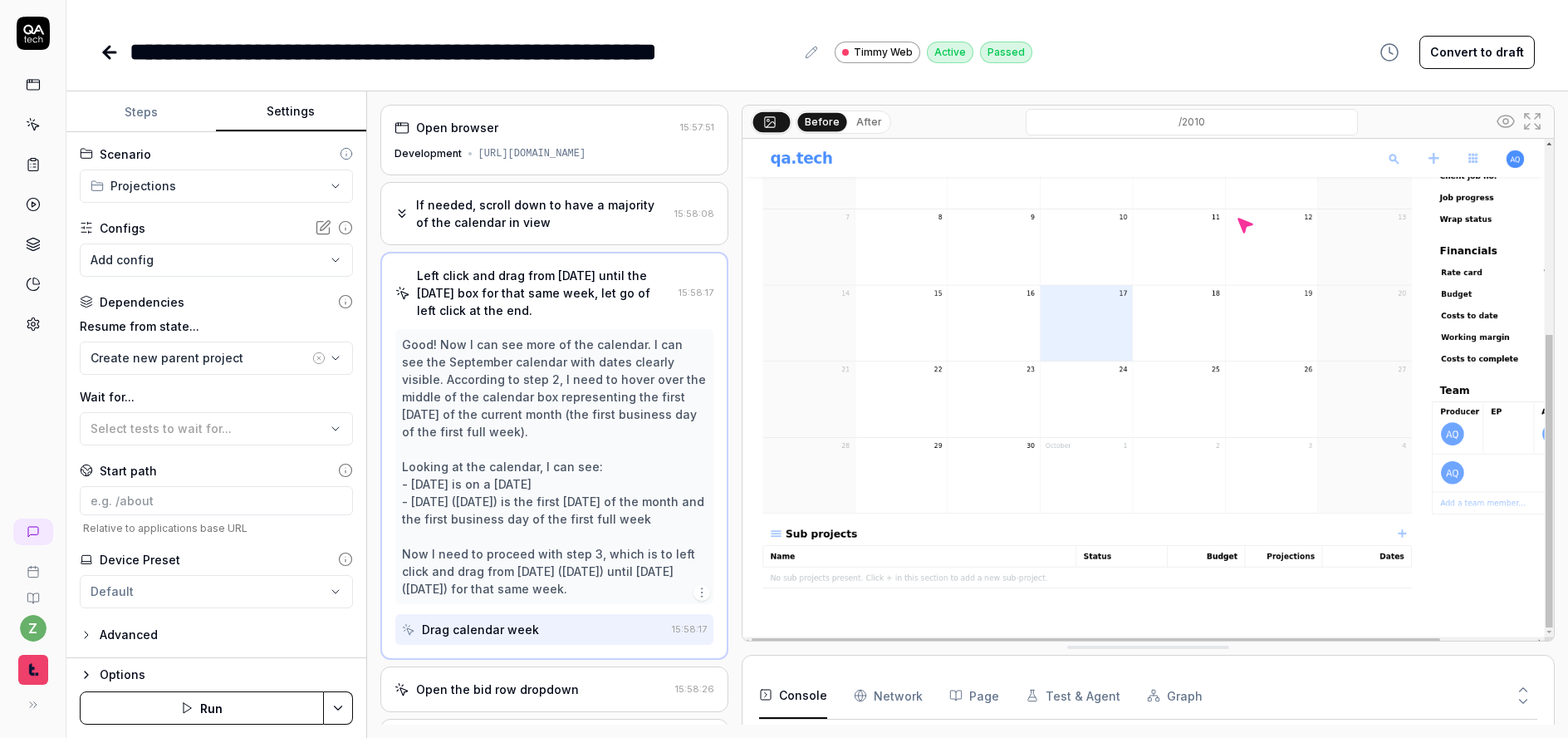
click at [499, 210] on div "If needed, scroll down to have a majority of the calendar in view" at bounding box center [542, 213] width 253 height 35
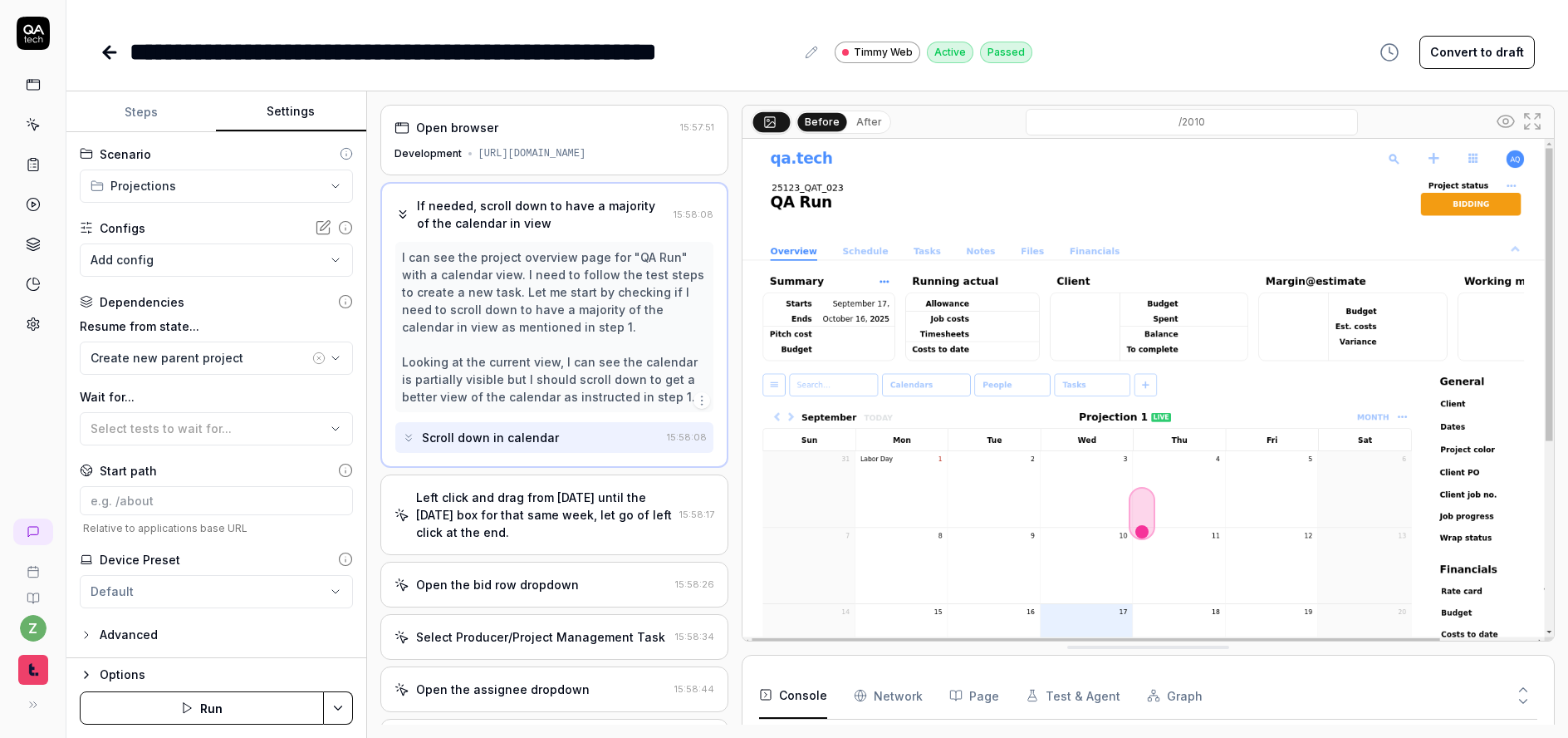
click at [503, 333] on div "I can see the project overview page for "QA Run" with a calendar view. I need t…" at bounding box center [555, 327] width 306 height 158
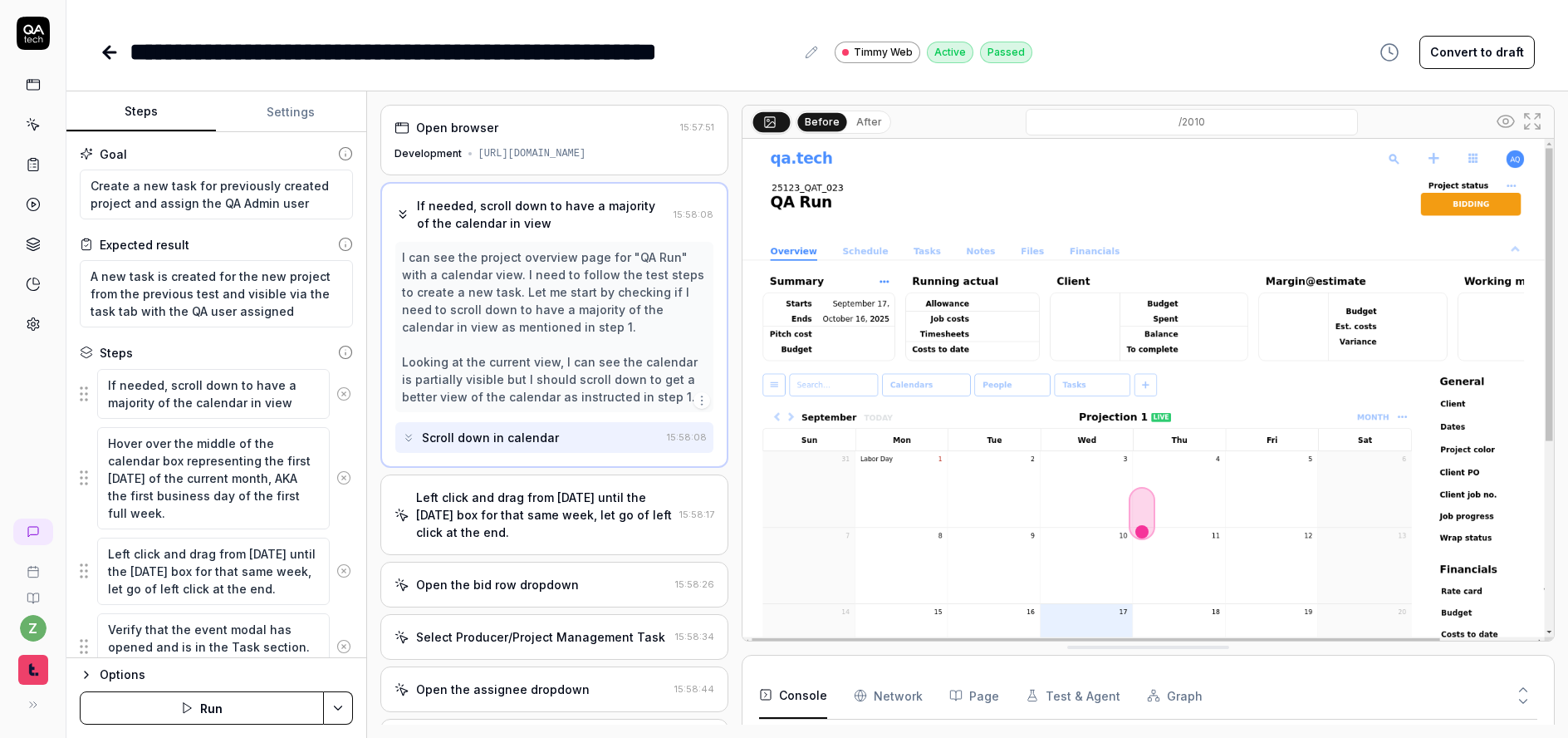
click at [158, 111] on button "Steps" at bounding box center [141, 112] width 149 height 40
click at [189, 478] on textarea "Hover over the middle of the calendar box representing the first Monday of the …" at bounding box center [213, 479] width 233 height 103
click at [489, 509] on div "Left click and drag from Monday until the Friday box for that same week, let go…" at bounding box center [545, 515] width 257 height 52
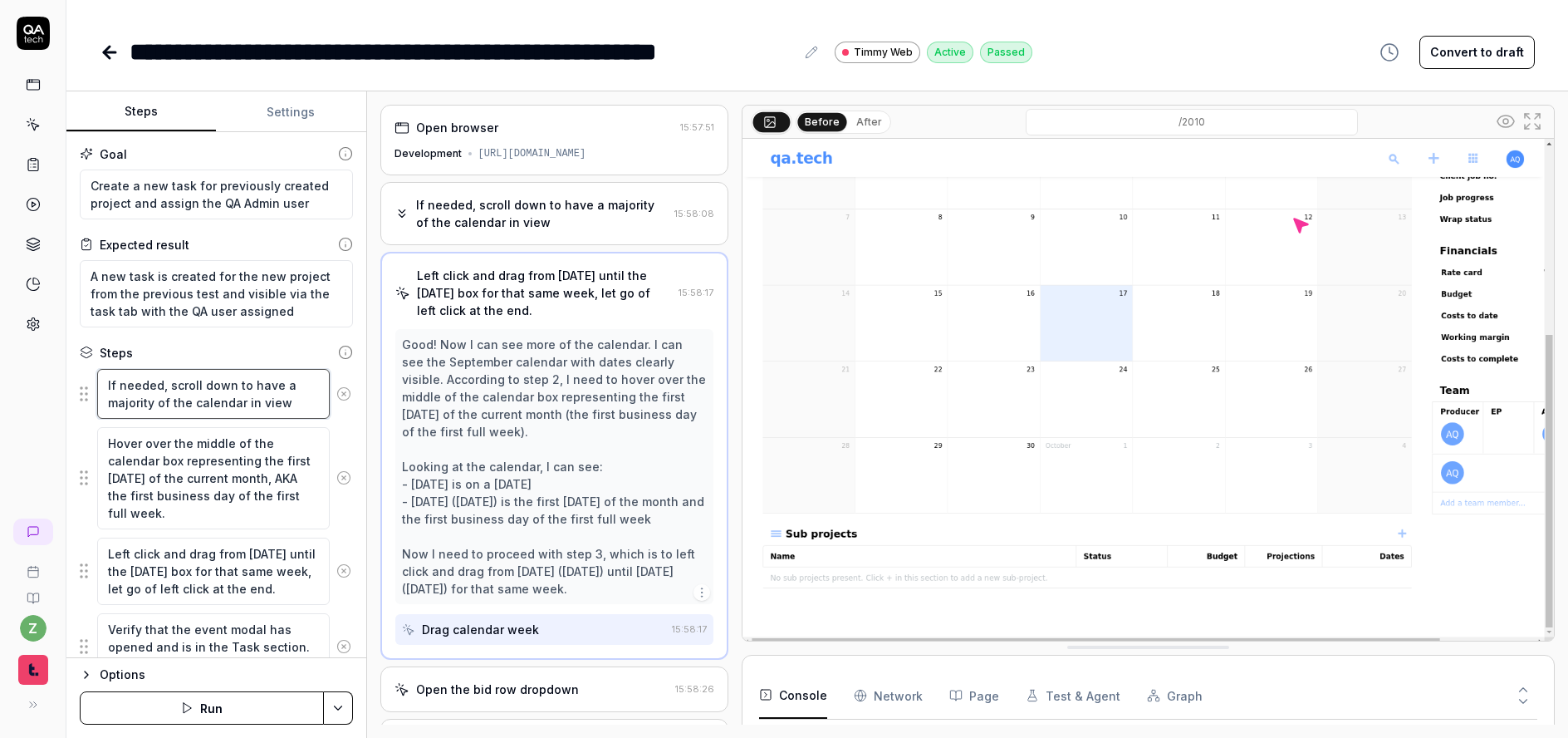
click at [211, 382] on textarea "If needed, scroll down to have a majority of the calendar in view" at bounding box center [213, 393] width 233 height 50
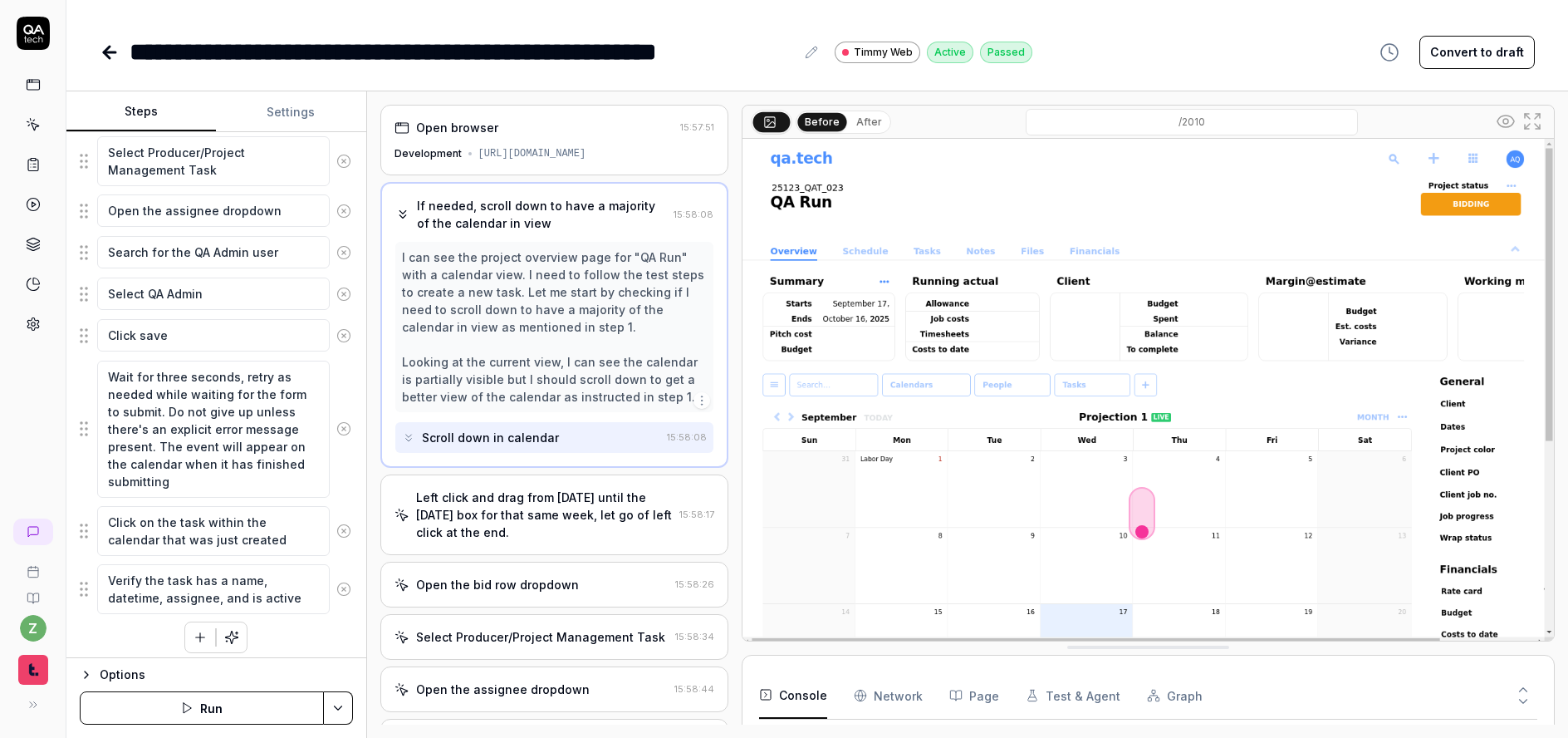
scroll to position [598, 0]
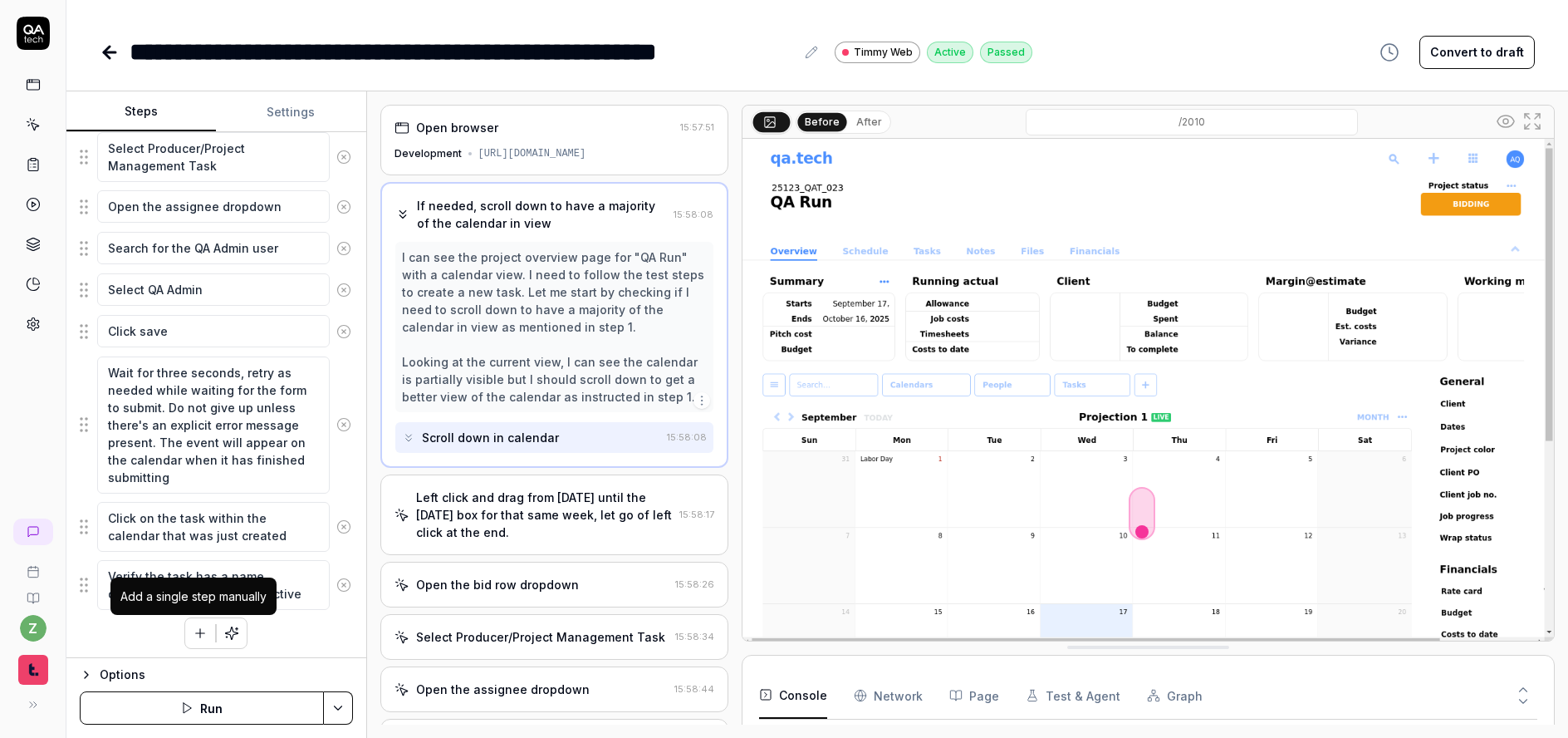
click at [185, 637] on button "button" at bounding box center [200, 633] width 30 height 30
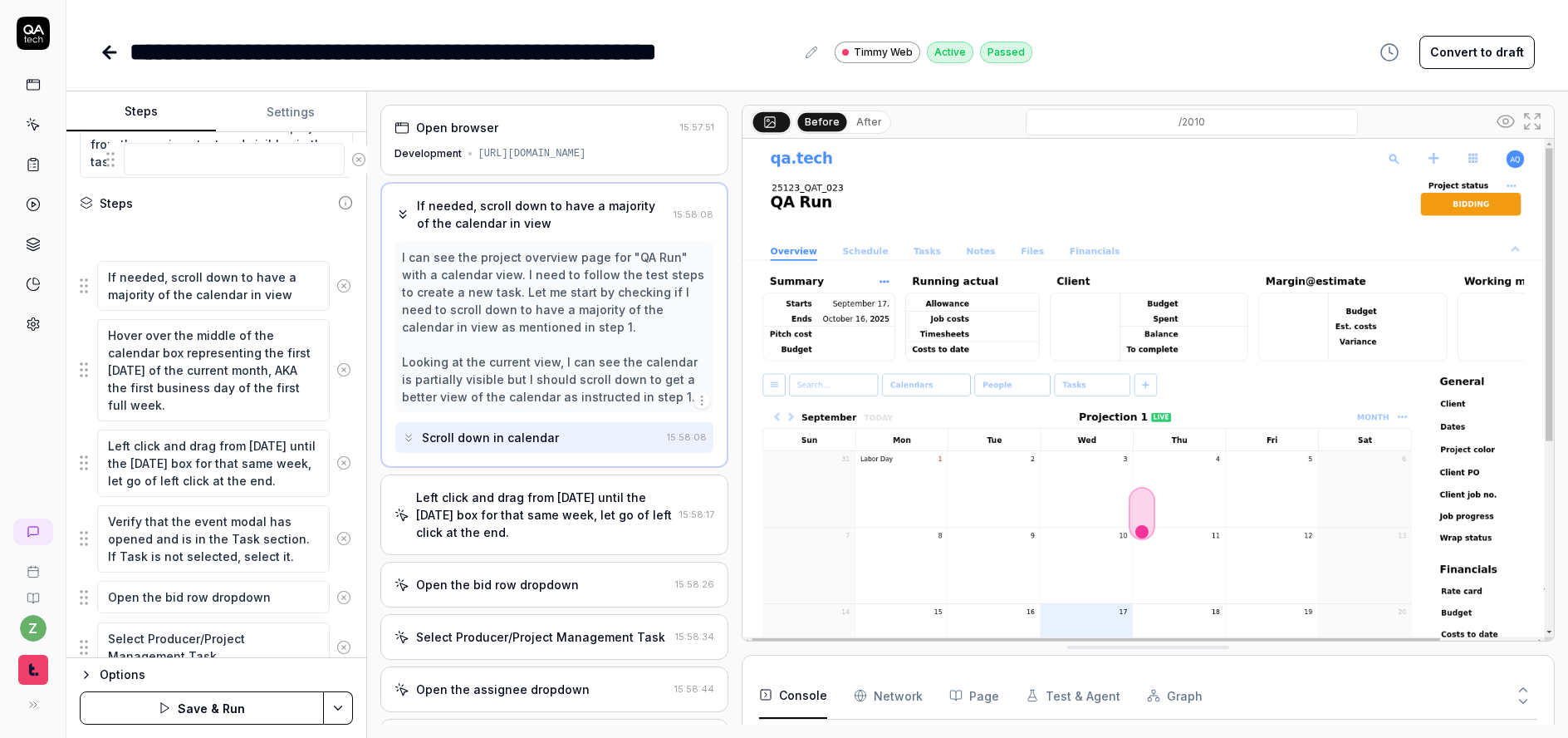
scroll to position [126, 0]
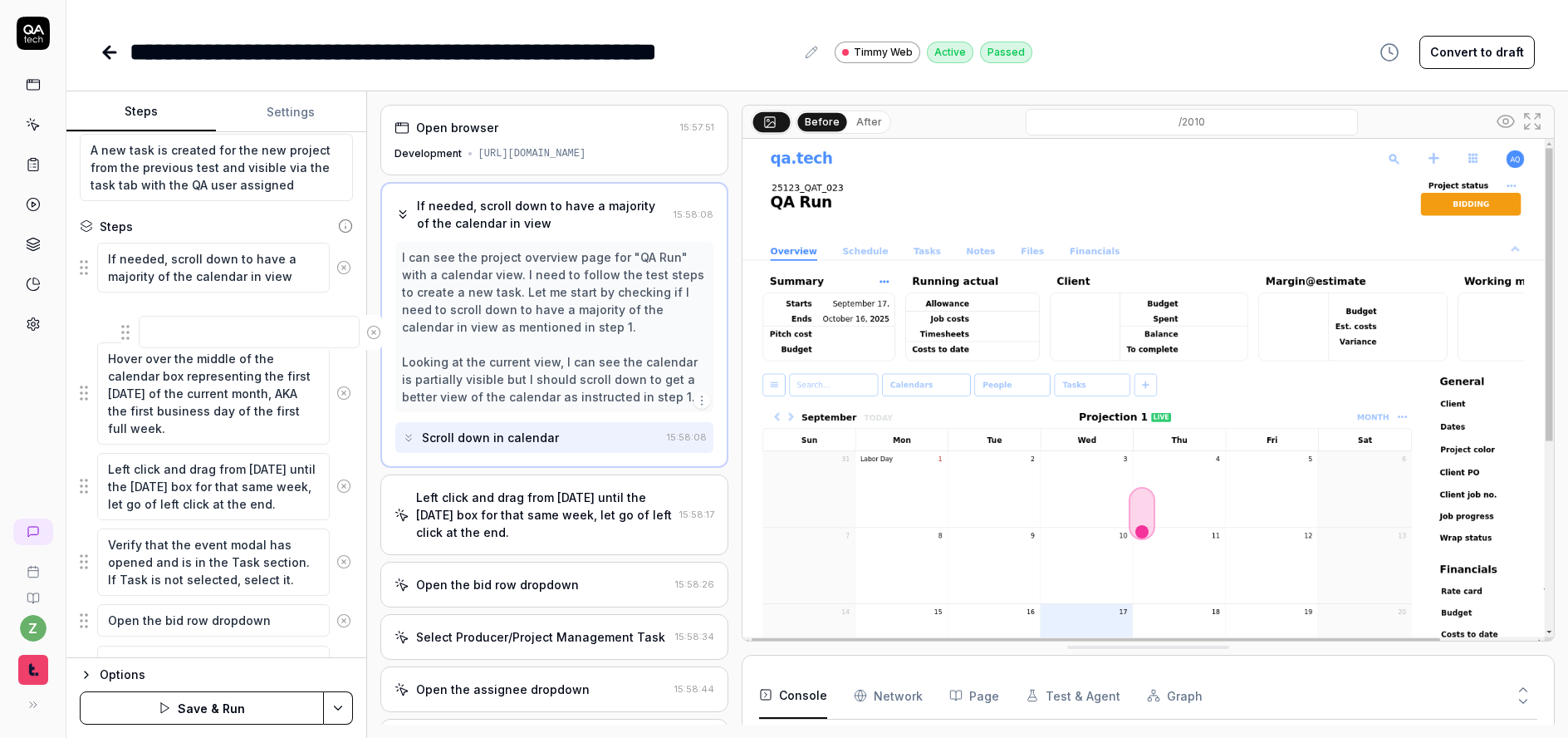
drag, startPoint x: 88, startPoint y: 590, endPoint x: 126, endPoint y: 320, distance: 272.7
click at [126, 320] on fieldset "If needed, scroll down to have a majority of the calendar in view Hover over th…" at bounding box center [217, 683] width 273 height 883
click at [177, 325] on textarea at bounding box center [213, 317] width 233 height 32
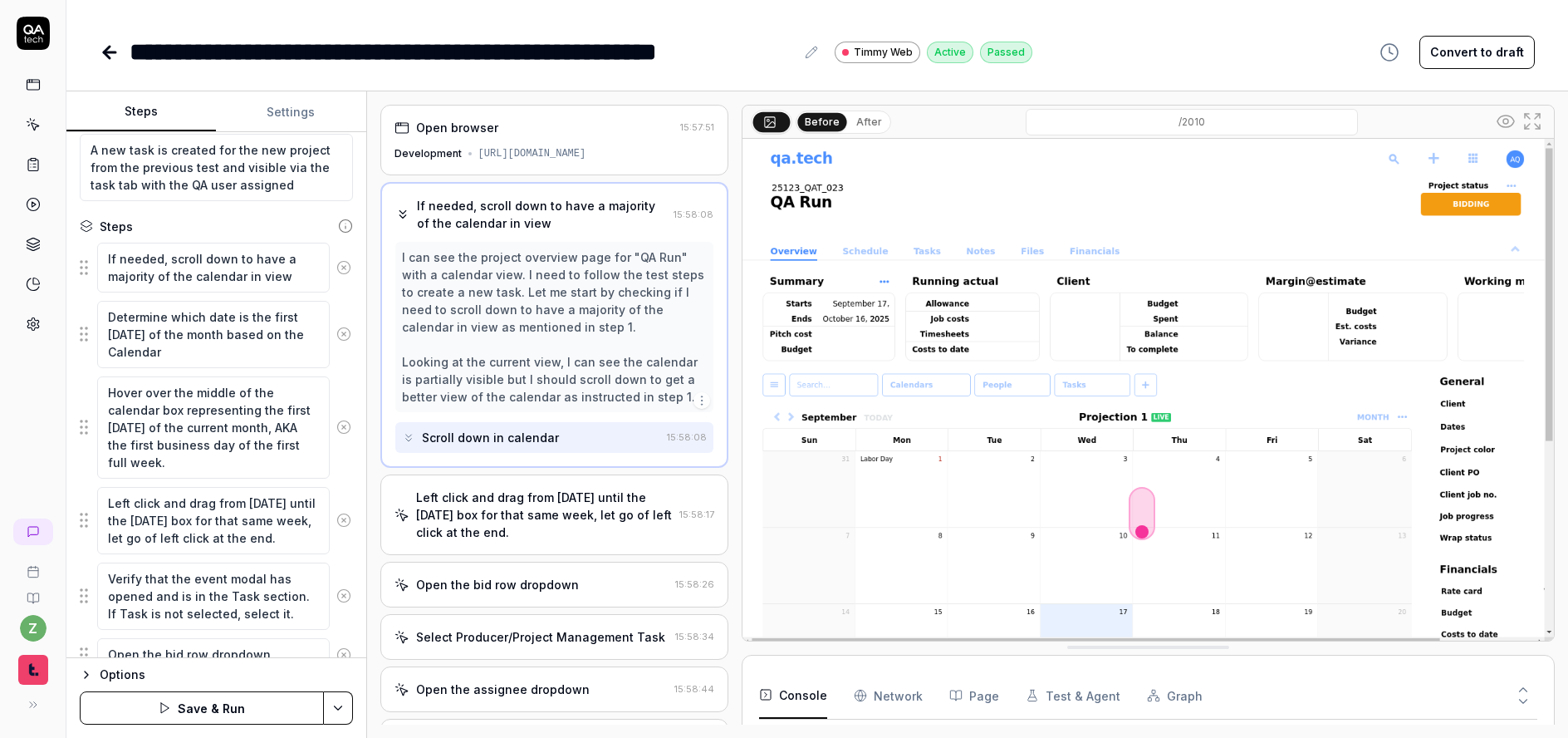
click at [336, 268] on icon at bounding box center [344, 267] width 15 height 15
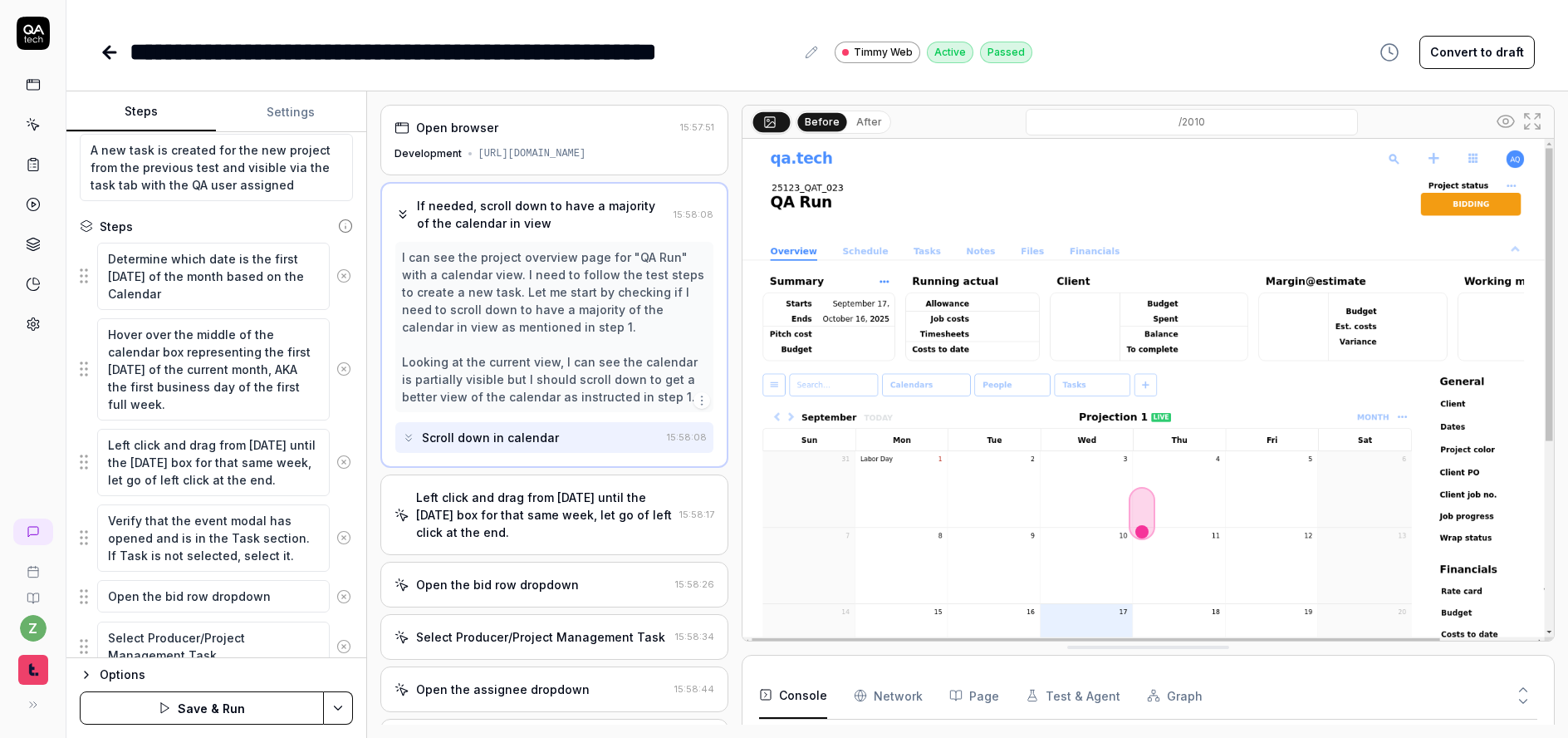
click at [232, 709] on button "Save & Run" at bounding box center [202, 707] width 244 height 33
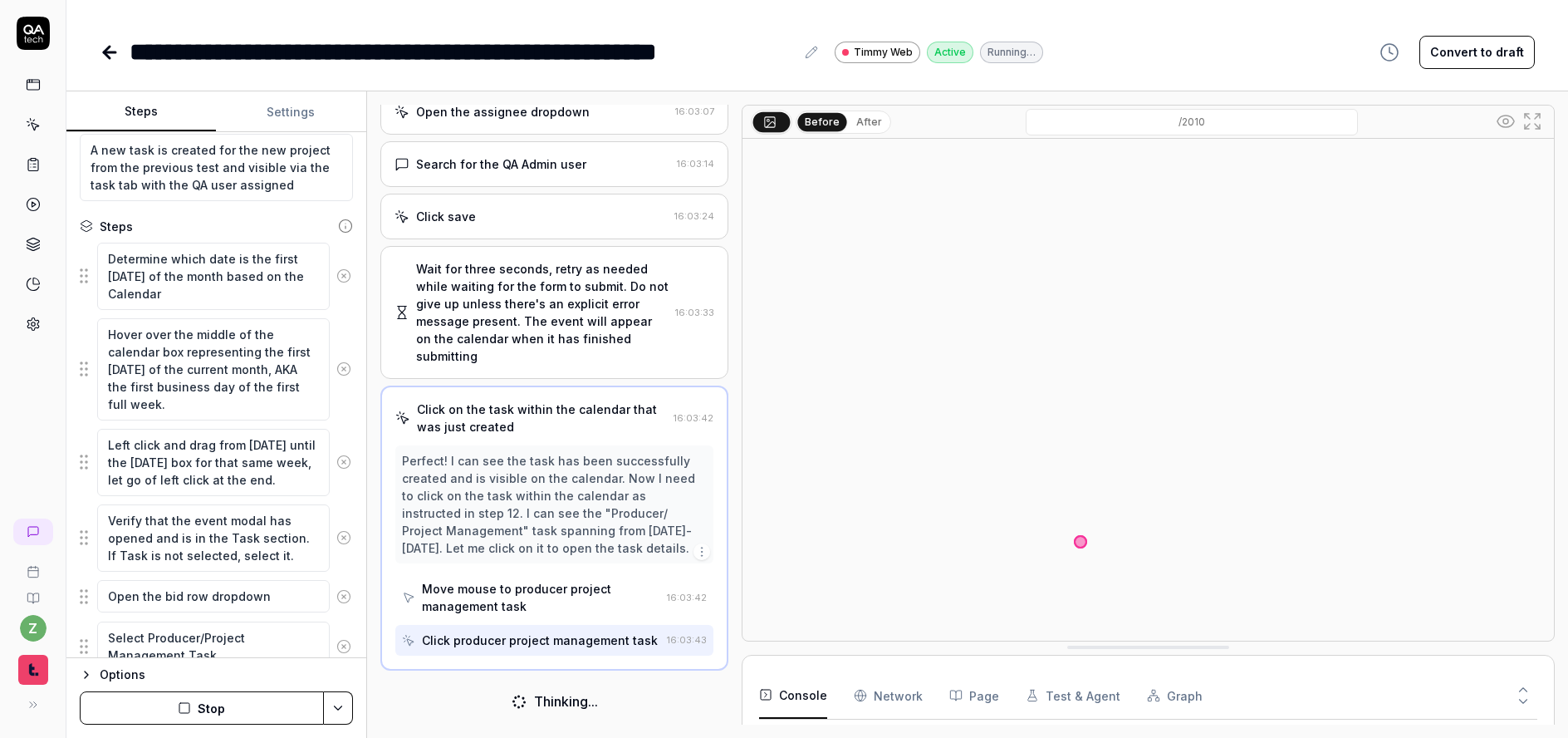
scroll to position [389, 0]
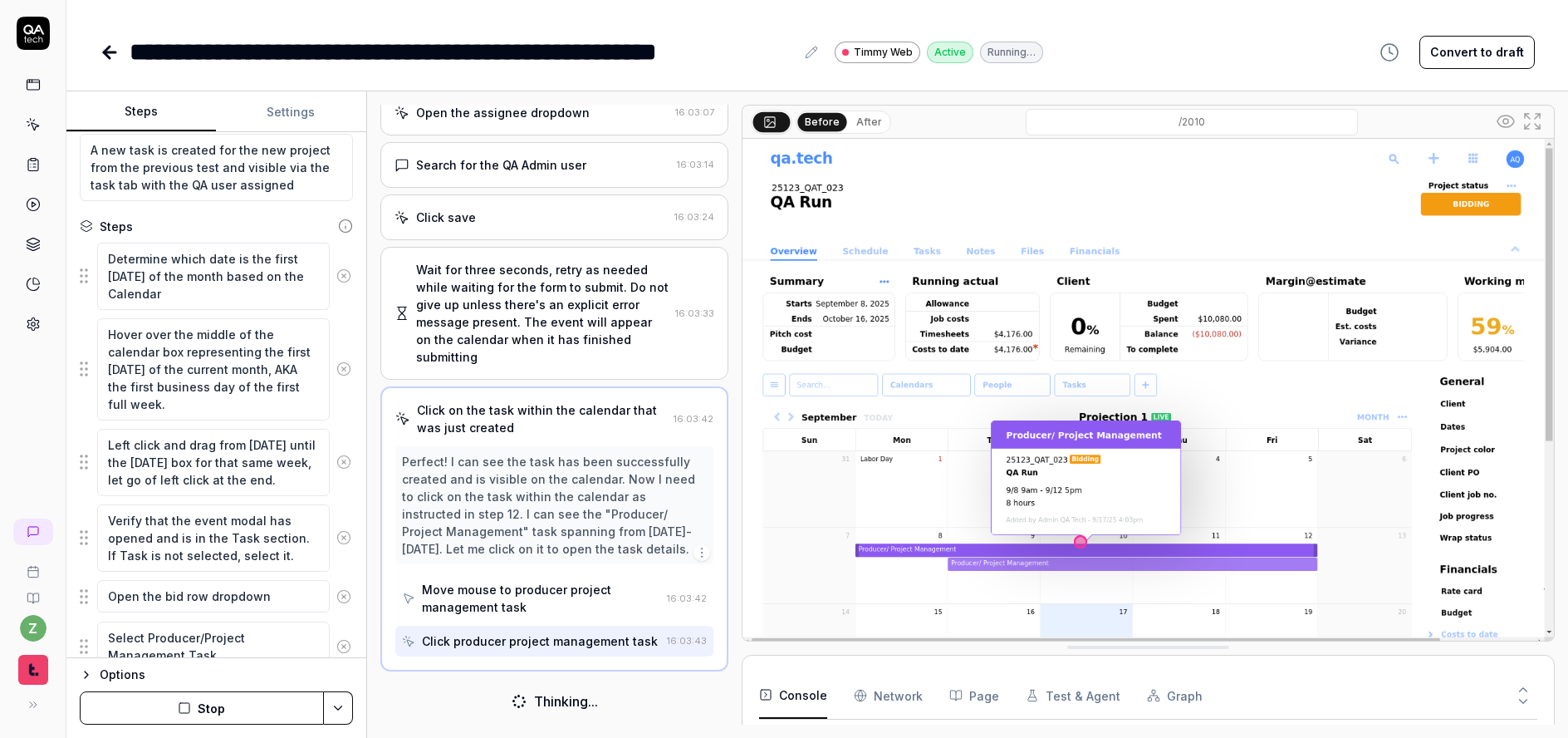
click at [497, 276] on div "Wait for three seconds, retry as needed while waiting for the form to submit. D…" at bounding box center [543, 313] width 254 height 104
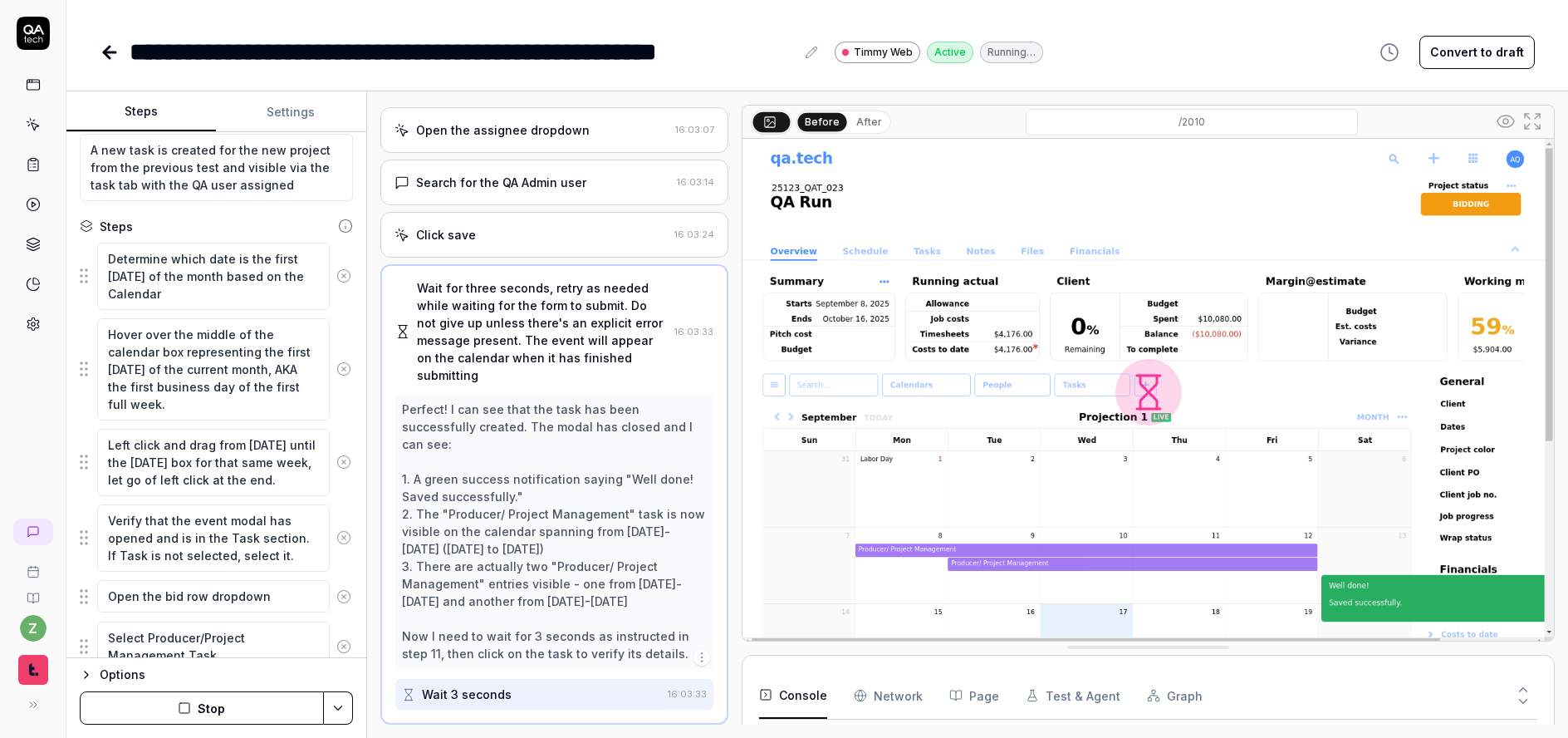
scroll to position [298, 0]
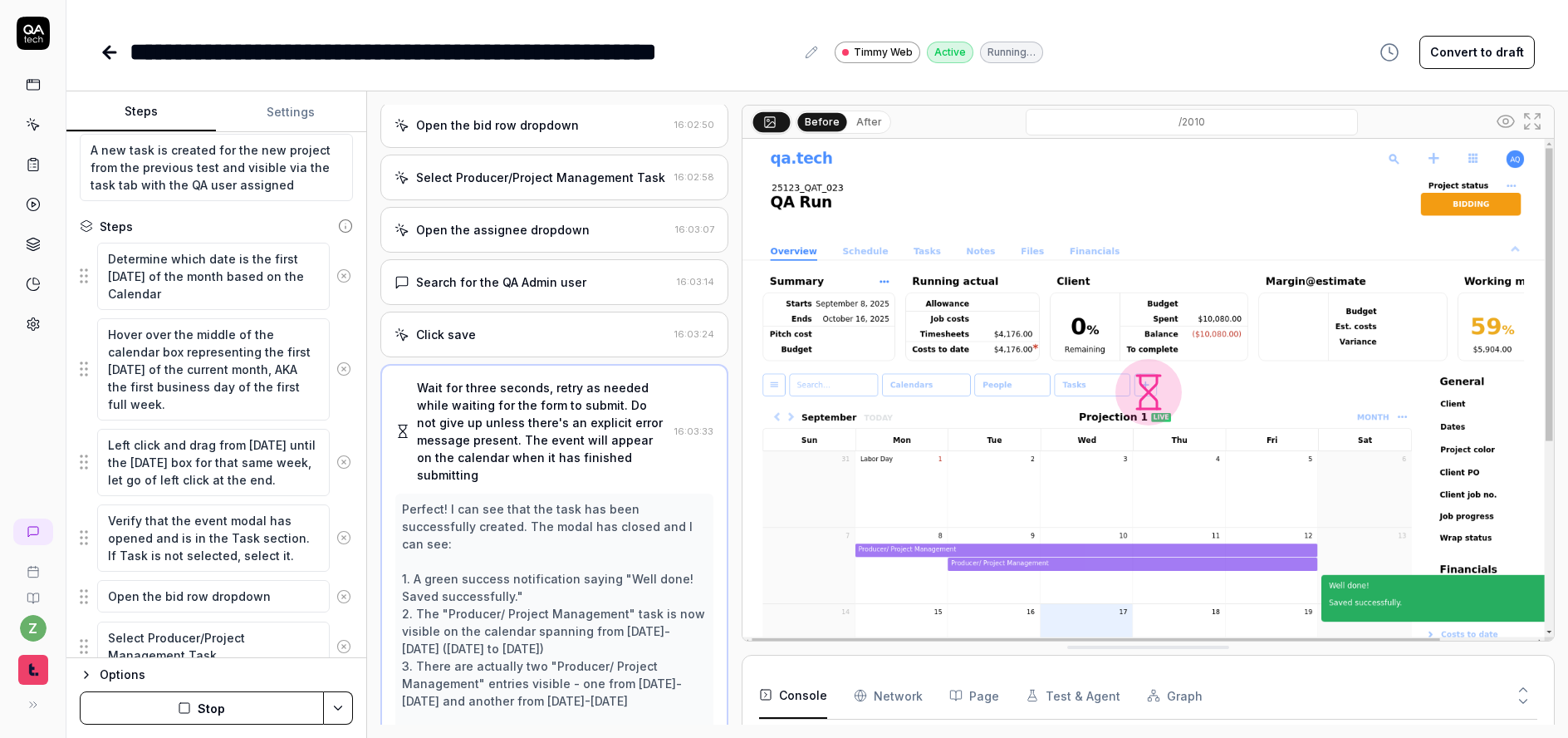
click at [497, 328] on div "Click save" at bounding box center [532, 334] width 274 height 17
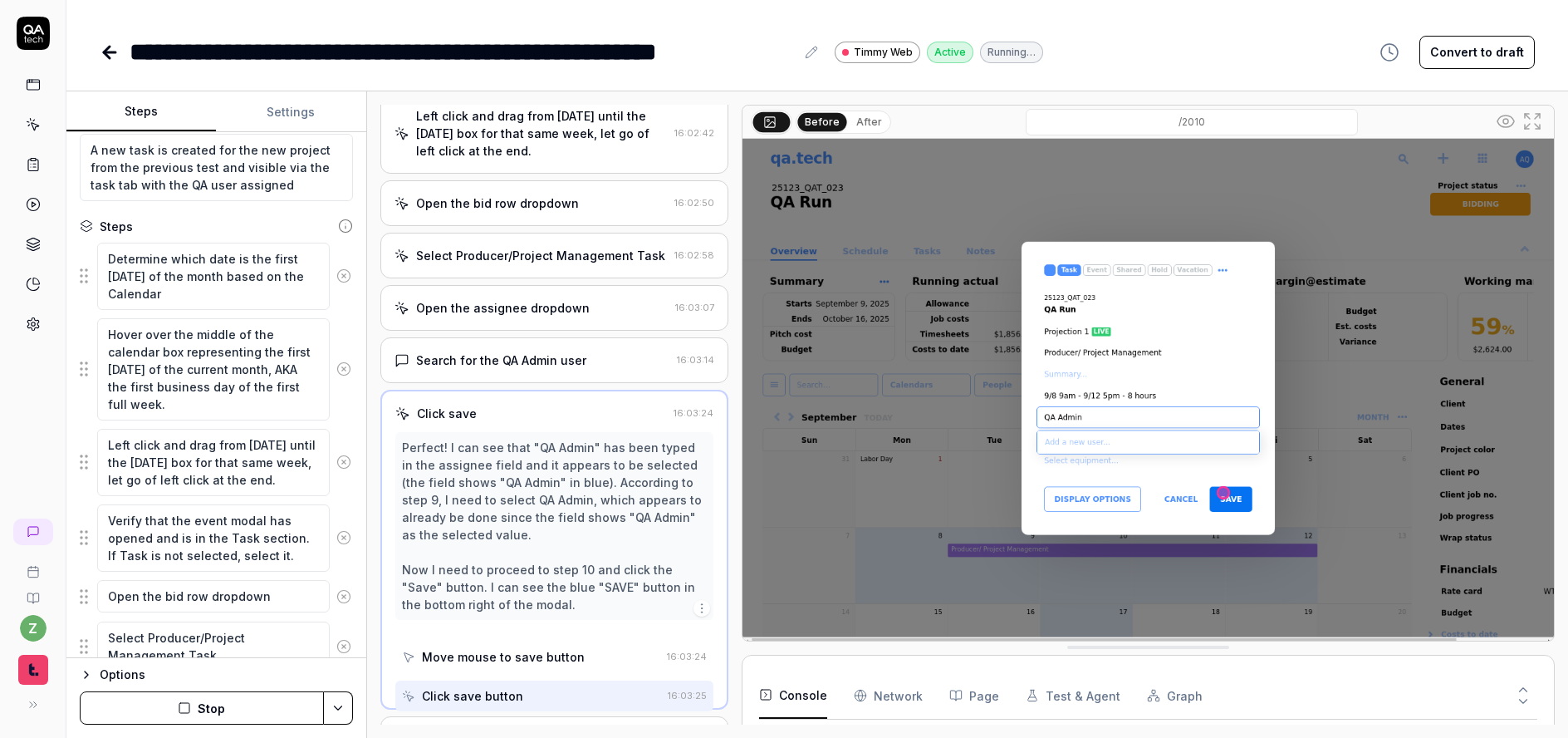
scroll to position [179, 0]
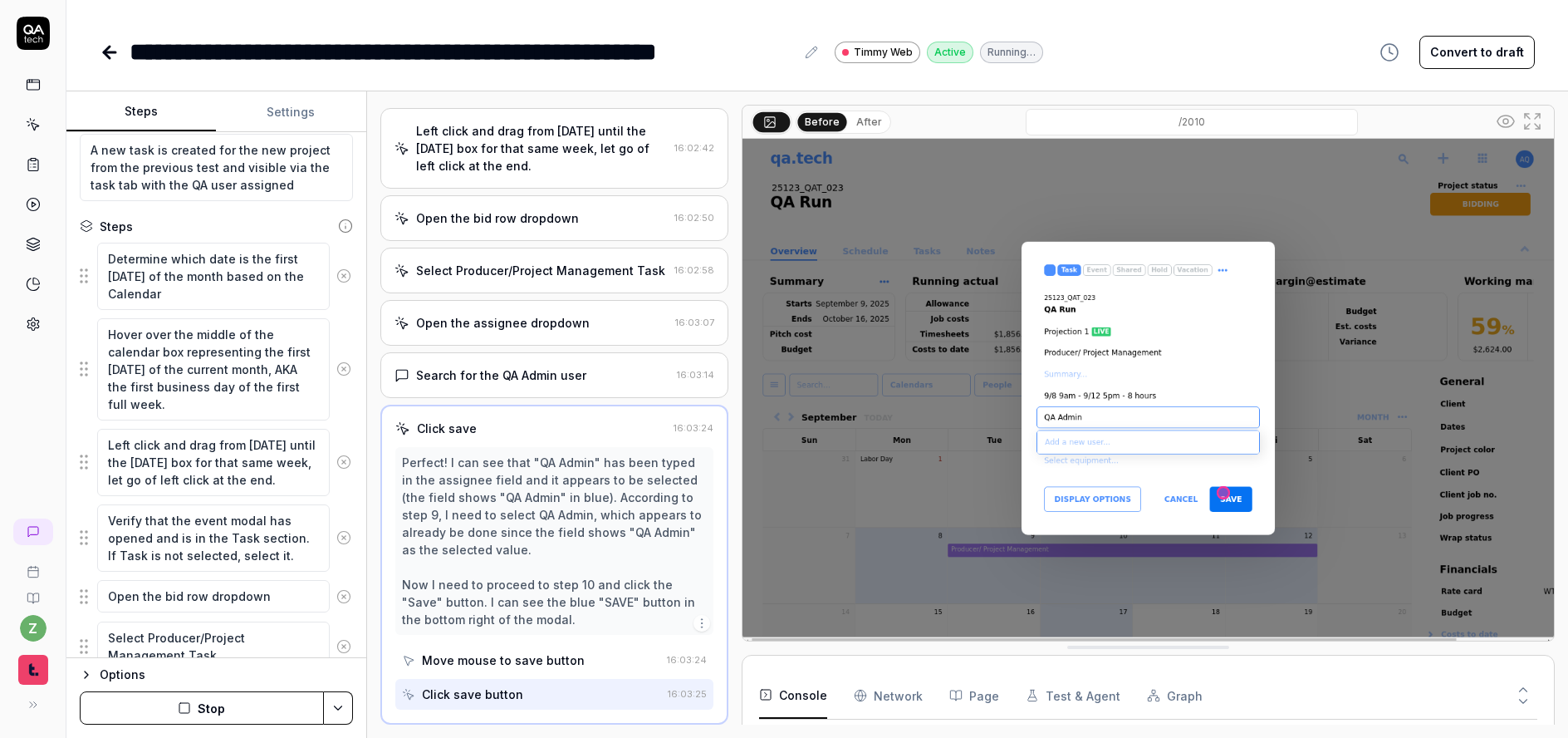
click at [505, 362] on div "Search for the QA Admin user 16:03:14" at bounding box center [555, 375] width 349 height 46
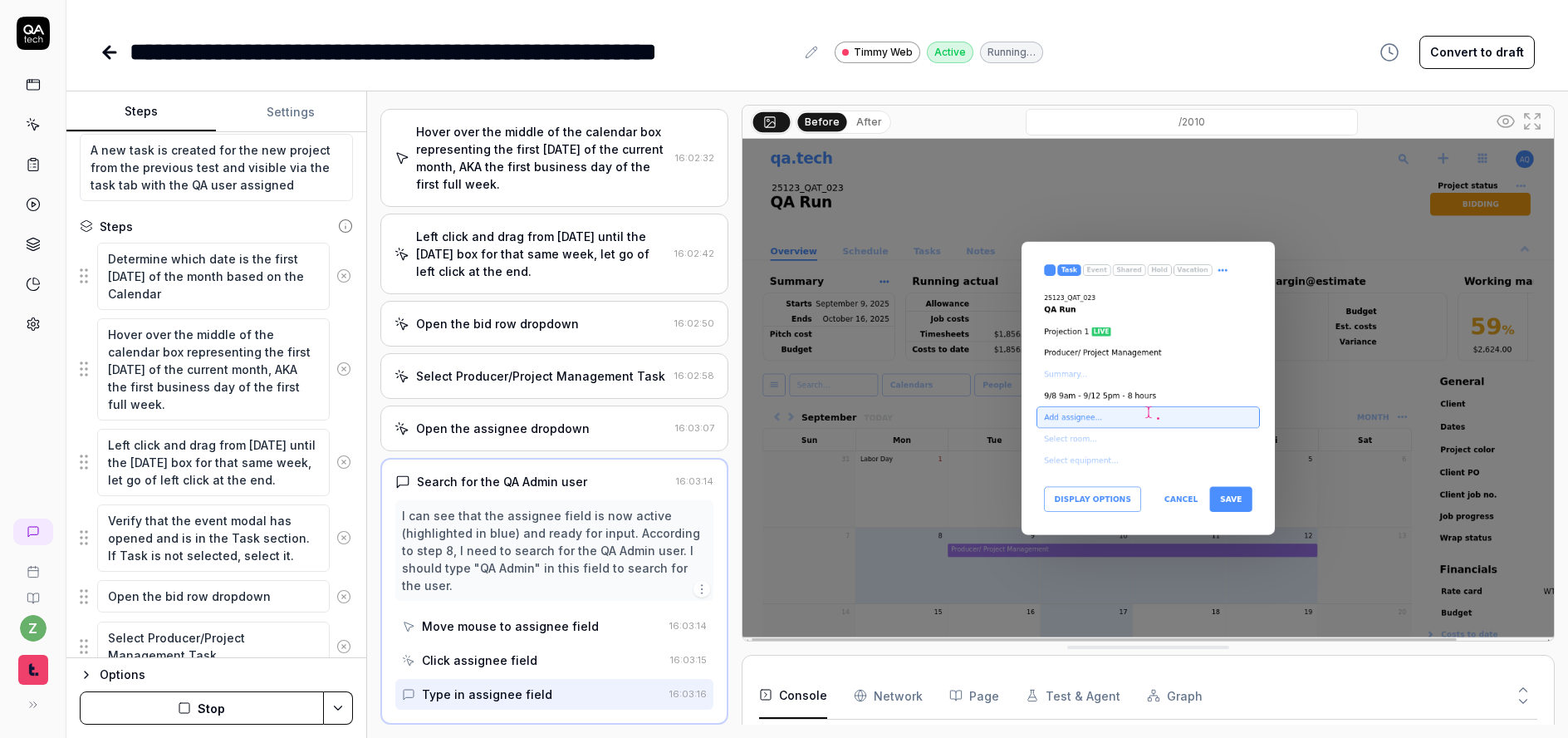
click at [489, 428] on div "Open the assignee dropdown" at bounding box center [503, 428] width 174 height 17
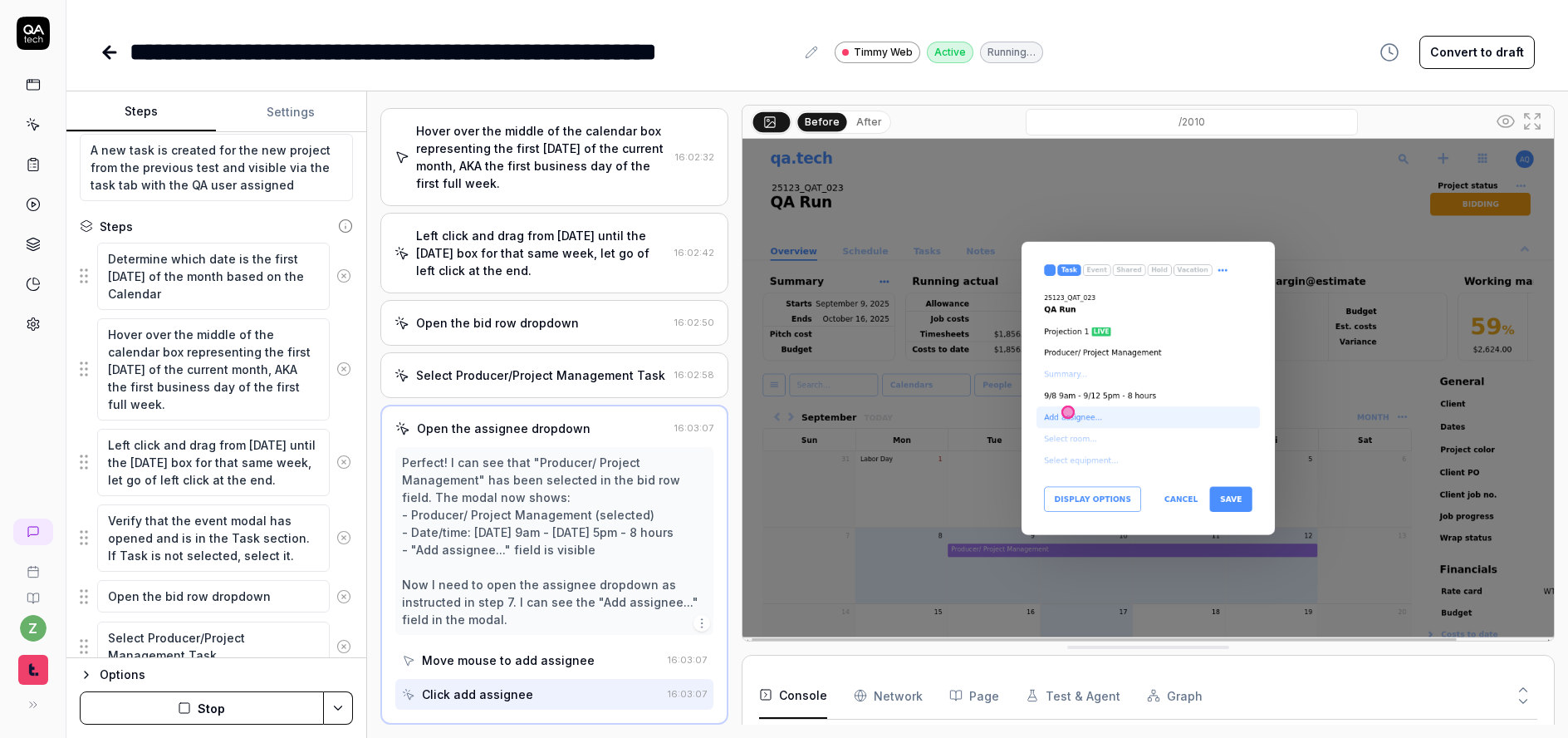
click at [505, 374] on div "Select Producer/Project Management Task" at bounding box center [541, 374] width 249 height 17
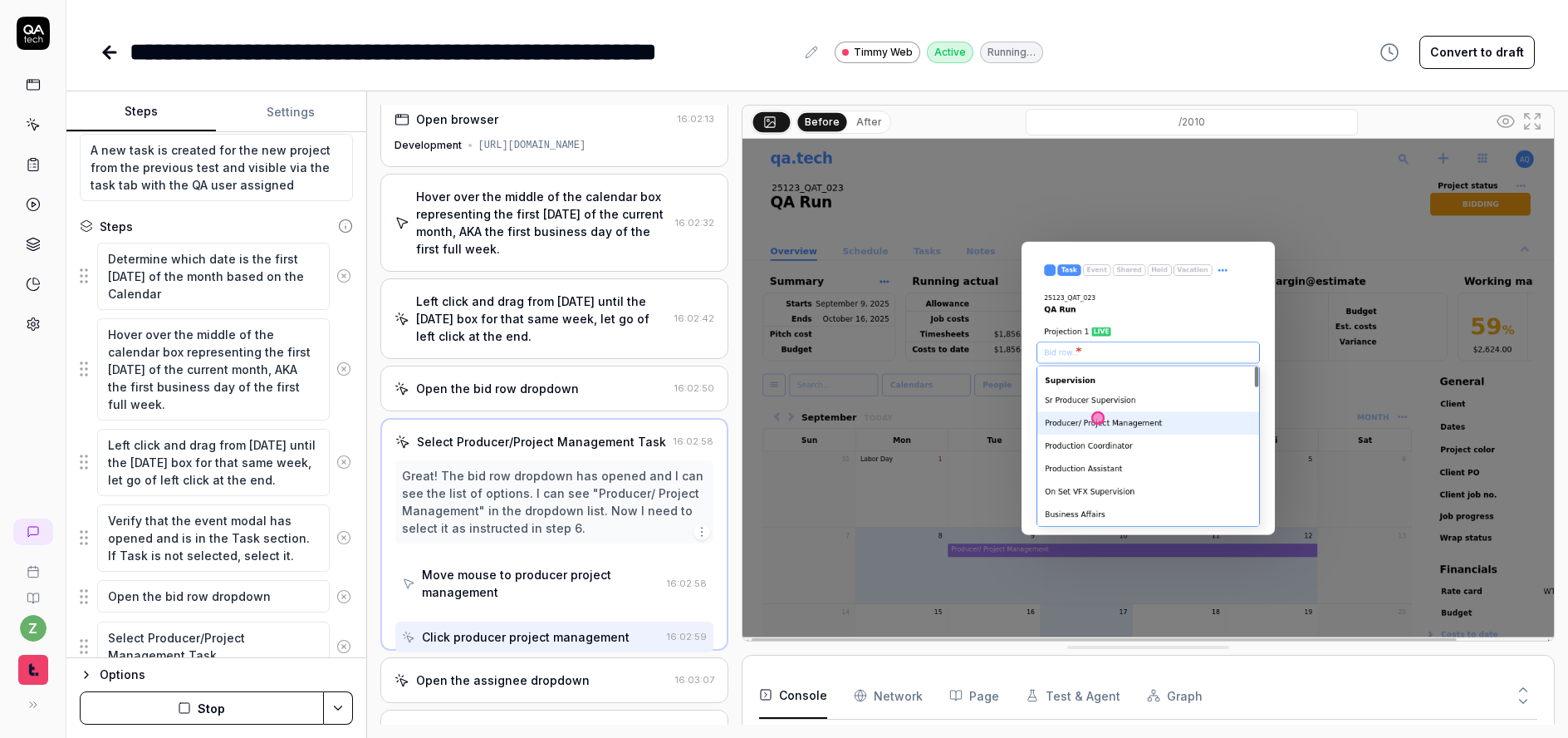
scroll to position [0, 0]
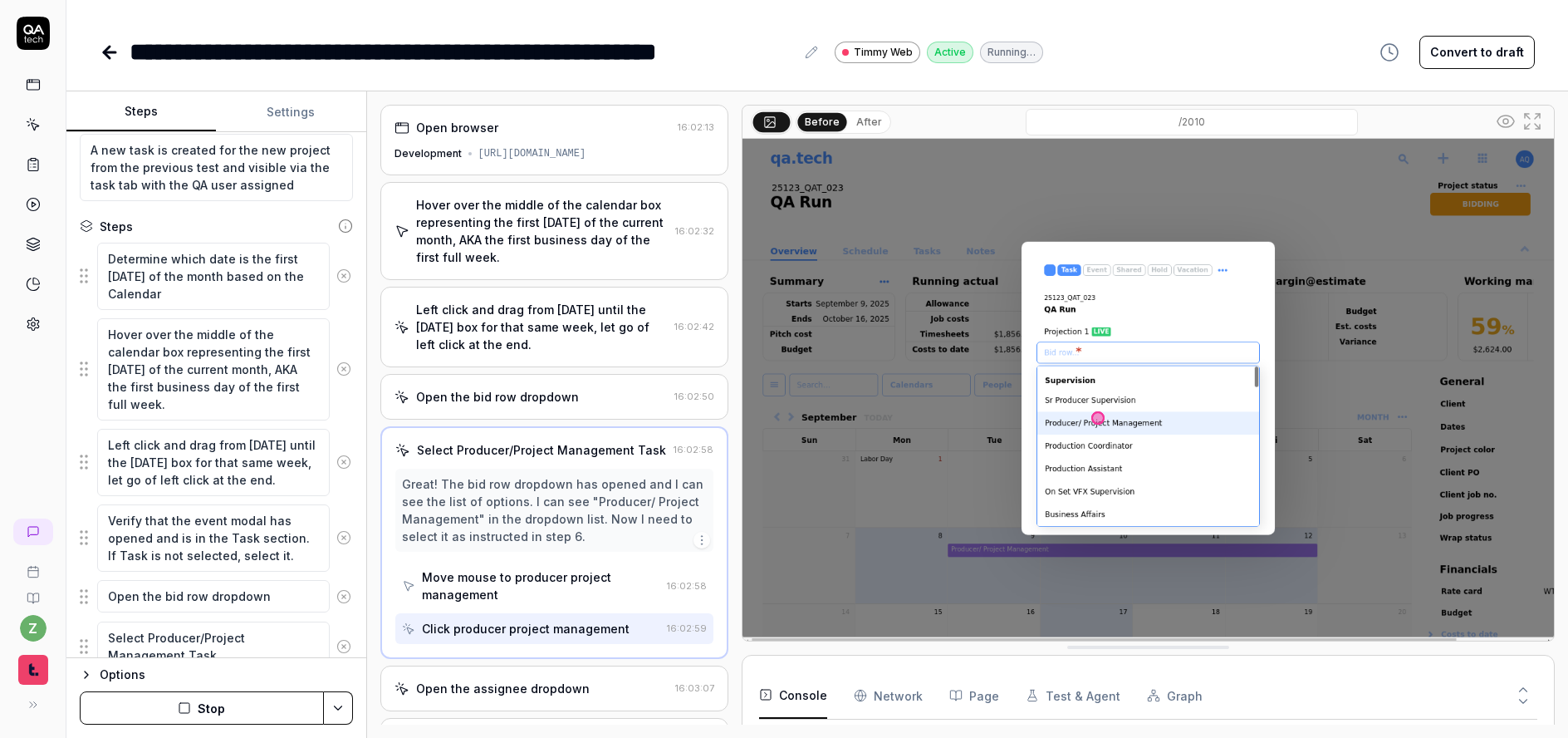
click at [505, 345] on div "Left click and drag from Monday until the Friday box for that same week, let go…" at bounding box center [542, 327] width 253 height 52
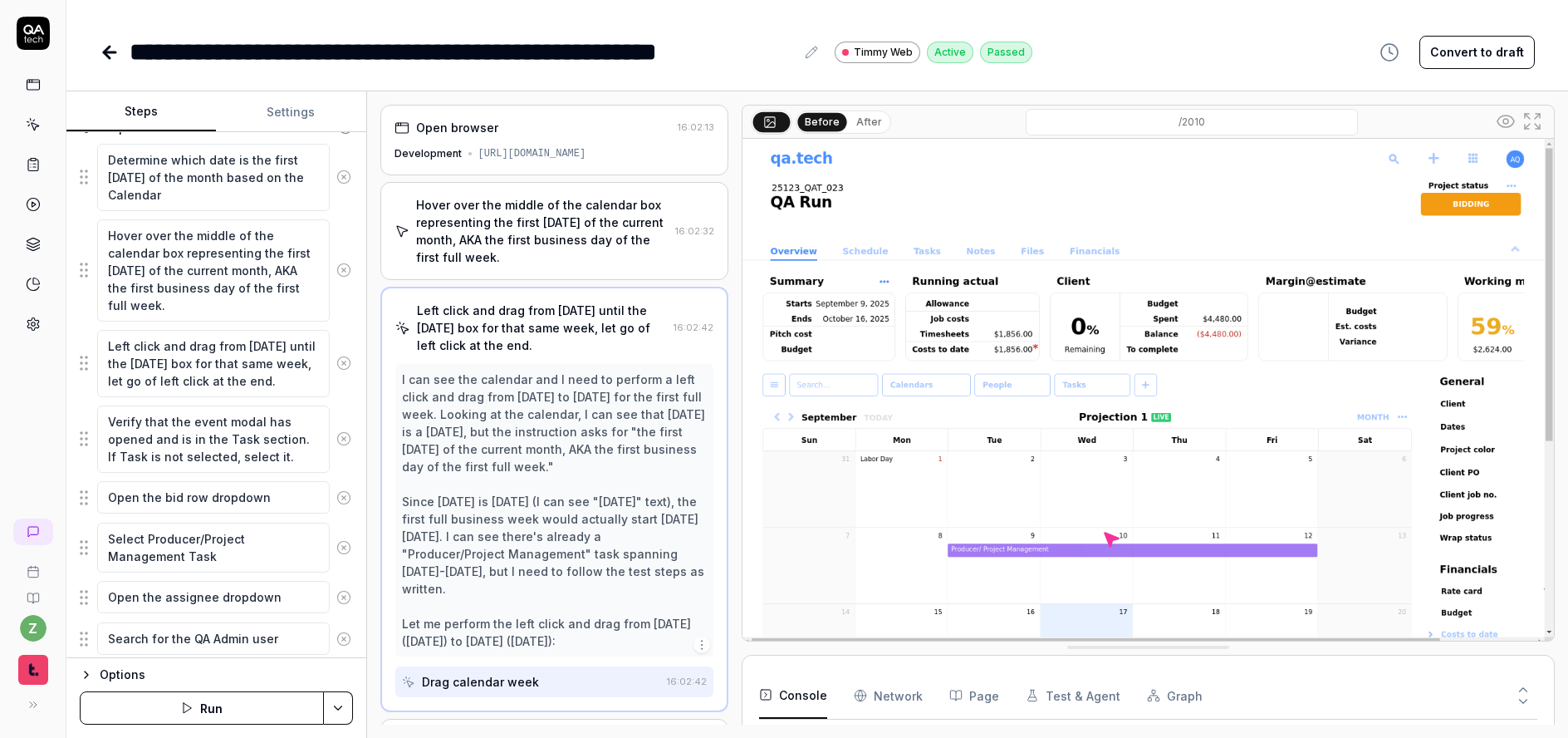
scroll to position [226, 0]
click at [246, 379] on textarea "Left click and drag from Monday until the Friday box for that same week, let go…" at bounding box center [213, 363] width 233 height 68
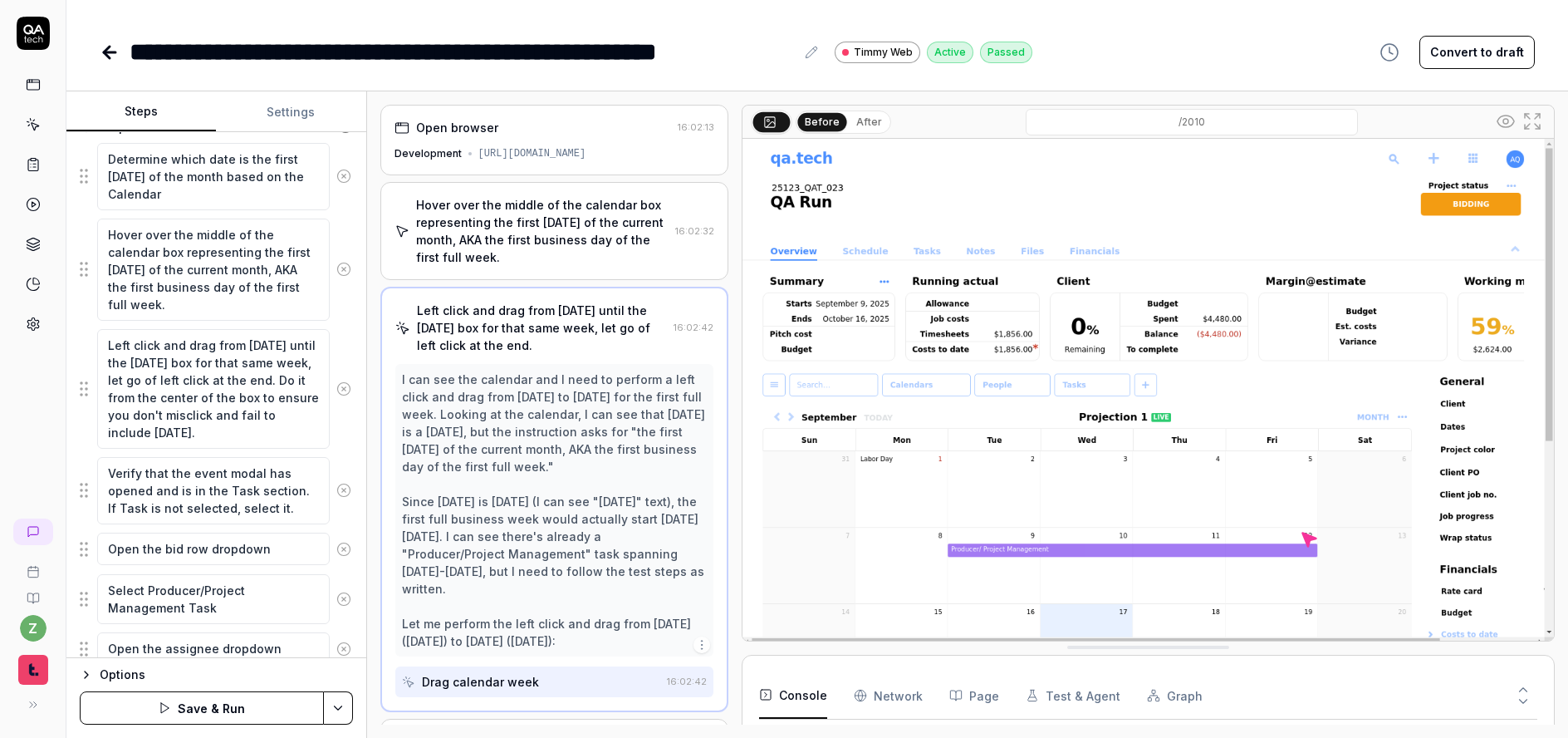
click at [331, 706] on html "**********" at bounding box center [784, 369] width 1568 height 738
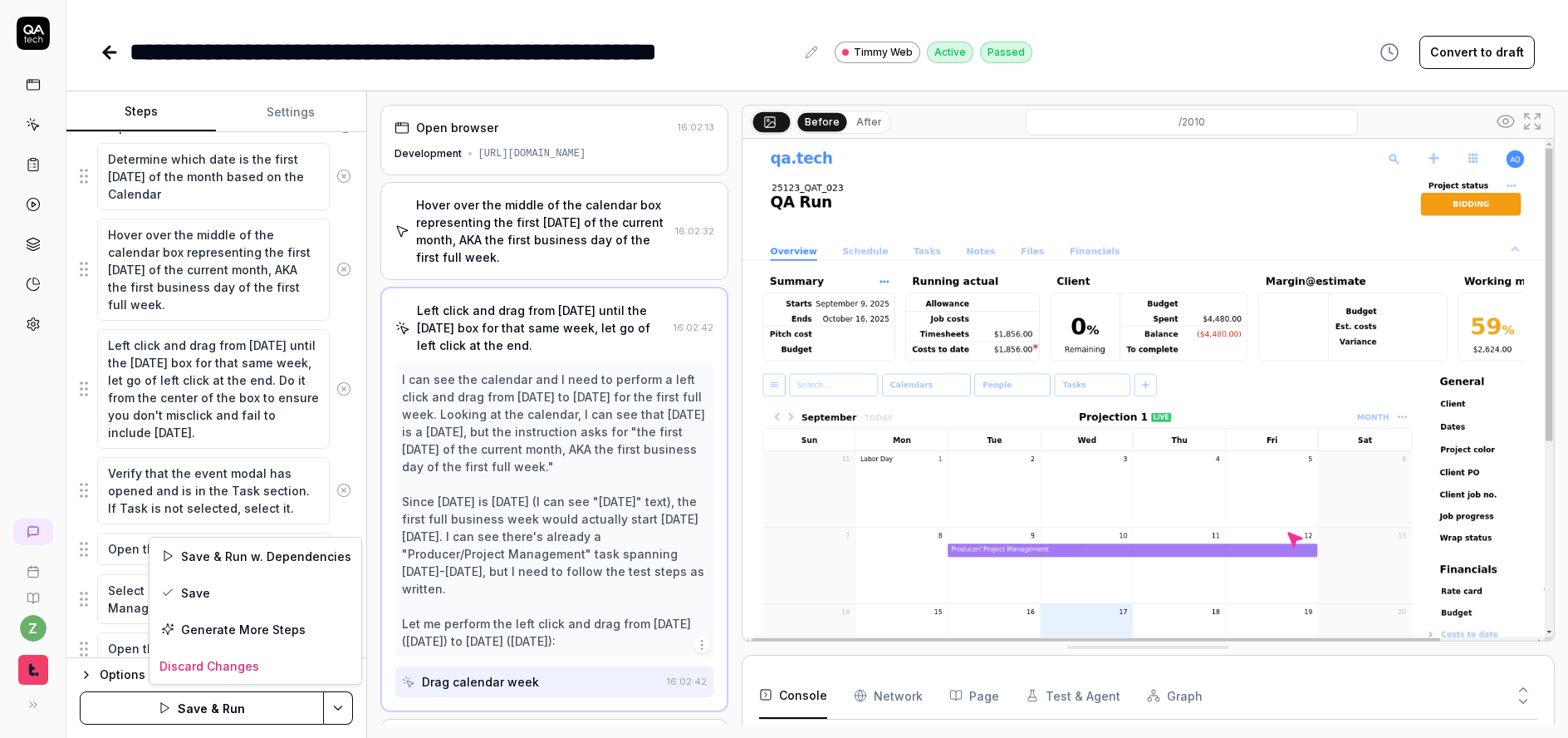
click at [363, 708] on html "**********" at bounding box center [784, 369] width 1568 height 738
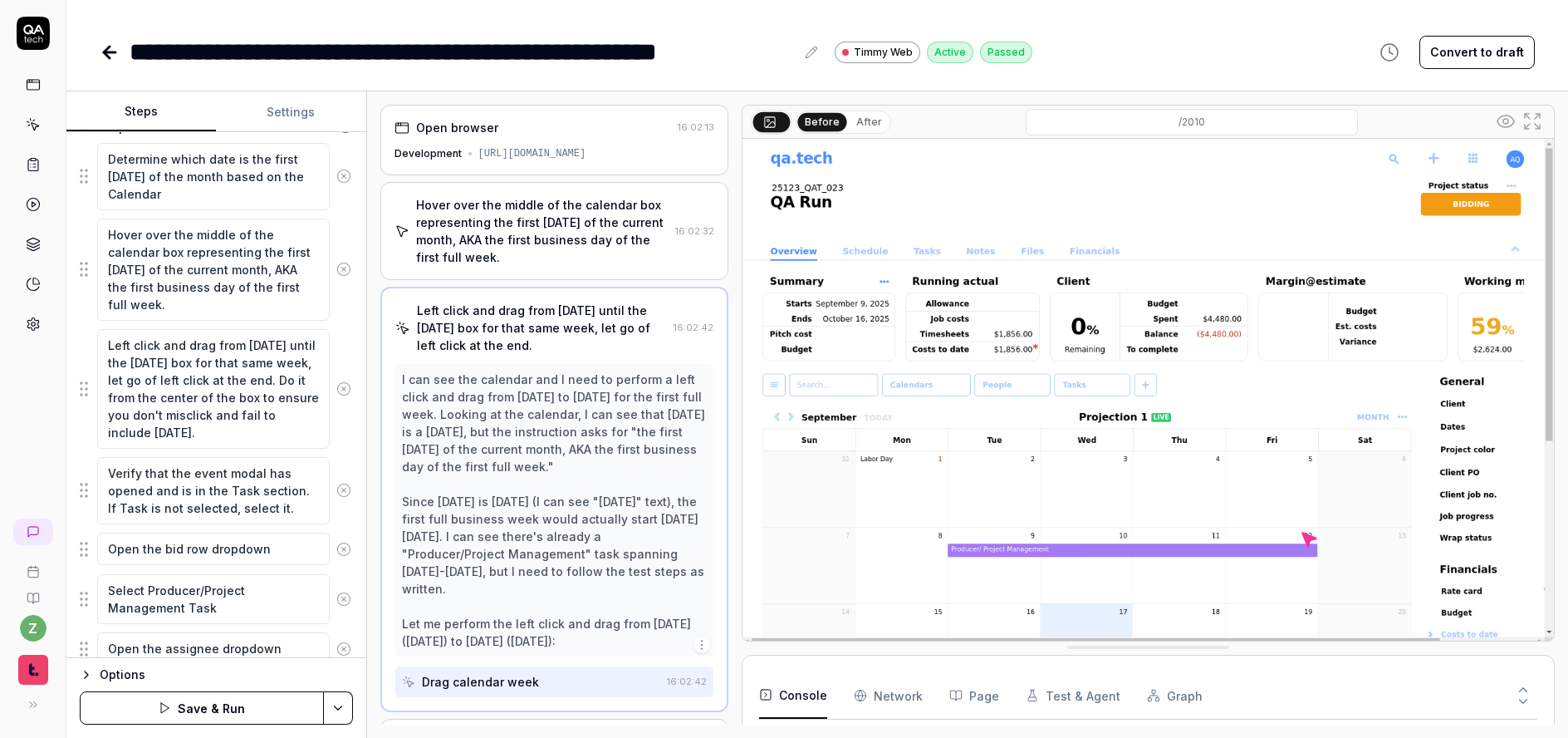
click at [238, 712] on button "Save & Run" at bounding box center [202, 707] width 244 height 33
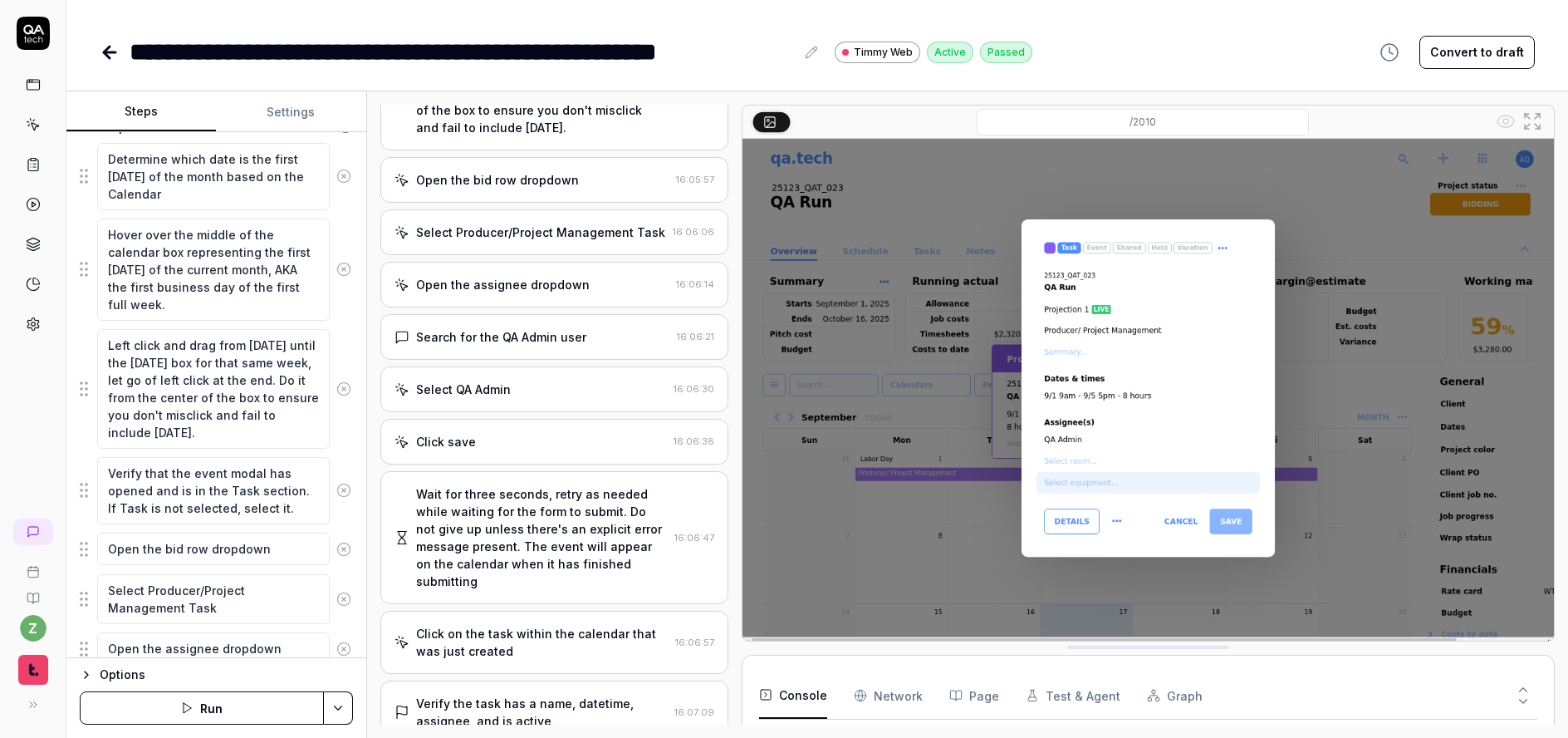
scroll to position [176, 0]
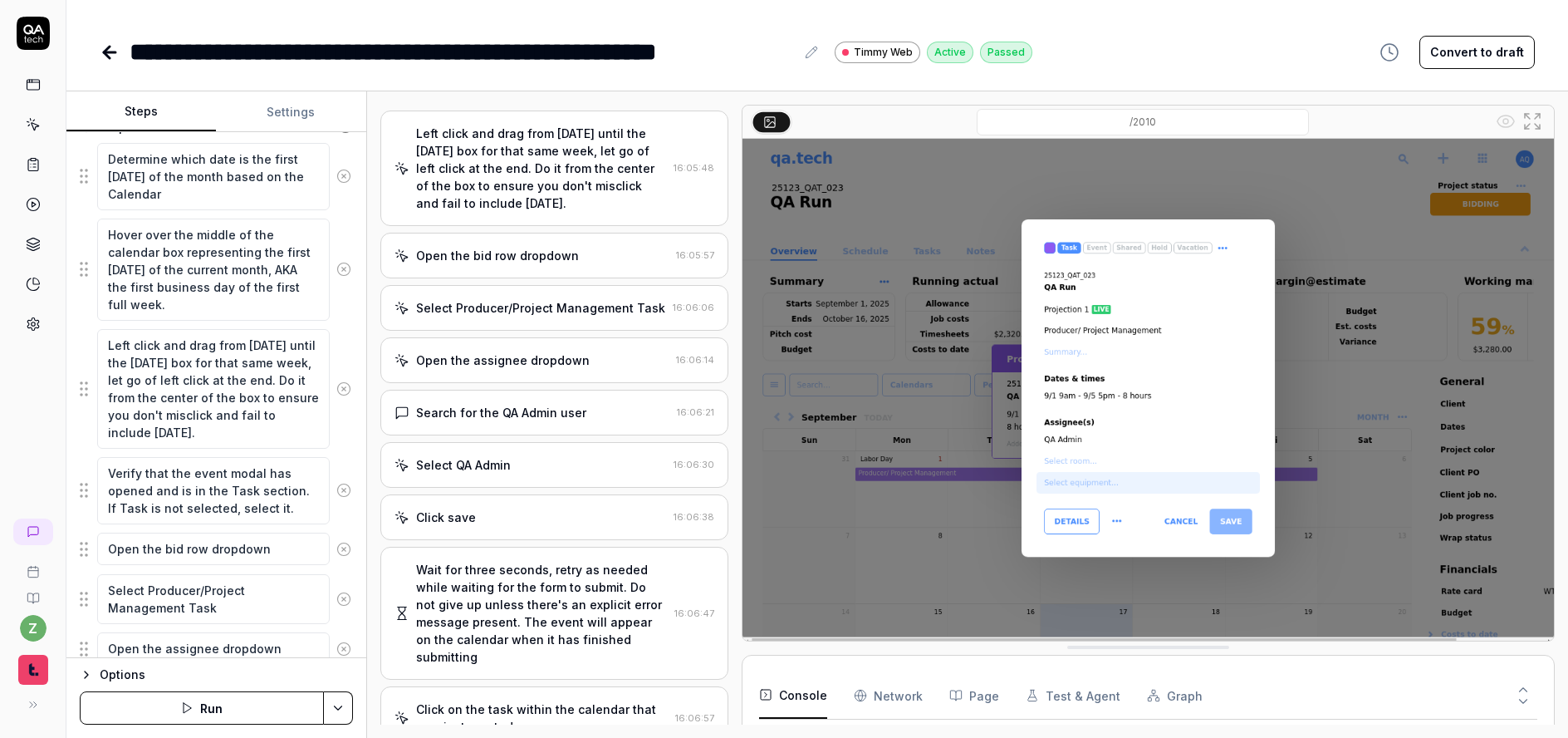
click at [495, 166] on div "Left click and drag from Monday until the Friday box for that same week, let go…" at bounding box center [542, 168] width 252 height 87
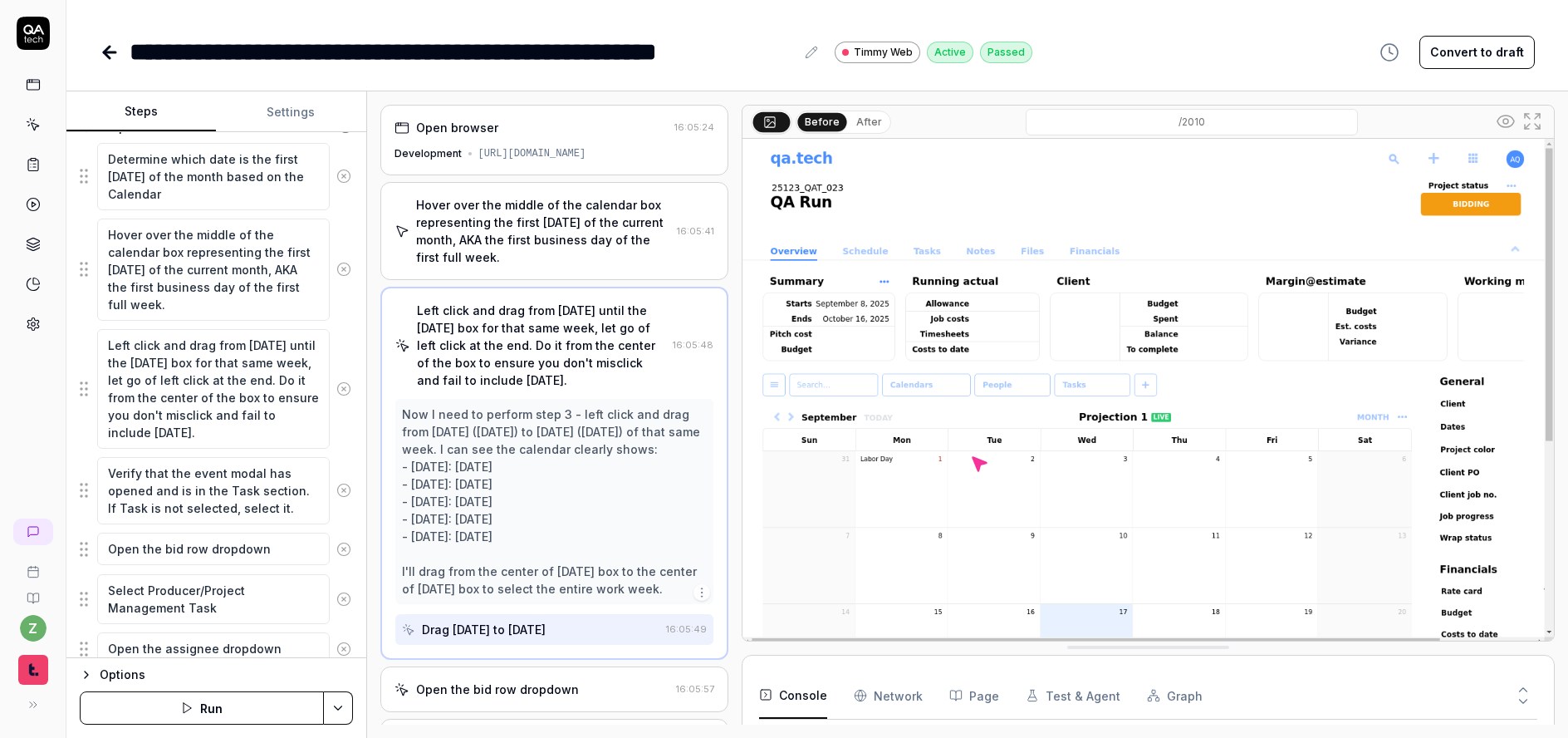
scroll to position [298, 0]
click at [549, 230] on div "Hover over the middle of the calendar box representing the first Monday of the …" at bounding box center [543, 231] width 255 height 70
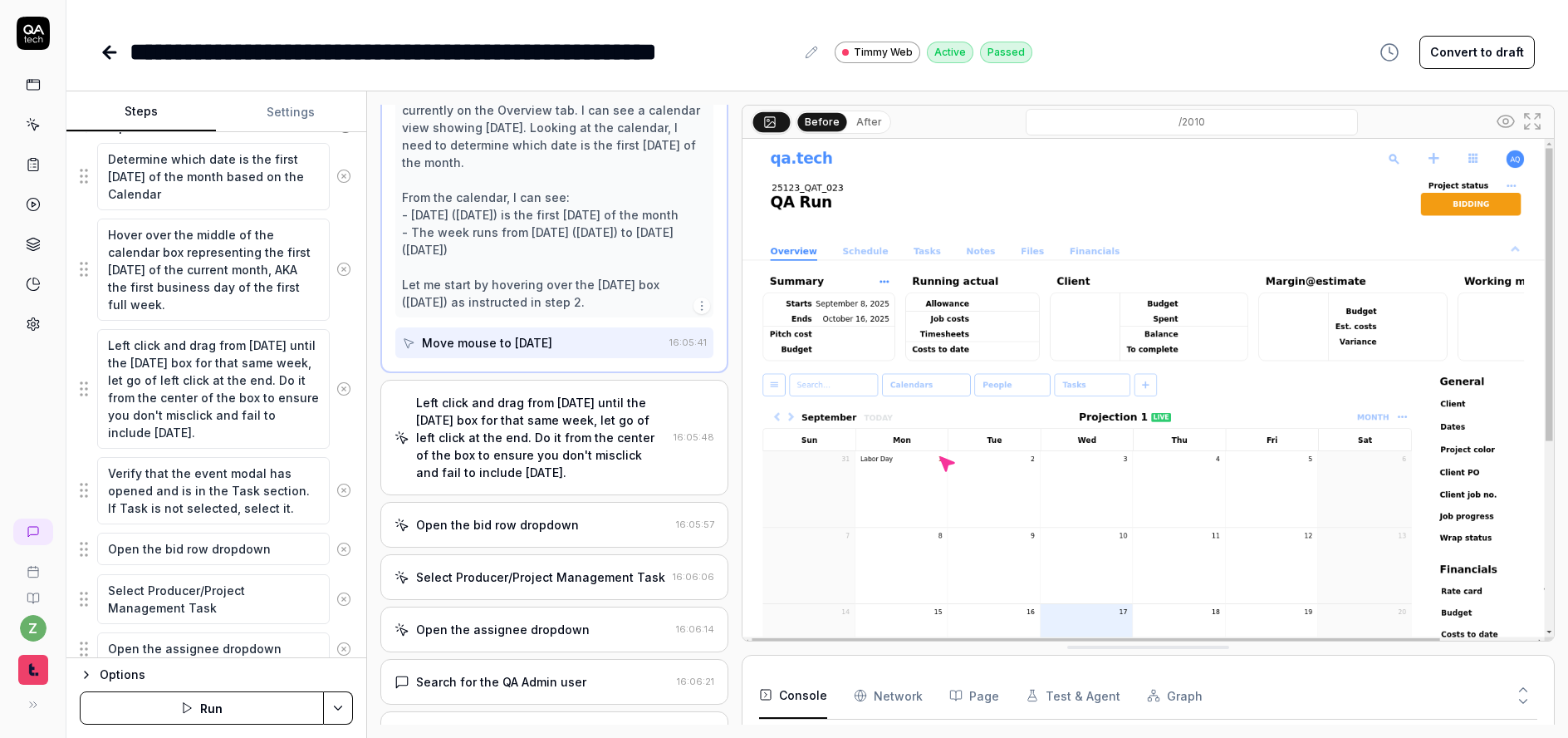
click at [526, 451] on div "Left click and drag from Monday until the Friday box for that same week, let go…" at bounding box center [542, 437] width 252 height 87
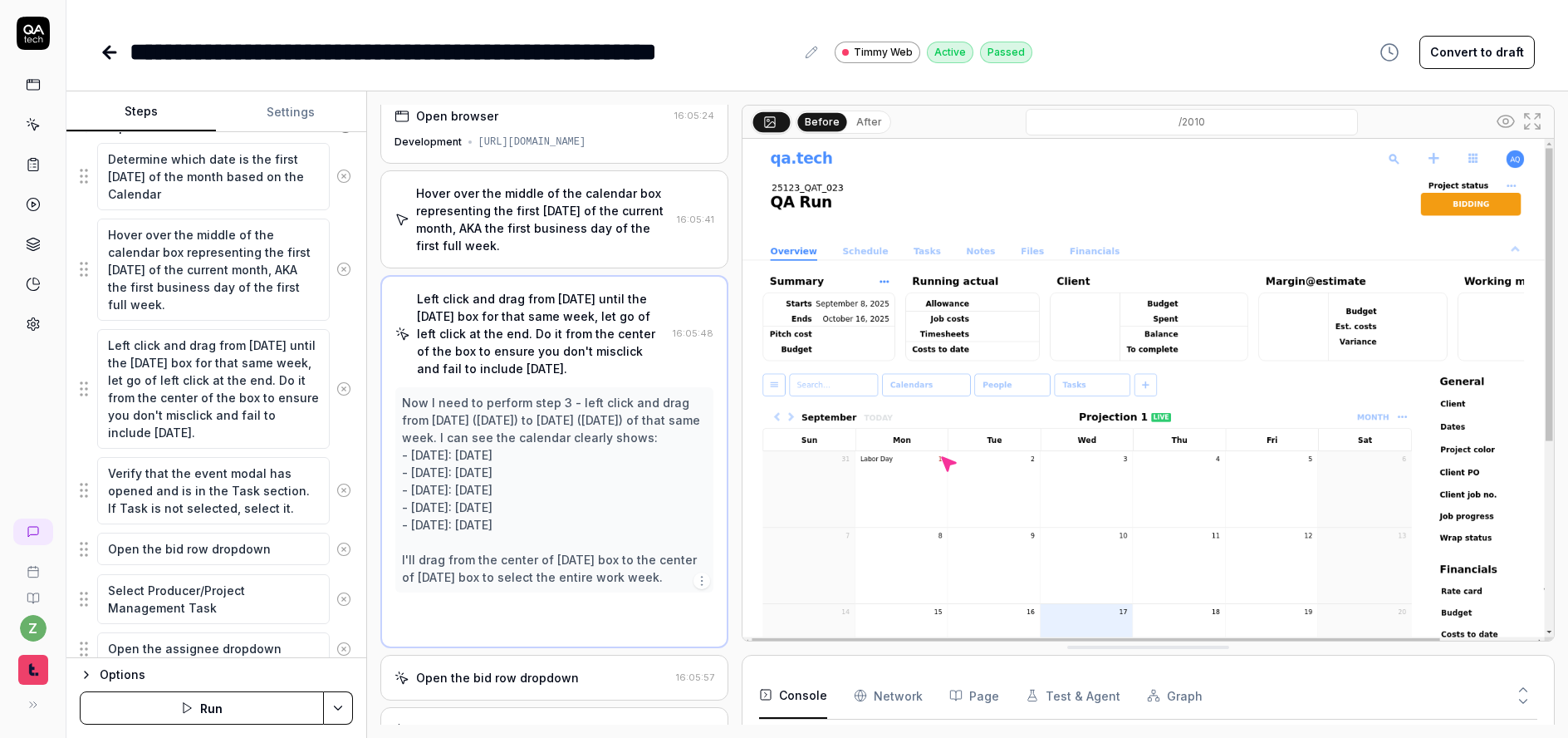
scroll to position [0, 0]
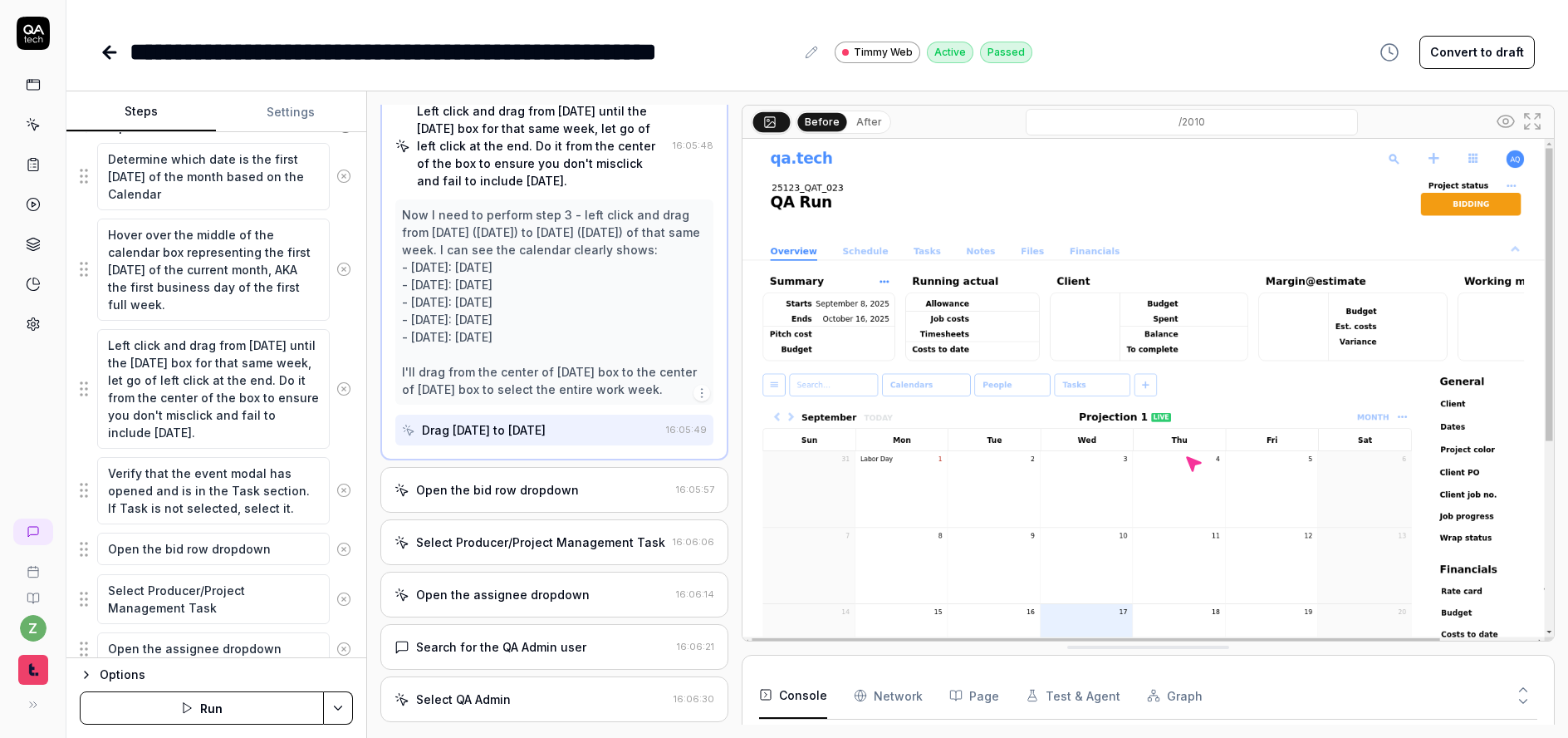
click at [516, 499] on div "Open the bid row dropdown" at bounding box center [497, 490] width 163 height 17
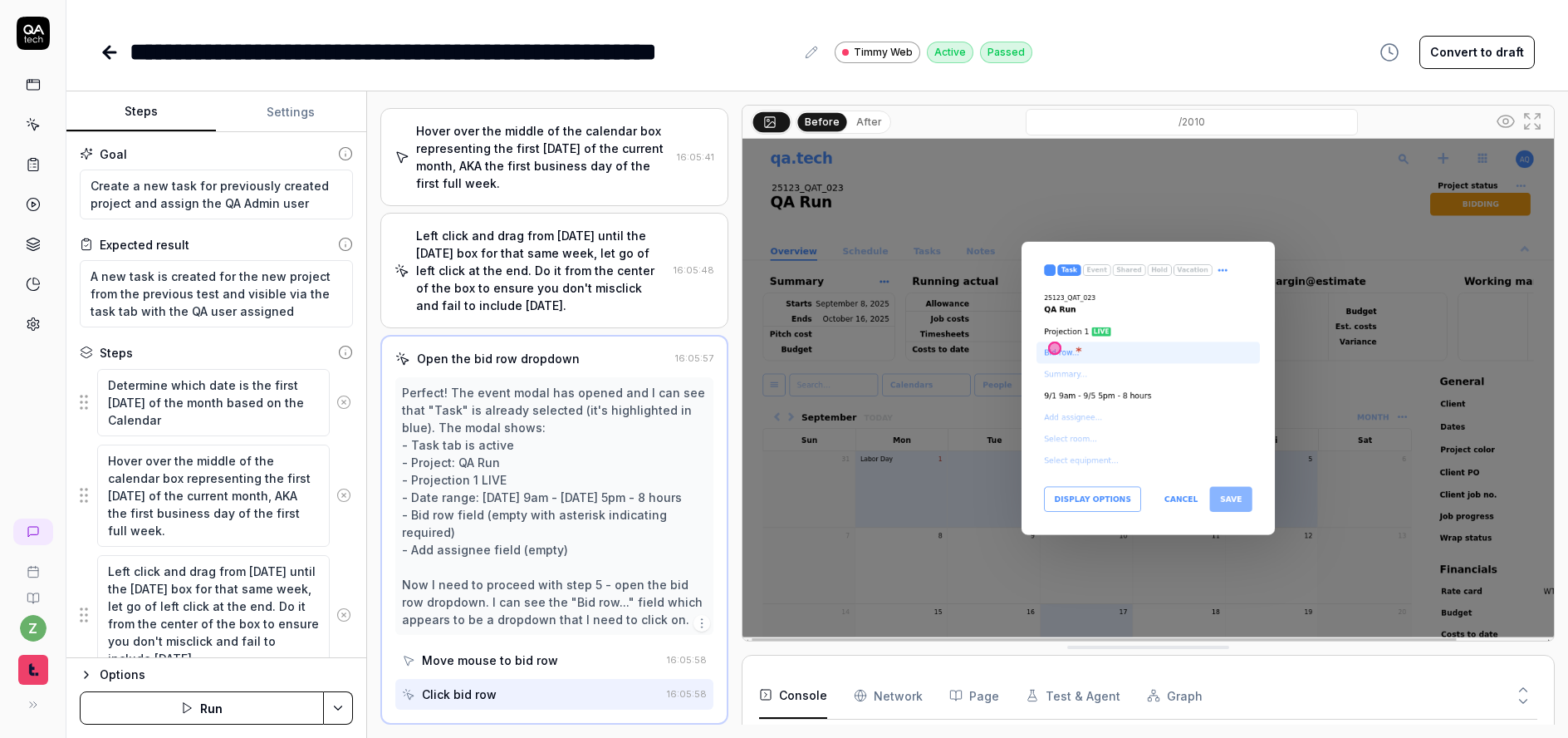
scroll to position [100, 0]
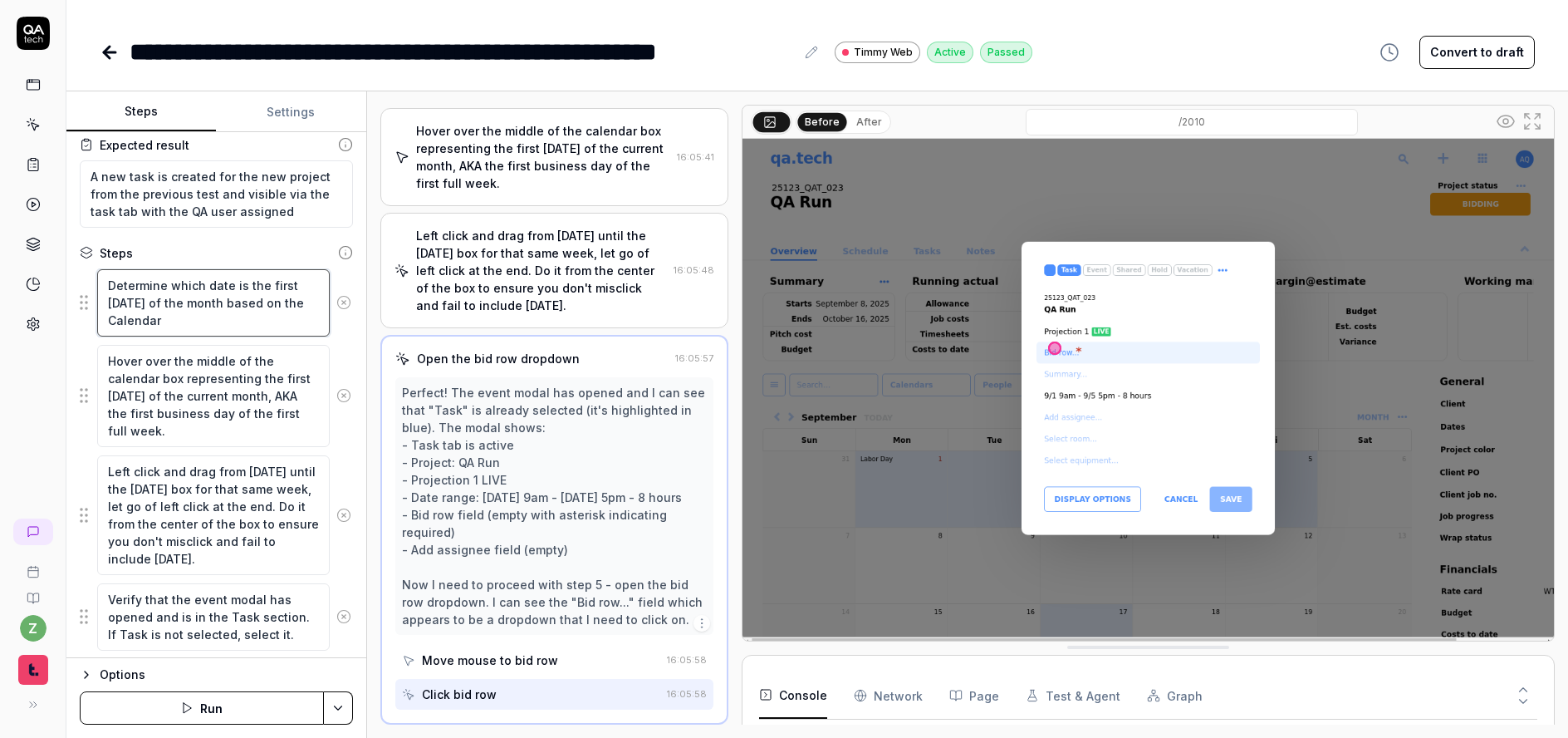
click at [199, 323] on textarea "Determine which date is the first Monday of the month based on the Calendar" at bounding box center [213, 302] width 233 height 68
click at [246, 408] on textarea "Hover over the middle of the calendar box representing the first Monday of the …" at bounding box center [213, 396] width 233 height 103
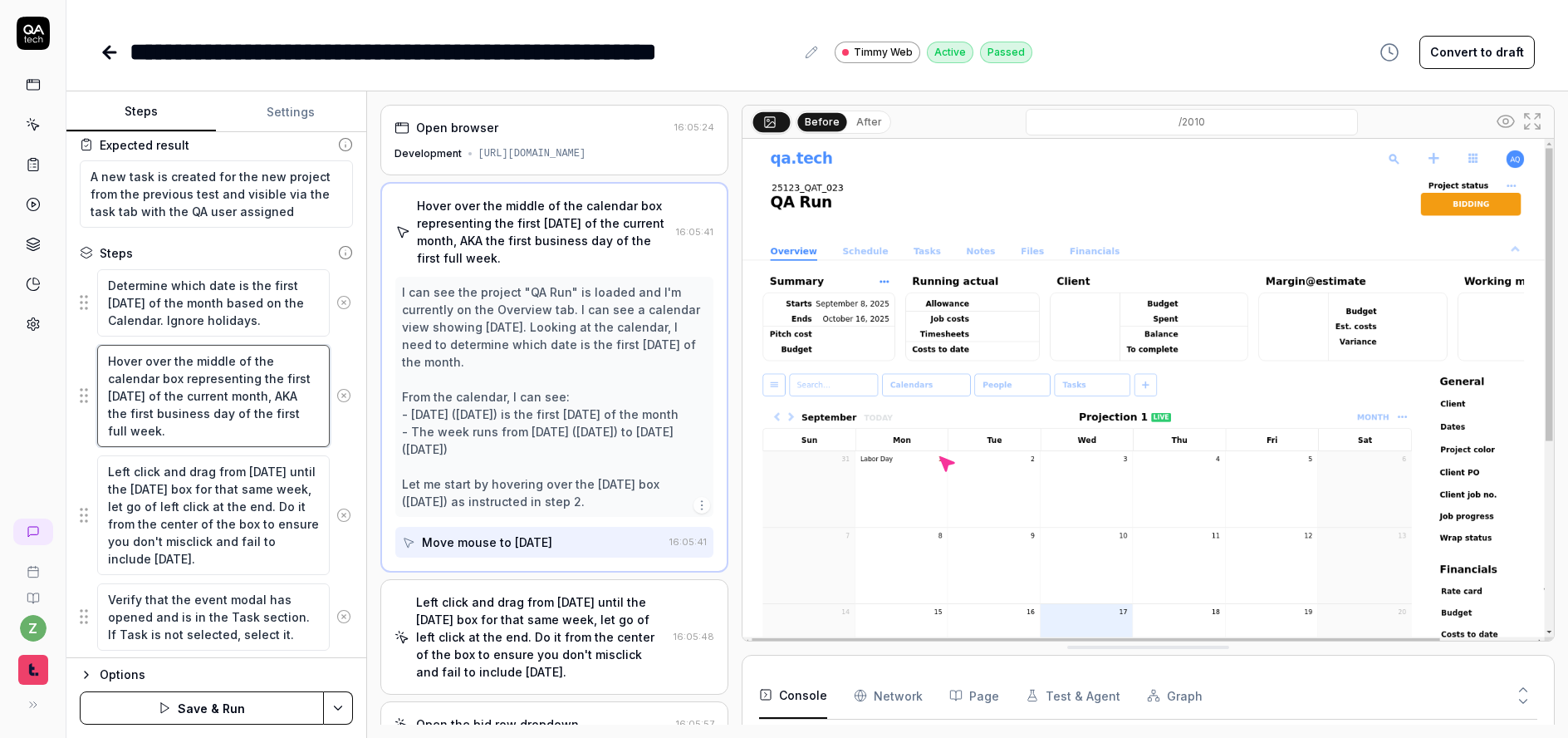
drag, startPoint x: 242, startPoint y: 436, endPoint x: 268, endPoint y: 400, distance: 44.4
click at [268, 400] on textarea "Hover over the middle of the calendar box representing the first Monday of the …" at bounding box center [213, 396] width 233 height 103
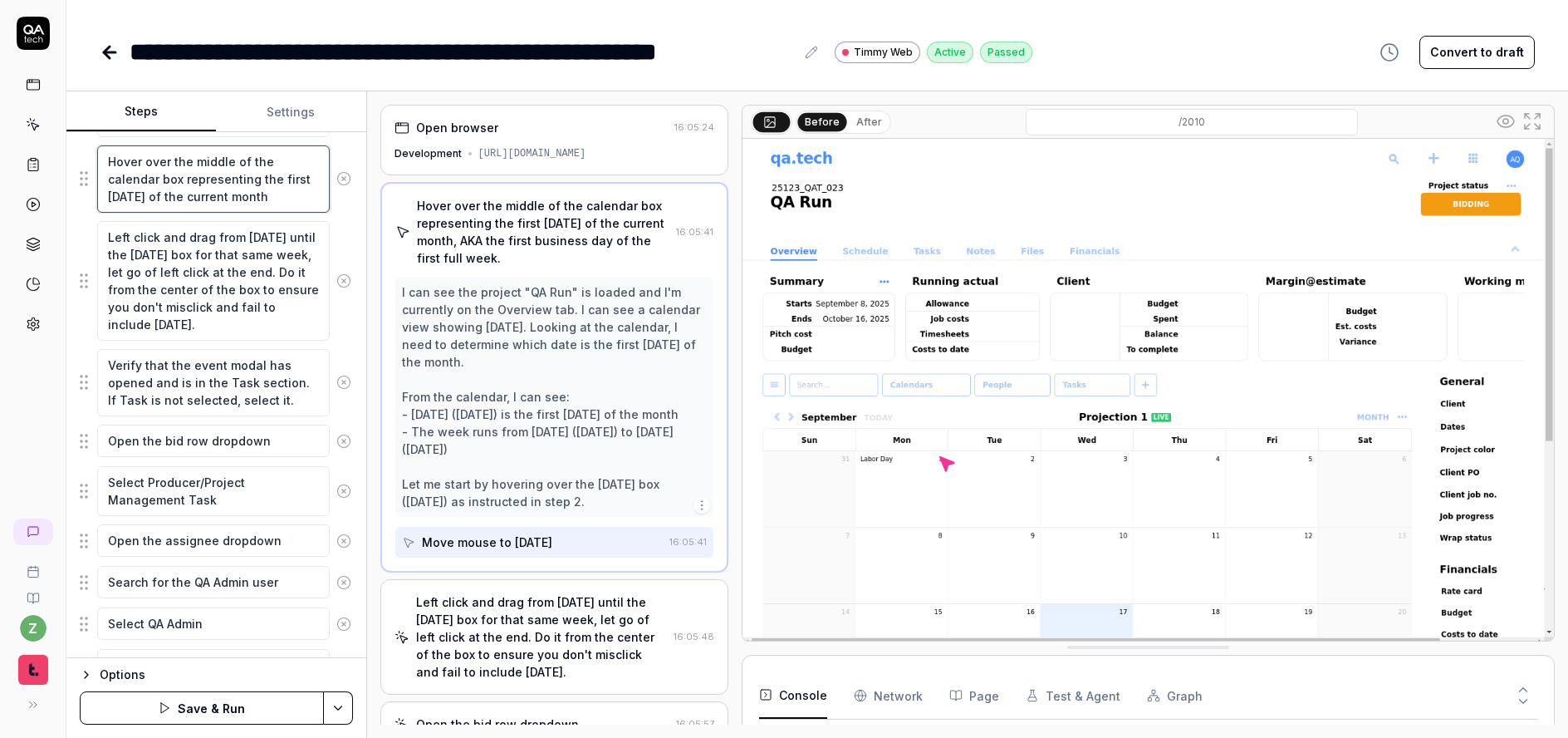
scroll to position [17, 0]
click at [344, 711] on html "**********" at bounding box center [784, 369] width 1568 height 738
click at [266, 591] on div "Save" at bounding box center [255, 592] width 211 height 37
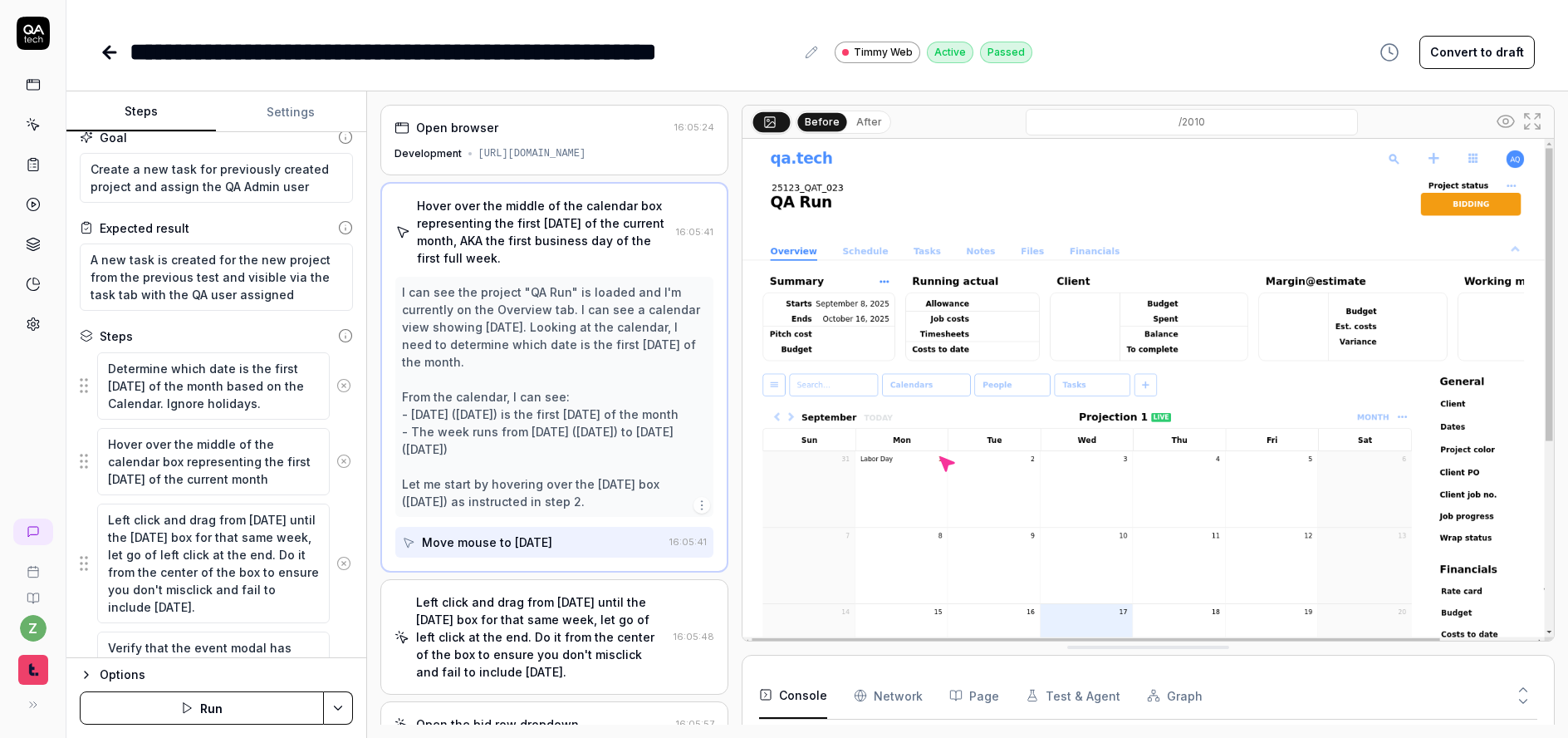
scroll to position [0, 0]
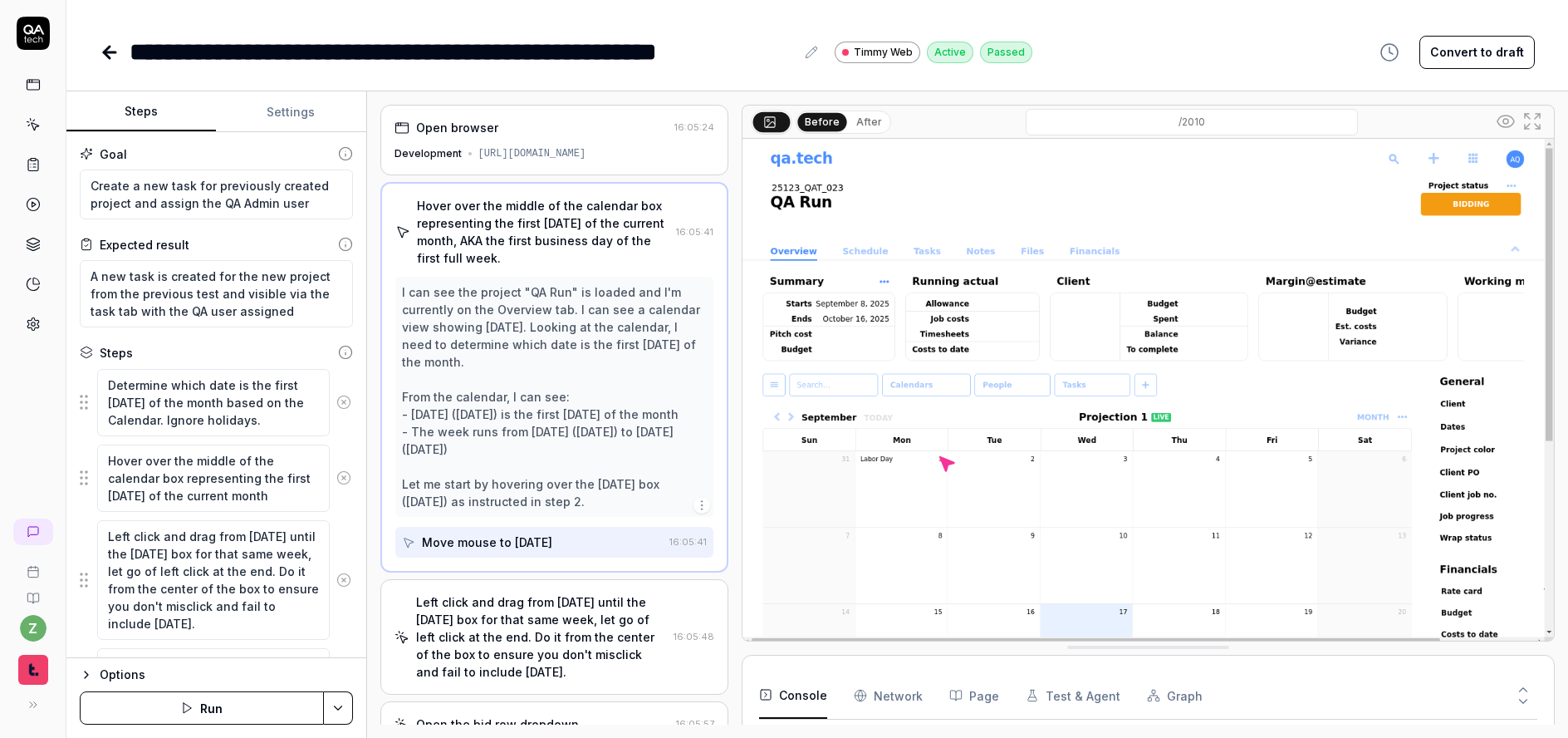
click at [277, 113] on button "Settings" at bounding box center [291, 112] width 149 height 40
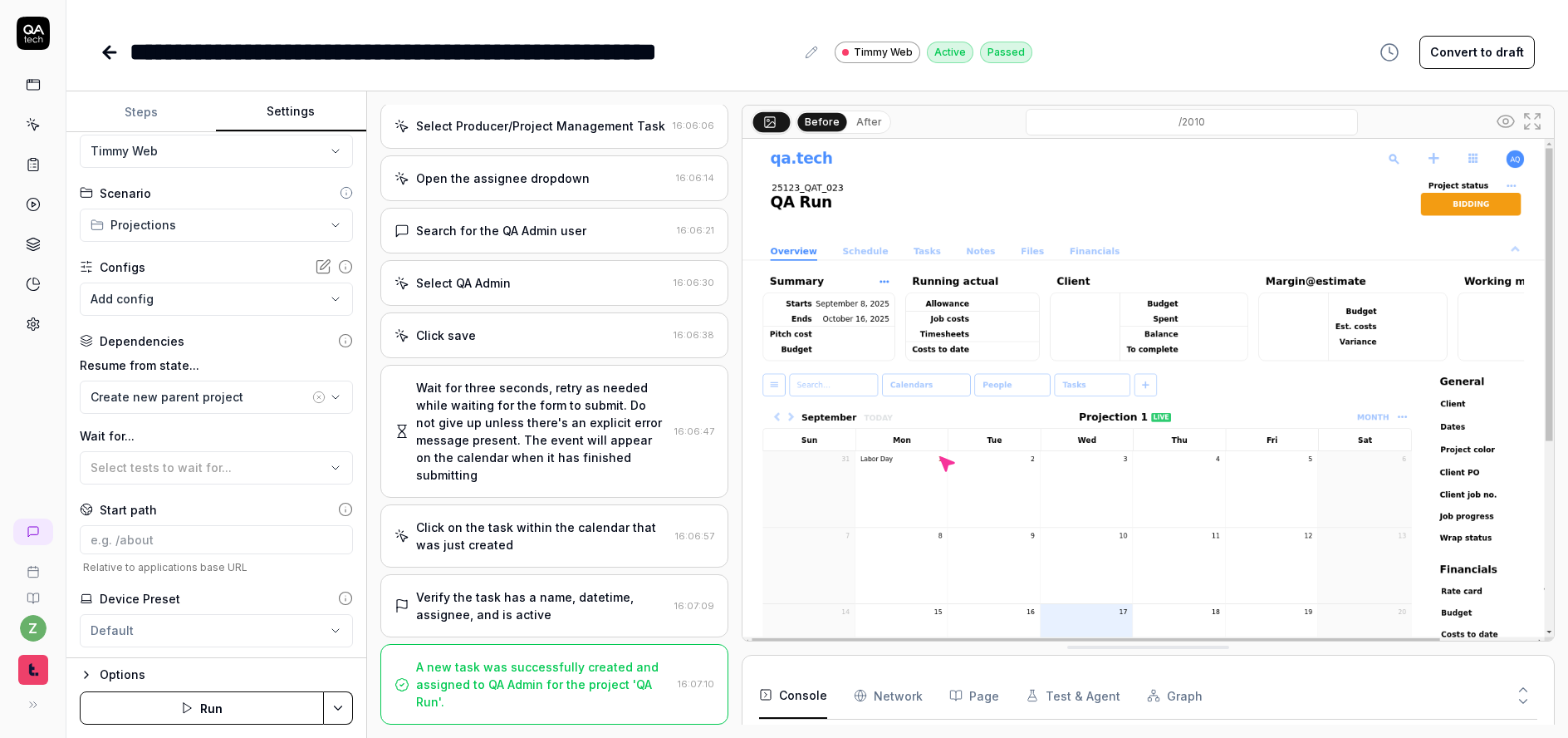
scroll to position [74, 0]
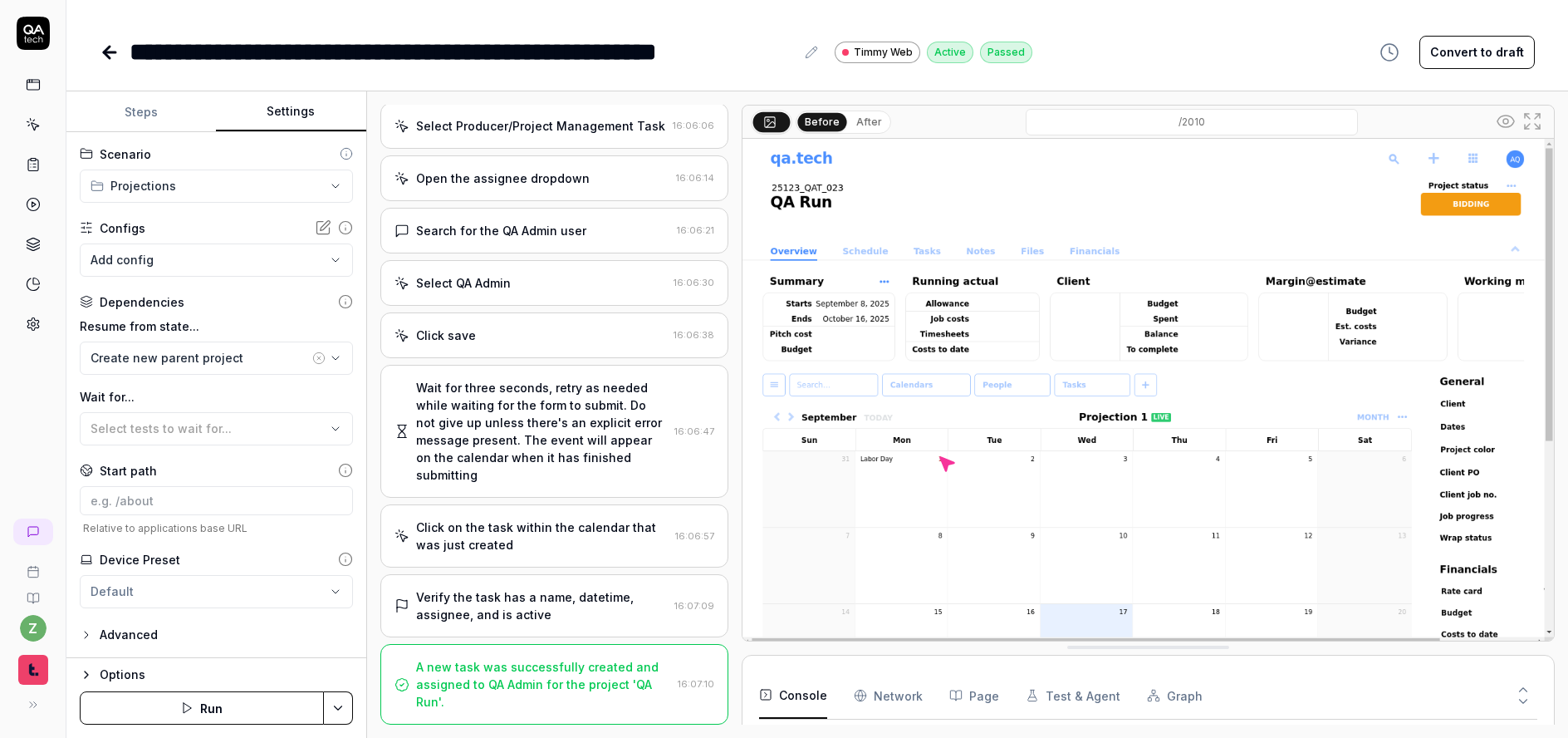
click at [128, 104] on button "Steps" at bounding box center [141, 112] width 149 height 40
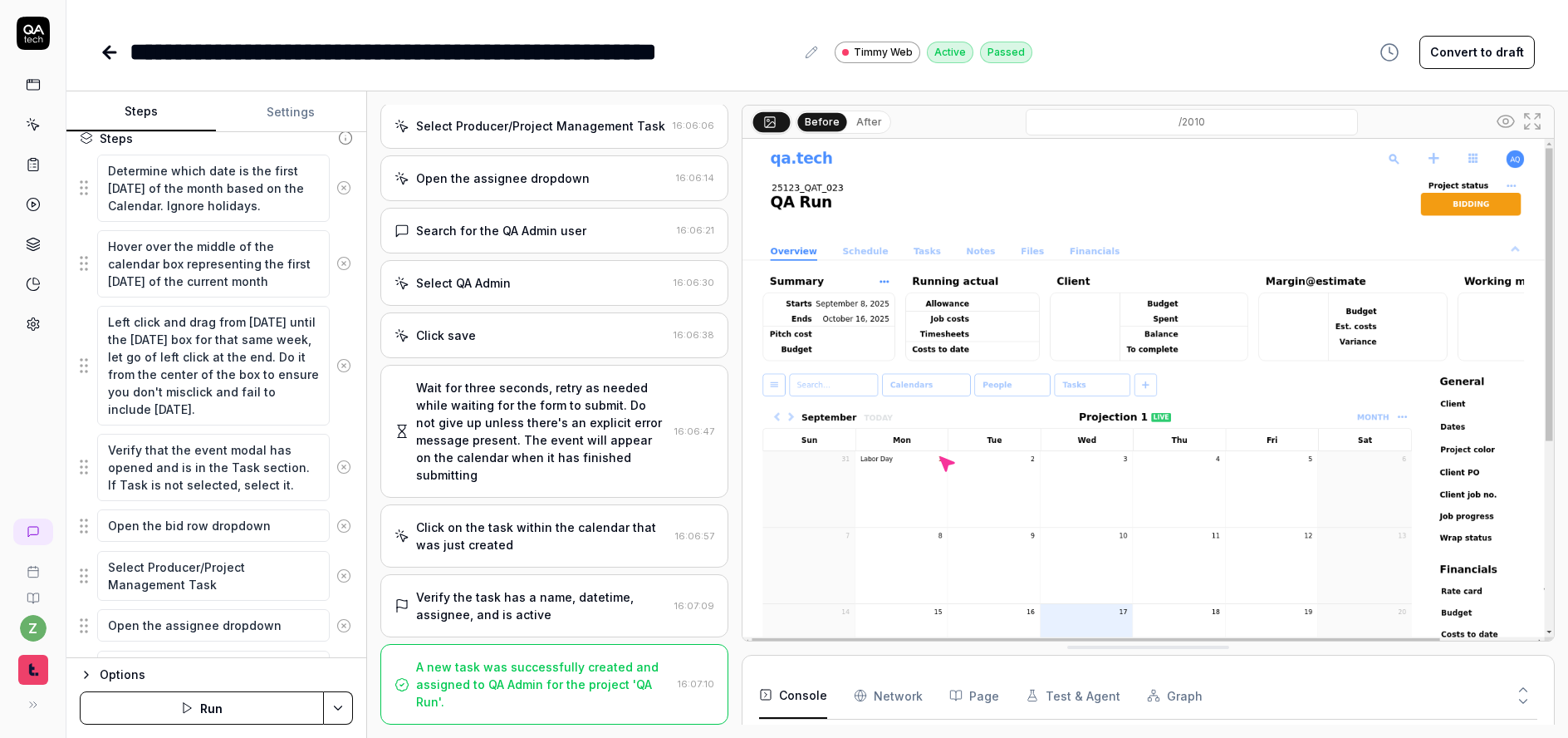
scroll to position [637, 0]
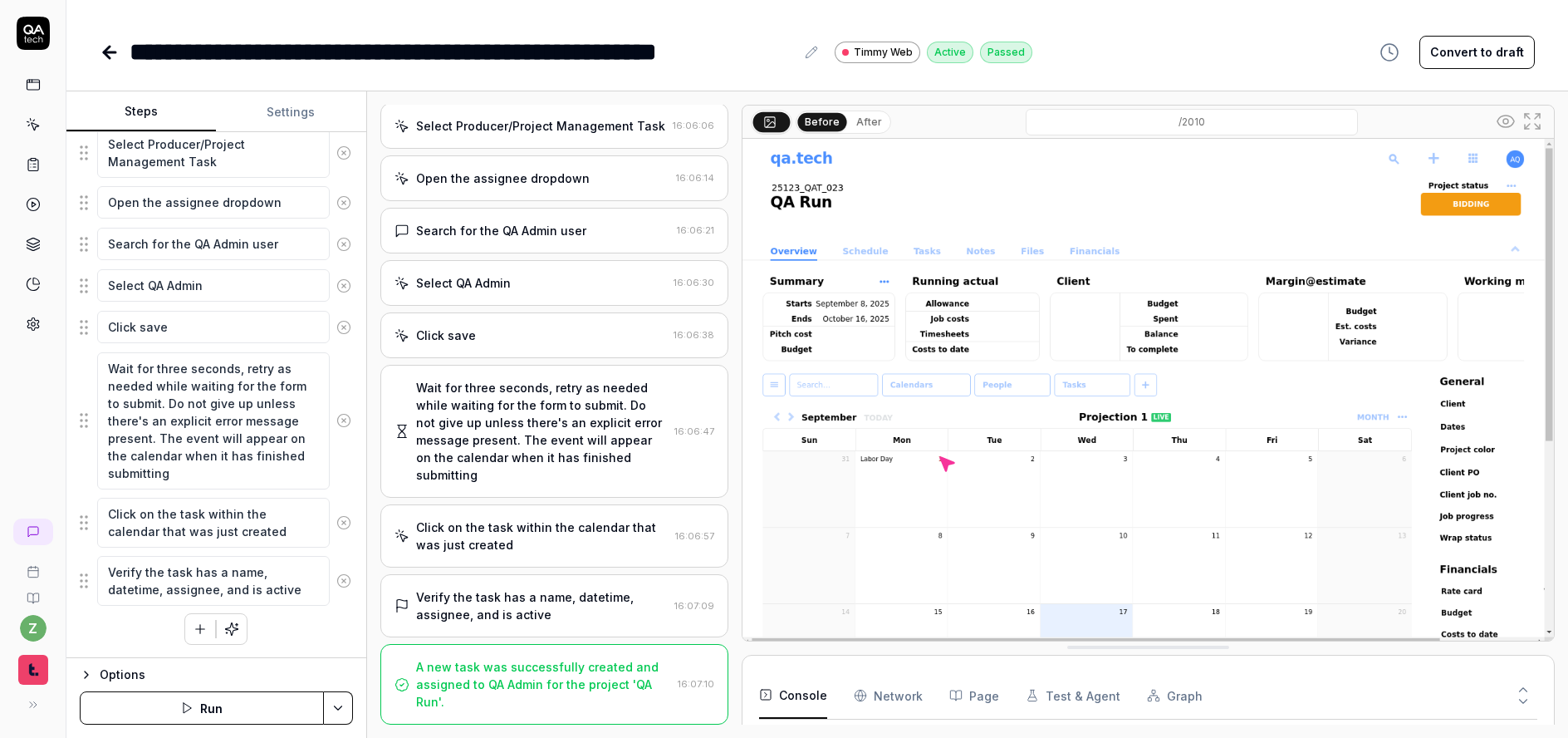
click at [190, 639] on button "button" at bounding box center [200, 628] width 30 height 30
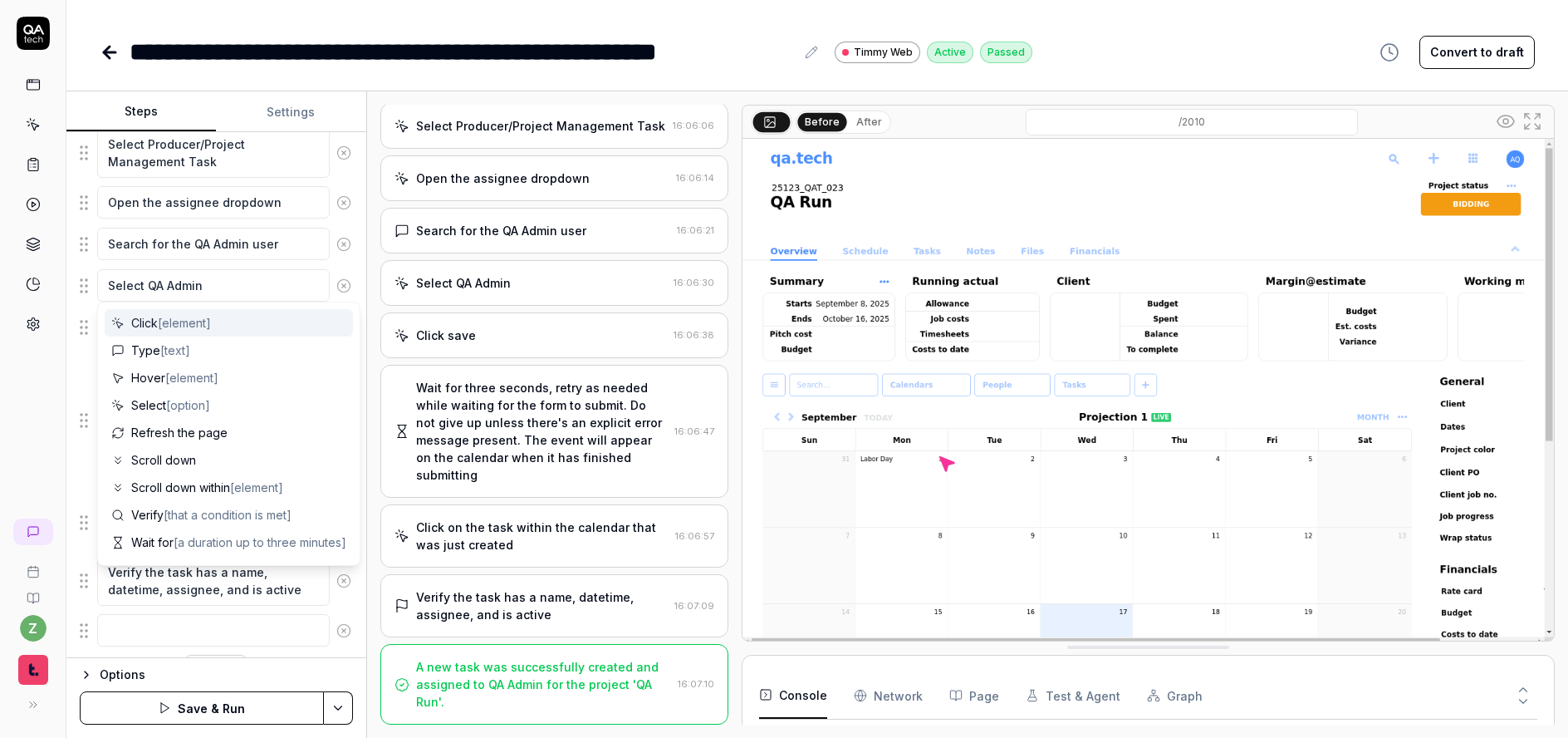
scroll to position [679, 0]
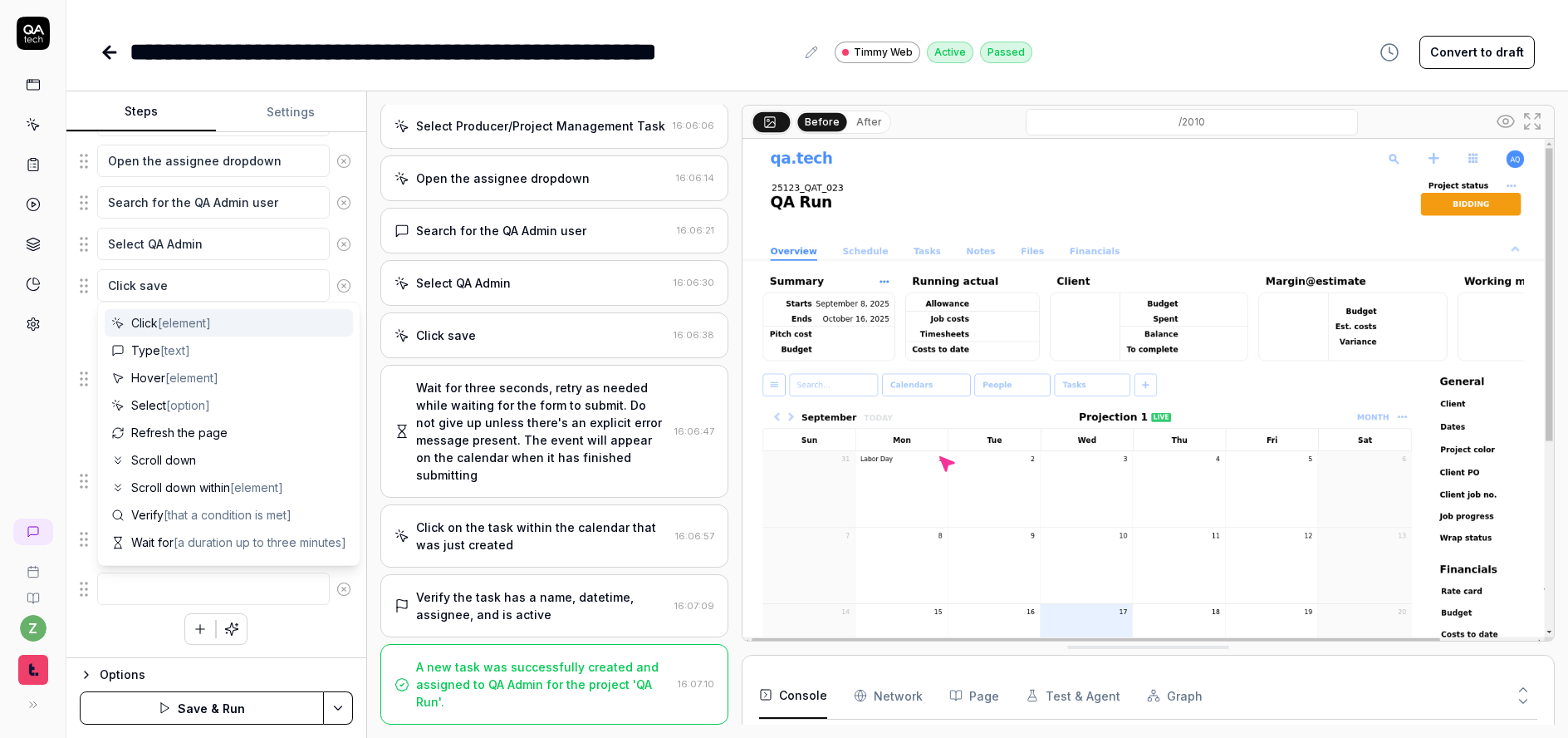
click at [149, 594] on textarea at bounding box center [213, 589] width 233 height 32
click at [339, 582] on icon at bounding box center [344, 589] width 15 height 15
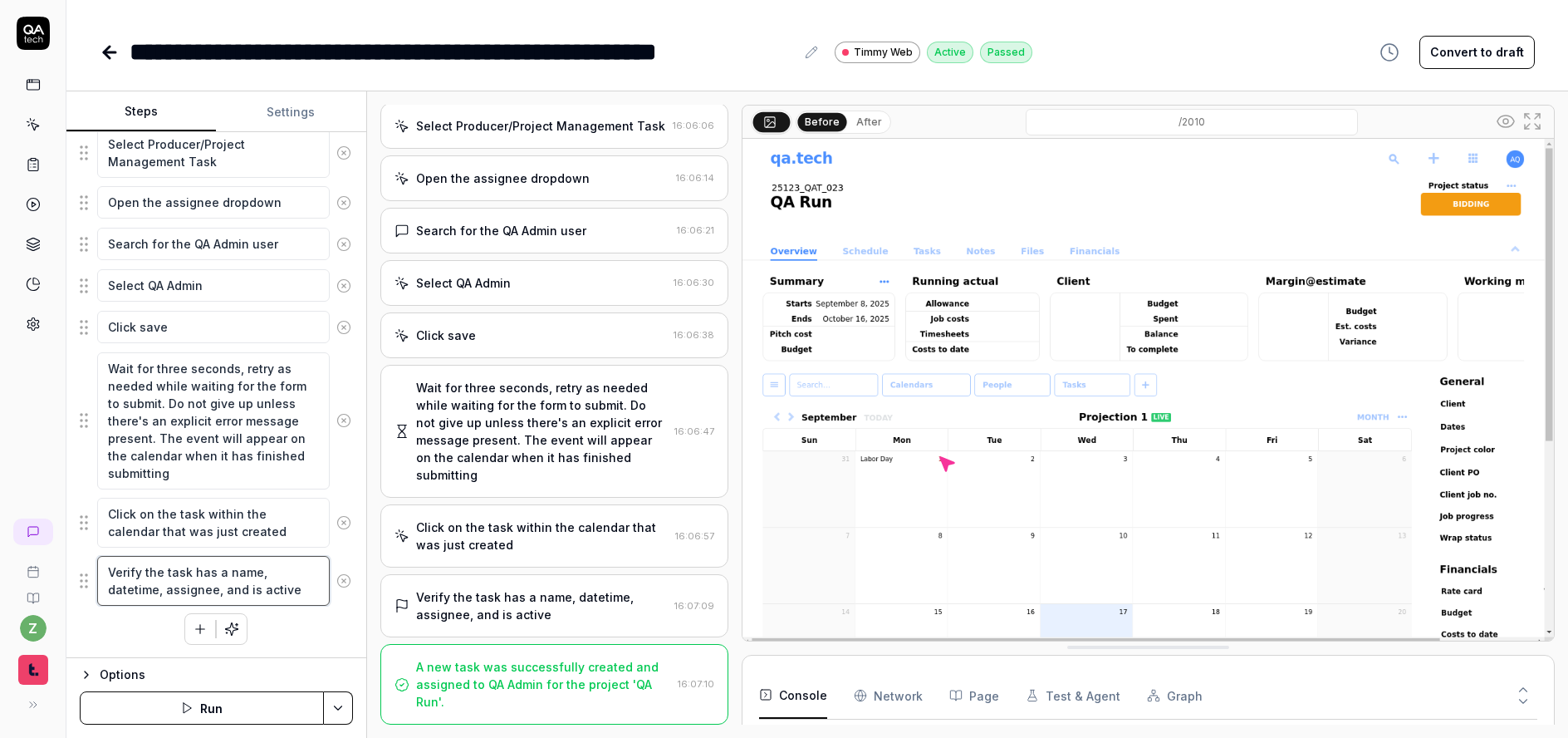
click at [294, 590] on textarea "Verify the task has a name, datetime, assignee, and is active" at bounding box center [213, 580] width 233 height 50
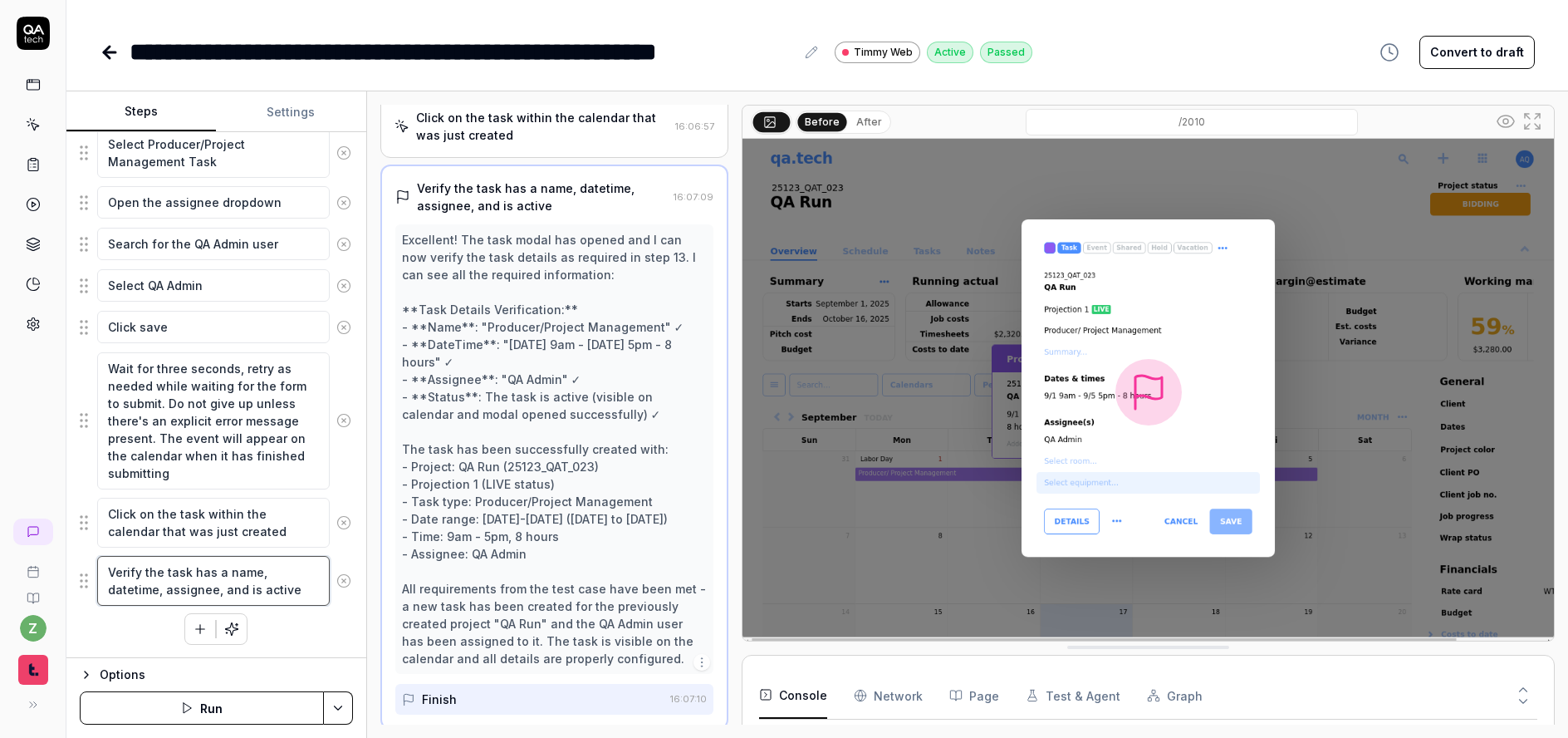
scroll to position [773, 0]
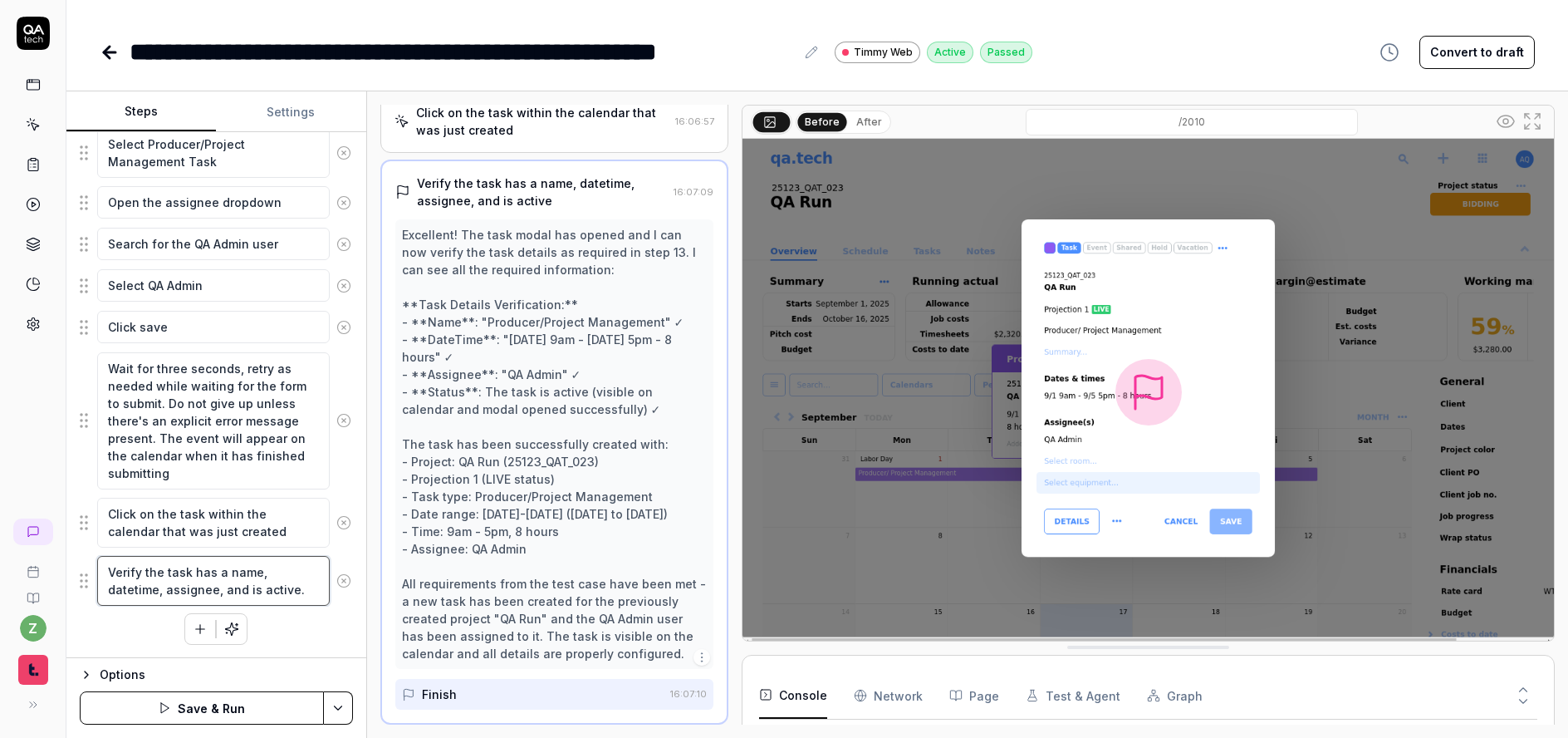
paste textarea "Absolutely make sure the project code is included for context to the next depen…"
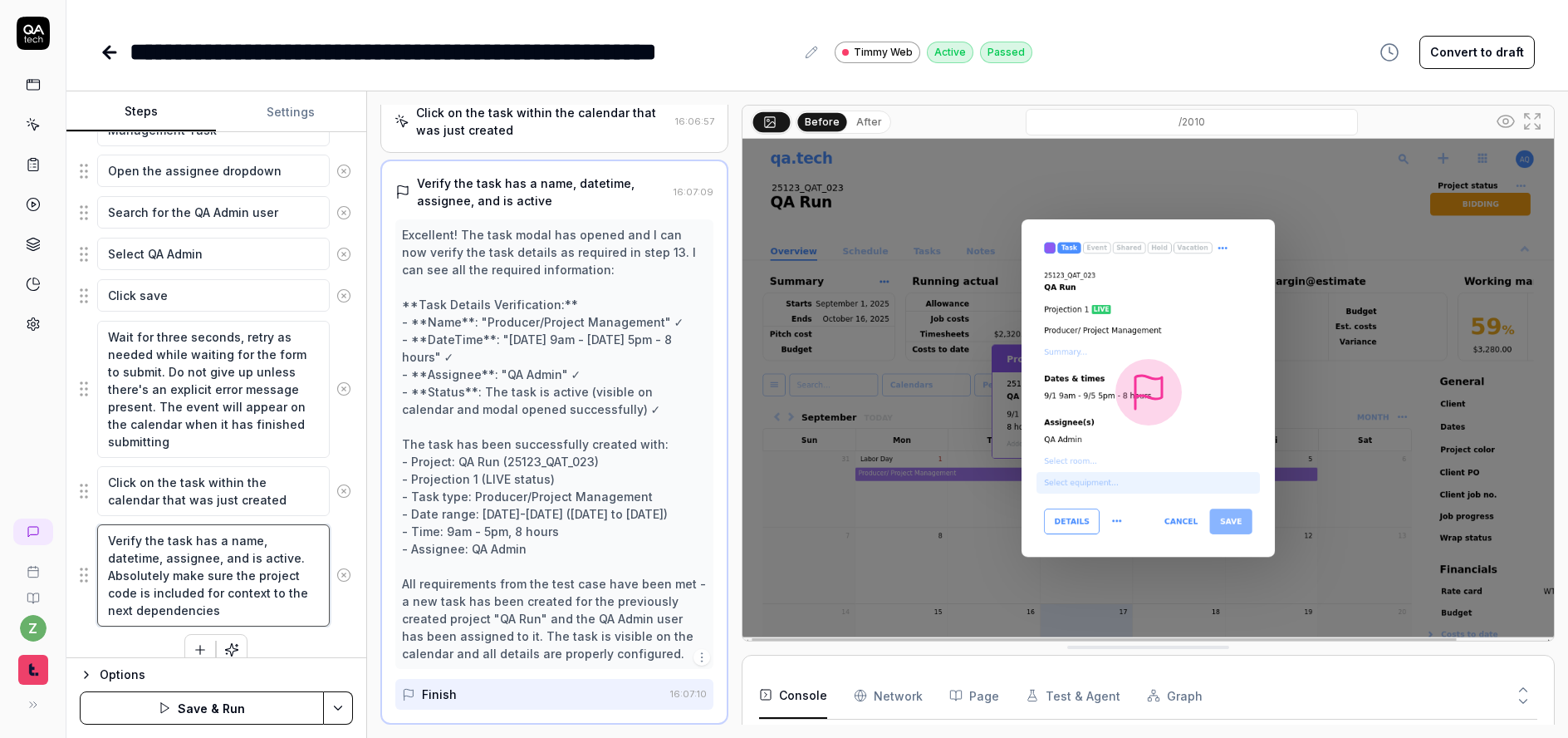
scroll to position [689, 0]
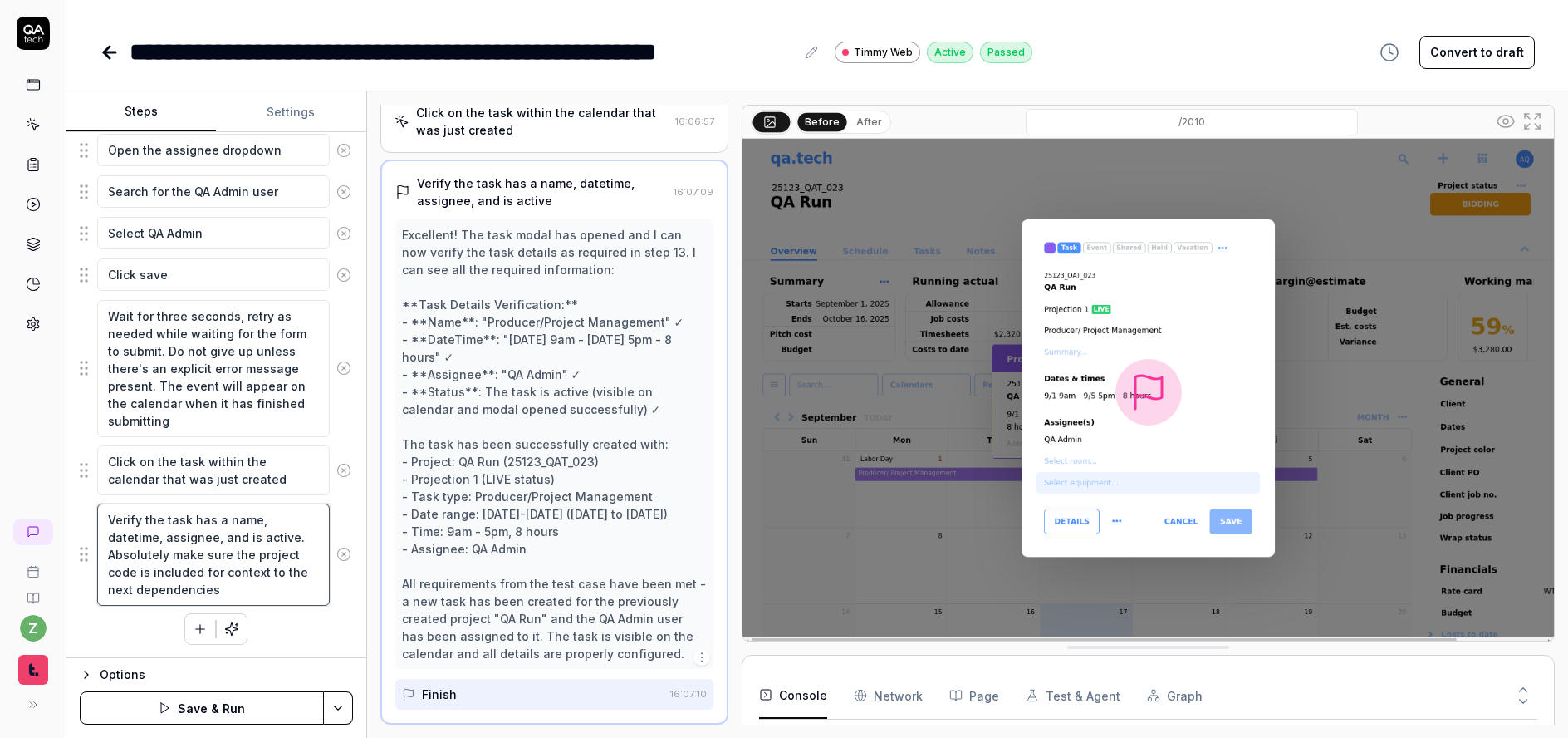
drag, startPoint x: 138, startPoint y: 573, endPoint x: 315, endPoint y: 548, distance: 178.8
click at [253, 552] on textarea "Verify the task has a name, datetime, assignee, and is active. Absolutely make …" at bounding box center [213, 555] width 233 height 103
click at [270, 580] on textarea "Verify the task has a name, datetime, assignee, and is active. Absolutely make …" at bounding box center [213, 555] width 233 height 103
click at [329, 612] on div "Determine which date is the first Monday of the month based on the Calendar. Ig…" at bounding box center [217, 162] width 273 height 967
click at [253, 572] on textarea "Verify the task has a name, datetime, assignee, and is active. Absolutely make …" at bounding box center [213, 555] width 233 height 103
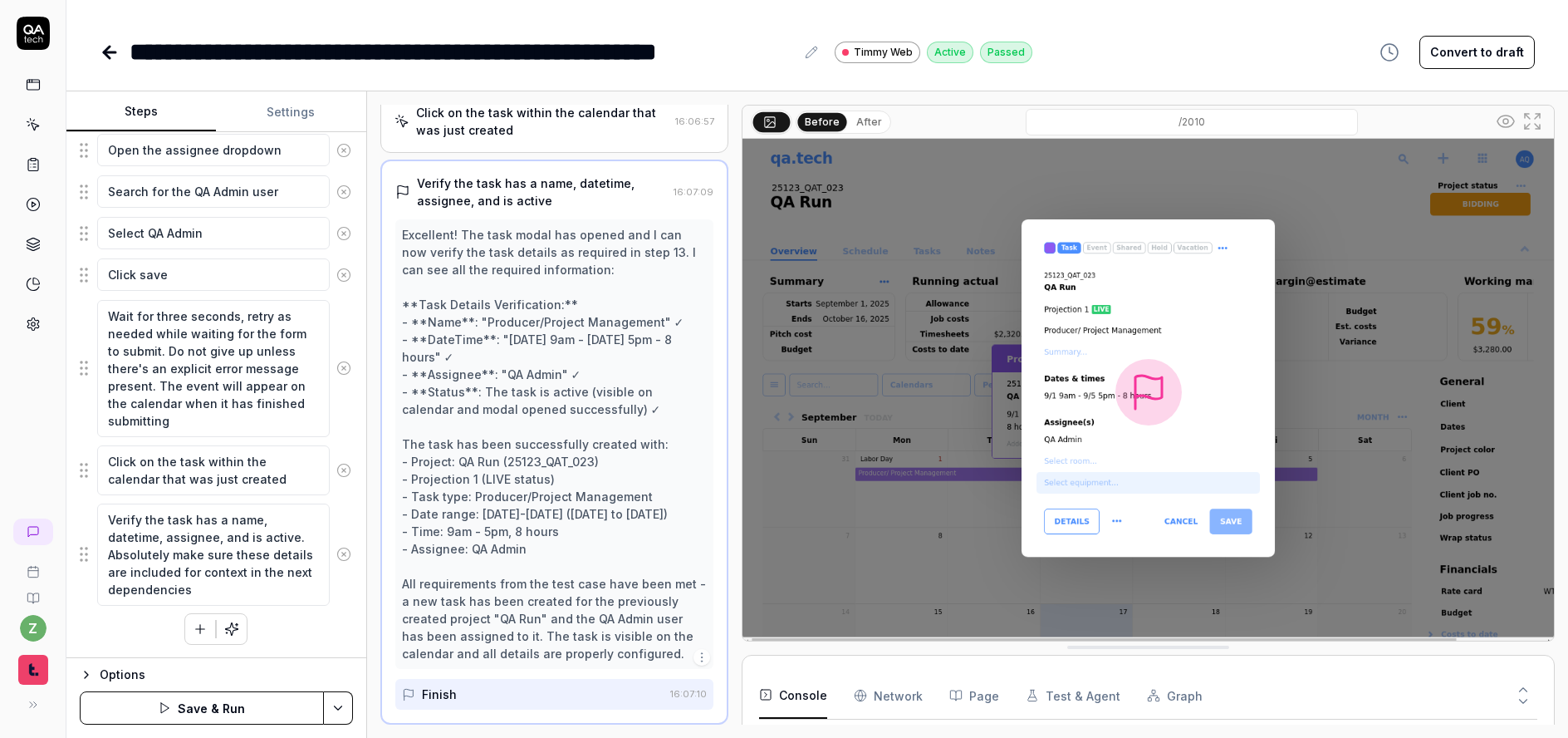
click at [329, 622] on div "Determine which date is the first Monday of the month based on the Calendar. Ig…" at bounding box center [217, 162] width 273 height 967
click at [332, 706] on html "**********" at bounding box center [784, 369] width 1568 height 738
click at [210, 591] on div "Save" at bounding box center [255, 592] width 211 height 37
click at [32, 131] on icon at bounding box center [33, 124] width 15 height 15
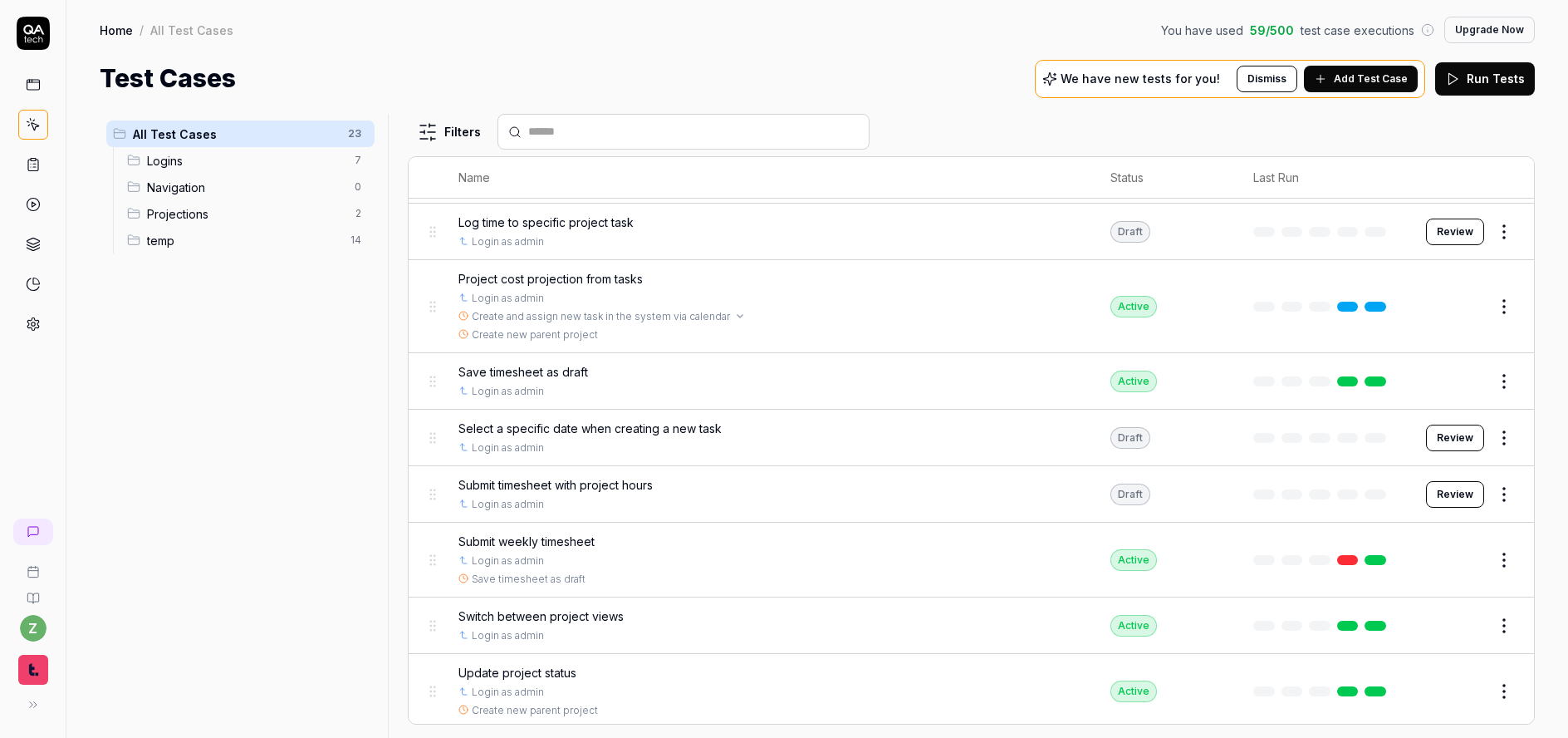
scroll to position [1007, 0]
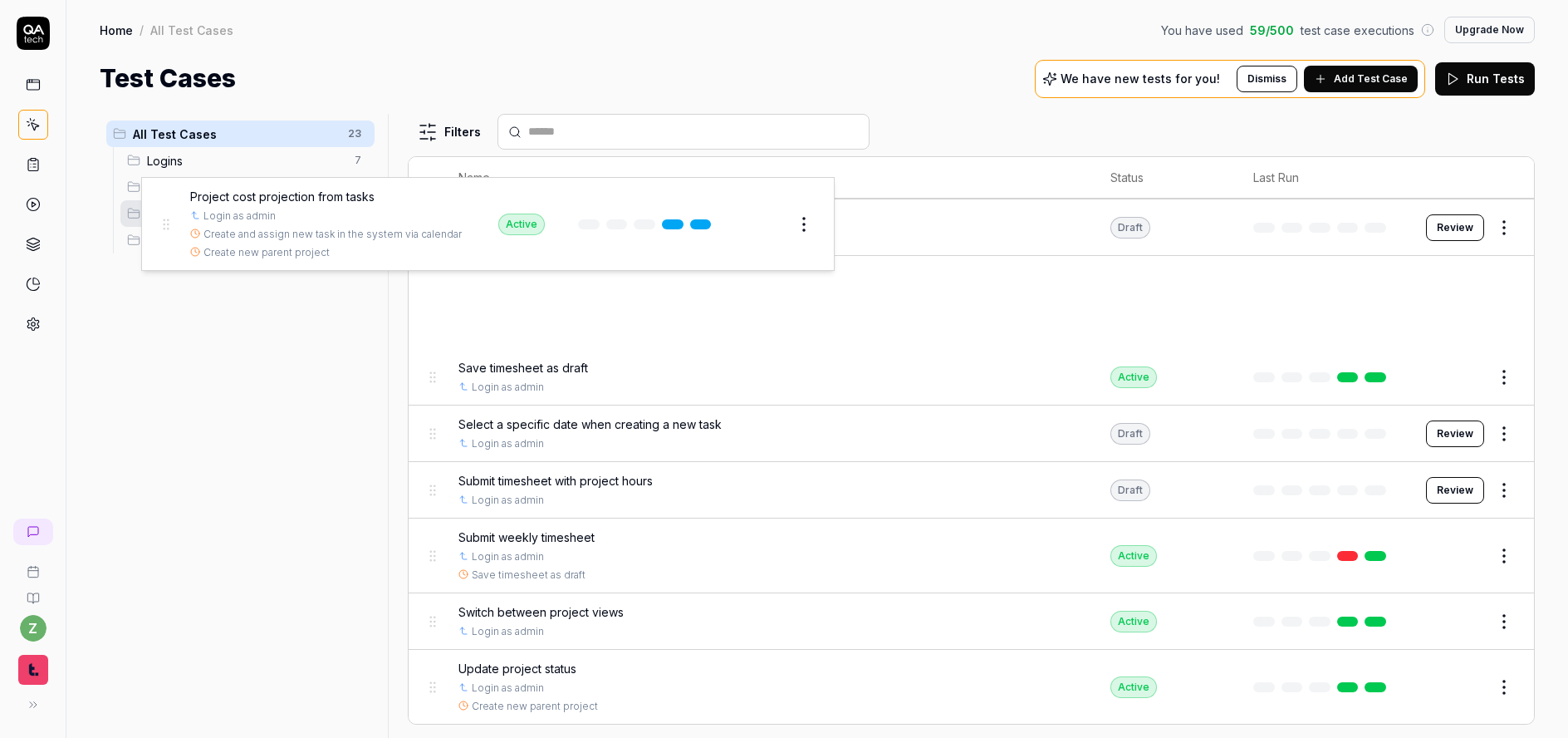
drag, startPoint x: 440, startPoint y: 305, endPoint x: 173, endPoint y: 226, distance: 278.4
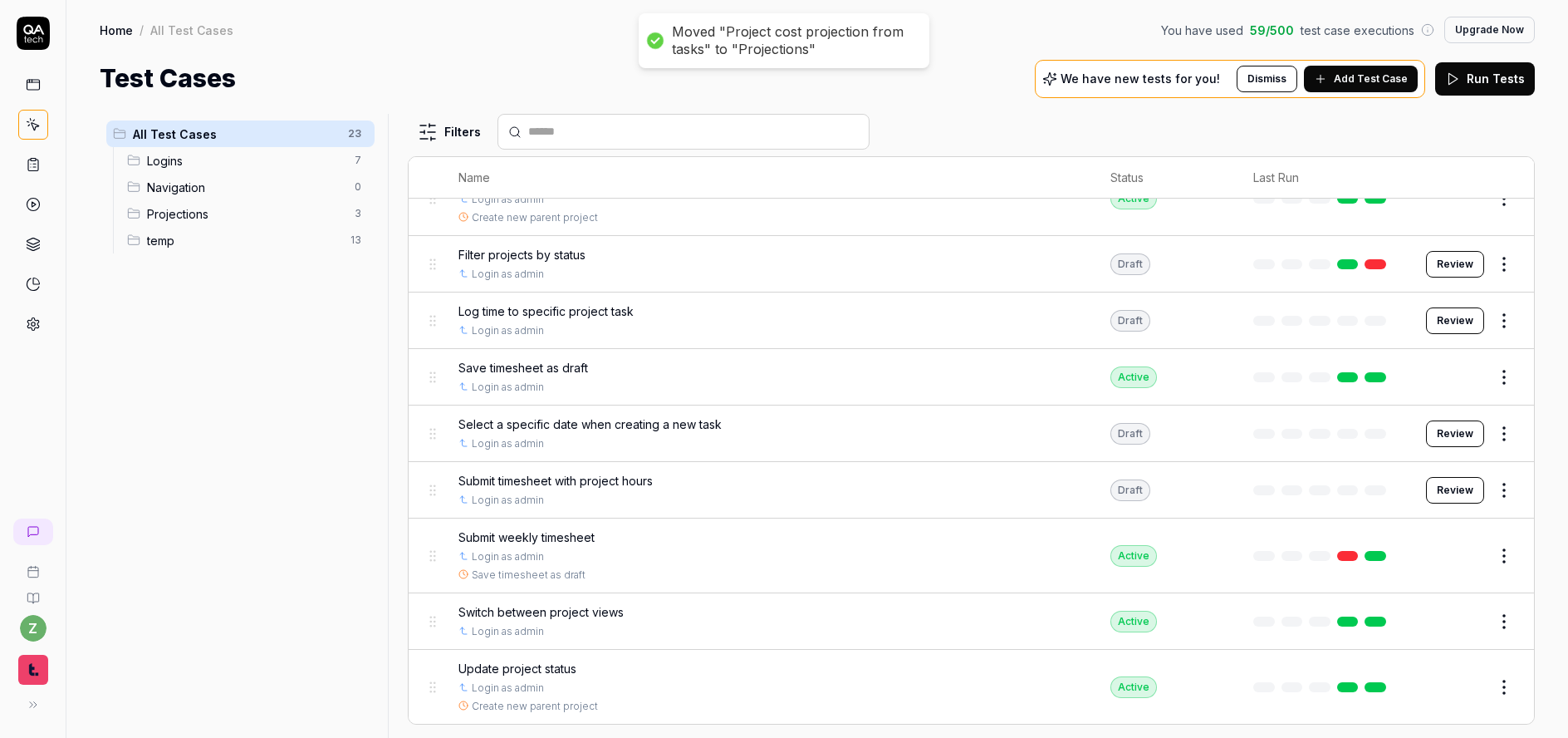
click at [188, 219] on span "Projections" at bounding box center [246, 213] width 198 height 17
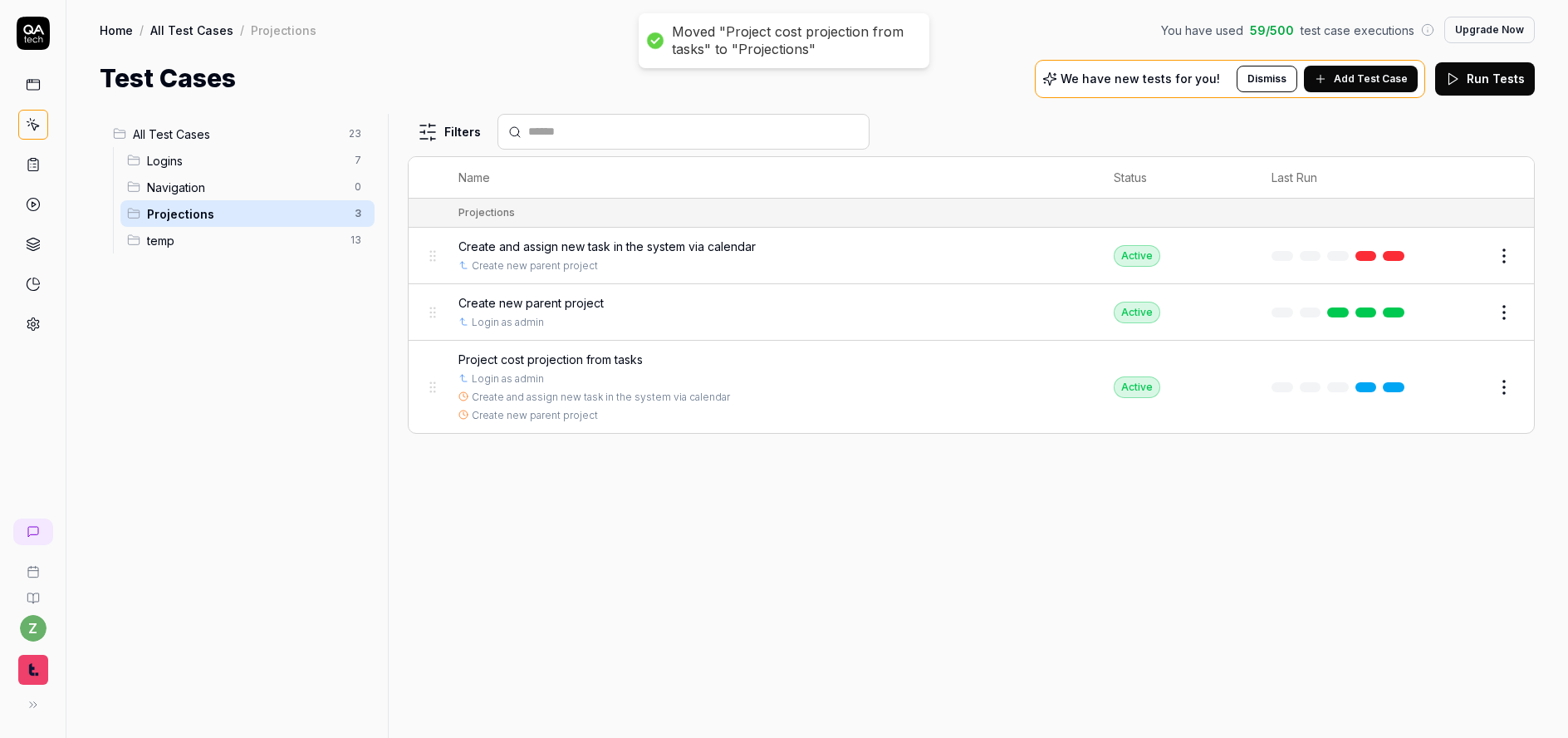
scroll to position [0, 0]
click at [1468, 385] on button "Edit" at bounding box center [1465, 388] width 40 height 27
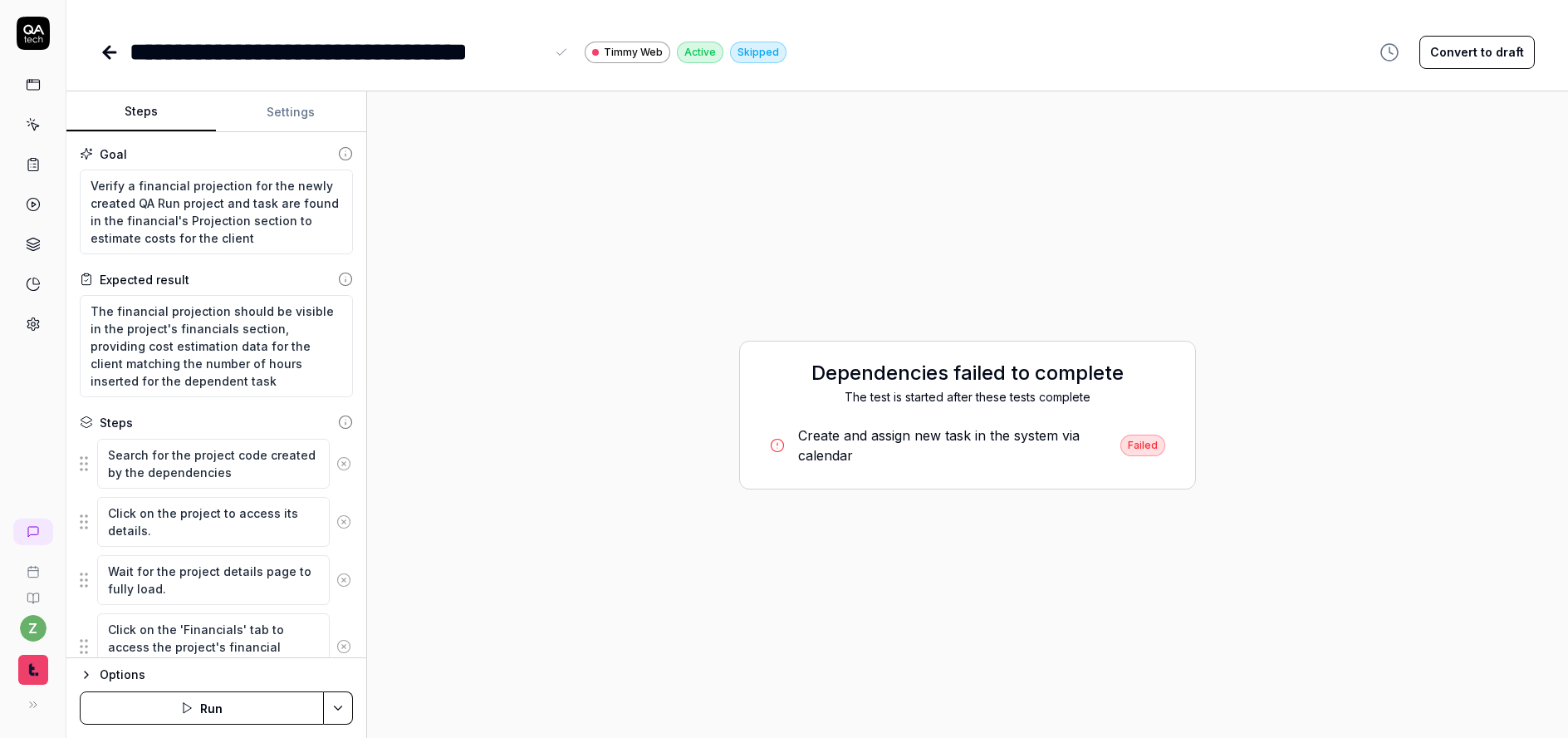
click at [224, 54] on div "**********" at bounding box center [337, 52] width 416 height 38
click at [268, 47] on div "**********" at bounding box center [337, 52] width 416 height 38
drag, startPoint x: 407, startPoint y: 52, endPoint x: 227, endPoint y: 66, distance: 180.5
click at [227, 66] on div "**********" at bounding box center [337, 52] width 416 height 38
click at [290, 206] on textarea "Verify a financial projection for the newly created QA Run project and task are…" at bounding box center [217, 212] width 273 height 85
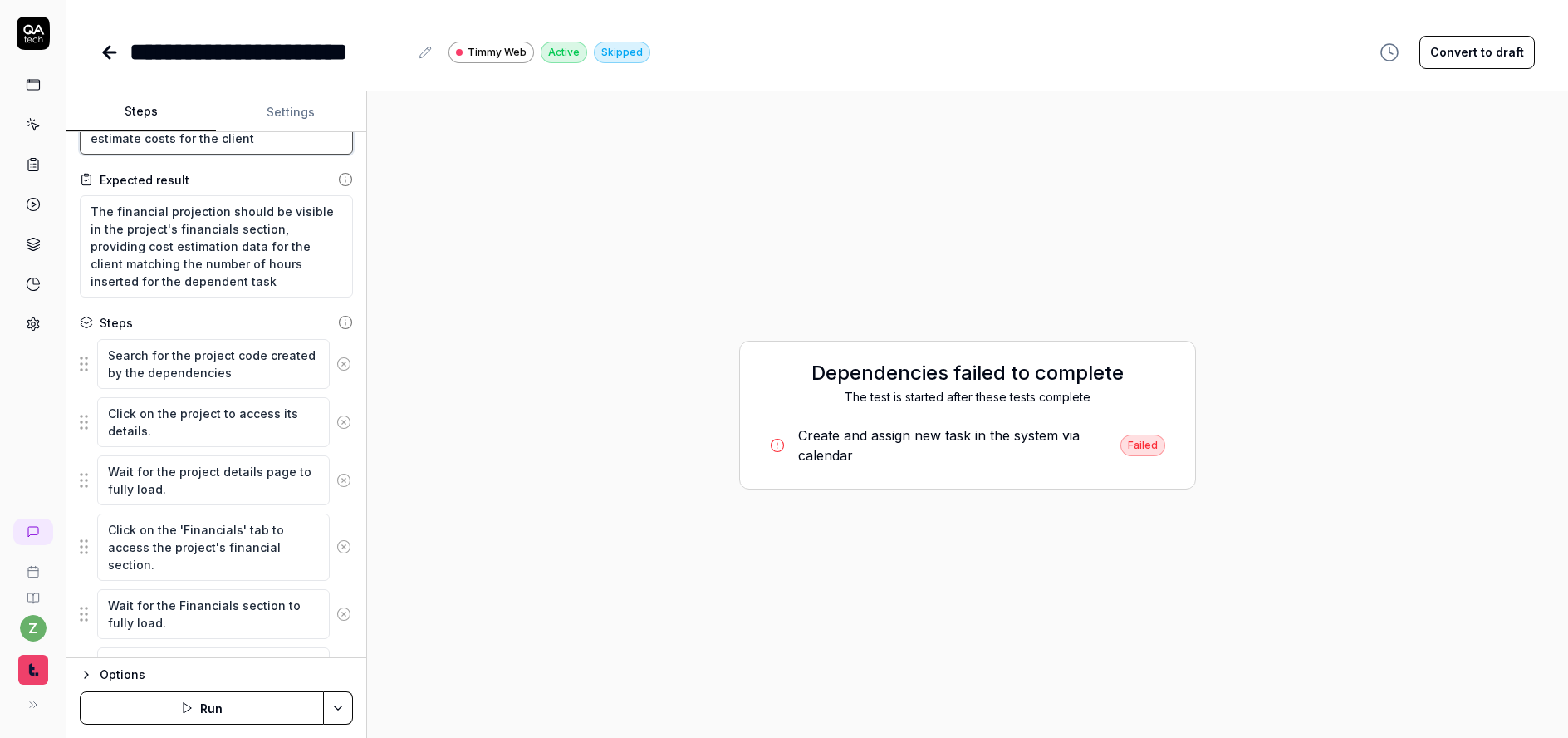
scroll to position [200, 0]
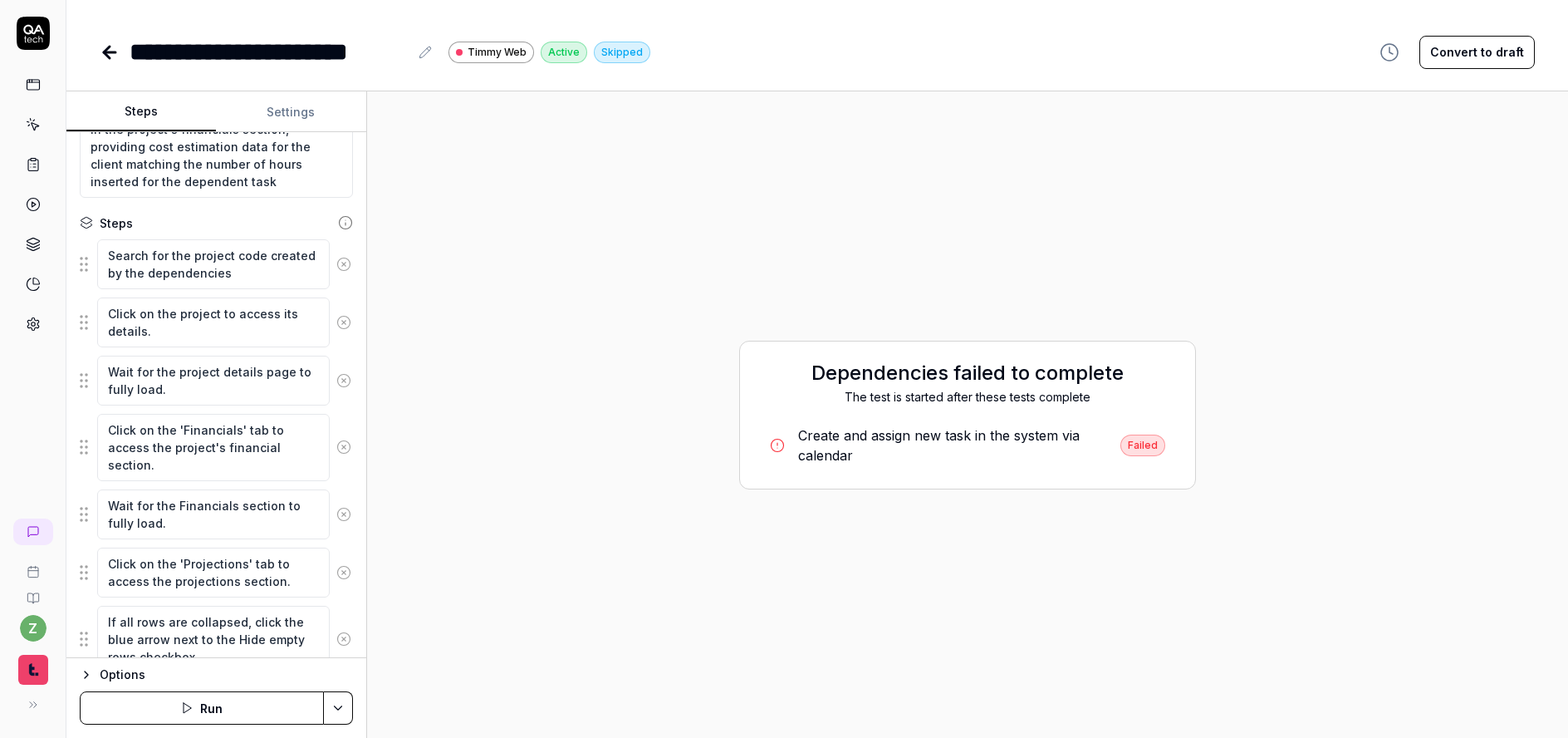
click at [340, 267] on button at bounding box center [344, 264] width 28 height 33
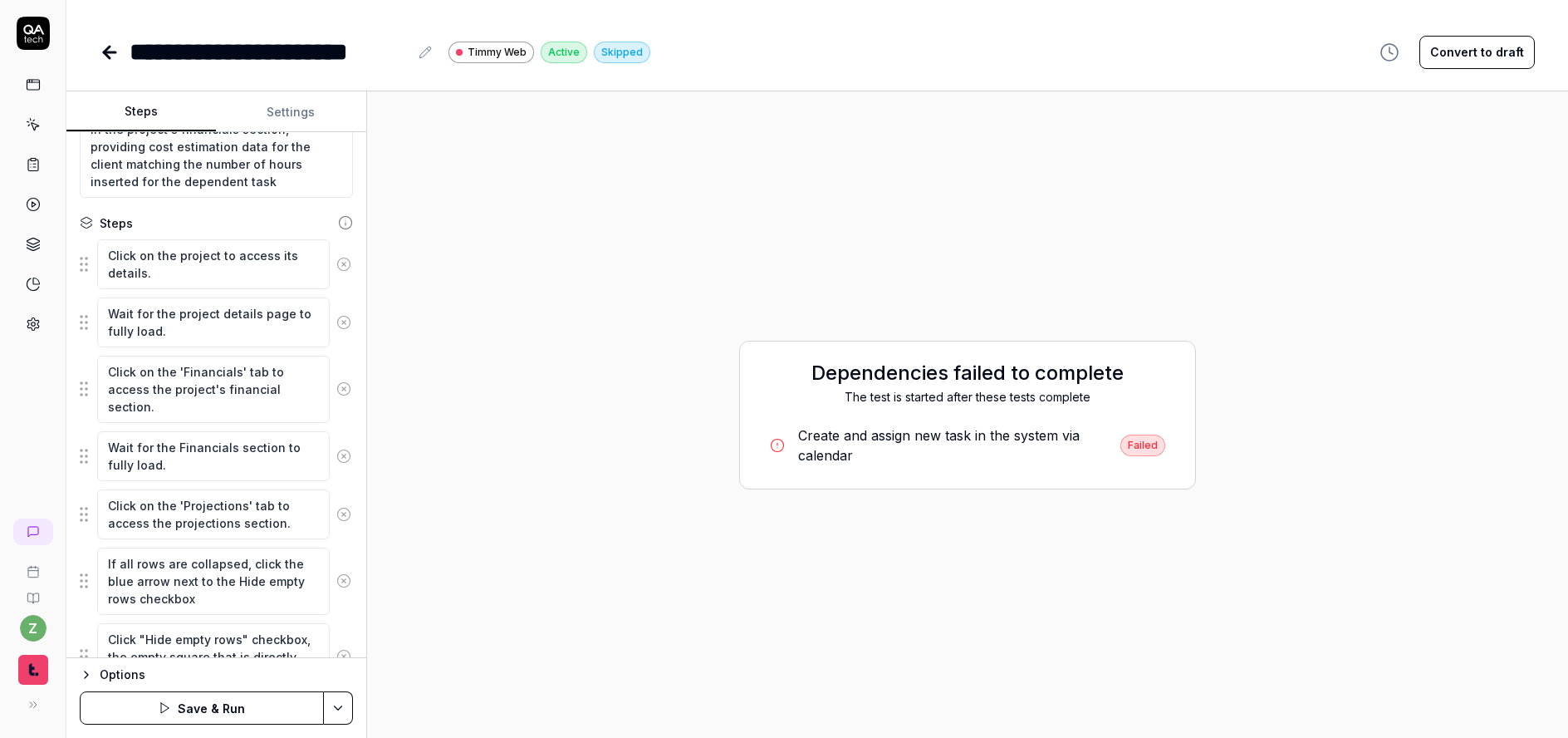
click at [338, 266] on icon at bounding box center [344, 264] width 15 height 15
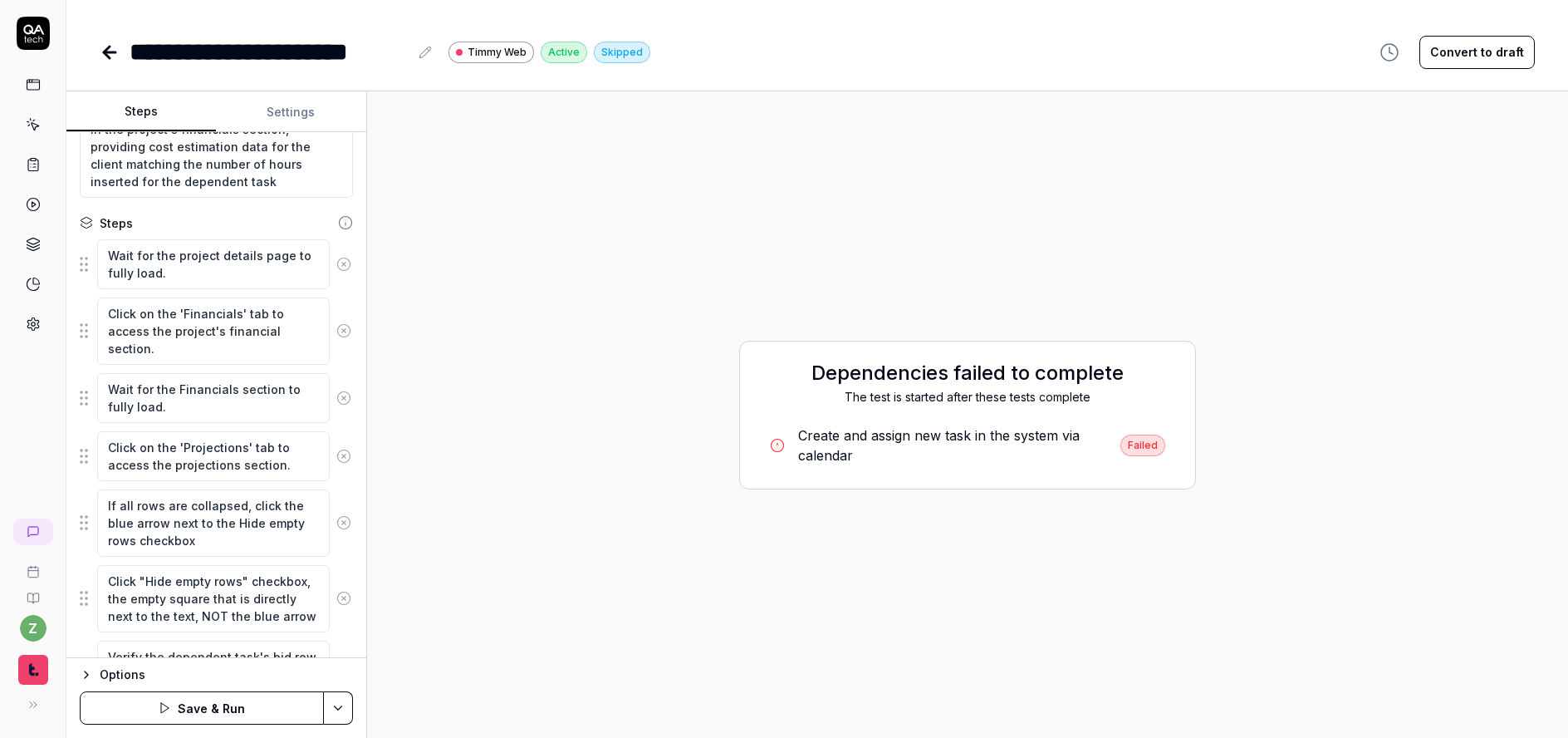
click at [337, 266] on icon at bounding box center [344, 264] width 15 height 15
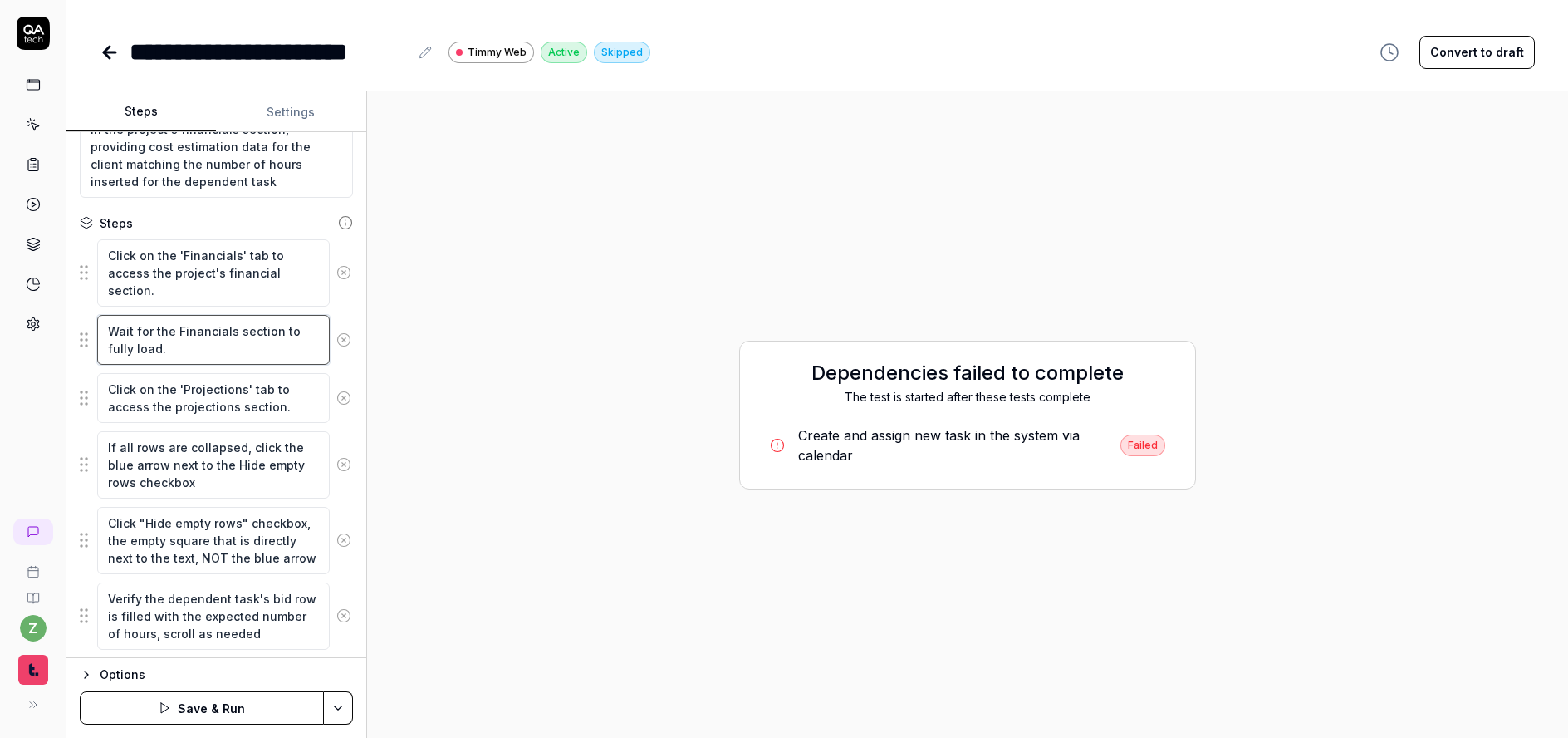
click at [216, 361] on textarea "Wait for the Financials section to fully load." at bounding box center [213, 339] width 233 height 50
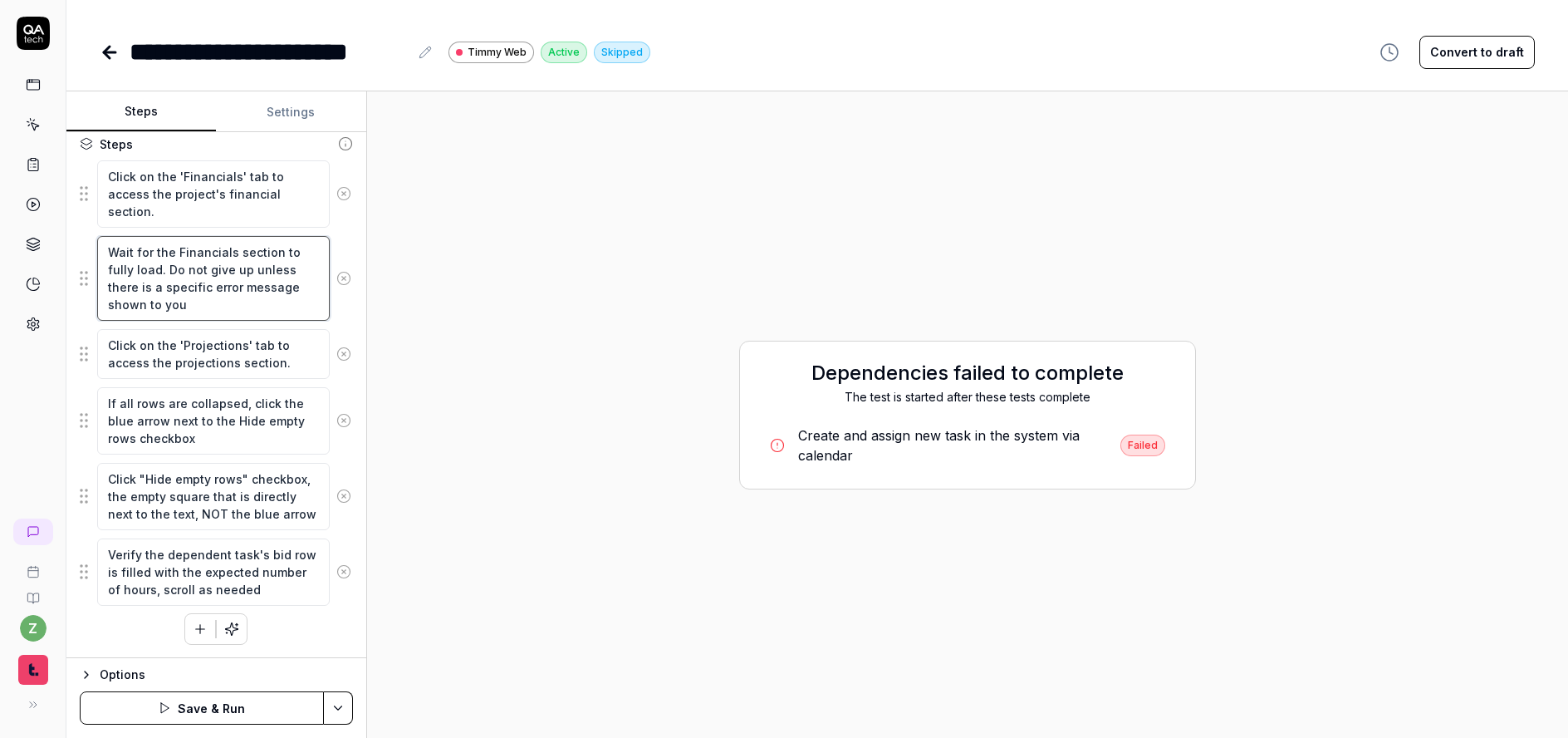
scroll to position [179, 0]
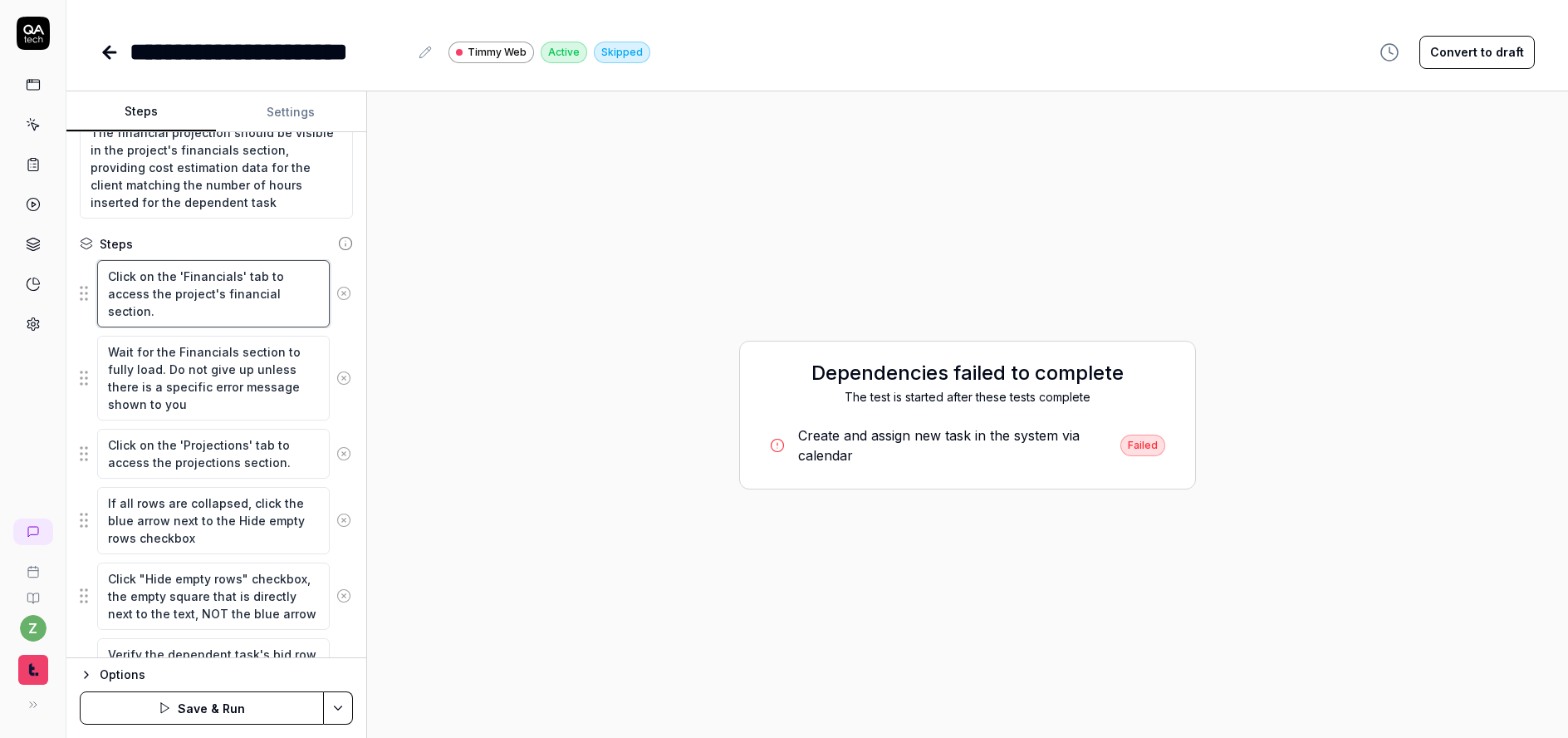
click at [105, 273] on textarea "Click on the 'Financials' tab to access the project's financial section." at bounding box center [213, 293] width 233 height 68
drag, startPoint x: 295, startPoint y: 458, endPoint x: 44, endPoint y: 421, distance: 253.7
click at [44, 421] on div "**********" at bounding box center [784, 369] width 1568 height 738
click at [191, 324] on textarea "Hover over the 'Financials' tab to access the project's financial section." at bounding box center [213, 293] width 233 height 68
paste textarea "Click on the 'Projections' tab to access the projections section."
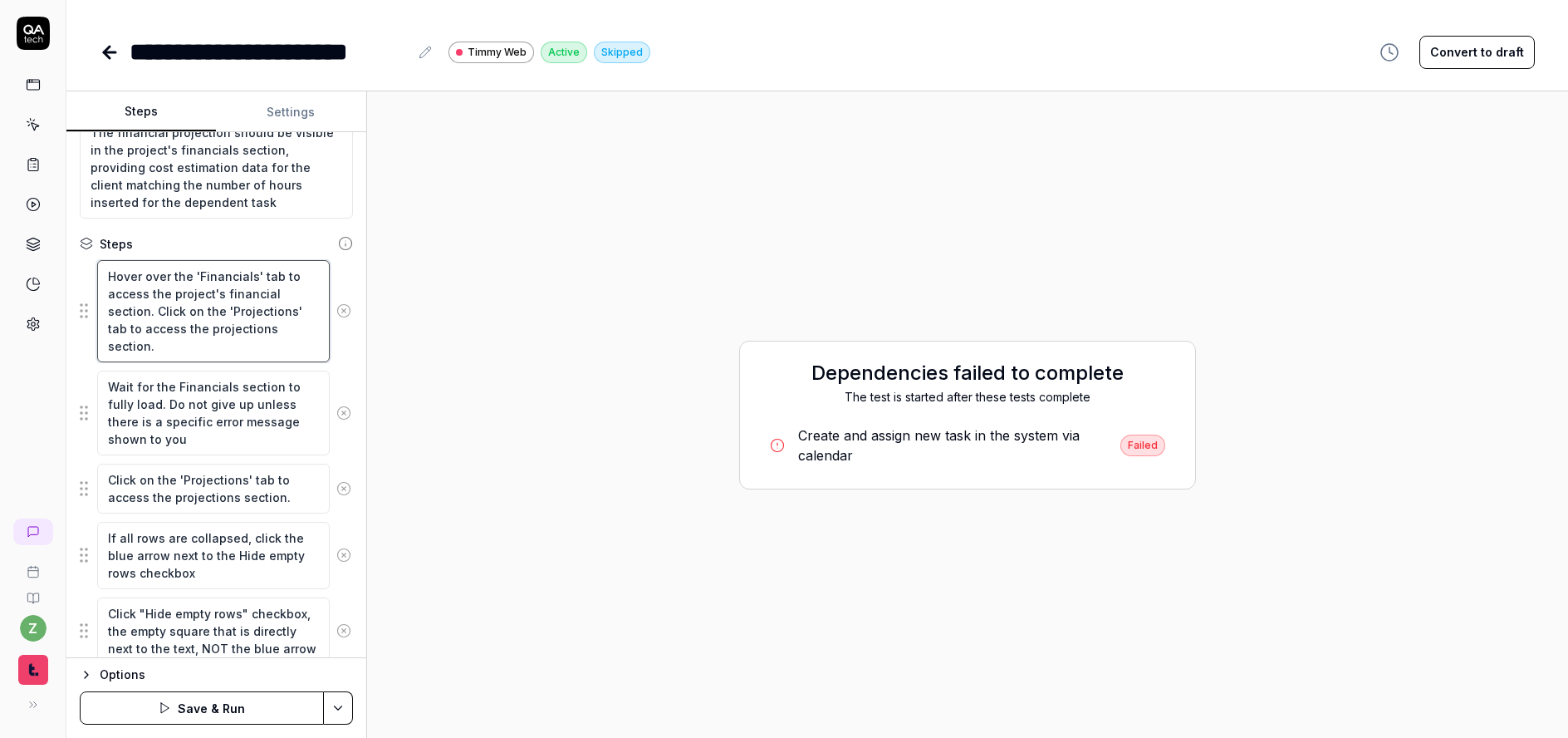
drag, startPoint x: 127, startPoint y: 327, endPoint x: 107, endPoint y: 325, distance: 20.1
click at [107, 325] on textarea "Hover over the 'Financials' tab to access the project's financial section. Clic…" at bounding box center [213, 311] width 233 height 103
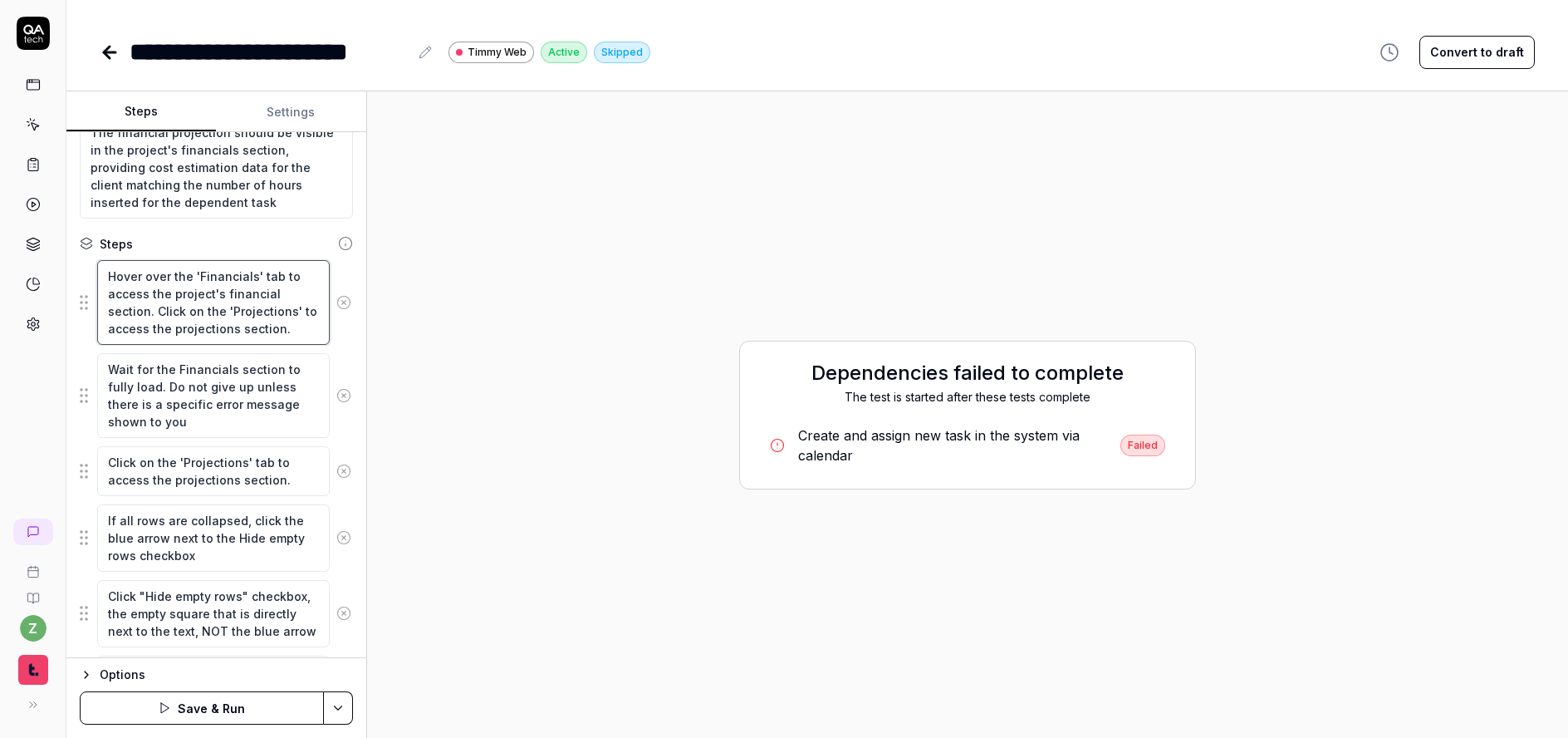
drag, startPoint x: 281, startPoint y: 327, endPoint x: 157, endPoint y: 311, distance: 125.0
click at [157, 311] on textarea "Hover over the 'Financials' tab to access the project's financial section. Clic…" at bounding box center [213, 302] width 233 height 85
drag, startPoint x: 329, startPoint y: 474, endPoint x: 314, endPoint y: 395, distance: 80.4
click at [314, 395] on fieldset "Hover over the 'Financials' tab to access the project's financial section. Clic…" at bounding box center [217, 491] width 273 height 464
drag, startPoint x: 81, startPoint y: 464, endPoint x: 87, endPoint y: 364, distance: 100.2
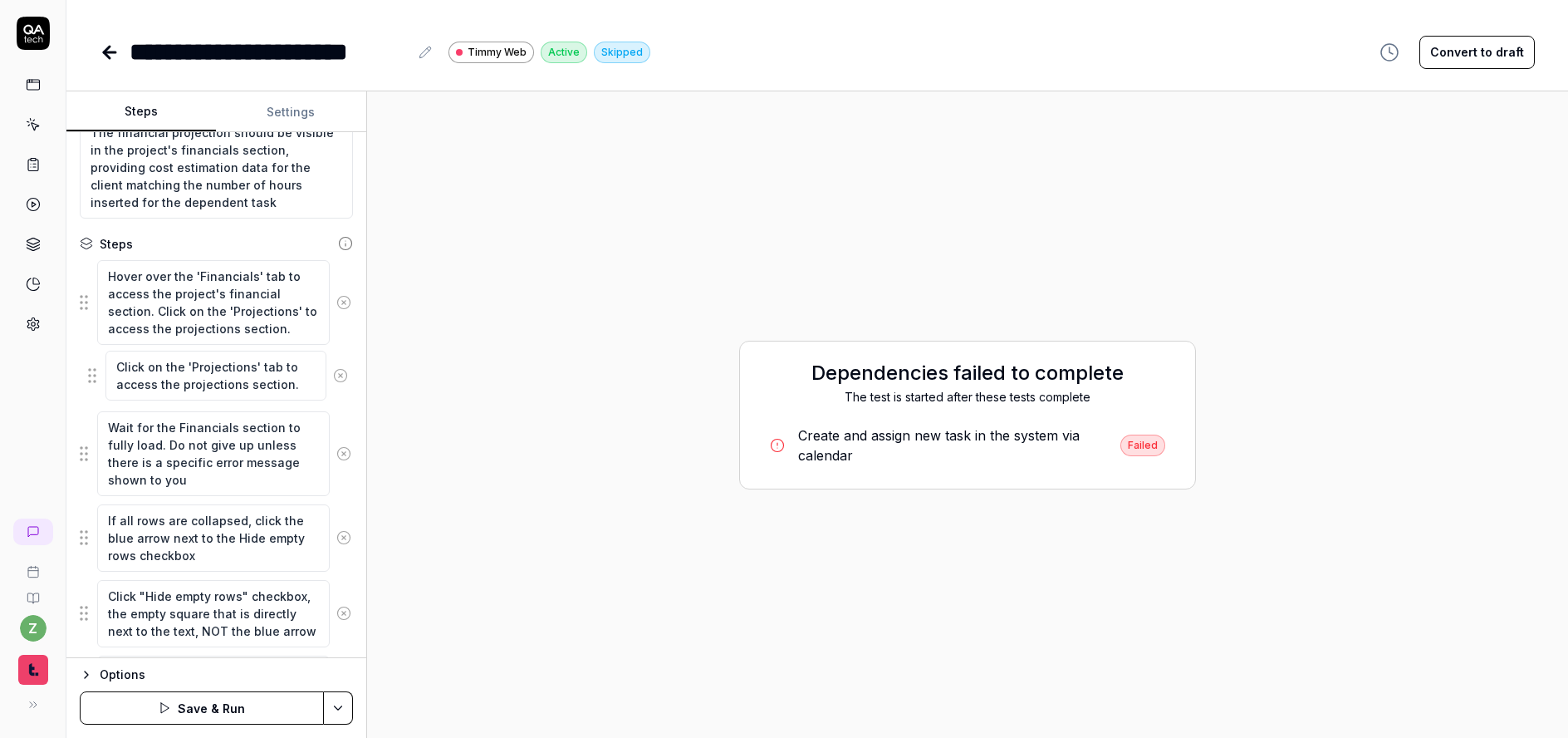
click at [87, 364] on fieldset "Hover over the 'Financials' tab to access the project's financial section. Clic…" at bounding box center [217, 491] width 273 height 464
drag, startPoint x: 293, startPoint y: 324, endPoint x: 155, endPoint y: 309, distance: 138.8
click at [148, 308] on textarea "Hover over the 'Financials' tab to access the project's financial section. Clic…" at bounding box center [213, 302] width 233 height 85
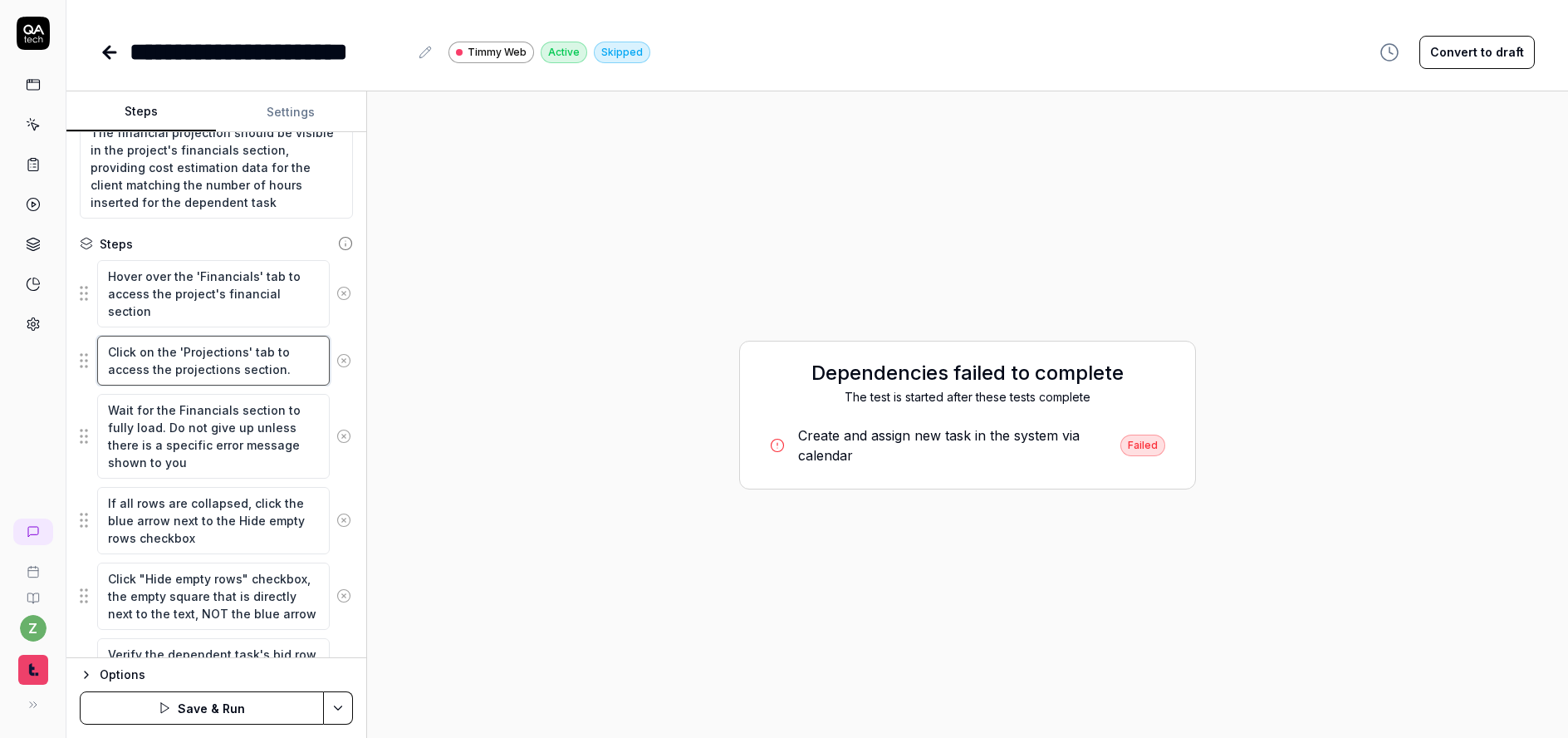
click at [265, 355] on textarea "Click on the 'Projections' tab to access the projections section." at bounding box center [213, 360] width 233 height 50
click at [345, 400] on div "Goal Verify a financial projection for the newly created QA Run project and tas…" at bounding box center [216, 395] width 300 height 526
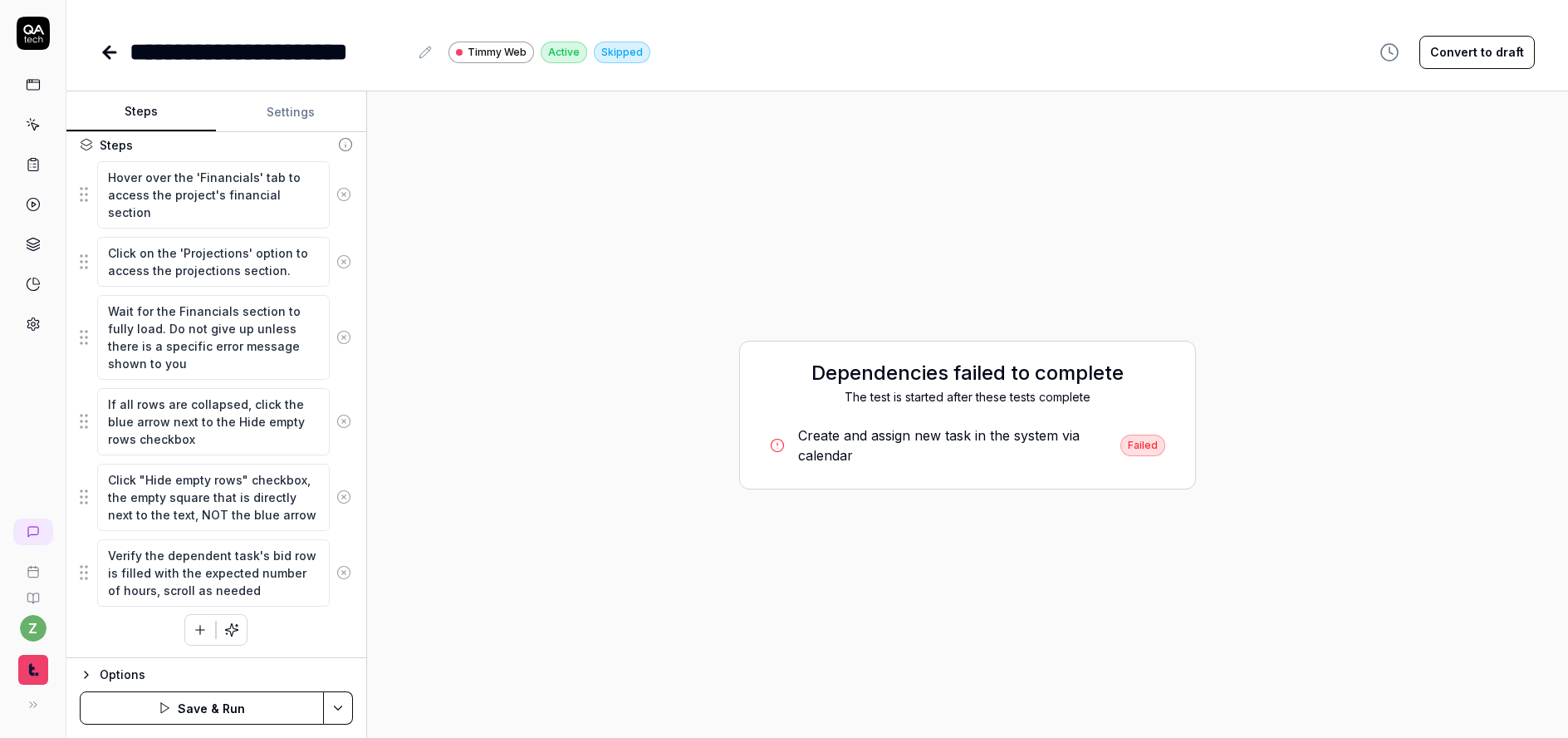
scroll to position [278, 0]
drag, startPoint x: 226, startPoint y: 371, endPoint x: 166, endPoint y: 328, distance: 73.8
click at [166, 328] on textarea "Wait for the Financials section to fully load. Do not give up unless there is a…" at bounding box center [213, 337] width 233 height 85
click at [204, 357] on textarea "Wait for the Financials section to fully load. Do not give up unless there is a…" at bounding box center [213, 337] width 233 height 85
drag, startPoint x: 200, startPoint y: 364, endPoint x: 82, endPoint y: 310, distance: 129.8
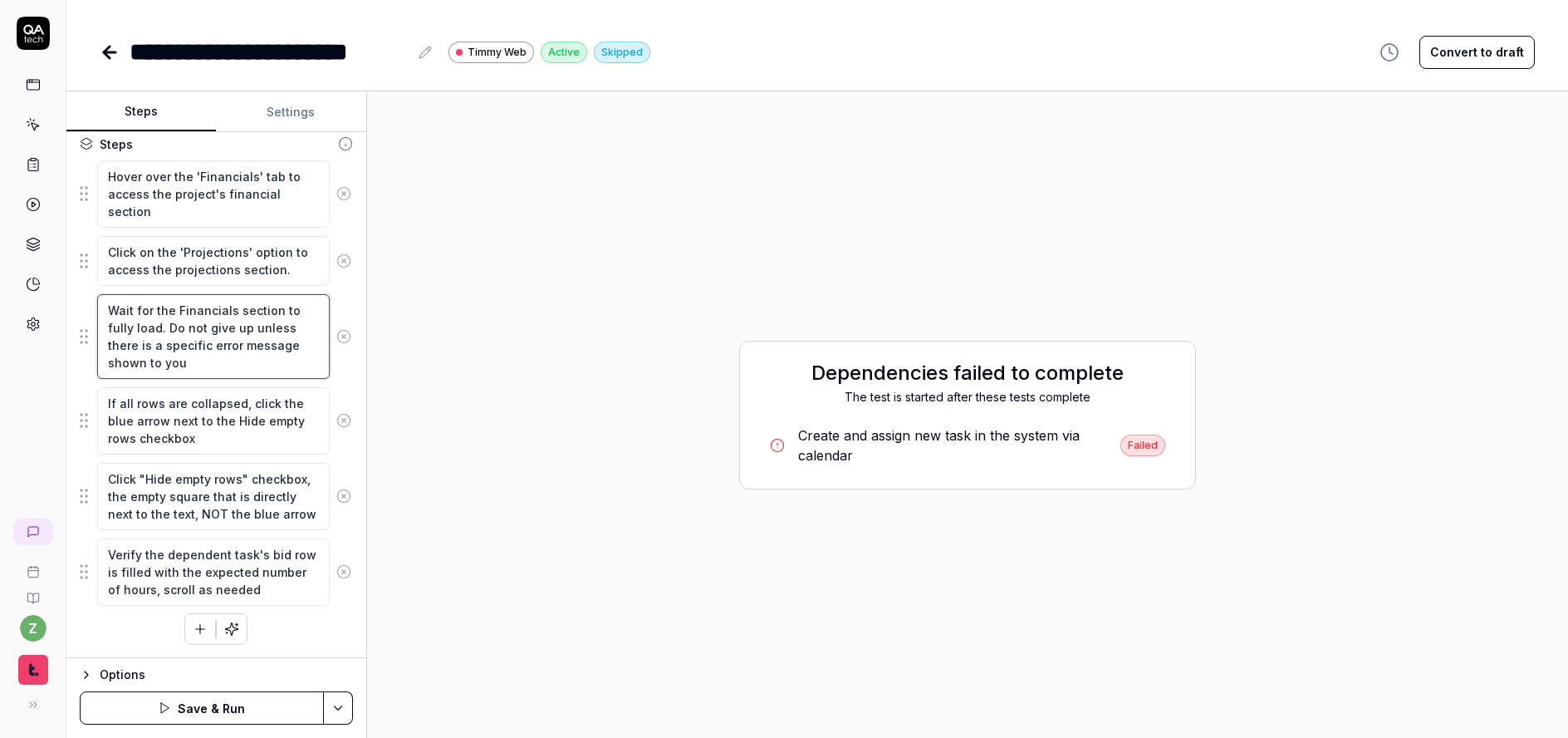
click at [74, 310] on div "Goal Verify a financial projection for the newly created QA Run project and tas…" at bounding box center [216, 395] width 300 height 526
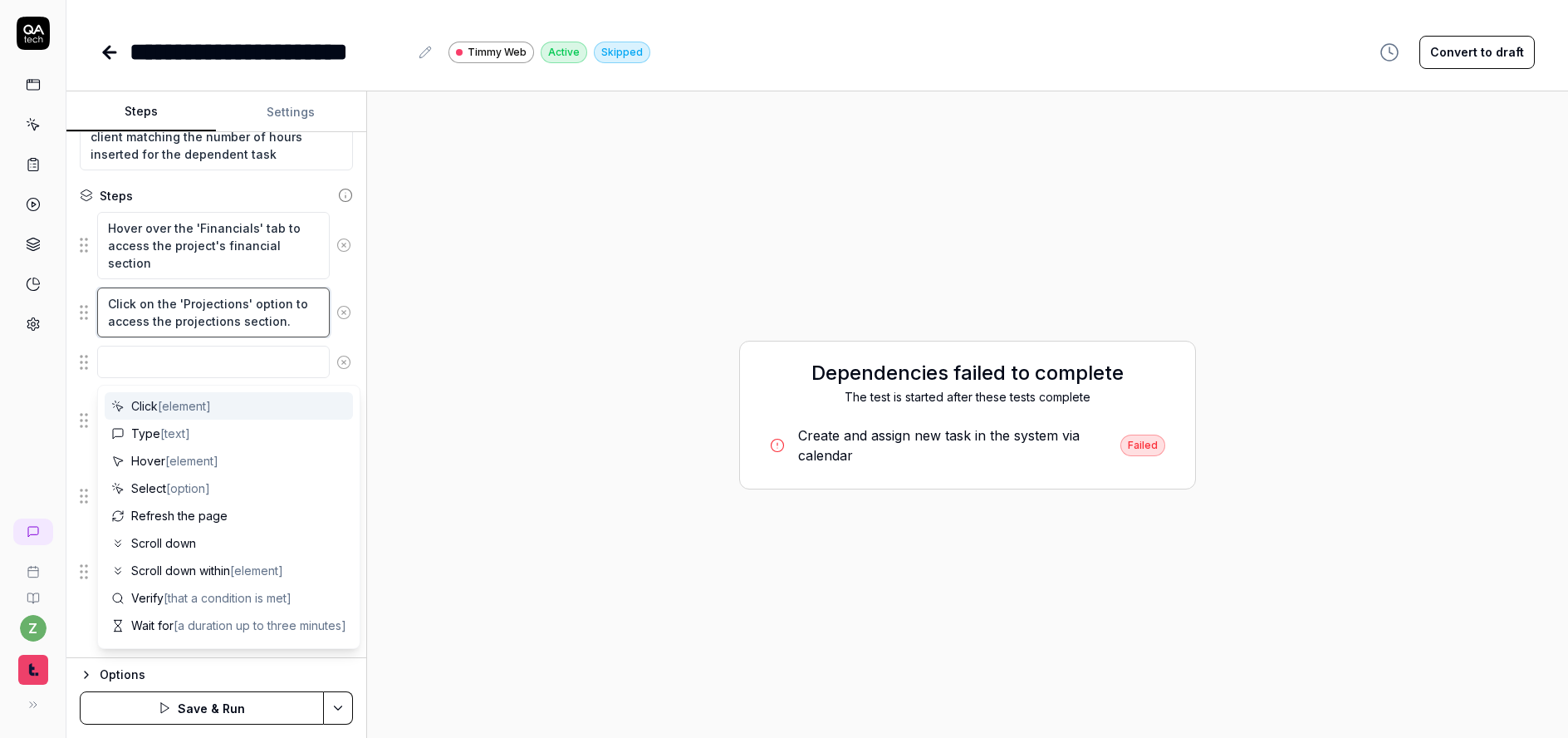
click at [291, 320] on textarea "Click on the 'Projections' option to access the projections section." at bounding box center [213, 312] width 233 height 50
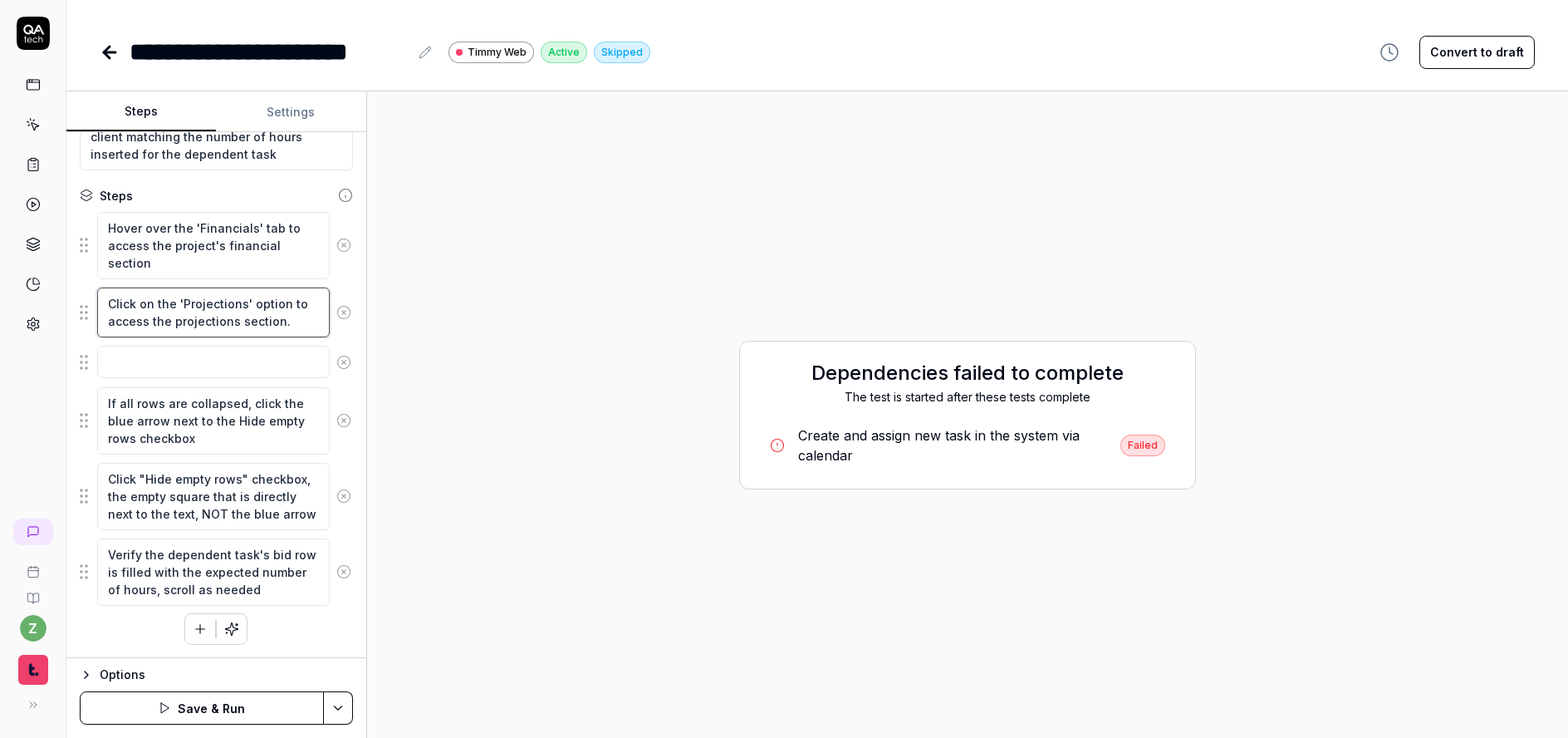
paste textarea "Wait for the Financials section to fully load. Do not give up unless there is a…"
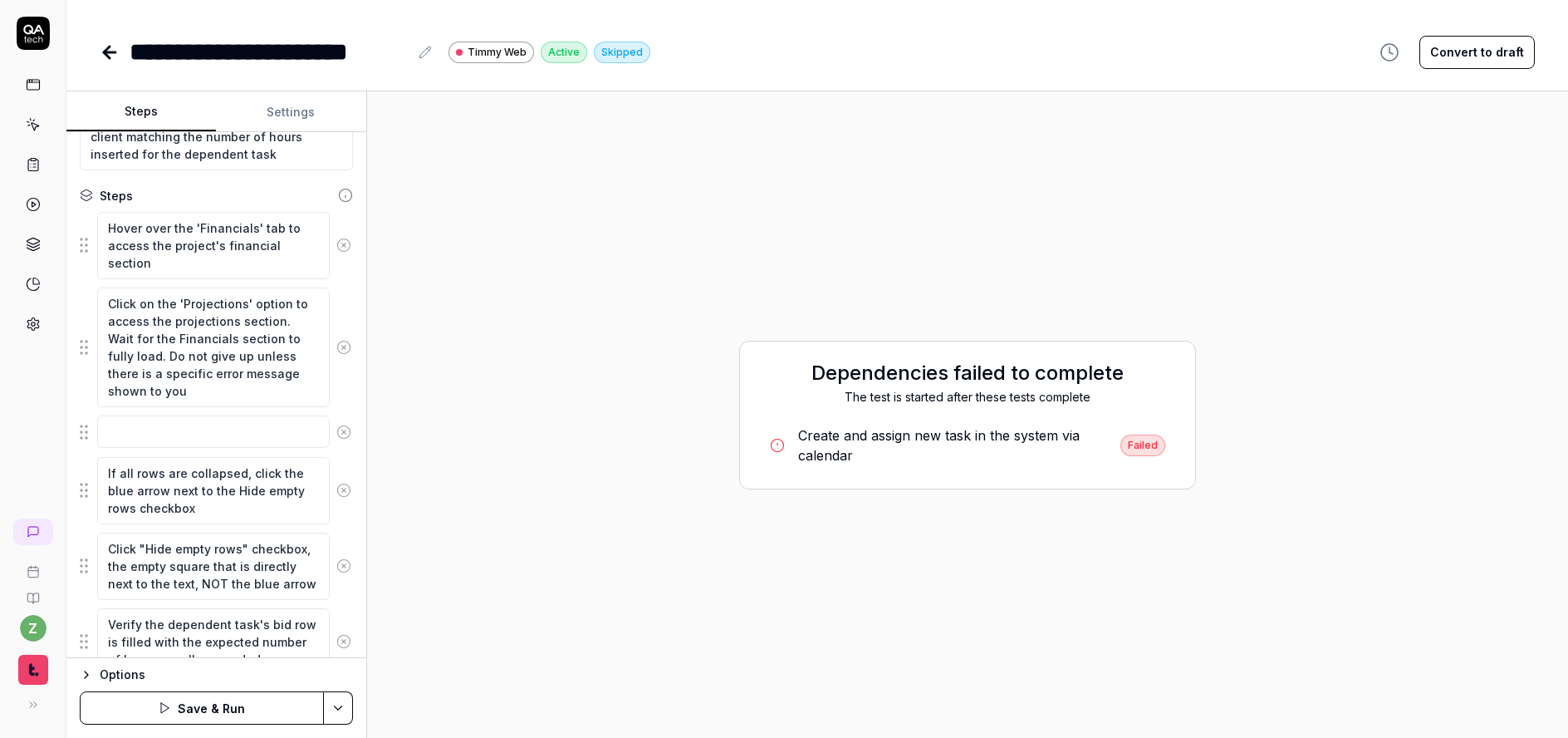
click at [336, 428] on icon at bounding box center [344, 432] width 15 height 15
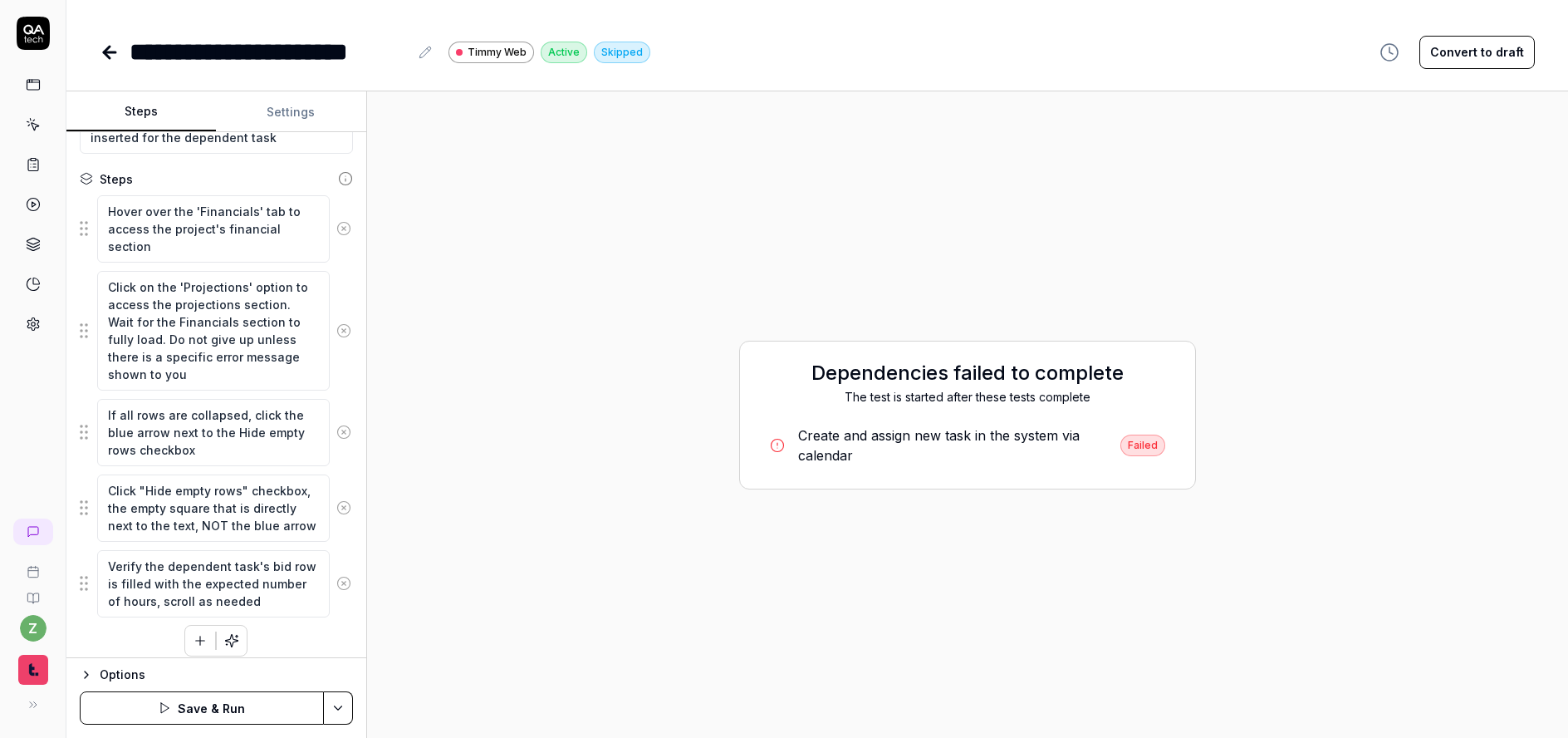
scroll to position [255, 0]
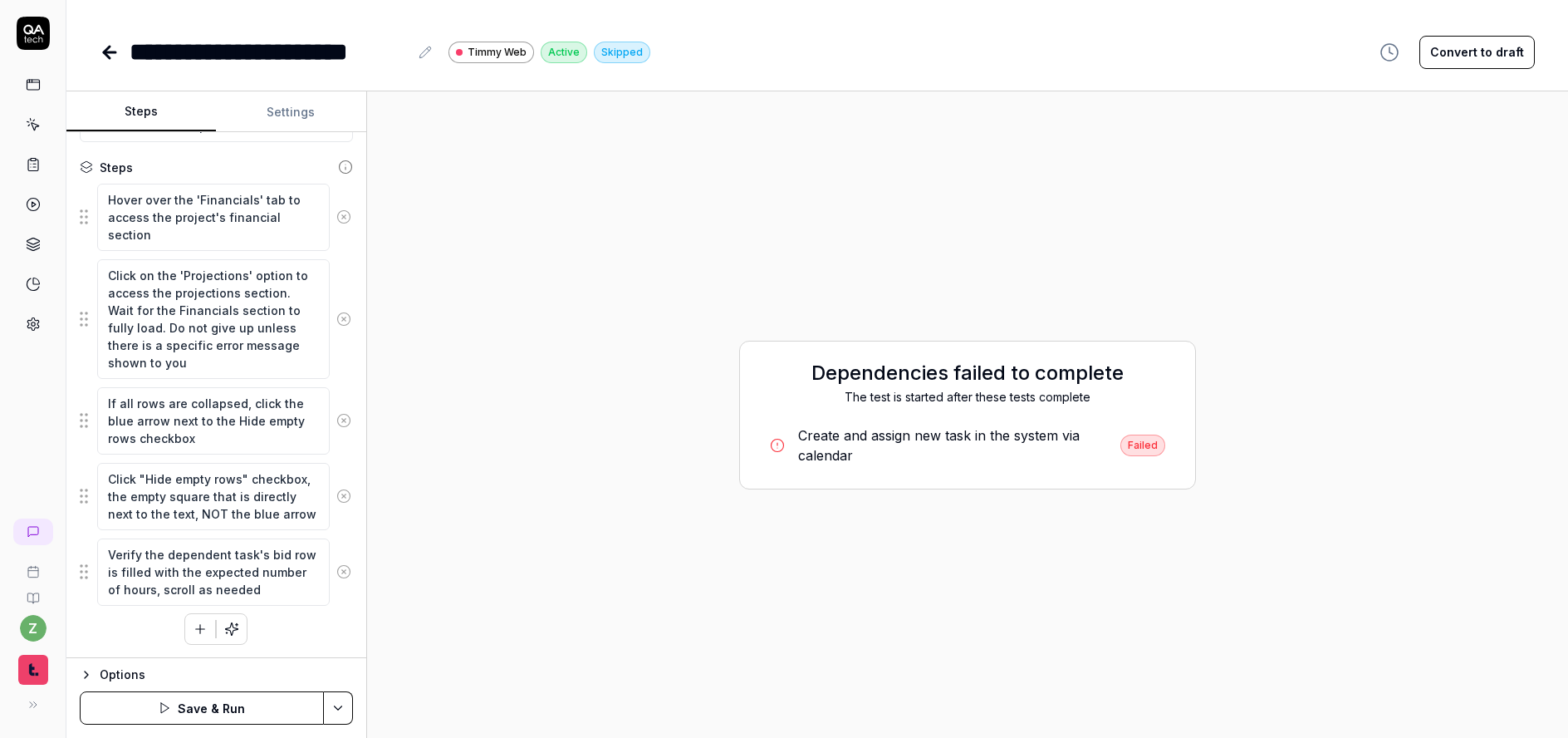
click at [285, 110] on button "Settings" at bounding box center [291, 112] width 149 height 40
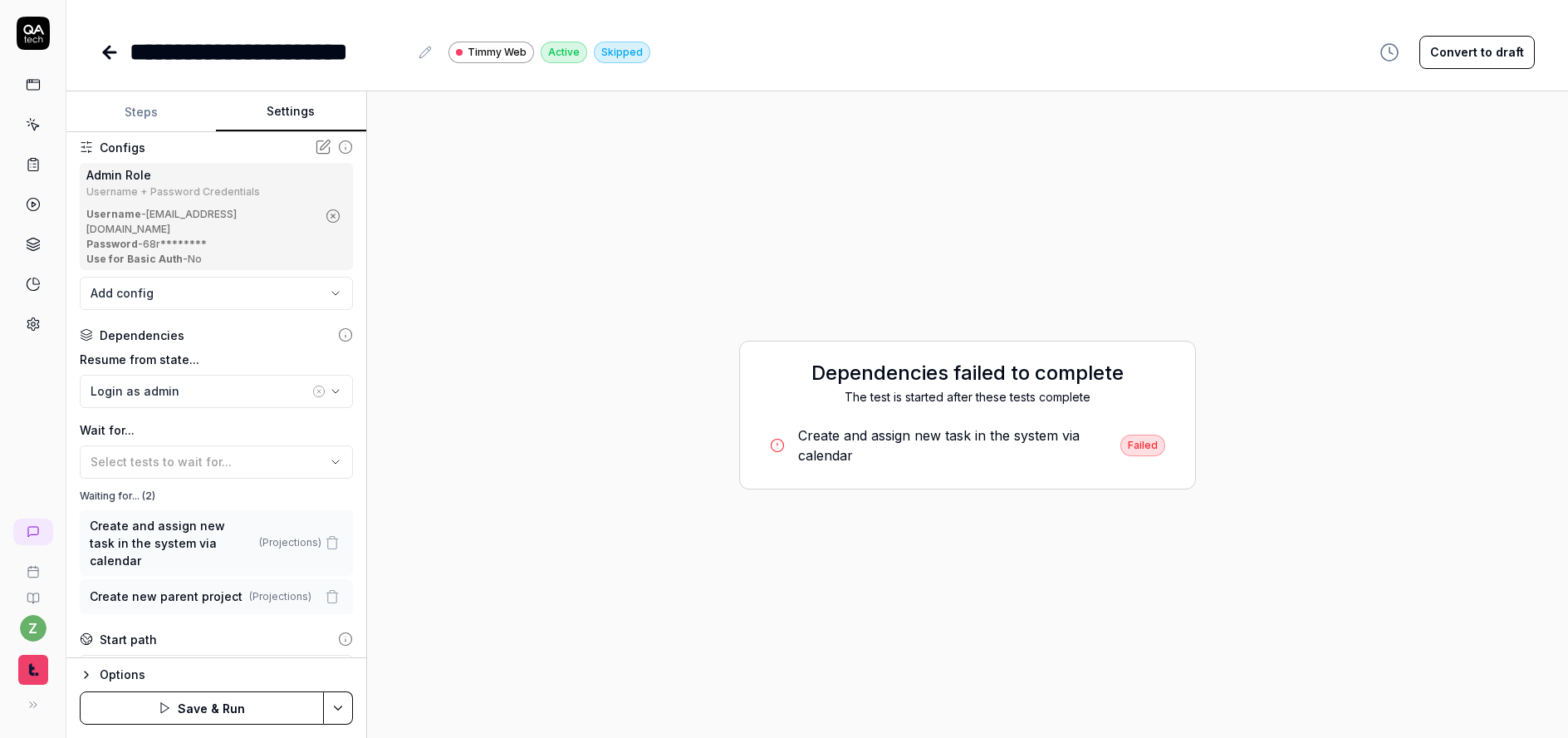
scroll to position [200, 0]
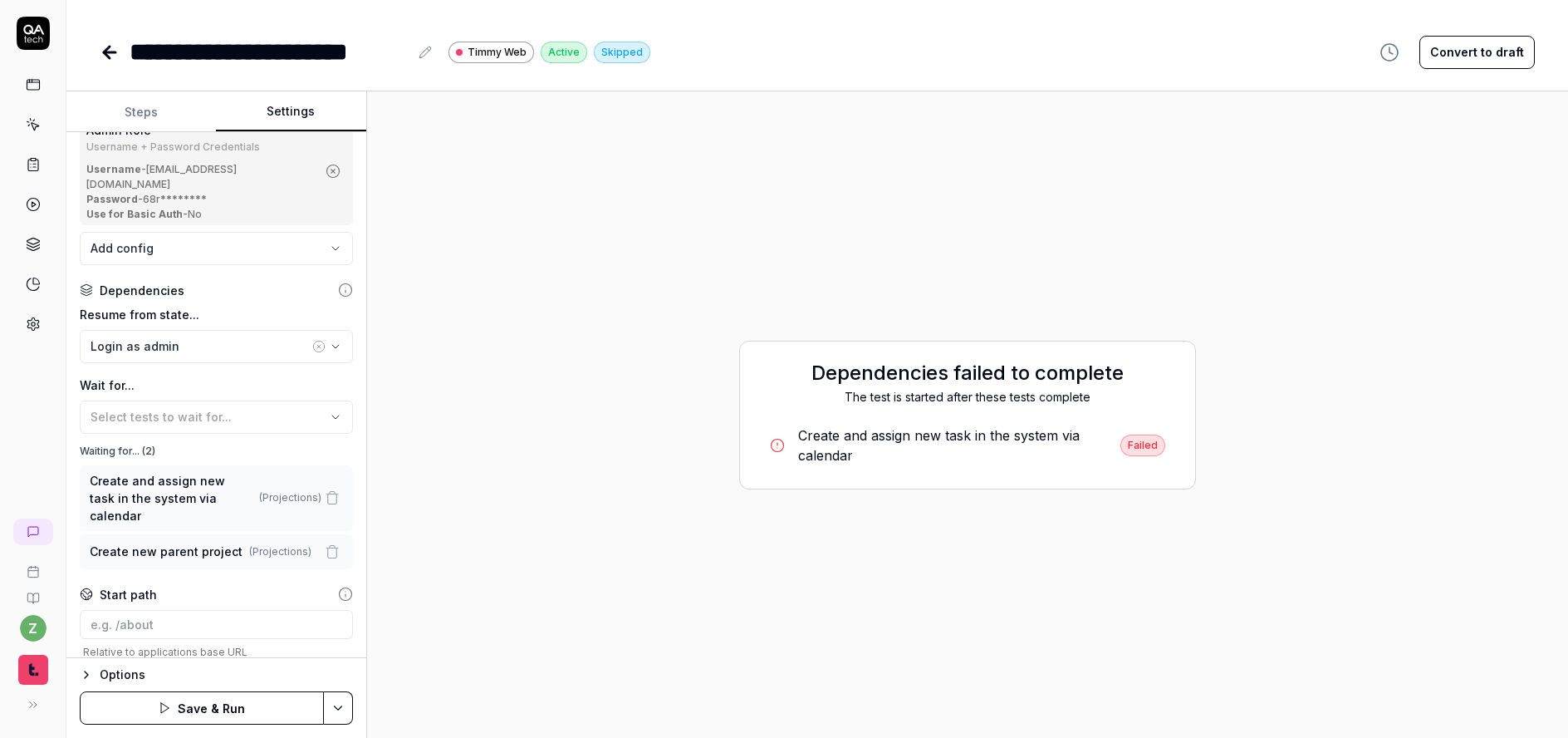
click at [325, 544] on icon "button" at bounding box center [332, 552] width 15 height 15
click at [161, 338] on div "Login as admin" at bounding box center [200, 346] width 219 height 17
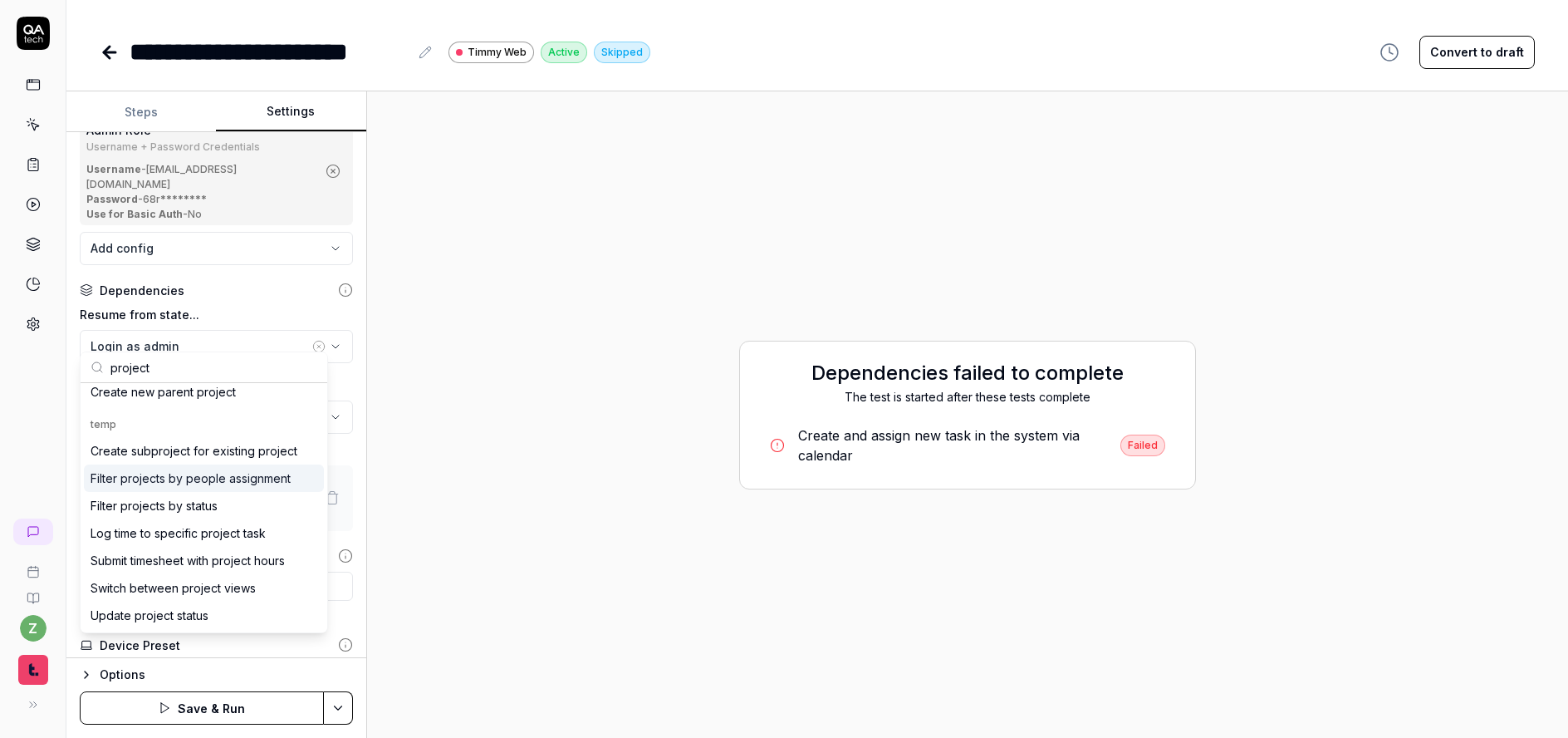
scroll to position [0, 0]
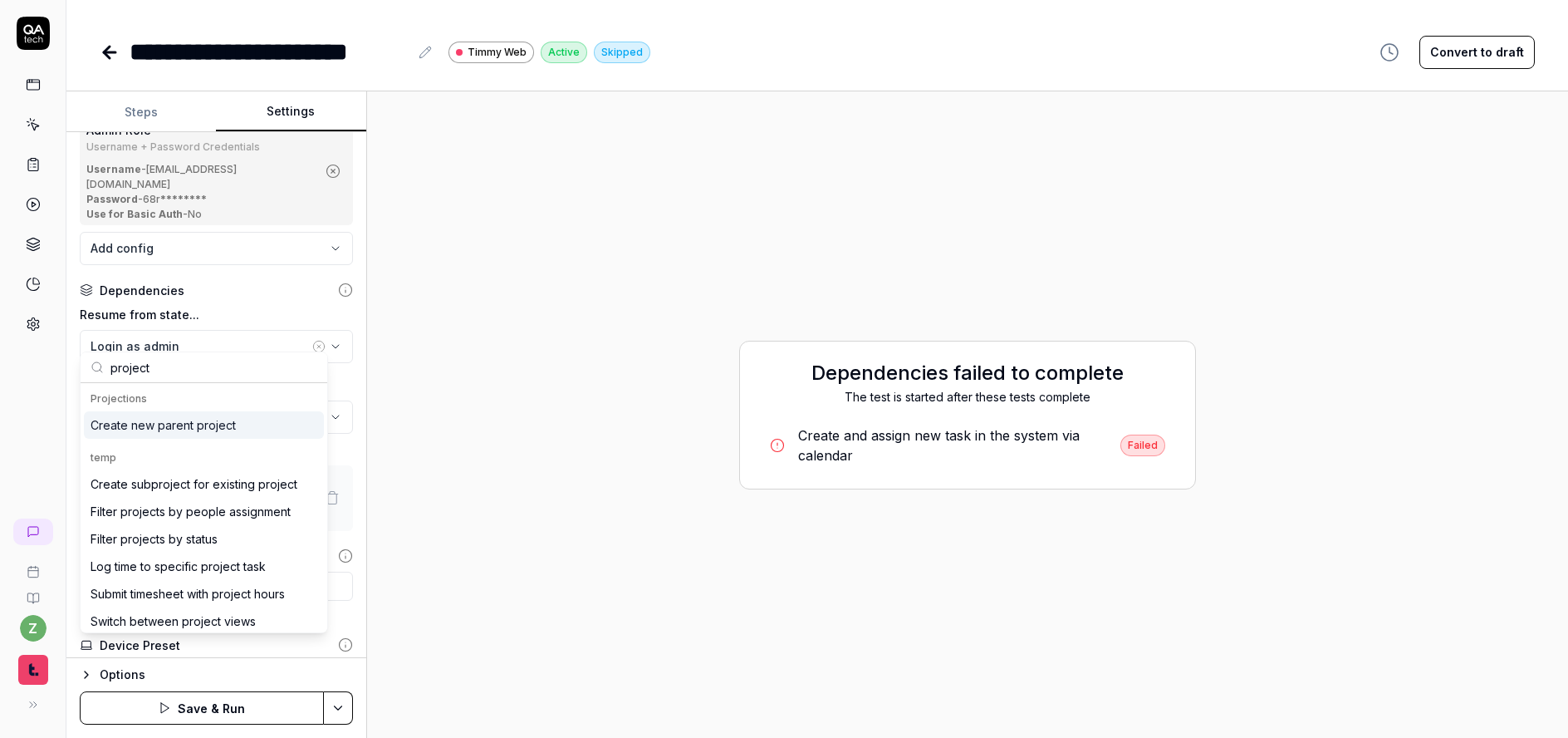
click at [169, 422] on div "Create new parent project" at bounding box center [164, 425] width 146 height 17
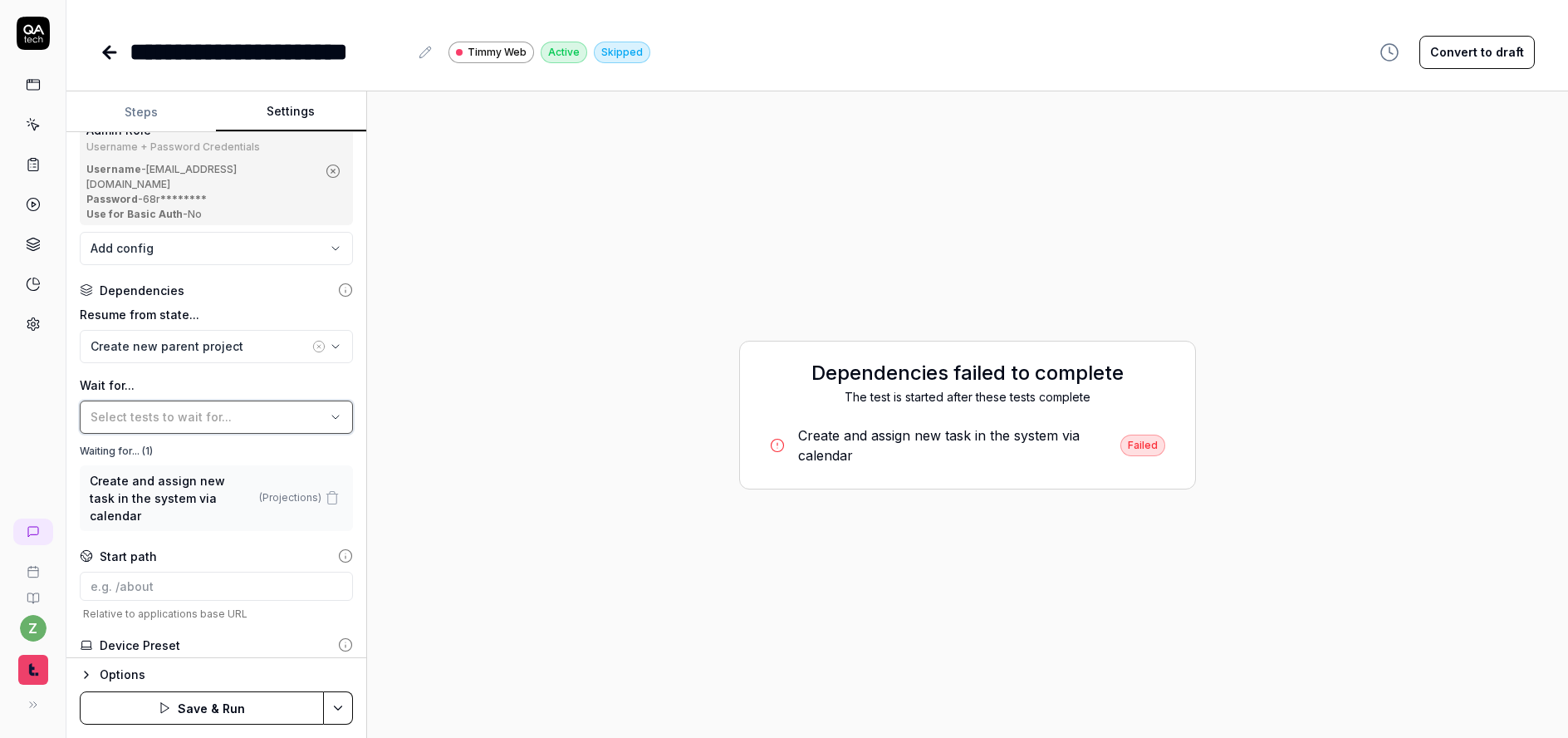
click at [188, 410] on span "Select tests to wait for..." at bounding box center [161, 417] width 141 height 14
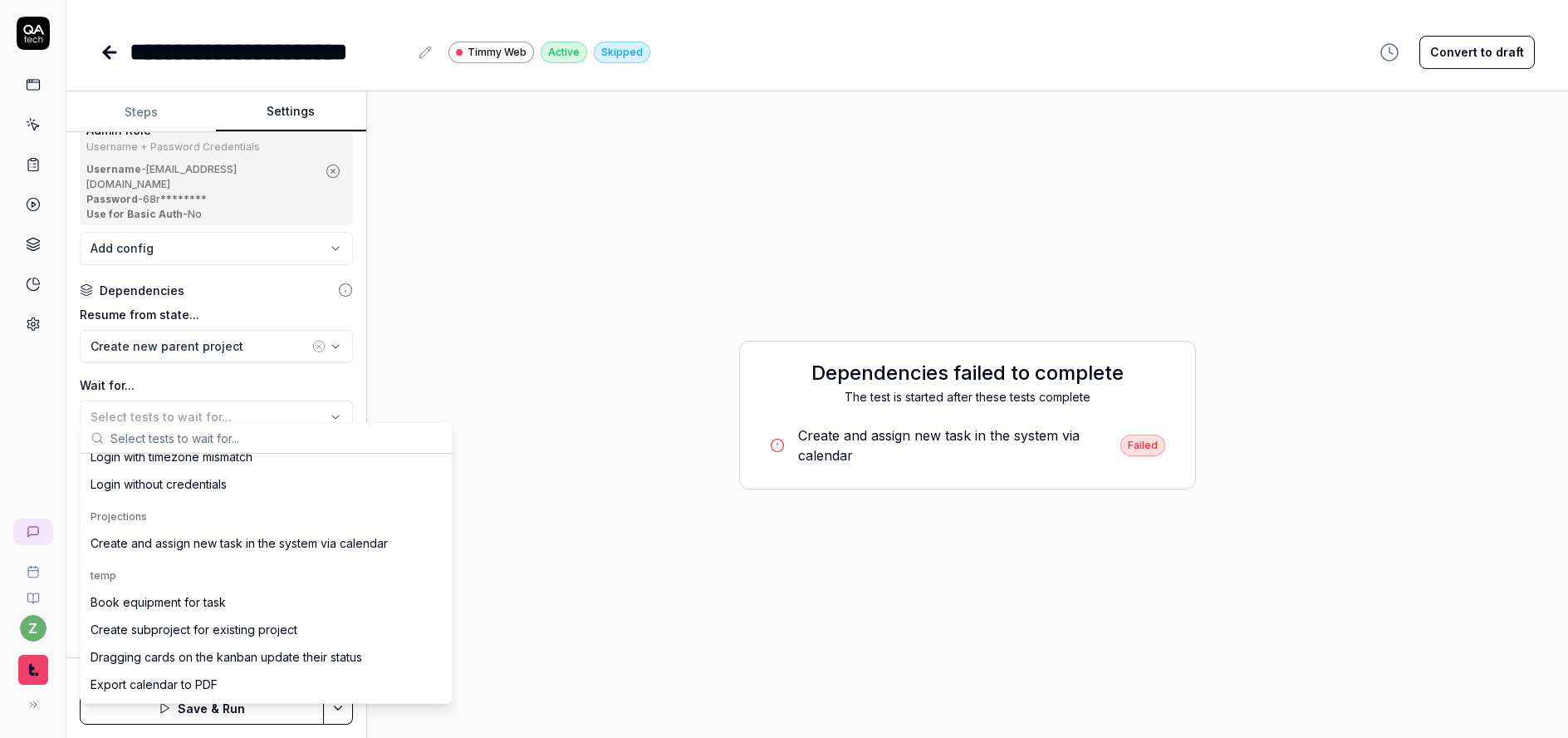
scroll to position [200, 0]
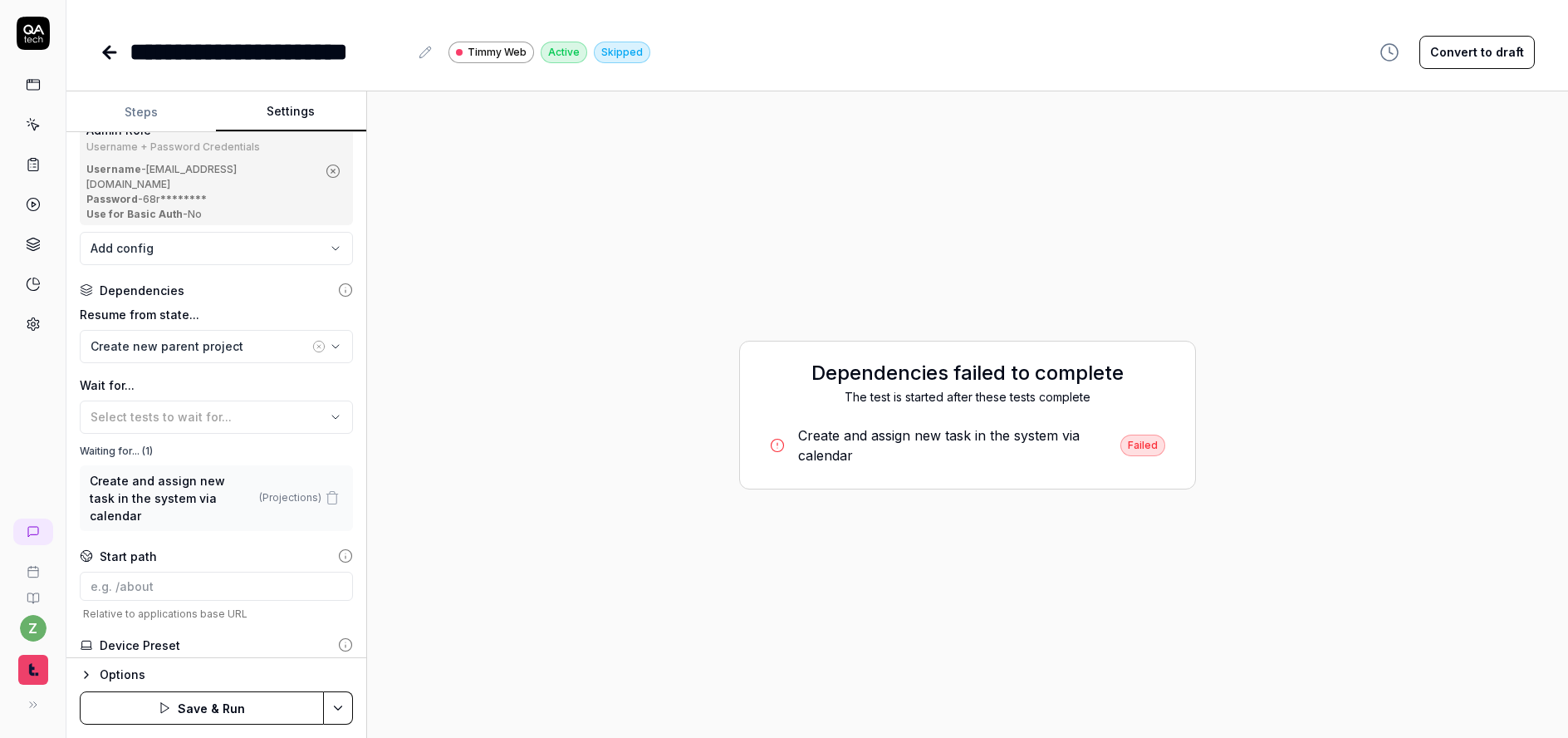
click at [59, 421] on div "z" at bounding box center [33, 369] width 67 height 738
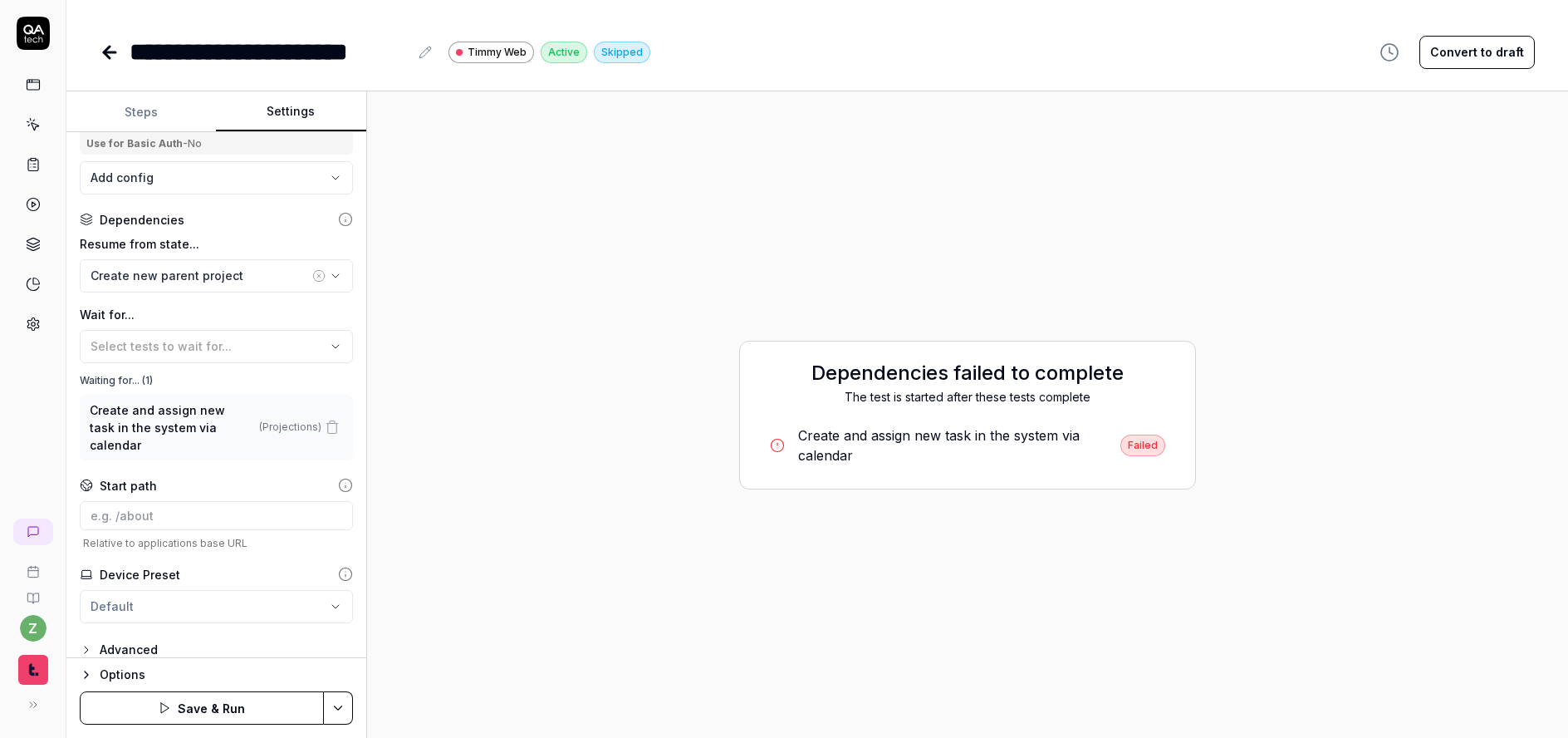
click at [338, 478] on icon at bounding box center [345, 485] width 15 height 15
click at [343, 197] on div "**********" at bounding box center [216, 395] width 300 height 526
click at [339, 212] on icon at bounding box center [345, 219] width 15 height 15
click at [338, 478] on icon at bounding box center [345, 485] width 15 height 15
click at [80, 644] on icon "button" at bounding box center [86, 650] width 13 height 14
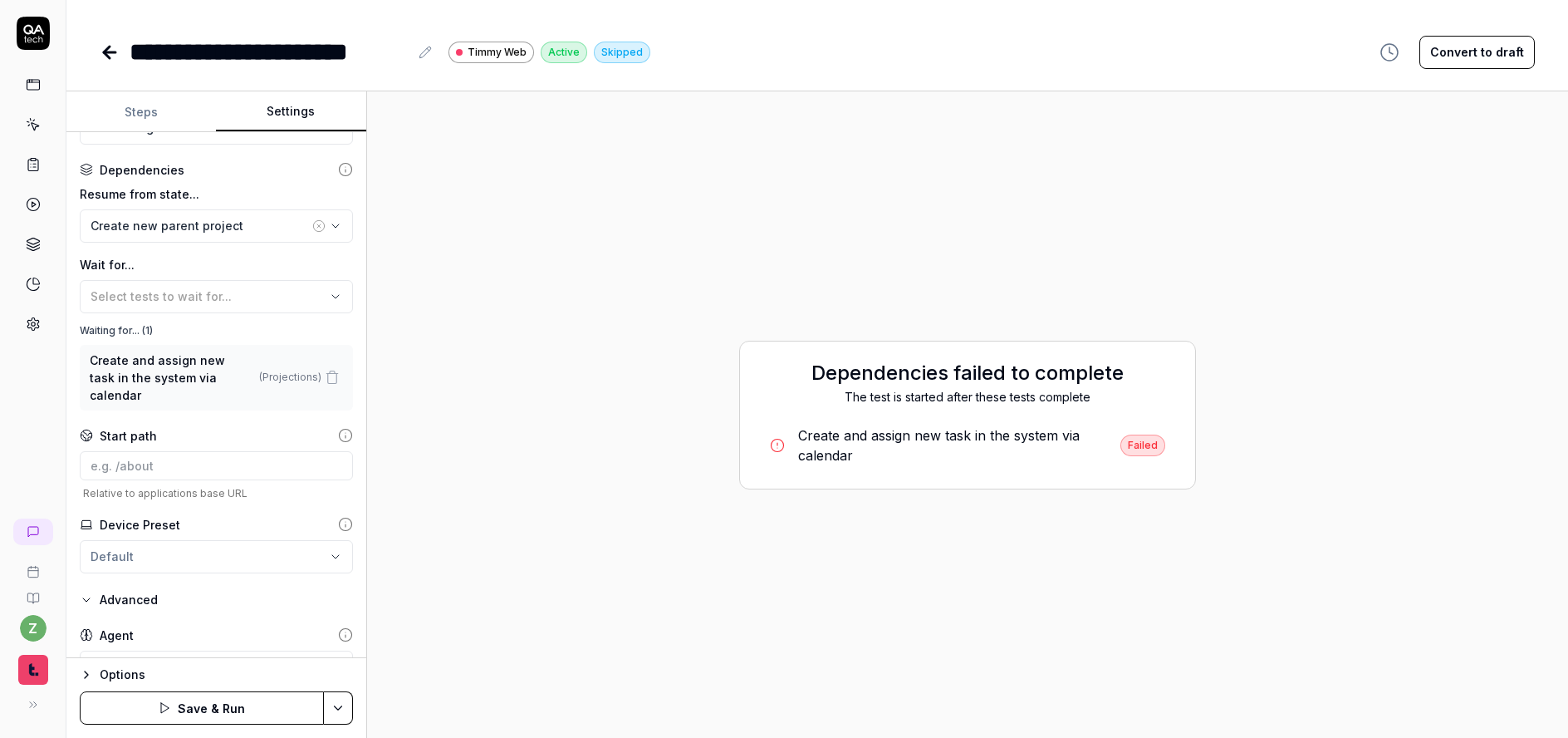
scroll to position [401, 0]
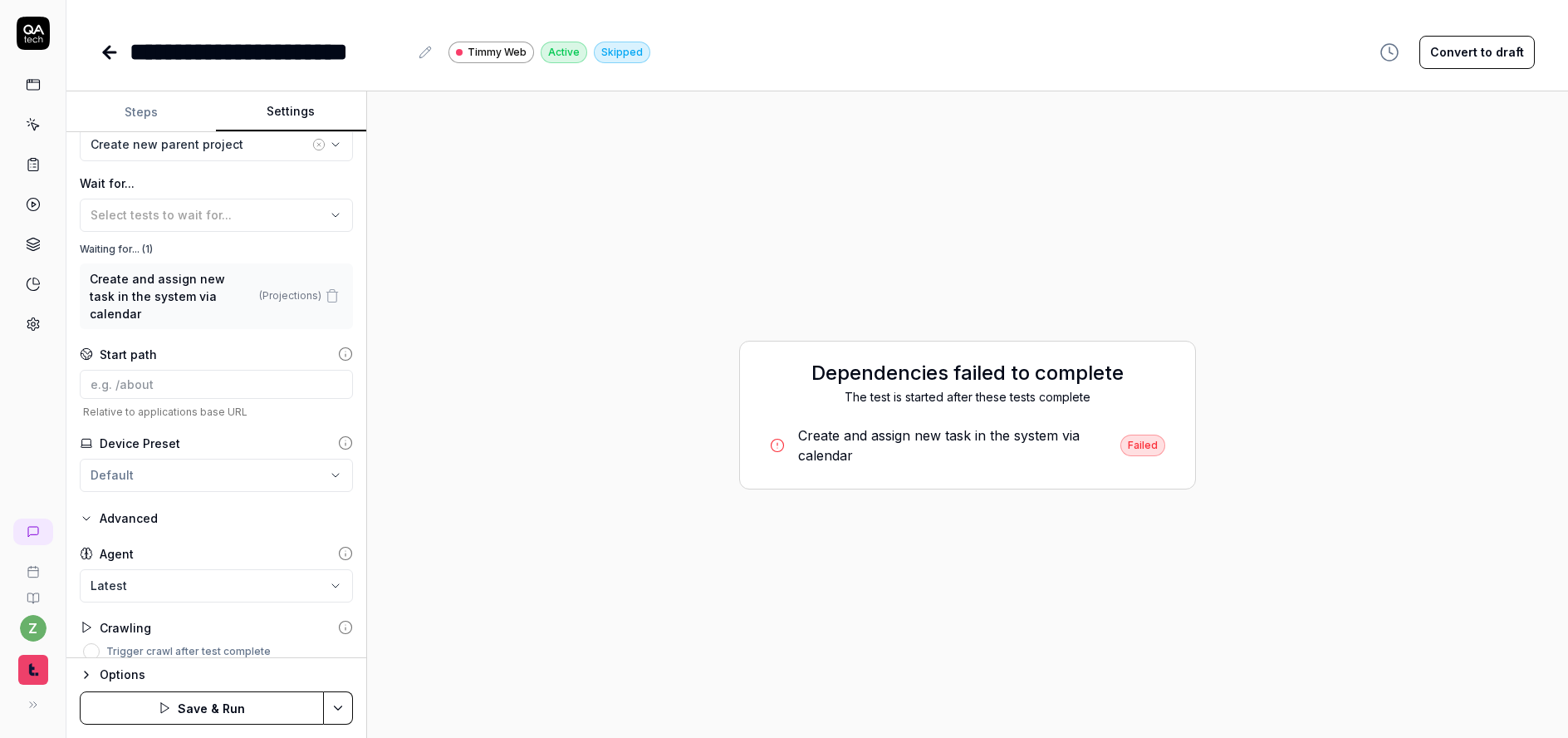
click at [204, 569] on body "**********" at bounding box center [784, 369] width 1568 height 738
click at [183, 599] on div "**********" at bounding box center [216, 395] width 300 height 526
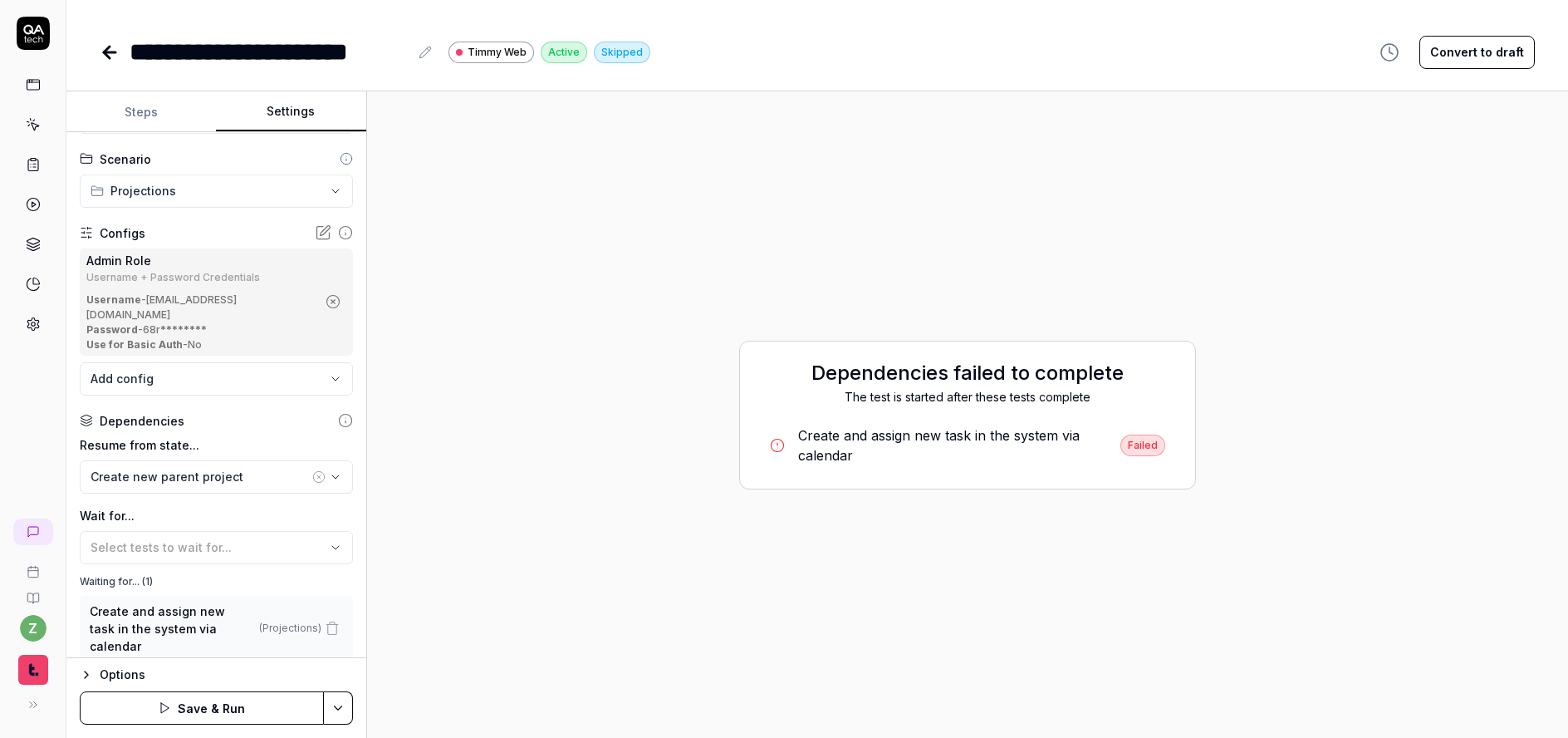
scroll to position [4, 0]
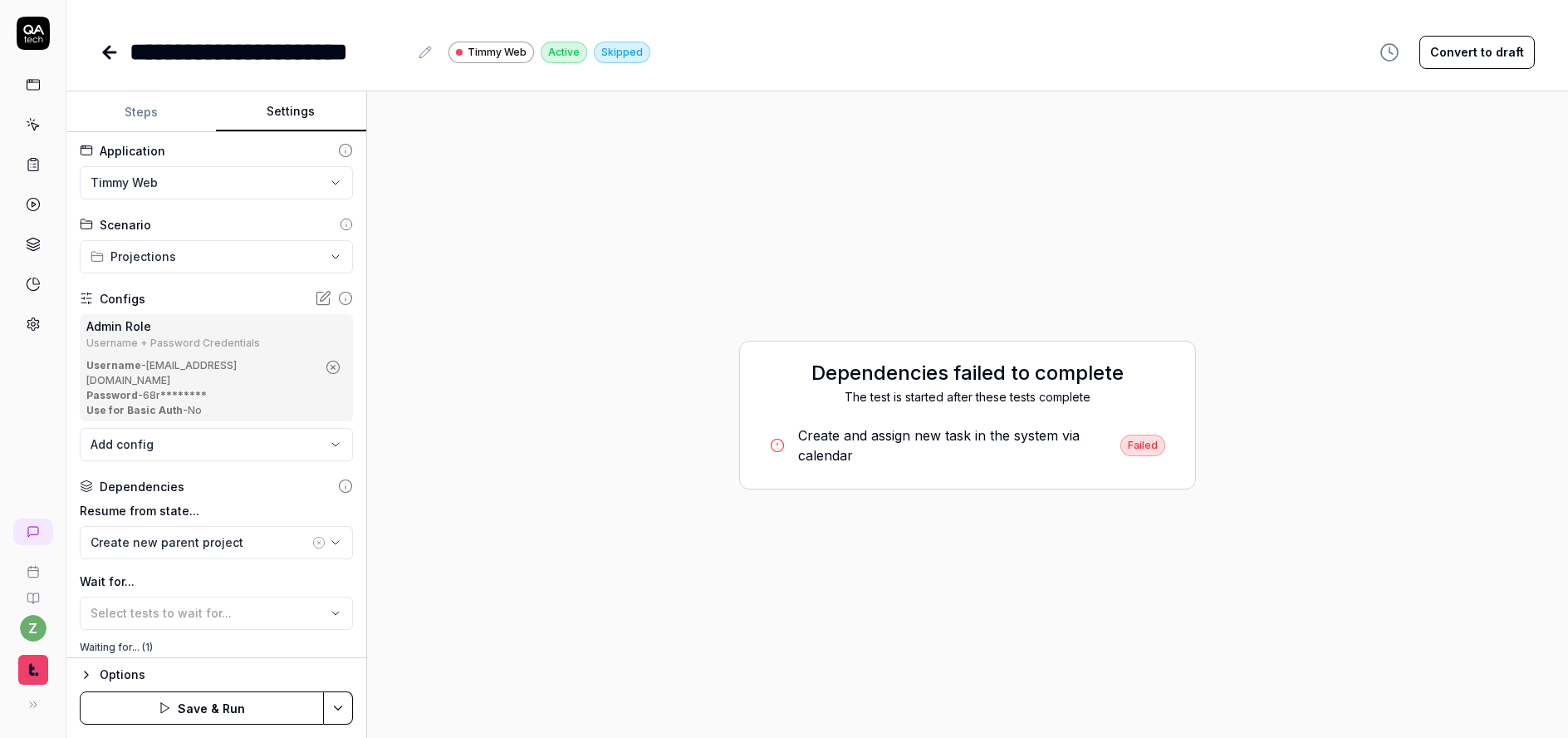
click at [252, 709] on button "Save & Run" at bounding box center [202, 707] width 244 height 33
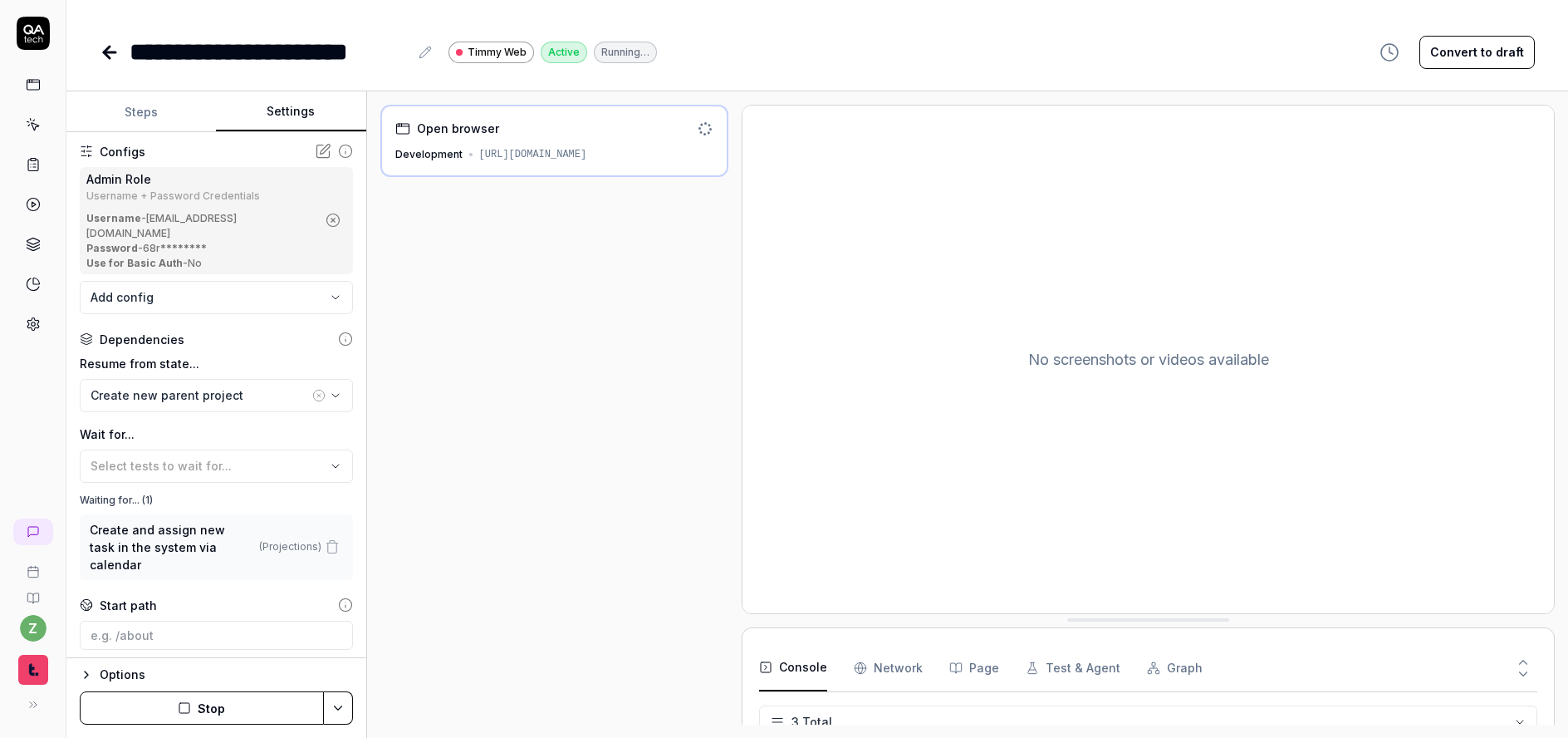
scroll to position [202, 0]
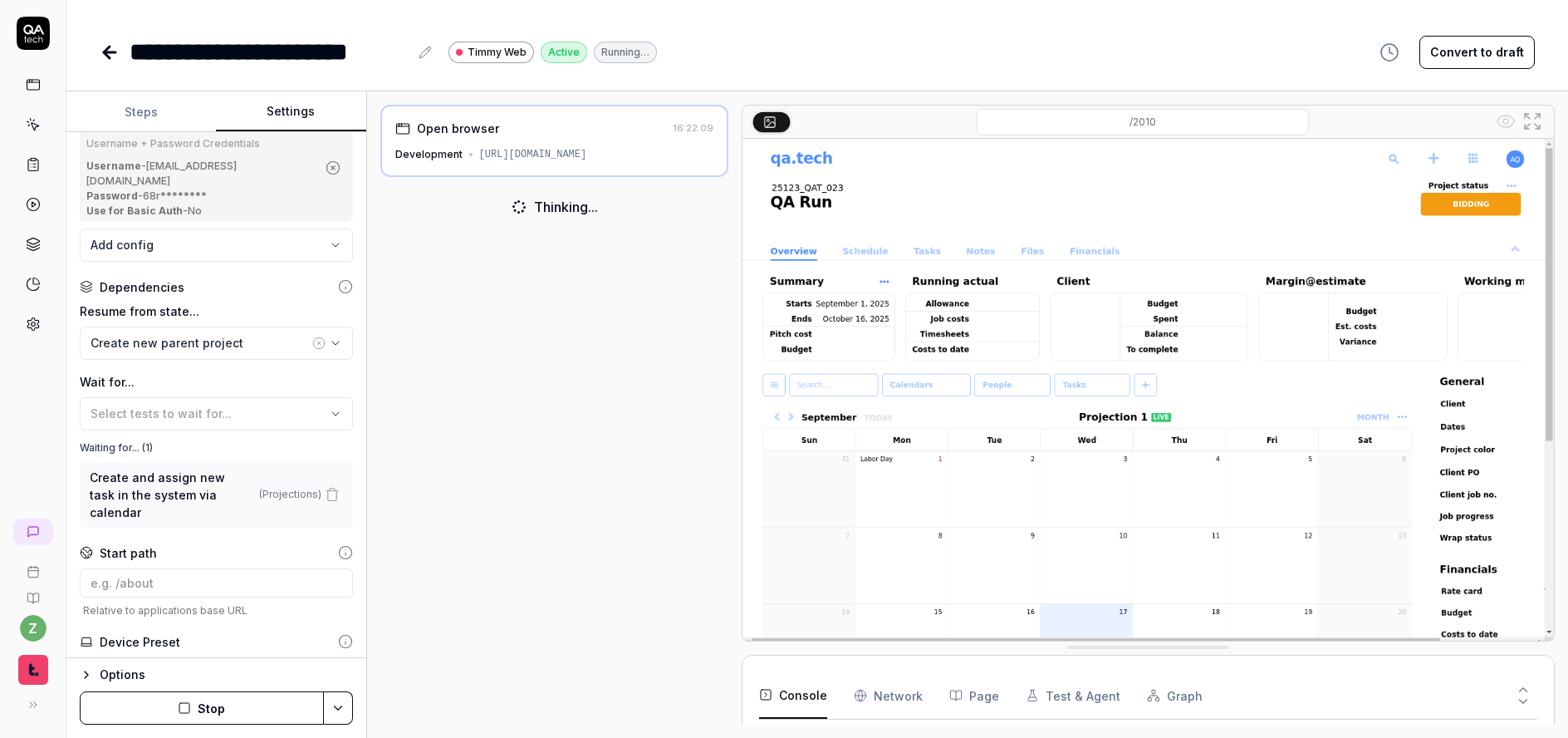
click at [252, 718] on button "Stop" at bounding box center [202, 707] width 244 height 33
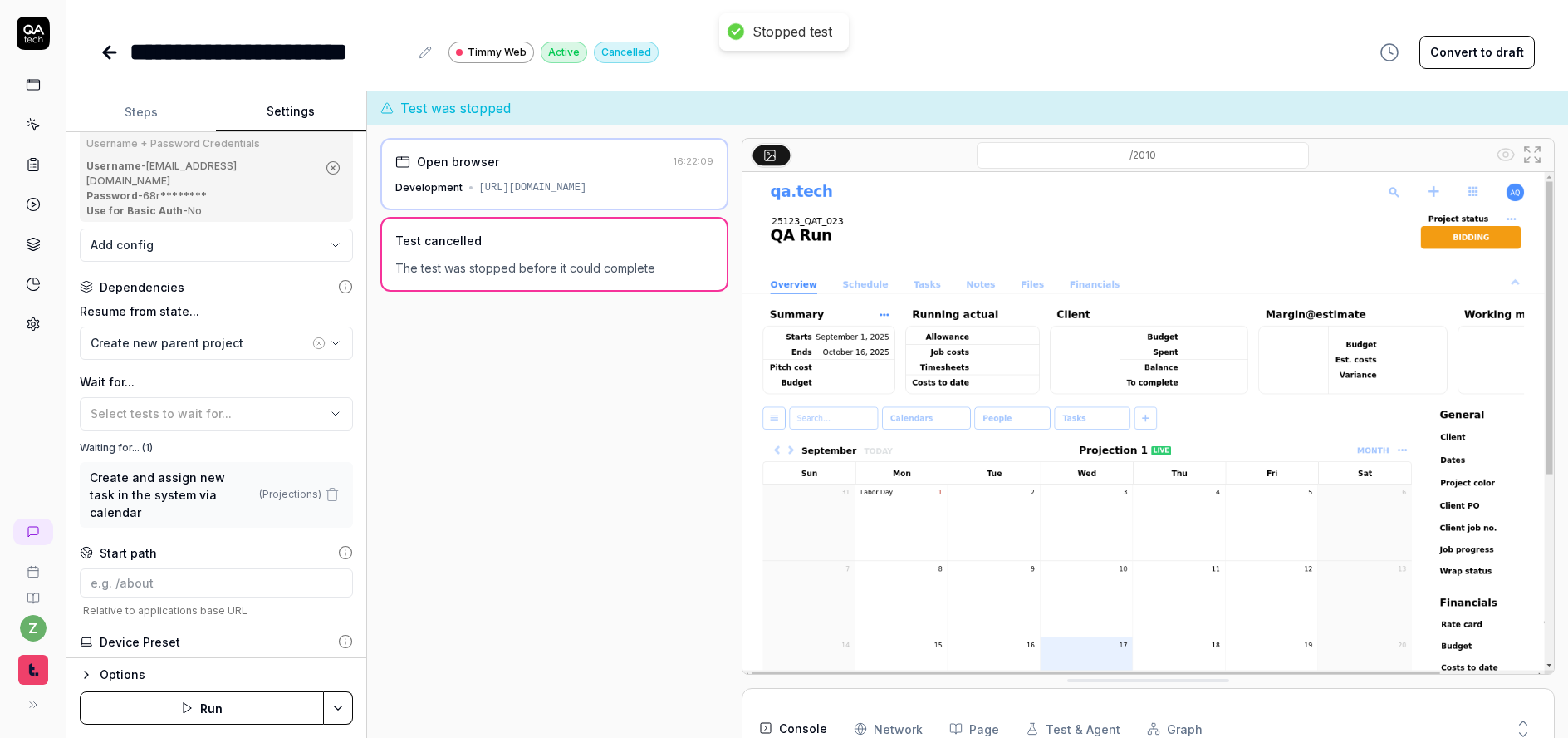
click at [343, 699] on html "**********" at bounding box center [784, 369] width 1568 height 738
click at [303, 629] on div "Run w. Dependencies" at bounding box center [273, 629] width 168 height 37
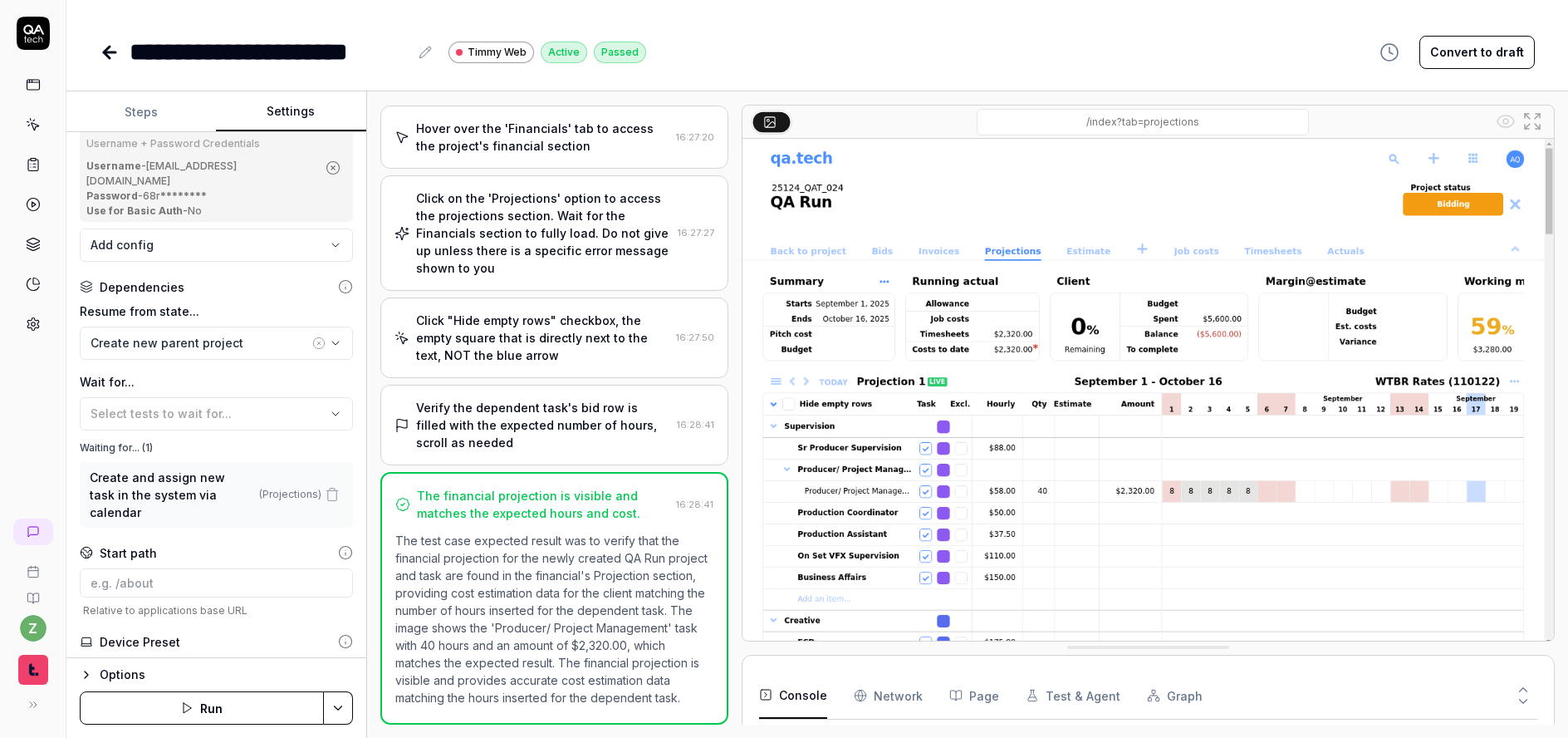
scroll to position [345, 0]
click at [533, 321] on div "Click "Hide empty rows" checkbox, the empty square that is directly next to the…" at bounding box center [543, 338] width 255 height 52
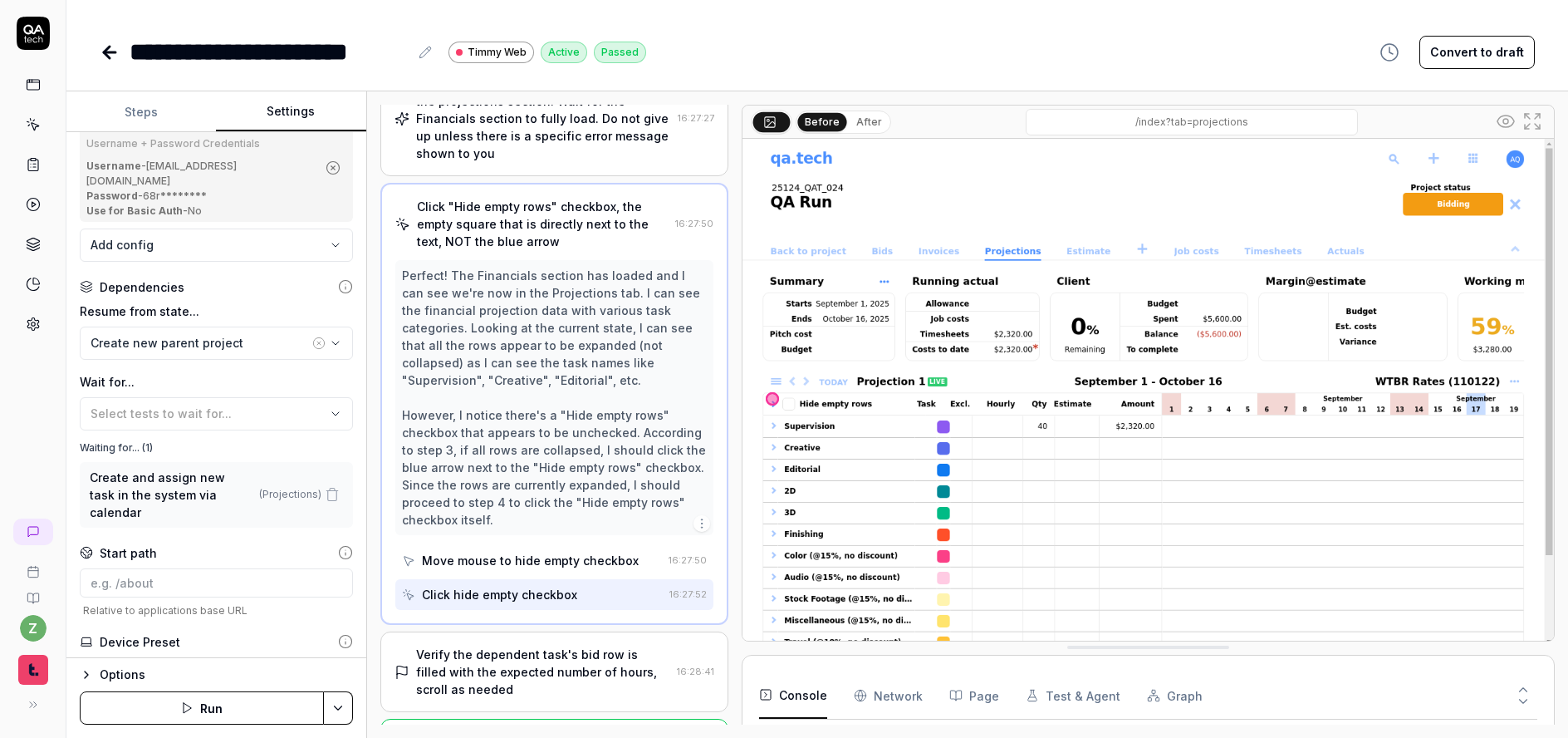
scroll to position [248, 0]
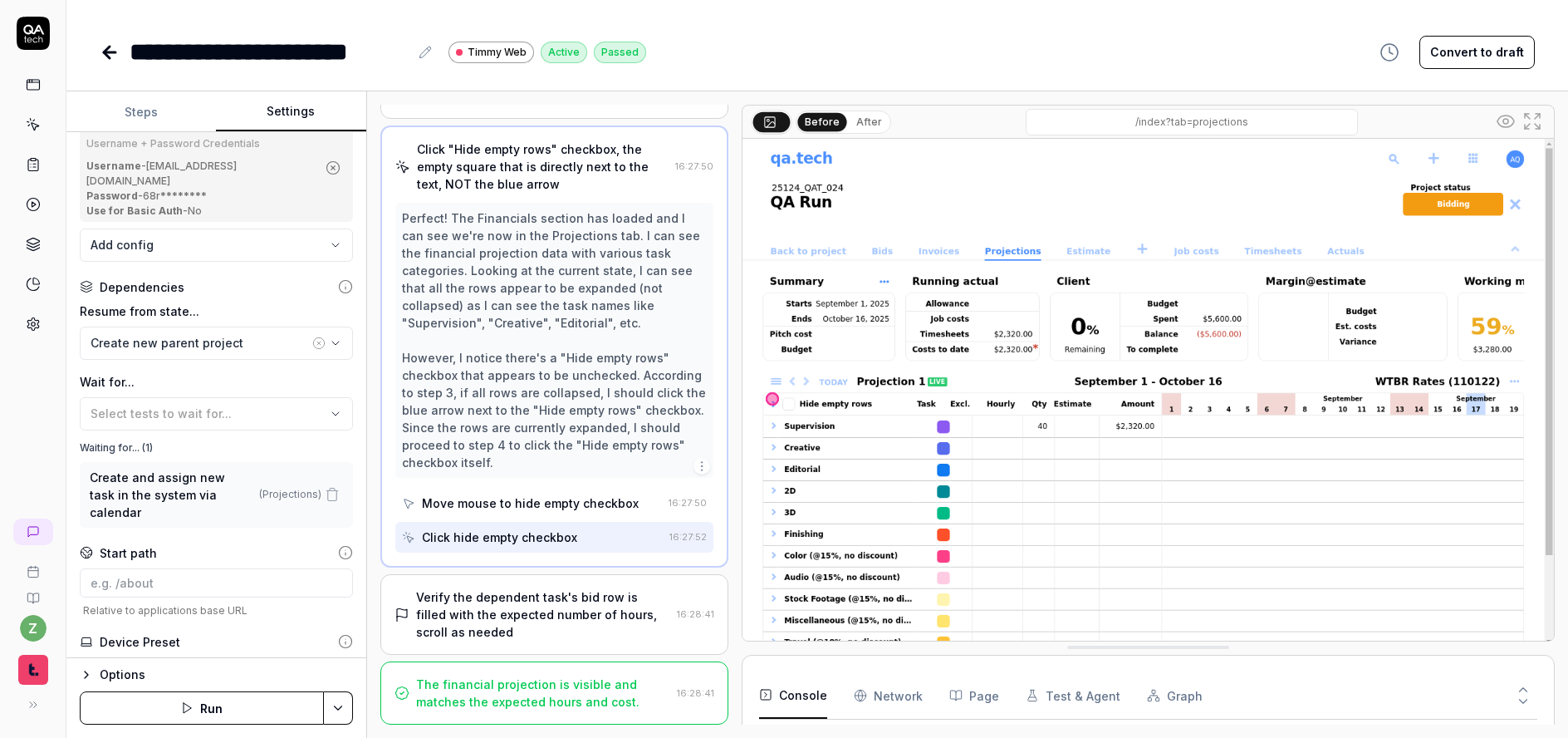
click at [516, 613] on div "Verify the dependent task's bid row is filled with the expected number of hours…" at bounding box center [543, 615] width 255 height 52
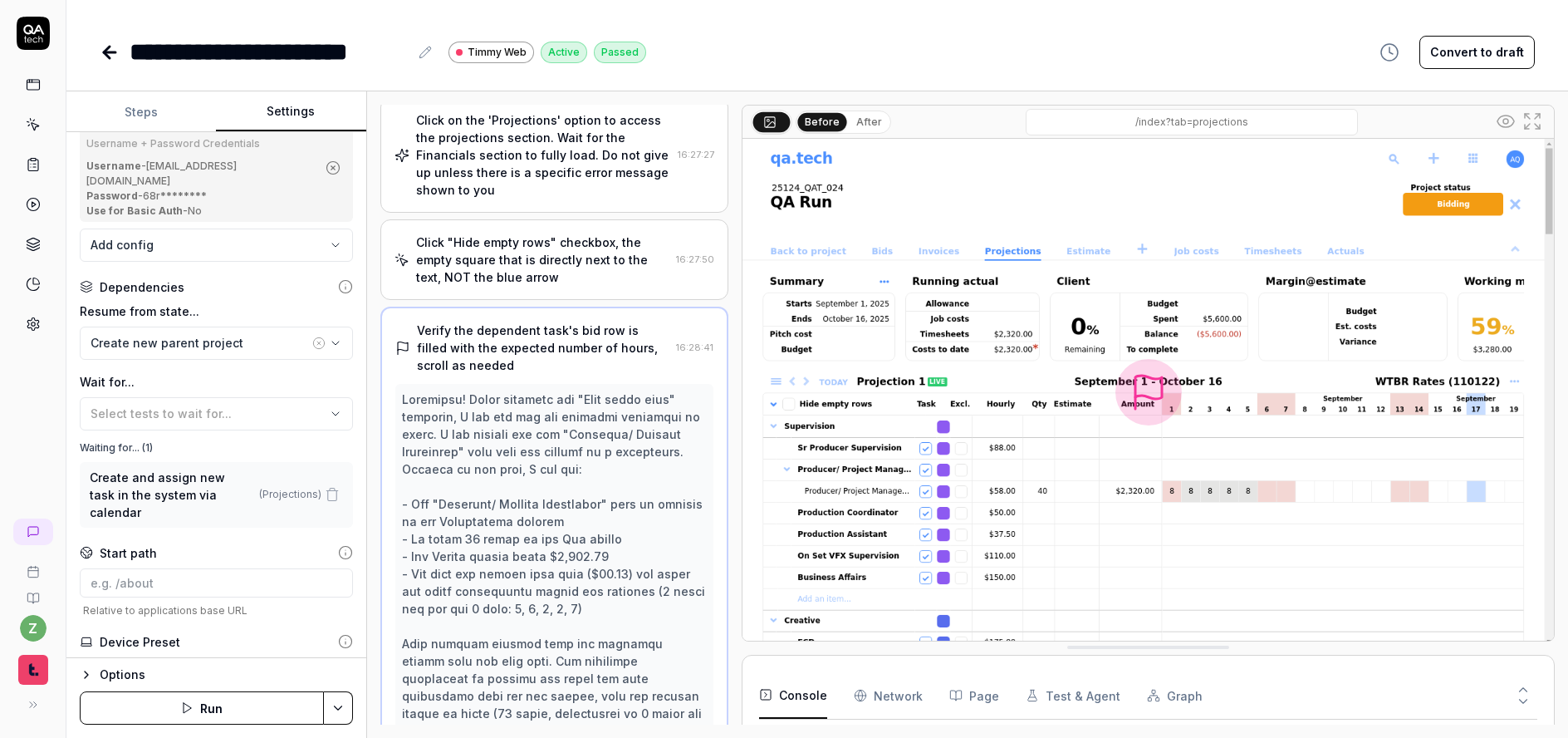
scroll to position [55, 0]
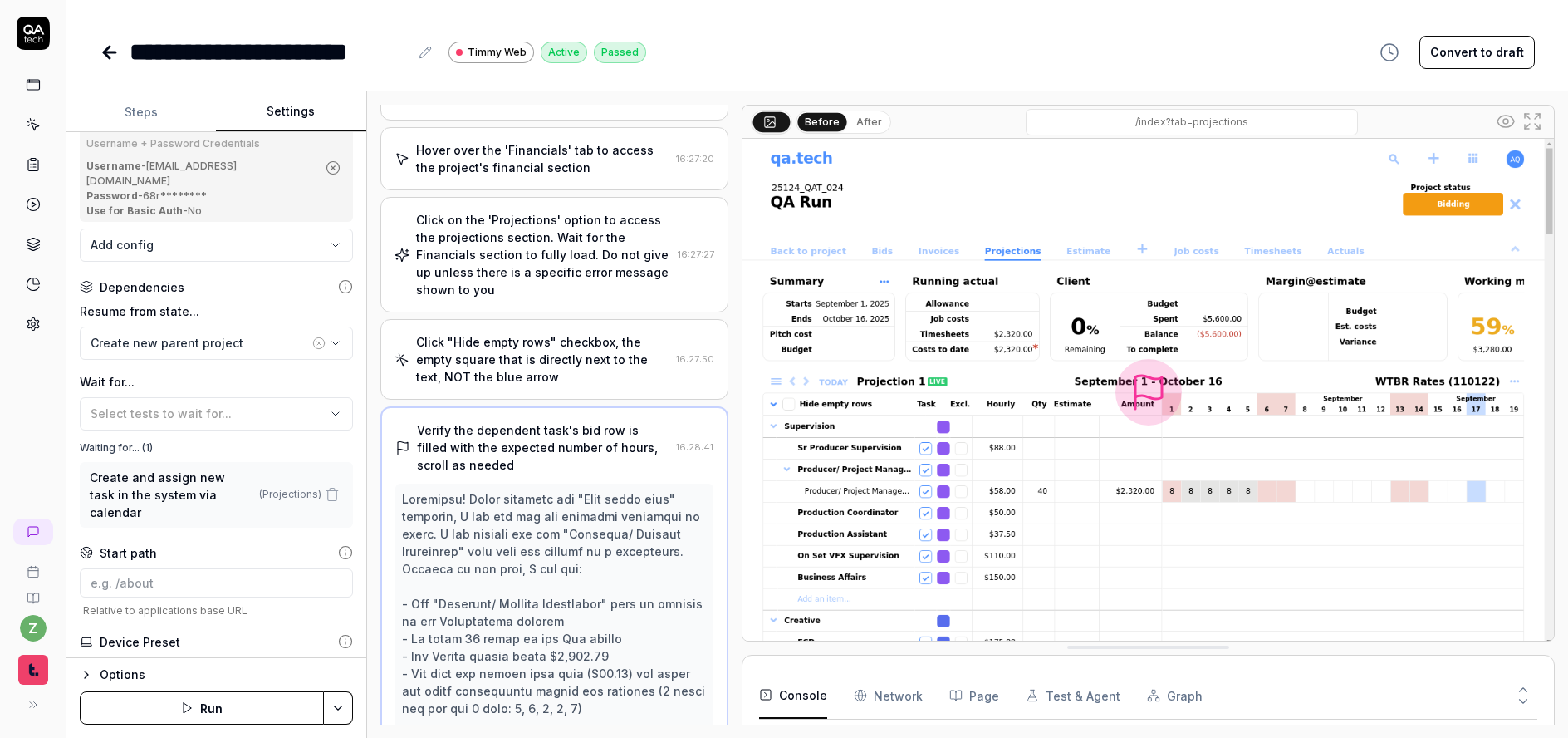
click at [564, 346] on div "Click "Hide empty rows" checkbox, the empty square that is directly next to the…" at bounding box center [543, 359] width 255 height 52
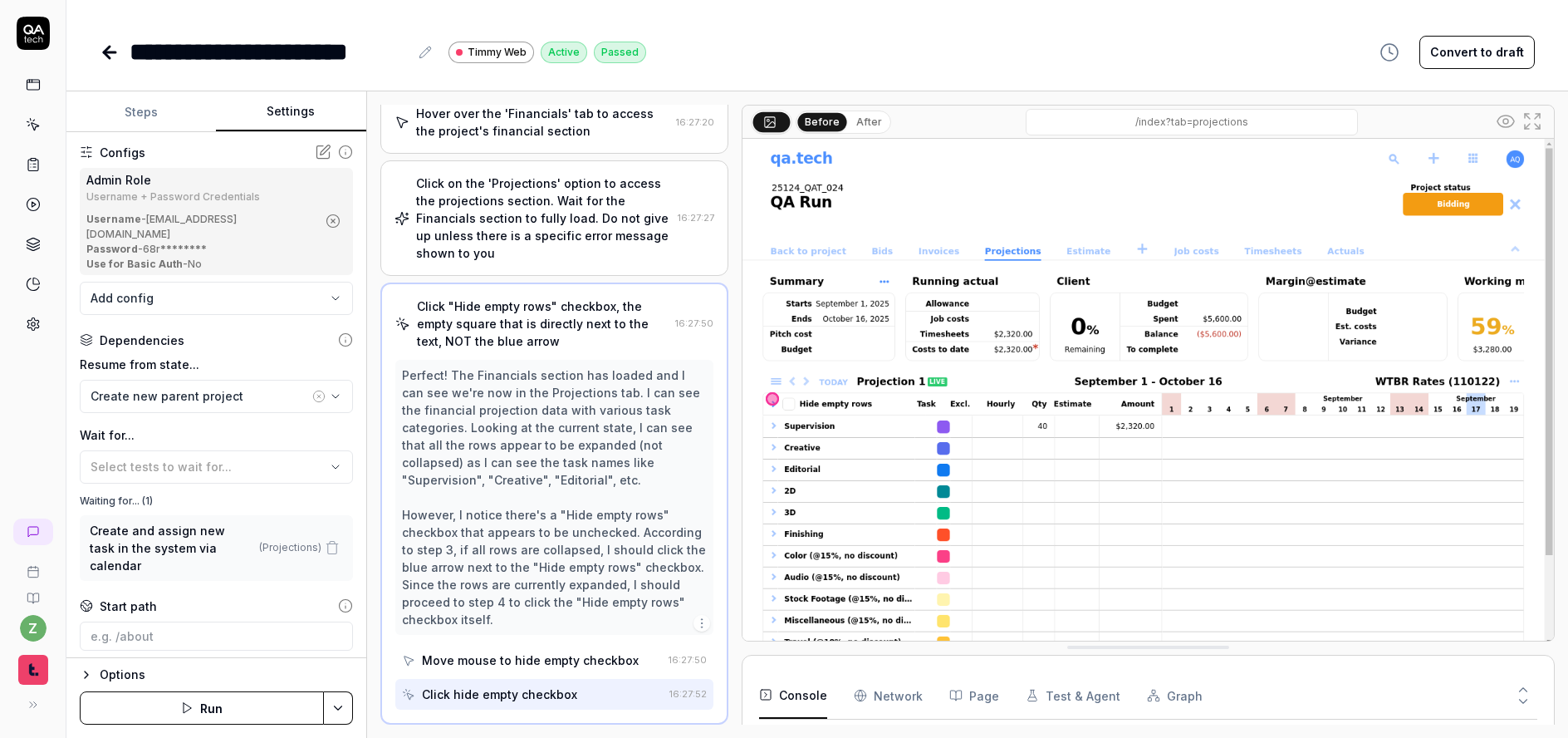
scroll to position [0, 0]
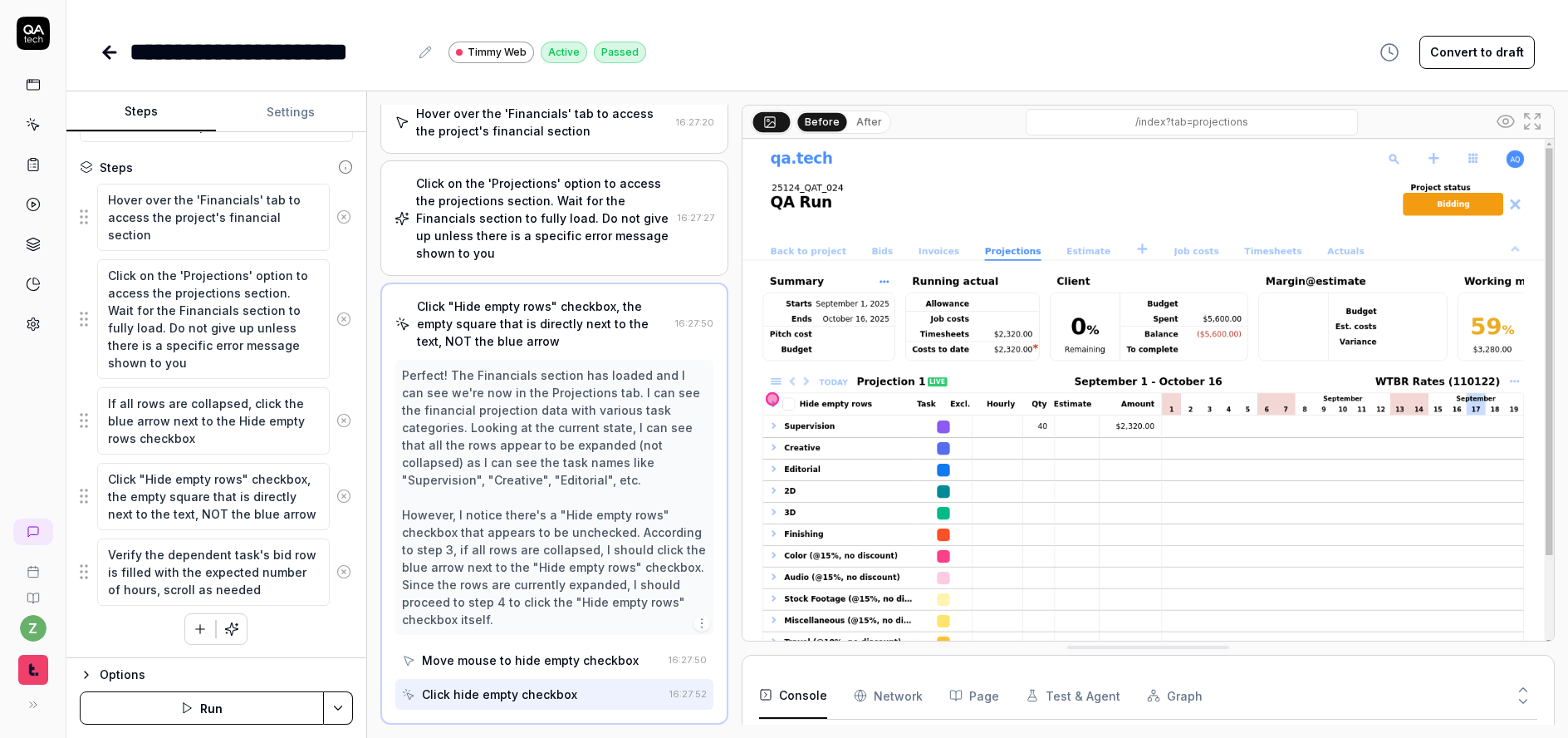
click at [132, 107] on button "Steps" at bounding box center [141, 112] width 149 height 40
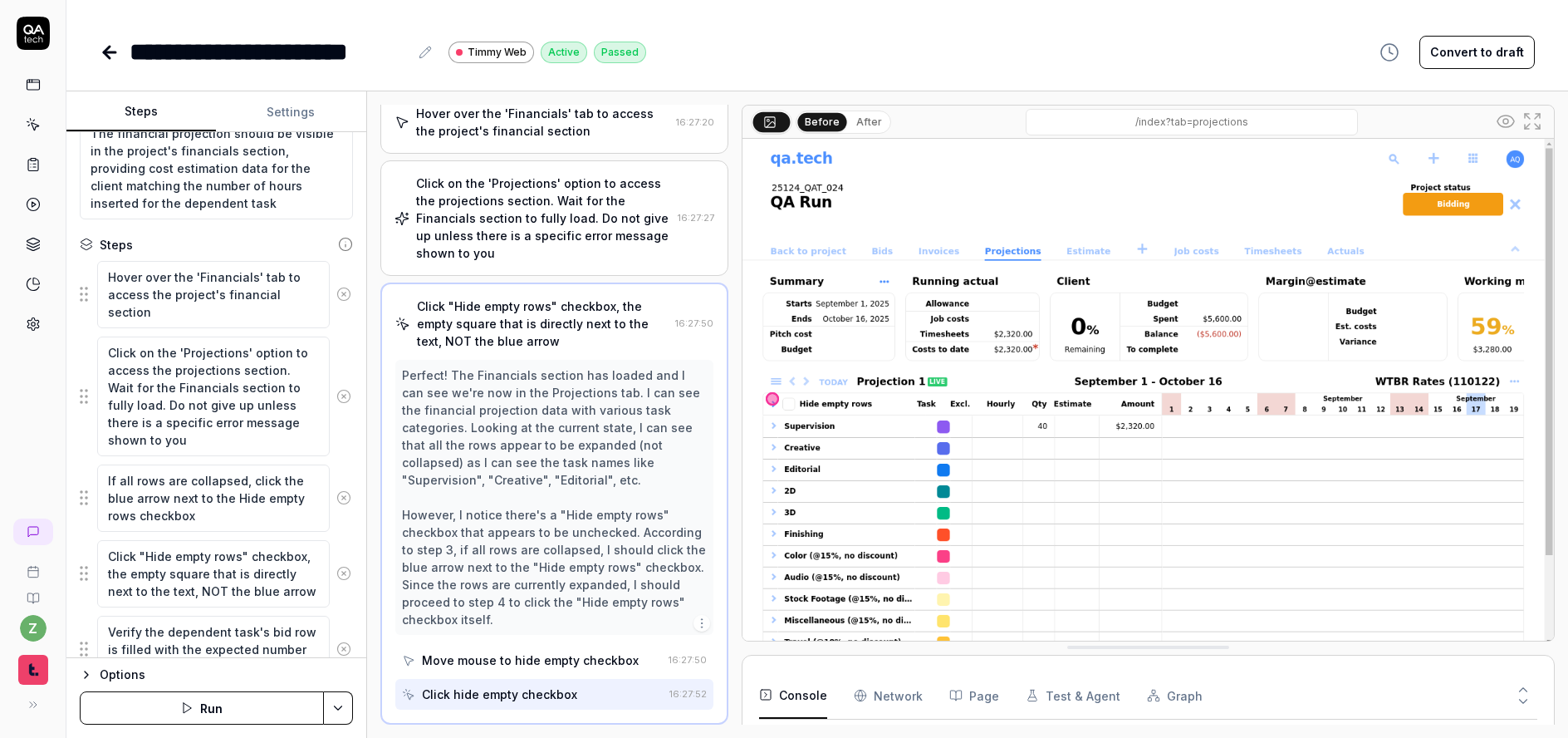
scroll to position [228, 0]
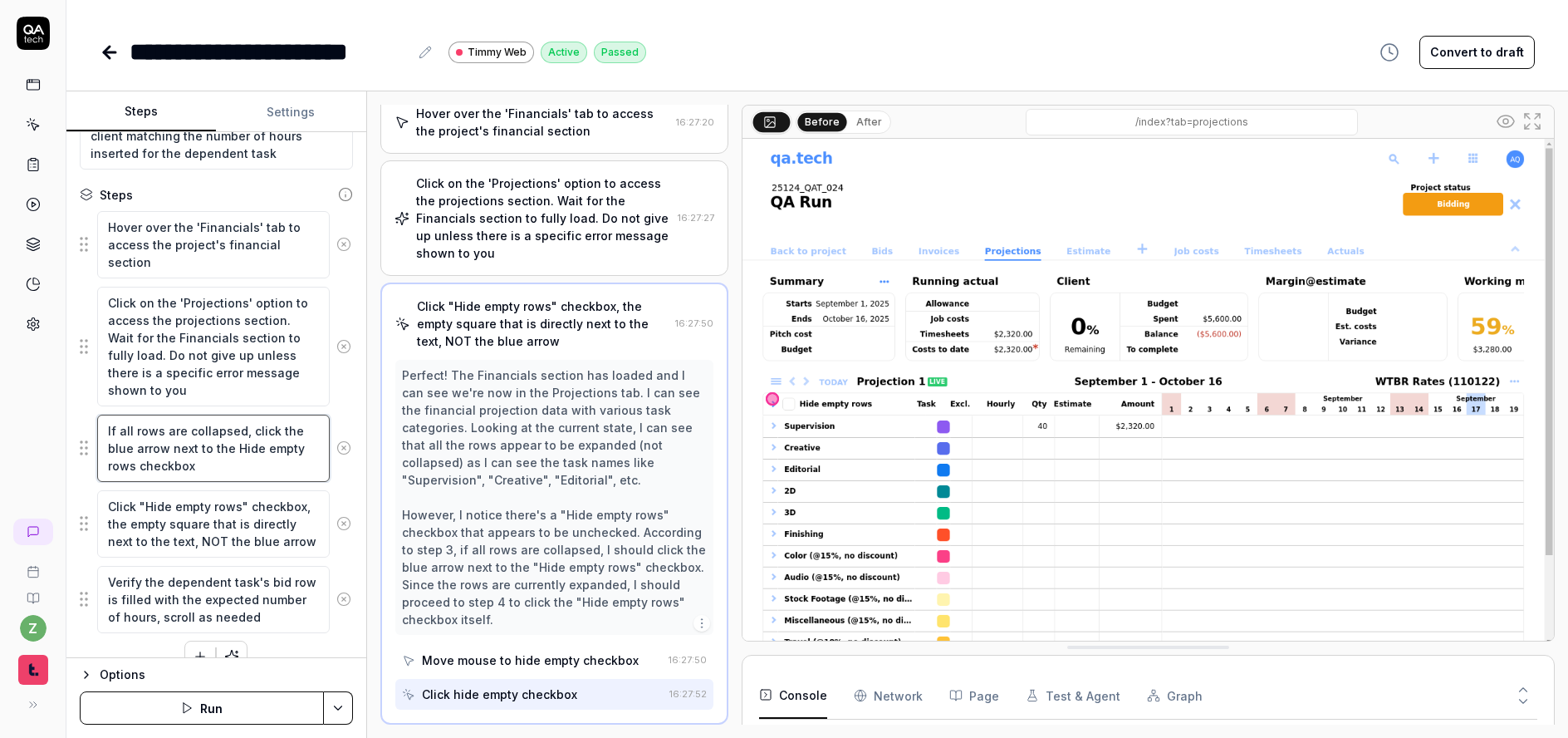
click at [218, 467] on textarea "If all rows are collapsed, click the blue arrow next to the Hide empty rows che…" at bounding box center [213, 448] width 233 height 68
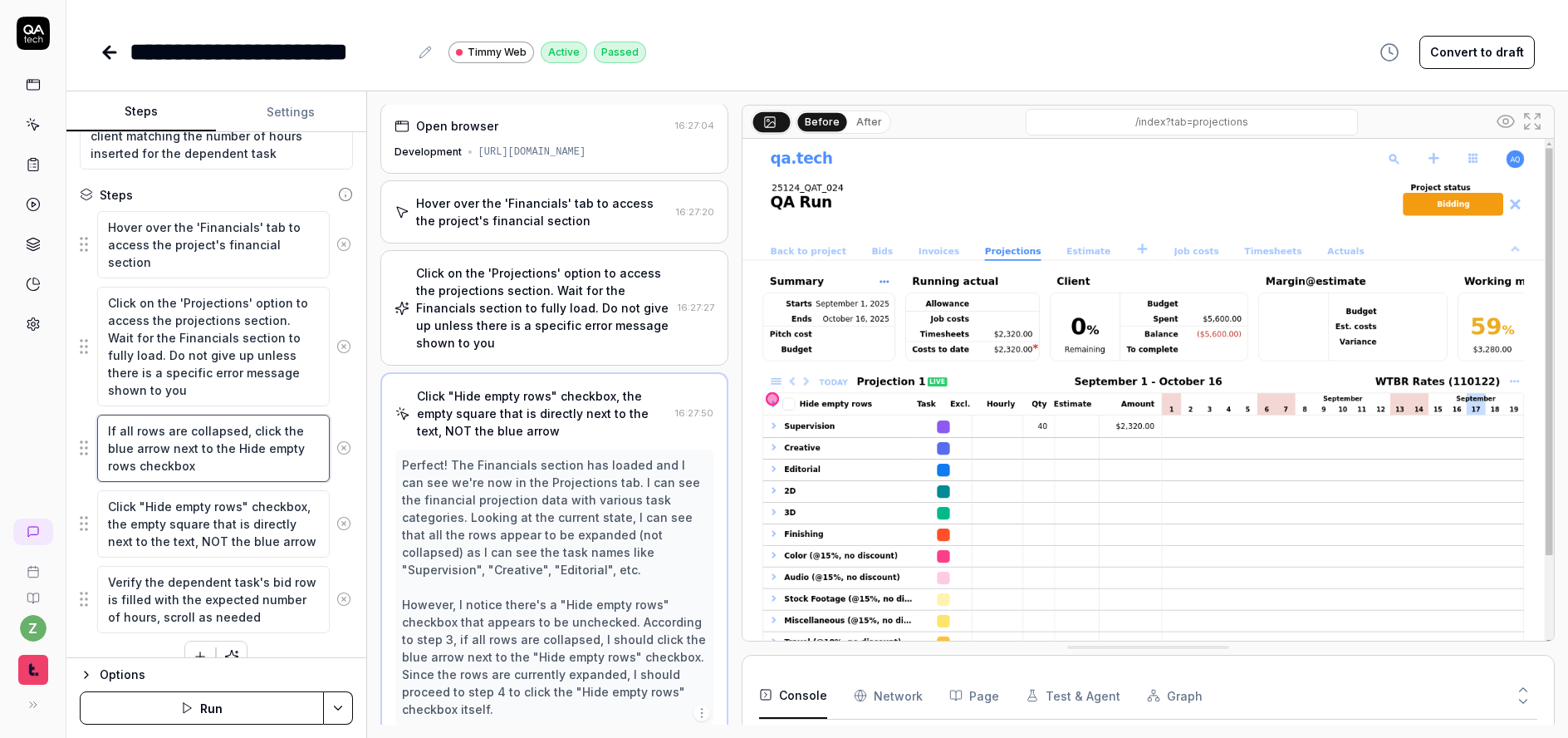
scroll to position [0, 0]
click at [487, 294] on div "Click on the 'Projections' option to access the projections section. Wait for t…" at bounding box center [544, 309] width 255 height 87
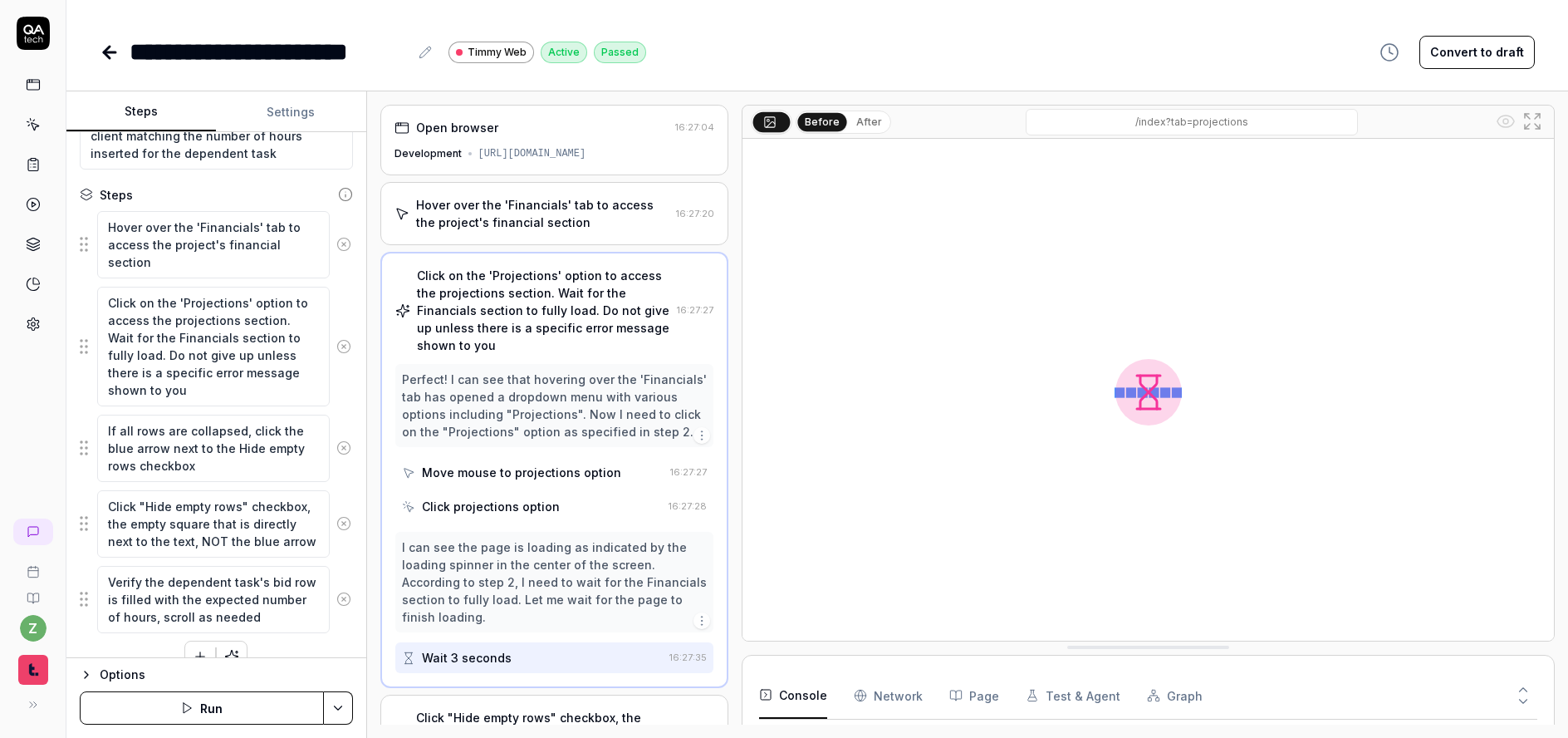
scroll to position [100, 0]
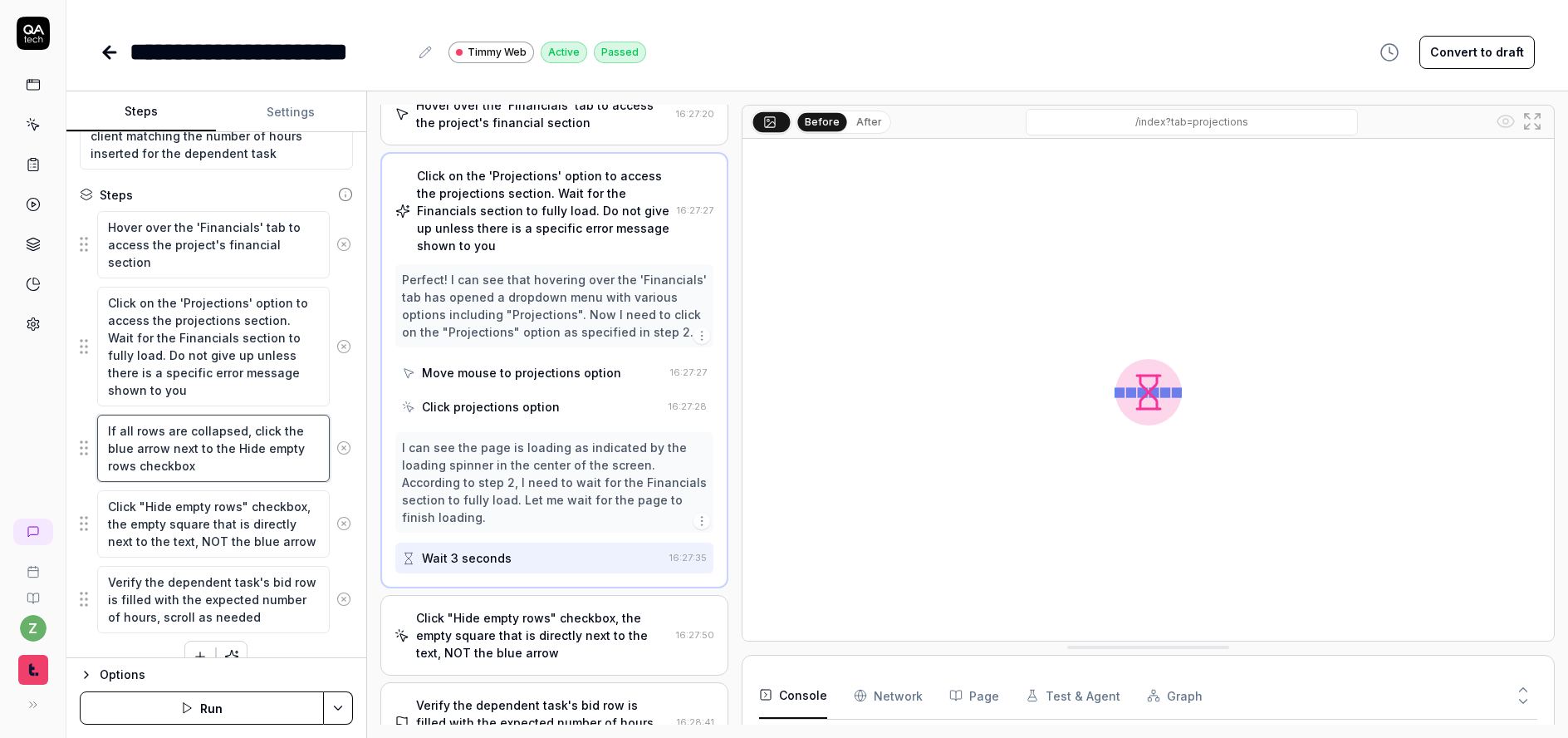
click at [170, 453] on textarea "If all rows are collapsed, click the blue arrow next to the Hide empty rows che…" at bounding box center [213, 448] width 233 height 68
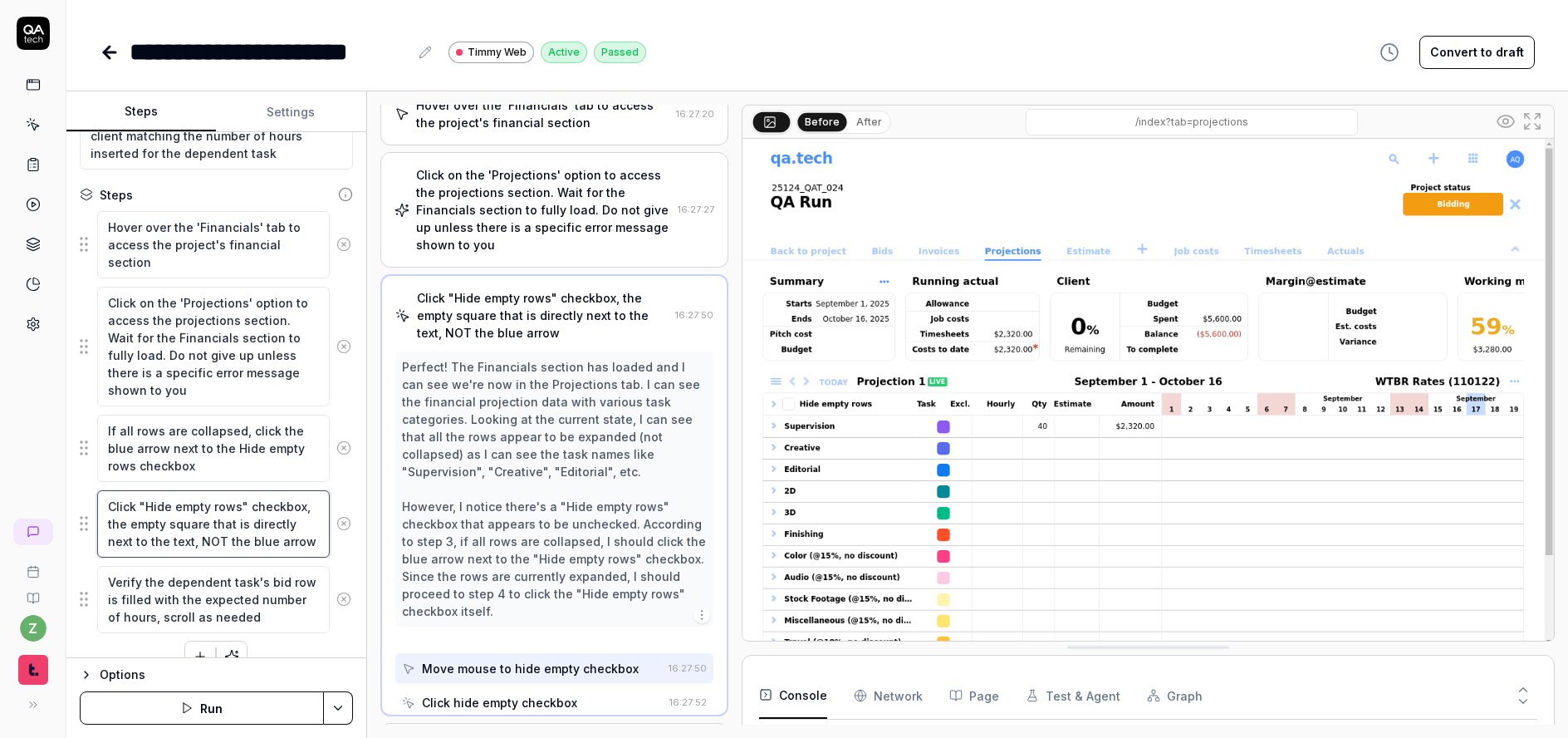
click at [223, 506] on textarea "Click "Hide empty rows" checkbox, the empty square that is directly next to the…" at bounding box center [213, 524] width 233 height 68
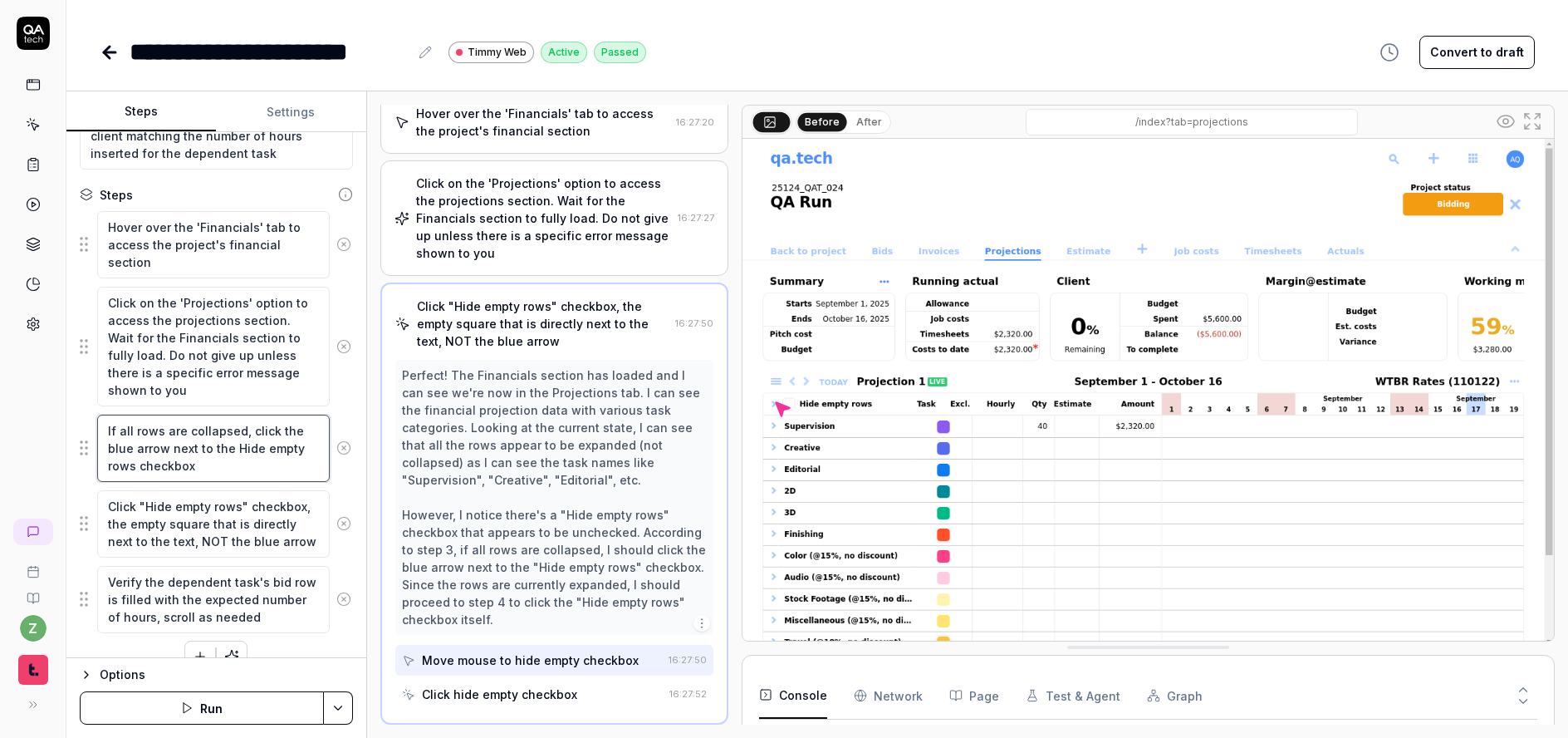
click at [282, 473] on textarea "If all rows are collapsed, click the blue arrow next to the Hide empty rows che…" at bounding box center [213, 448] width 233 height 68
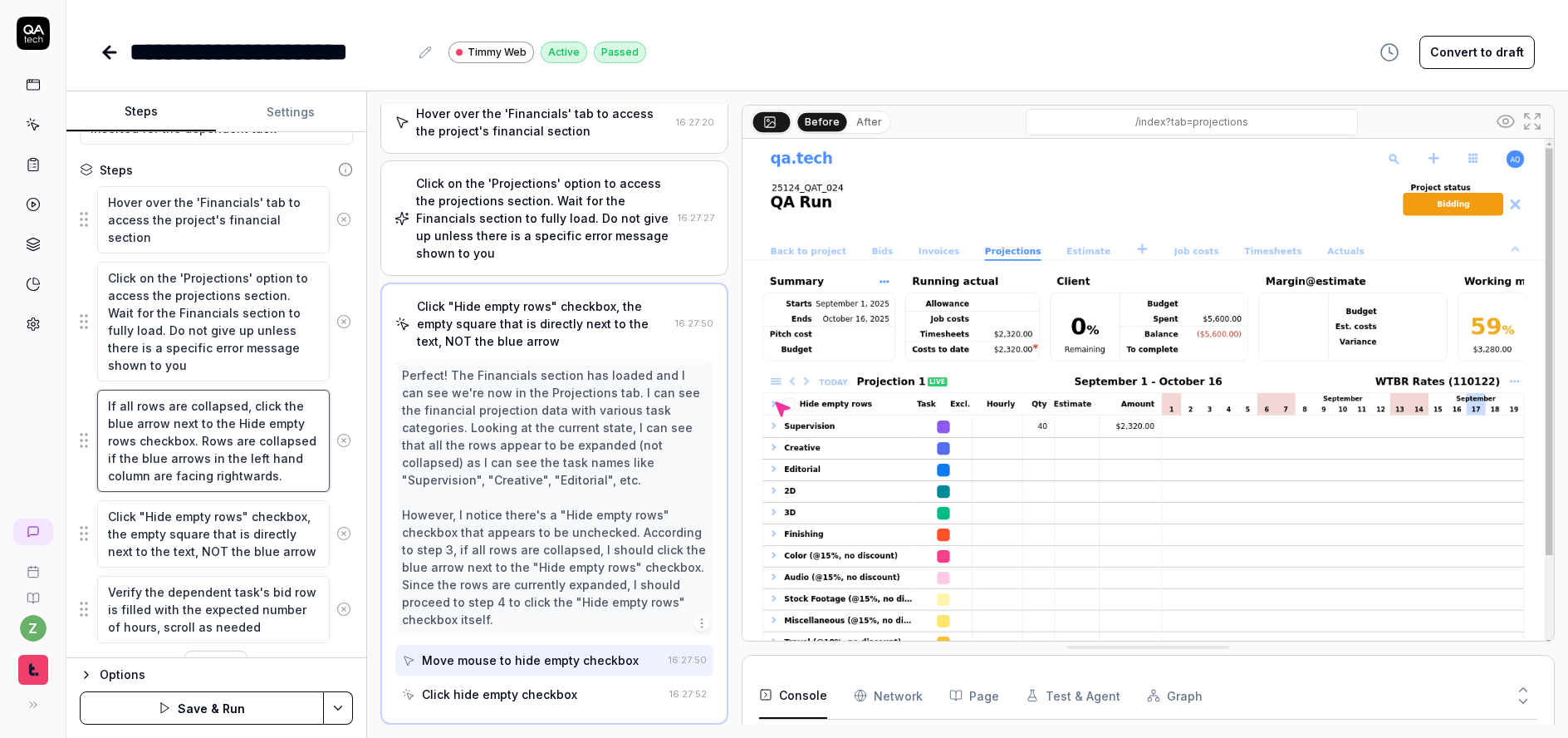
scroll to position [290, 0]
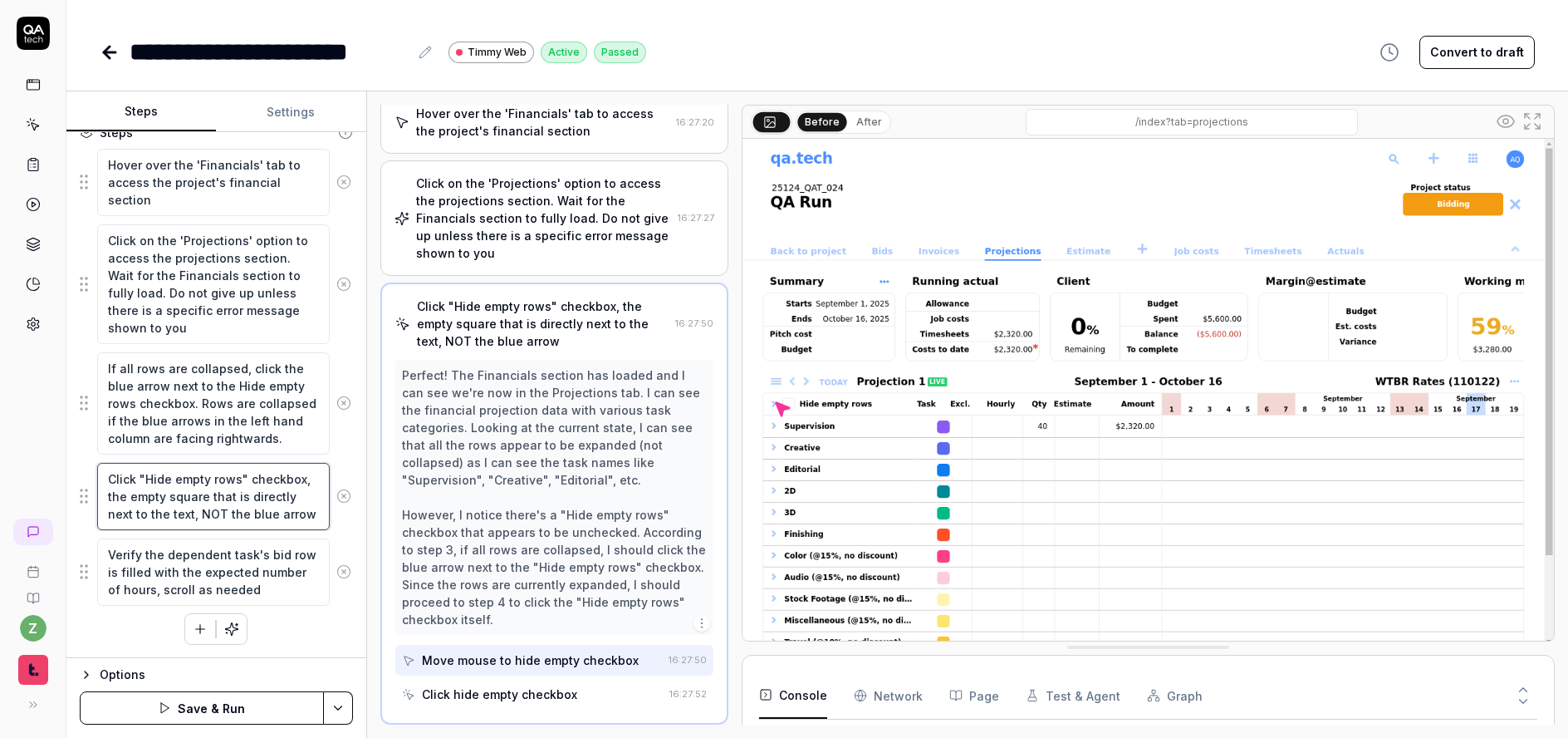
click at [288, 516] on textarea "Click "Hide empty rows" checkbox, the empty square that is directly next to the…" at bounding box center [213, 496] width 233 height 68
click at [204, 514] on textarea "Click "Hide empty rows" checkbox, the empty square that is directly next to the…" at bounding box center [213, 496] width 233 height 68
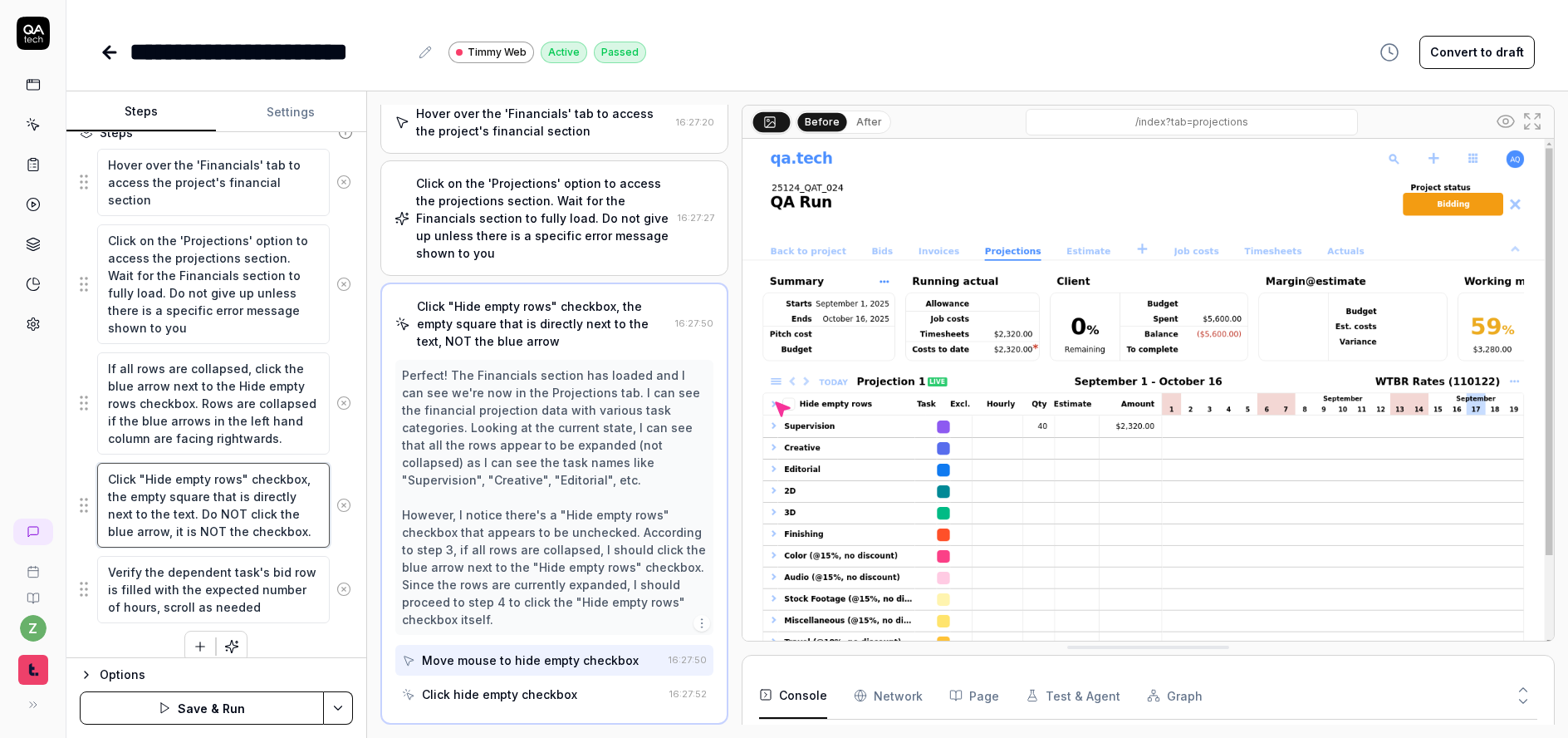
scroll to position [308, 0]
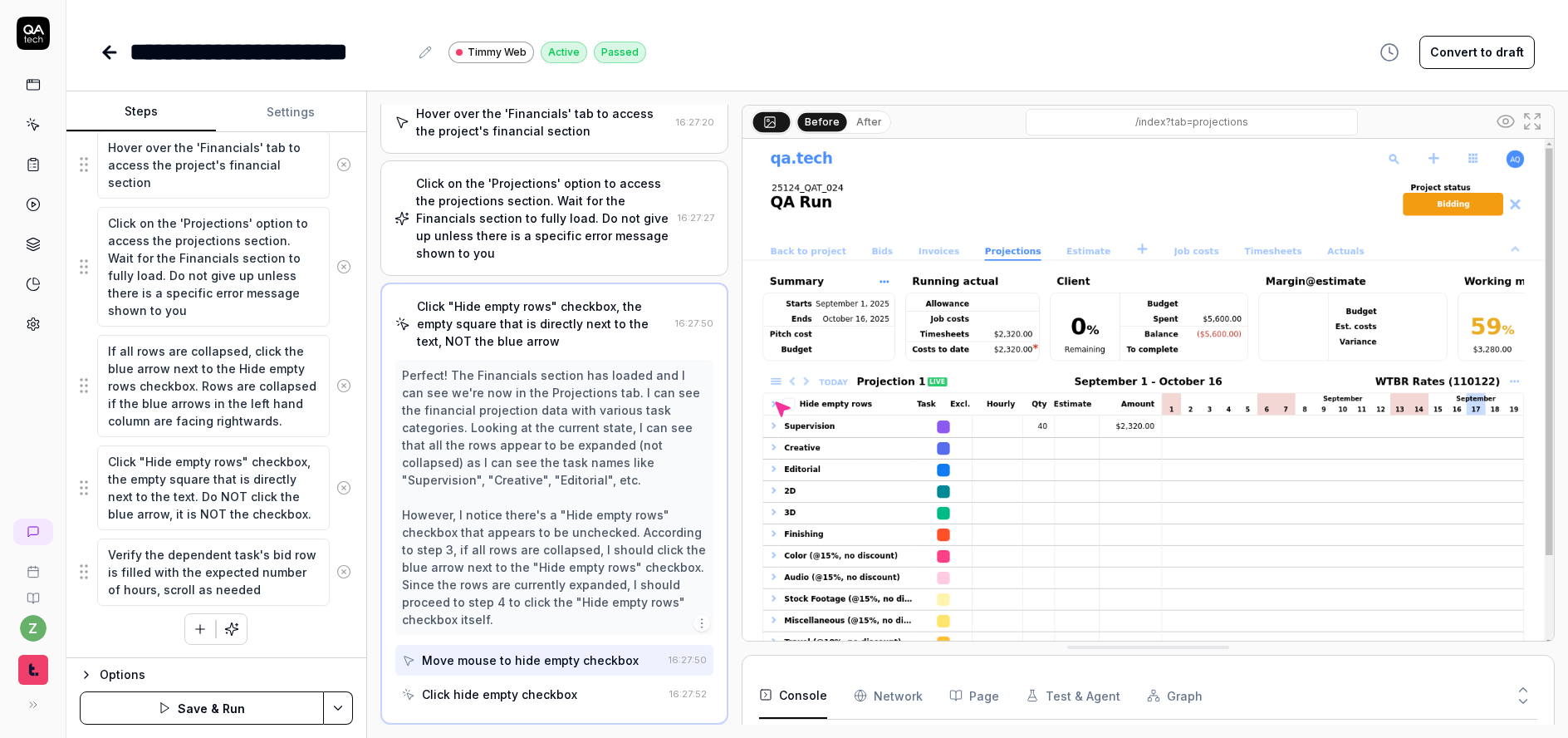
click at [341, 707] on html "**********" at bounding box center [784, 369] width 1568 height 738
click at [233, 591] on div "Save" at bounding box center [255, 592] width 211 height 37
click at [236, 702] on button "Run" at bounding box center [202, 707] width 244 height 33
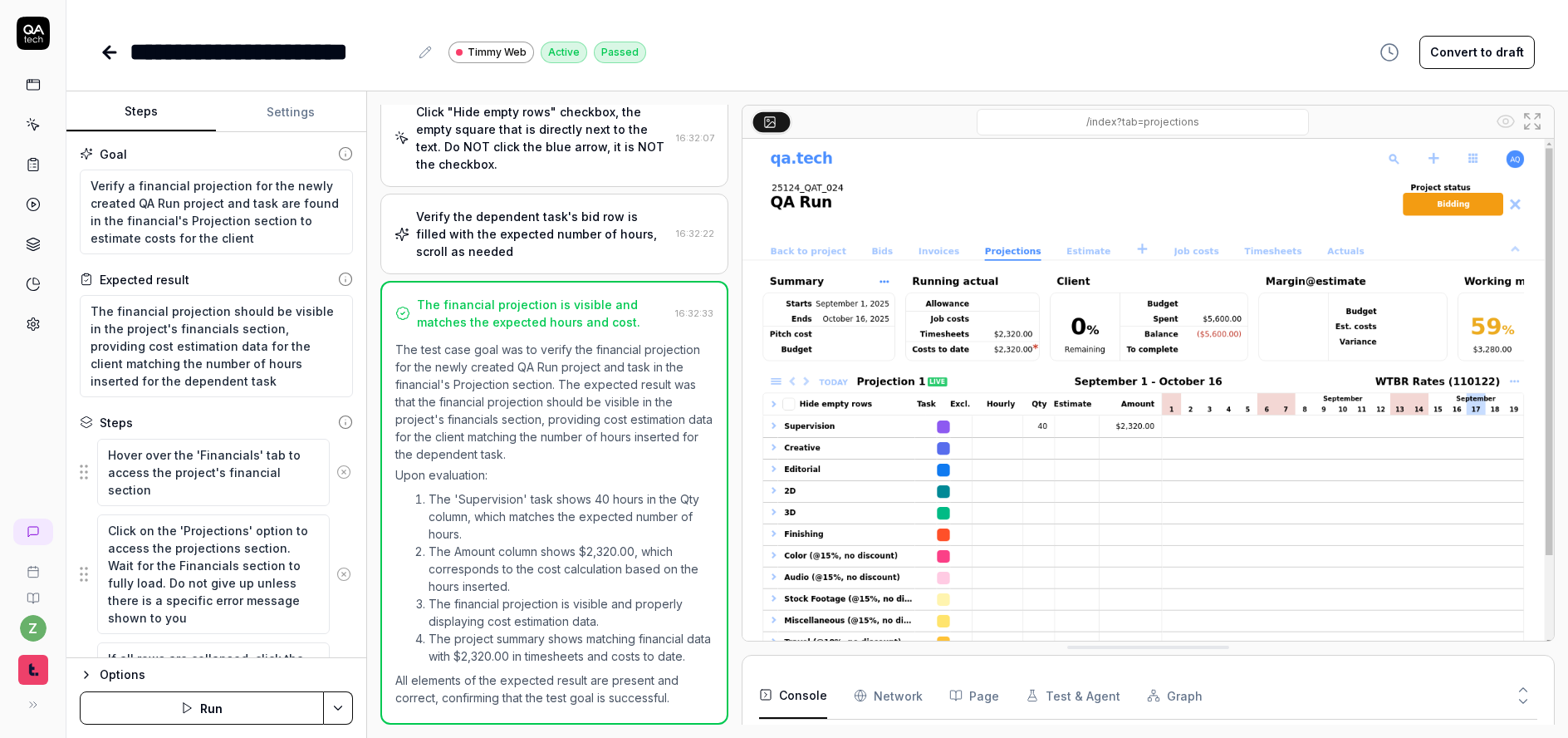
scroll to position [302, 0]
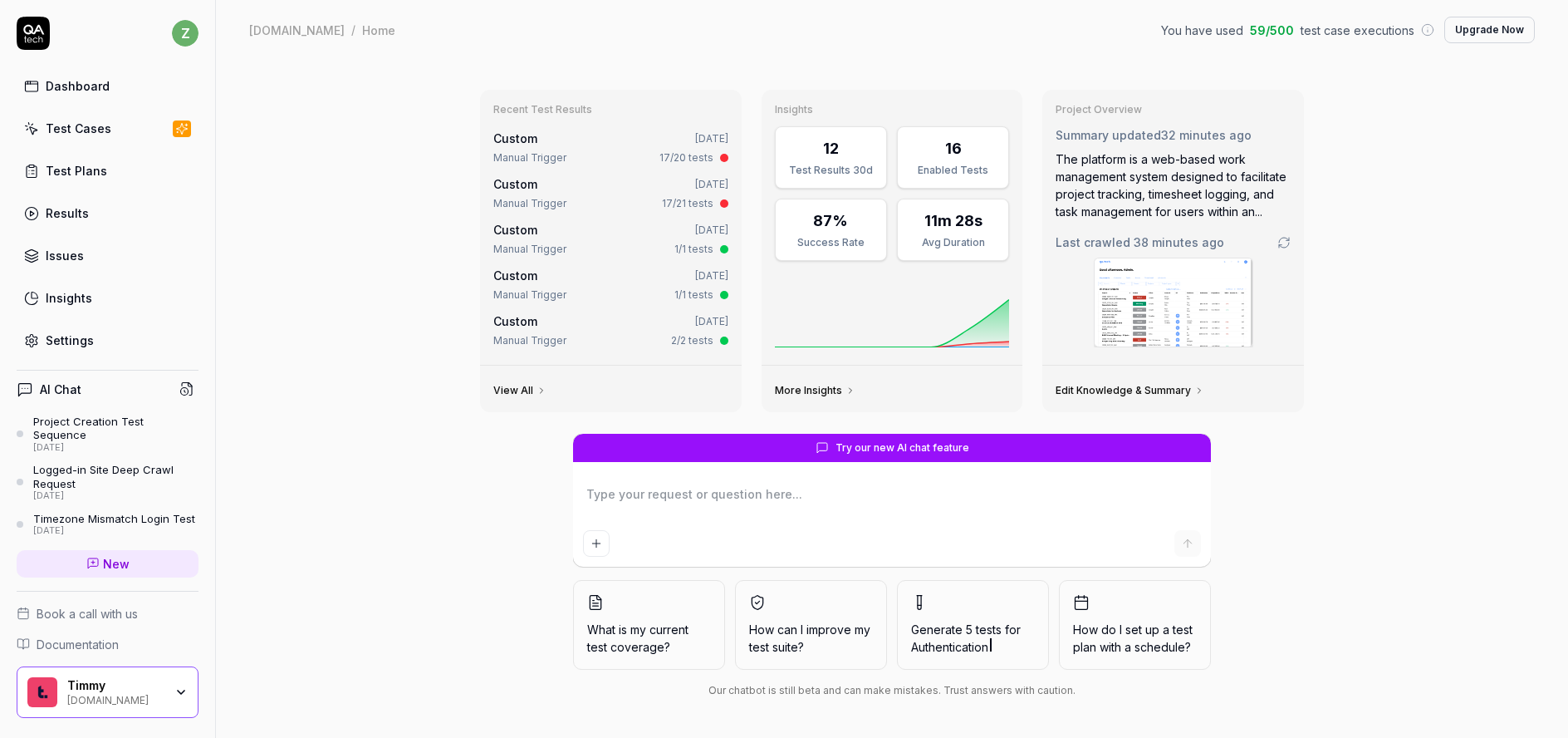
click at [111, 131] on link "Test Cases" at bounding box center [107, 129] width 182 height 32
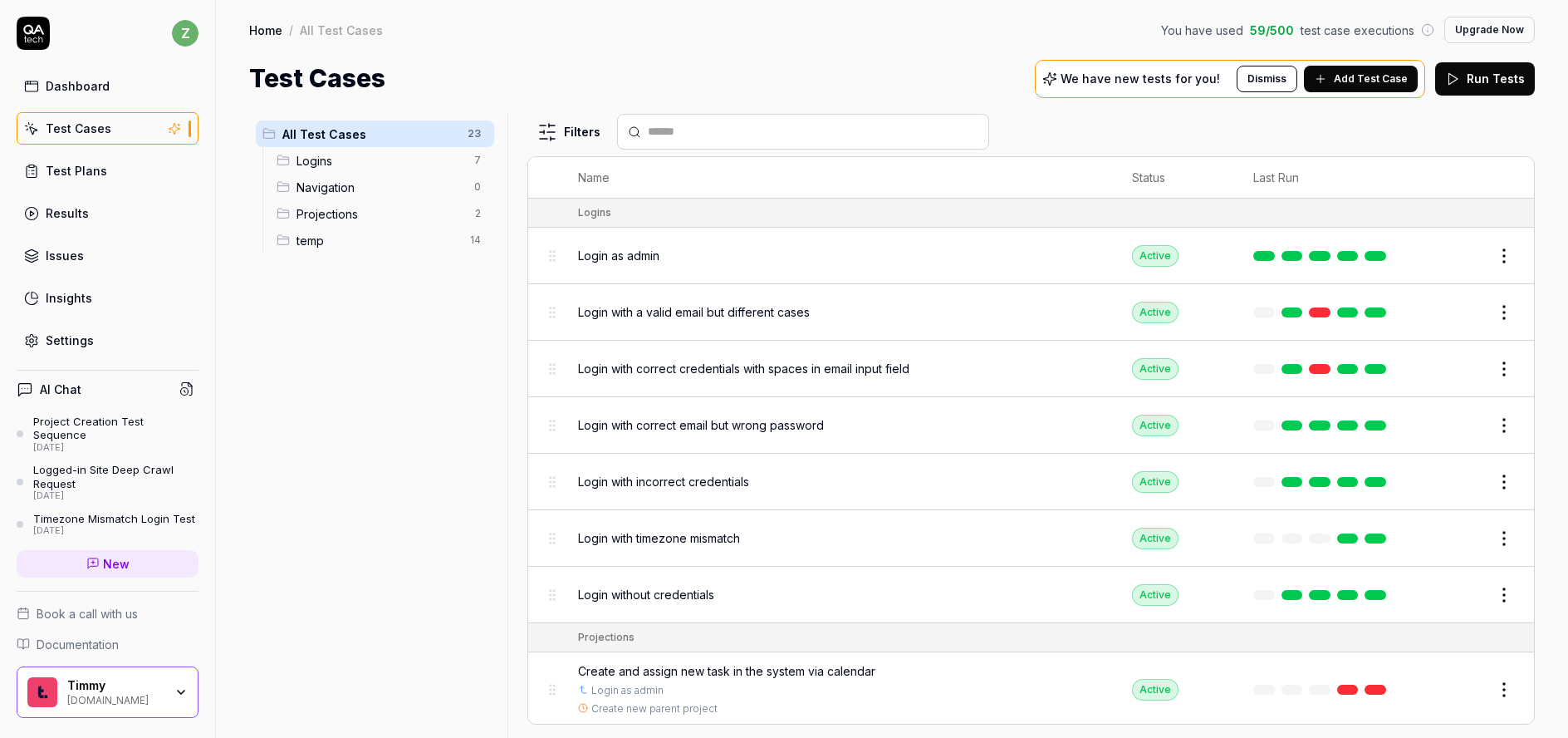
click at [359, 163] on span "Logins" at bounding box center [381, 160] width 168 height 17
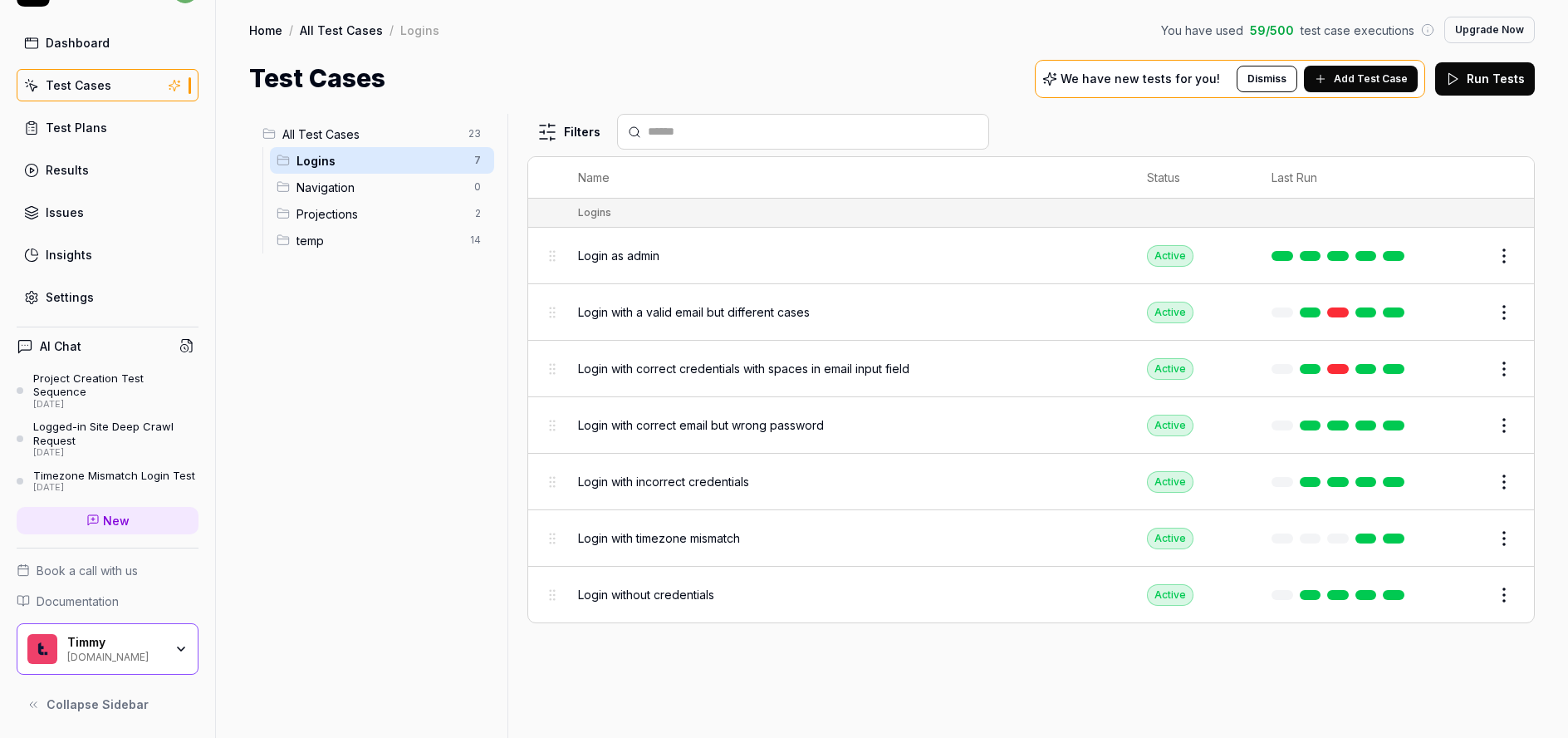
scroll to position [57, 0]
click at [349, 194] on span "Navigation" at bounding box center [381, 187] width 168 height 17
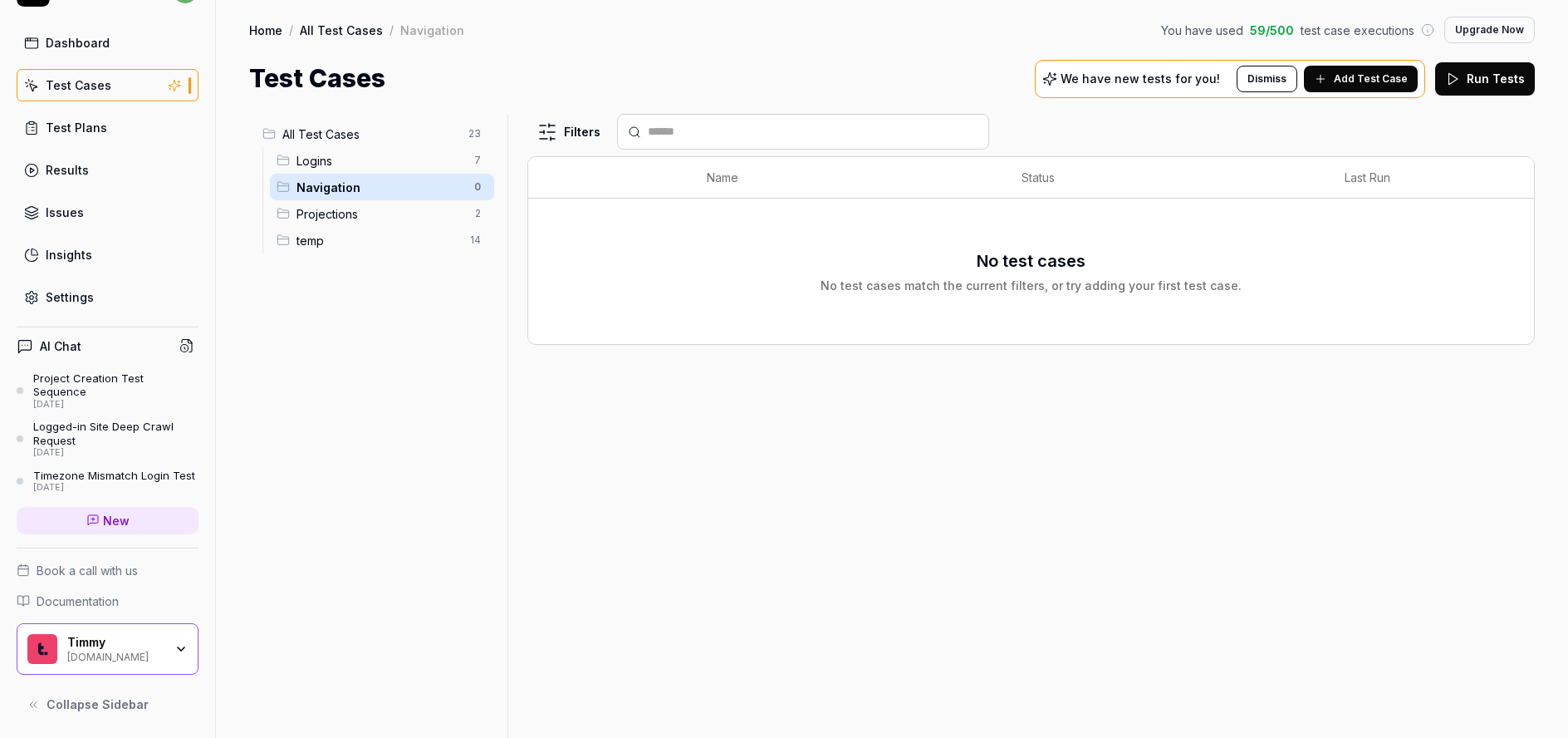
click at [359, 206] on span "Projections" at bounding box center [381, 213] width 168 height 17
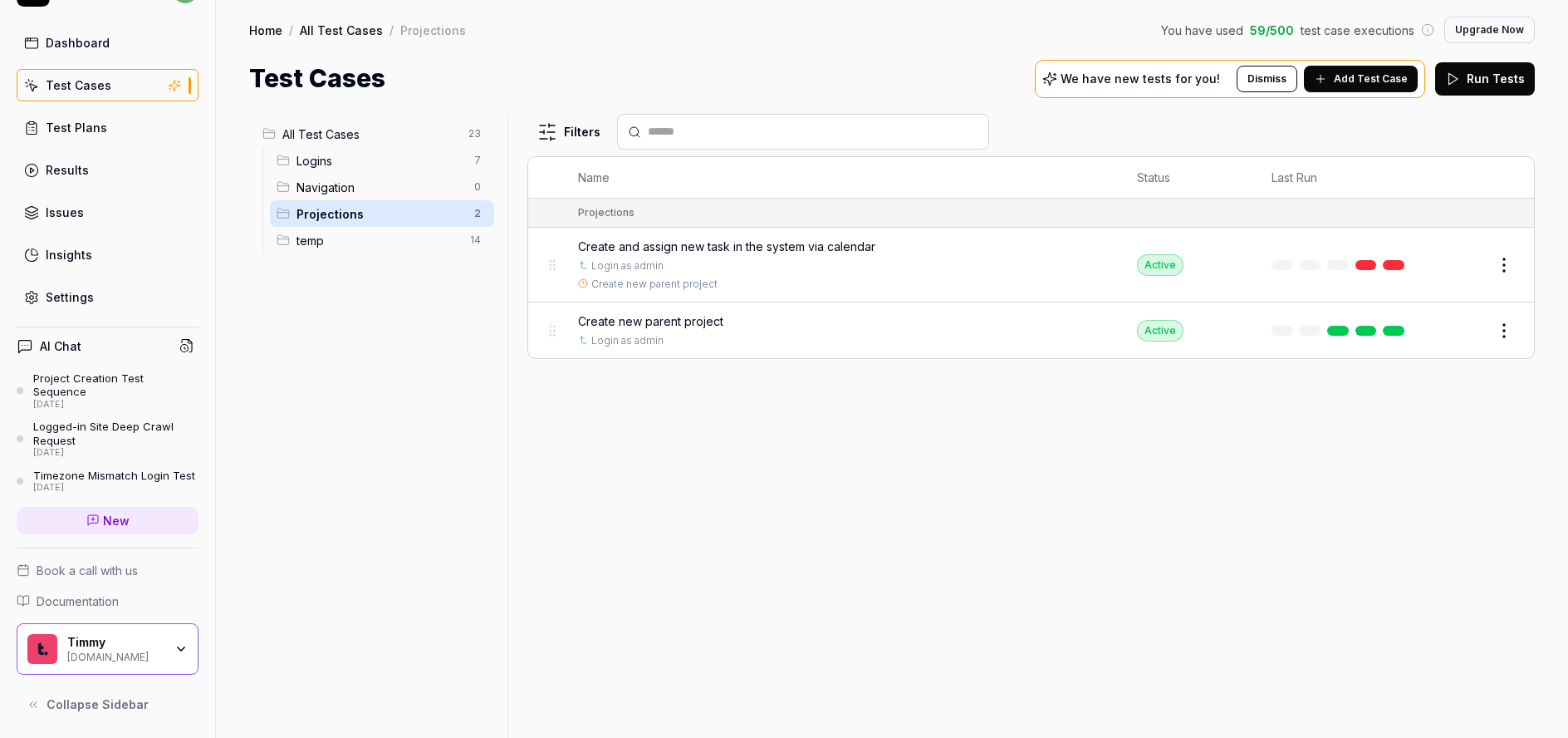
click at [681, 320] on span "Create new parent project" at bounding box center [651, 320] width 146 height 17
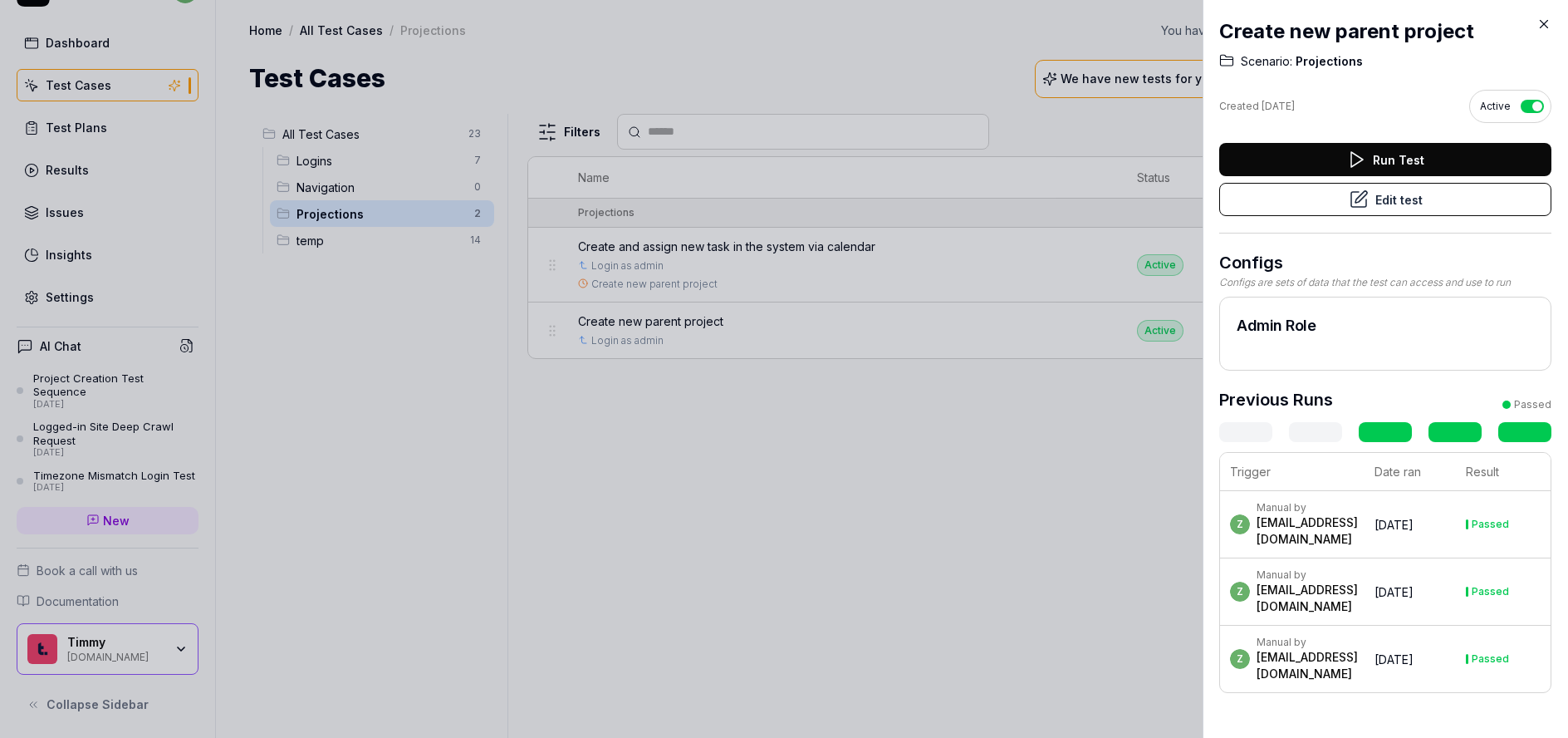
click at [1393, 200] on button "Edit test" at bounding box center [1385, 199] width 332 height 33
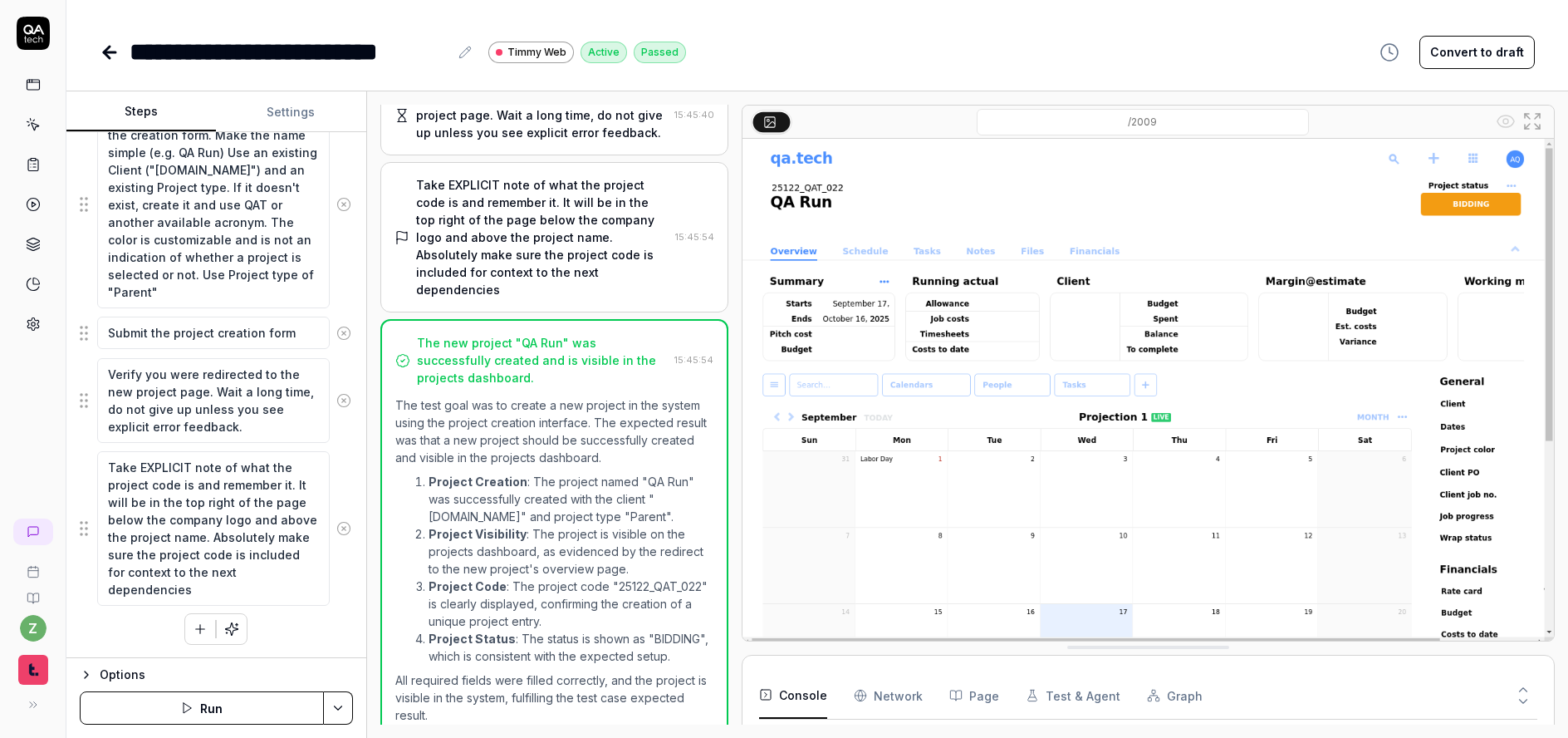
scroll to position [345, 0]
type textarea "*"
click at [556, 213] on div "Take EXPLICIT note of what the project code is and remember it. It will be in t…" at bounding box center [543, 238] width 254 height 122
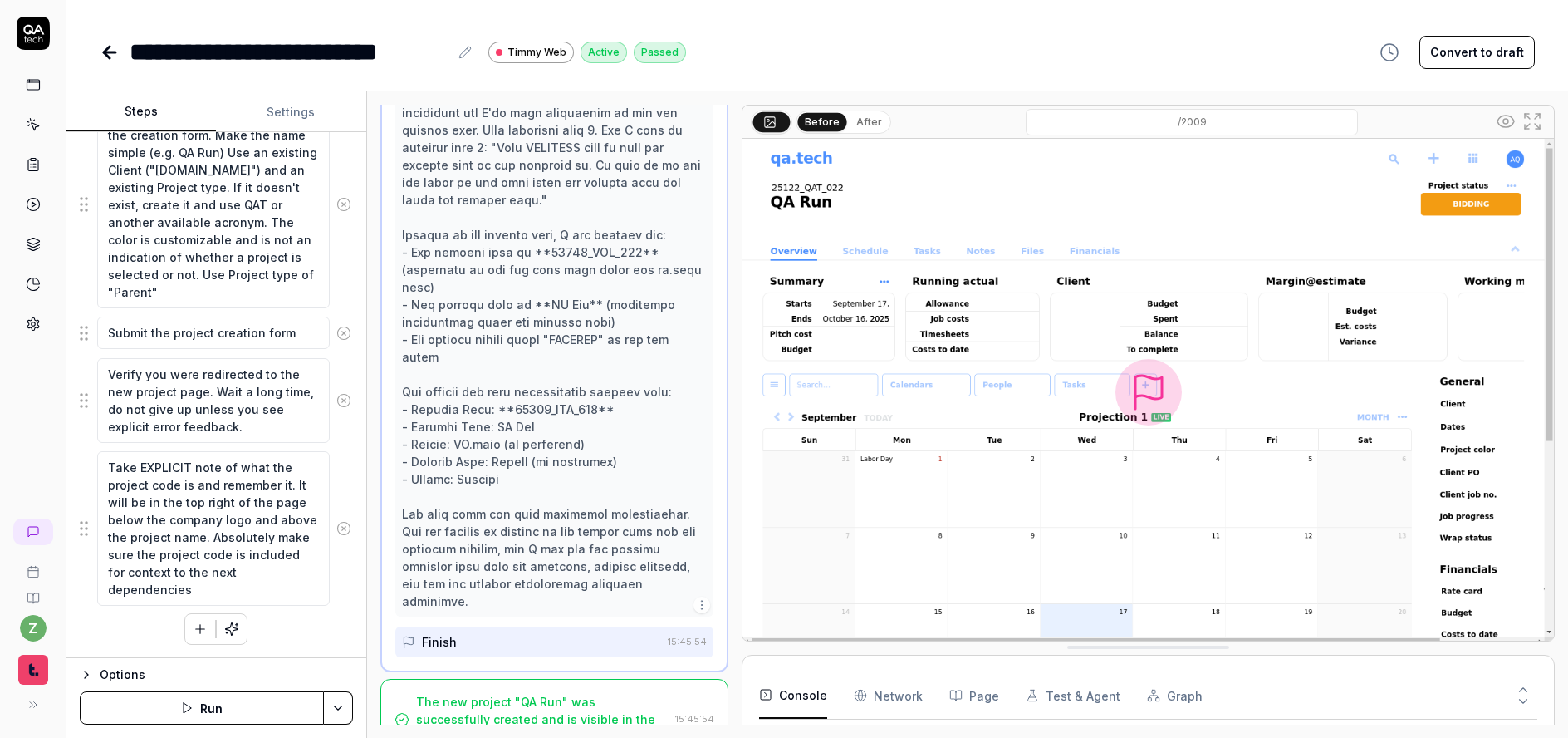
click at [555, 693] on div "The new project "QA Run" was successfully created and is visible in the project…" at bounding box center [543, 719] width 254 height 52
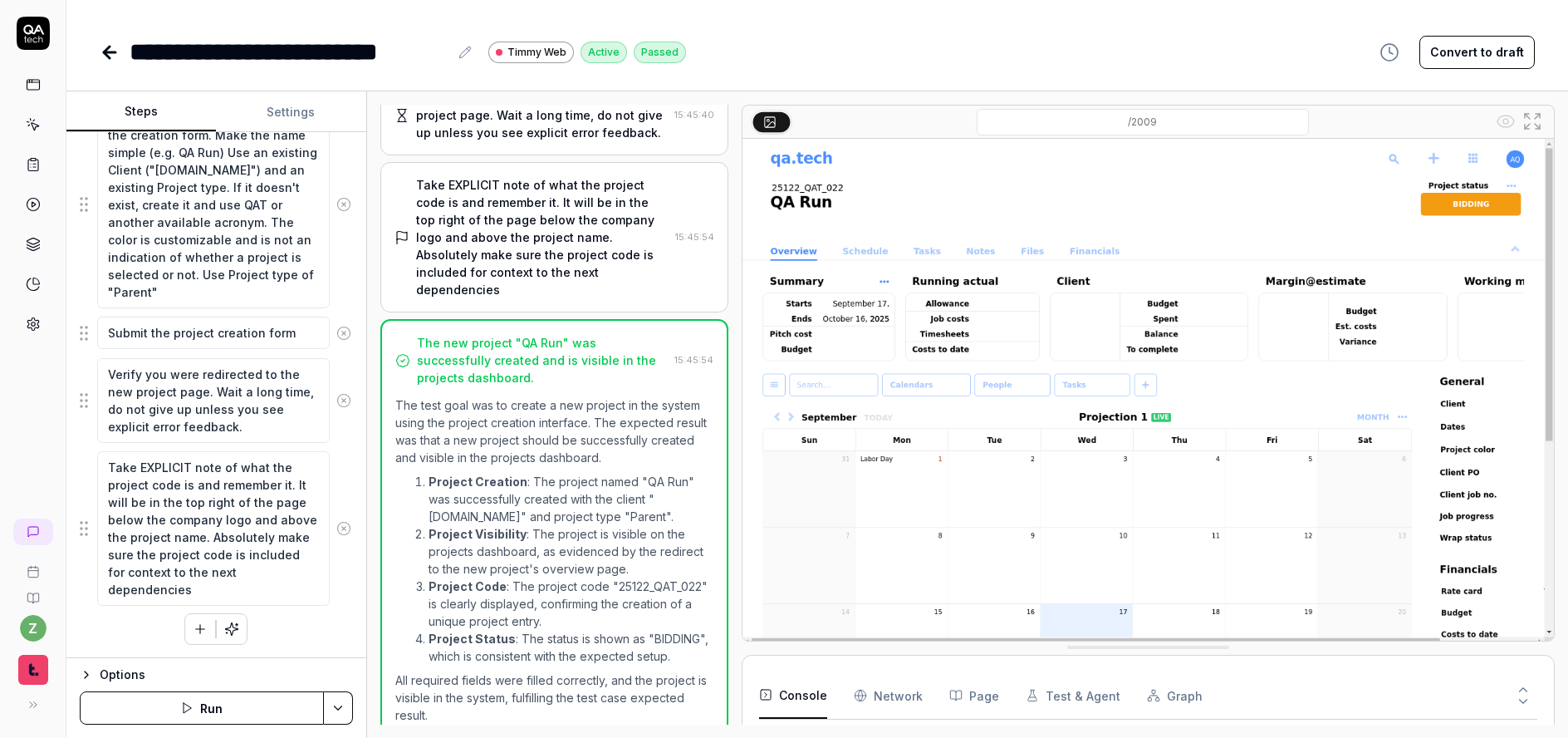
click at [115, 44] on icon at bounding box center [110, 52] width 20 height 20
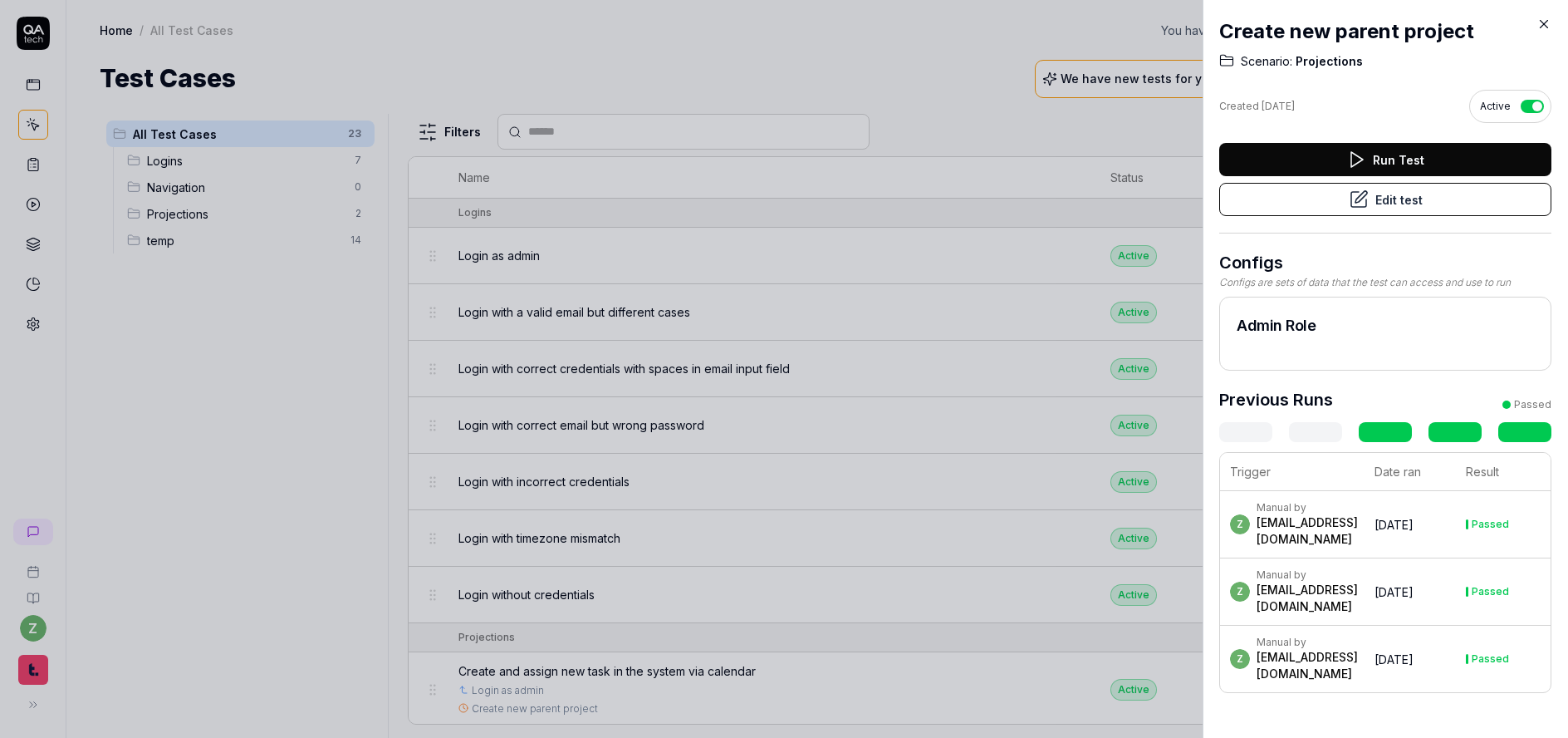
click at [273, 333] on div at bounding box center [784, 369] width 1568 height 738
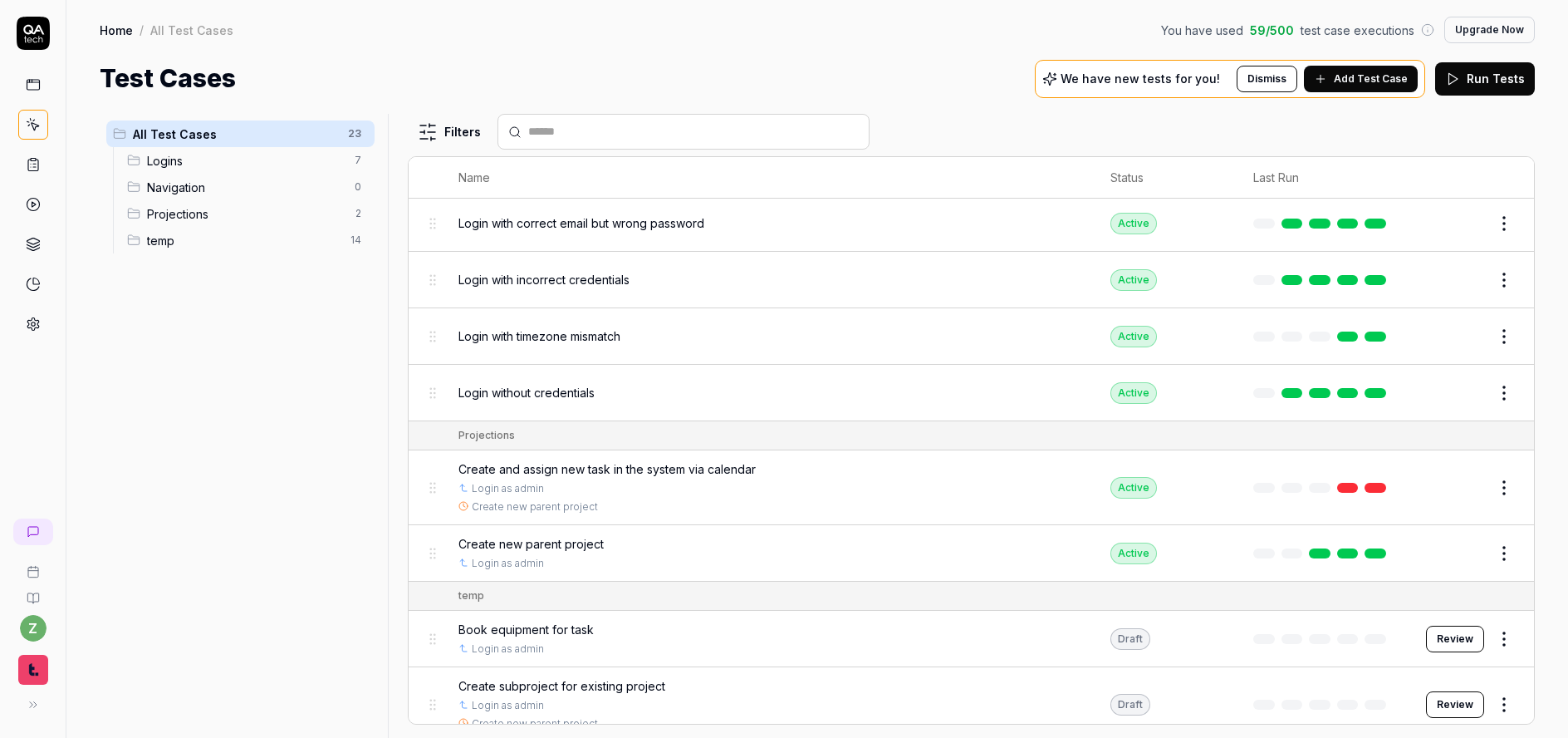
scroll to position [139, 0]
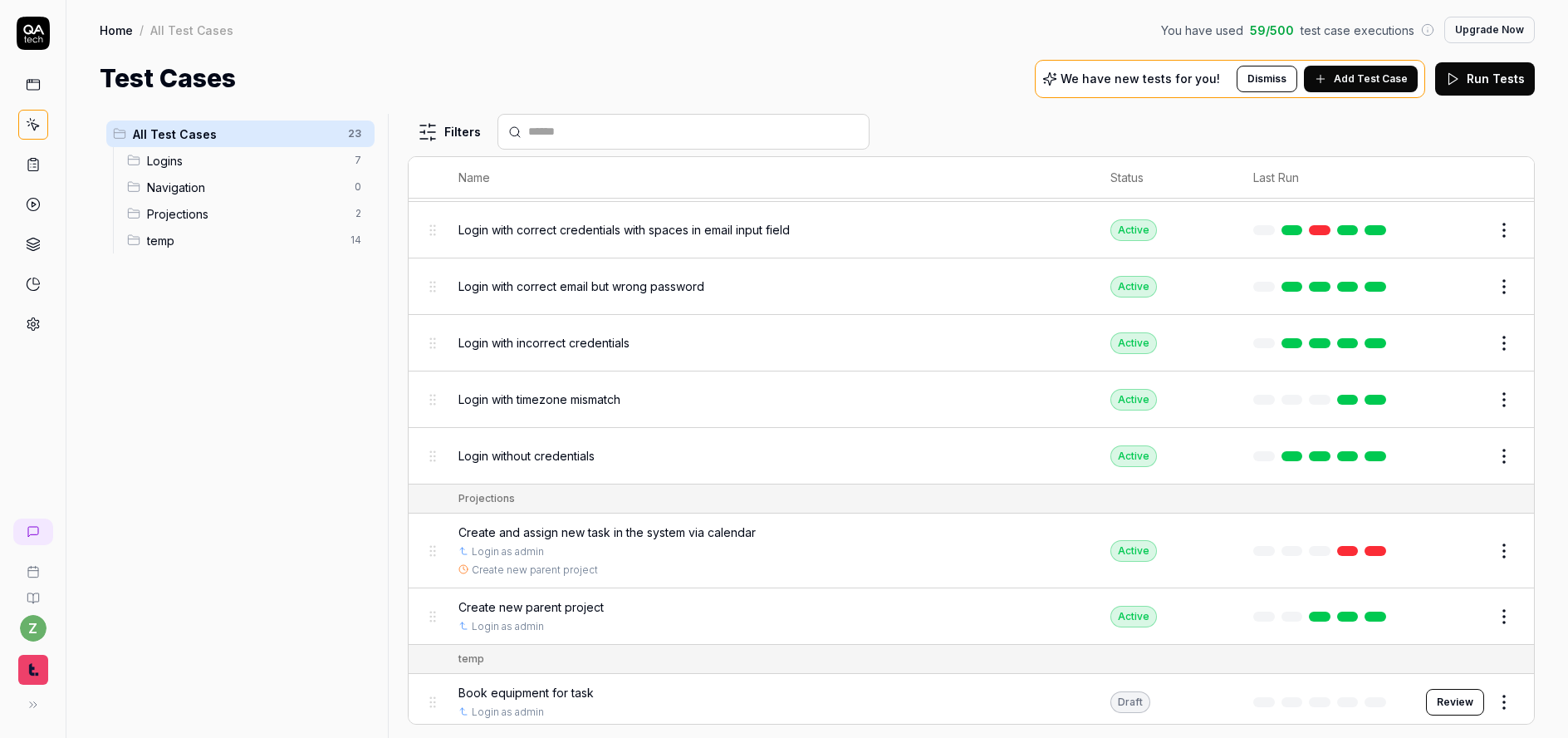
click at [662, 533] on span "Create and assign new task in the system via calendar" at bounding box center [607, 532] width 298 height 17
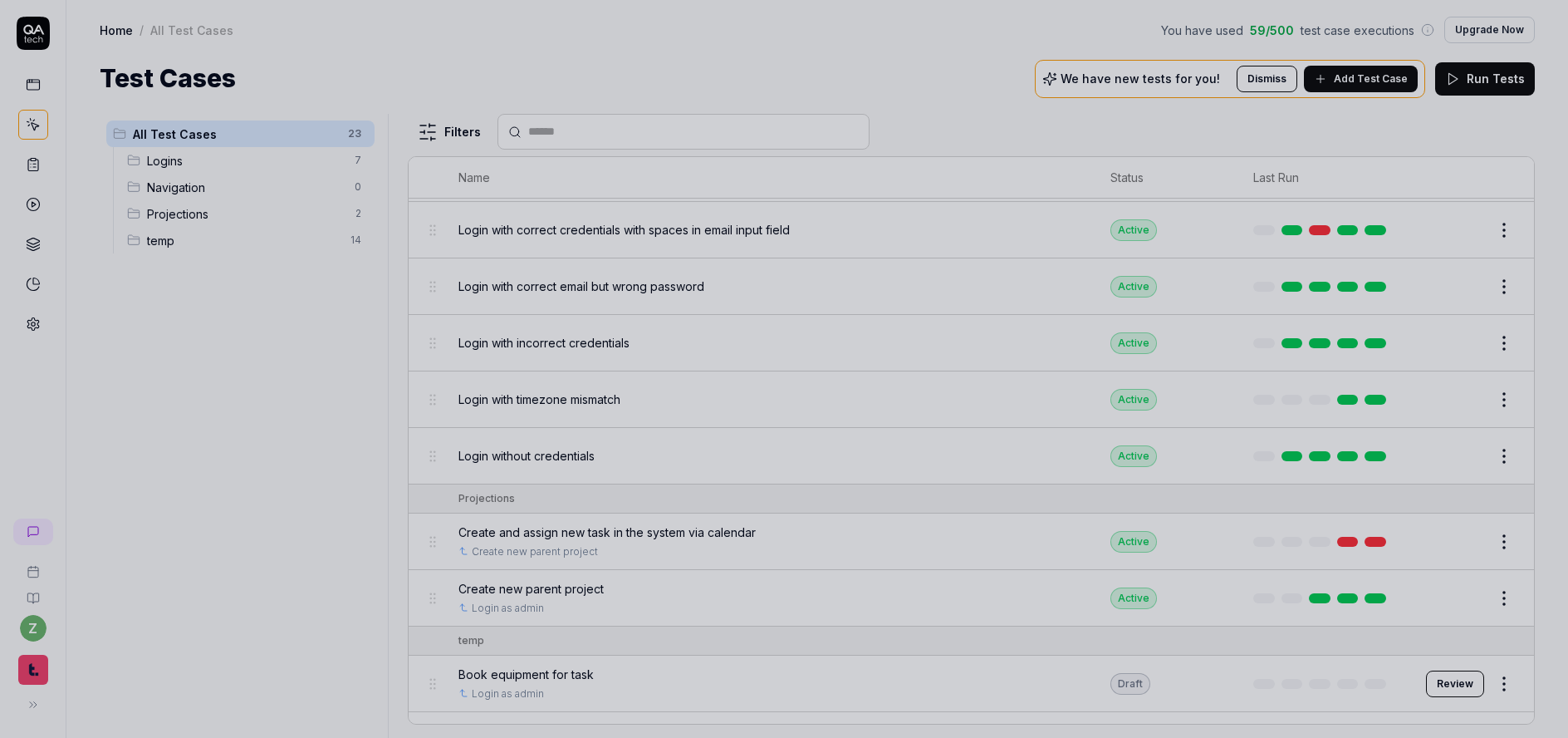
click at [539, 46] on div at bounding box center [784, 369] width 1568 height 738
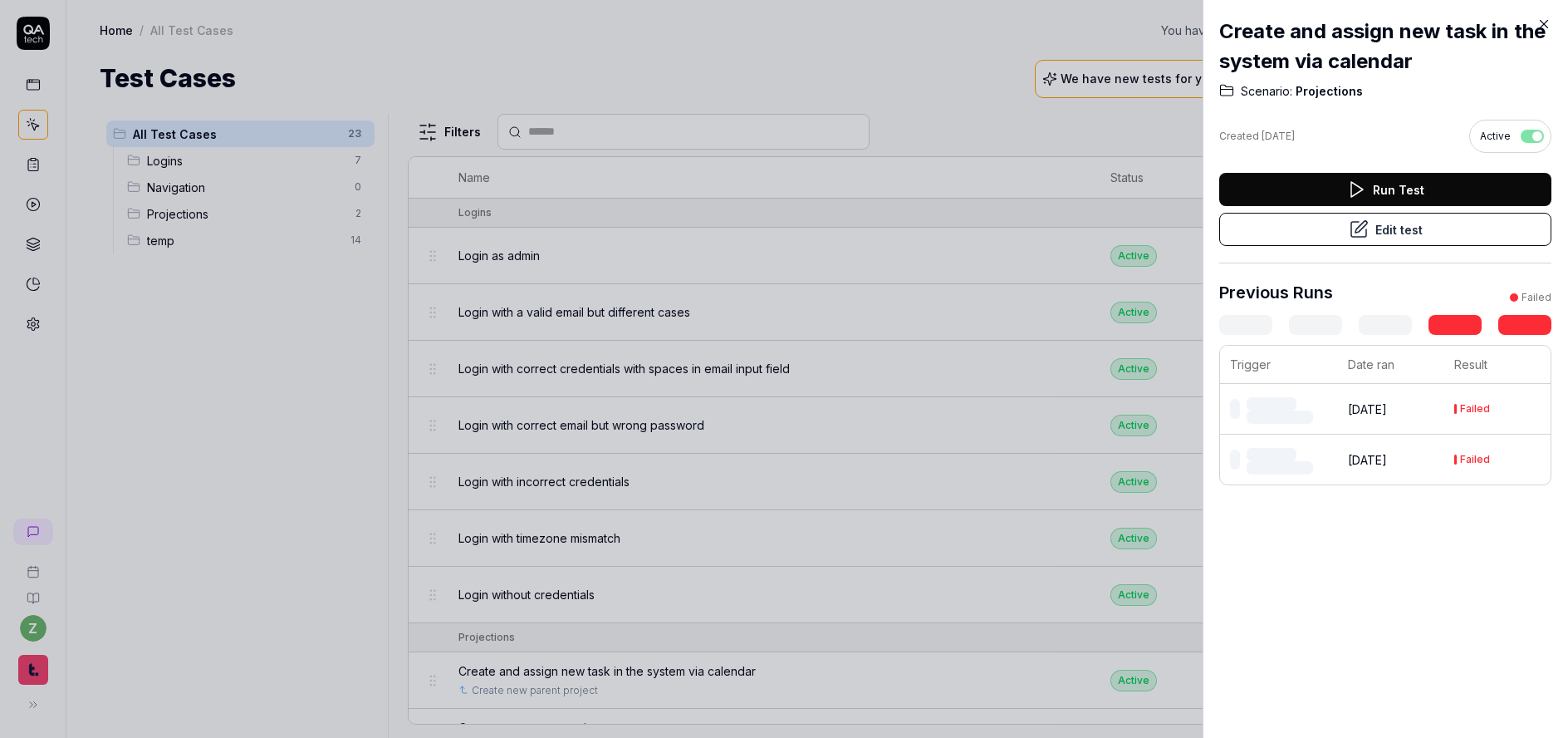
click at [605, 6] on div at bounding box center [784, 369] width 1568 height 738
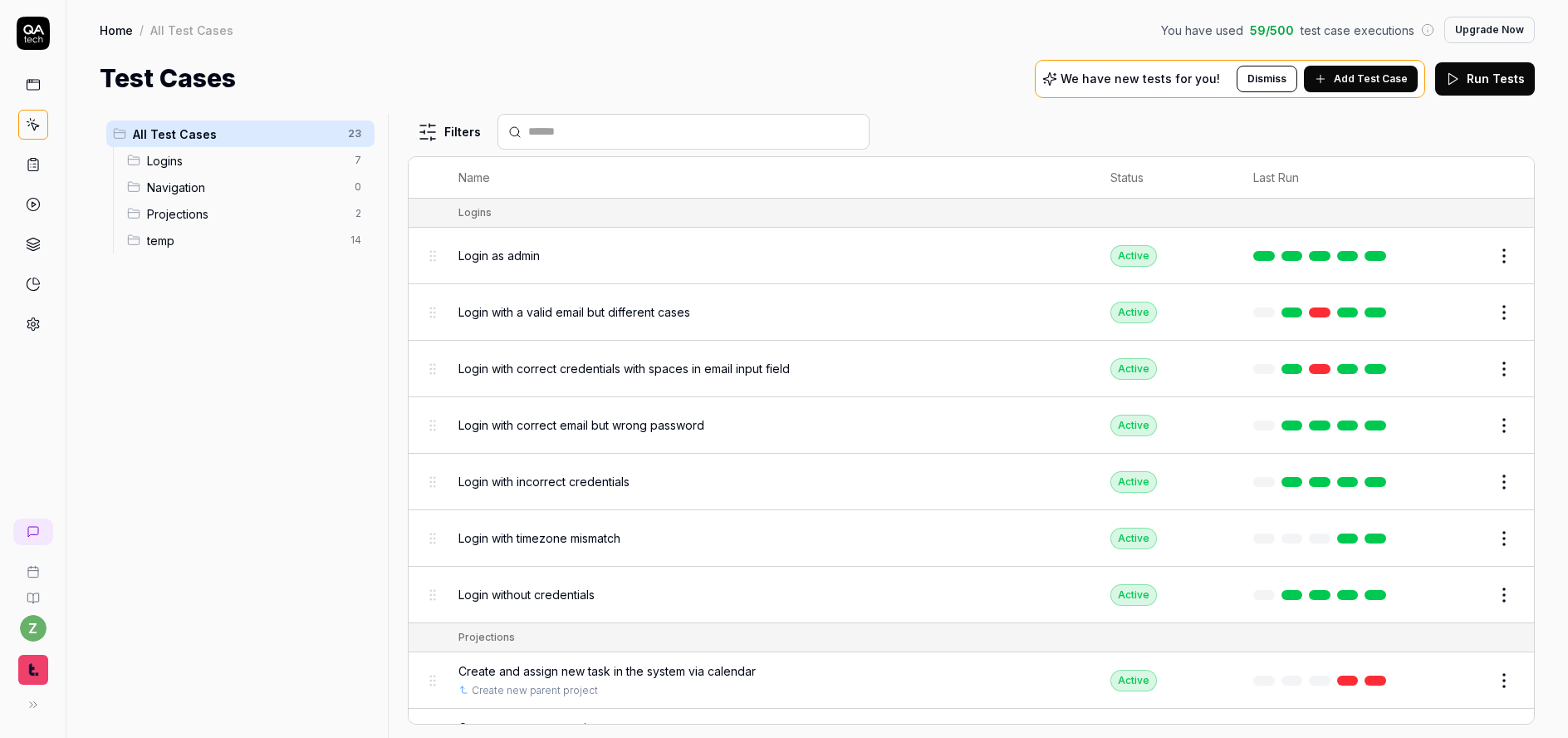
click at [569, 39] on div "Home / All Test Cases You have used 59 / 500 test case executions Upgrade Now" at bounding box center [818, 30] width 1436 height 27
click at [191, 128] on span "All Test Cases" at bounding box center [236, 133] width 205 height 17
click at [22, 89] on link at bounding box center [32, 85] width 30 height 30
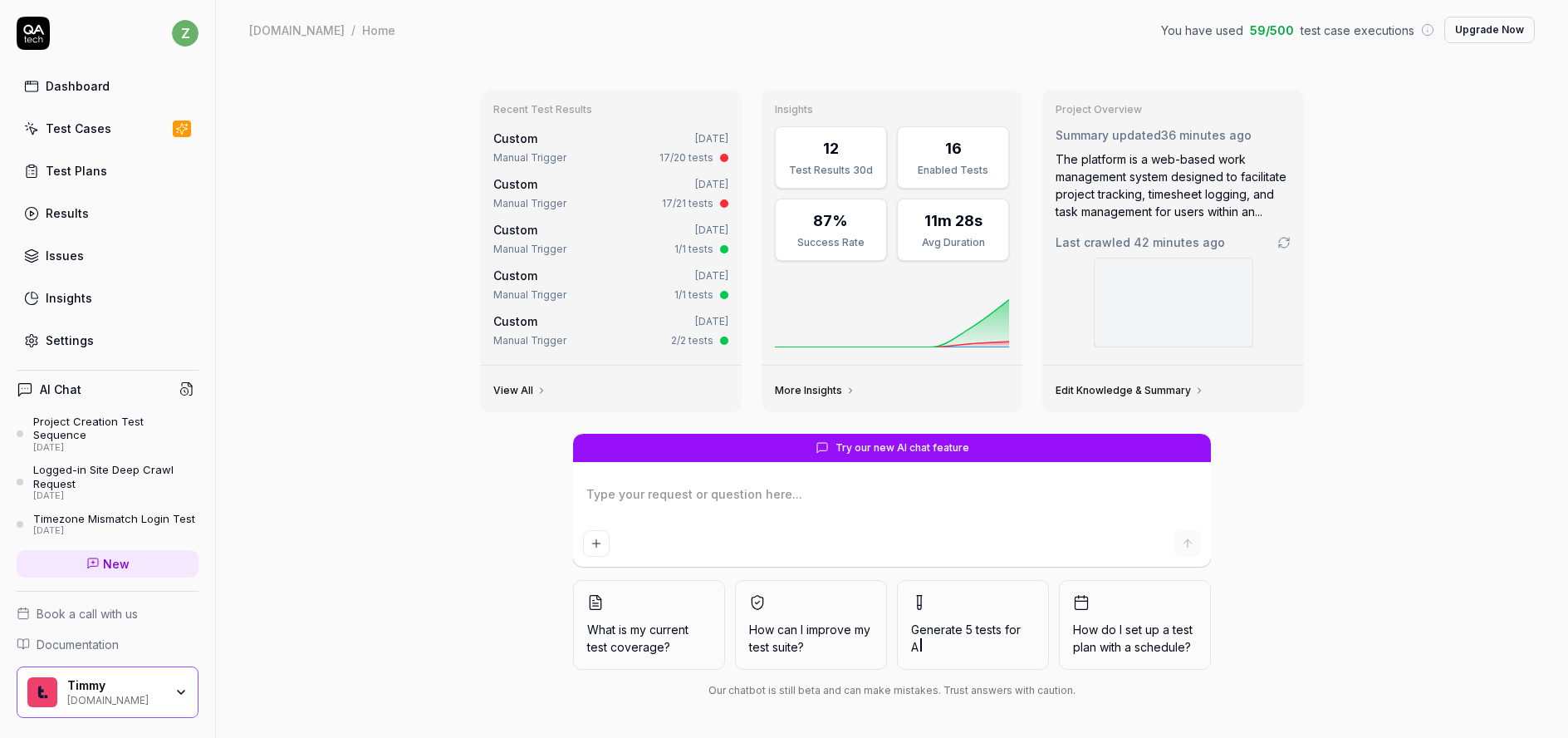
type textarea "*"
click at [103, 146] on div "Dashboard Test Cases Test Plans Results Issues Insights Settings" at bounding box center [107, 213] width 182 height 287
click at [103, 127] on div "Test Cases" at bounding box center [78, 128] width 66 height 17
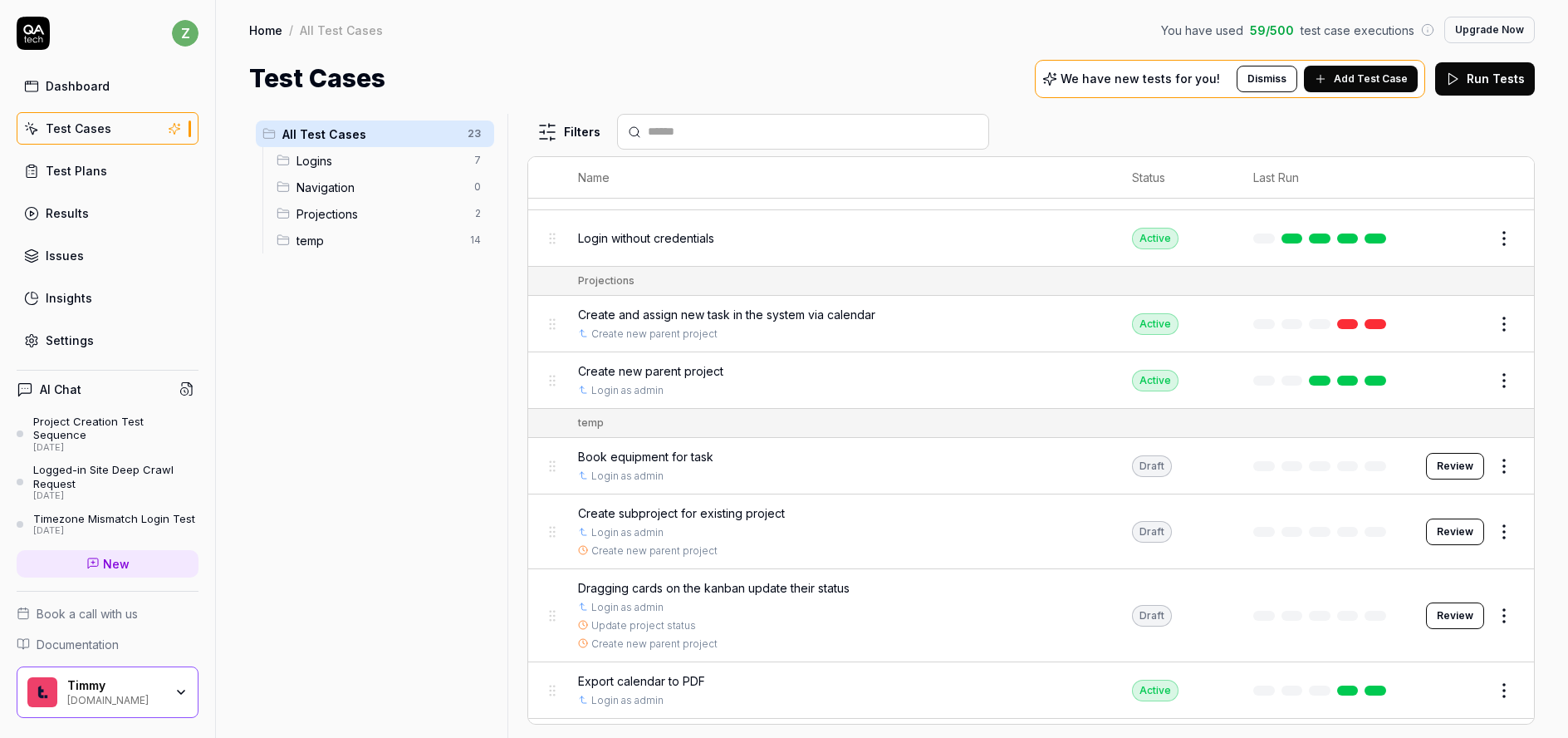
scroll to position [305, 0]
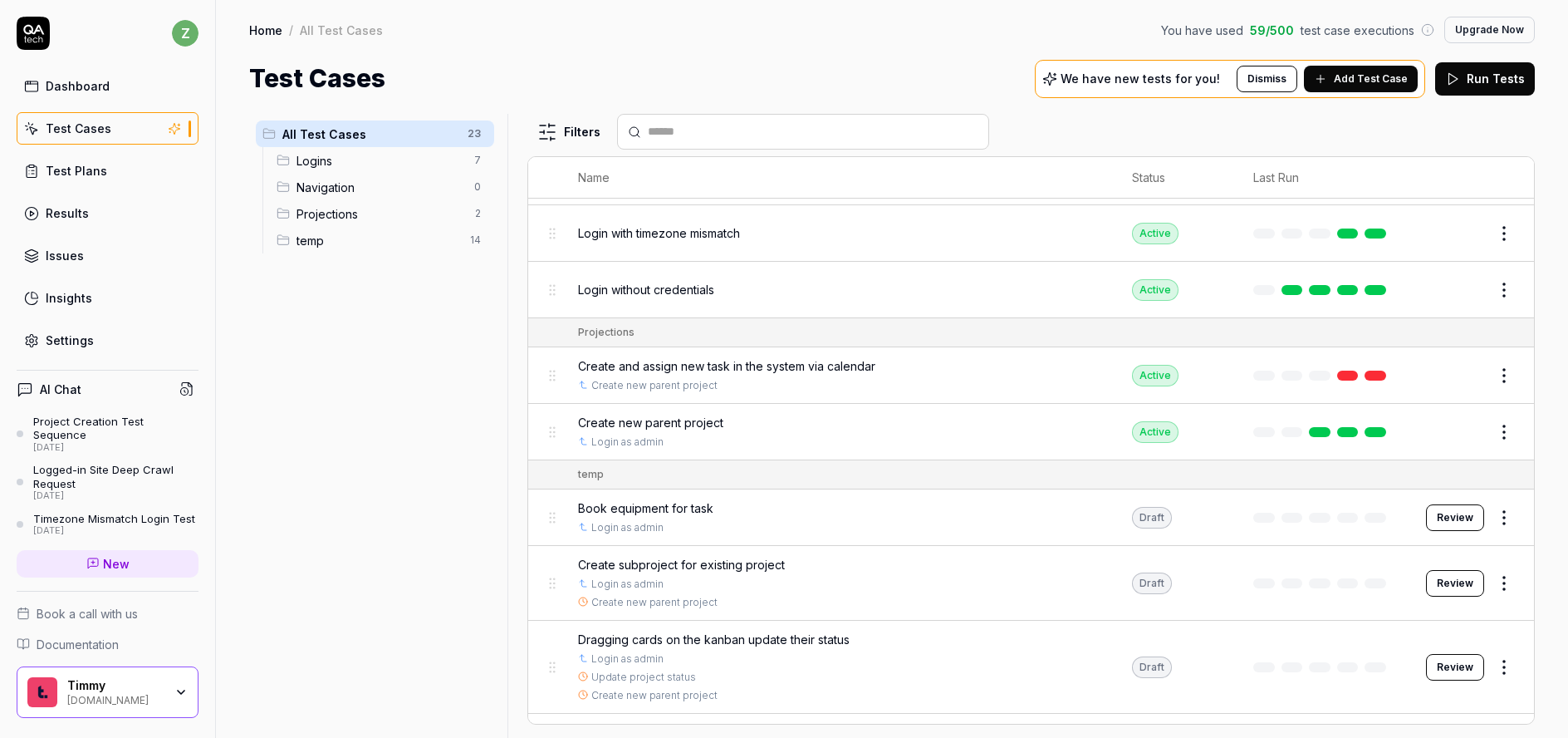
click at [685, 419] on span "Create new parent project" at bounding box center [651, 422] width 146 height 17
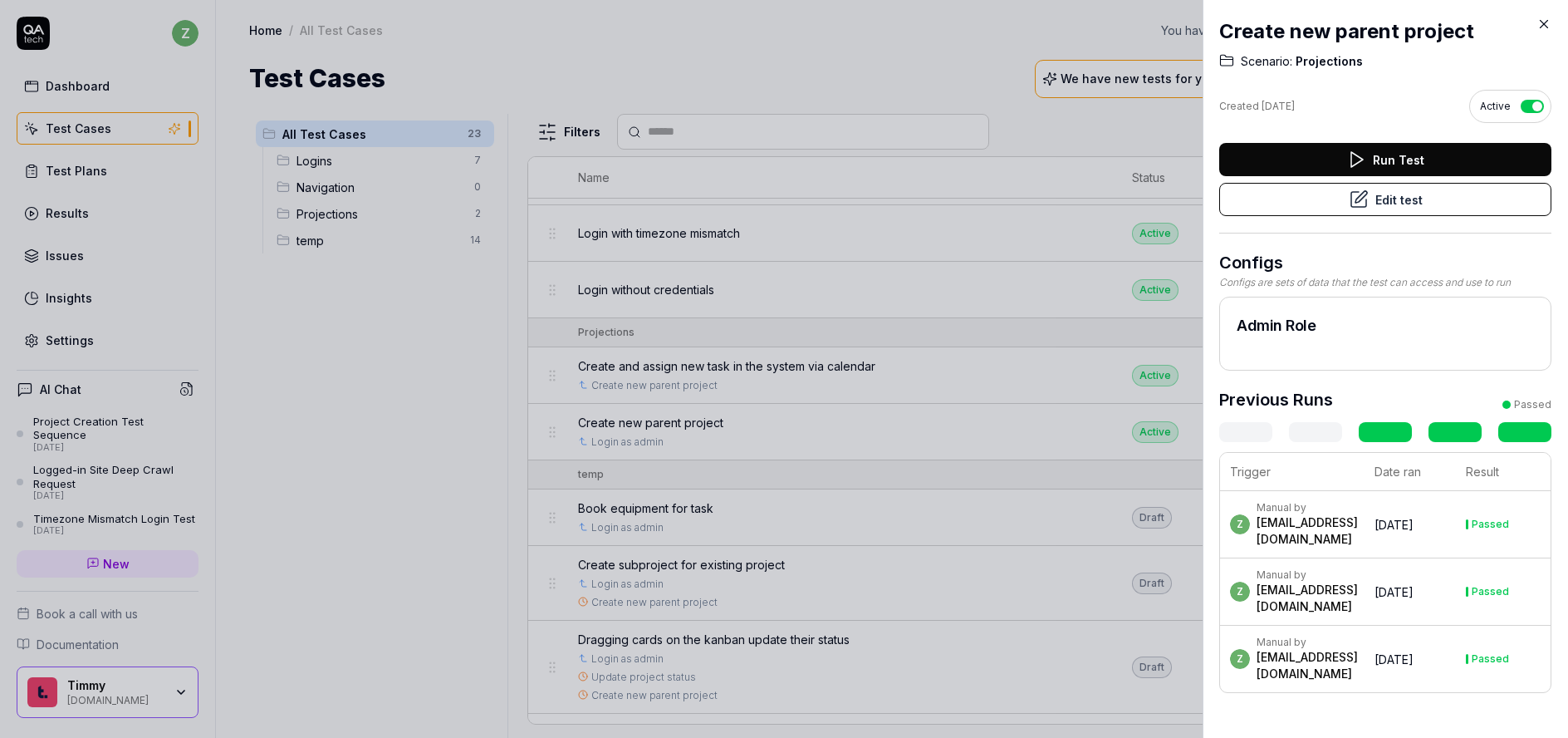
click at [1349, 196] on icon at bounding box center [1359, 200] width 20 height 20
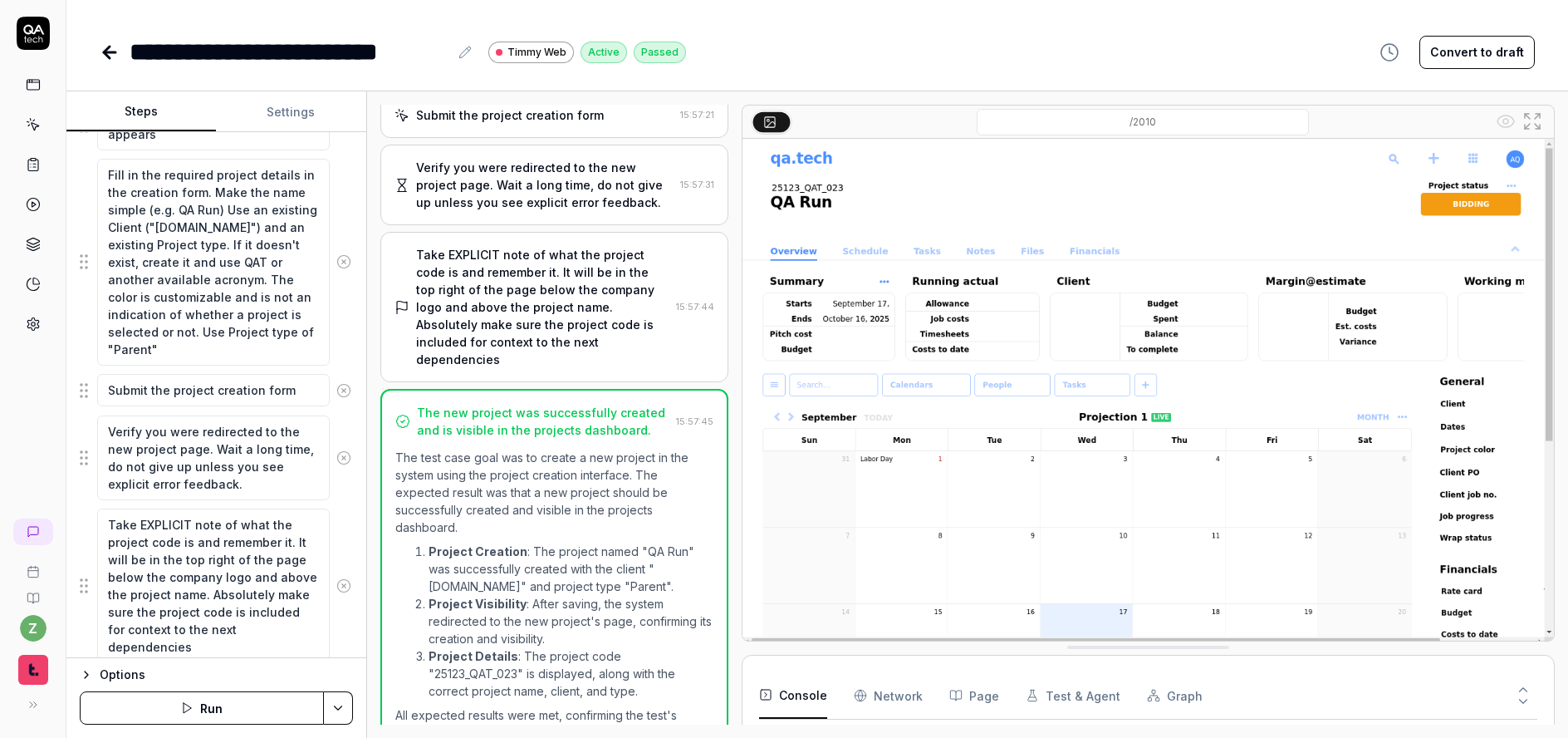
scroll to position [326, 0]
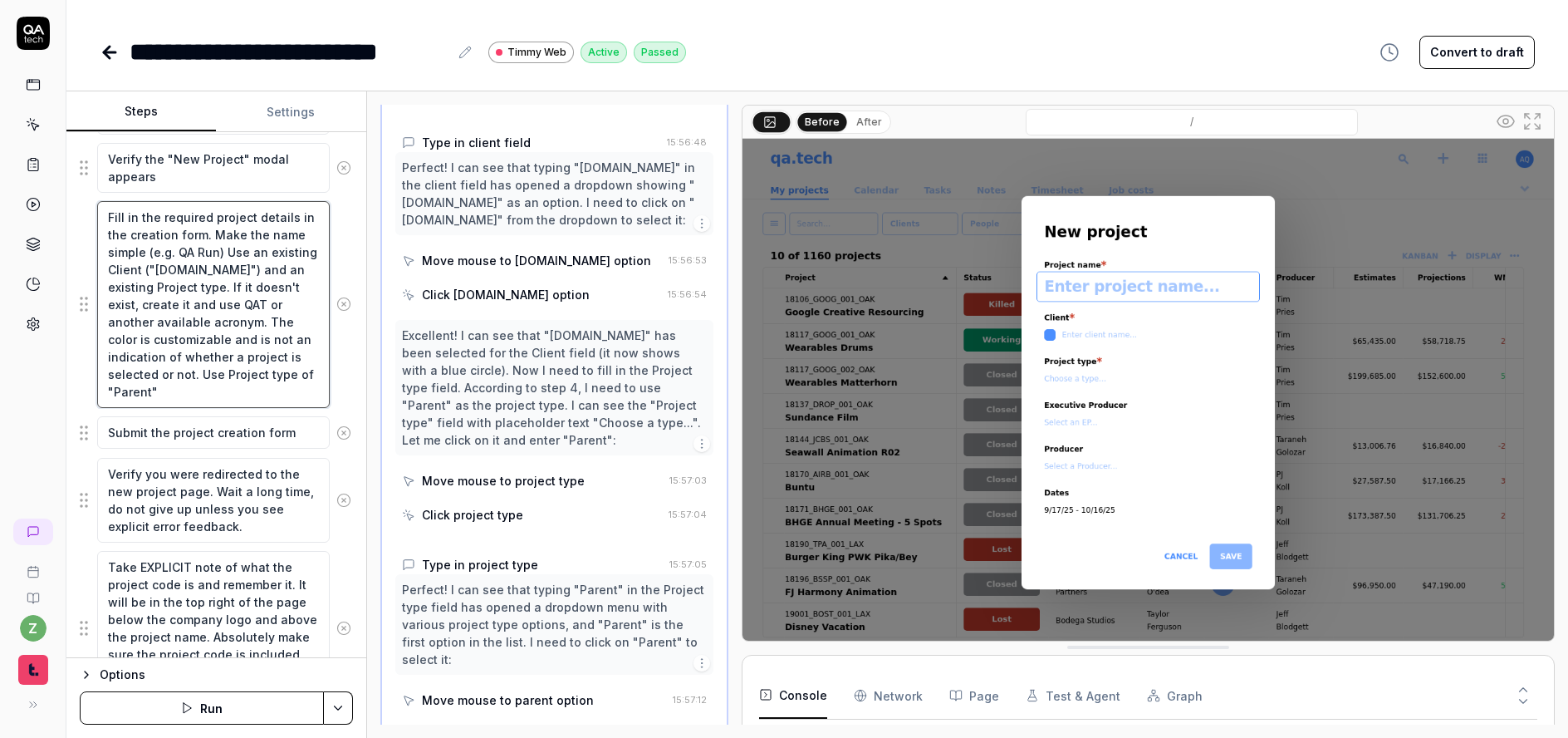
scroll to position [917, 0]
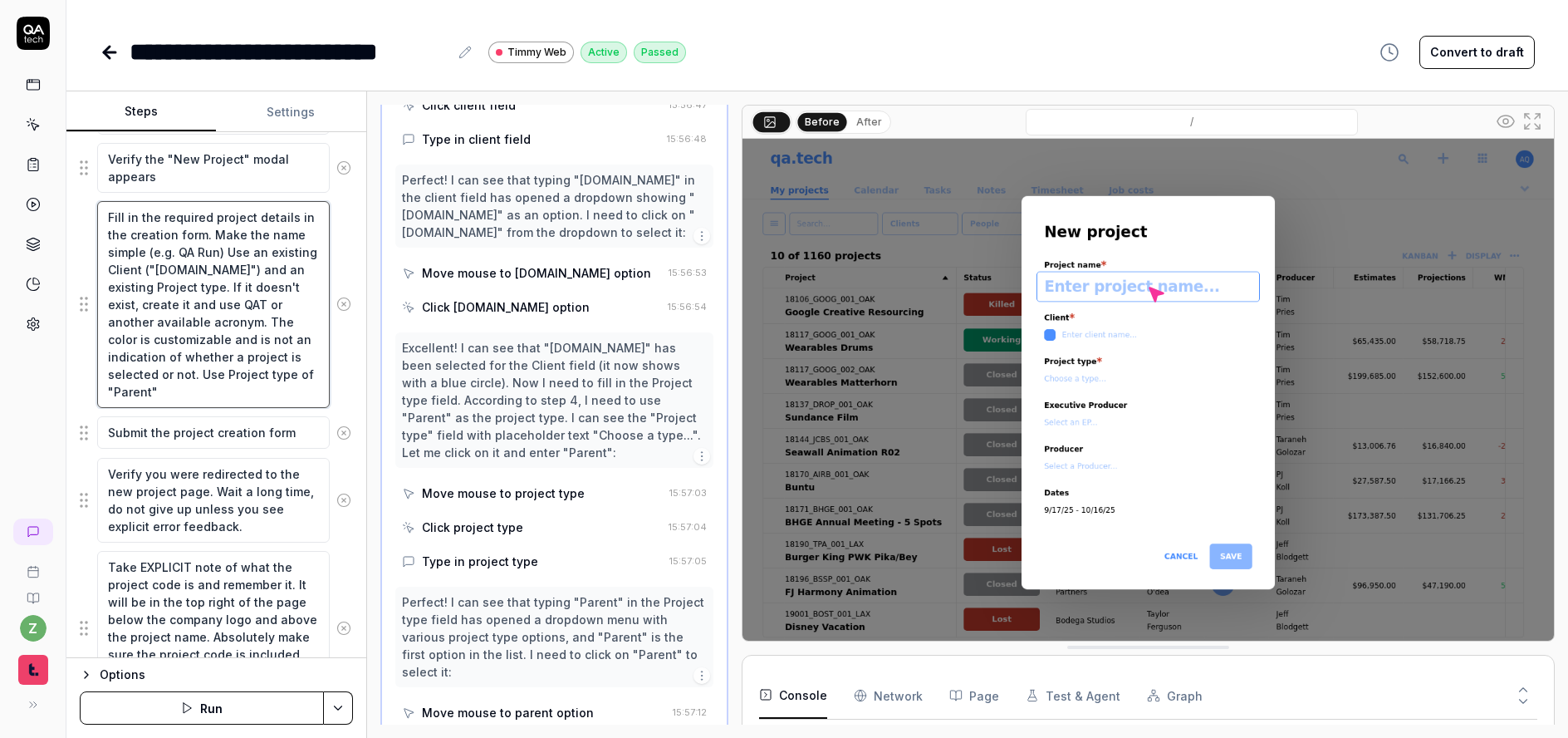
drag, startPoint x: 211, startPoint y: 399, endPoint x: 166, endPoint y: 323, distance: 88.3
click at [166, 323] on textarea "Fill in the required project details in the creation form. Make the name simple…" at bounding box center [213, 304] width 233 height 207
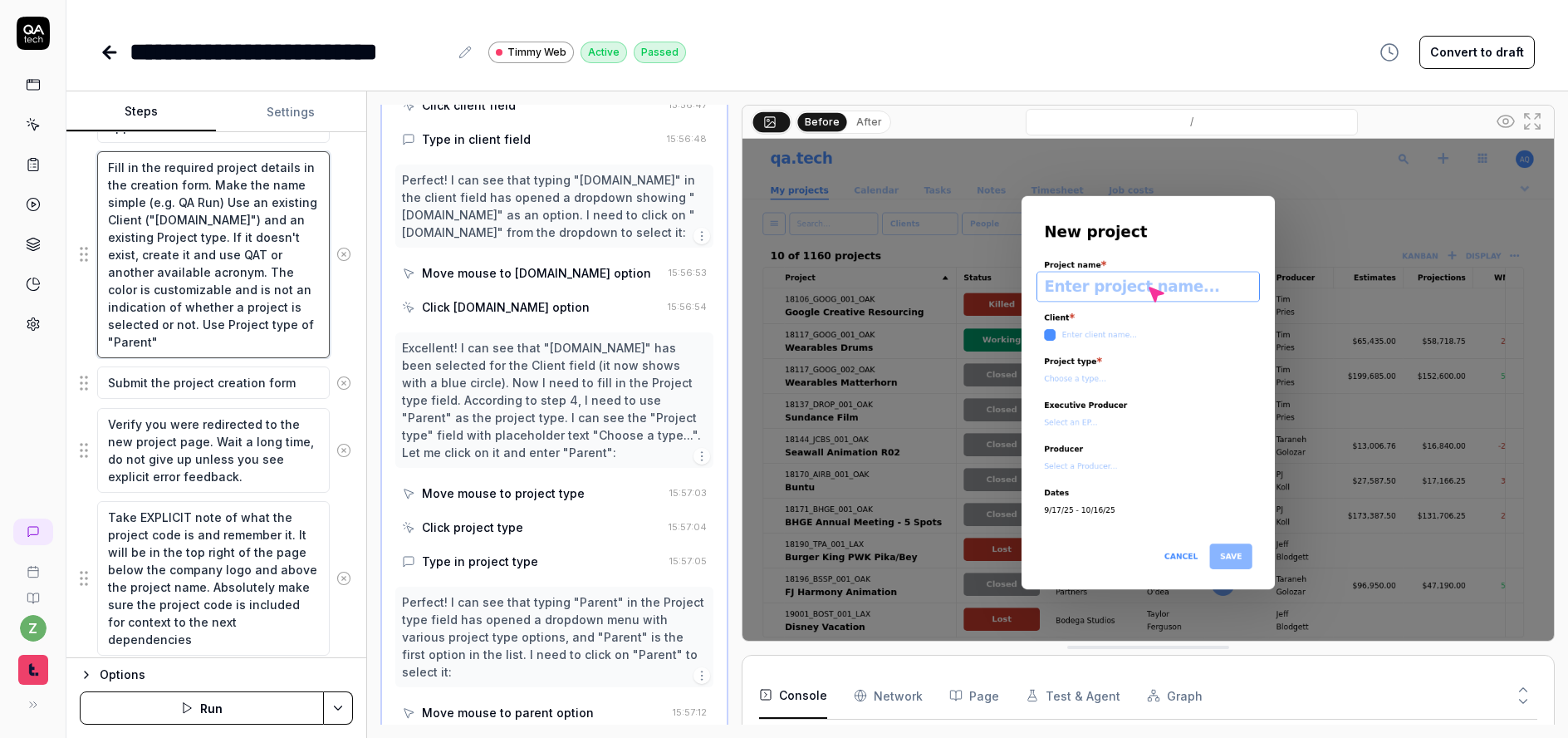
scroll to position [426, 0]
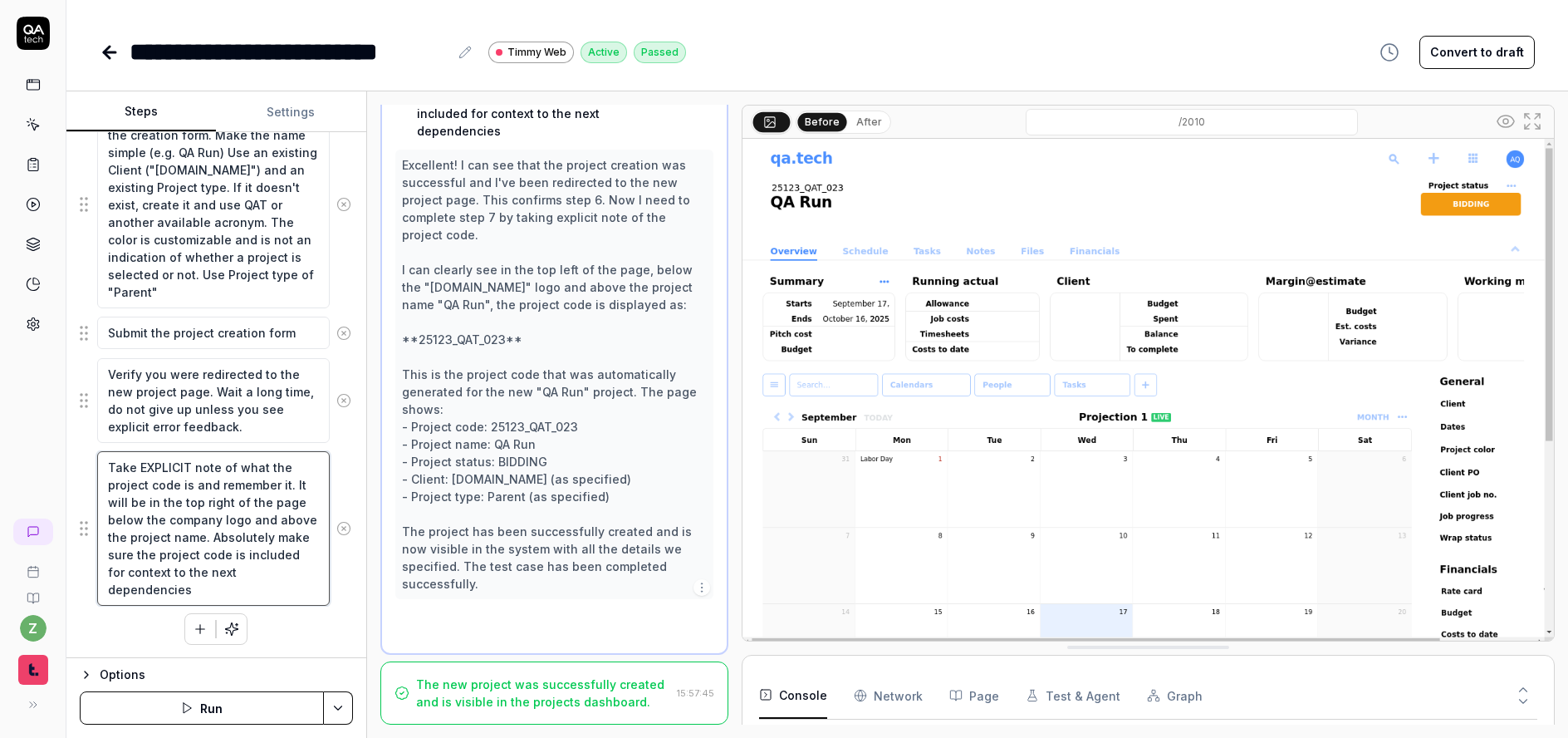
click at [233, 577] on textarea "Take EXPLICIT note of what the project code is and remember it. It will be in t…" at bounding box center [213, 528] width 233 height 155
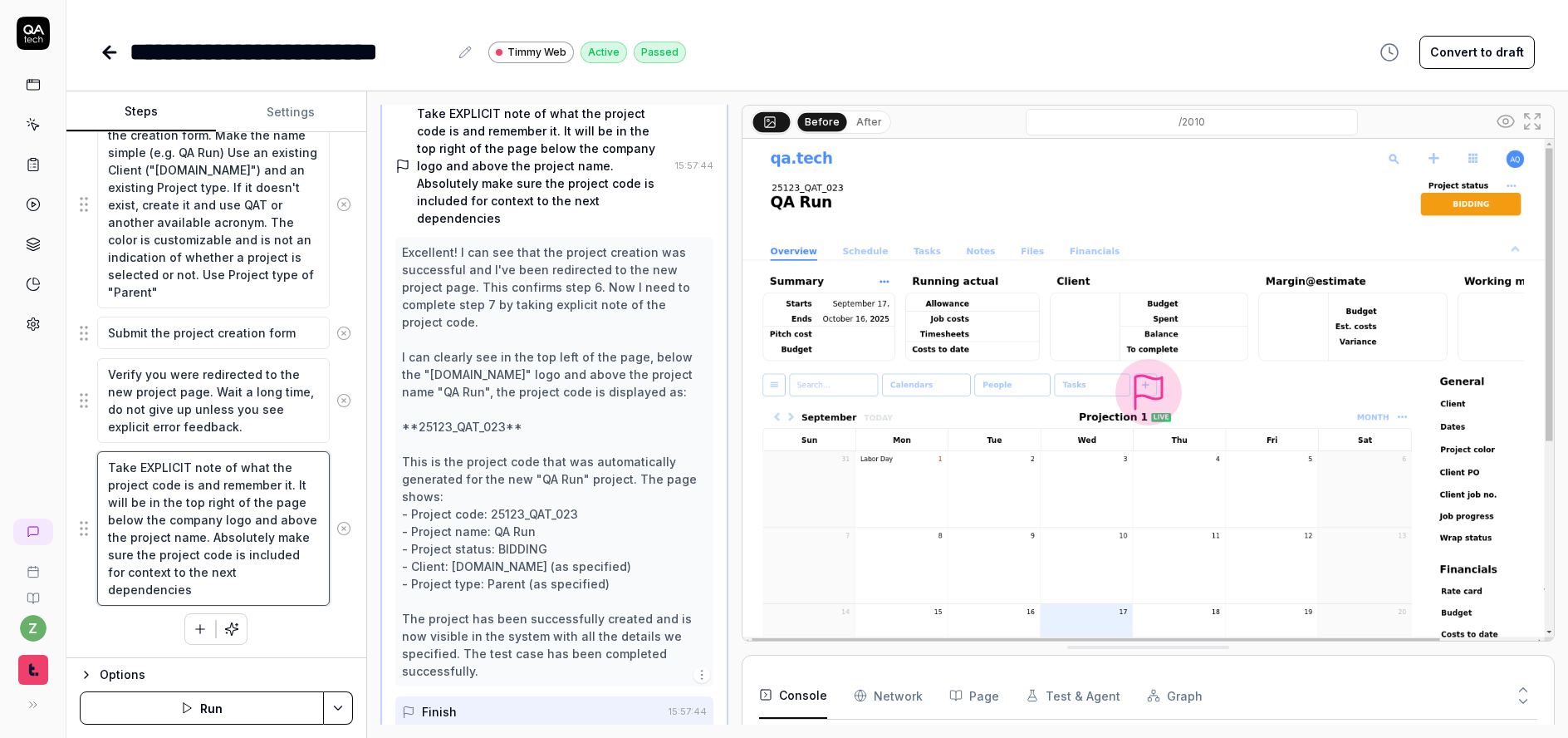
drag, startPoint x: 221, startPoint y: 589, endPoint x: 92, endPoint y: 454, distance: 186.7
click at [92, 454] on div "Take EXPLICIT note of what the project code is and remember it. It will be in t…" at bounding box center [217, 528] width 273 height 157
click at [163, 490] on textarea "Take EXPLICIT note of what the project code is and remember it. It will be in t…" at bounding box center [213, 528] width 233 height 155
drag, startPoint x: 216, startPoint y: 597, endPoint x: 209, endPoint y: 541, distance: 56.4
click at [209, 541] on textarea "Take EXPLICIT note of what the project code is and remember it. It will be in t…" at bounding box center [213, 528] width 233 height 155
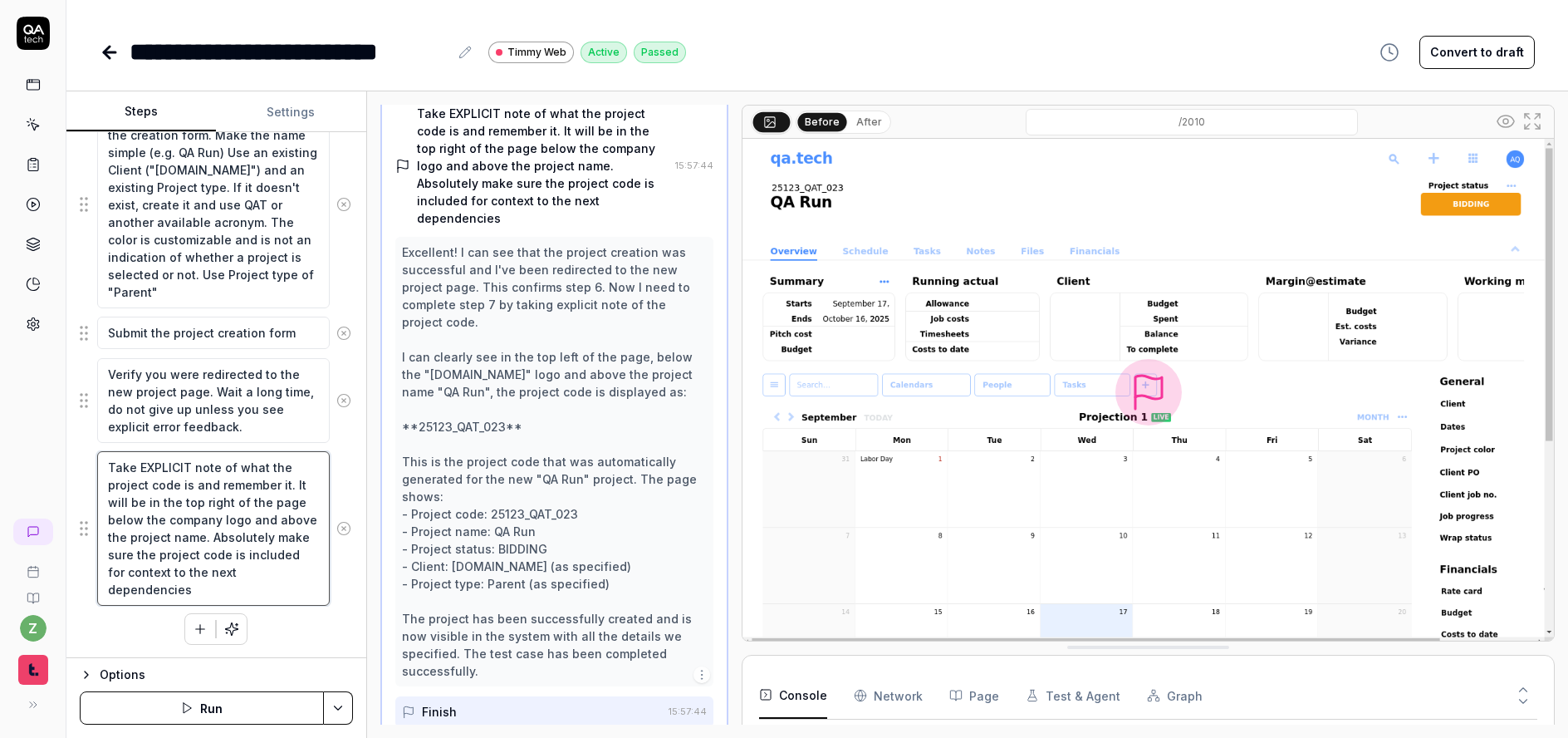
click at [175, 572] on textarea "Take EXPLICIT note of what the project code is and remember it. It will be in t…" at bounding box center [213, 528] width 233 height 155
type textarea "*"
type textarea "Take EXPLICIT note of what the project code is and remember it. It will be in t…"
type textarea "*"
type textarea "Take EXPLICIT note of what the project code is and remember it. It will be in t…"
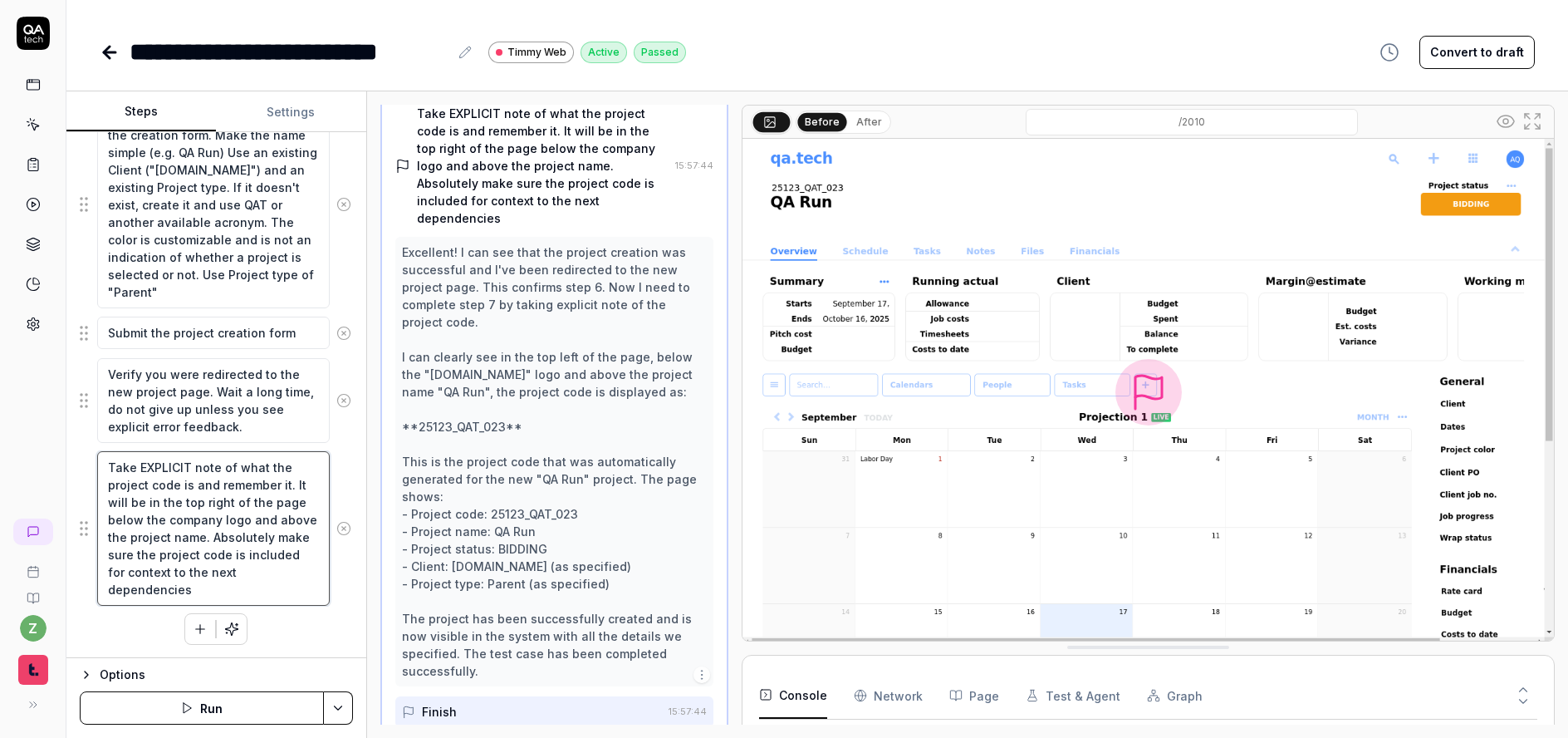
type textarea "*"
type textarea "Take EXPLICIT note of what the project code is and remember it. It will be in t…"
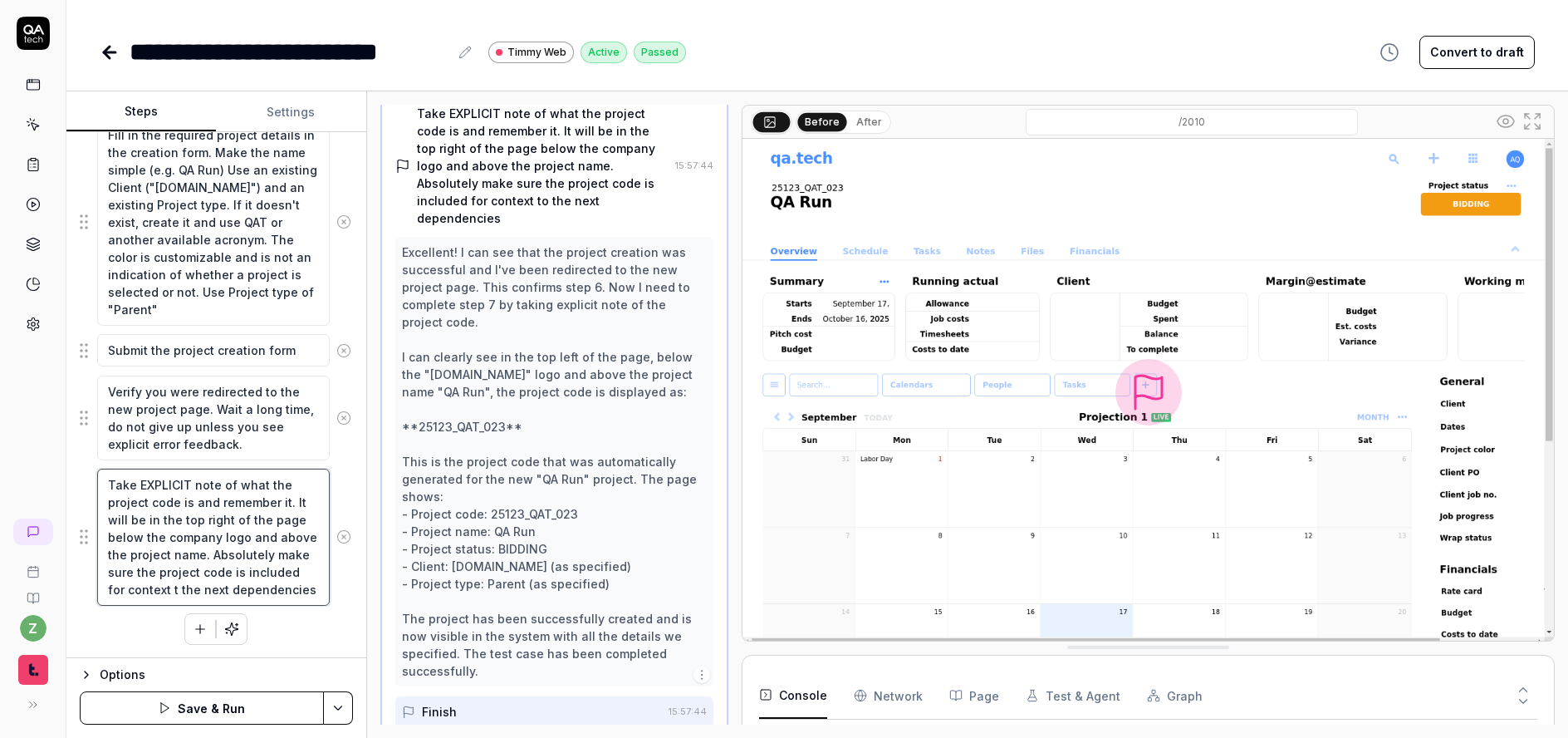
type textarea "*"
type textarea "Take EXPLICIT note of what the project code is and remember it. It will be in t…"
type textarea "*"
type textarea "Take EXPLICIT note of what the project code is and remember it. It will be in t…"
type textarea "*"
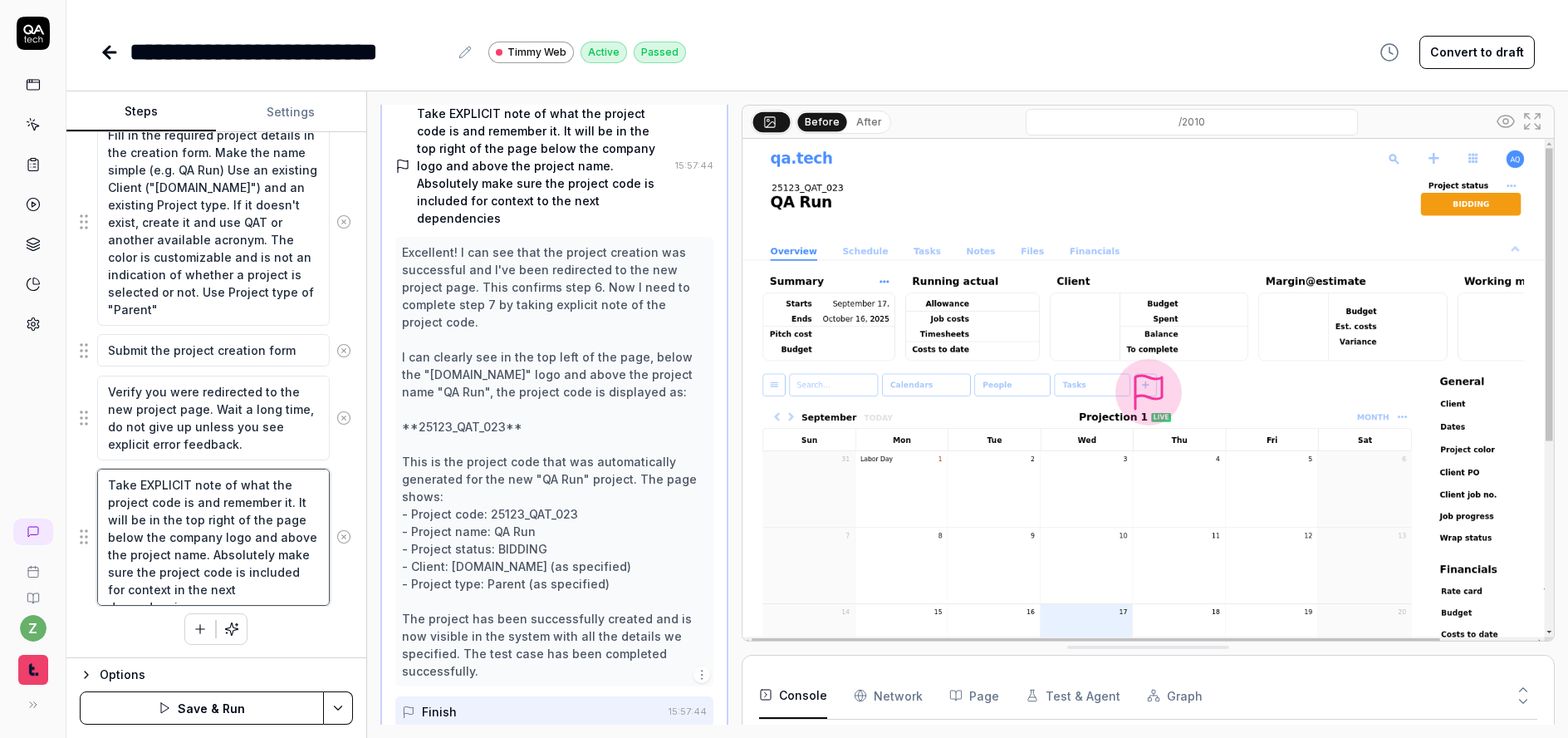
scroll to position [426, 0]
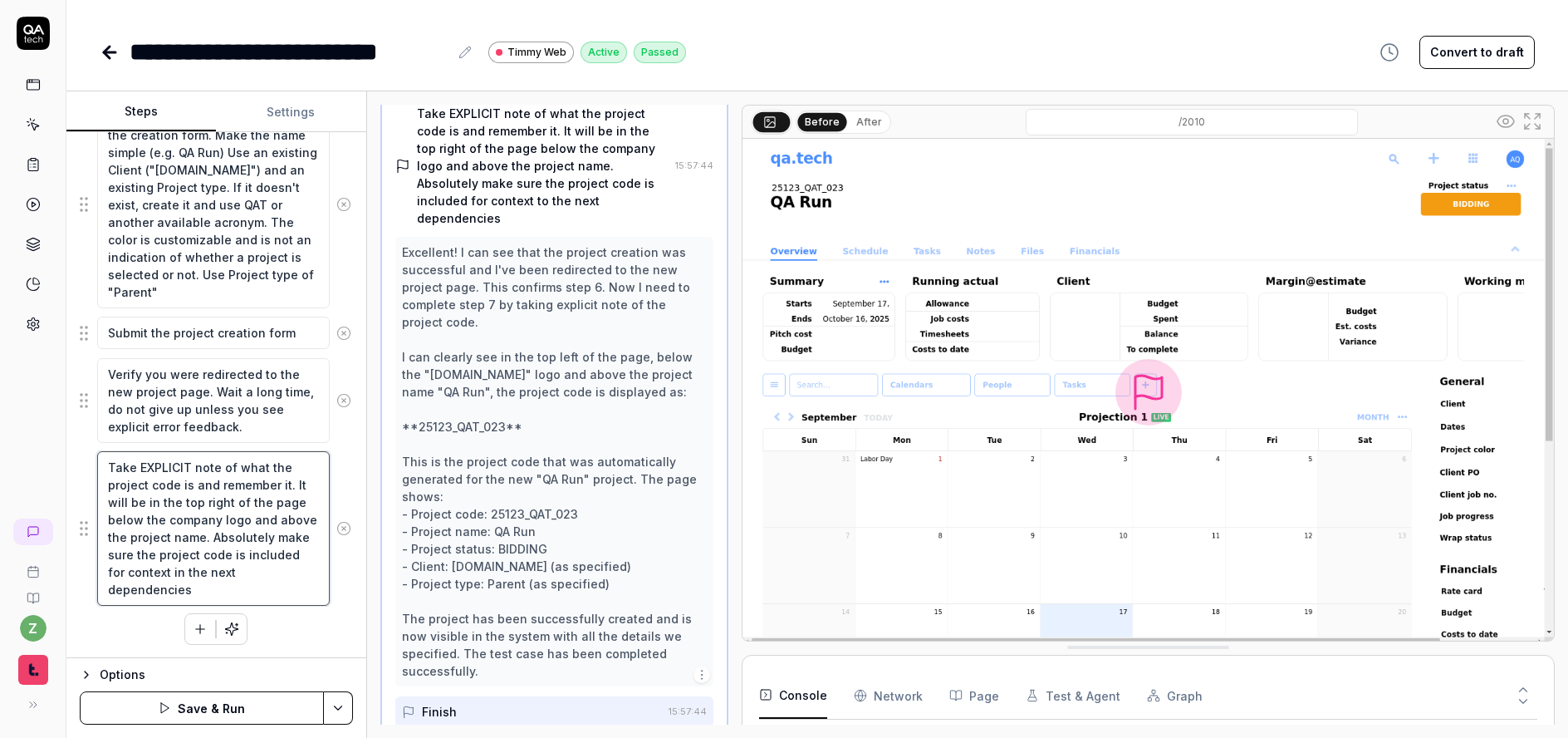
type textarea "Take EXPLICIT note of what the project code is and remember it. It will be in t…"
click at [331, 707] on html "**********" at bounding box center [784, 369] width 1568 height 738
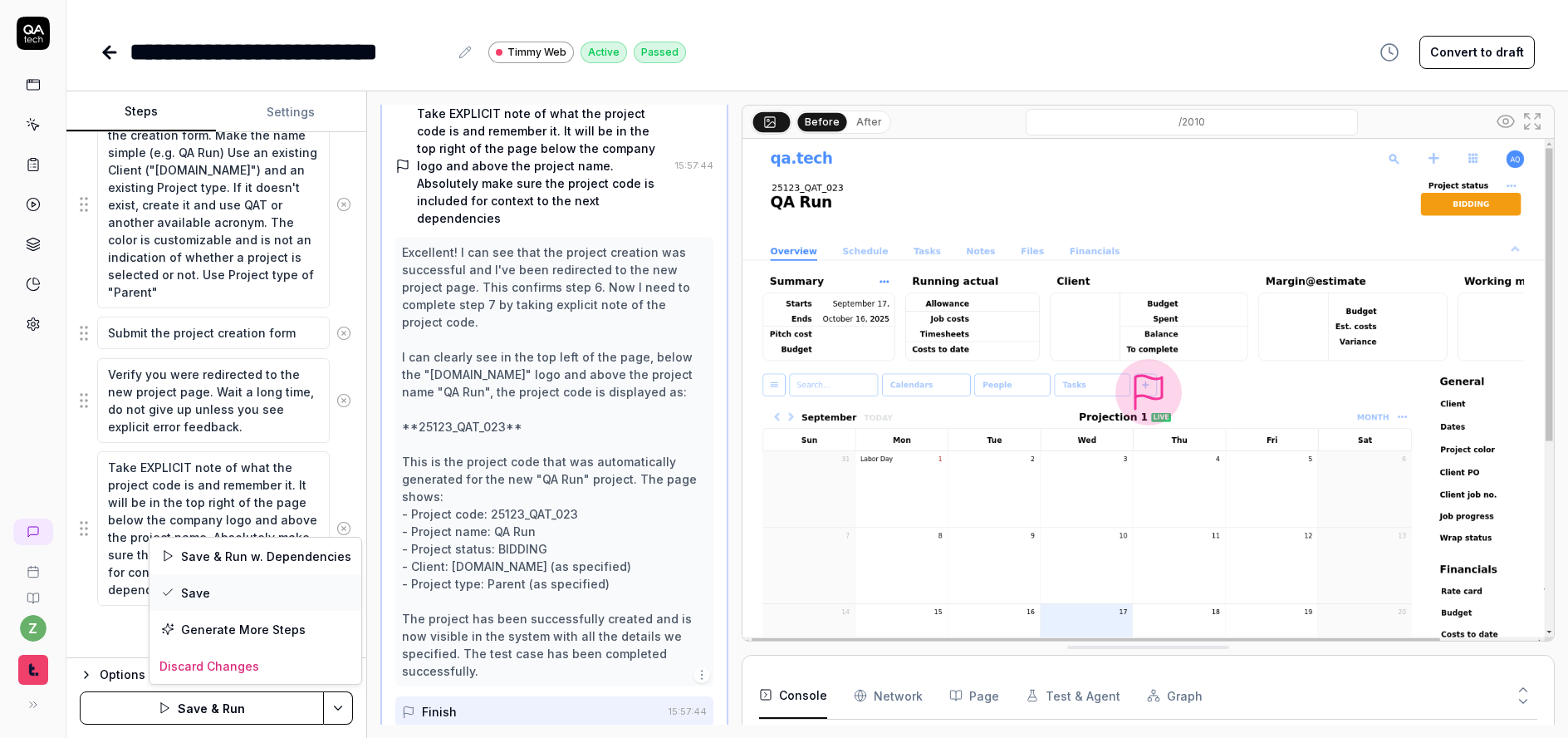
click at [249, 591] on div "Save" at bounding box center [255, 592] width 211 height 37
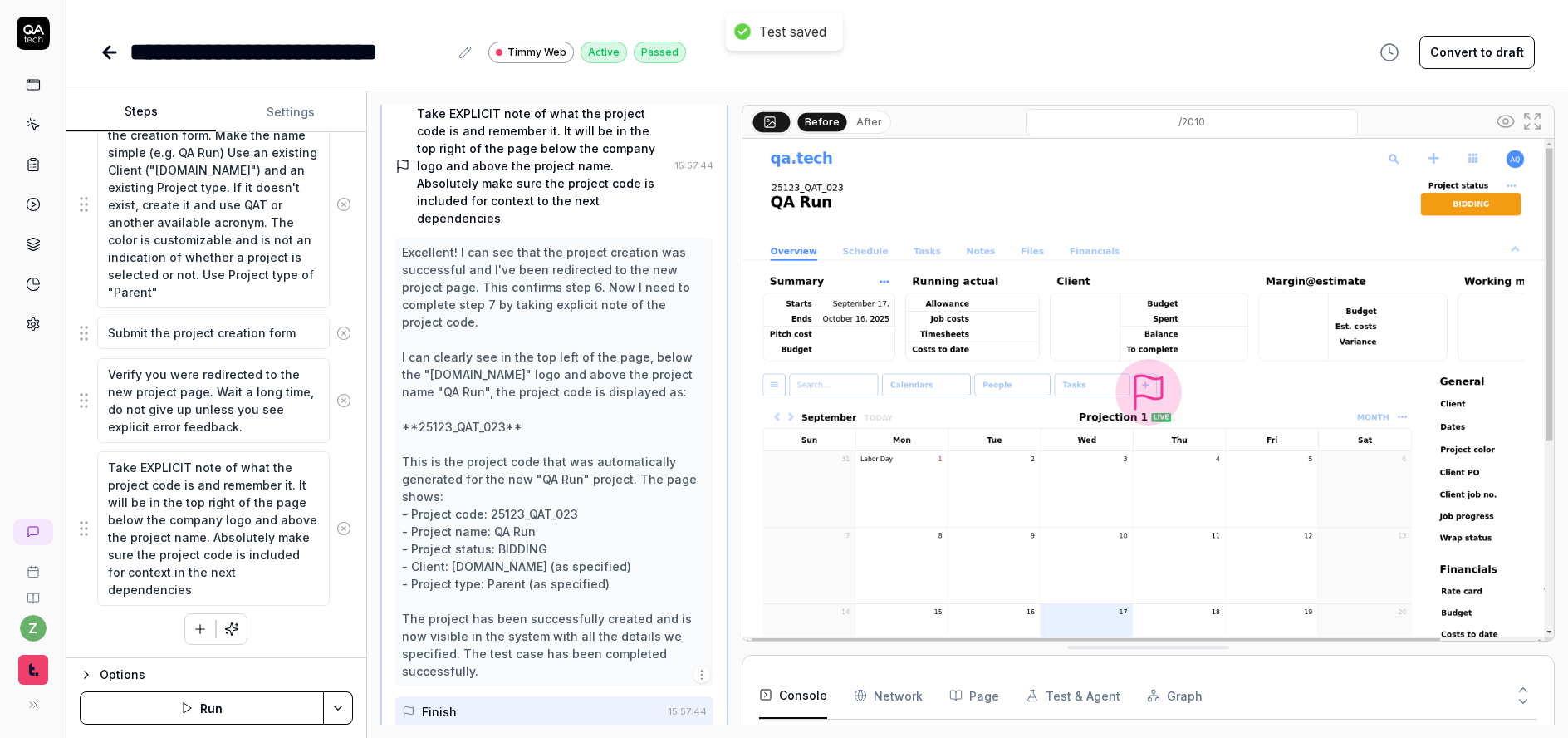
type textarea "*"
